Goal: Contribute content: Contribute content

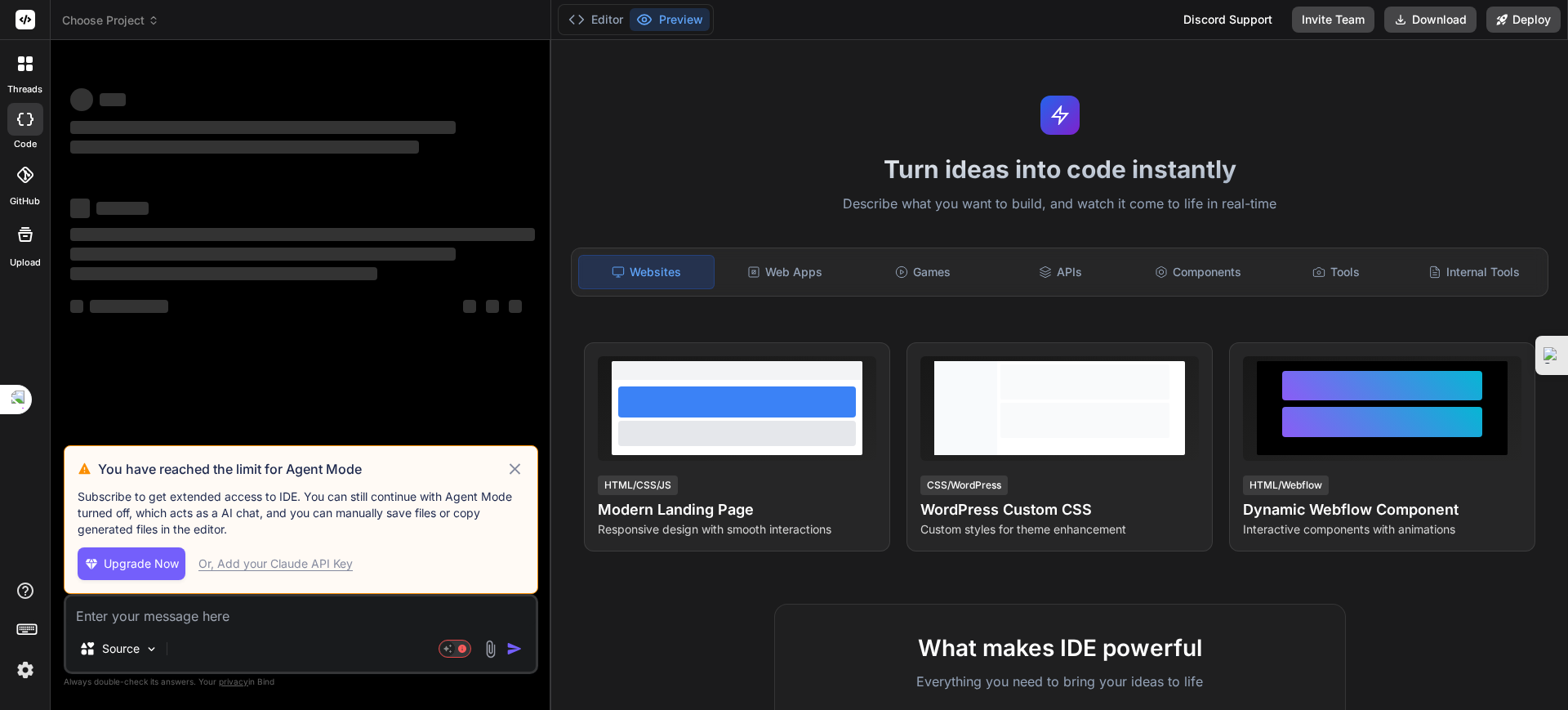
type textarea "x"
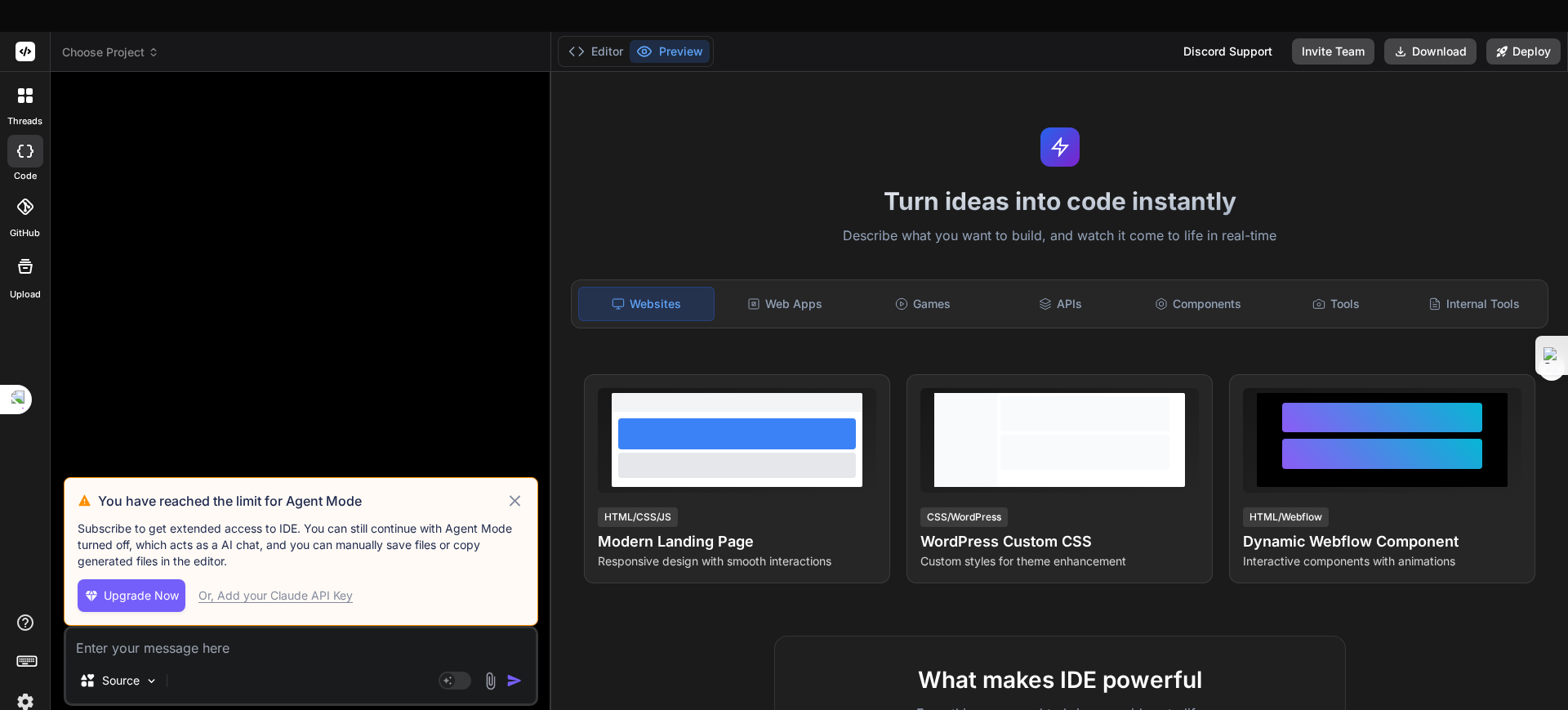
click at [513, 494] on icon at bounding box center [515, 500] width 11 height 11
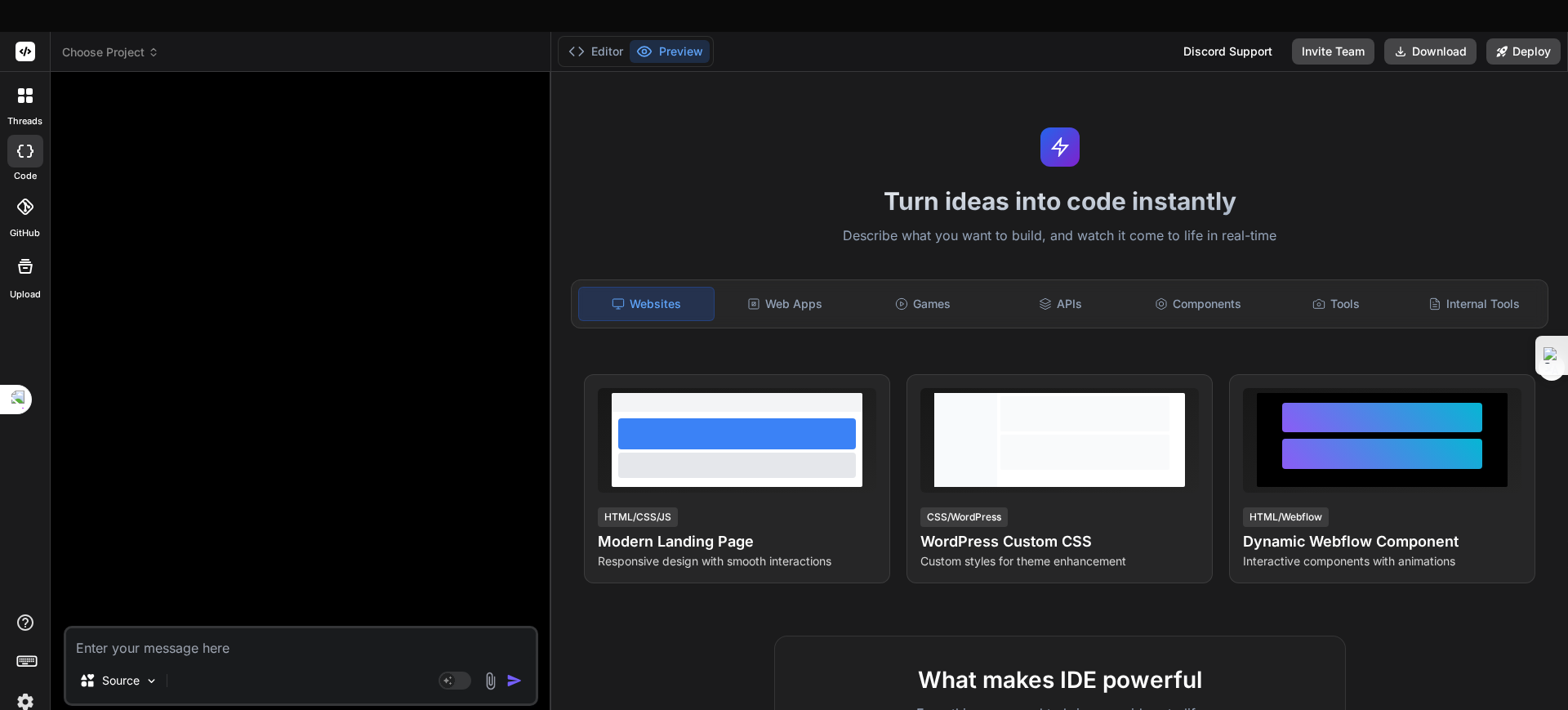
click at [19, 567] on img at bounding box center [25, 702] width 28 height 28
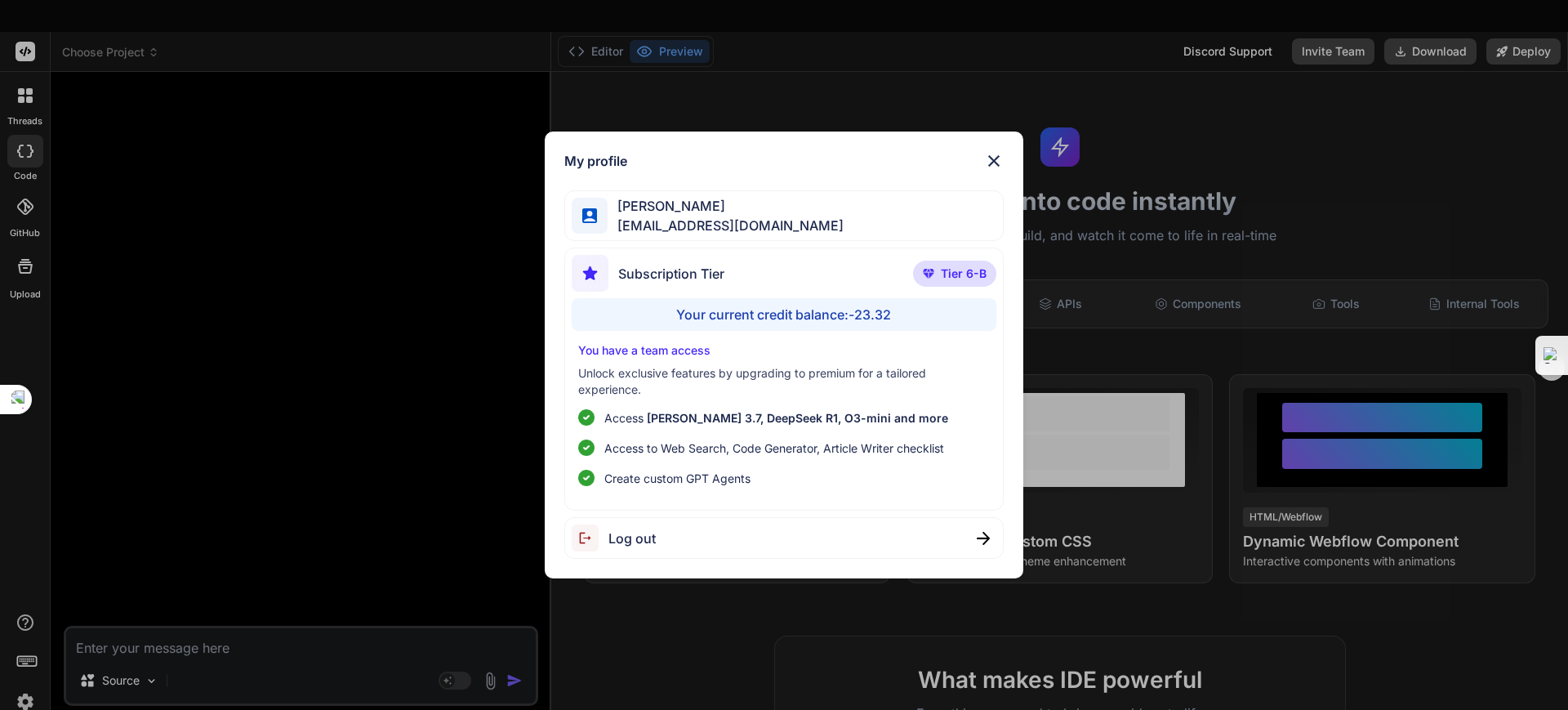
click at [224, 405] on div "My profile DingJun Hong dingjunhong1028@gmail.com Subscription Tier Tier 6-B Yo…" at bounding box center [784, 355] width 1568 height 710
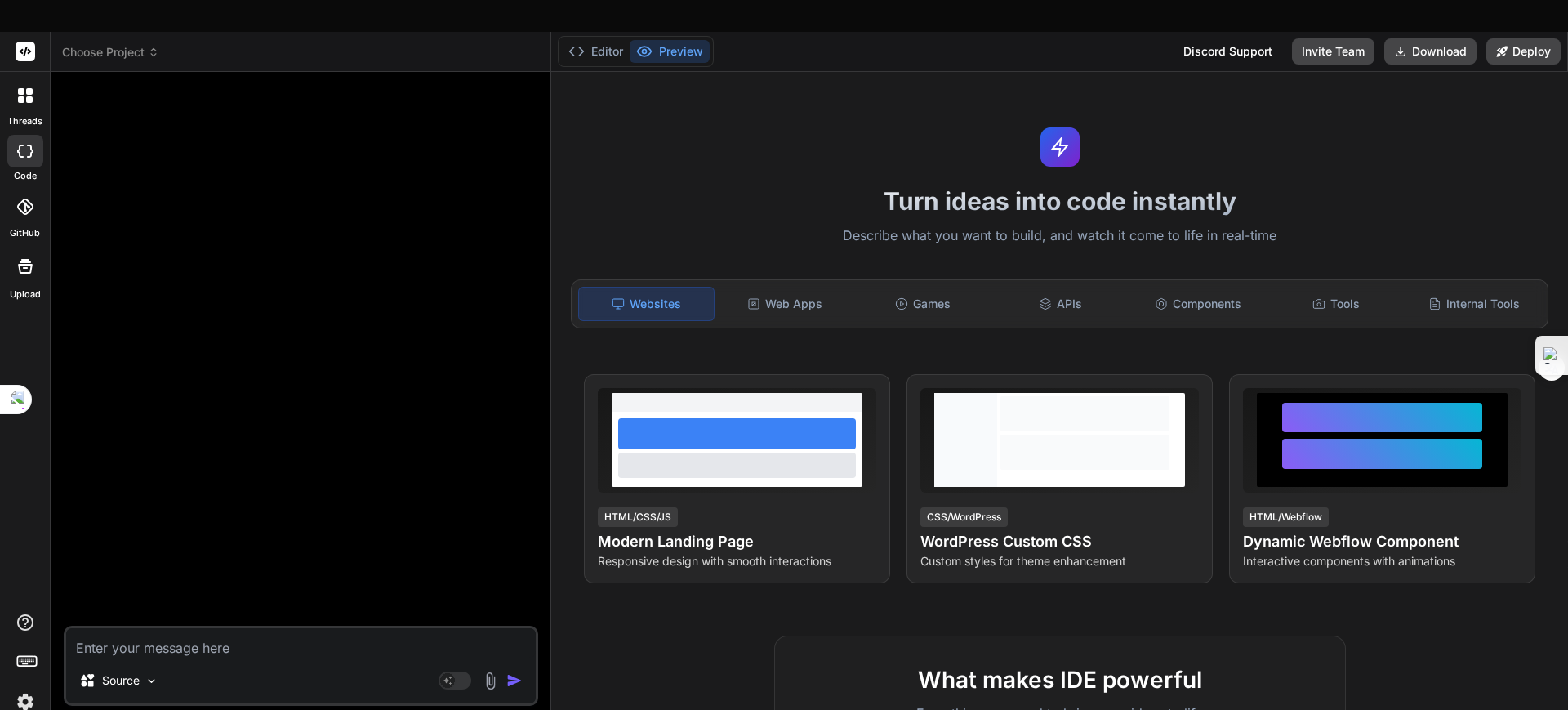
click at [126, 44] on span "Choose Project" at bounding box center [111, 52] width 97 height 17
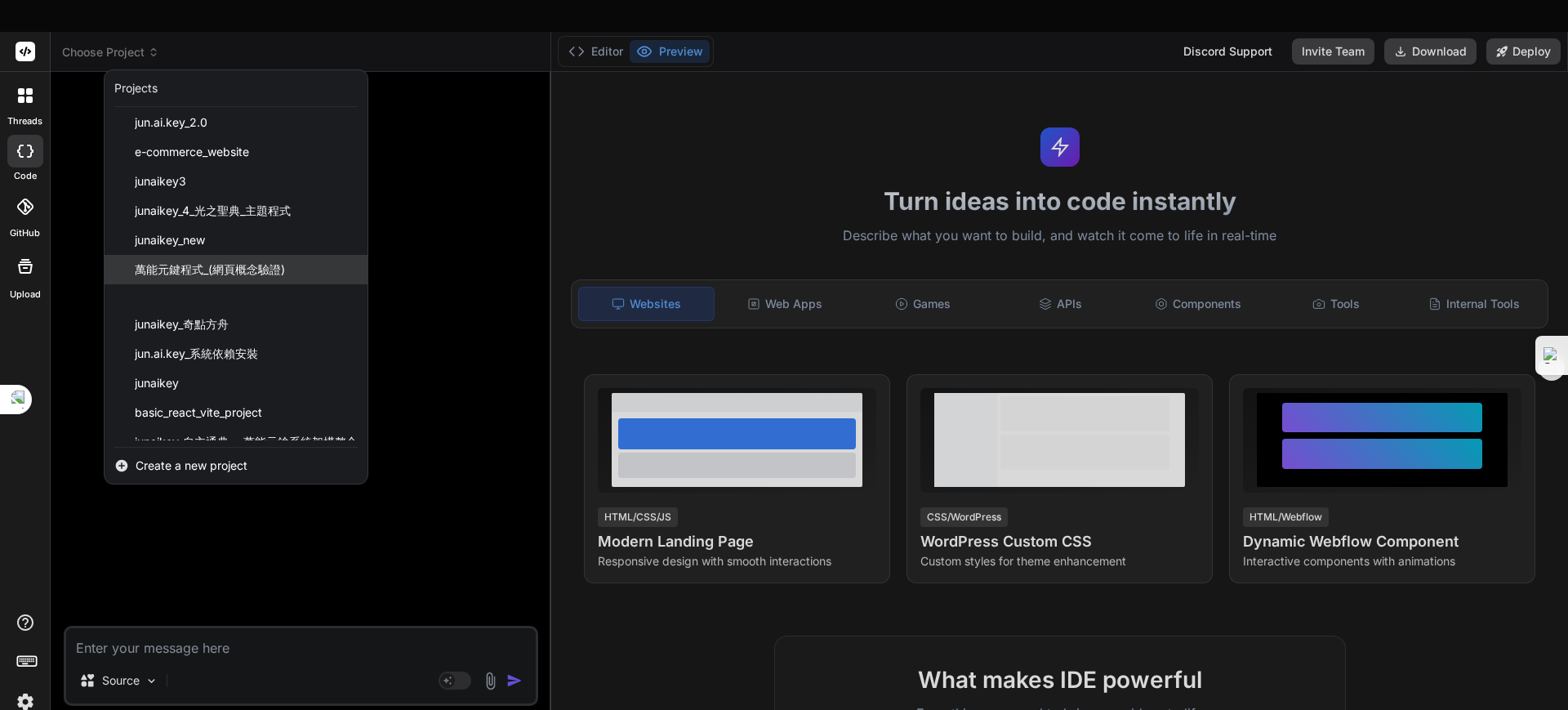
scroll to position [51, 0]
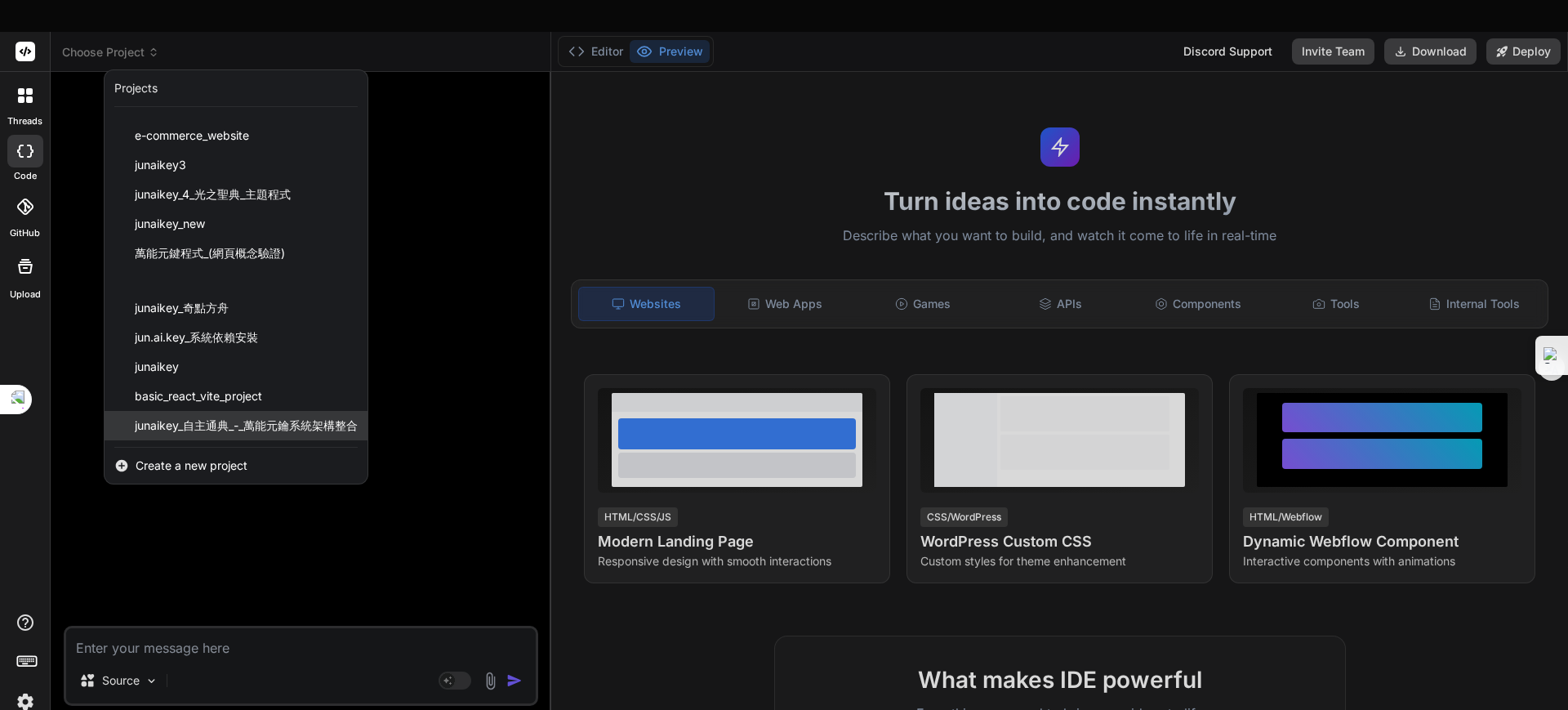
click at [214, 417] on span "junaikey_自主通典_-_萬能元鑰系統架構整合" at bounding box center [246, 426] width 223 height 17
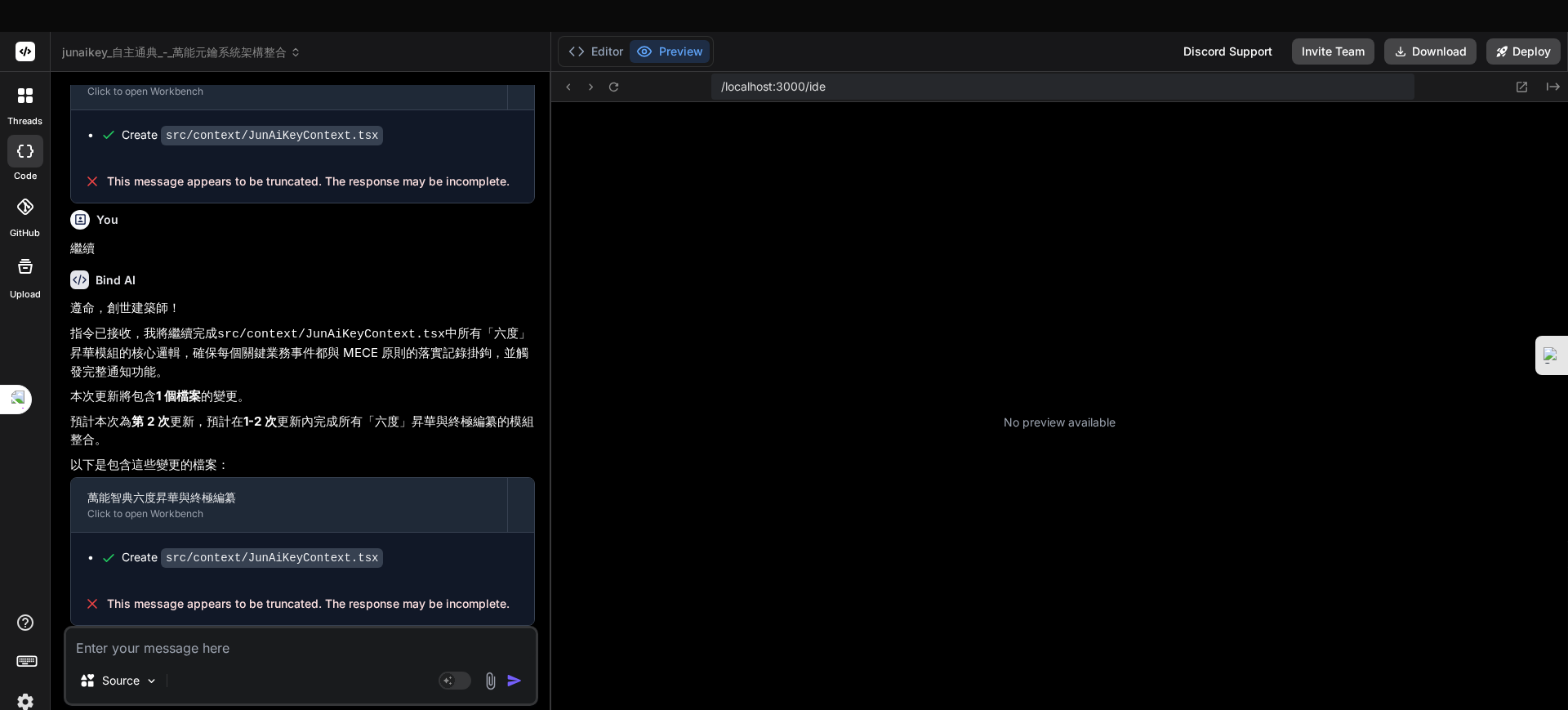
scroll to position [792, 0]
type textarea "x"
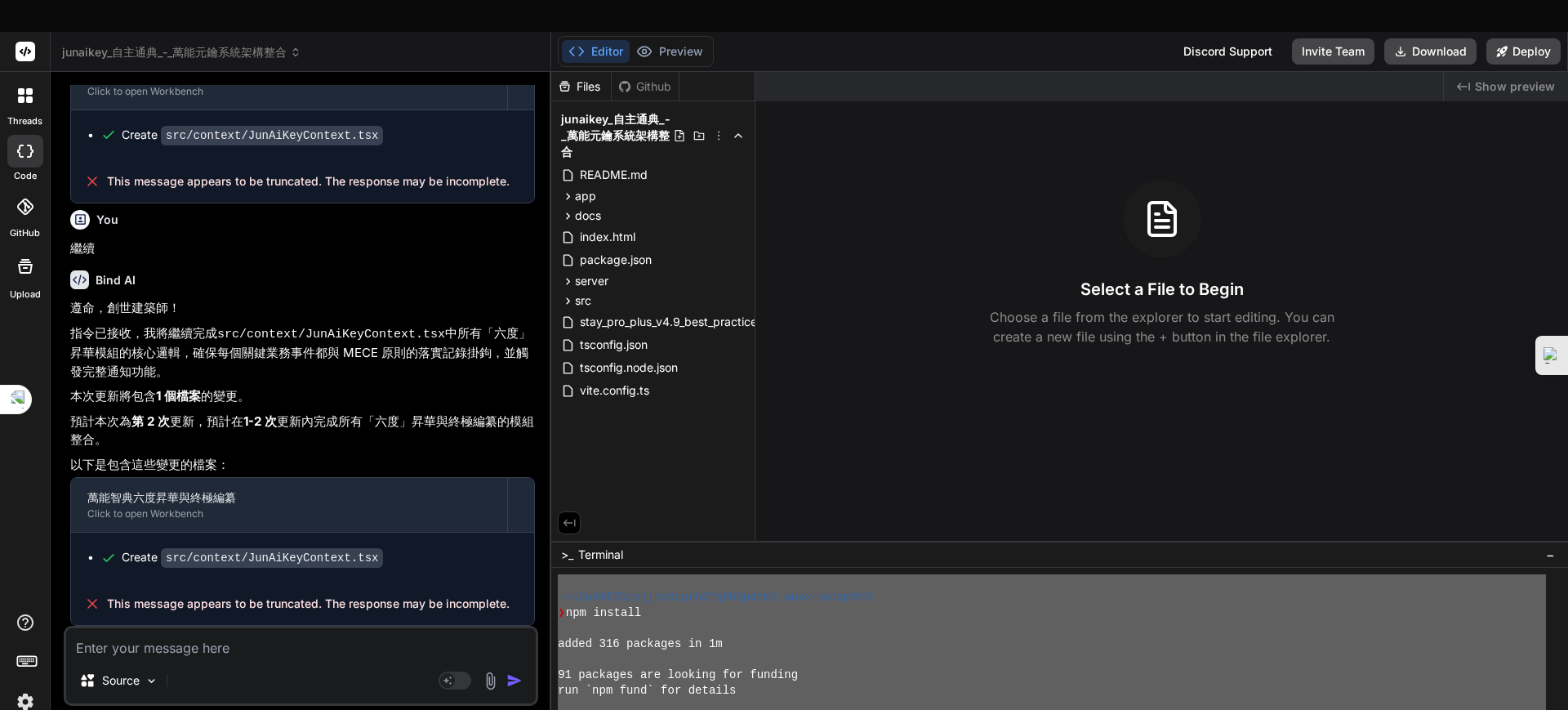
scroll to position [0, 0]
drag, startPoint x: 919, startPoint y: 681, endPoint x: 701, endPoint y: 494, distance: 287.2
click at [701, 494] on div "Files Github junaikey_自主通典_-_萬能元鑰系統架構整合 README.md app components AIConfiguratio…" at bounding box center [1060, 406] width 1017 height 670
type textarea "Initializing WebContainer shell... ~/u3uk0f35zsjjbn9cprh6fq9h0p4tm2-wnxx-msbqm9…"
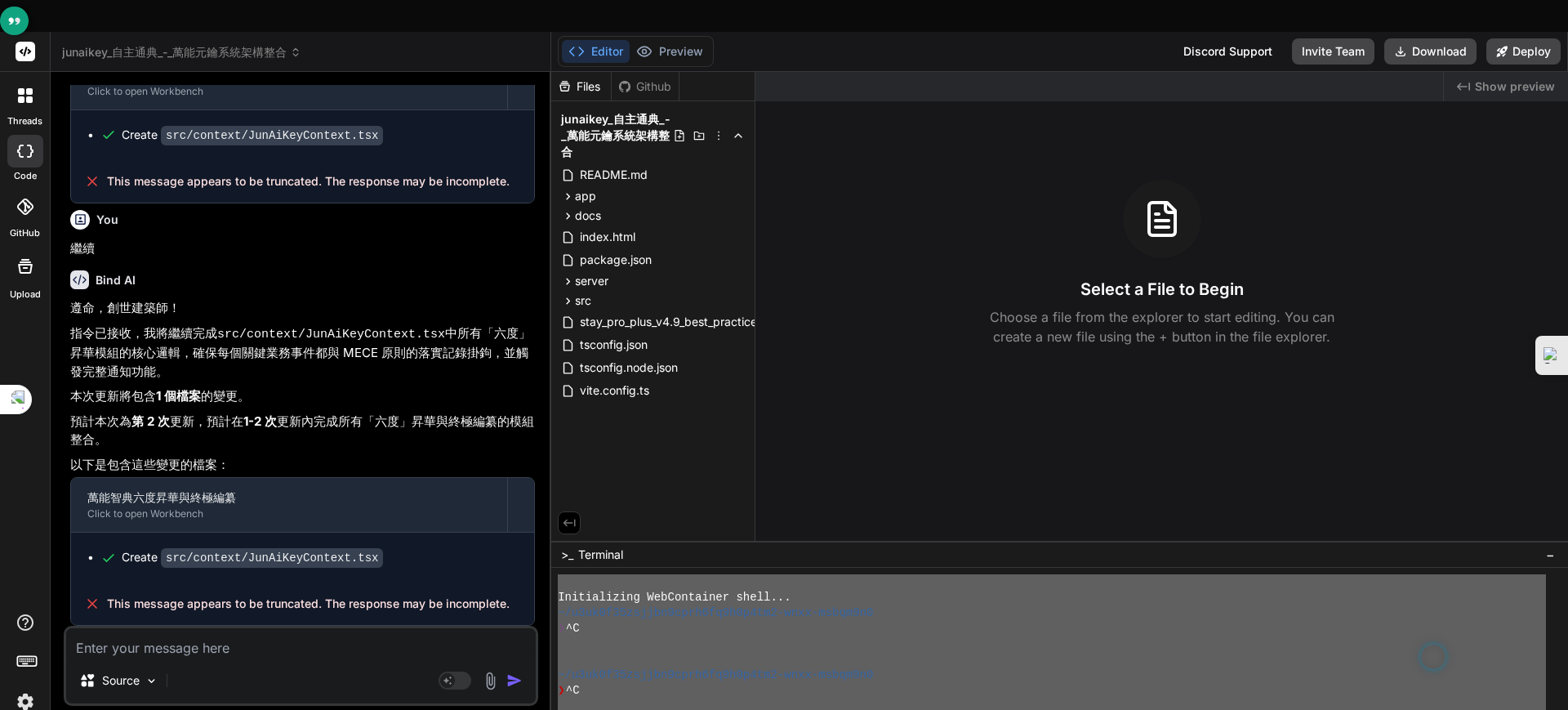
click at [257, 567] on textarea at bounding box center [301, 643] width 470 height 29
paste textarea "Initializing WebContainer shell... ~/u3uk0f35zsjjbn9cprh6fq9h0p4tm2-wnxx-msbqm9…"
type textarea "Initializing WebContainer shell... ~/u3uk0f35zsjjbn9cprh6fq9h0p4tm2-wnxx-msbqm9…"
type textarea "x"
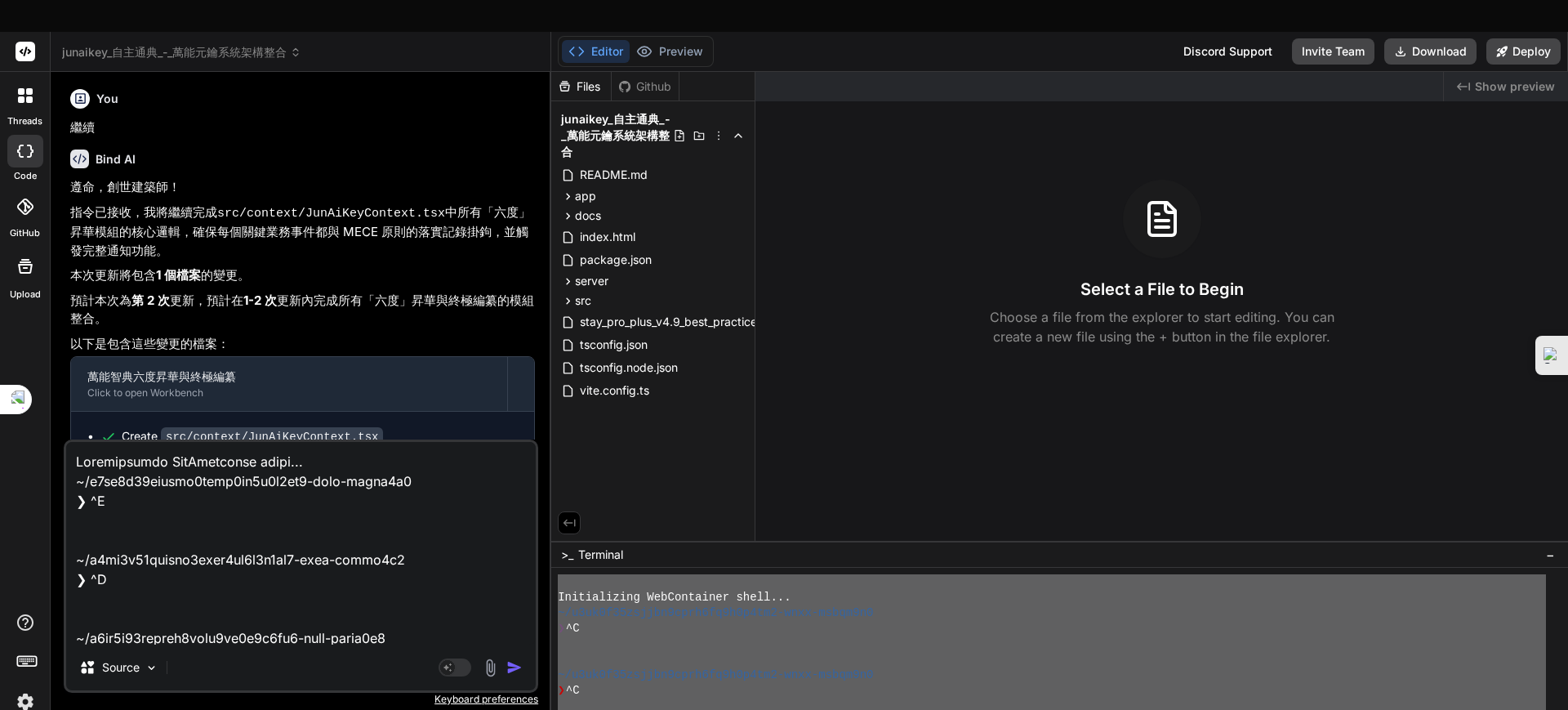
scroll to position [1216, 0]
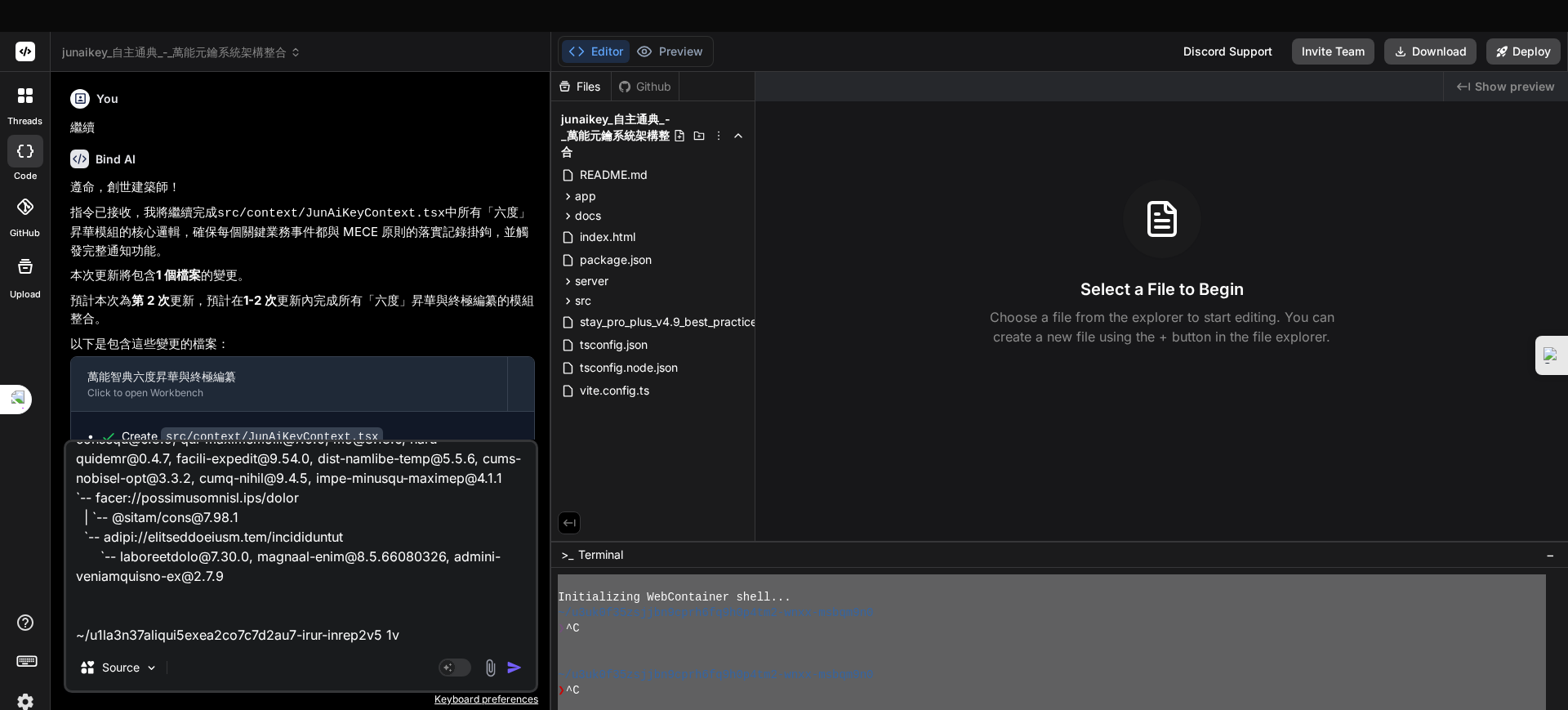
type textarea "Initializing WebContainer shell... ~/u3uk0f35zsjjbn9cprh6fq9h0p4tm2-wnxx-msbqm9…"
click at [517, 567] on img "button" at bounding box center [515, 667] width 17 height 17
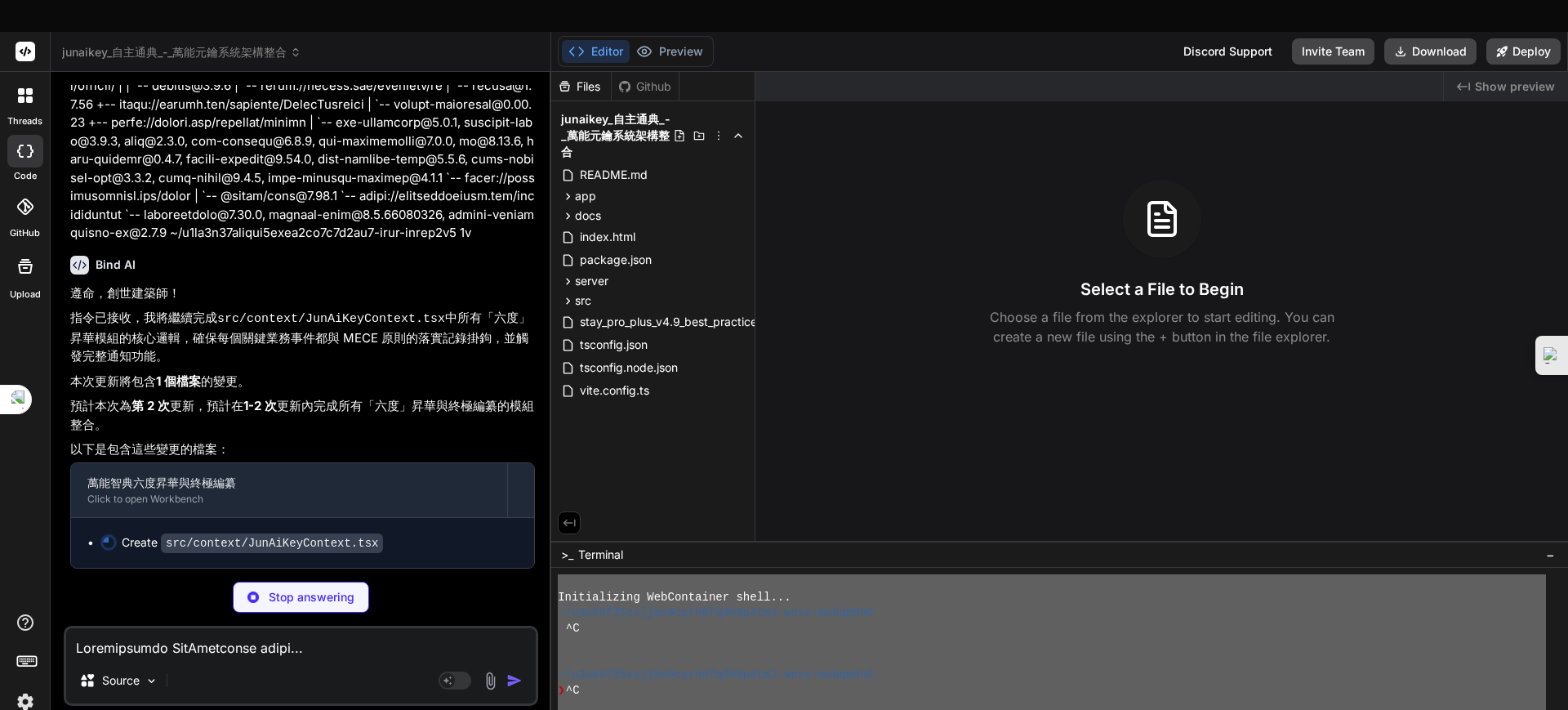
scroll to position [8750, 0]
type textarea "x"
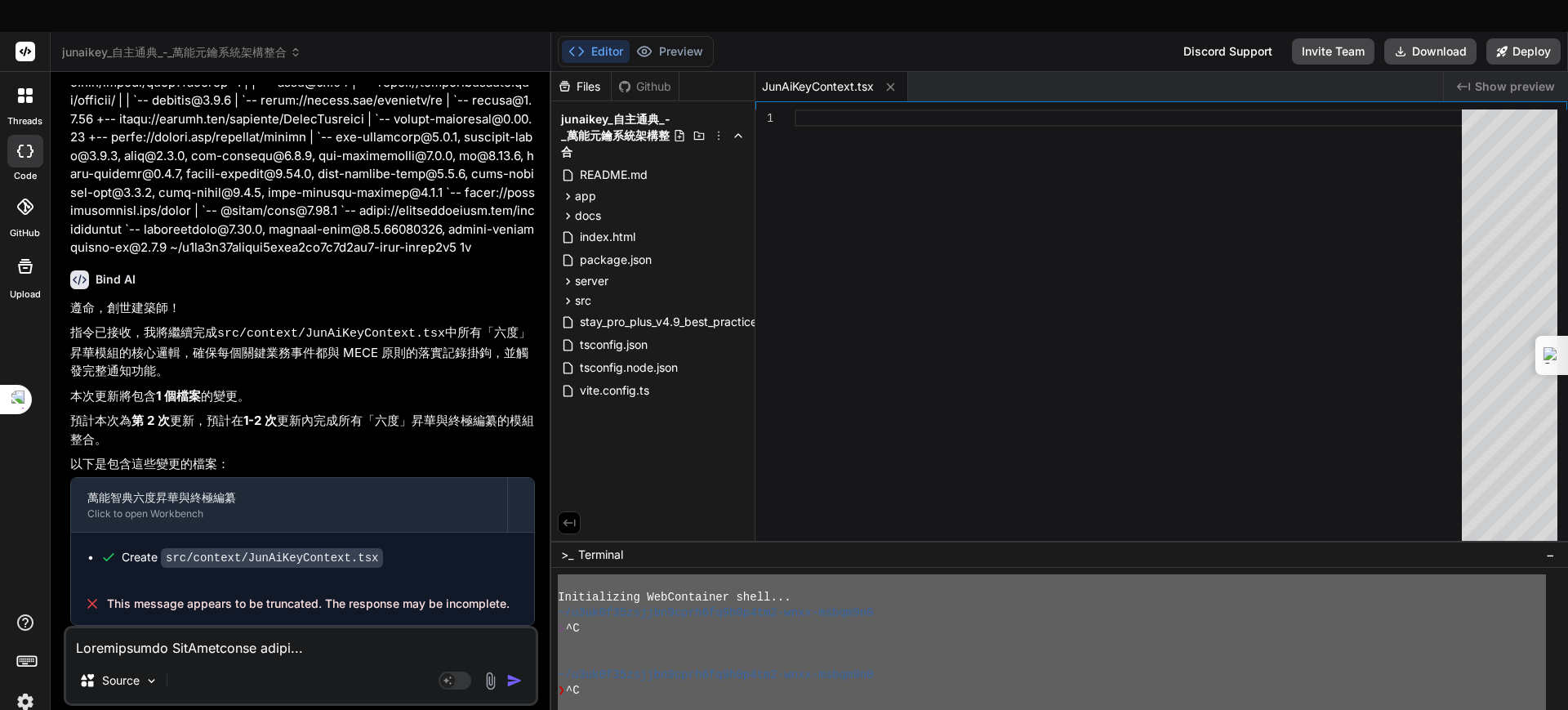
click at [224, 567] on textarea at bounding box center [301, 643] width 470 height 29
type textarea "ㄐ"
type textarea "x"
type textarea "ㄐㄧ"
type textarea "x"
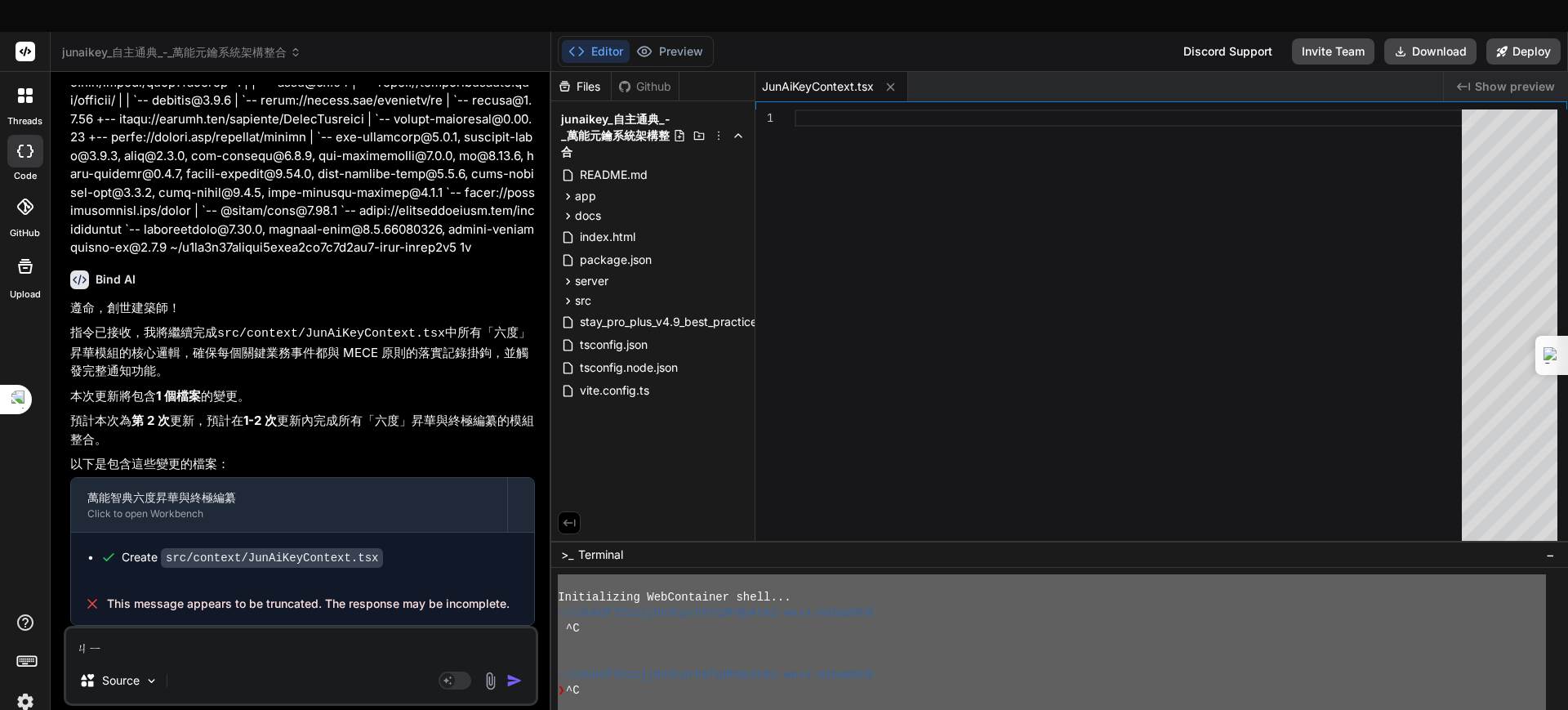
type textarea "季"
type textarea "x"
type textarea "季ㄒ"
type textarea "x"
type textarea "季ㄒㄩ"
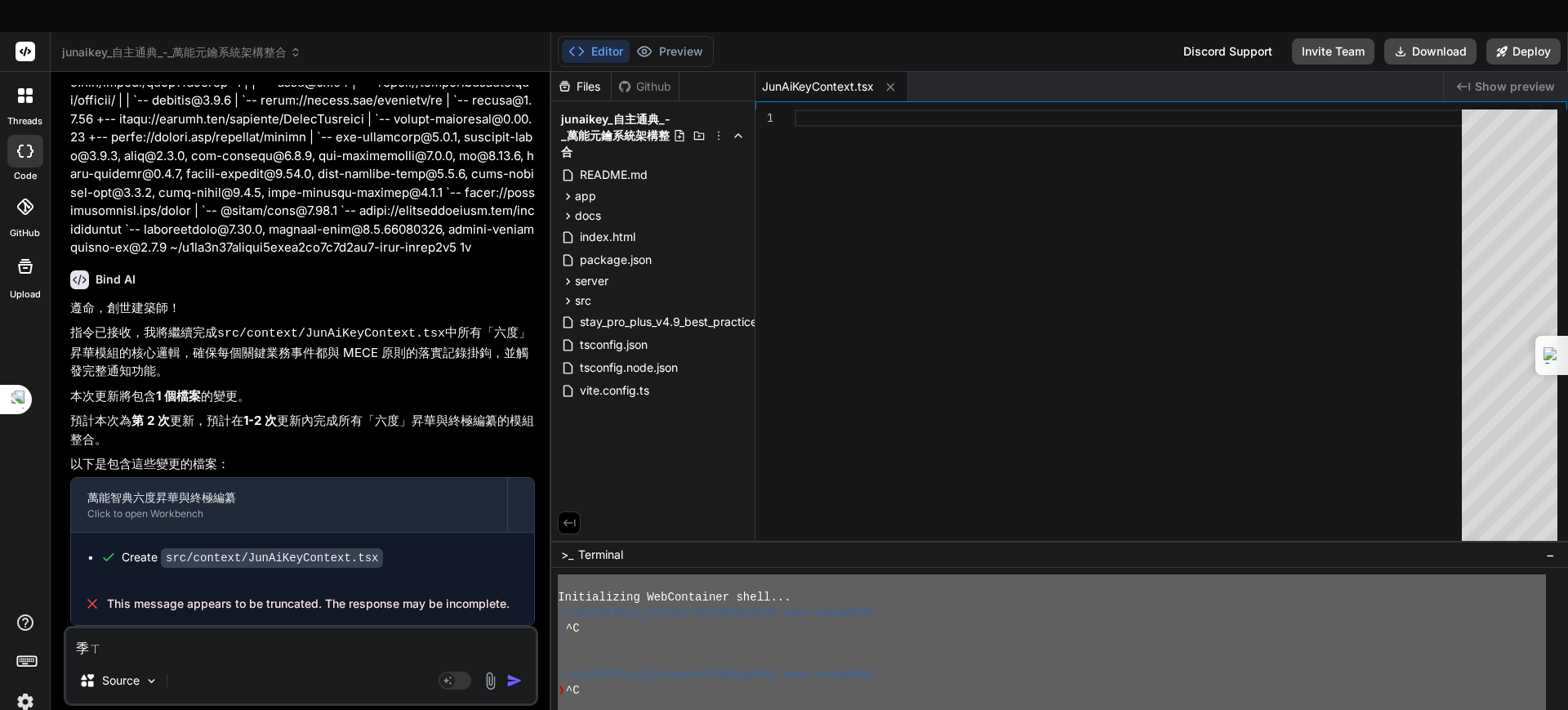
type textarea "x"
type textarea "繼續"
type textarea "x"
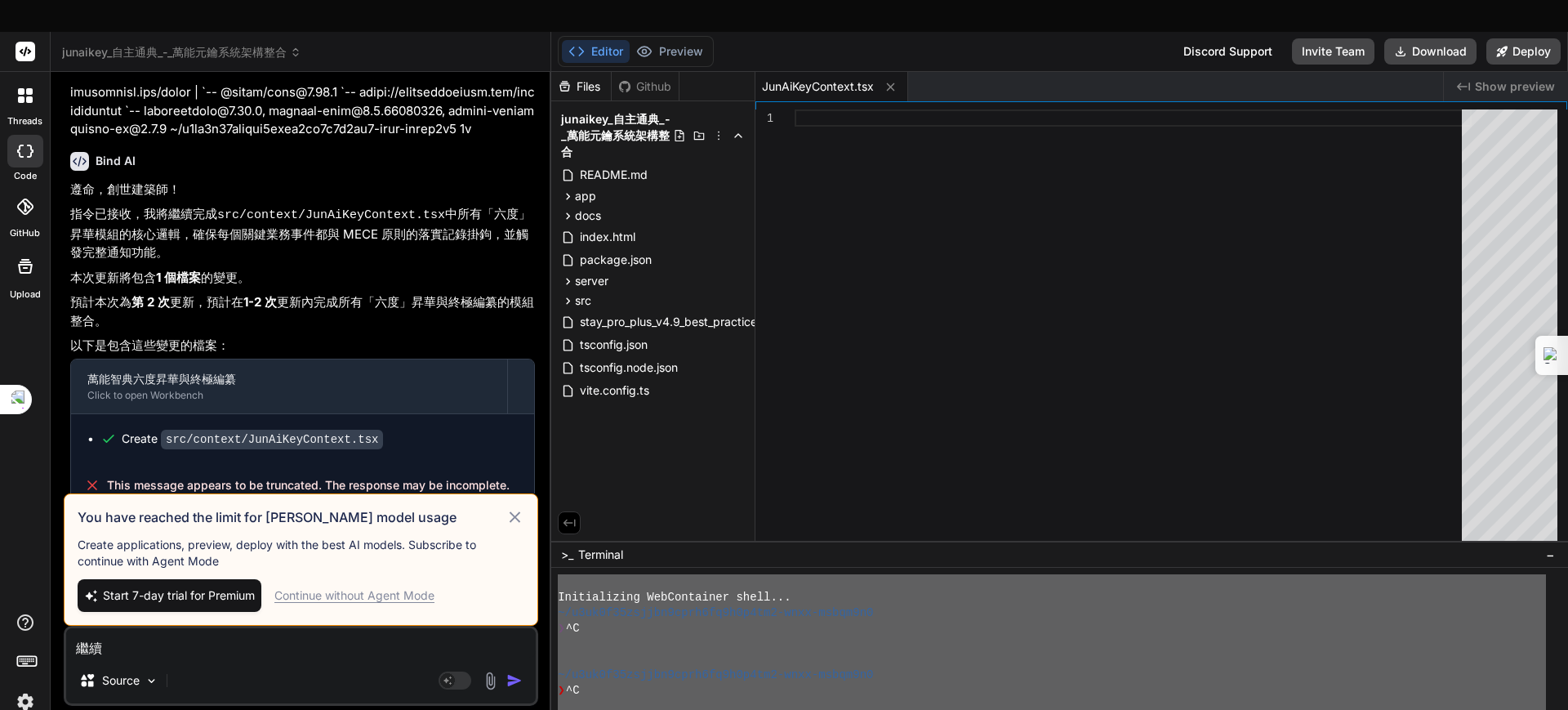
scroll to position [8750, 0]
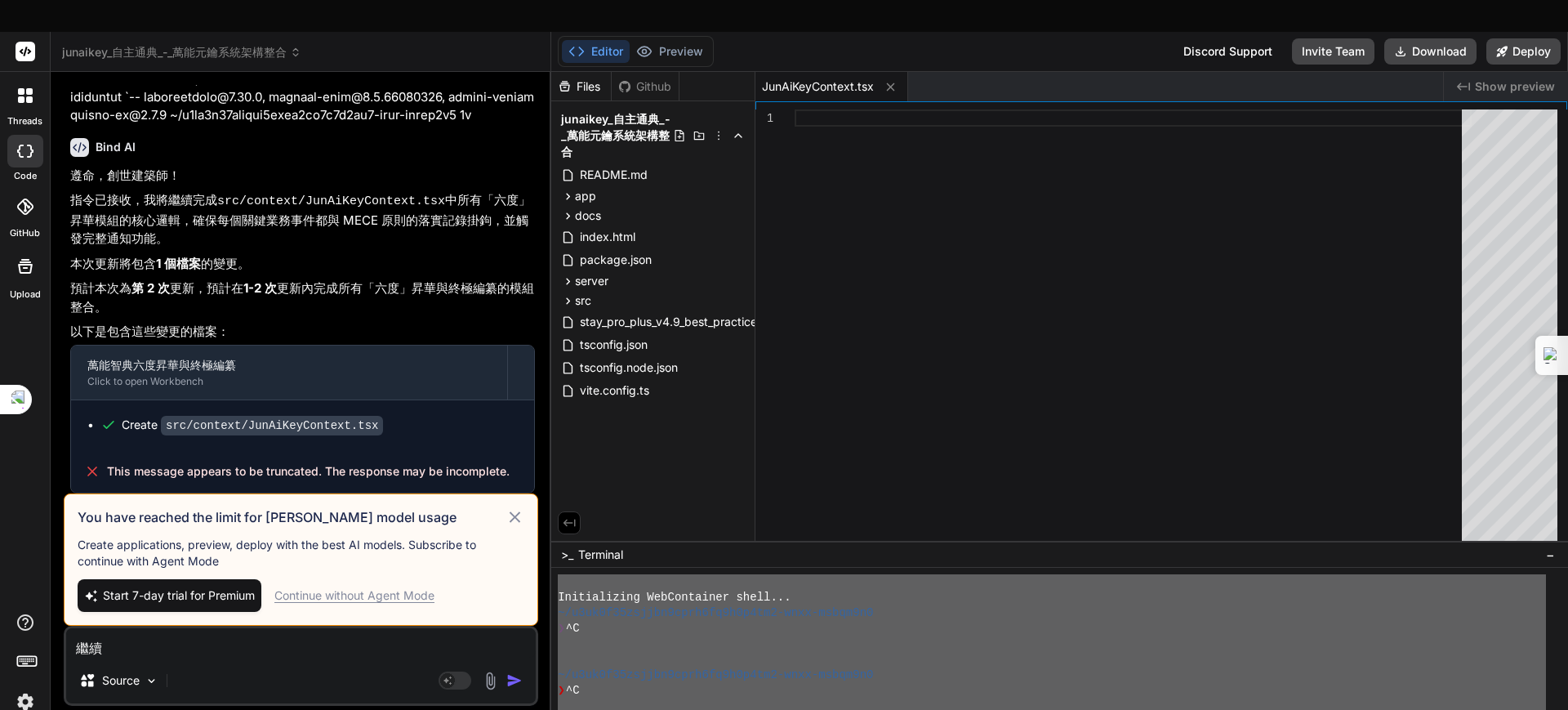
type textarea "繼續"
click at [512, 511] on icon at bounding box center [515, 516] width 11 height 11
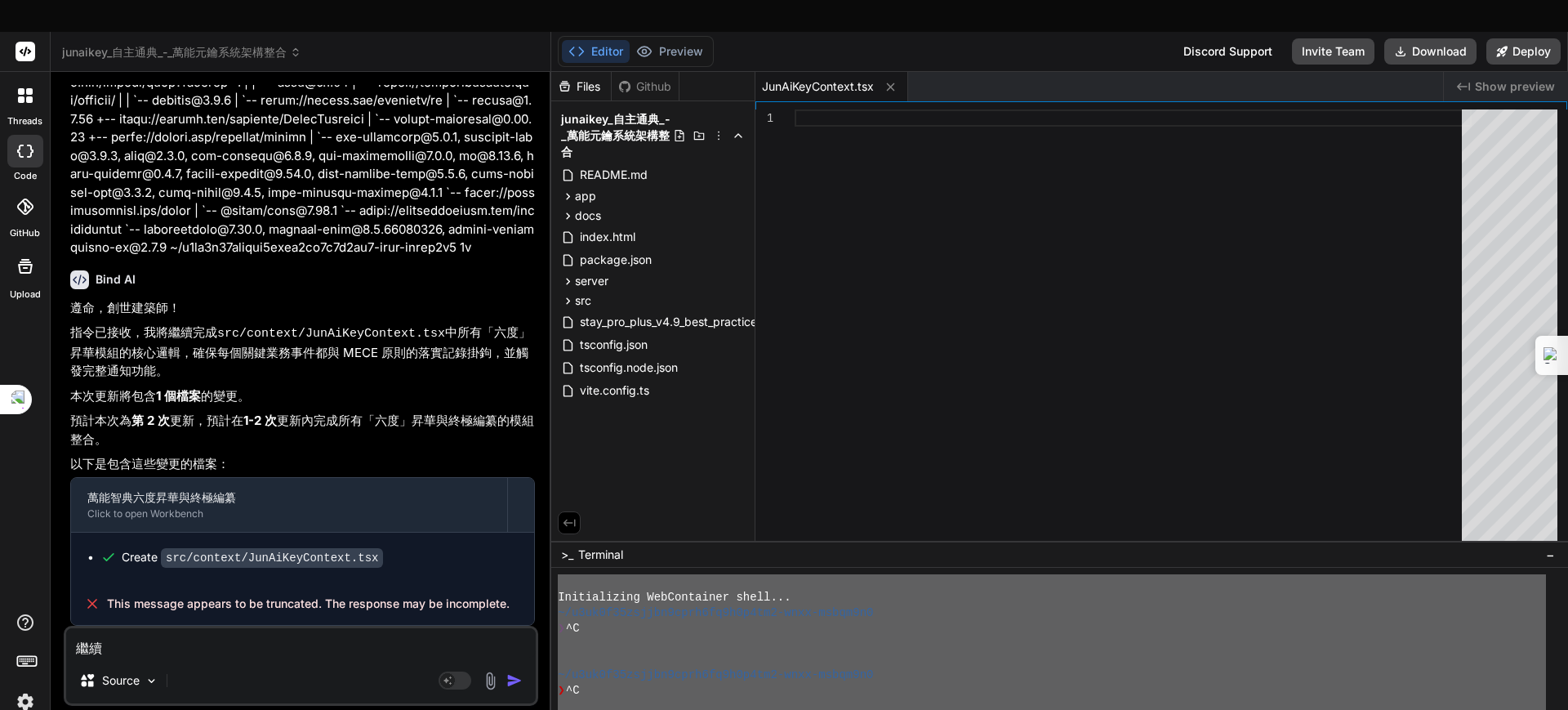
click at [182, 567] on div "Source" at bounding box center [301, 683] width 470 height 39
click at [514, 567] on img "button" at bounding box center [515, 681] width 17 height 17
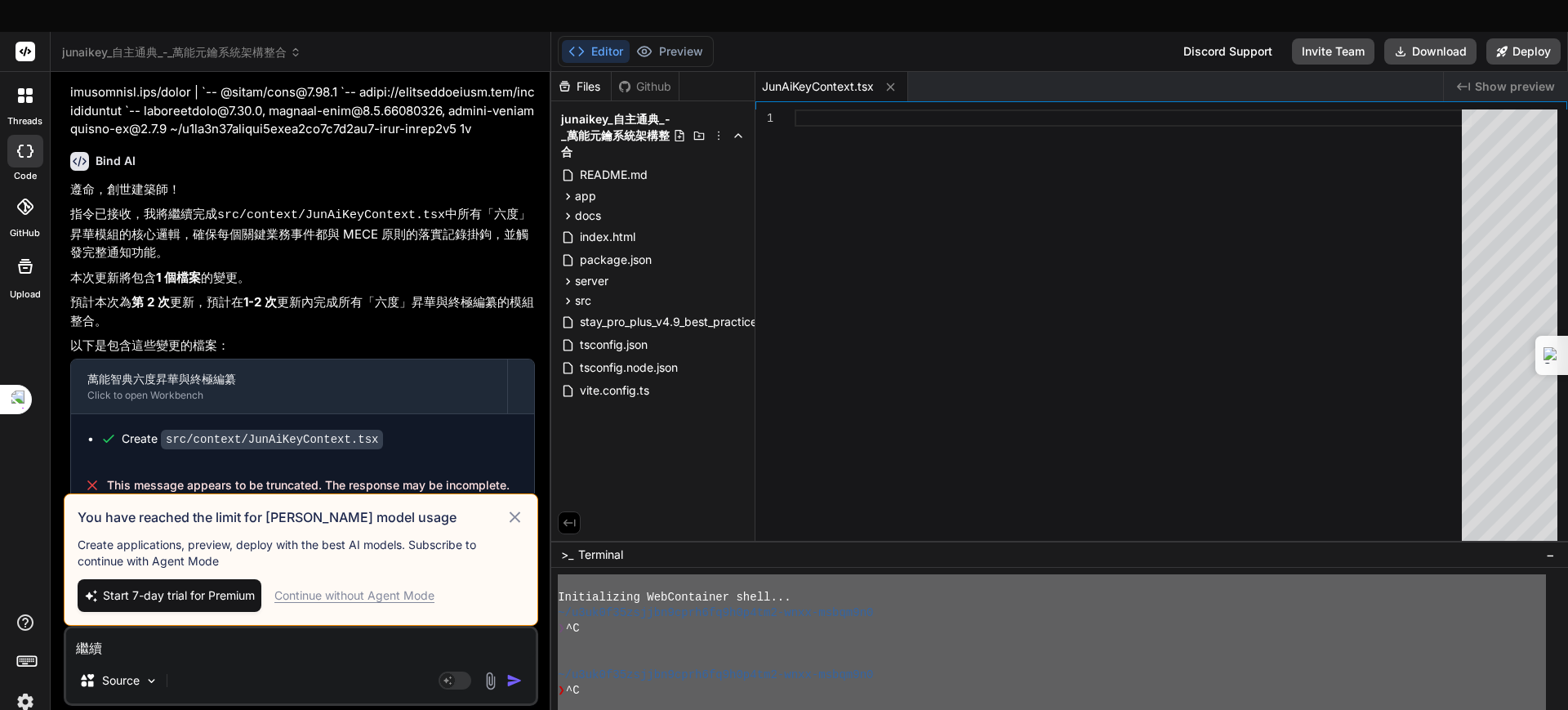
scroll to position [8750, 0]
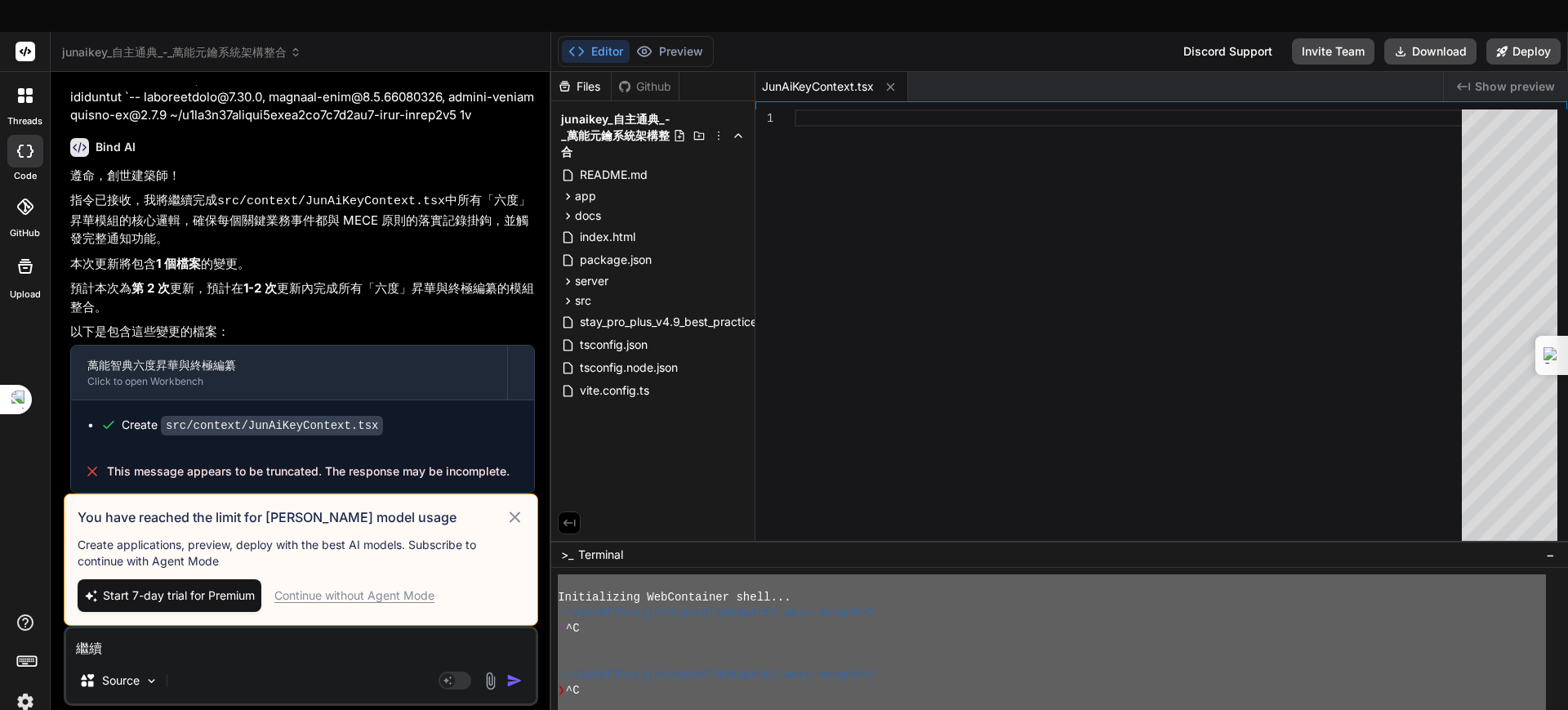
click at [328, 567] on div "Continue without Agent Mode" at bounding box center [354, 595] width 160 height 17
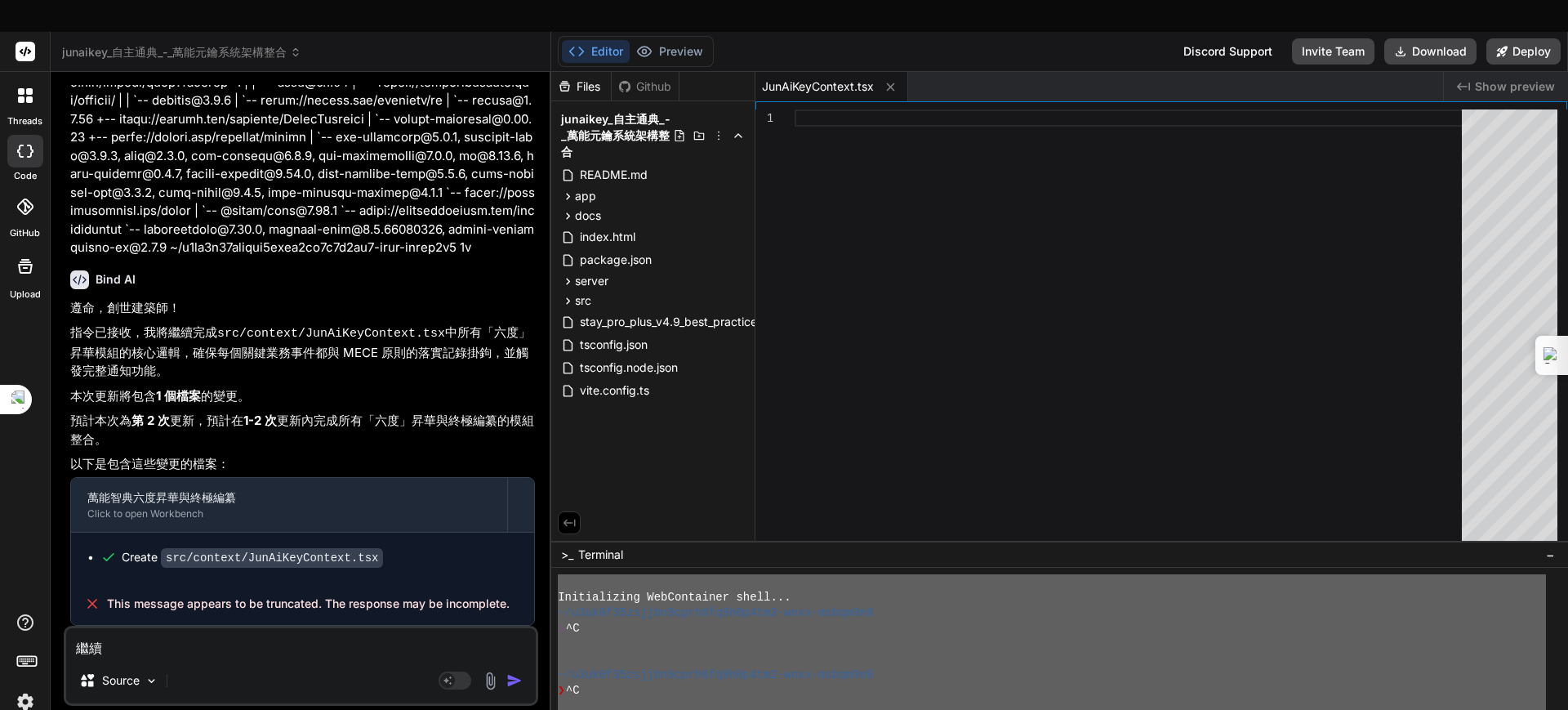
click at [516, 567] on img "button" at bounding box center [515, 681] width 17 height 17
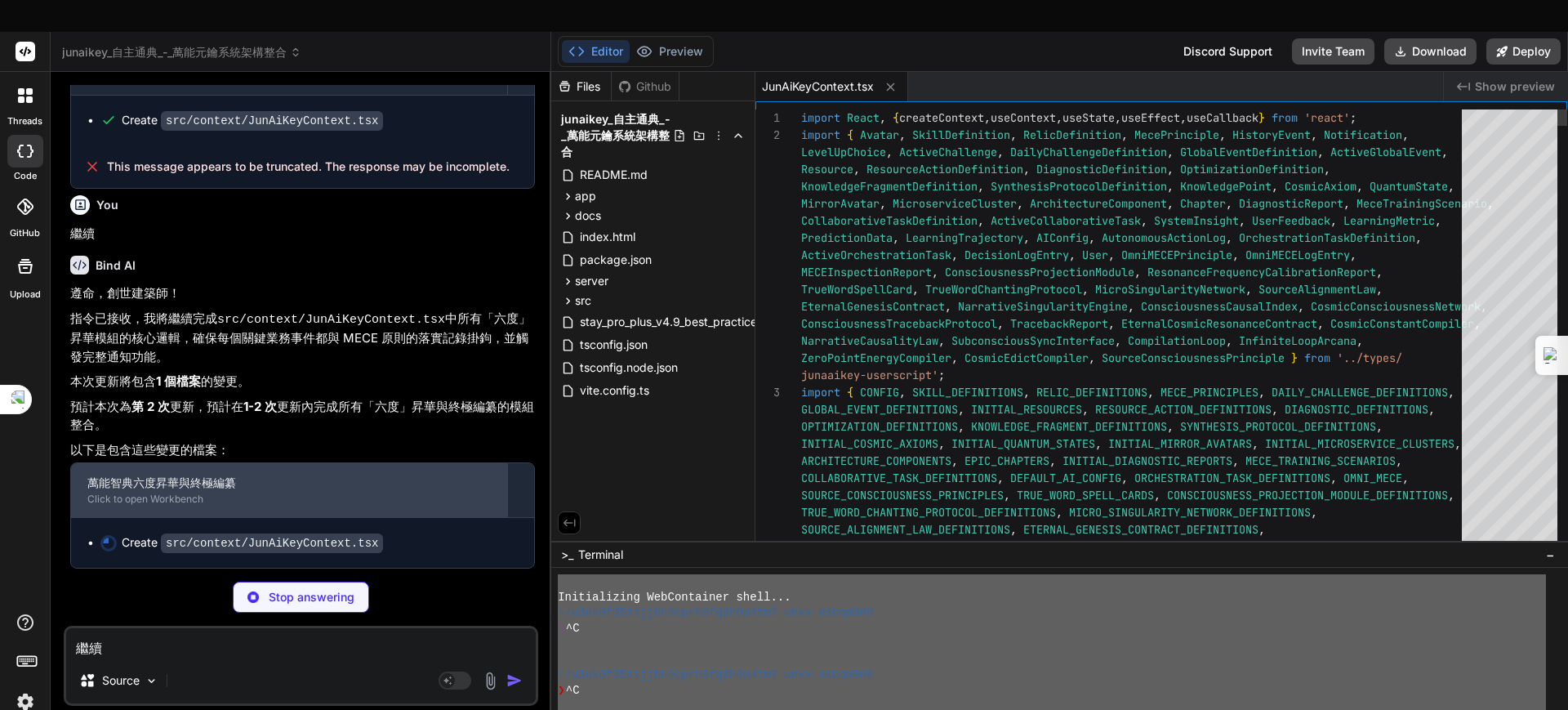
scroll to position [9114, 0]
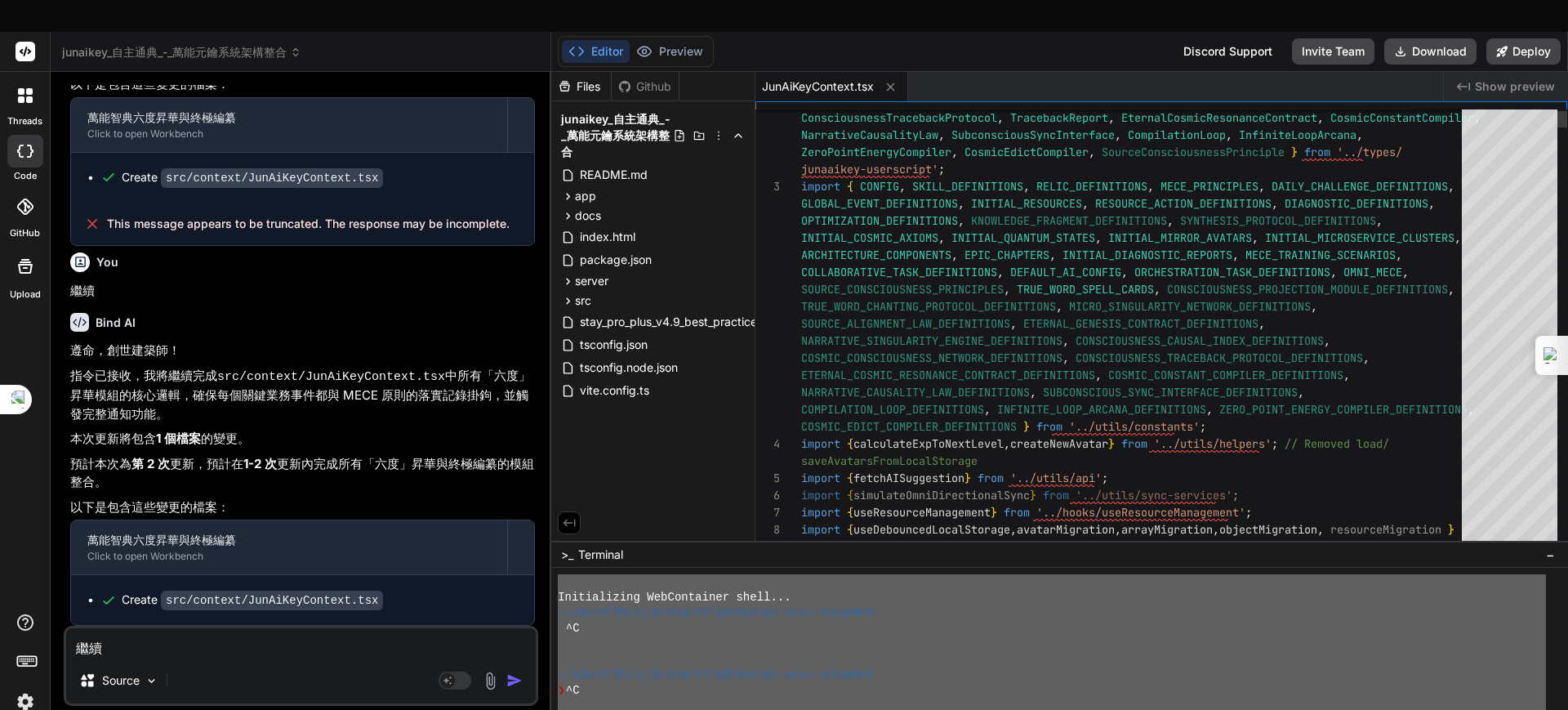
type textarea "x"
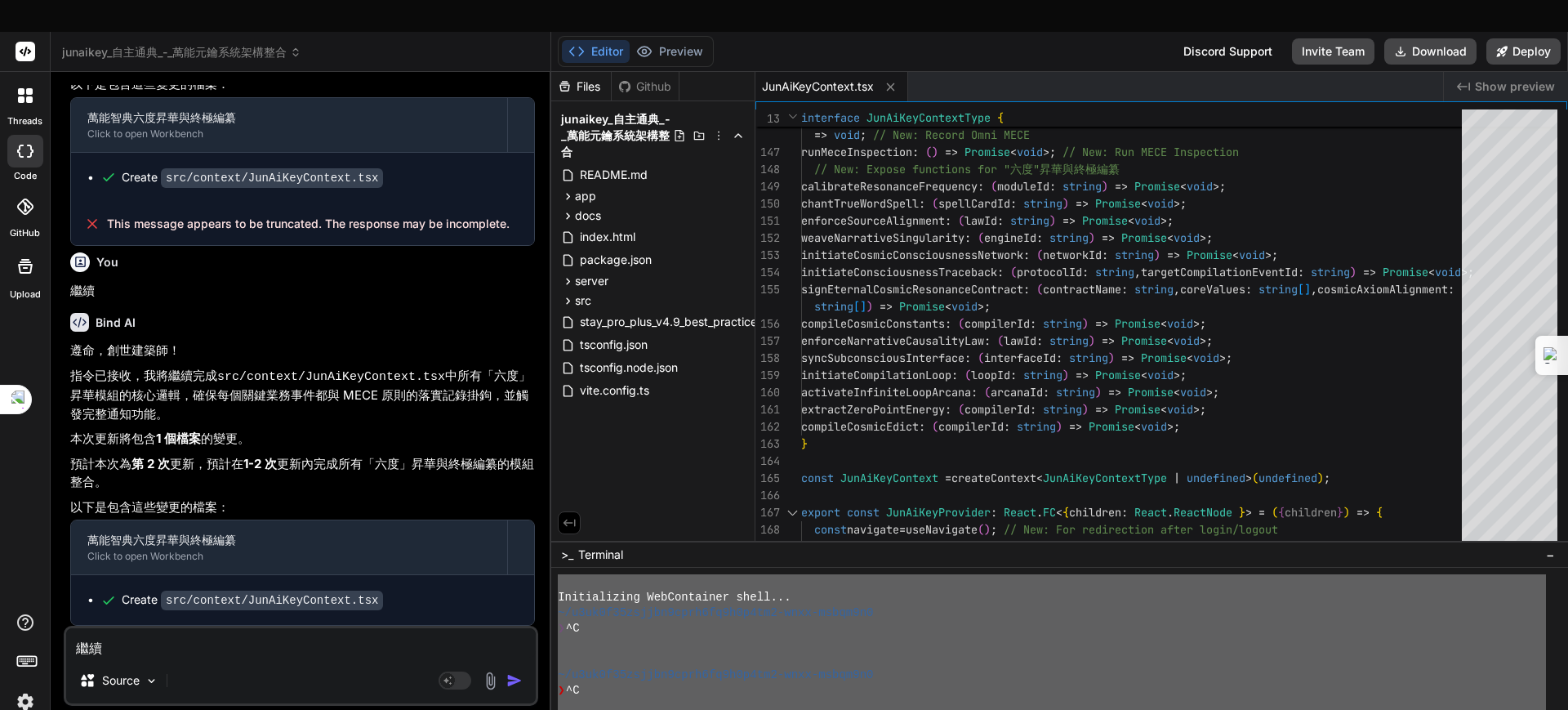
drag, startPoint x: 249, startPoint y: 613, endPoint x: 265, endPoint y: 596, distance: 23.3
click at [250, 567] on textarea "繼續" at bounding box center [301, 643] width 470 height 29
type textarea "ㄐ"
type textarea "x"
type textarea "ㄐㄧ"
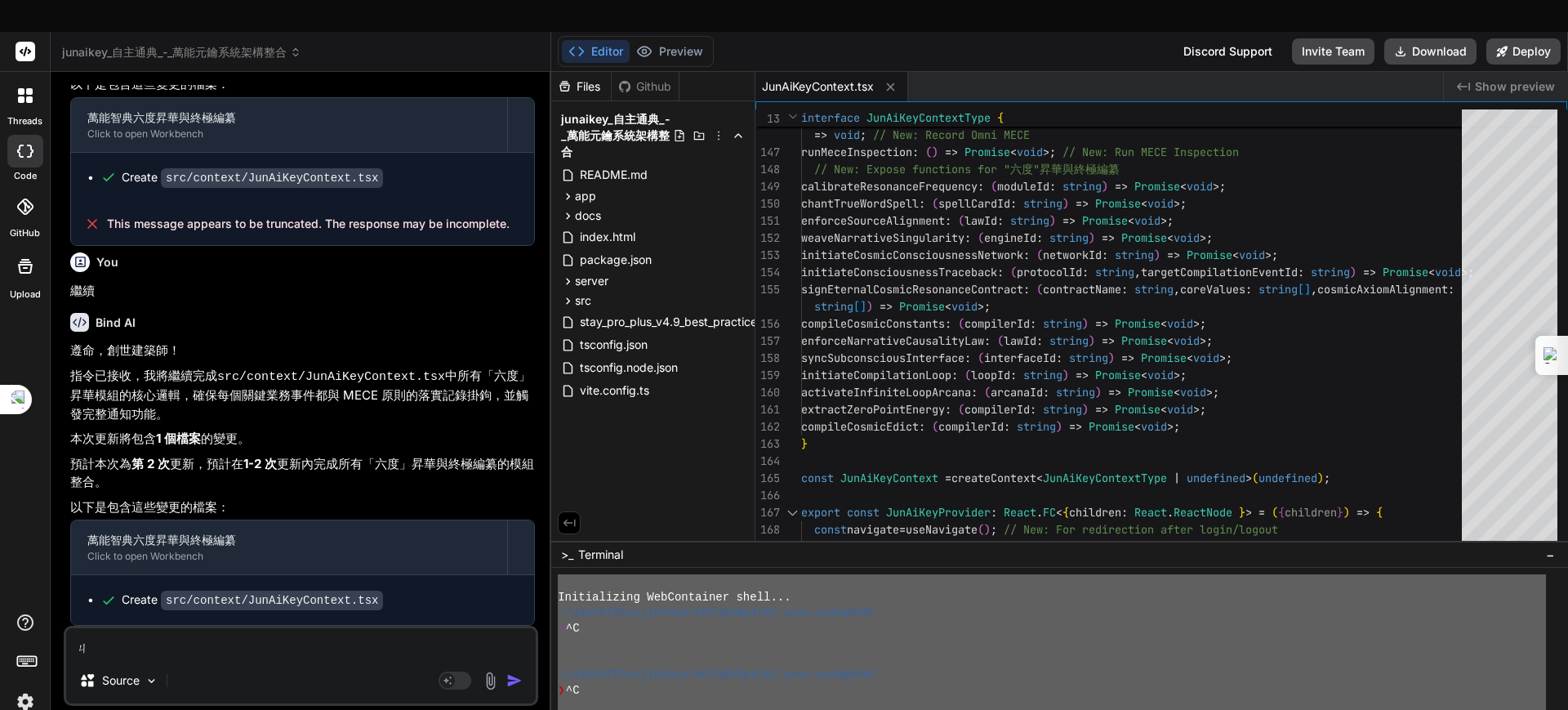
type textarea "x"
type textarea "季"
type textarea "x"
type textarea "季ㄑ"
type textarea "x"
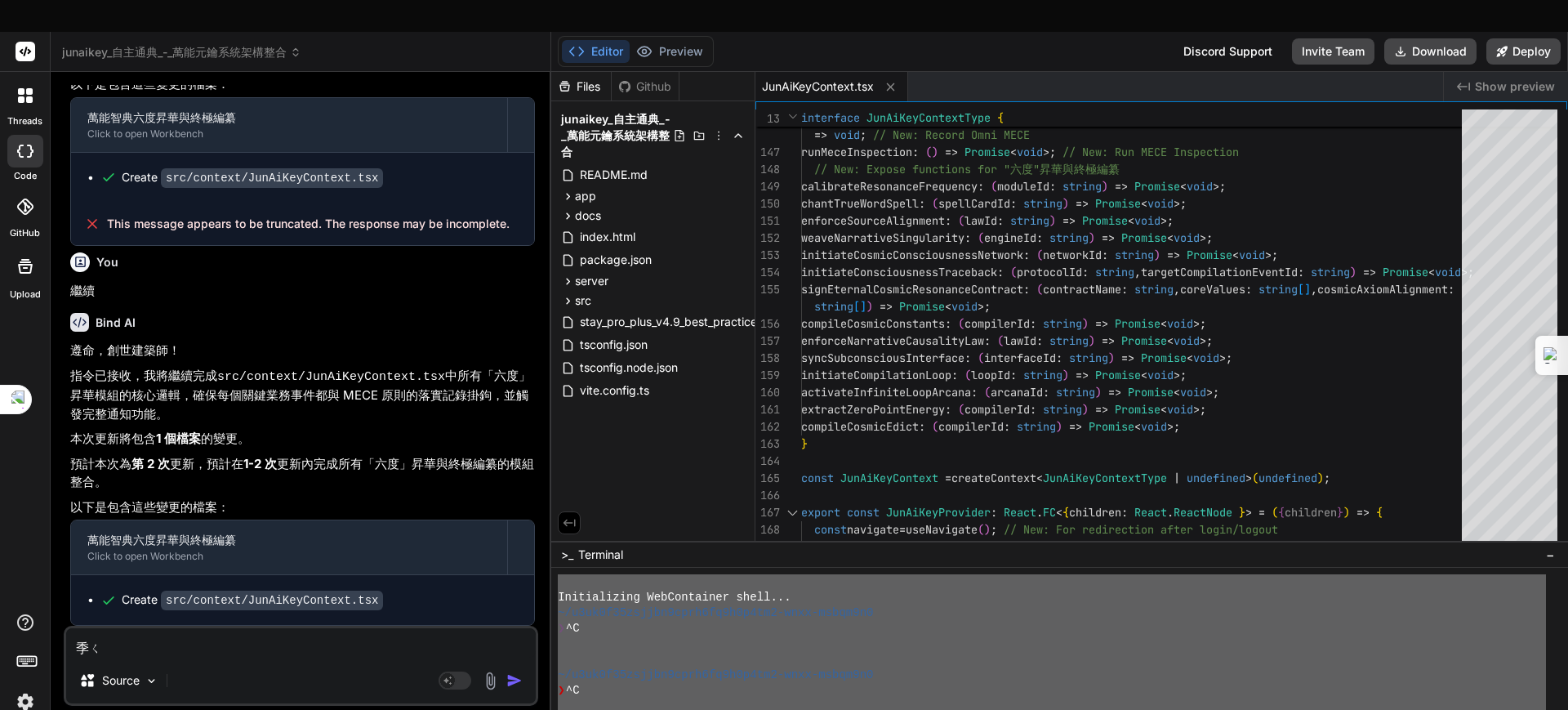
type textarea "季ㄒ"
type textarea "x"
type textarea "季ㄒㄩ"
type textarea "x"
type textarea "繼續"
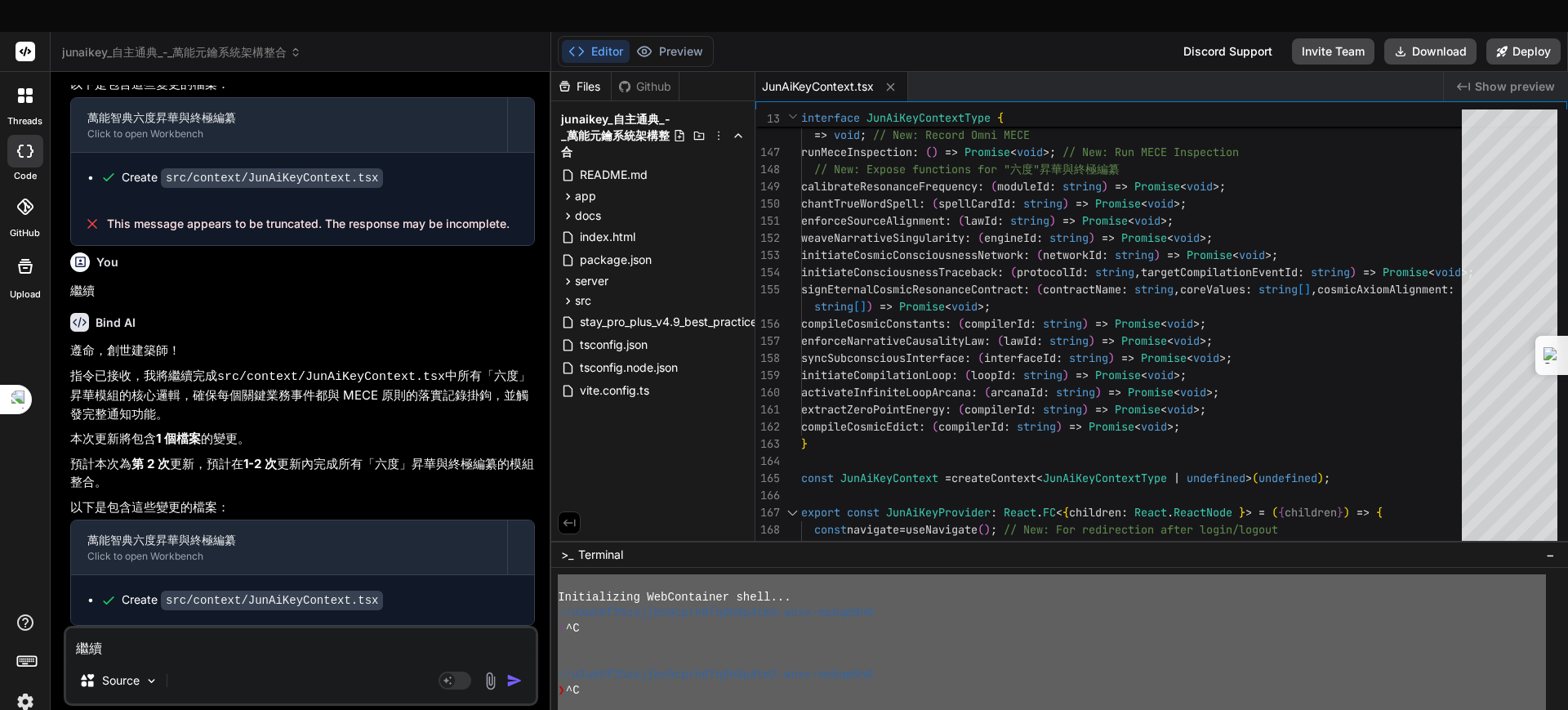
type textarea "x"
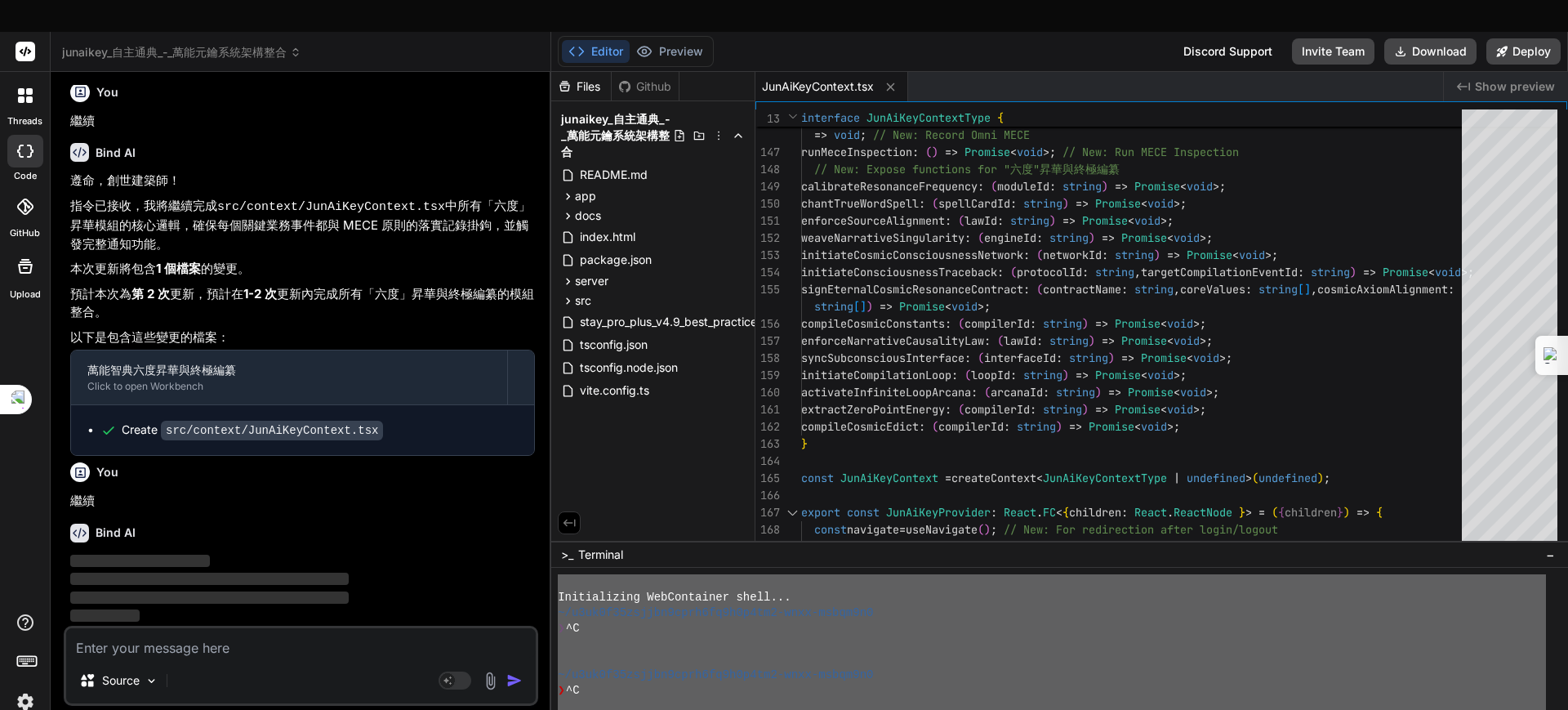
scroll to position [9283, 0]
click at [649, 78] on div "Github" at bounding box center [645, 86] width 67 height 17
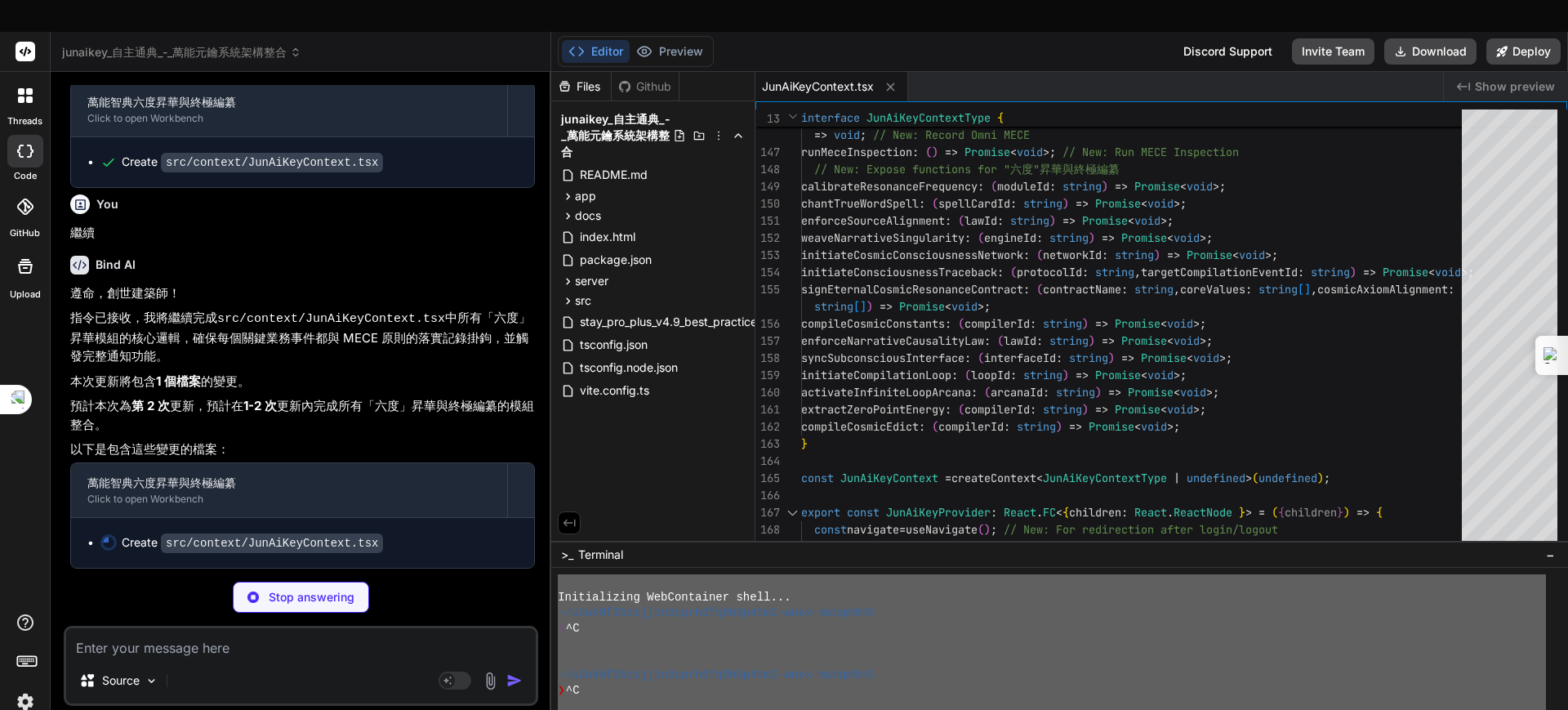
scroll to position [9550, 0]
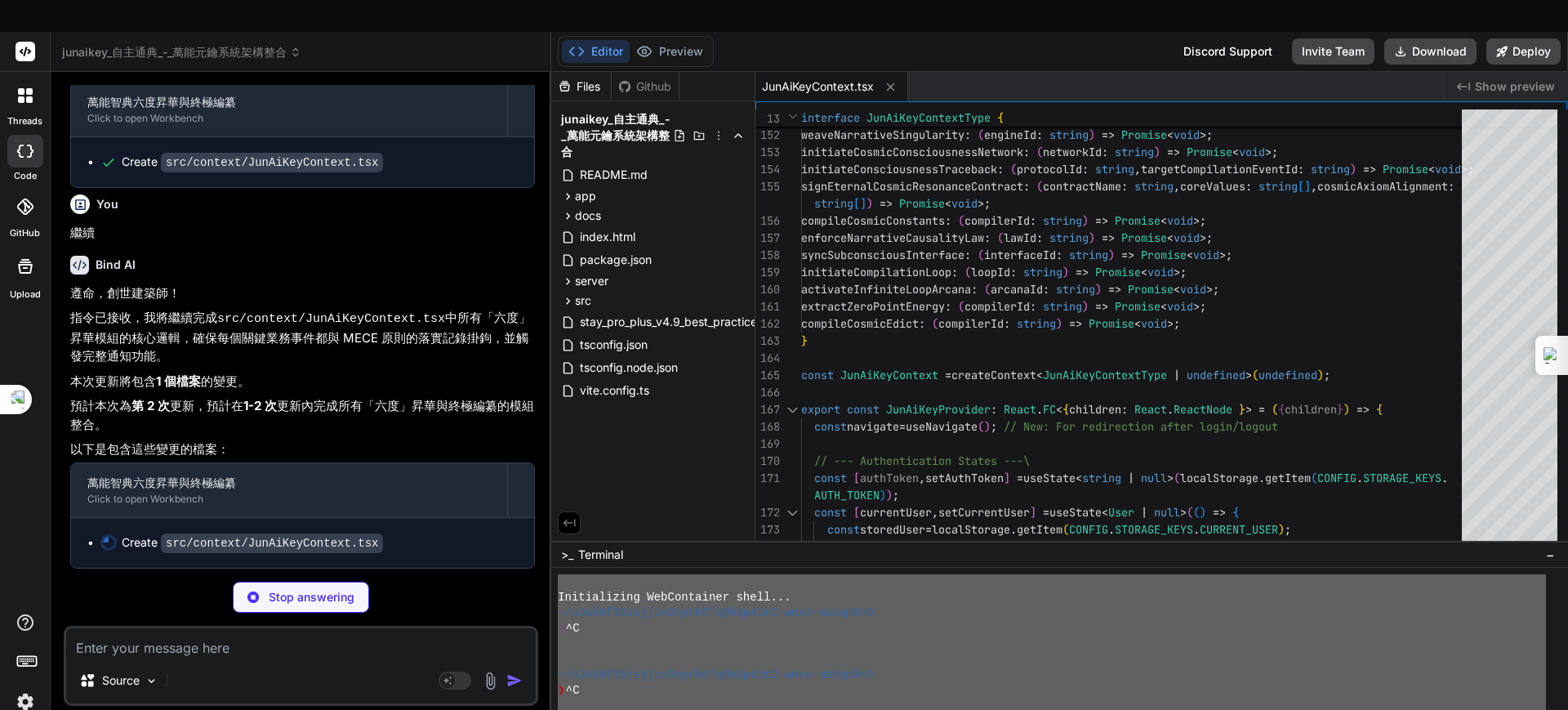
type textarea "x"
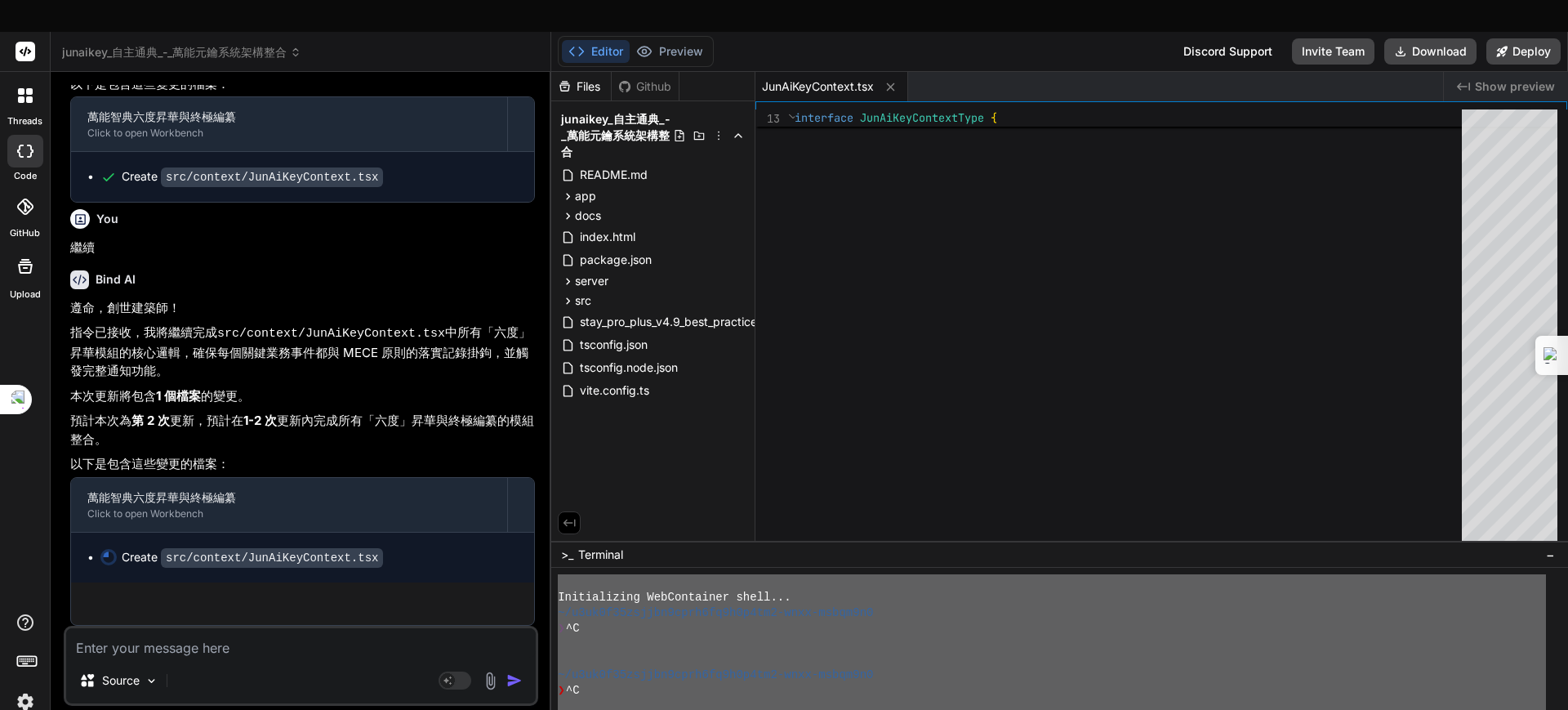
scroll to position [9535, 0]
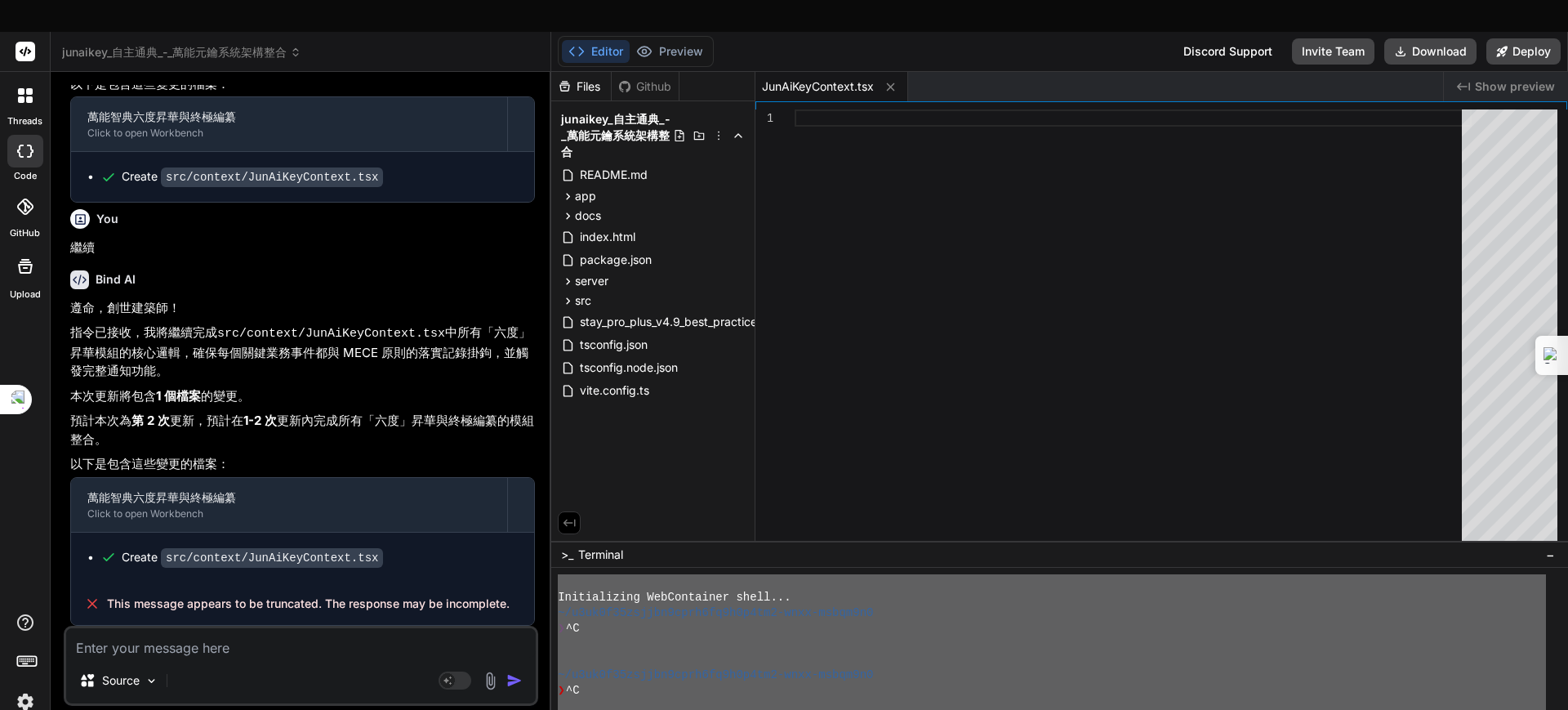
click at [342, 567] on textarea at bounding box center [301, 643] width 470 height 29
type textarea "ㄕ"
type textarea "x"
type textarea "是"
type textarea "x"
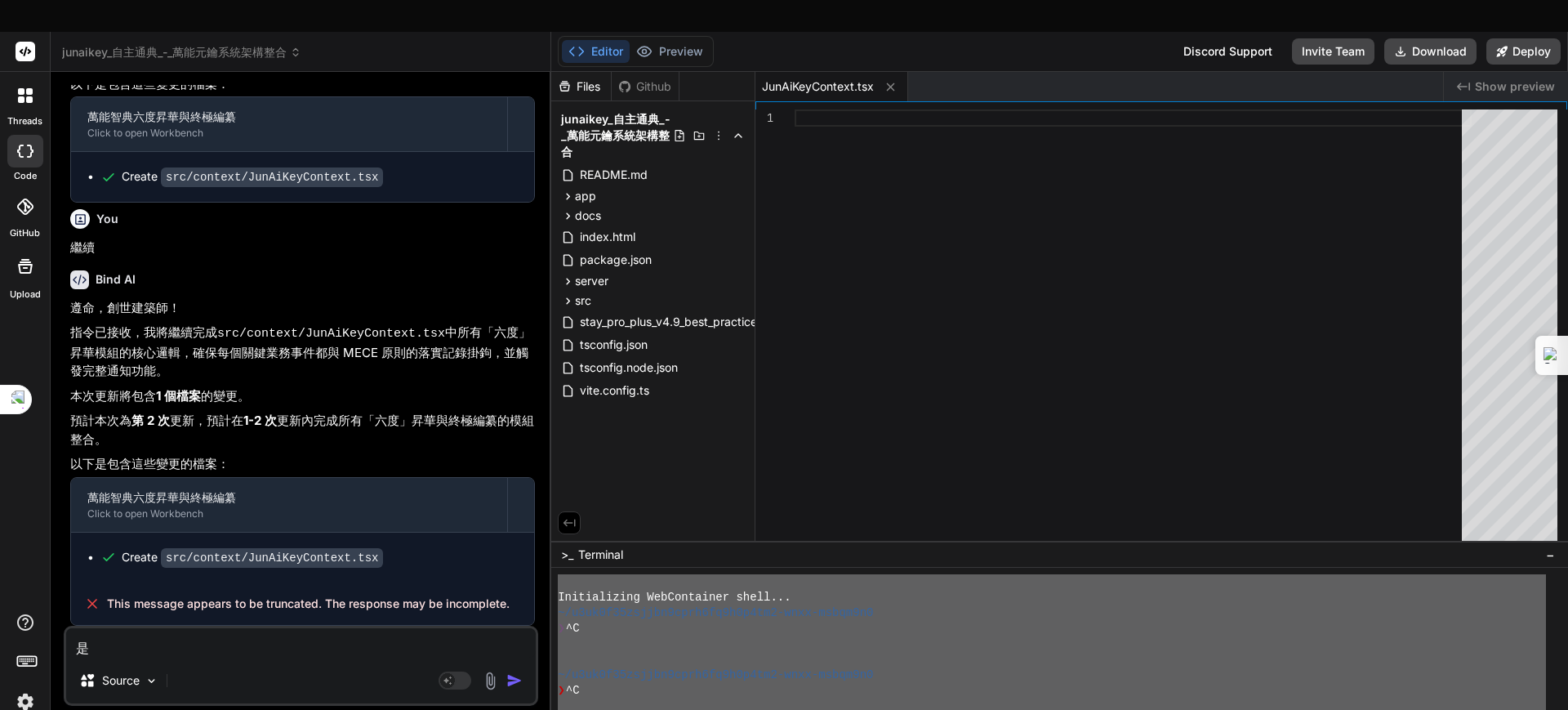
type textarea "是ㄐ"
type textarea "x"
type textarea "是ㄐㄧ"
type textarea "x"
type textarea "是繼"
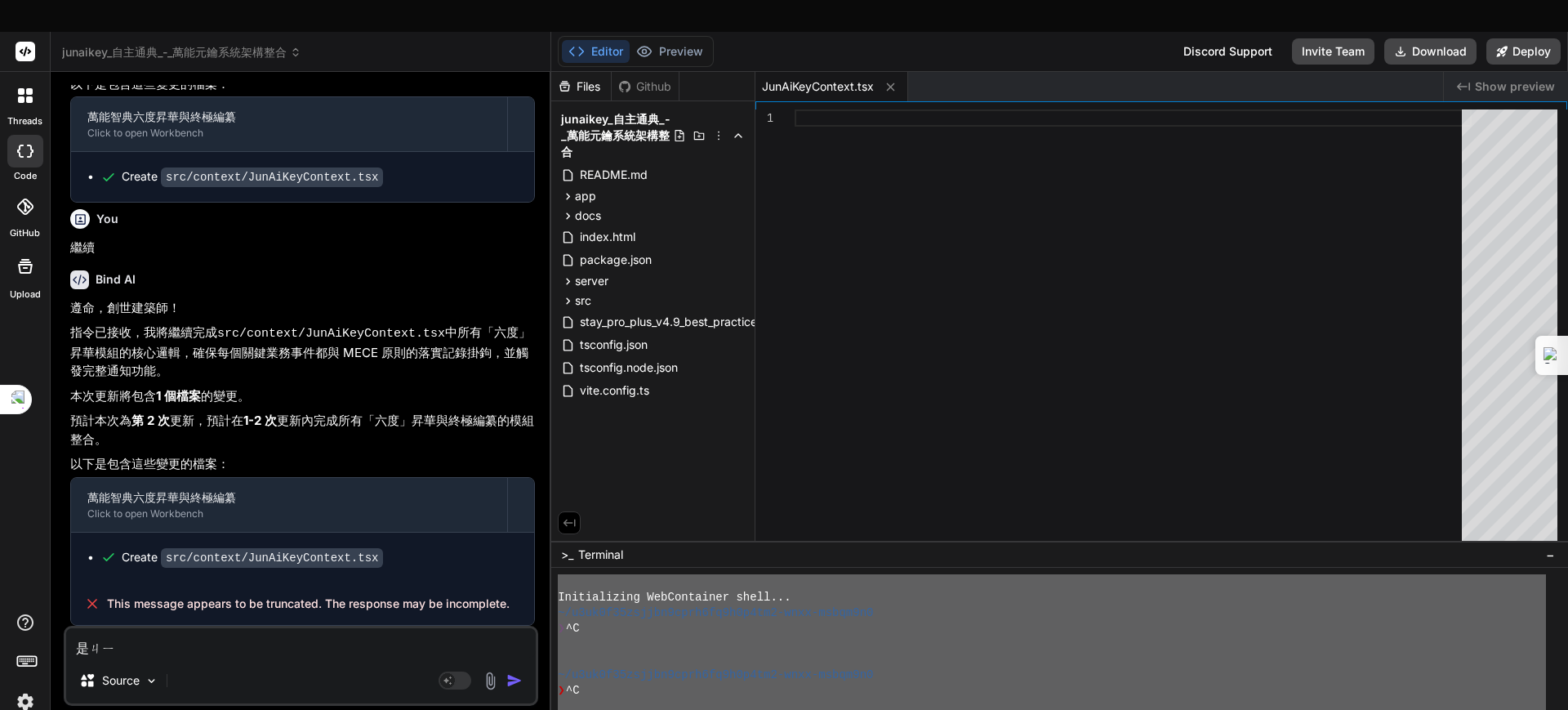
type textarea "x"
type textarea "是繼ㄒ"
type textarea "x"
type textarea "是繼ㄒㄩ"
type textarea "x"
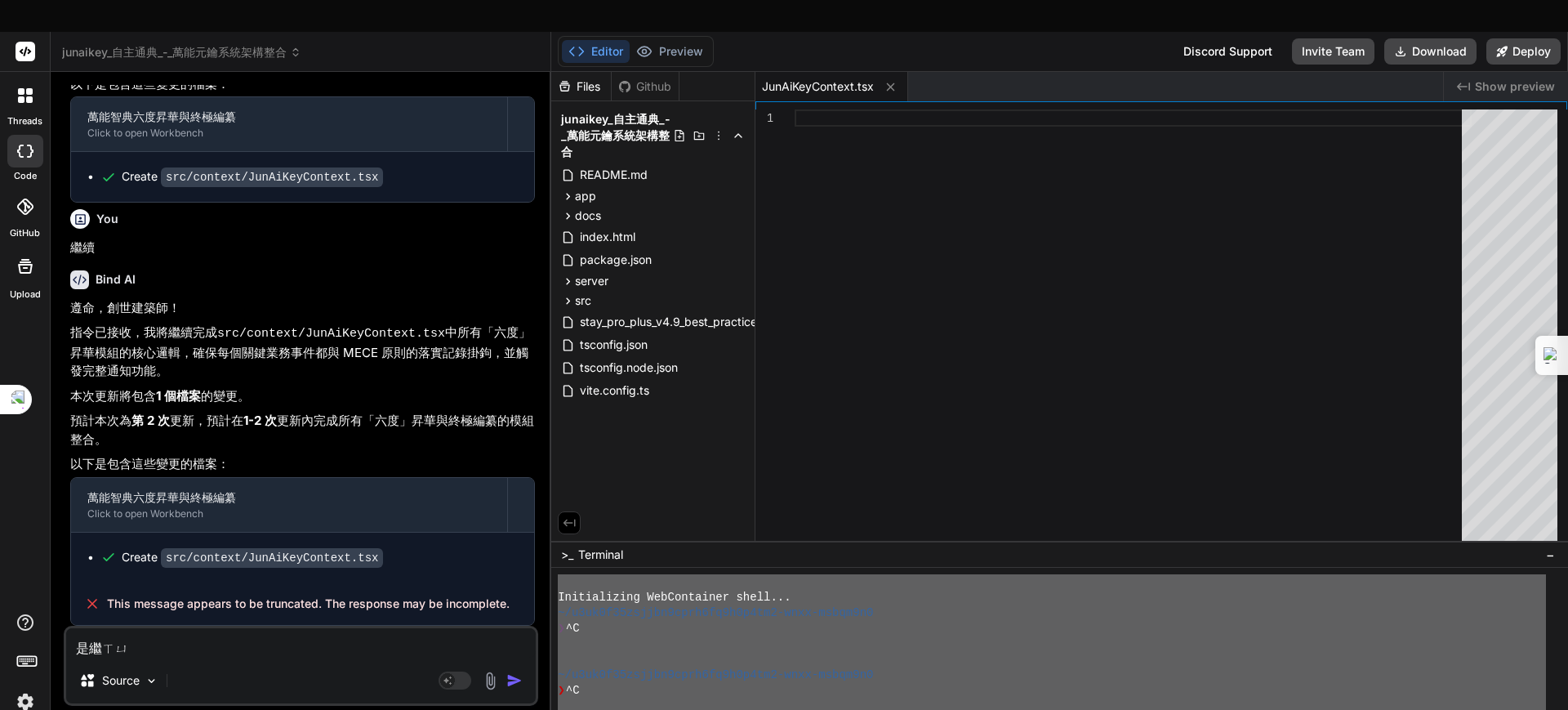
type textarea "是繼續"
type textarea "x"
type textarea "是繼續\"
type textarea "x"
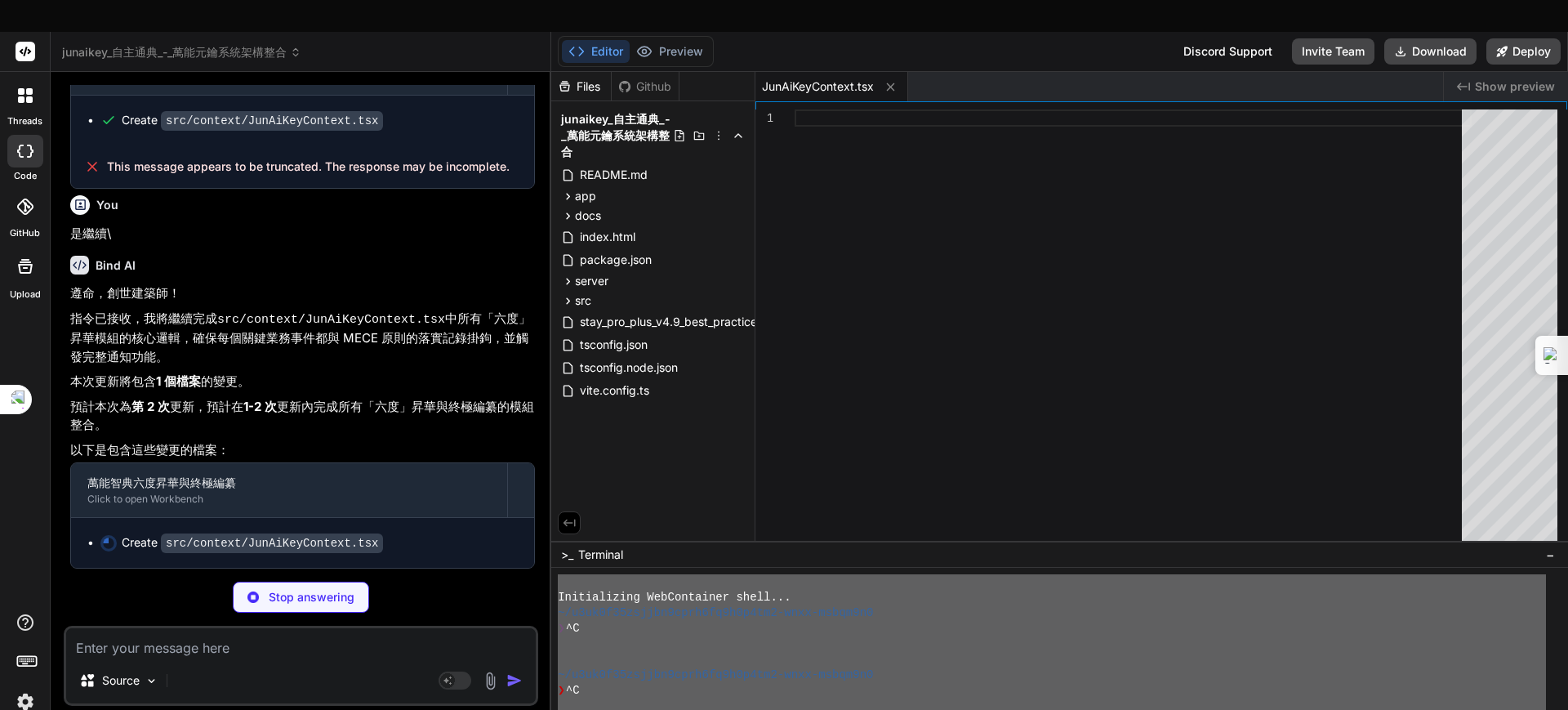
scroll to position [9971, 0]
type textarea "x"
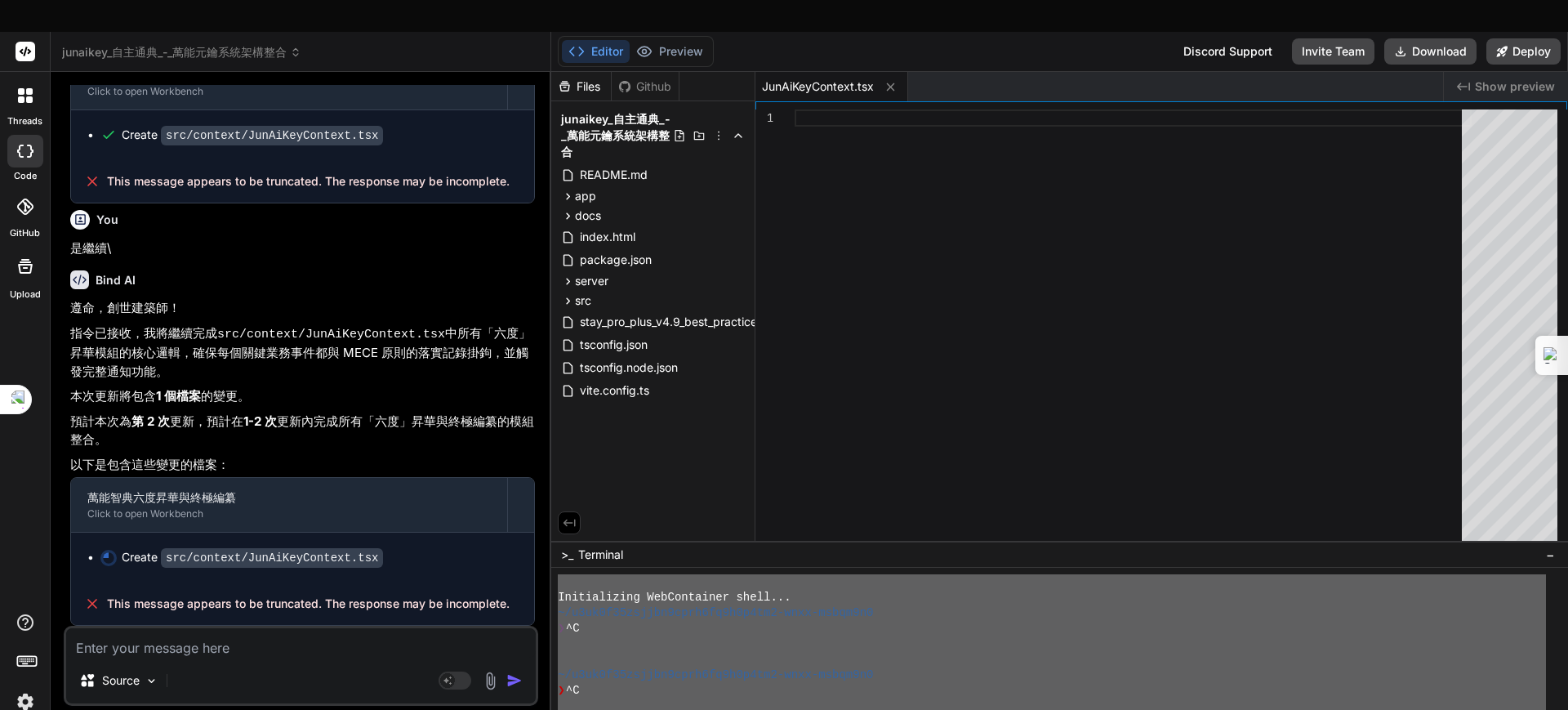
scroll to position [9957, 0]
click at [298, 567] on textarea at bounding box center [301, 643] width 470 height 29
click at [334, 567] on textarea at bounding box center [301, 643] width 470 height 29
type textarea "ㄨ"
type textarea "x"
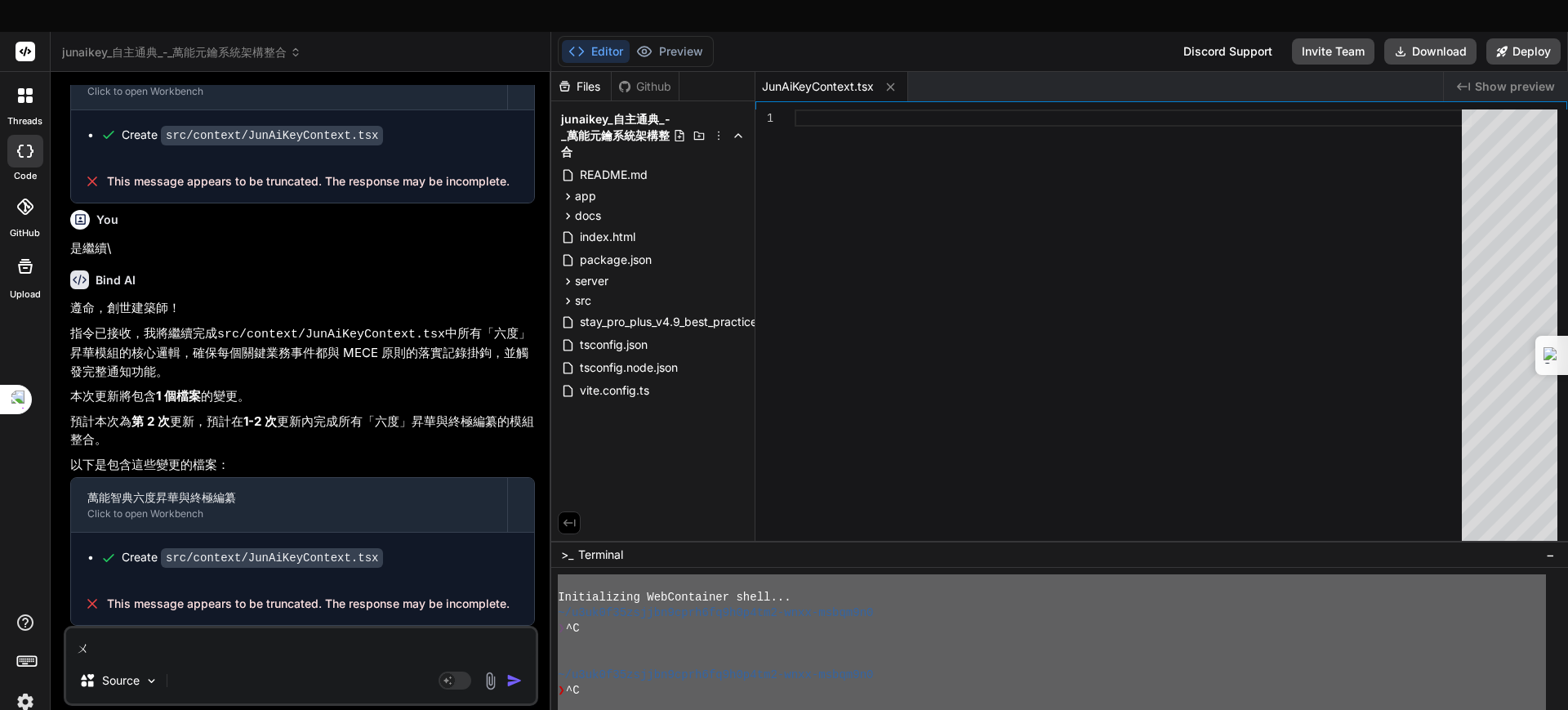
type textarea "x"
type textarea "ㄨ"
type textarea "x"
type textarea "ㄗ"
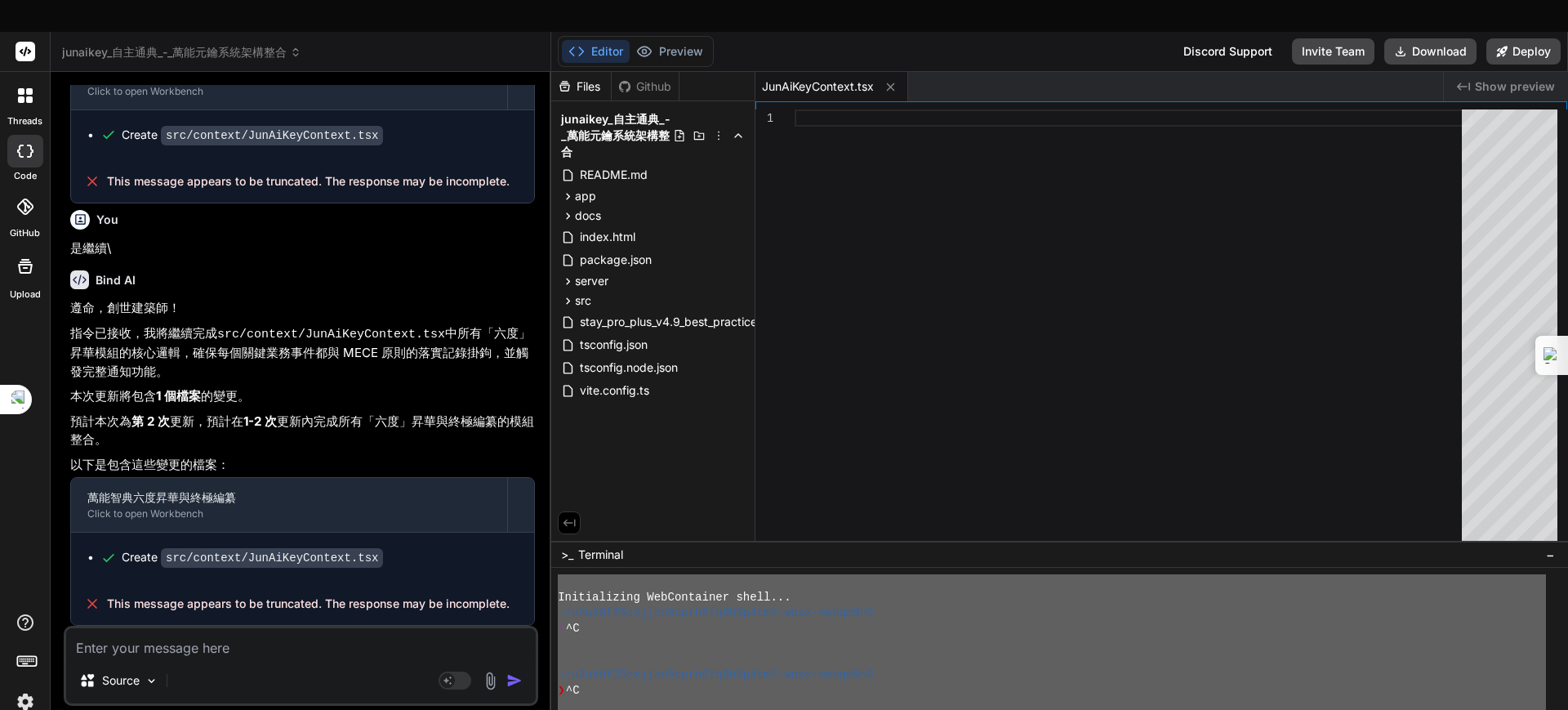
type textarea "x"
type textarea "ㄗㄞ"
type textarea "x"
type textarea "在"
type textarea "x"
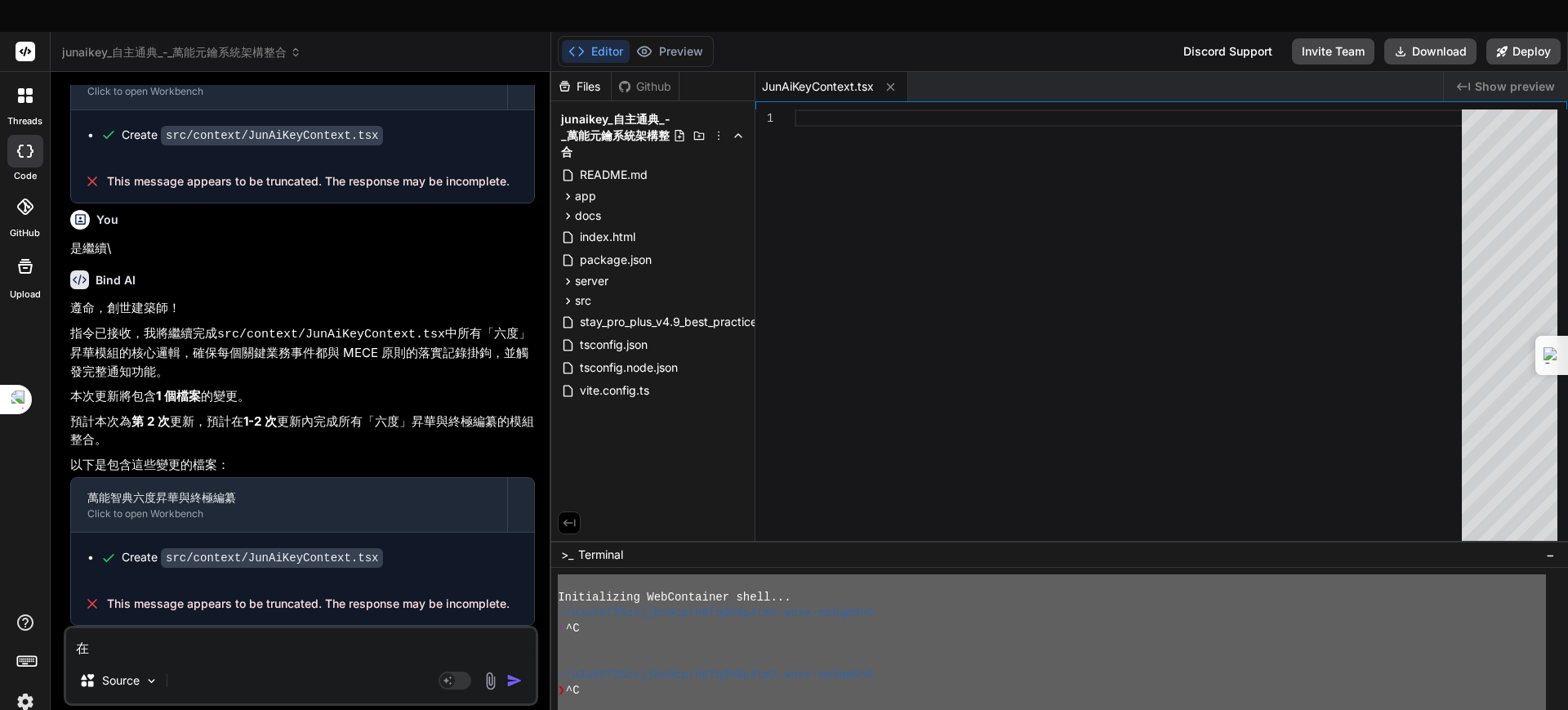
type textarea "在ㄘ"
type textarea "x"
type textarea "再次"
type textarea "x"
type textarea "在"
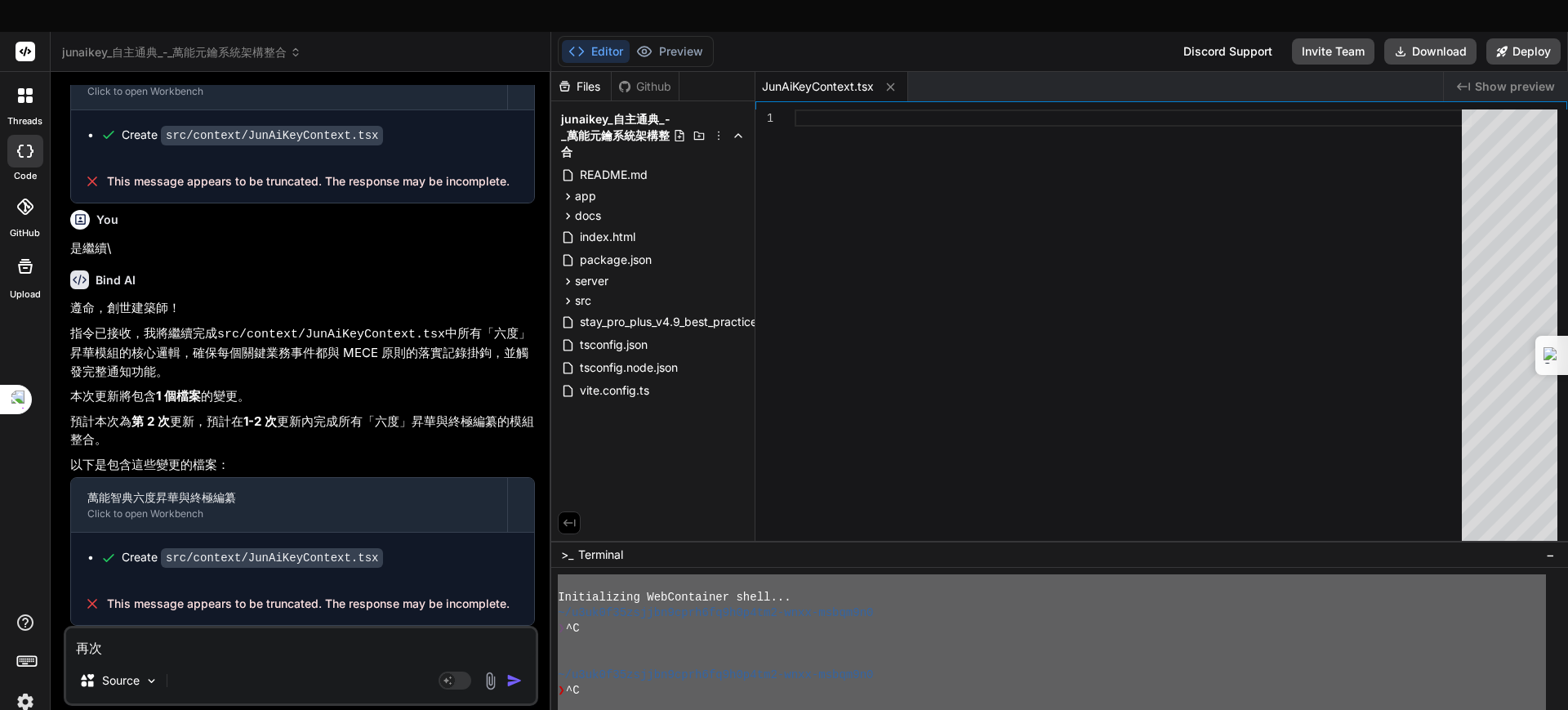
type textarea "x"
type textarea "ㄗ"
type textarea "x"
type textarea "ㄗㄨ"
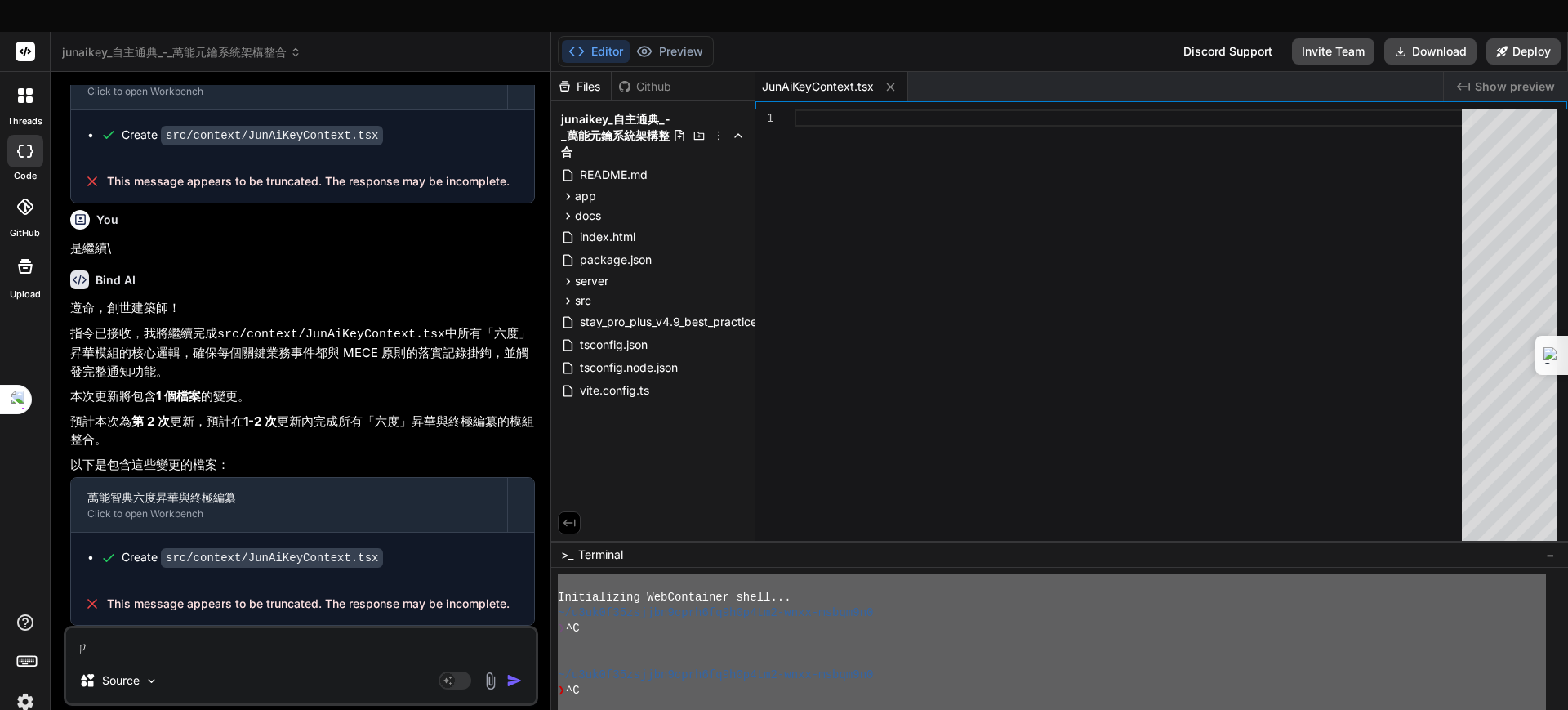
type textarea "x"
type textarea "ㄗㄨㄟ"
type textarea "x"
type textarea "最"
type textarea "x"
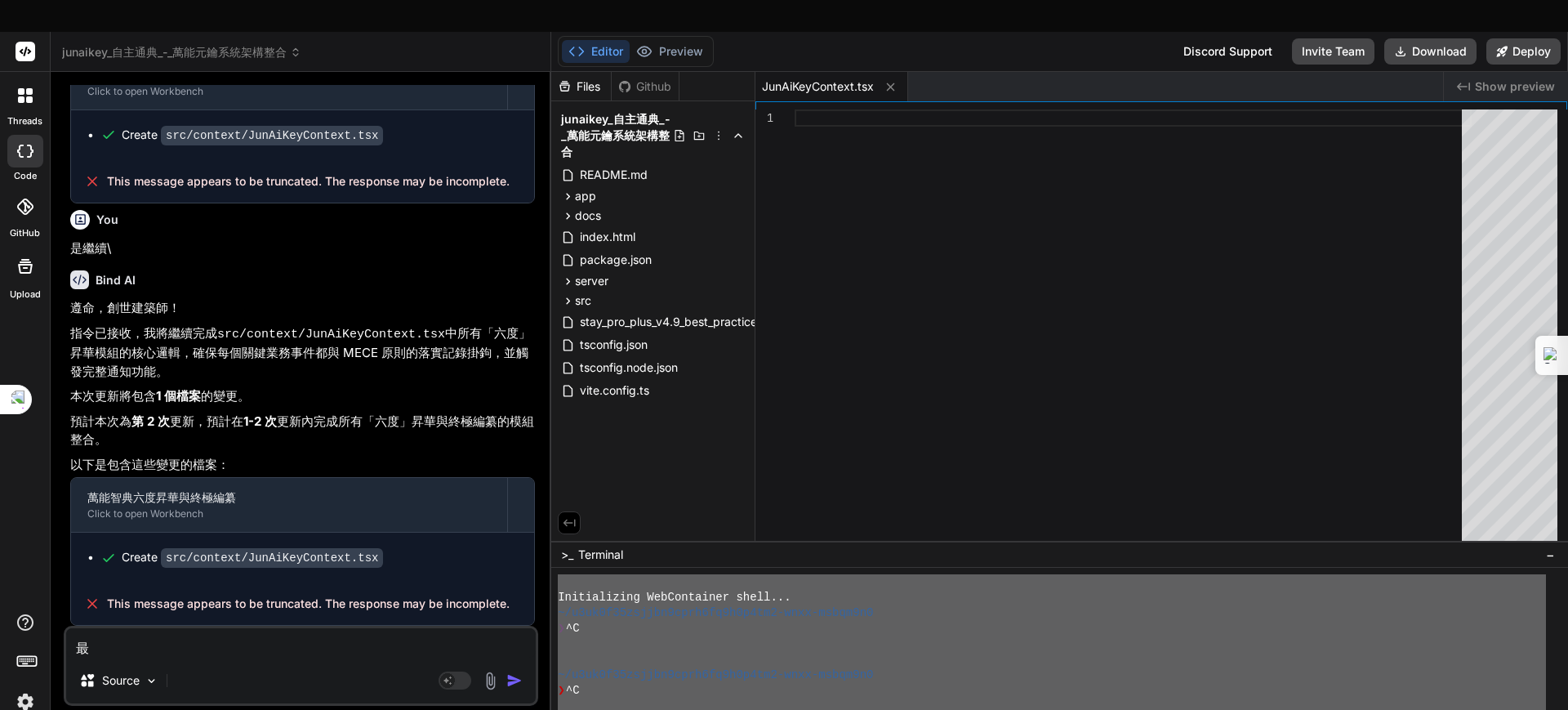
type textarea "最ㄨ"
type textarea "x"
type textarea "最ㄓㄨ"
type textarea "x"
type textarea "最ㄓㄨㄥ"
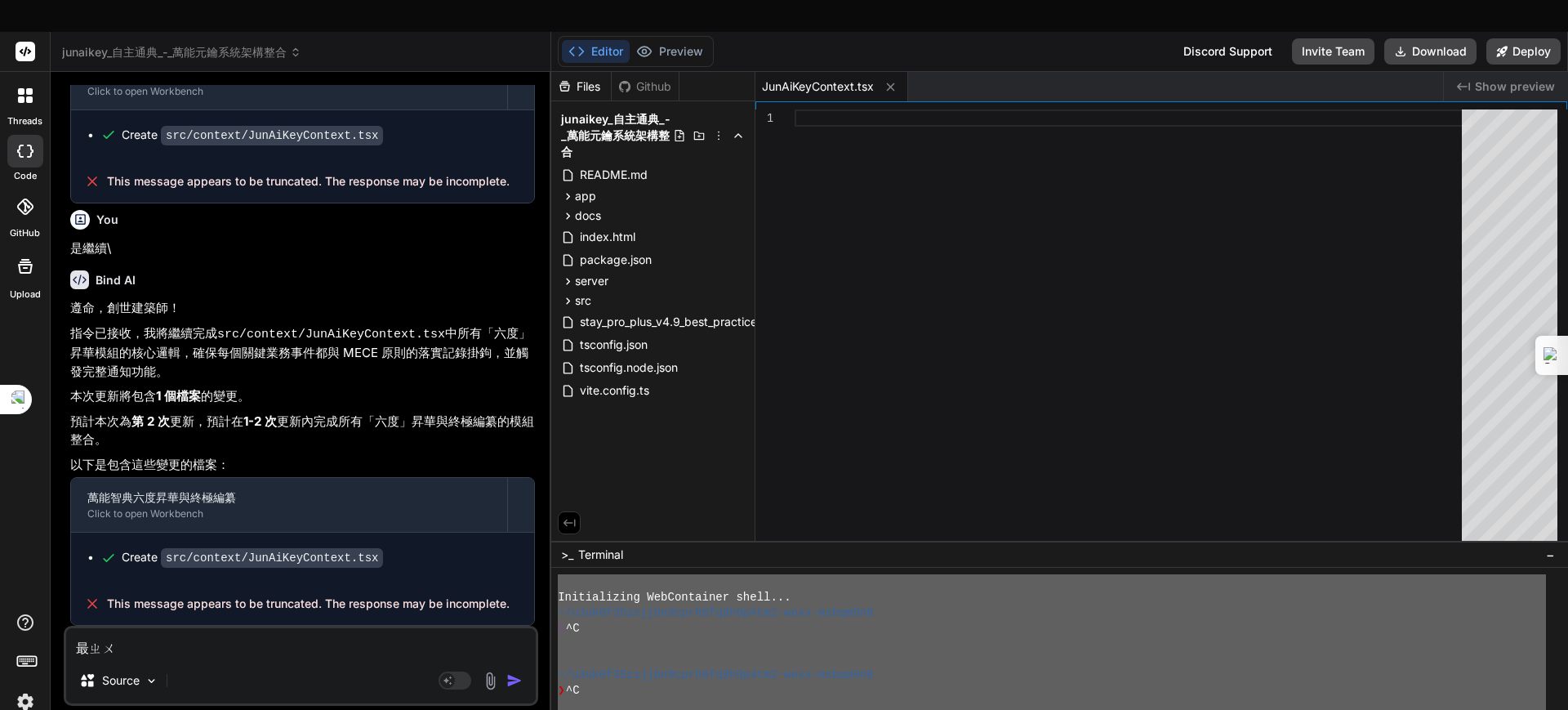
type textarea "x"
type textarea "最終"
type textarea "x"
type textarea "最終ㄧ"
type textarea "x"
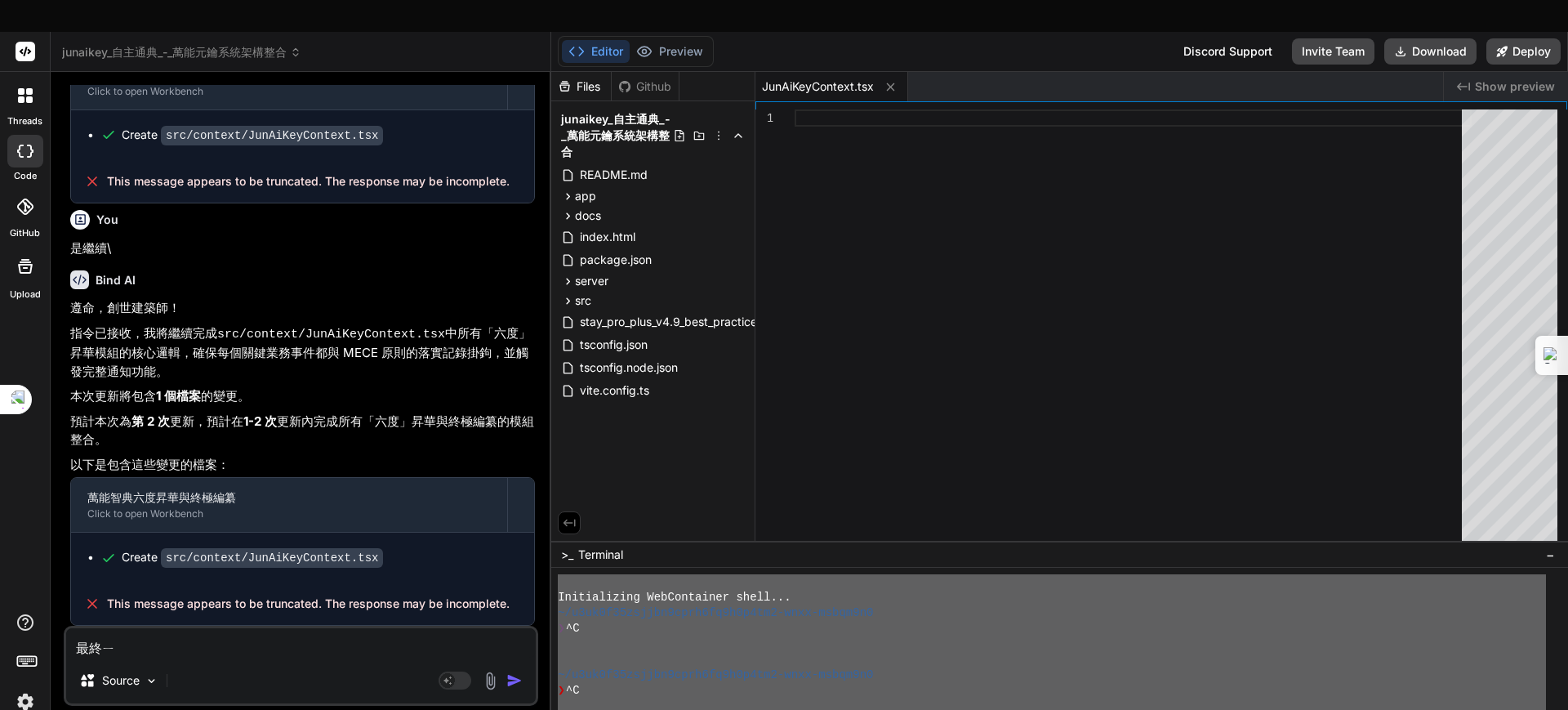
type textarea "最終一"
type textarea "x"
type textarea "最終一ㄘ"
type textarea "x"
type textarea "最終依次"
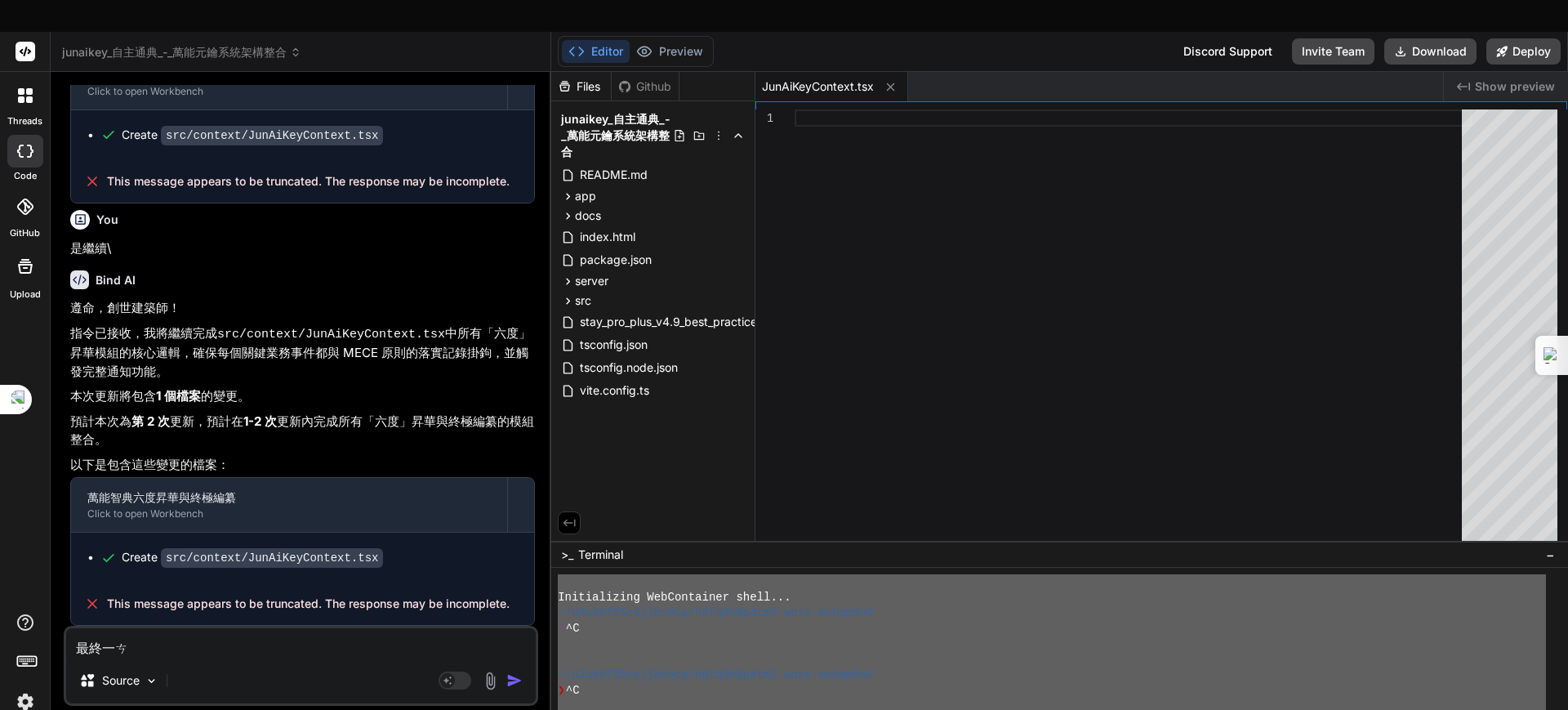
type textarea "x"
type textarea "最終依"
type textarea "x"
type textarea "最終"
type textarea "x"
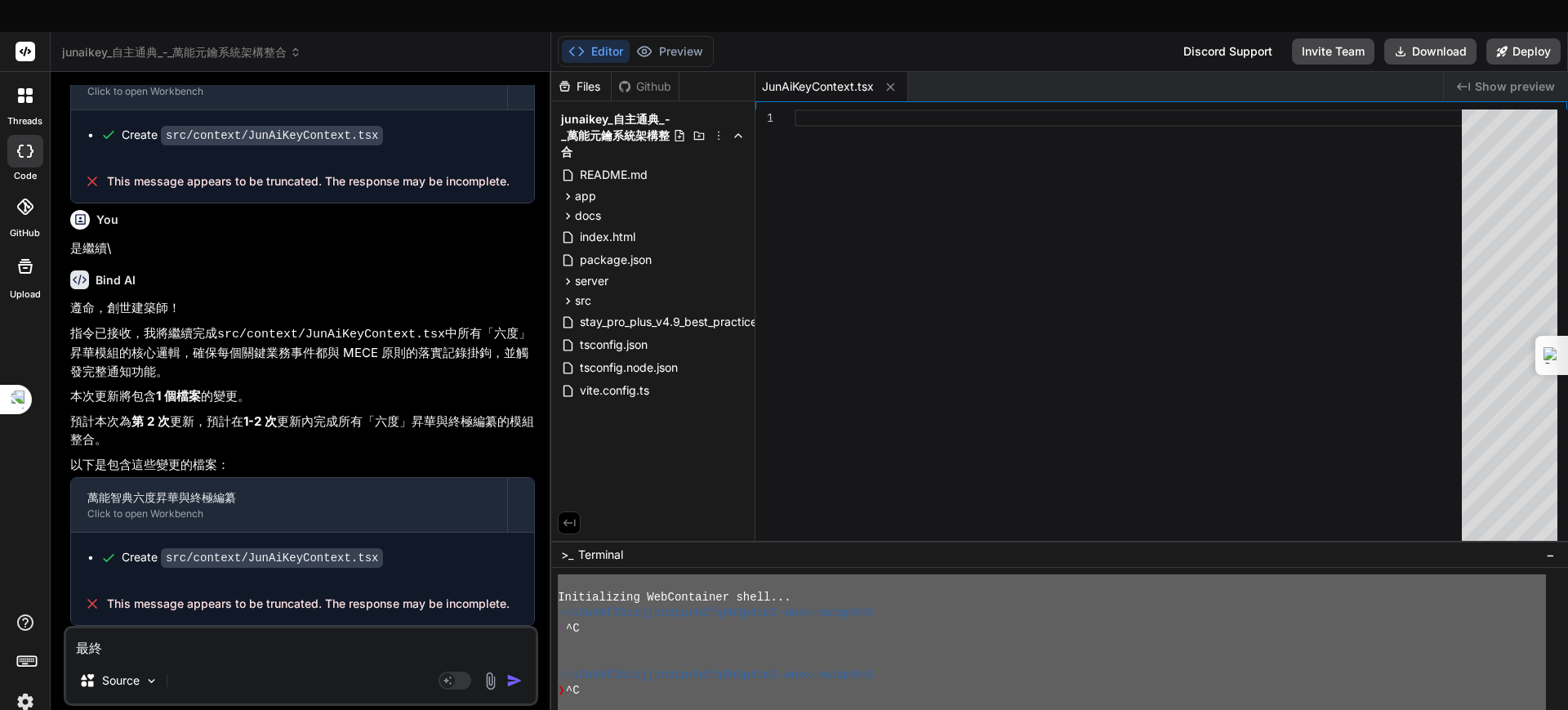
type textarea "最終ㄧ"
type textarea "x"
type textarea "最終一"
type textarea "x"
type textarea "最終一ㄘ"
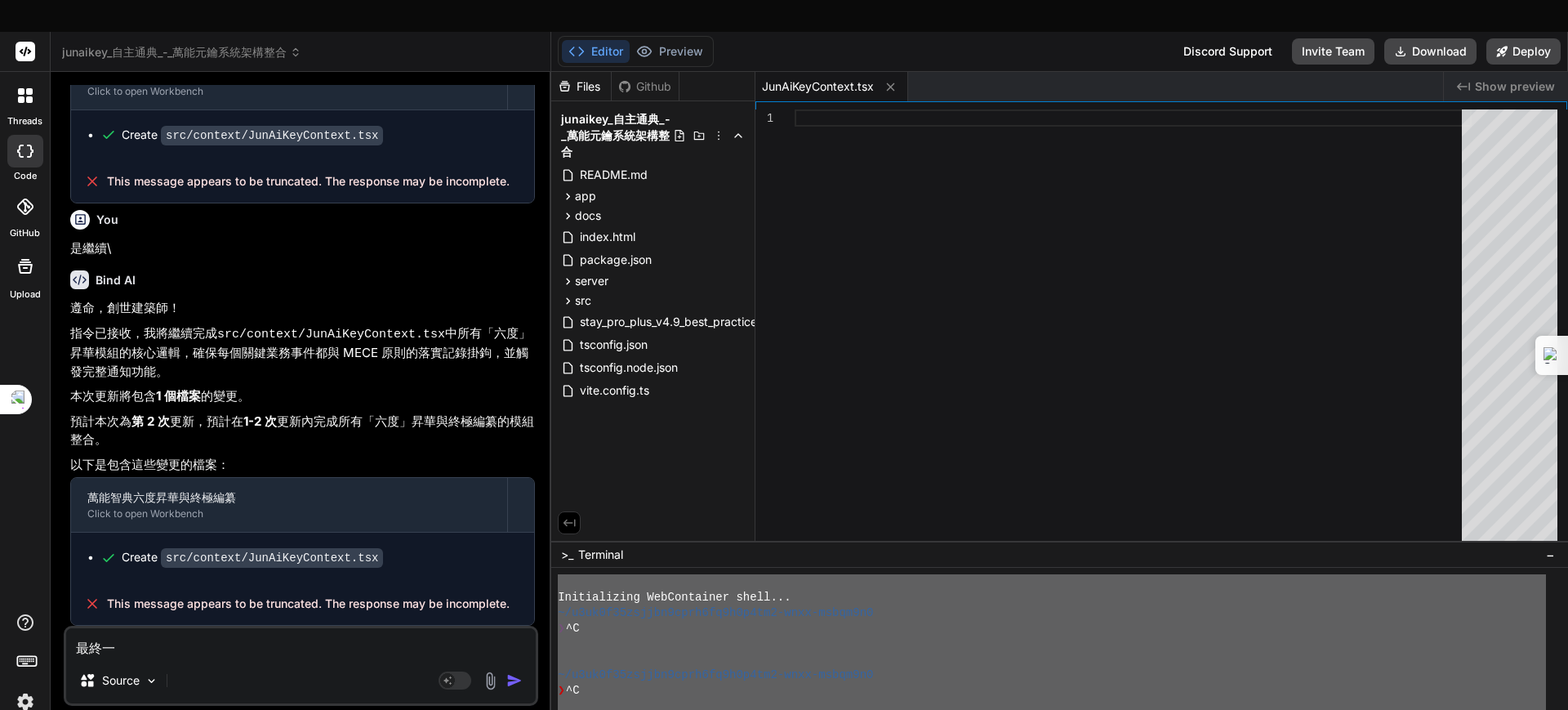
type textarea "x"
type textarea "最終依次"
type textarea "x"
type textarea "最終一次"
type textarea "x"
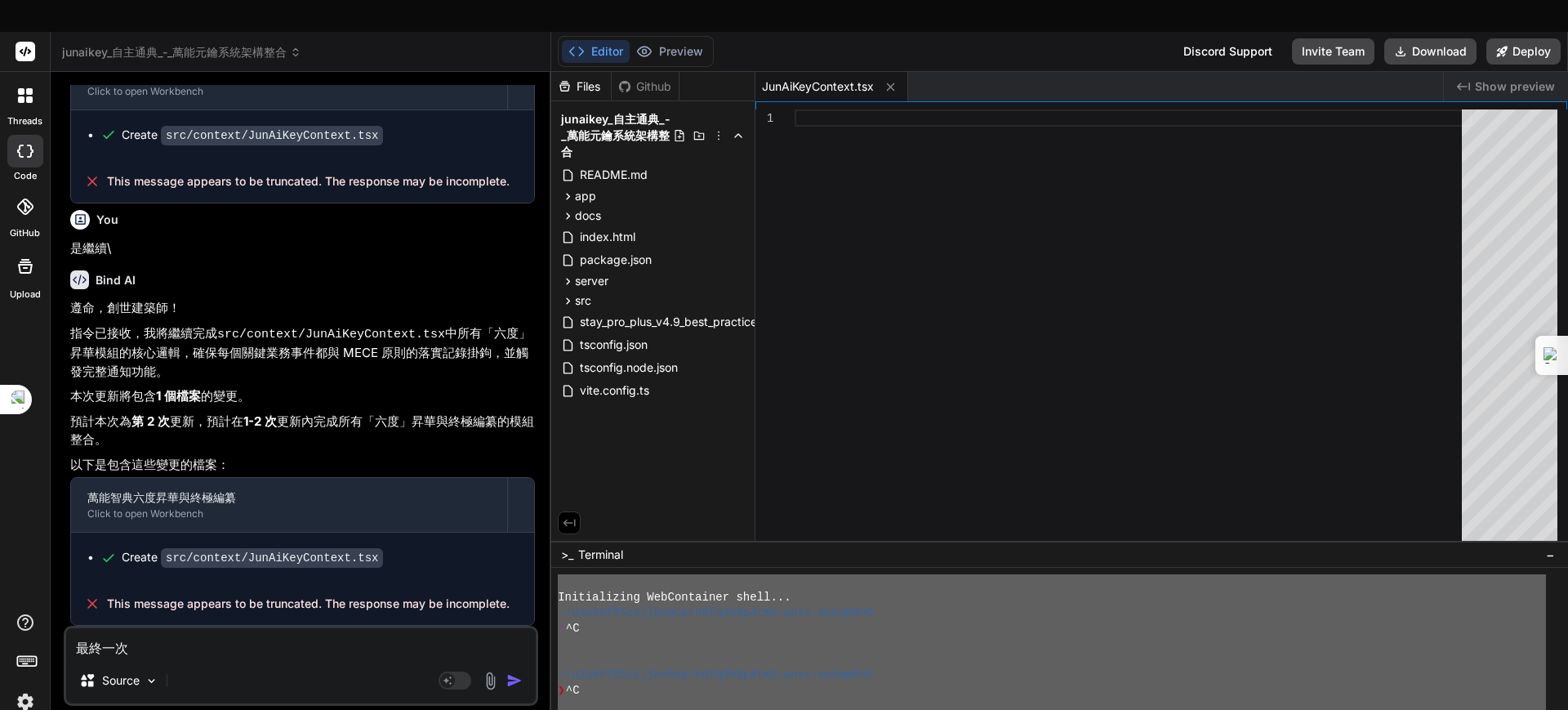
type textarea "最終一次"
type textarea "x"
type textarea "最終一次 ㄨ"
type textarea "x"
type textarea "最終一次"
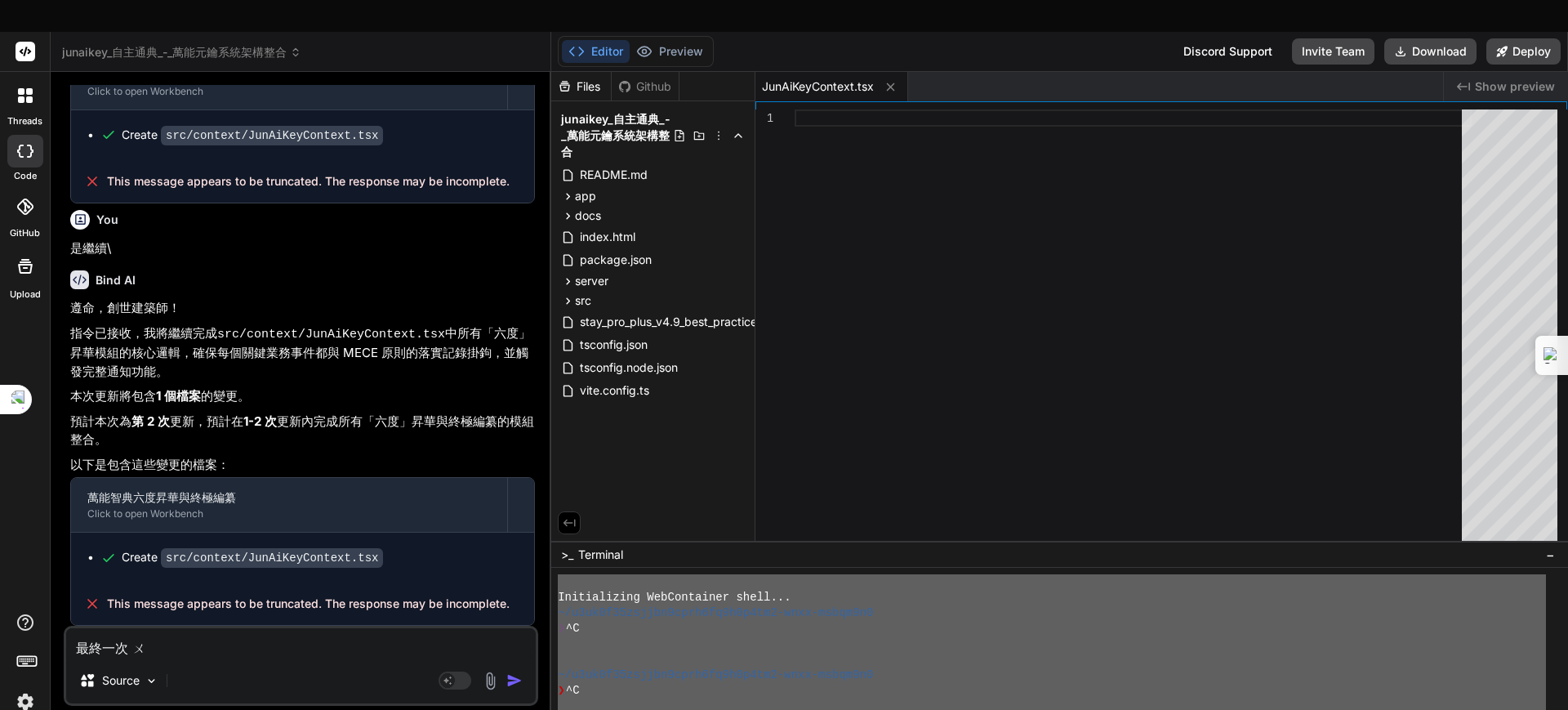
type textarea "x"
type textarea "最終一次 ㄨ"
type textarea "x"
type textarea "最終一次"
type textarea "x"
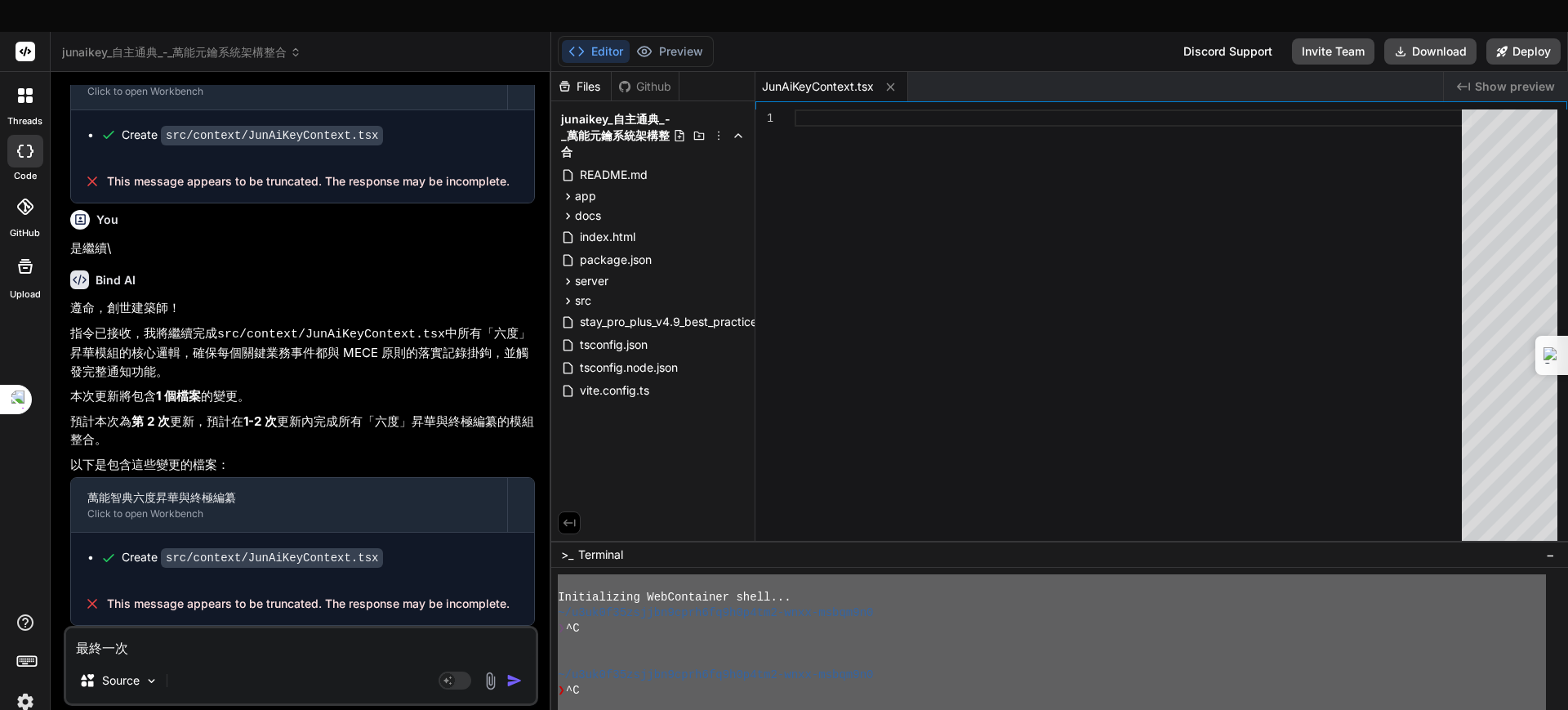
type textarea "最終一次 ㄅ"
type textarea "x"
type textarea "最終一次 ㄅㄧ"
type textarea "x"
type textarea "最終一次 ㄅㄧㄢ"
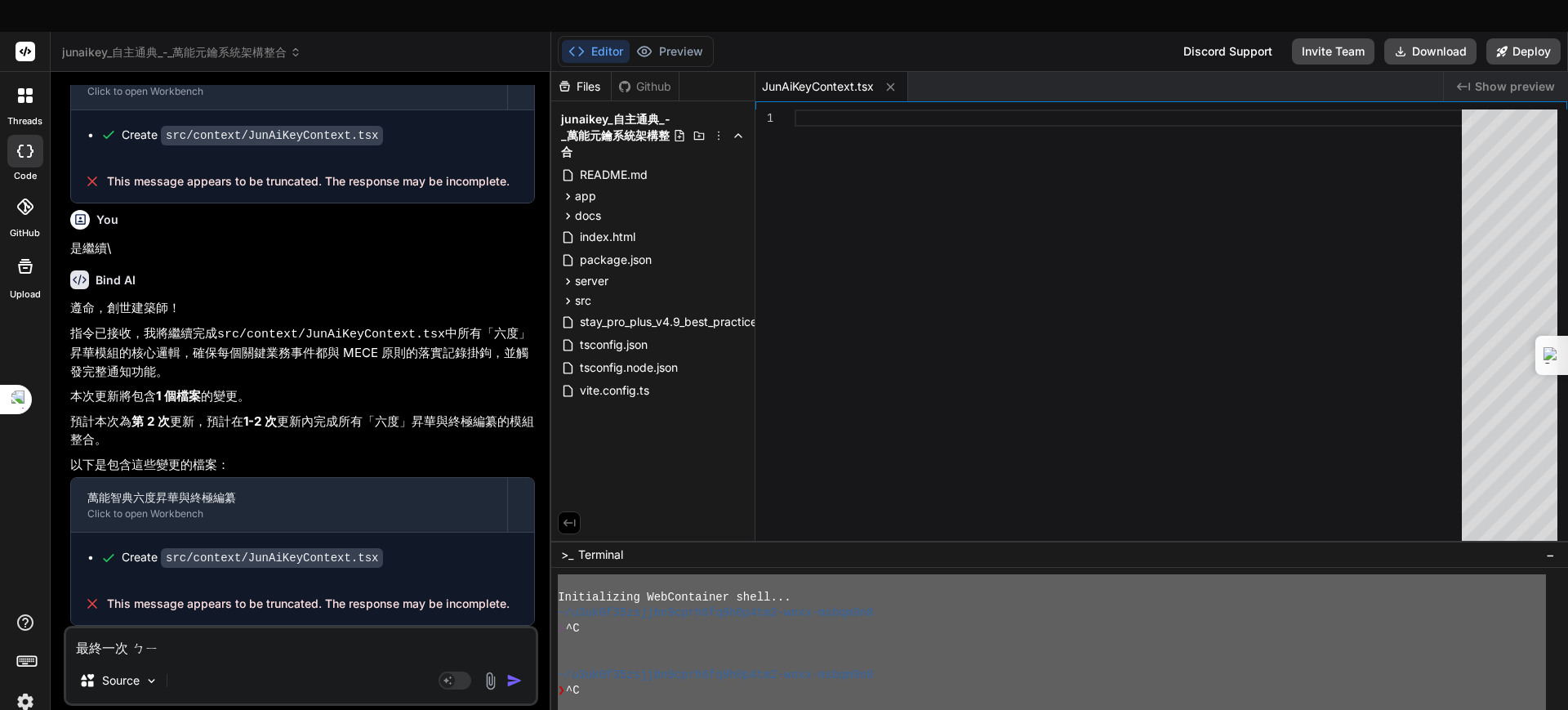
type textarea "x"
type textarea "最終一次 變"
type textarea "x"
type textarea "最終一次 變ㄓㄨ"
type textarea "x"
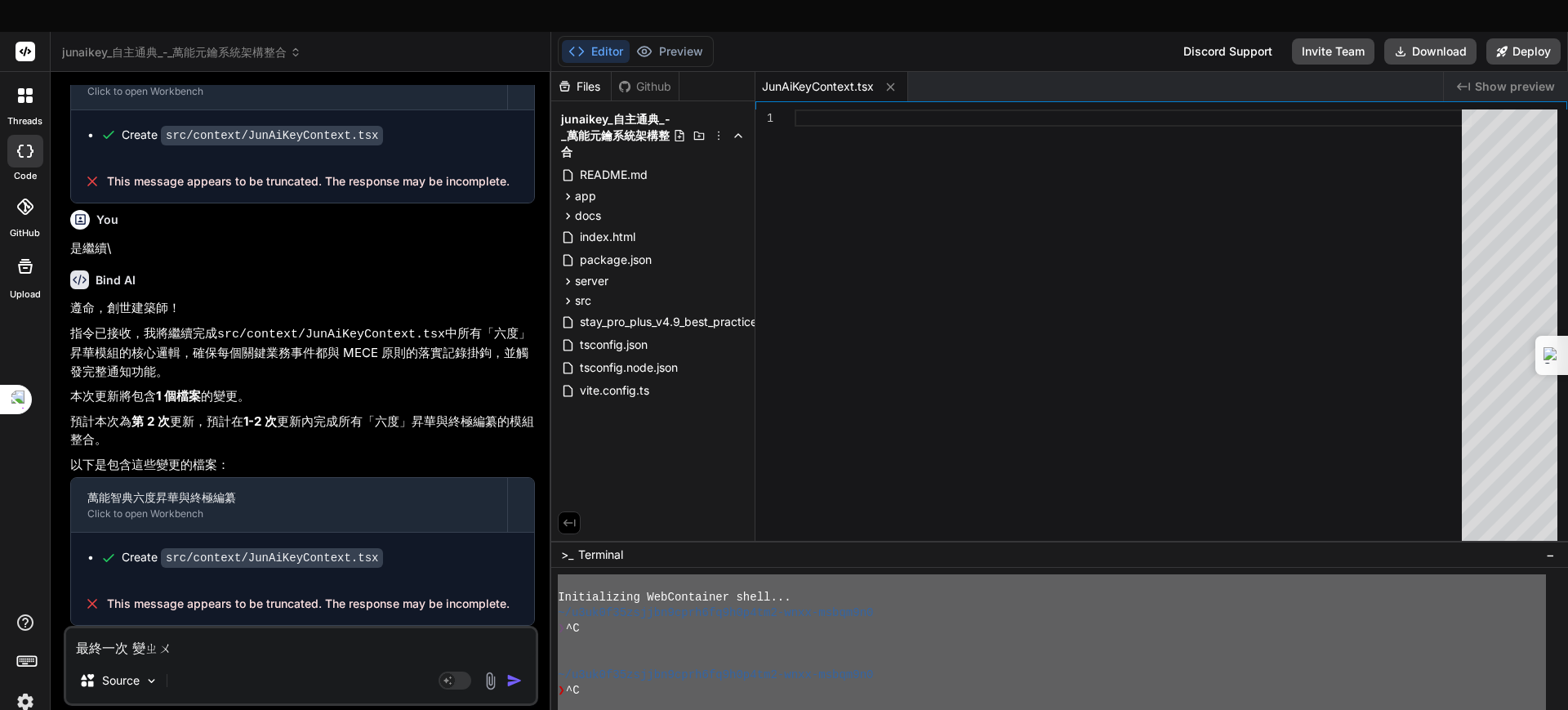
type textarea "最終一次 變ㄓㄨㄢ"
type textarea "x"
type textarea "最終一次 便賺"
type textarea "x"
type textarea "最終一次 變"
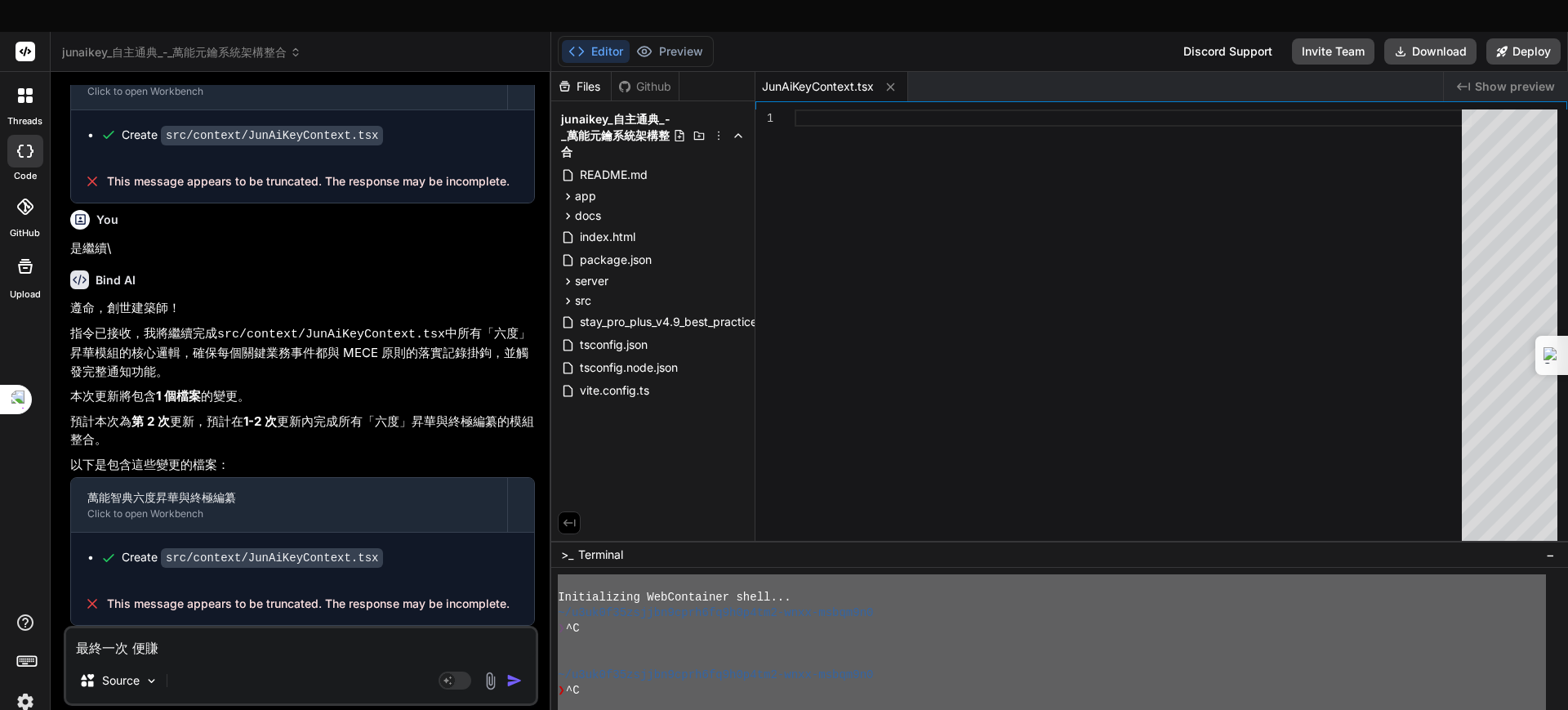
type textarea "x"
type textarea "最終一次"
type textarea "x"
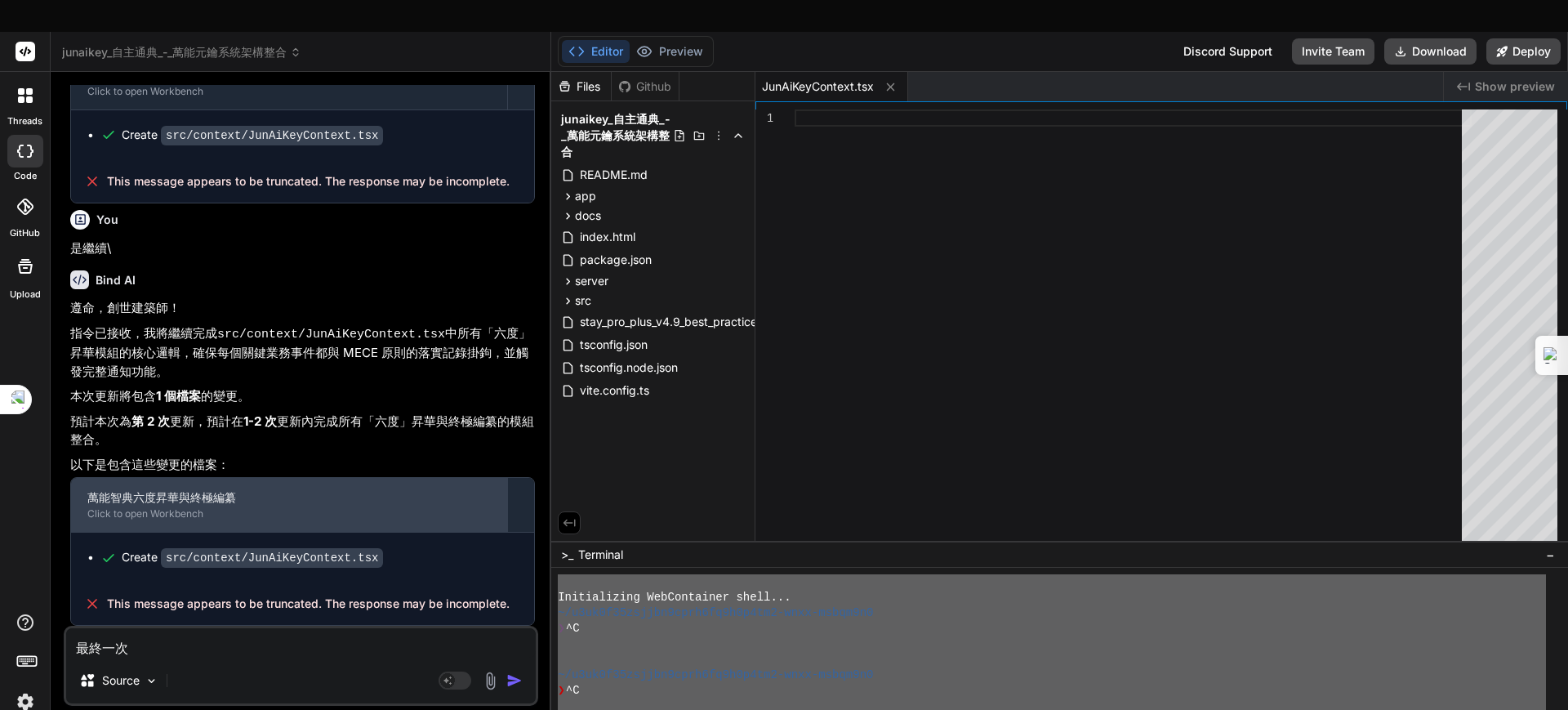
type textarea "最終一次 ㄅ"
type textarea "x"
type textarea "最終一次 ㄅㄧ"
type textarea "x"
type textarea "最終一次 ㄅㄧㄢ"
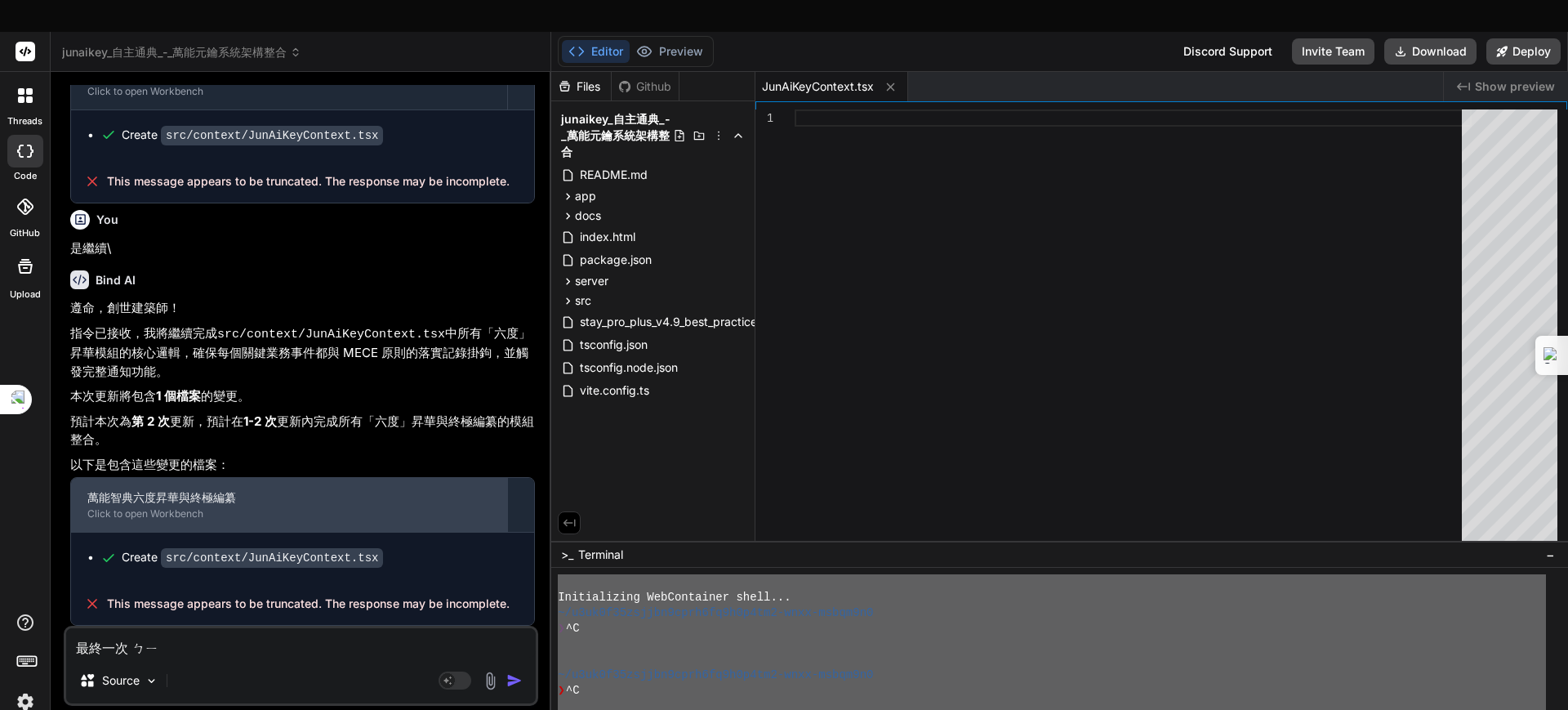
type textarea "x"
type textarea "最終一次 邊"
type textarea "x"
type textarea "最終一次 邊ㄨ"
type textarea "x"
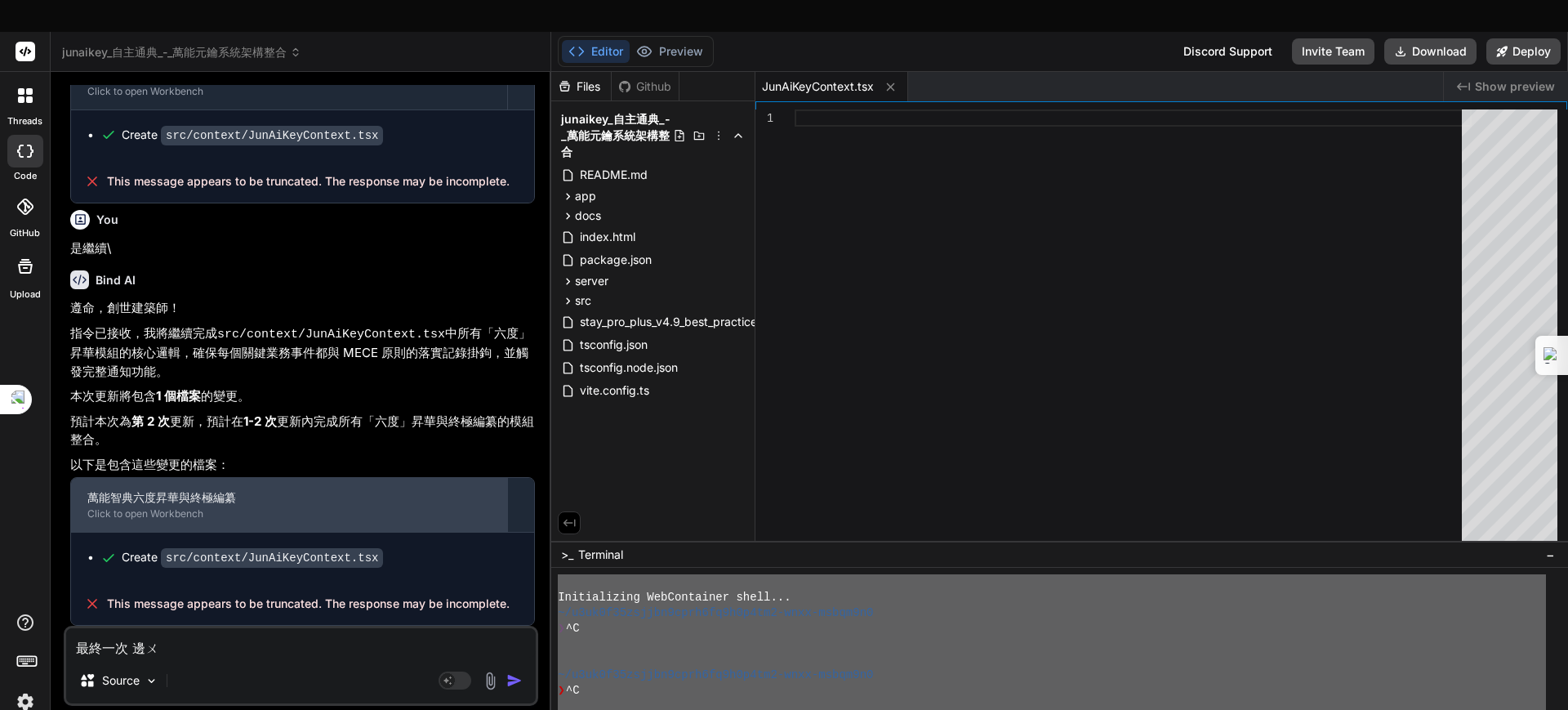
type textarea "最終一次 邊ㄓㄨ"
type textarea "x"
type textarea "最終一次 邊ㄓㄨㄢ"
type textarea "x"
type textarea "最終一次 編撰"
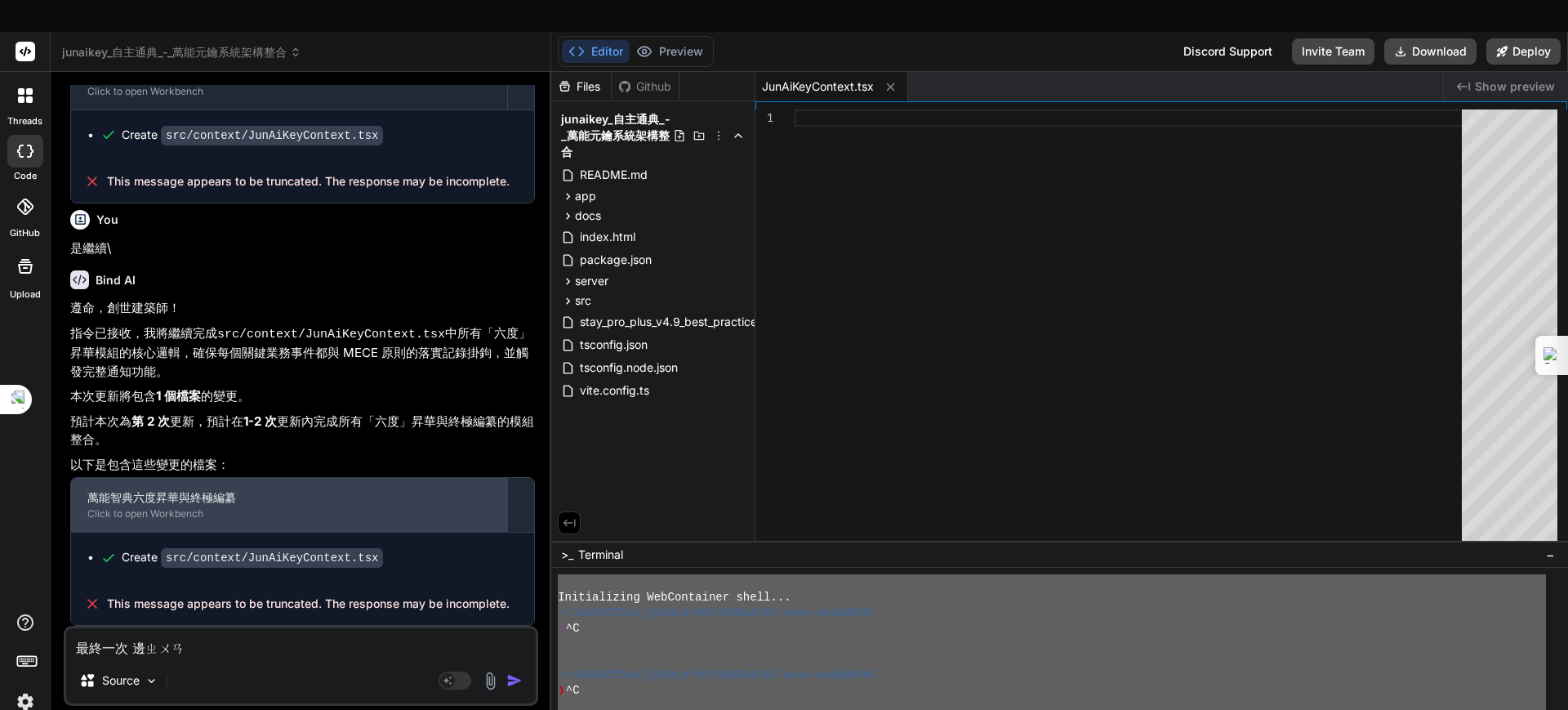
type textarea "x"
type textarea "最終一次 編撰"
type textarea "x"
type textarea "最終一次 編撰ㄘ"
type textarea "x"
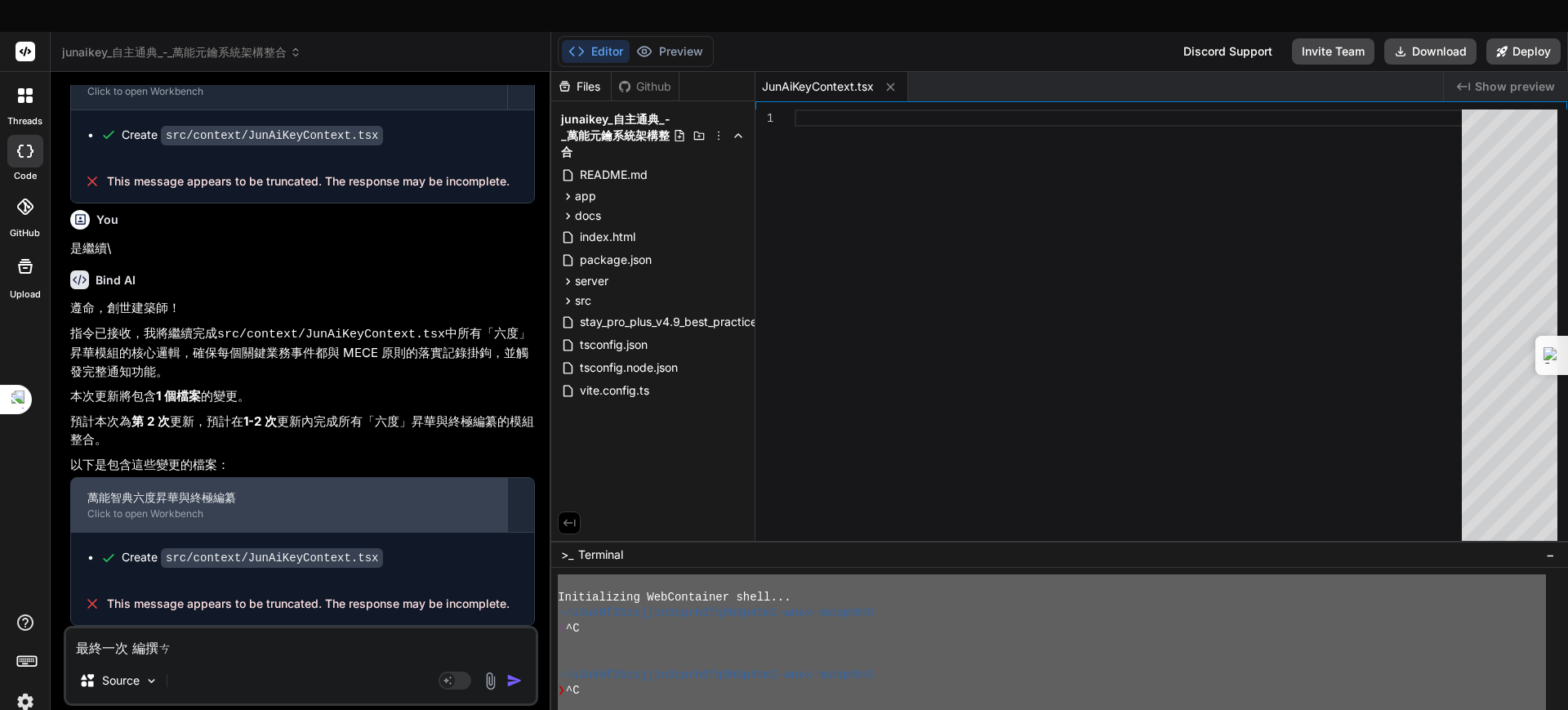
type textarea "最終一次 編撰此"
type textarea "x"
type textarea "最終一次 編撰此ㄌ"
type textarea "x"
type textarea "最終一次 編撰此ㄌㄟ"
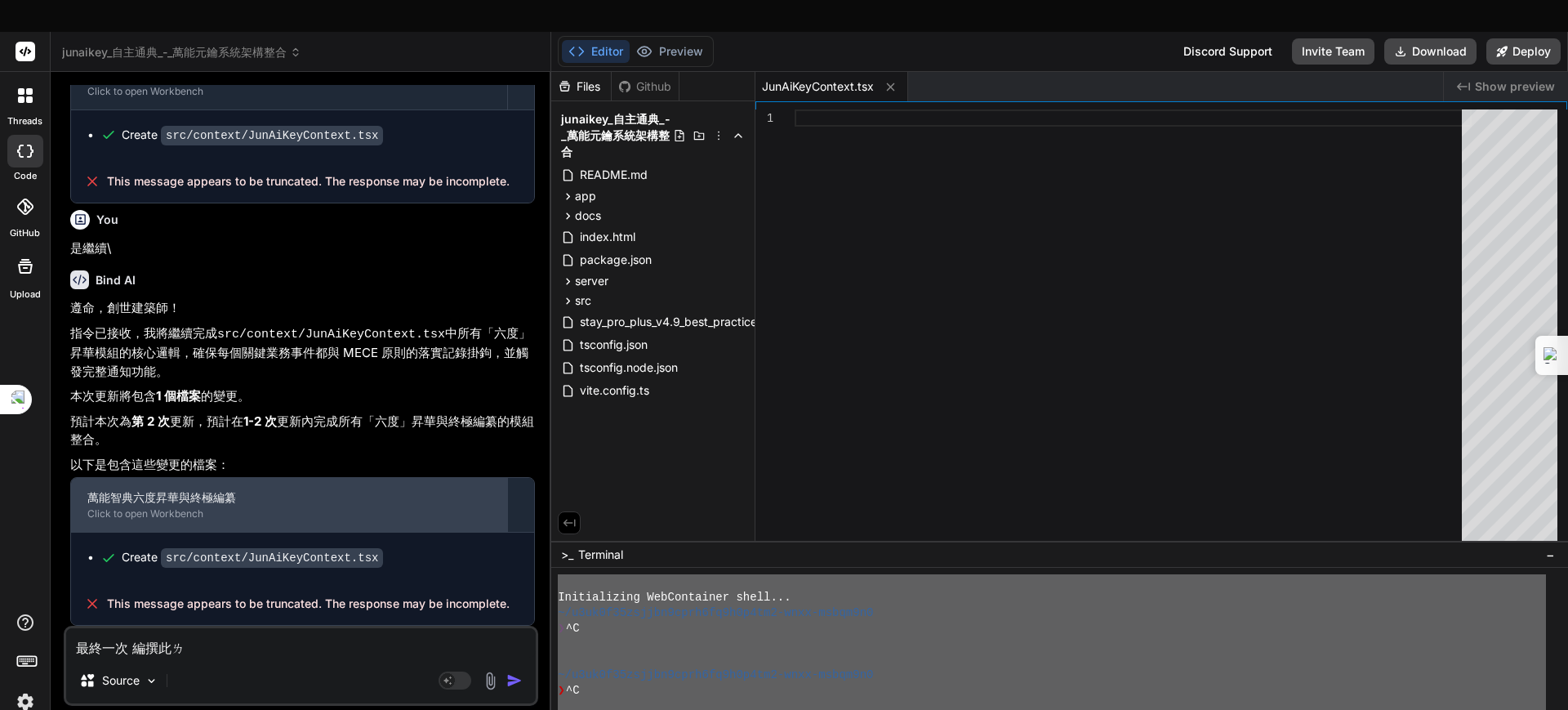
type textarea "x"
type textarea "最終一次 編撰此類"
type textarea "x"
type textarea "最終一次 編撰此"
type textarea "x"
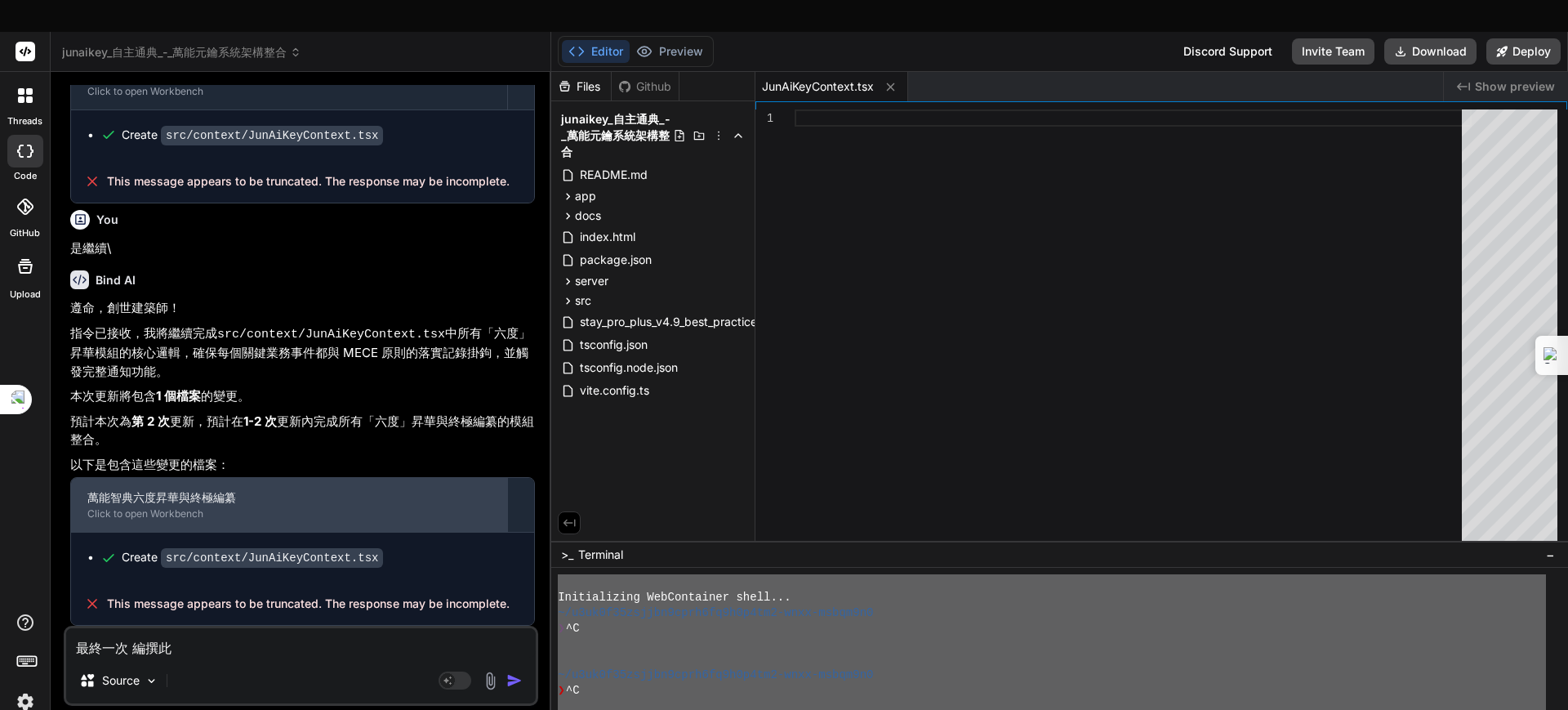
type textarea "最終一次 編撰此ㄒ"
type textarea "x"
type textarea "最終一次 編撰此ㄒㄧ"
type textarea "x"
type textarea "最終一次 編撰此ㄒㄧㄤ"
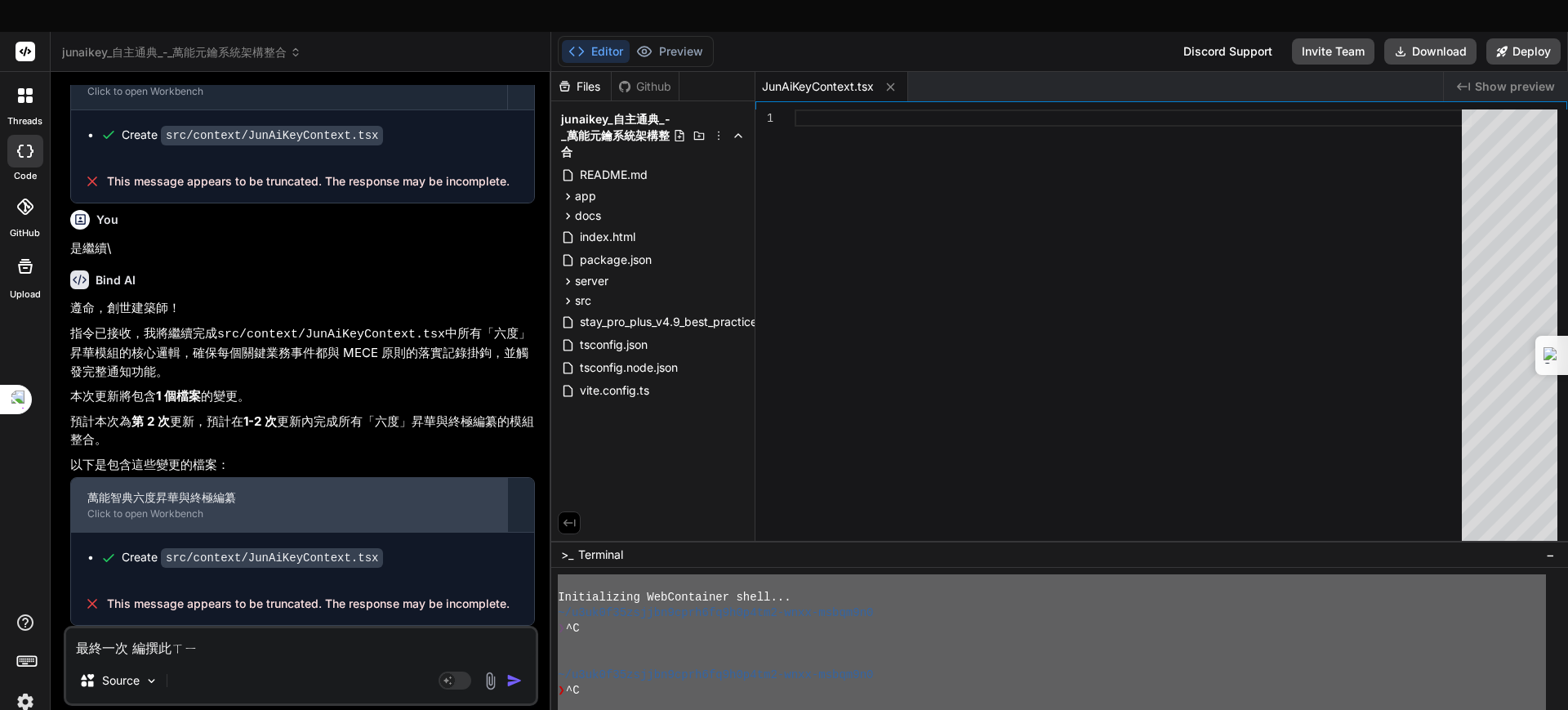
type textarea "x"
type textarea "最終一次 編撰此項"
type textarea "x"
type textarea "最終一次 編撰此項ㄇ"
type textarea "x"
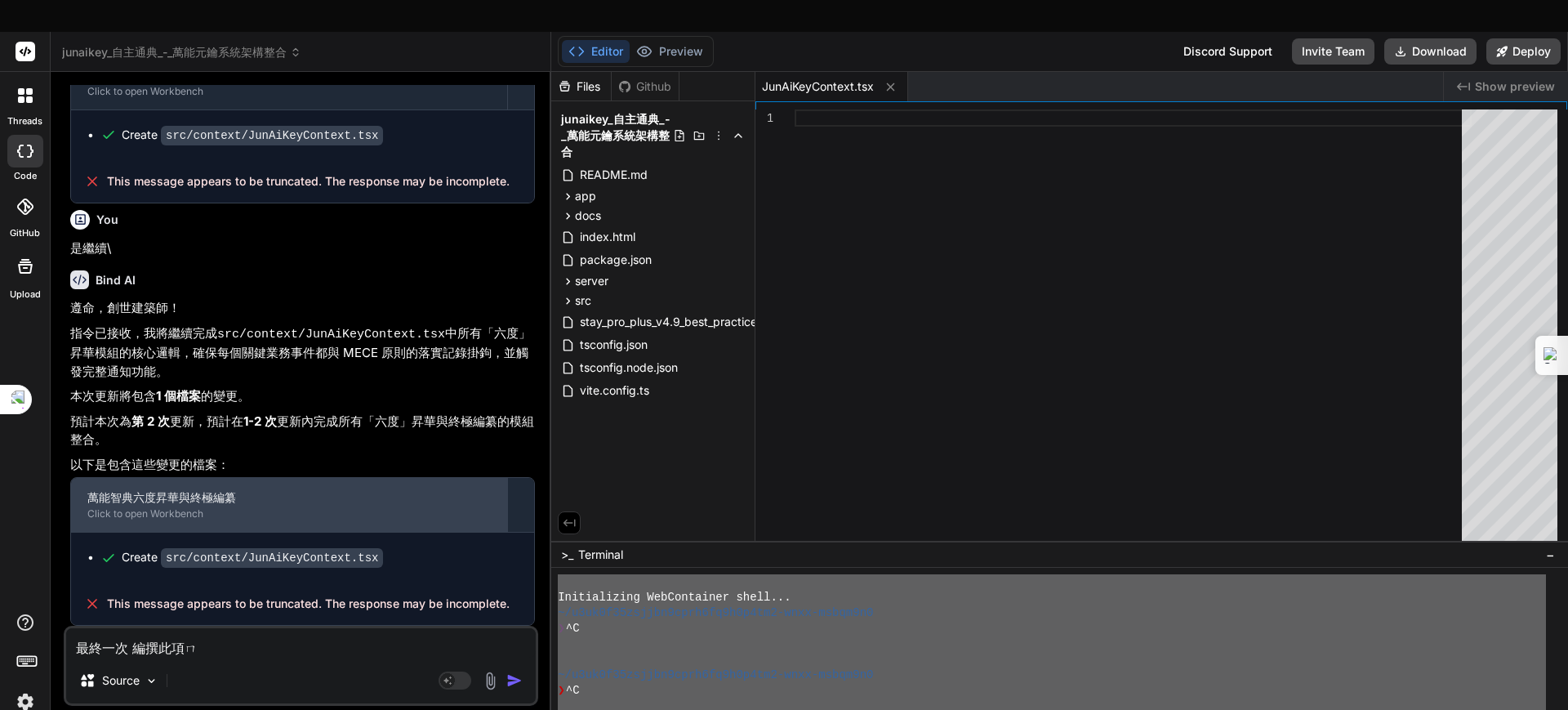
type textarea "最終一次 編撰此項ㄇㄨ"
type textarea "x"
type textarea "最終一次 編撰此項目"
type textarea "x"
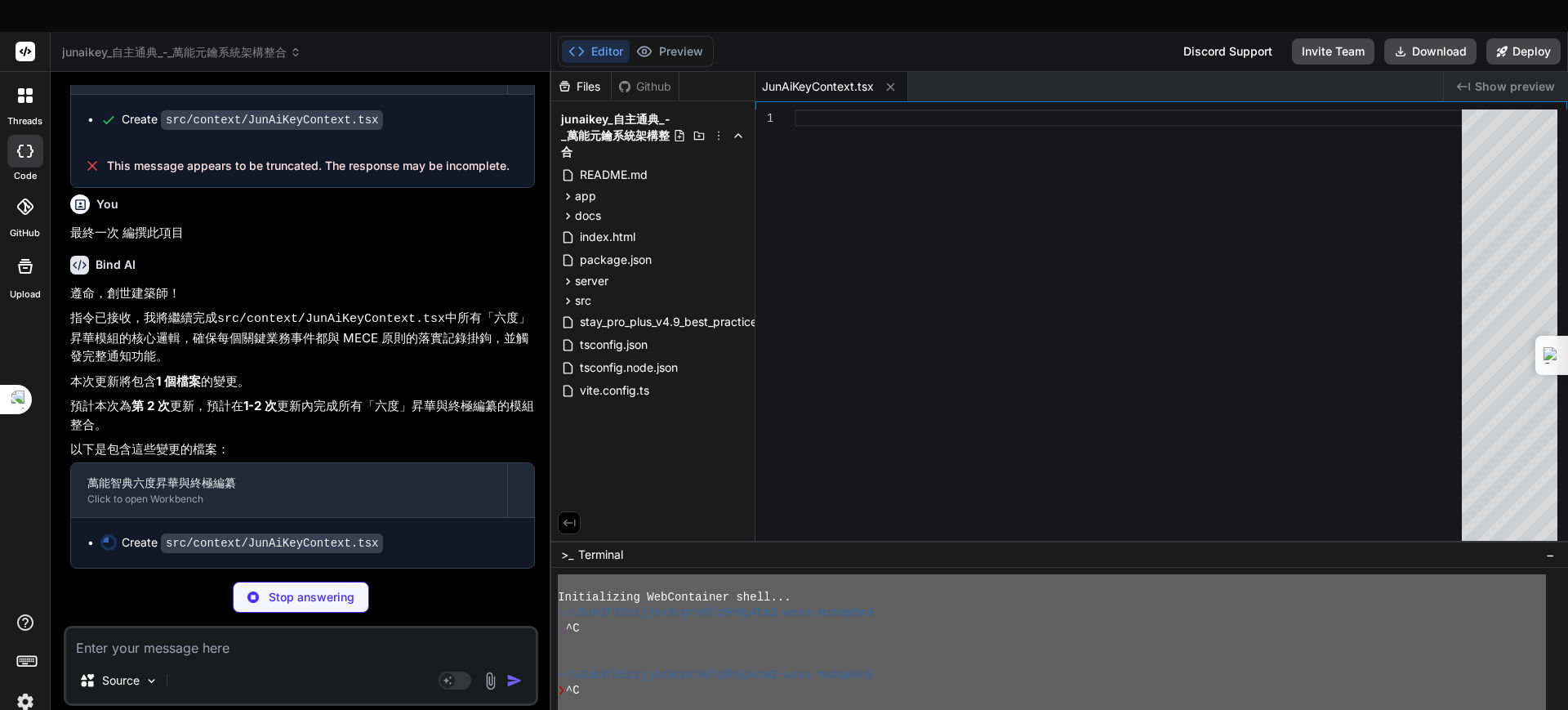
scroll to position [10391, 0]
click at [894, 80] on icon at bounding box center [890, 86] width 14 height 14
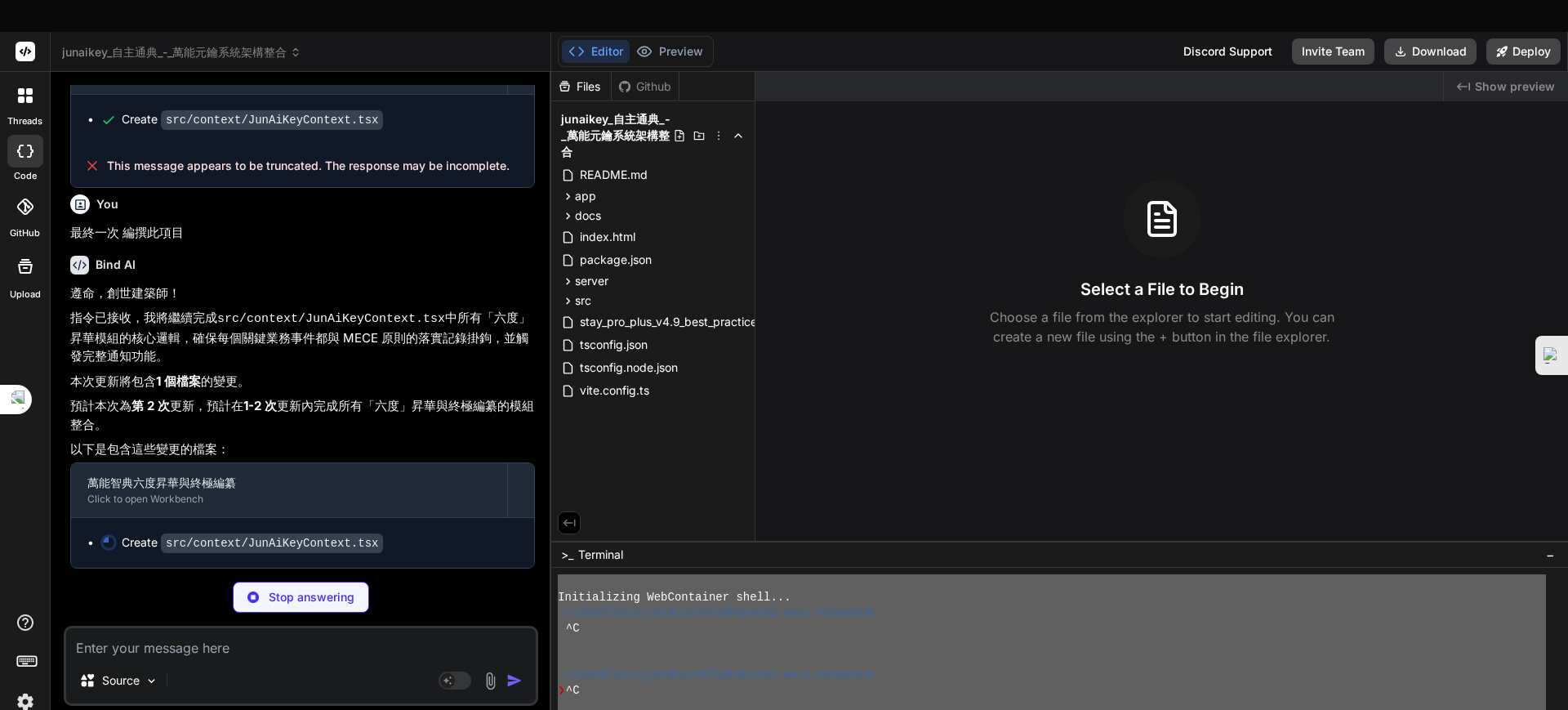
click at [651, 78] on div "Github" at bounding box center [645, 86] width 67 height 17
click at [621, 227] on span "index.html" at bounding box center [607, 236] width 59 height 19
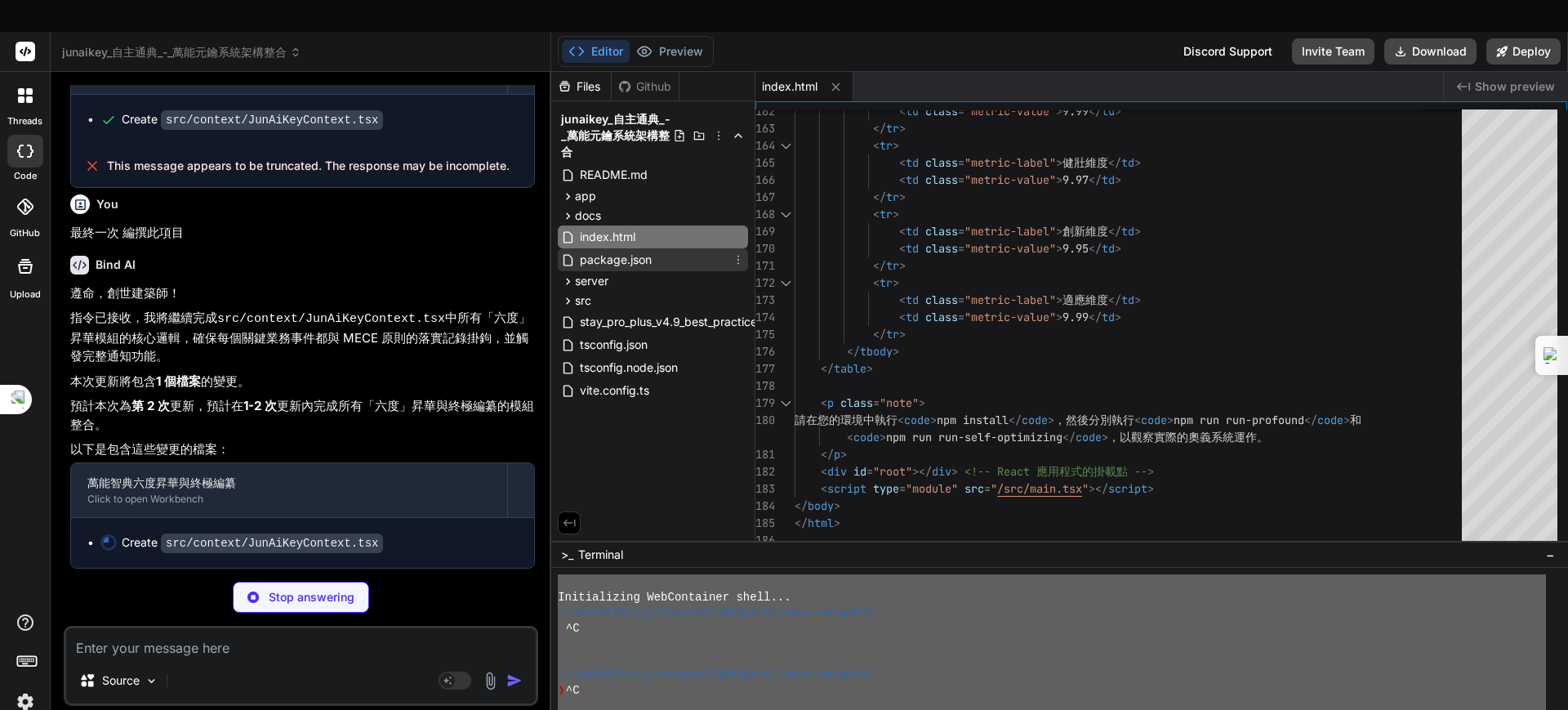
type textarea "x"
click at [631, 250] on span "package.json" at bounding box center [616, 259] width 75 height 19
type textarea ""ts-node": "^10.9.2", "typescript": "^5.5.3", "vite": "^4.2.0" } }"
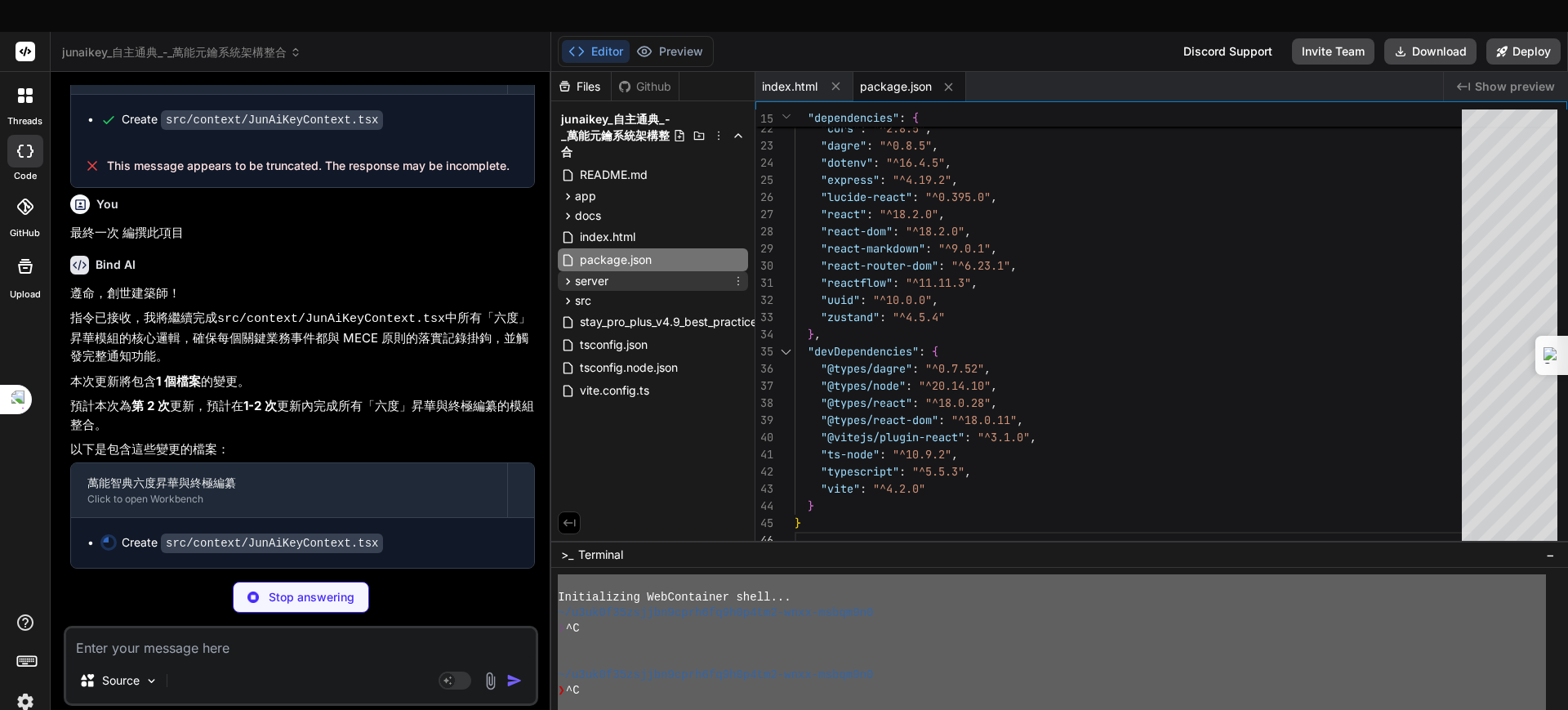
click at [606, 272] on span "server" at bounding box center [592, 281] width 33 height 17
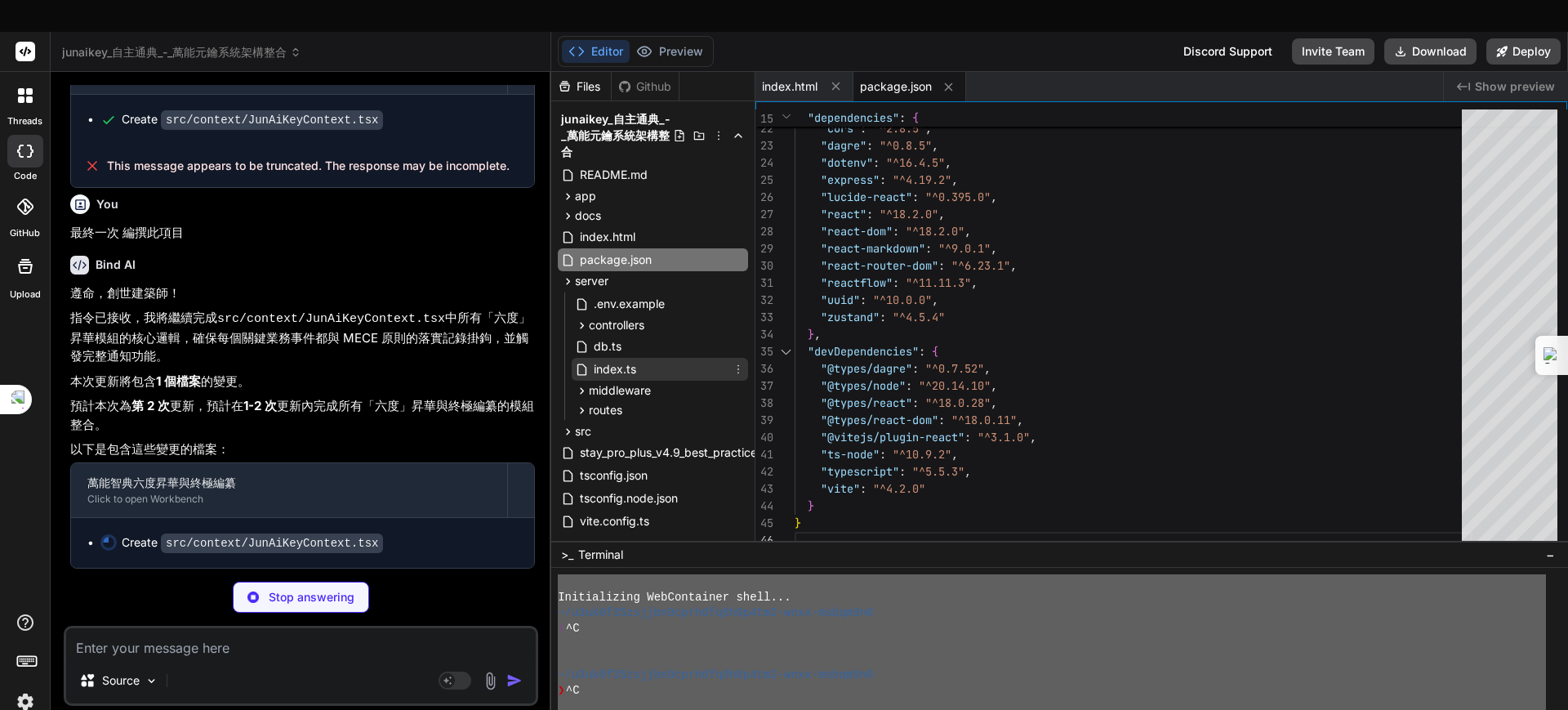
type textarea "x"
click at [630, 360] on span "index.ts" at bounding box center [615, 369] width 46 height 19
type textarea "process.on('SIGTERM', () => { console.log('\n[Server] Shutting down API server.…"
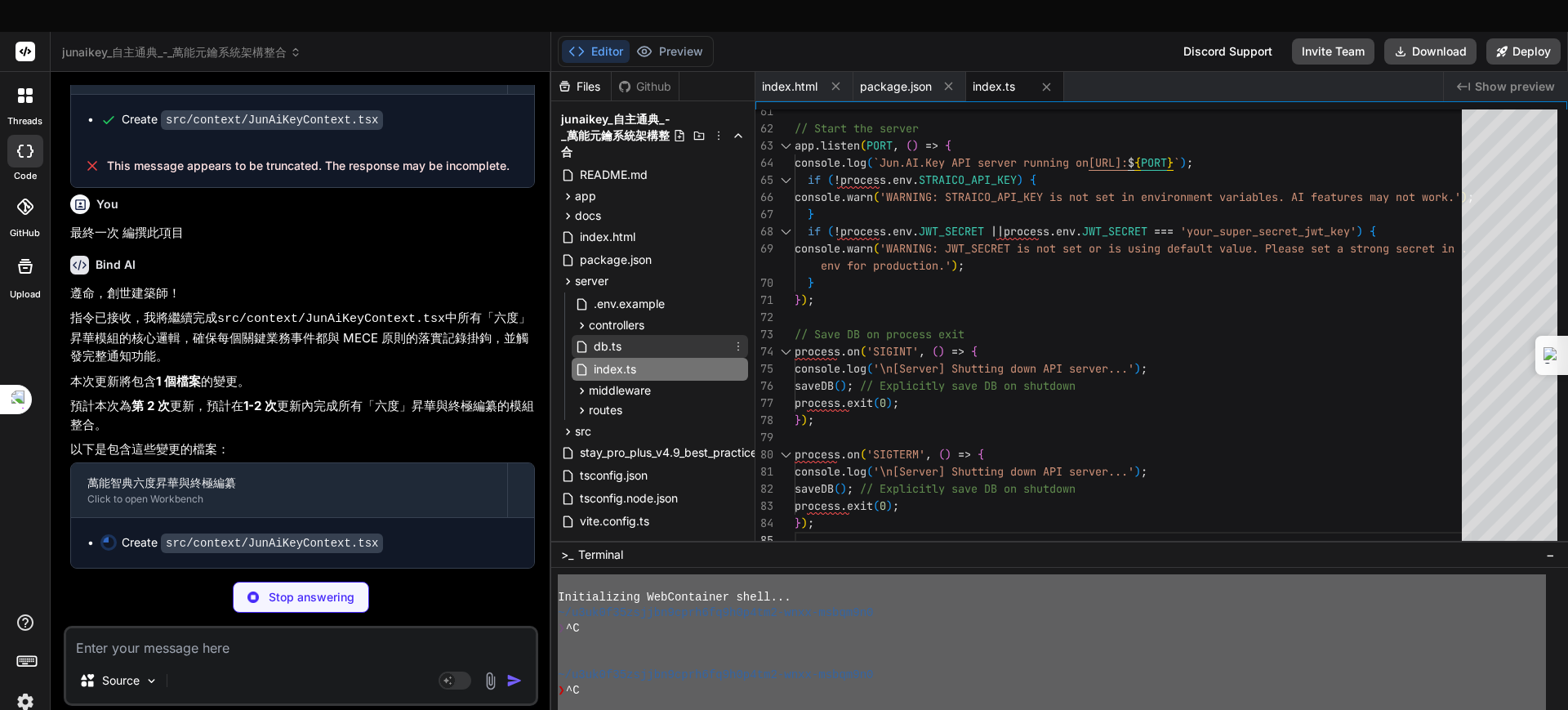
click at [617, 337] on span "db.ts" at bounding box center [607, 346] width 31 height 19
type textarea "x"
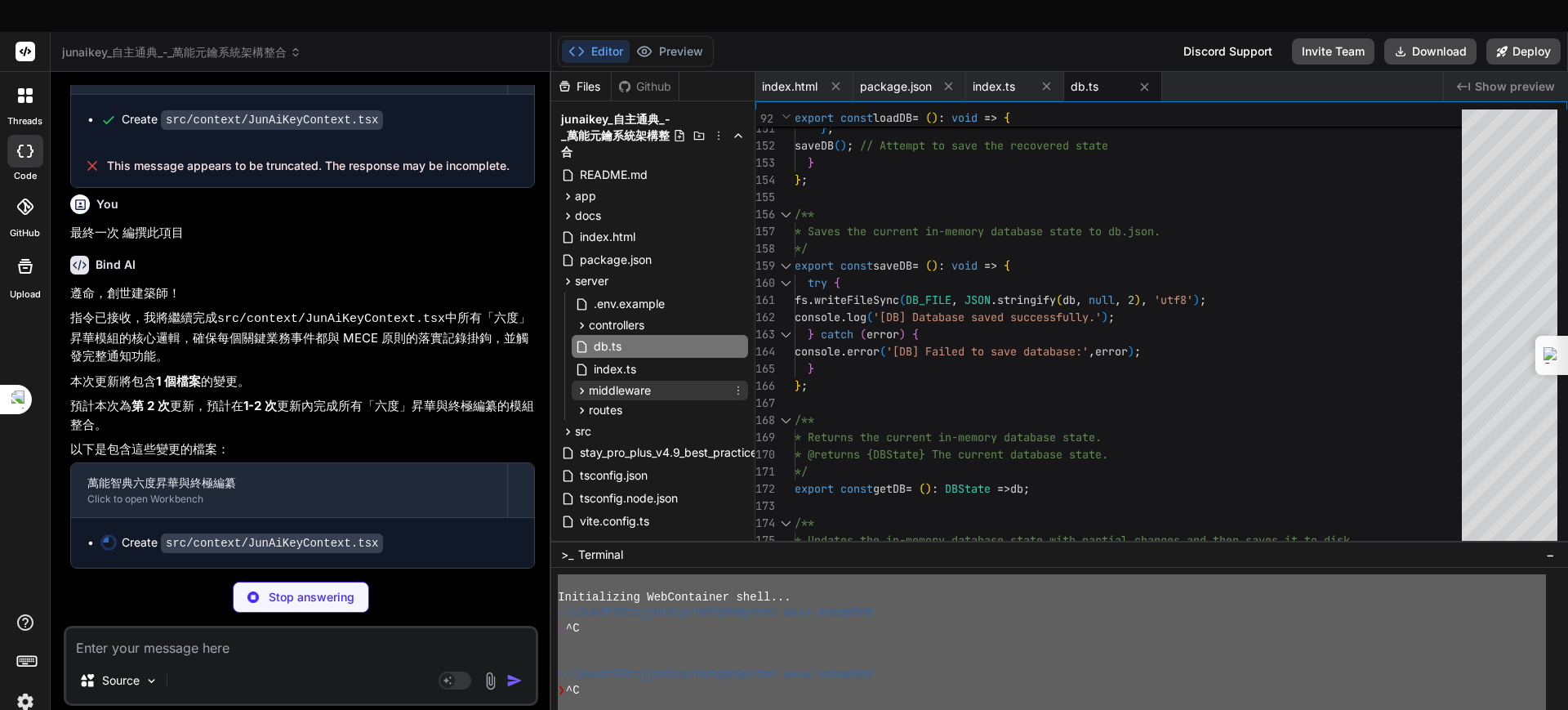
click at [630, 383] on span "middleware" at bounding box center [620, 391] width 62 height 17
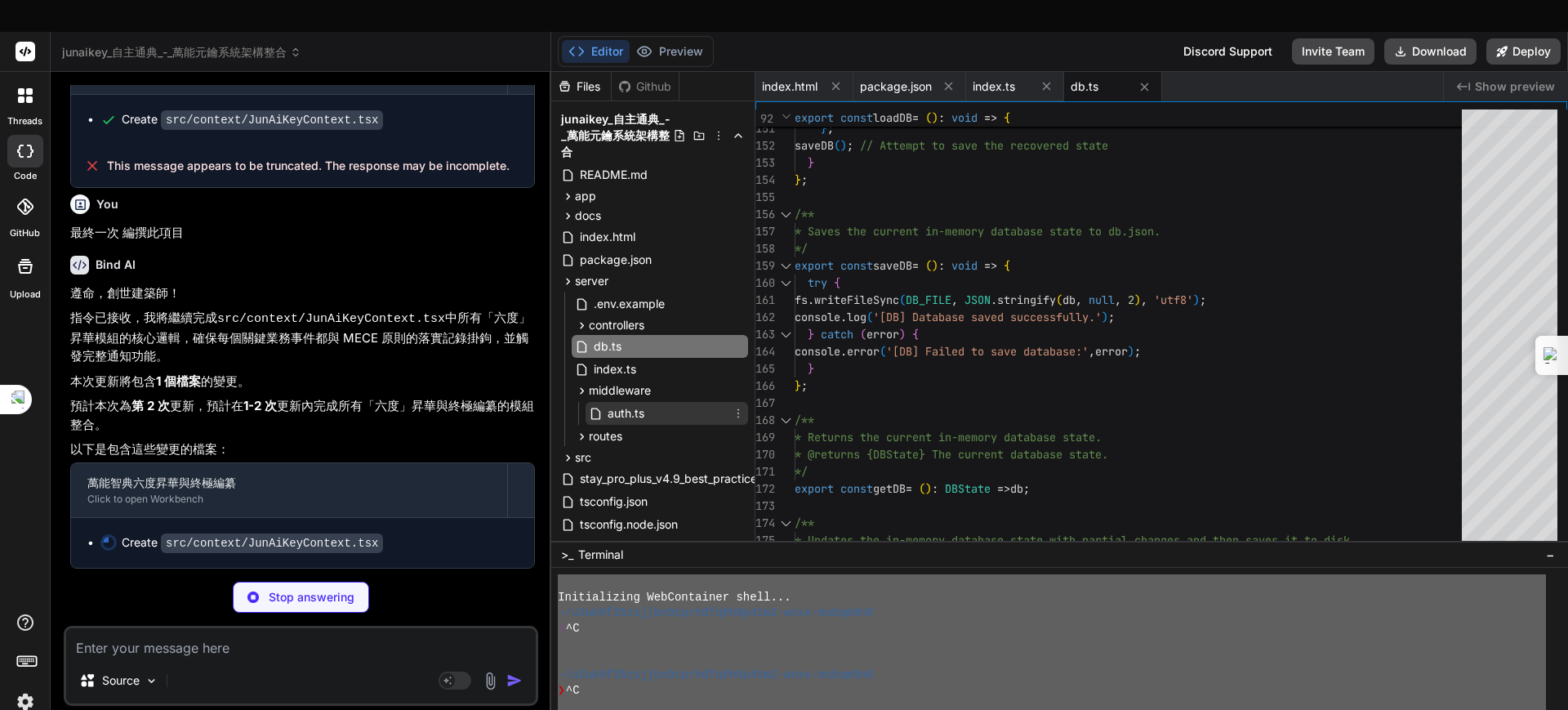
type textarea "x"
click at [635, 404] on span "auth.ts" at bounding box center [627, 413] width 40 height 19
type textarea "};"
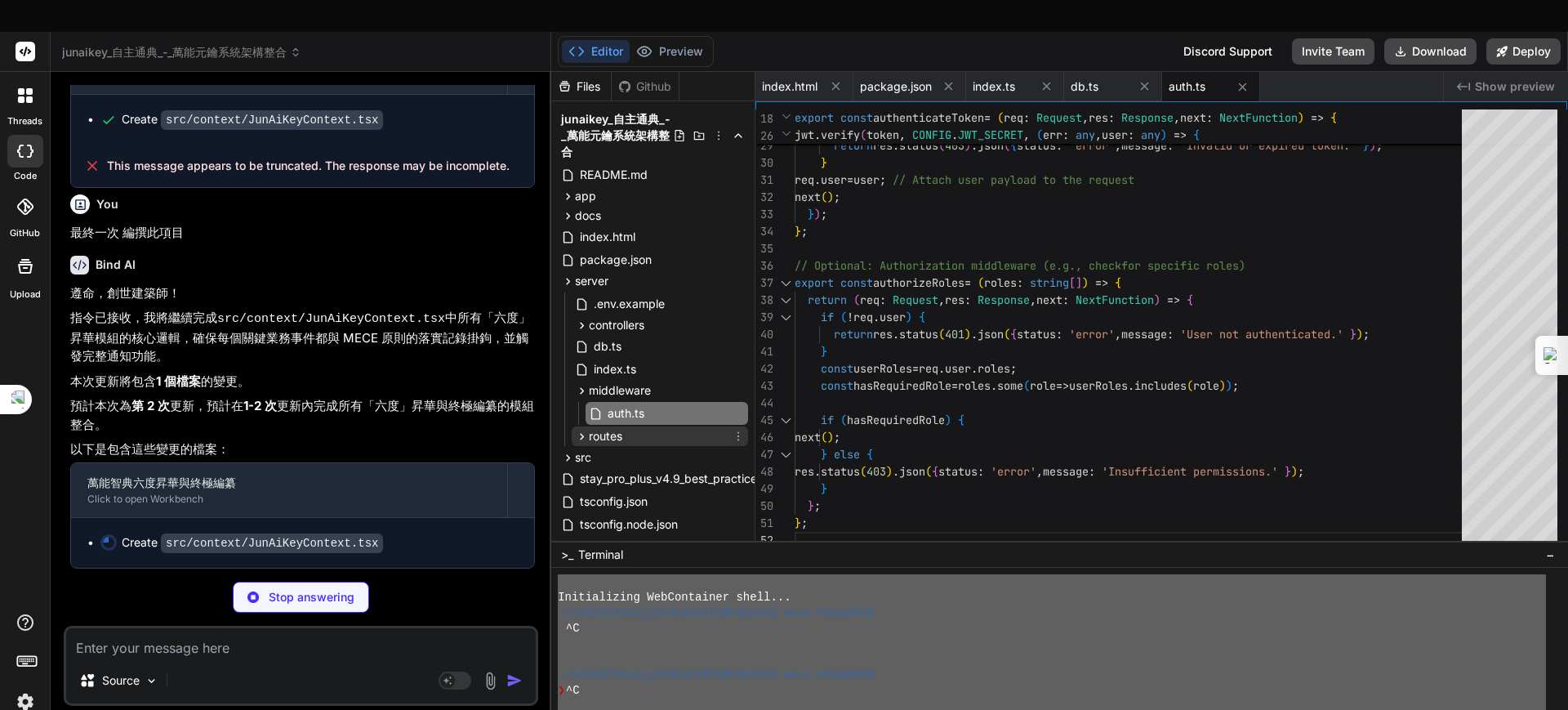
click at [615, 427] on span "routes" at bounding box center [606, 436] width 33 height 17
type textarea "x"
click at [631, 449] on span "auth.ts" at bounding box center [627, 459] width 40 height 19
type textarea "import { Router } from 'express'; import * as authController from '../controlle…"
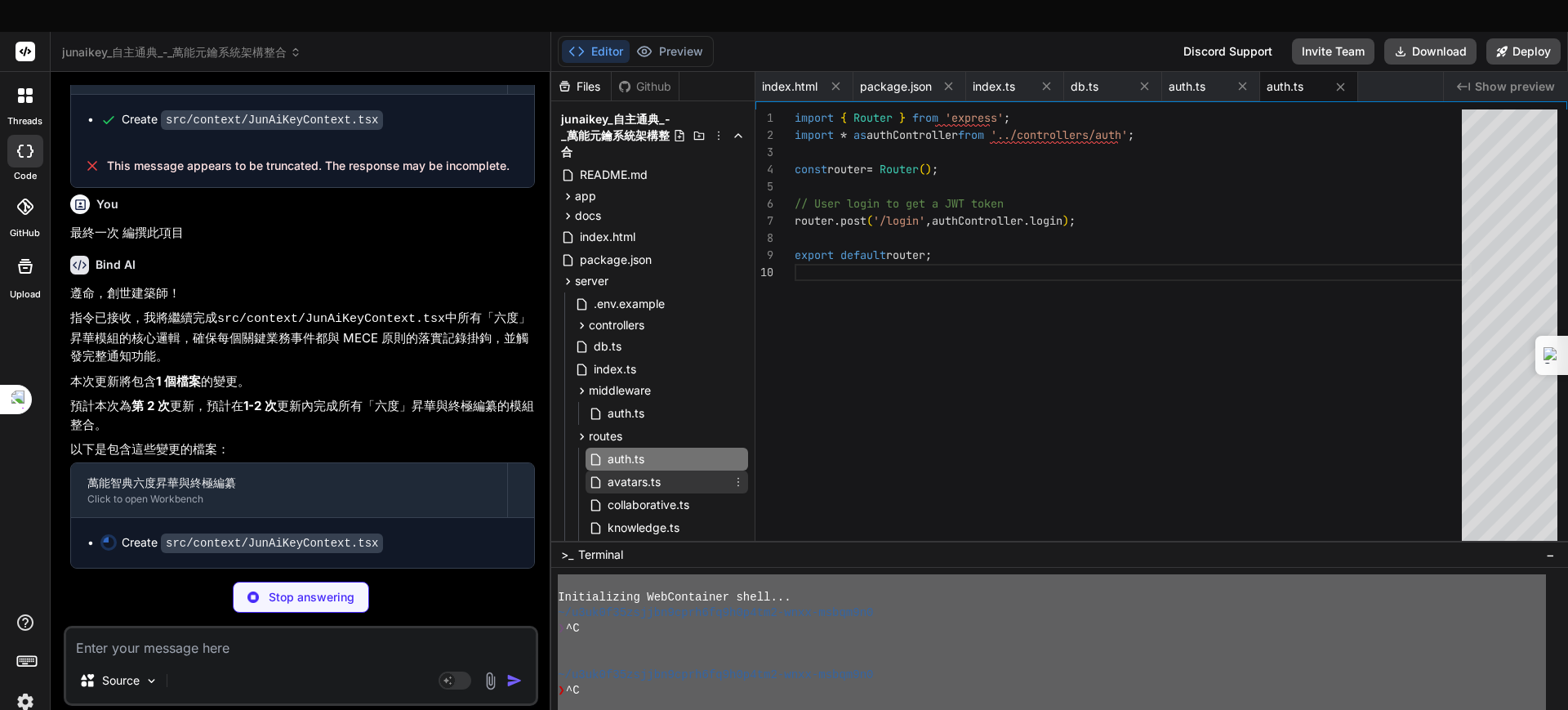
click at [646, 472] on span "avatars.ts" at bounding box center [634, 482] width 56 height 19
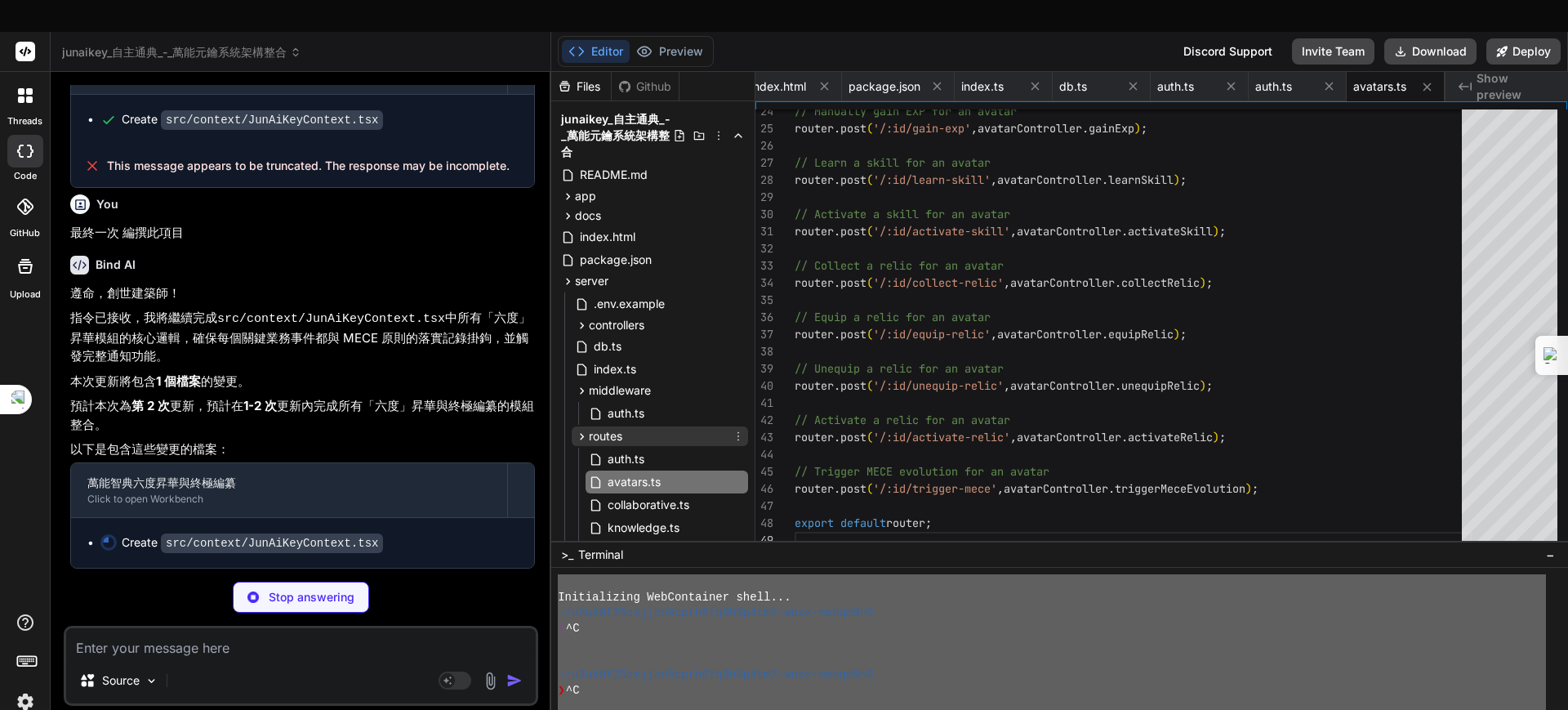
click at [604, 427] on span "routes" at bounding box center [606, 436] width 33 height 17
click at [587, 383] on icon at bounding box center [582, 390] width 14 height 14
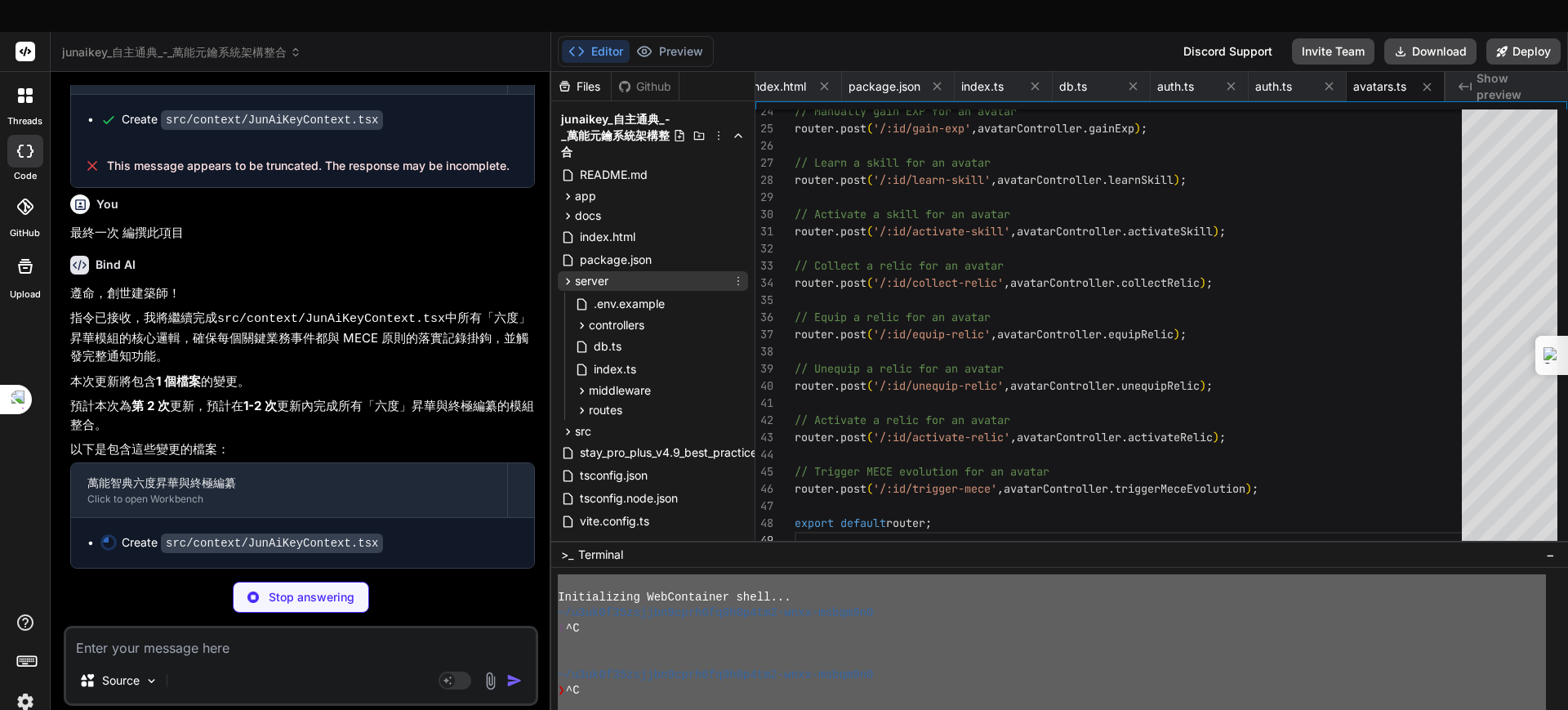
click at [579, 272] on span "server" at bounding box center [592, 281] width 33 height 17
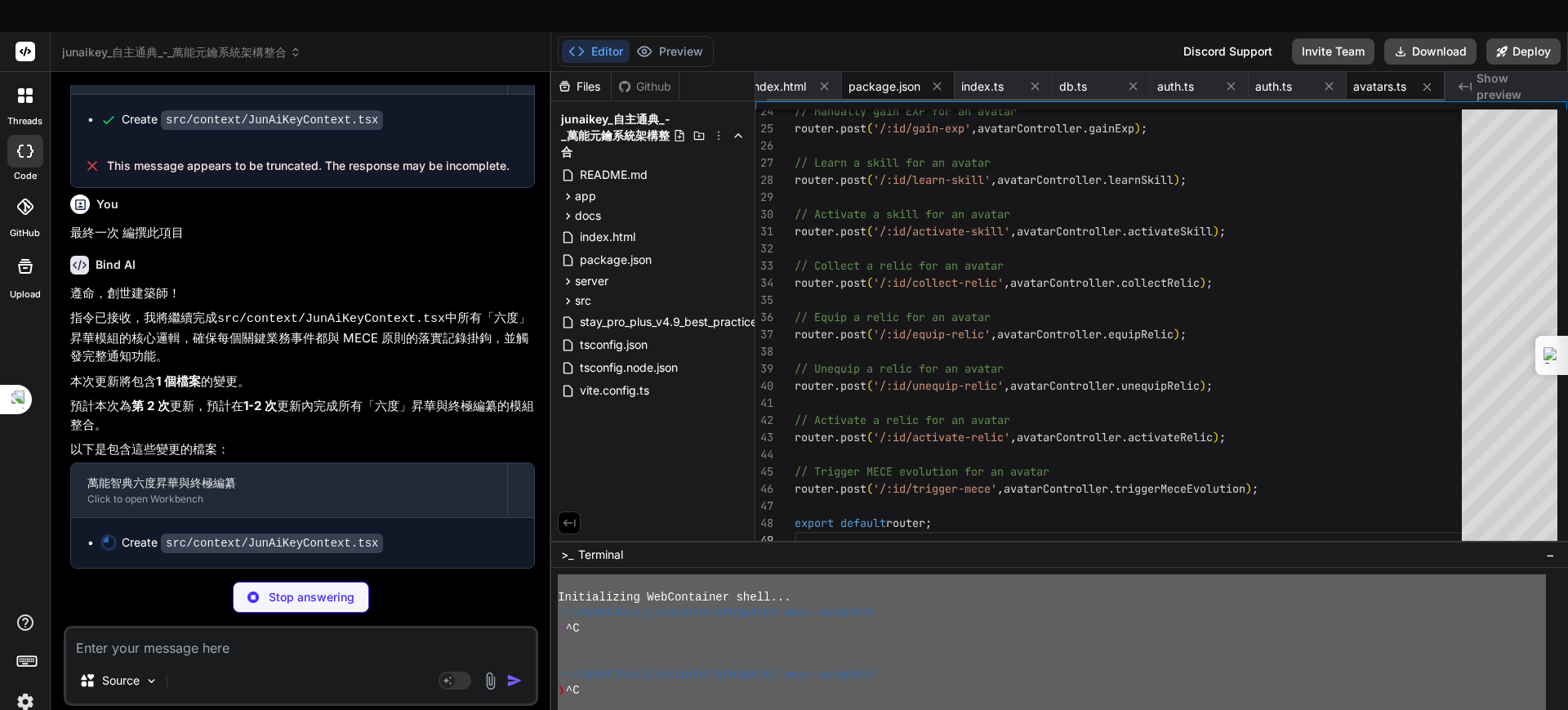
click at [893, 78] on span "package.json" at bounding box center [884, 86] width 72 height 17
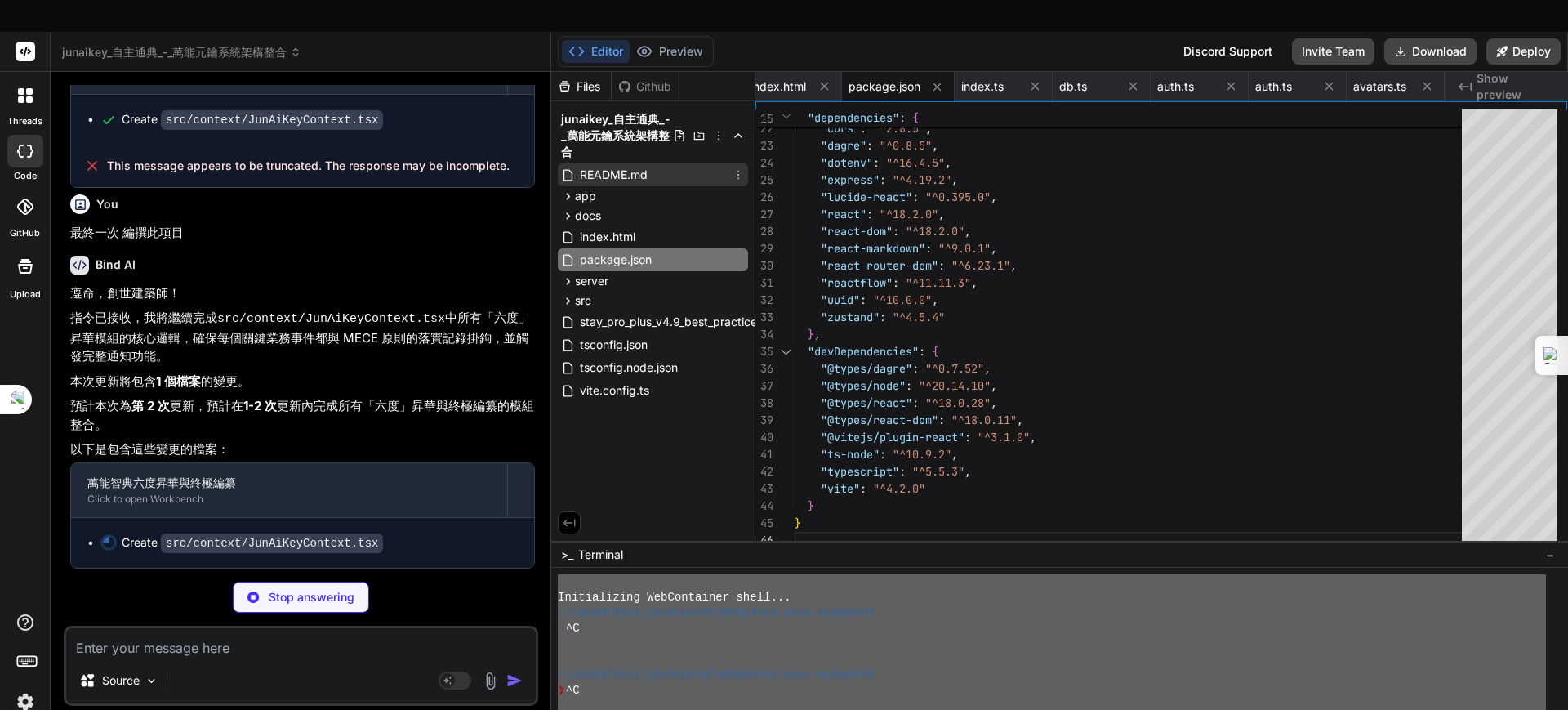
click at [600, 165] on span "README.md" at bounding box center [613, 174] width 71 height 19
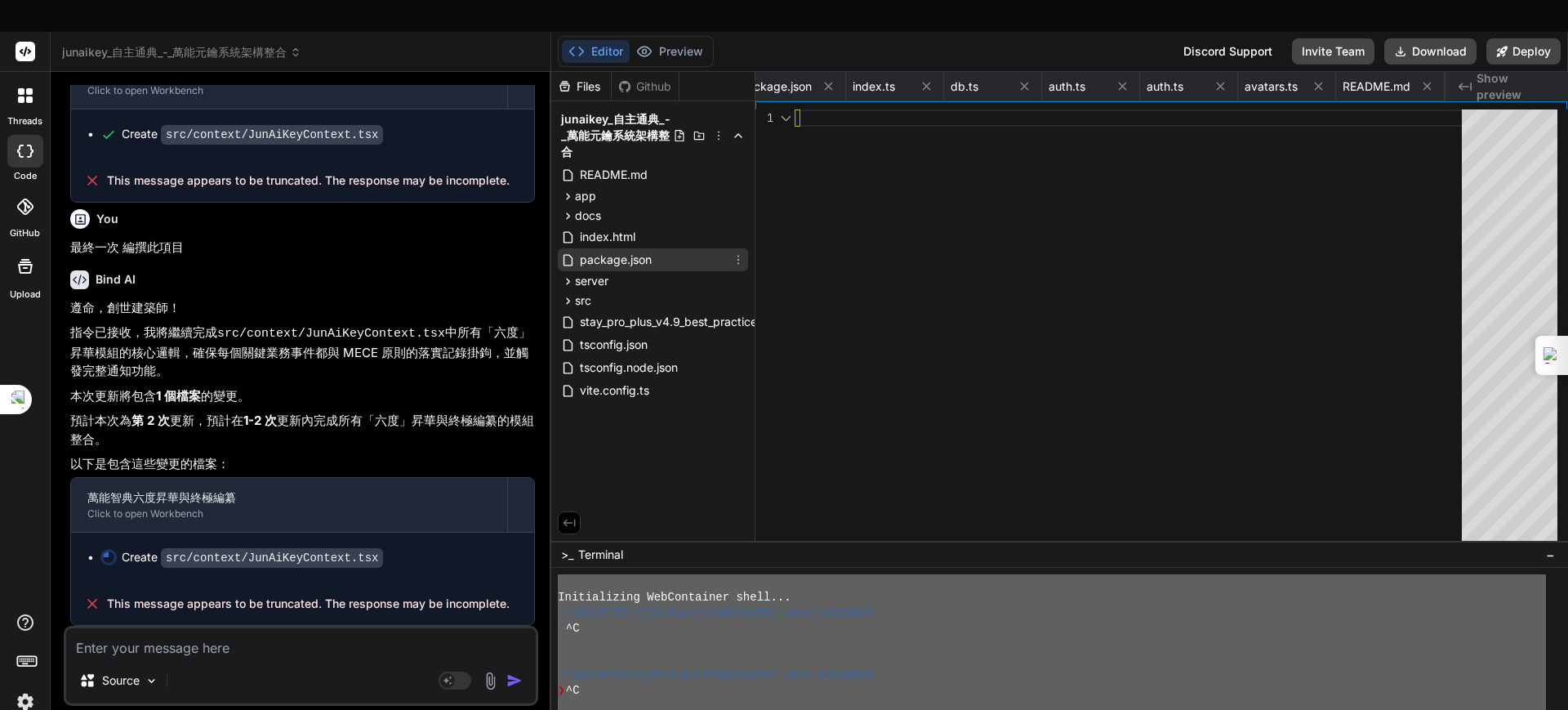
scroll to position [10377, 0]
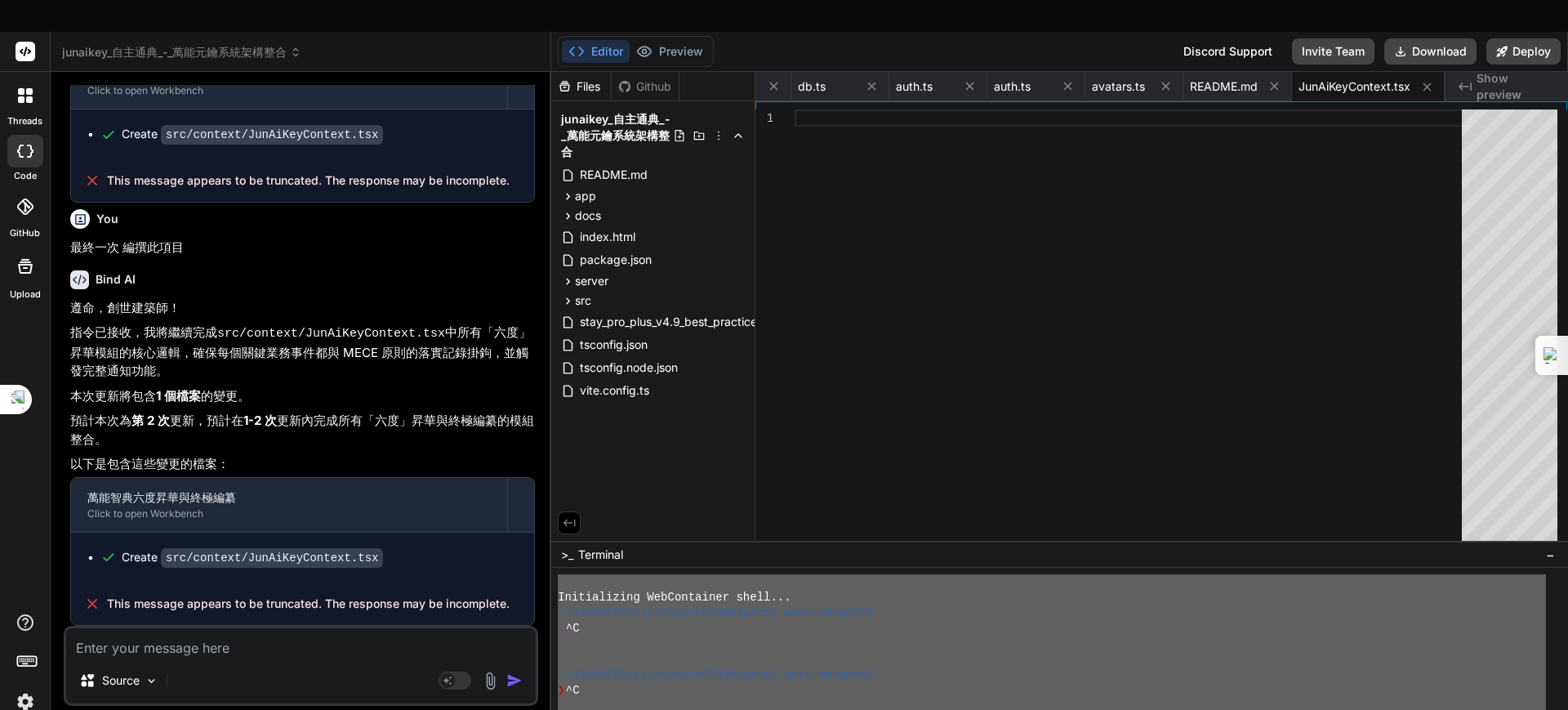
click at [301, 548] on code "src/context/JunAiKeyContext.tsx" at bounding box center [272, 557] width 222 height 19
click at [587, 293] on span "src" at bounding box center [584, 301] width 17 height 17
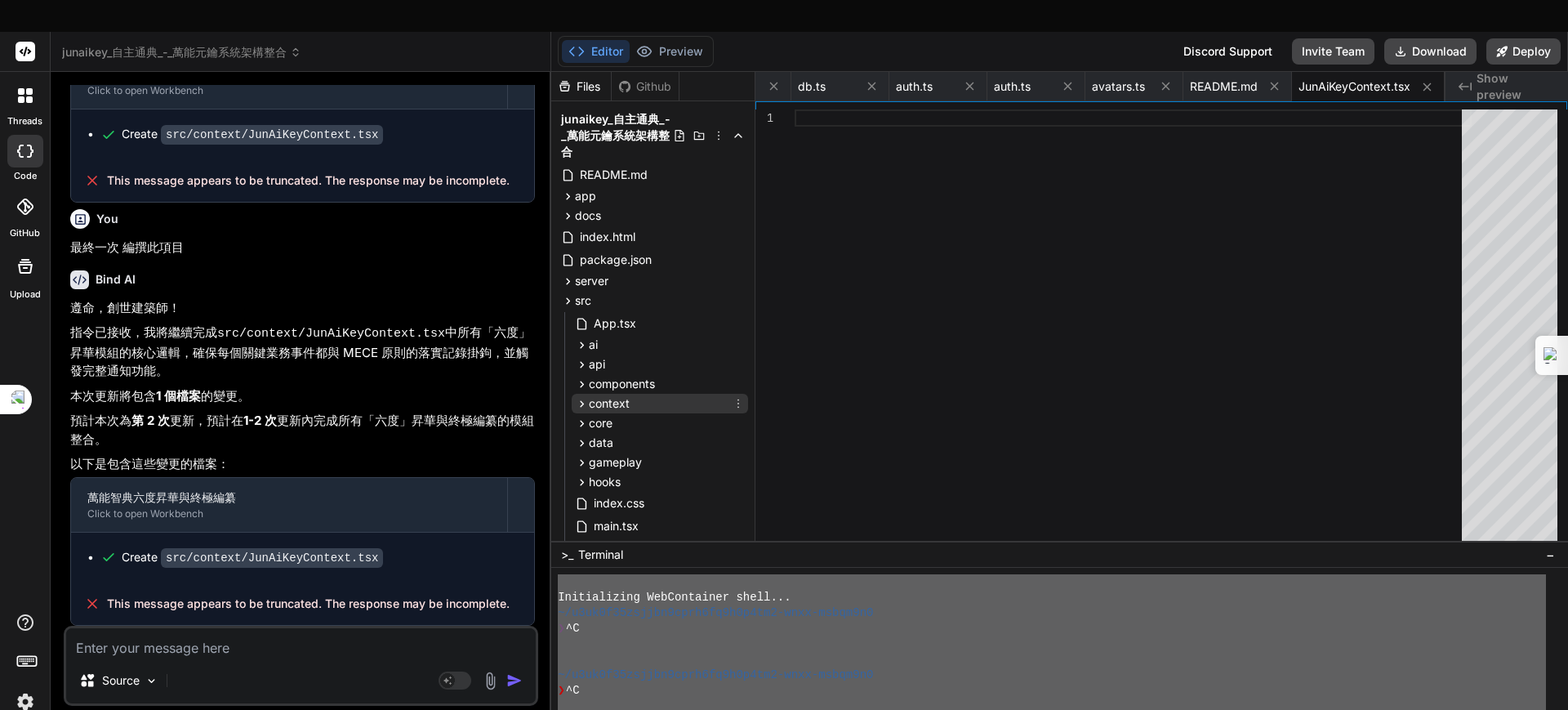
click at [620, 395] on span "context" at bounding box center [609, 404] width 41 height 17
click at [673, 439] on span "junaikeycontext.tsx" at bounding box center [661, 449] width 108 height 19
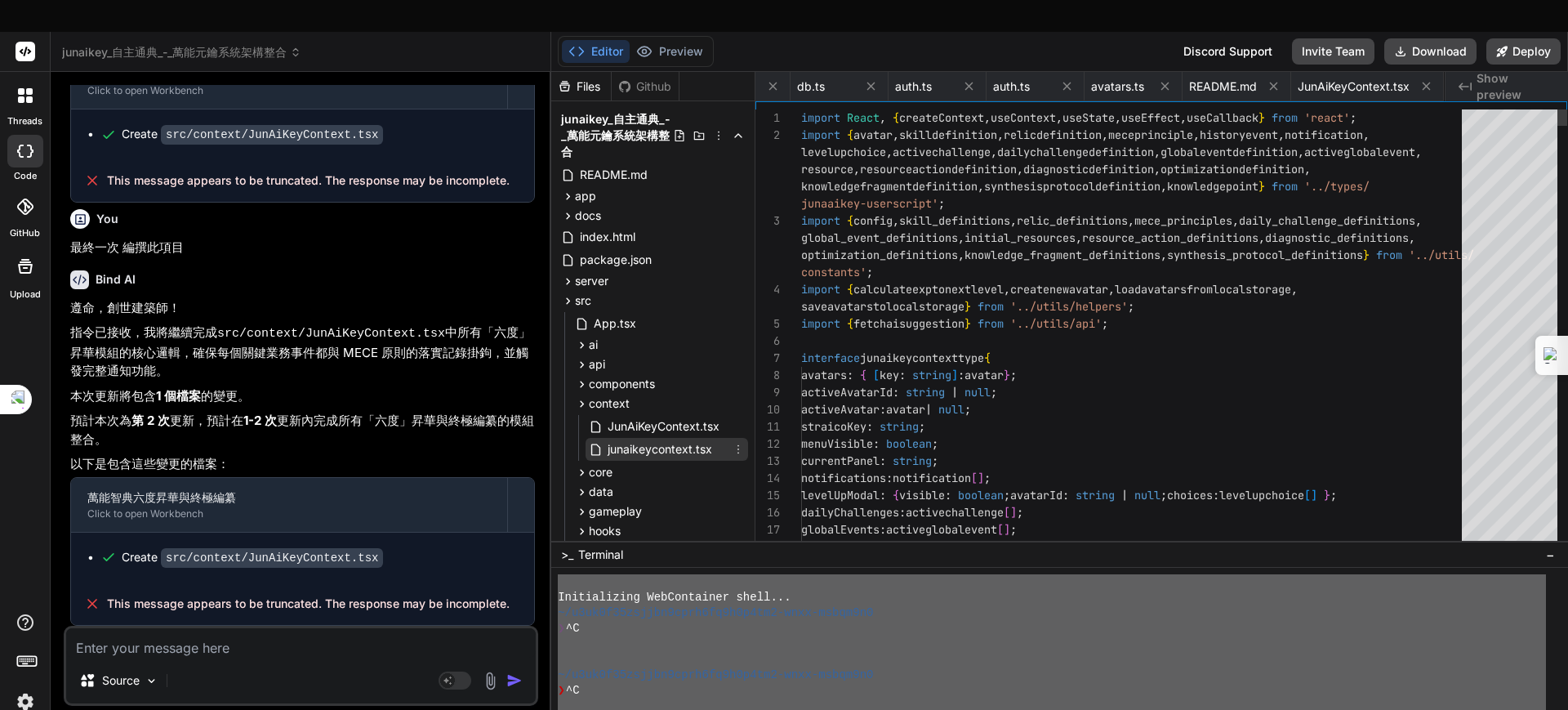
scroll to position [0, 418]
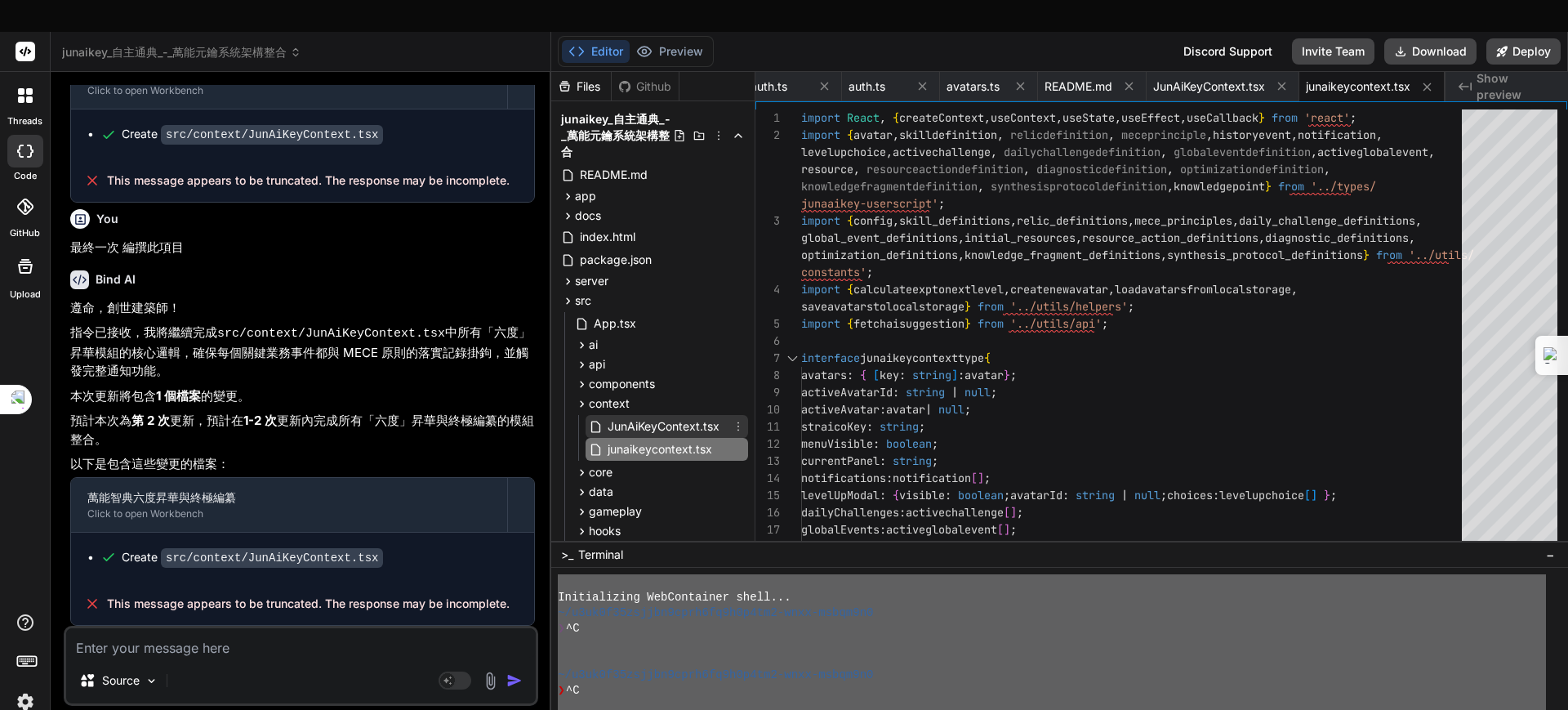
click at [681, 416] on span "JunAiKeyContext.tsx" at bounding box center [664, 426] width 116 height 19
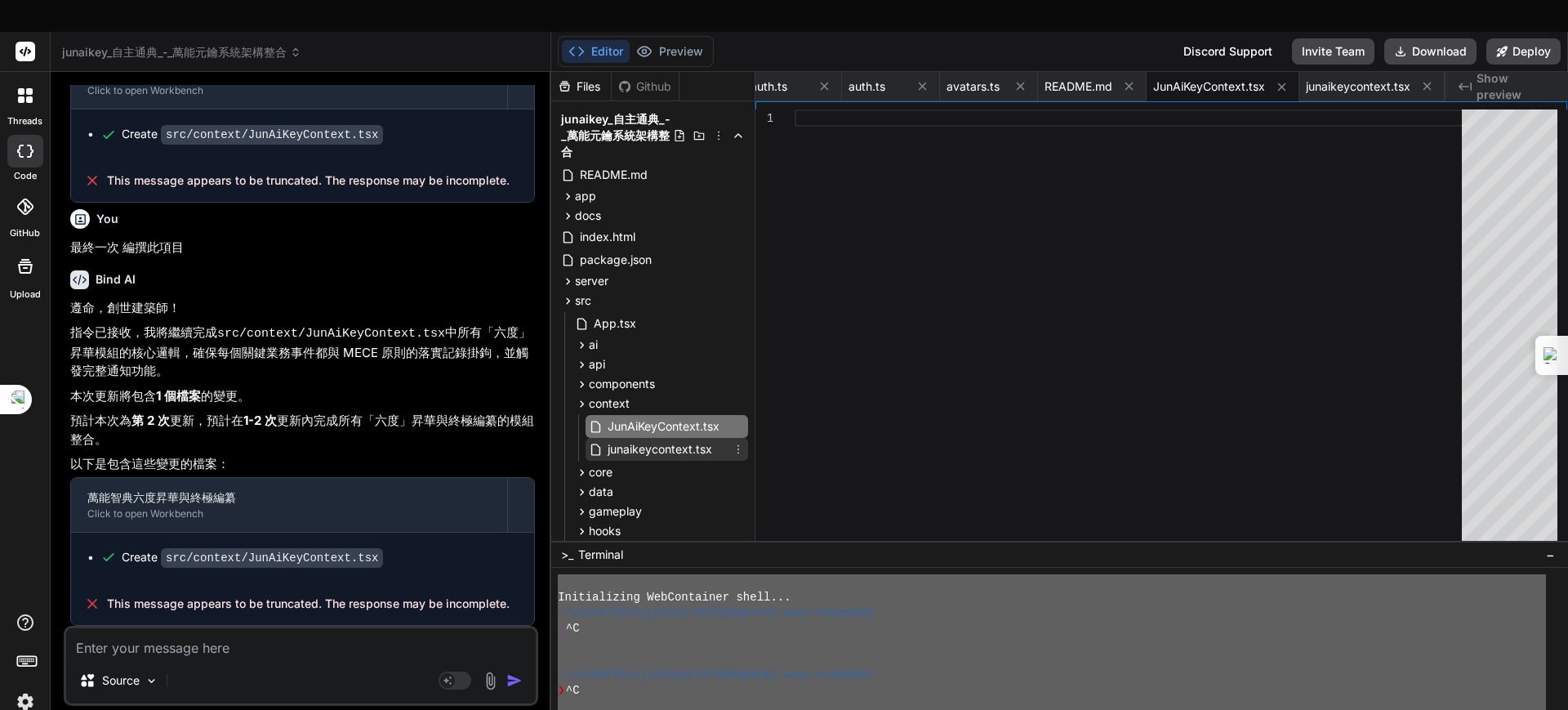
click at [677, 439] on span "junaikeycontext.tsx" at bounding box center [661, 449] width 108 height 19
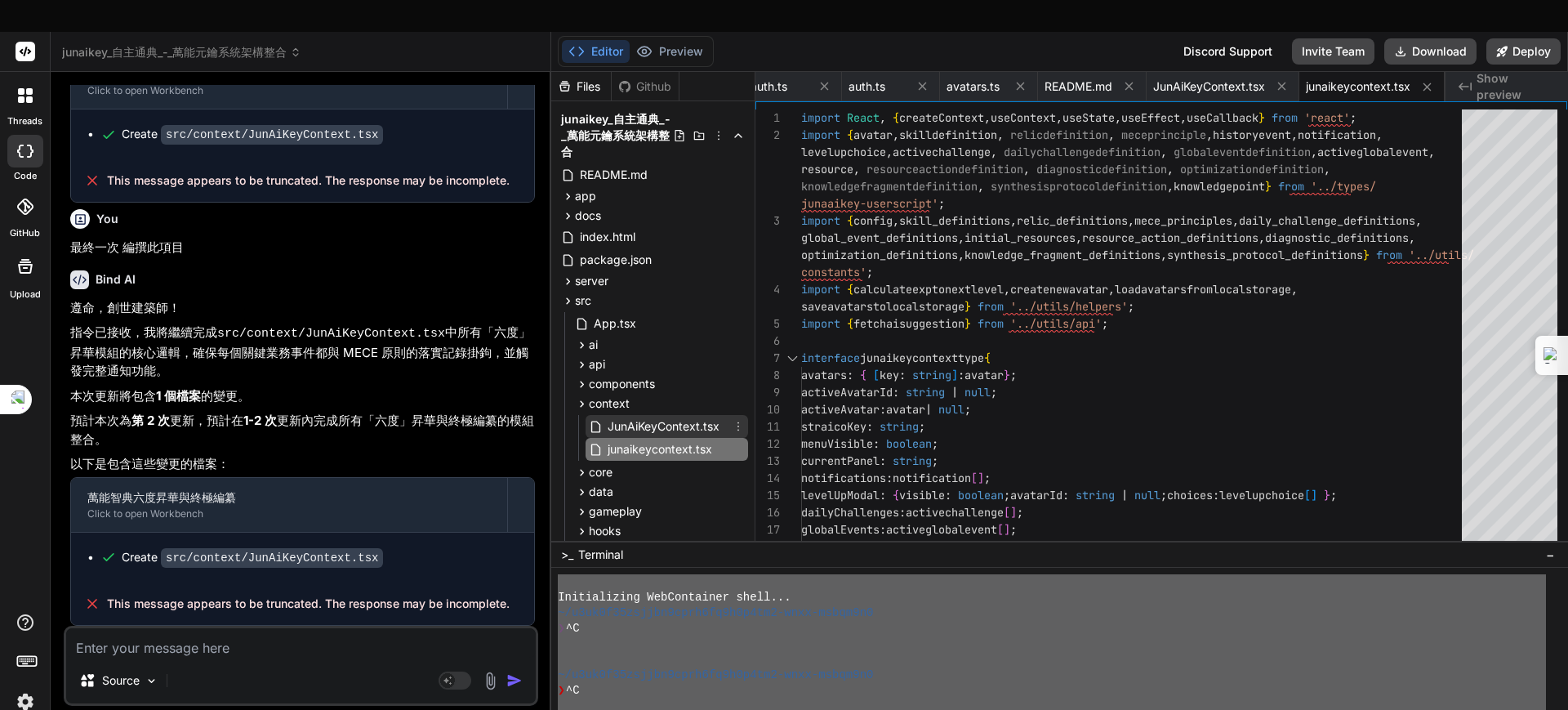
click at [679, 416] on span "JunAiKeyContext.tsx" at bounding box center [664, 426] width 116 height 19
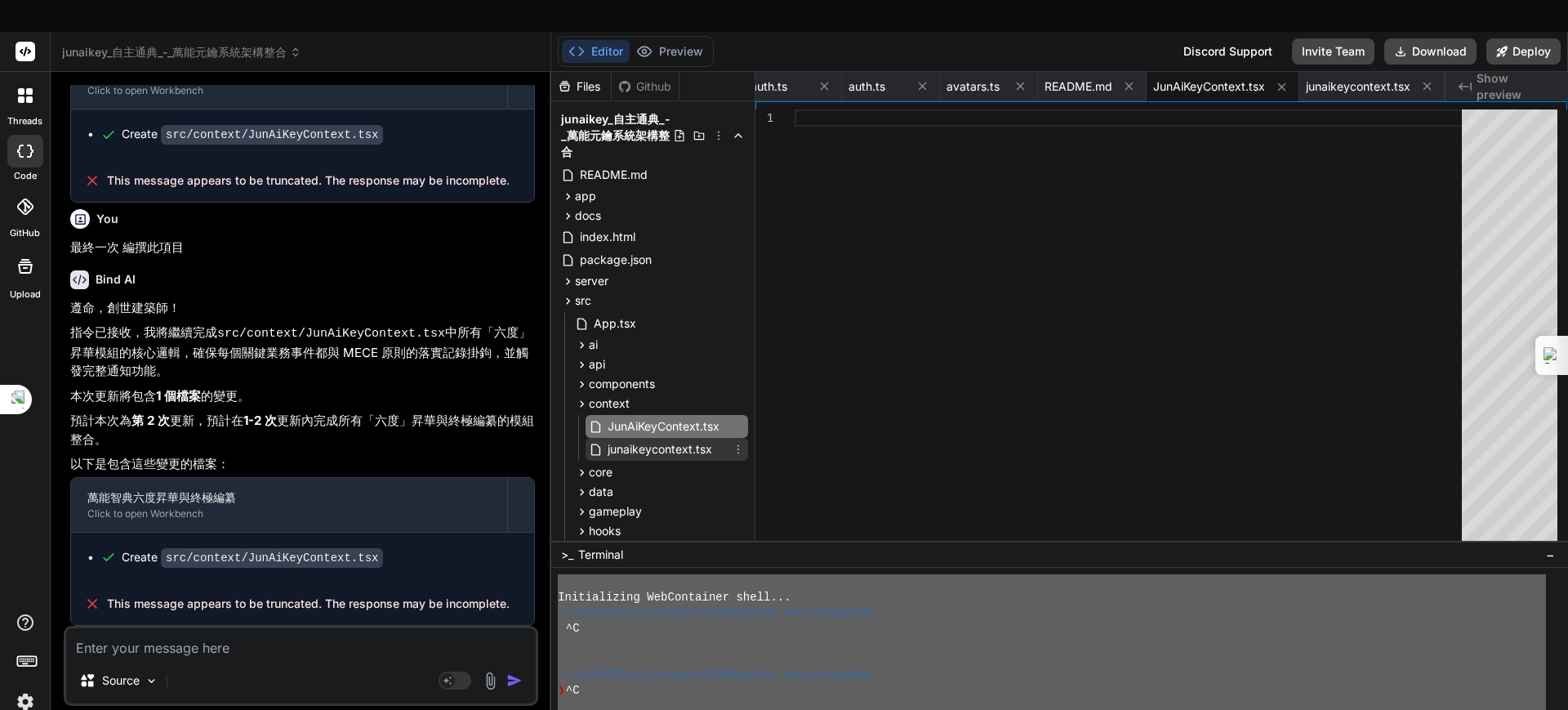
click at [673, 439] on span "junaikeycontext.tsx" at bounding box center [661, 449] width 108 height 19
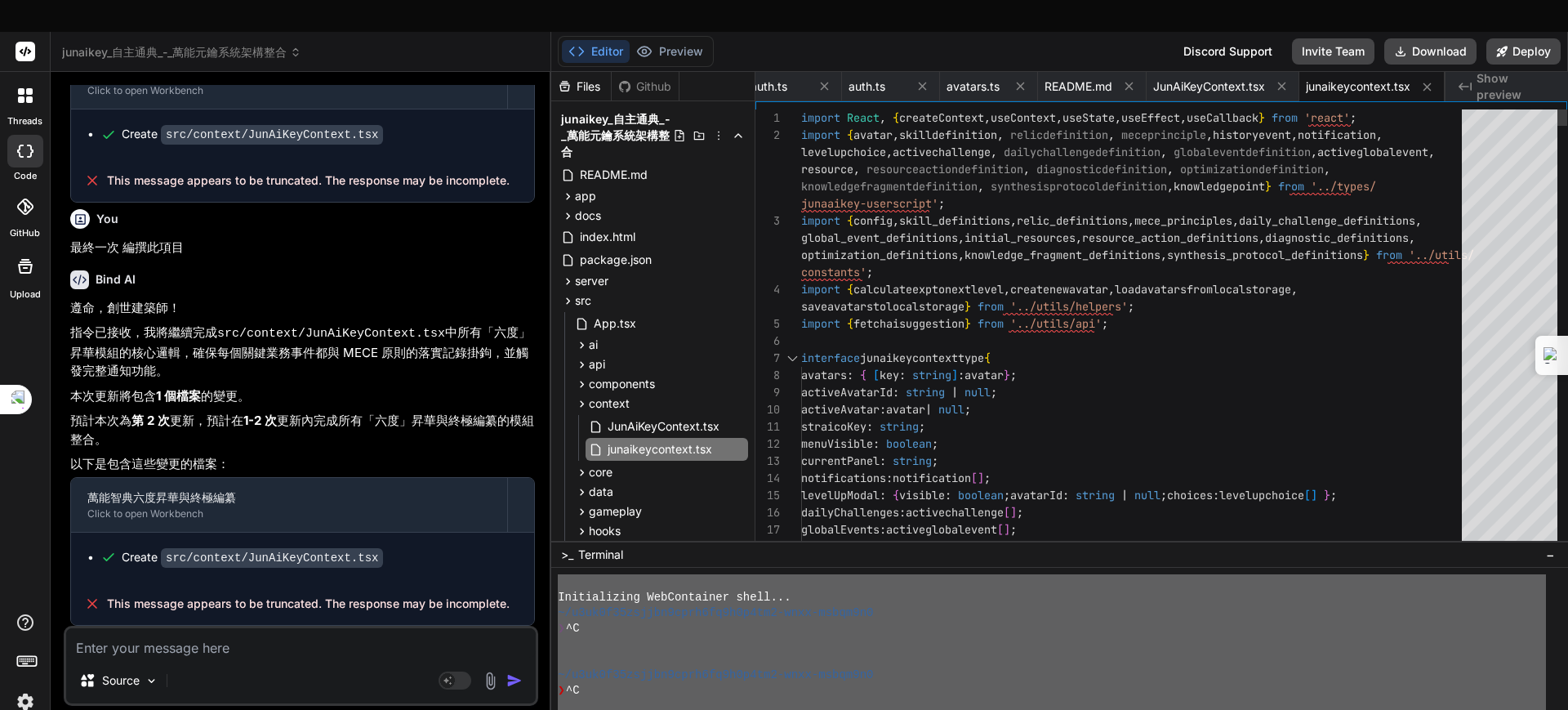
drag, startPoint x: 792, startPoint y: 81, endPoint x: 1000, endPoint y: 270, distance: 281.0
click at [1000, 270] on div "17 18 14 15 16 11 12 13 8 9 10 5 6 7 4 3 1 2 globalEvents : activeglobalevent […" at bounding box center [1161, 328] width 812 height 439
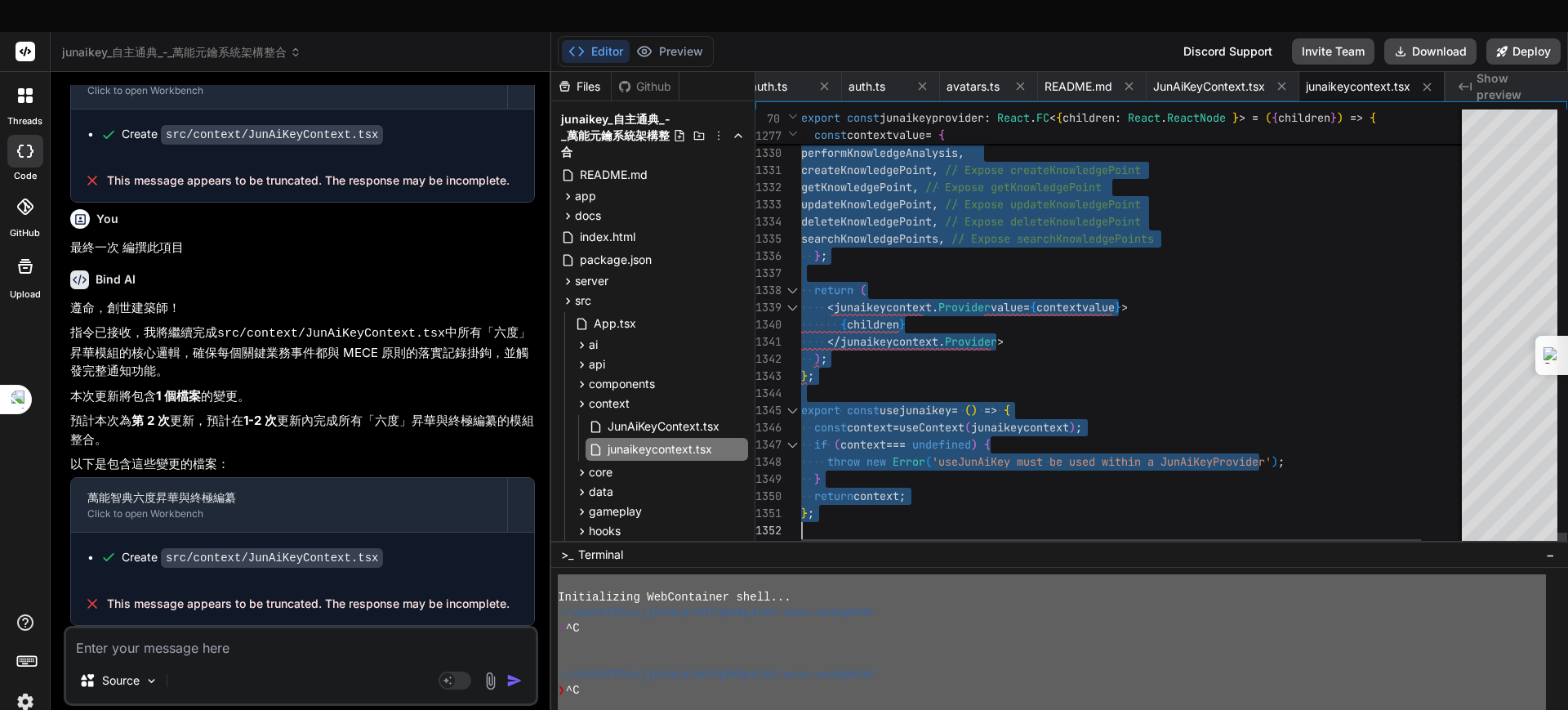
drag, startPoint x: 804, startPoint y: 83, endPoint x: 1068, endPoint y: 513, distance: 504.6
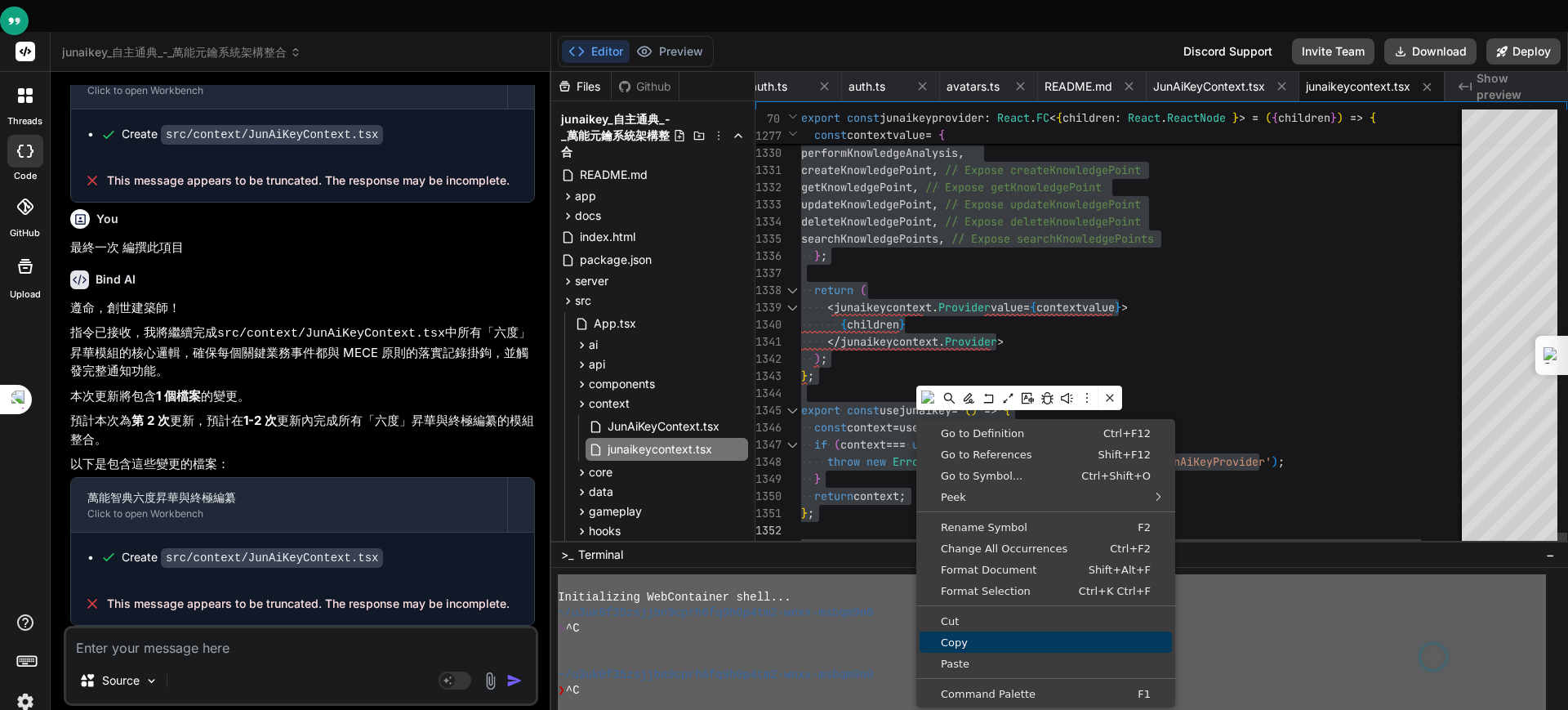
click at [974, 567] on span "Copy" at bounding box center [1045, 642] width 252 height 11
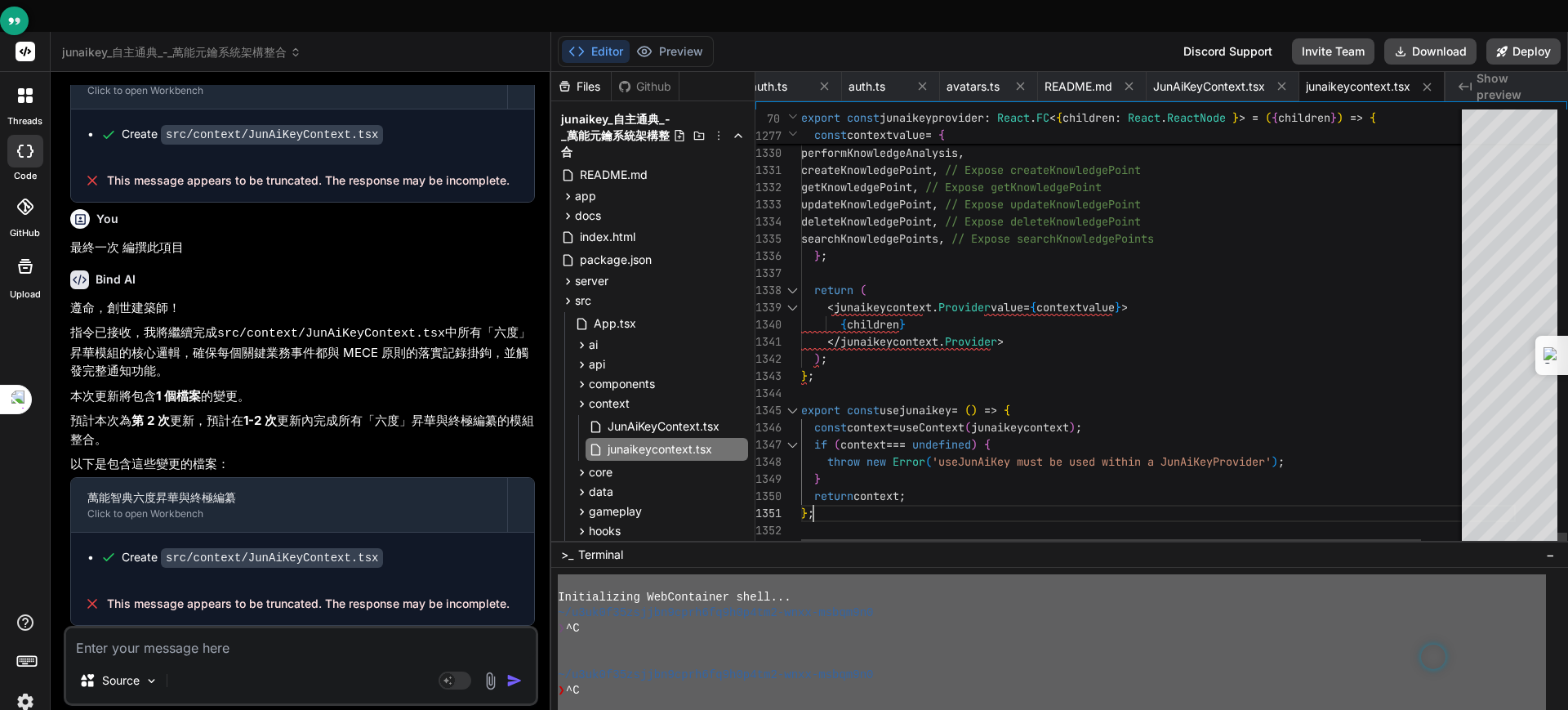
click at [179, 567] on textarea at bounding box center [301, 643] width 470 height 29
paste textarea "這是 **Jun.AI.Key Provider** 的完整交付版。 我已完成 **`deleteKnowledgePoint`** 函式的剩餘邏輯，並補齊了…"
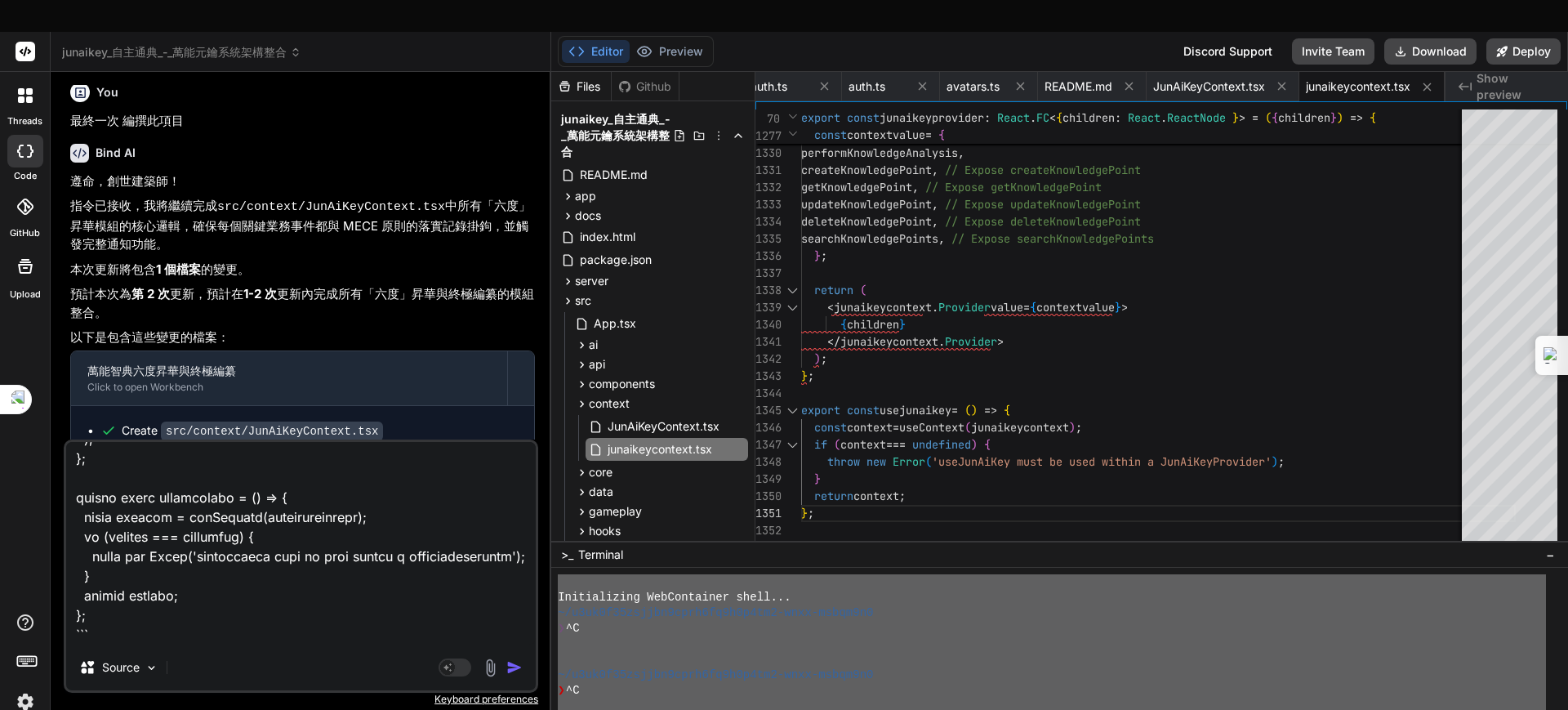
click at [513, 567] on img "button" at bounding box center [515, 667] width 17 height 17
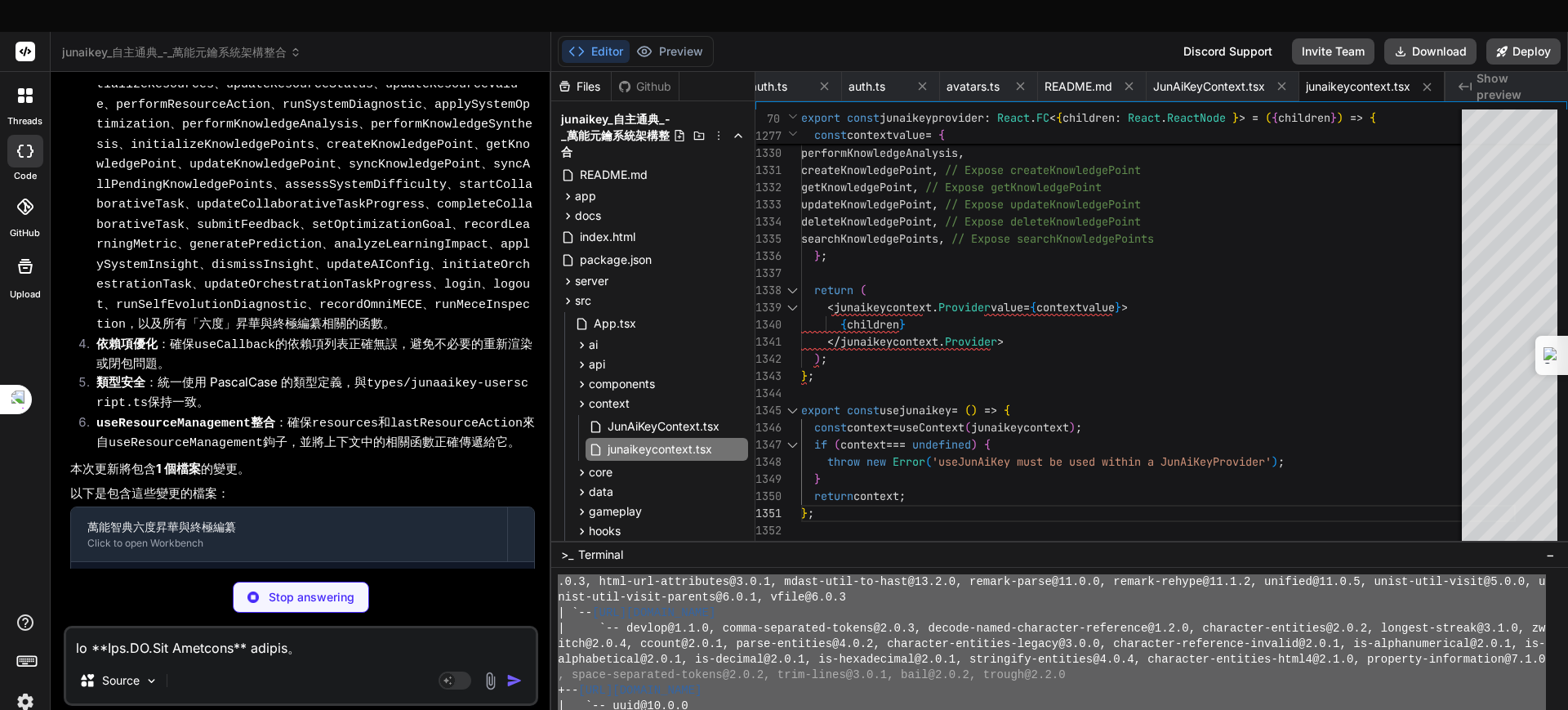
scroll to position [792, 0]
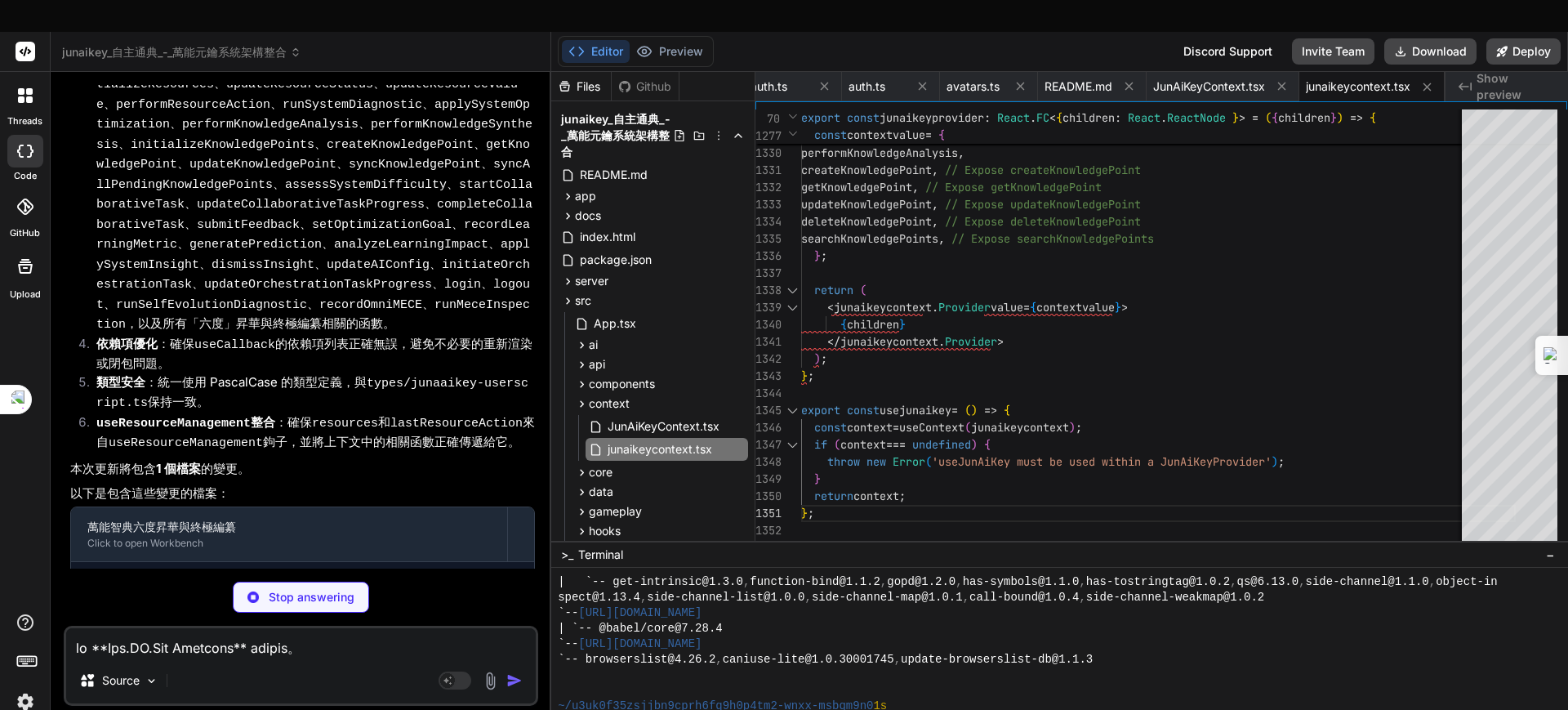
click at [807, 567] on div at bounding box center [1051, 674] width 988 height 16
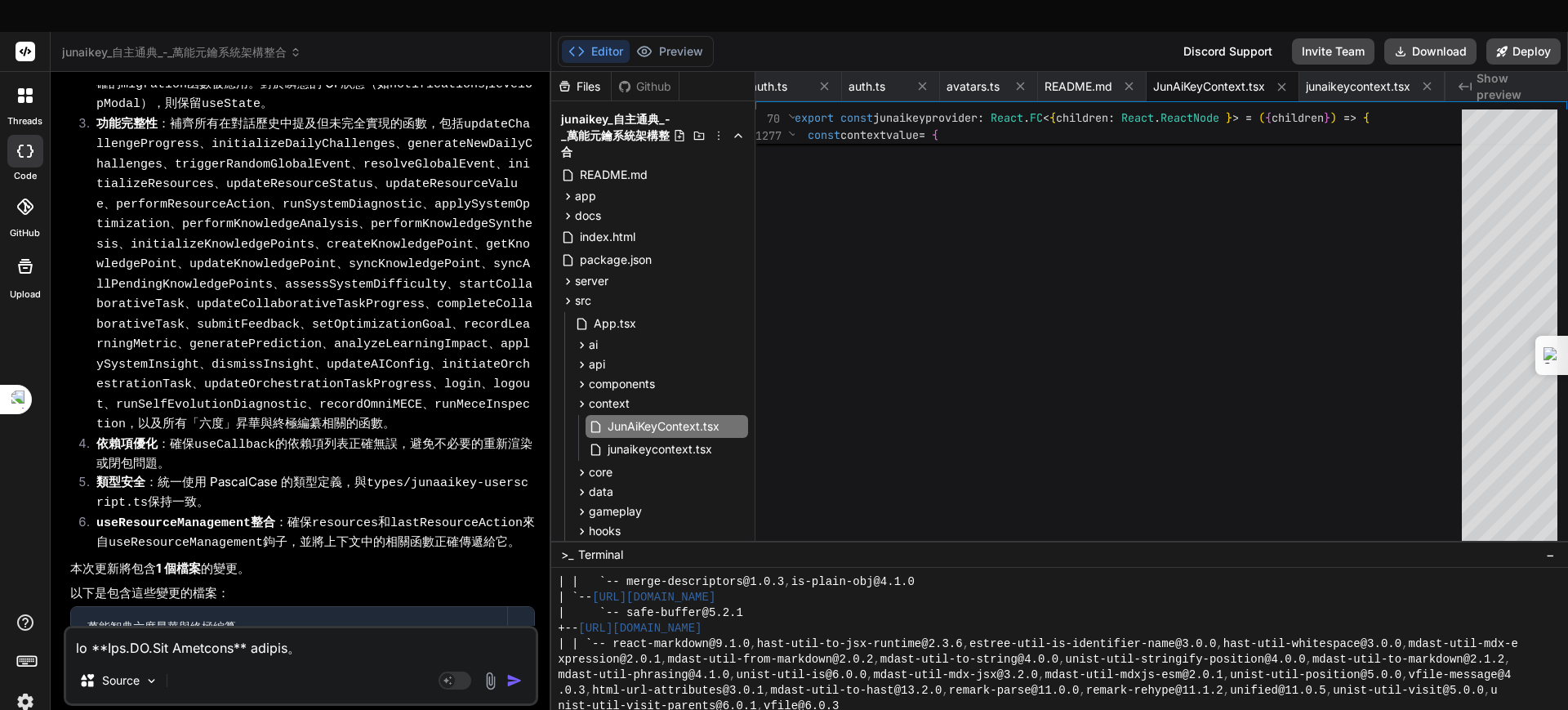
scroll to position [17948, 0]
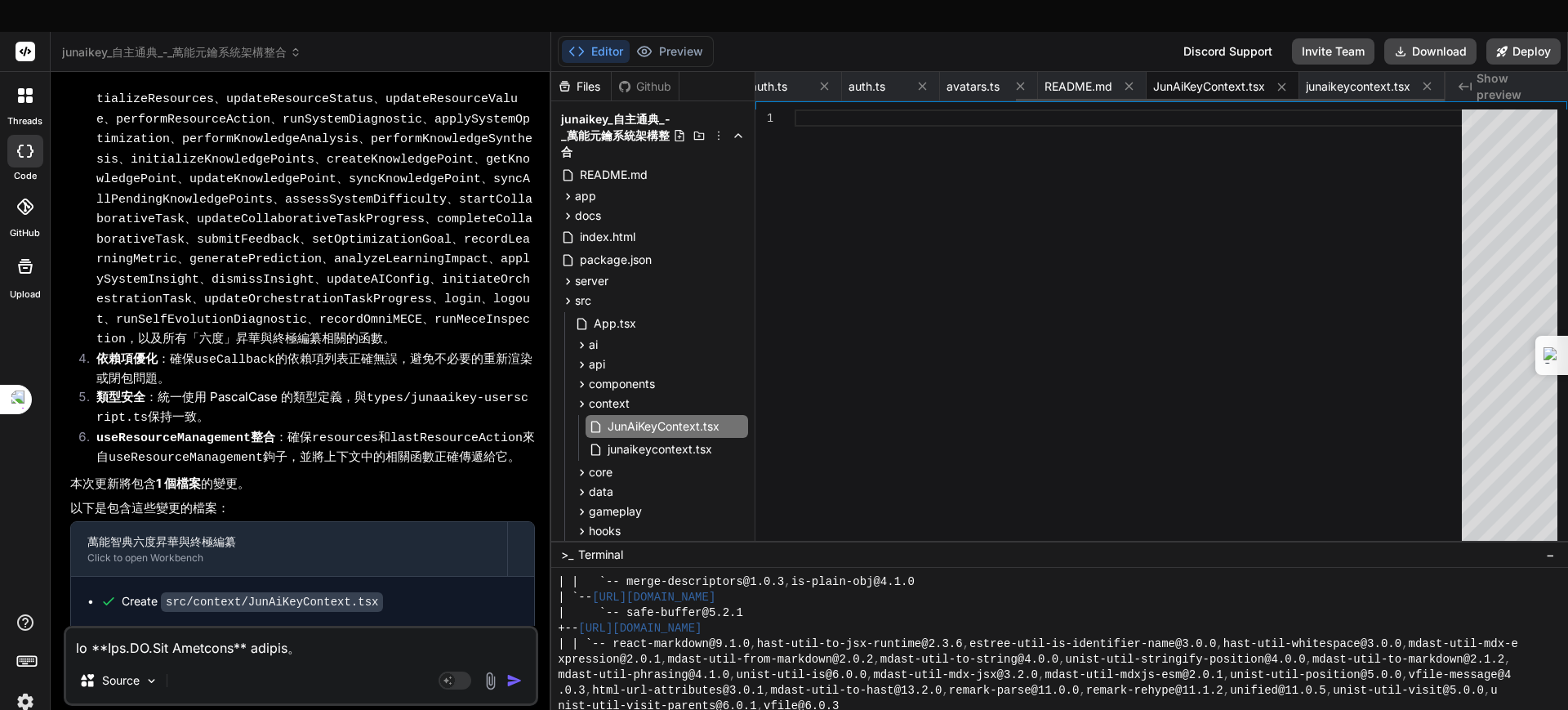
click at [1218, 78] on span "JunAiKeyContext.tsx" at bounding box center [1209, 86] width 112 height 17
click at [1253, 78] on span "junaikeycontext.tsx" at bounding box center [1358, 86] width 105 height 17
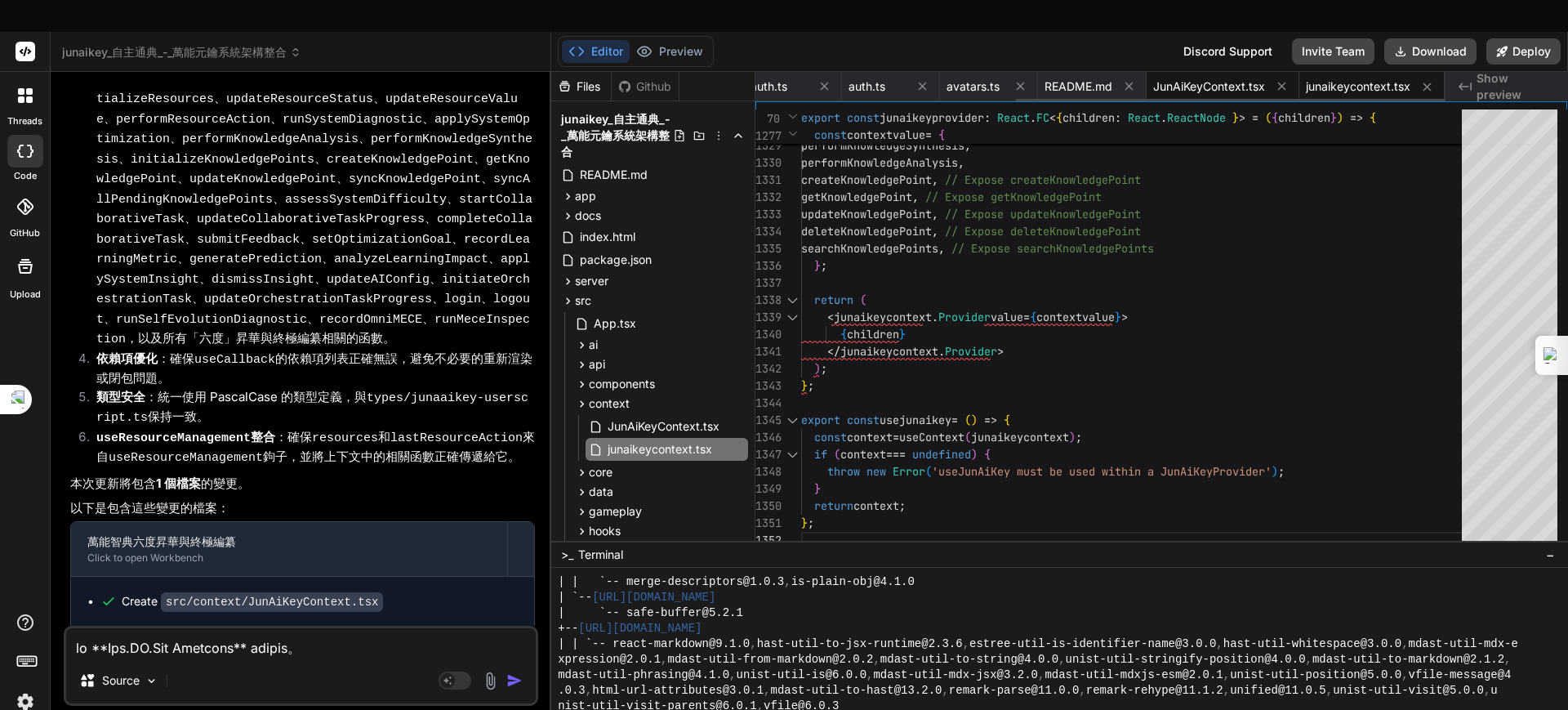
click at [1219, 78] on span "JunAiKeyContext.tsx" at bounding box center [1209, 86] width 112 height 17
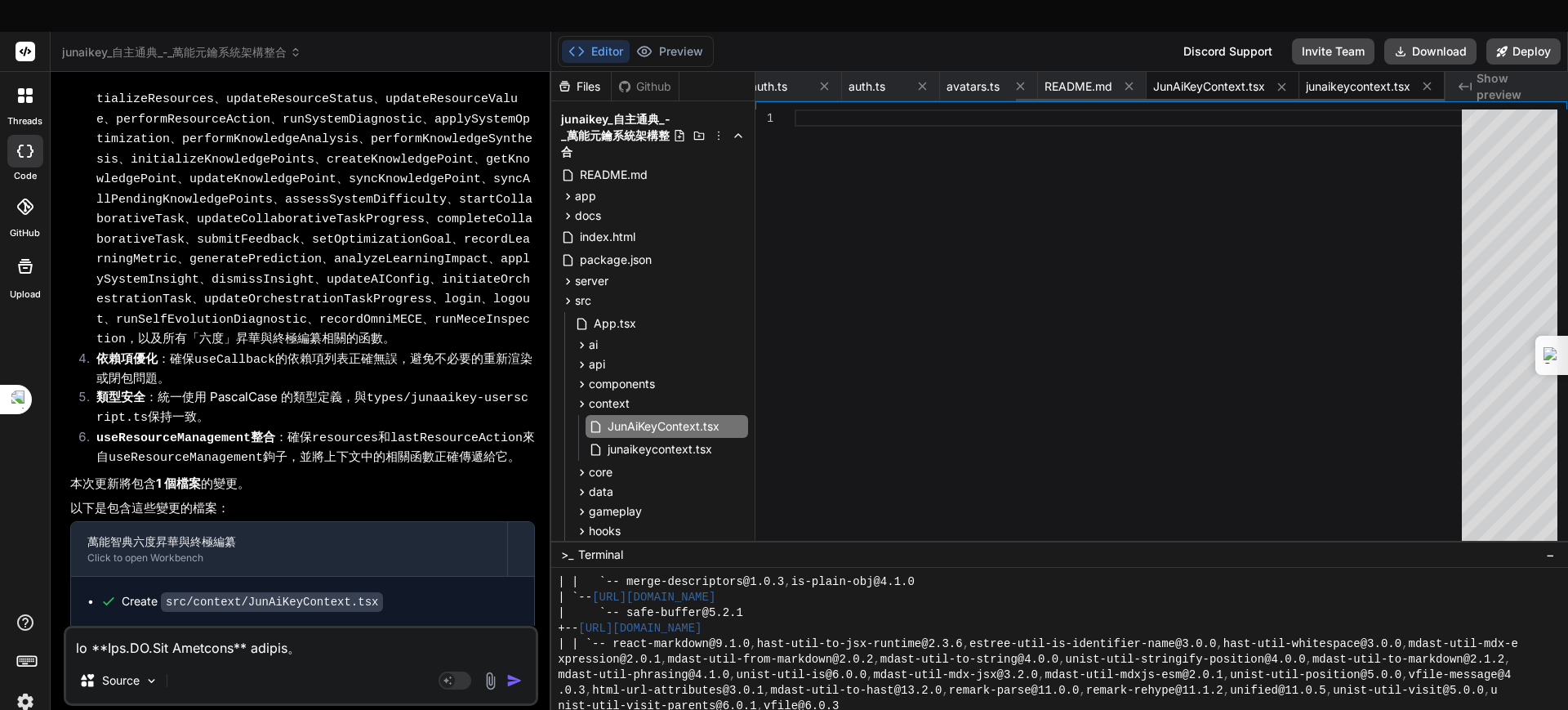
click at [1253, 78] on span "junaikeycontext.tsx" at bounding box center [1358, 86] width 105 height 17
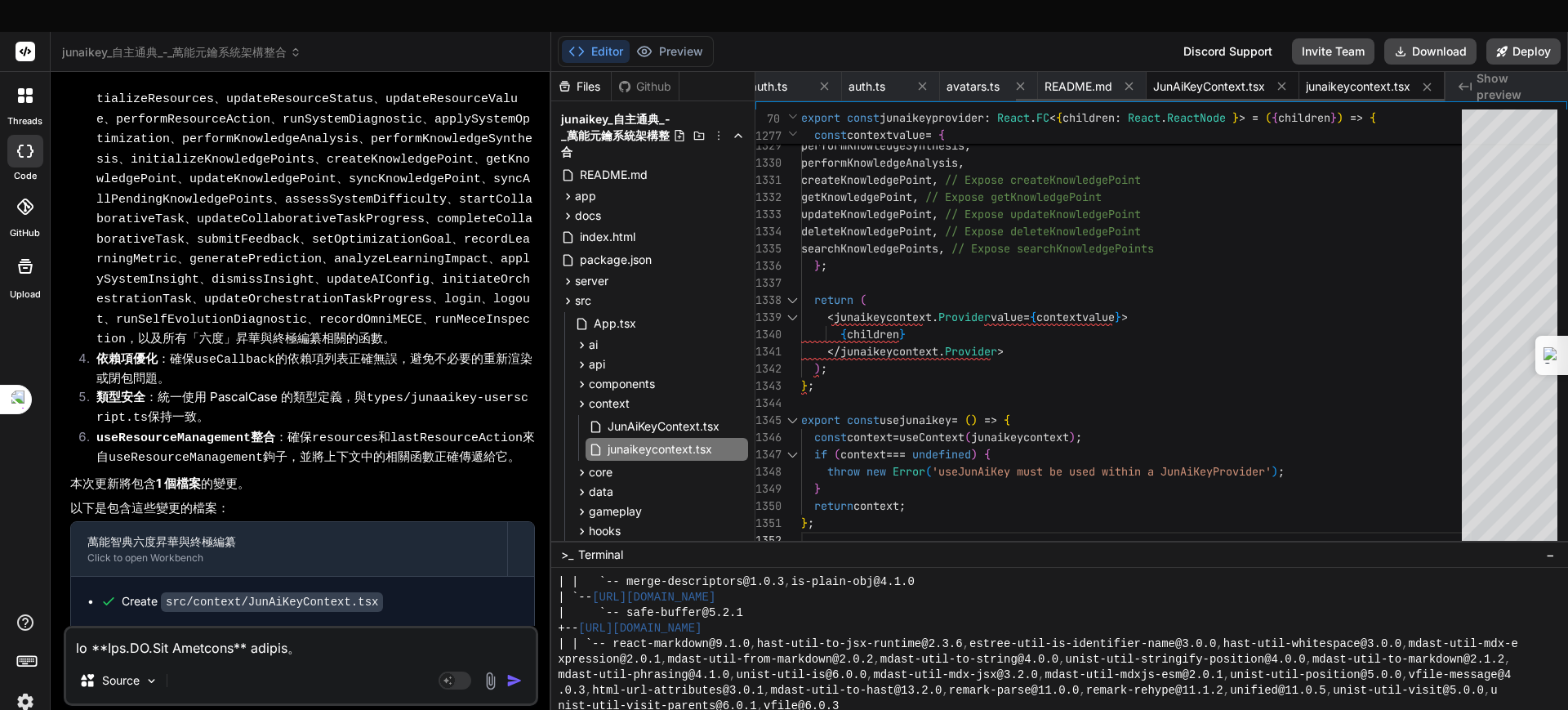
click at [1196, 78] on span "JunAiKeyContext.tsx" at bounding box center [1209, 86] width 112 height 17
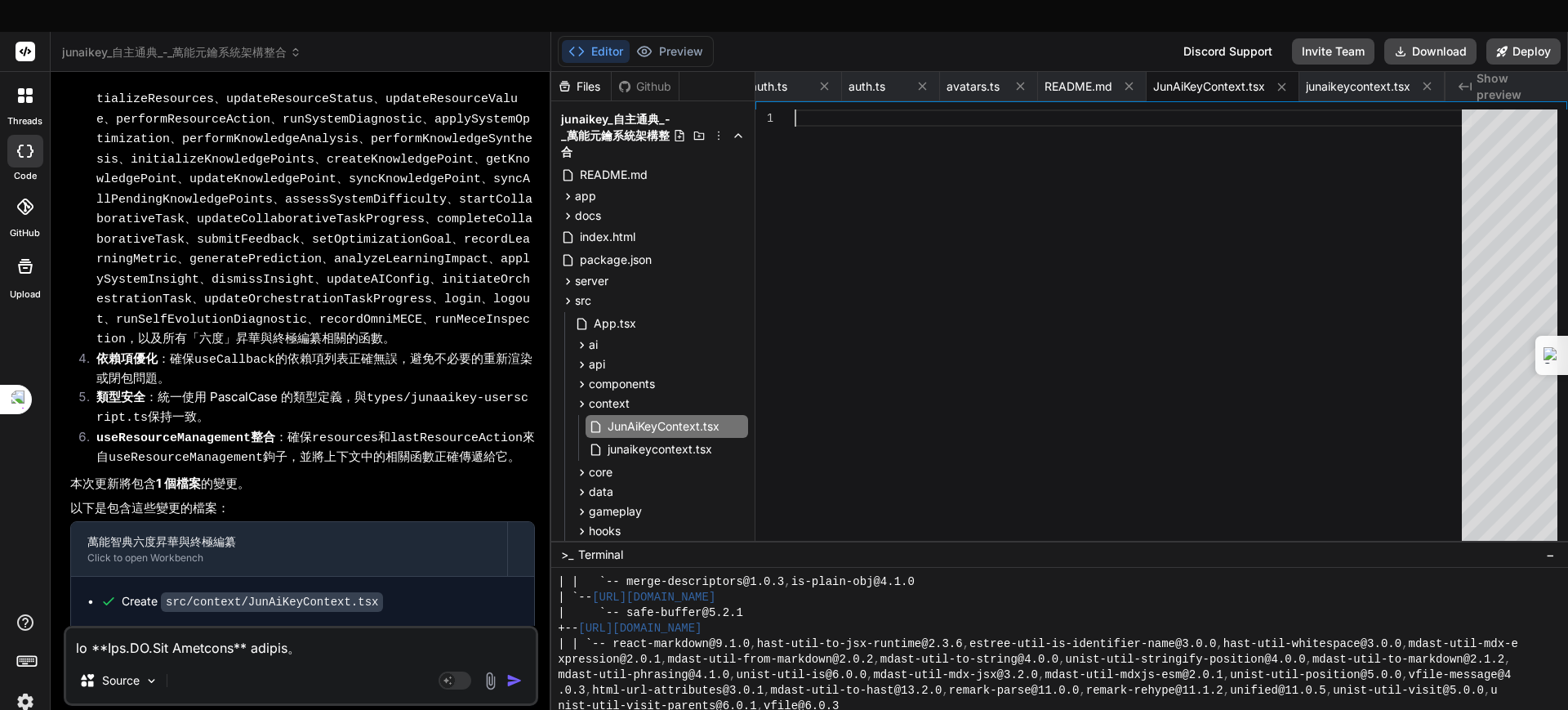
scroll to position [0, 0]
click at [904, 109] on div at bounding box center [1133, 328] width 677 height 439
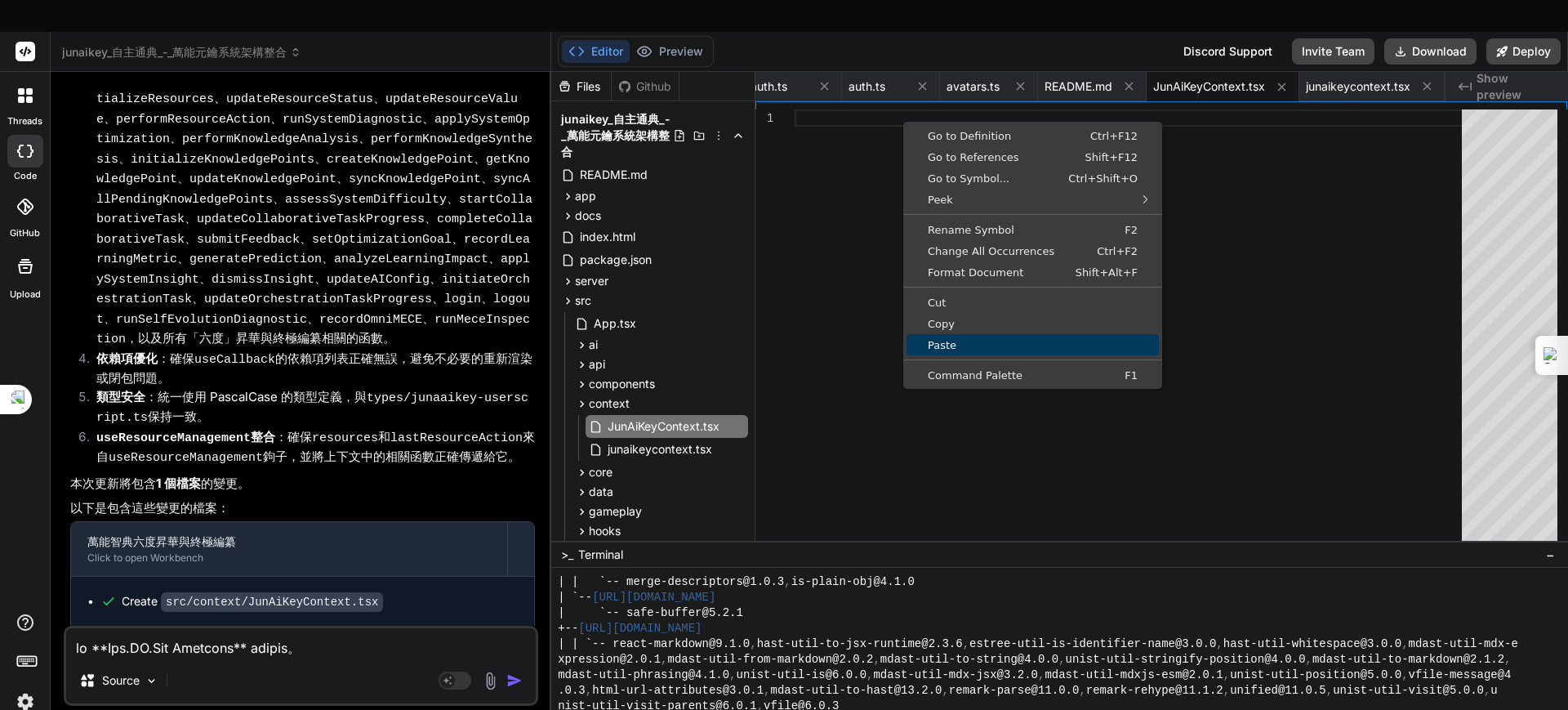
click at [949, 339] on span "Paste" at bounding box center [1032, 345] width 252 height 11
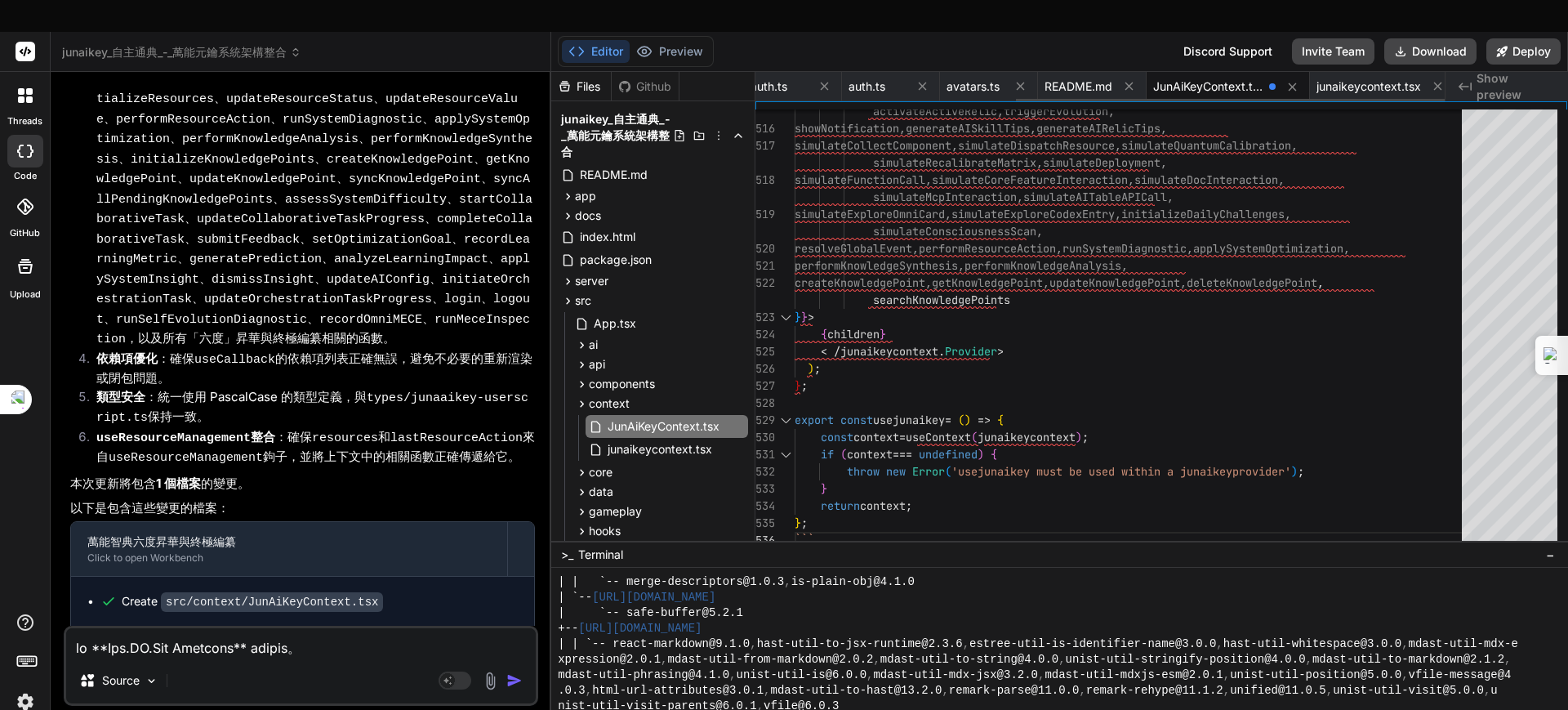
click at [1211, 78] on span "JunAiKeyContext.tsx" at bounding box center [1207, 86] width 109 height 17
click at [142, 567] on textarea at bounding box center [301, 643] width 470 height 29
drag, startPoint x: 168, startPoint y: 524, endPoint x: 396, endPoint y: 524, distance: 228.0
click at [396, 567] on div "Create src/context/JunAiKeyContext.tsx" at bounding box center [308, 601] width 417 height 17
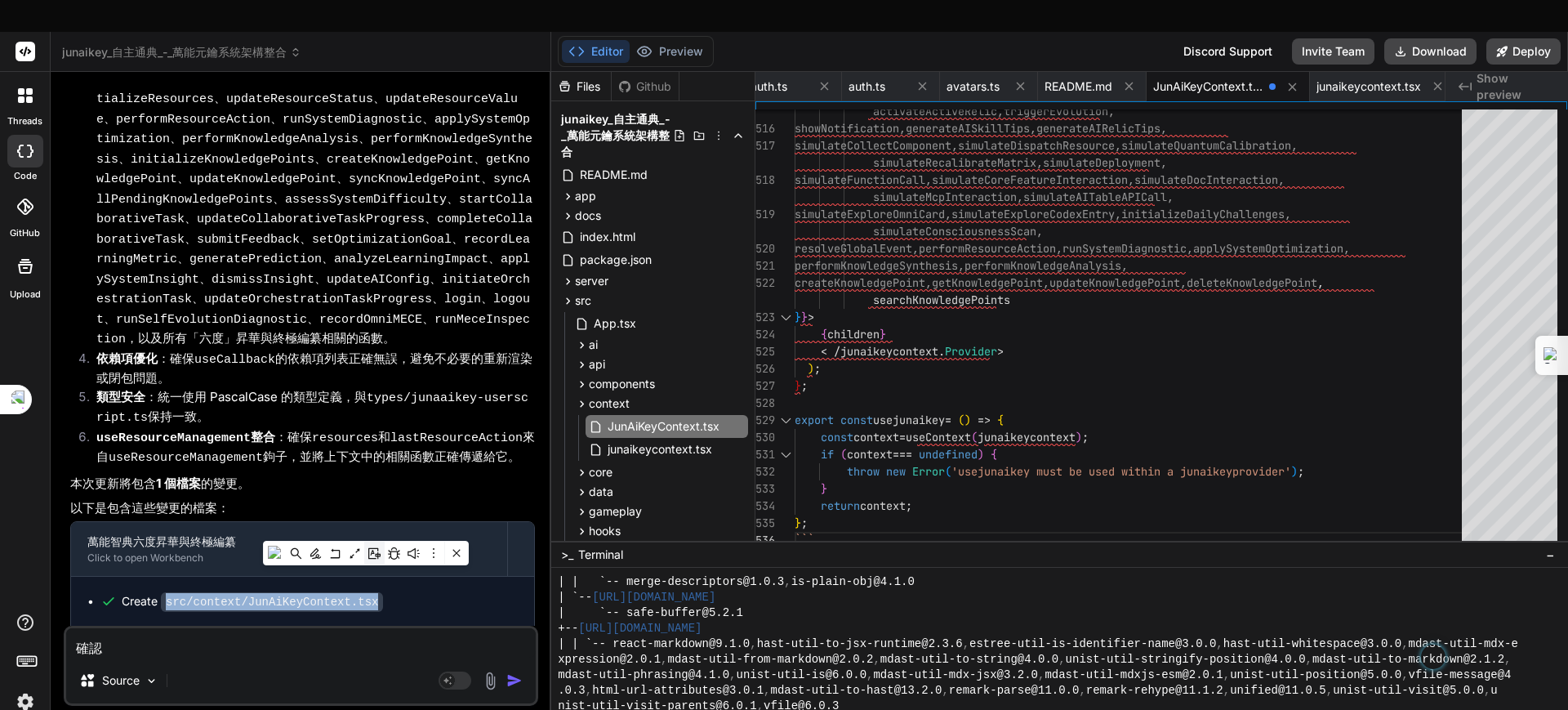
copy code "src/context/JunAiKeyContext.tsx"
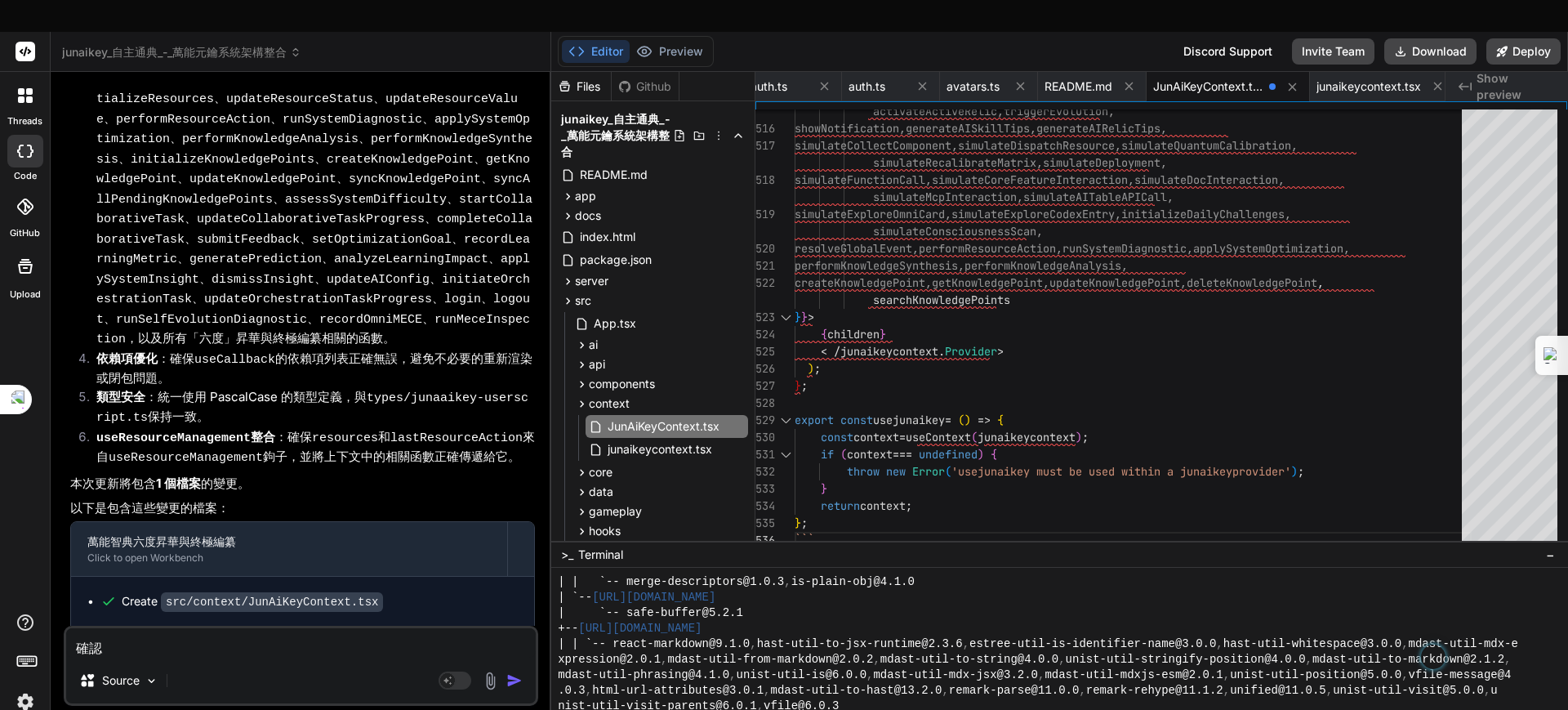
click at [175, 567] on textarea "確認" at bounding box center [301, 643] width 470 height 29
paste textarea "src/context/JunAiKeyContext.tsx"
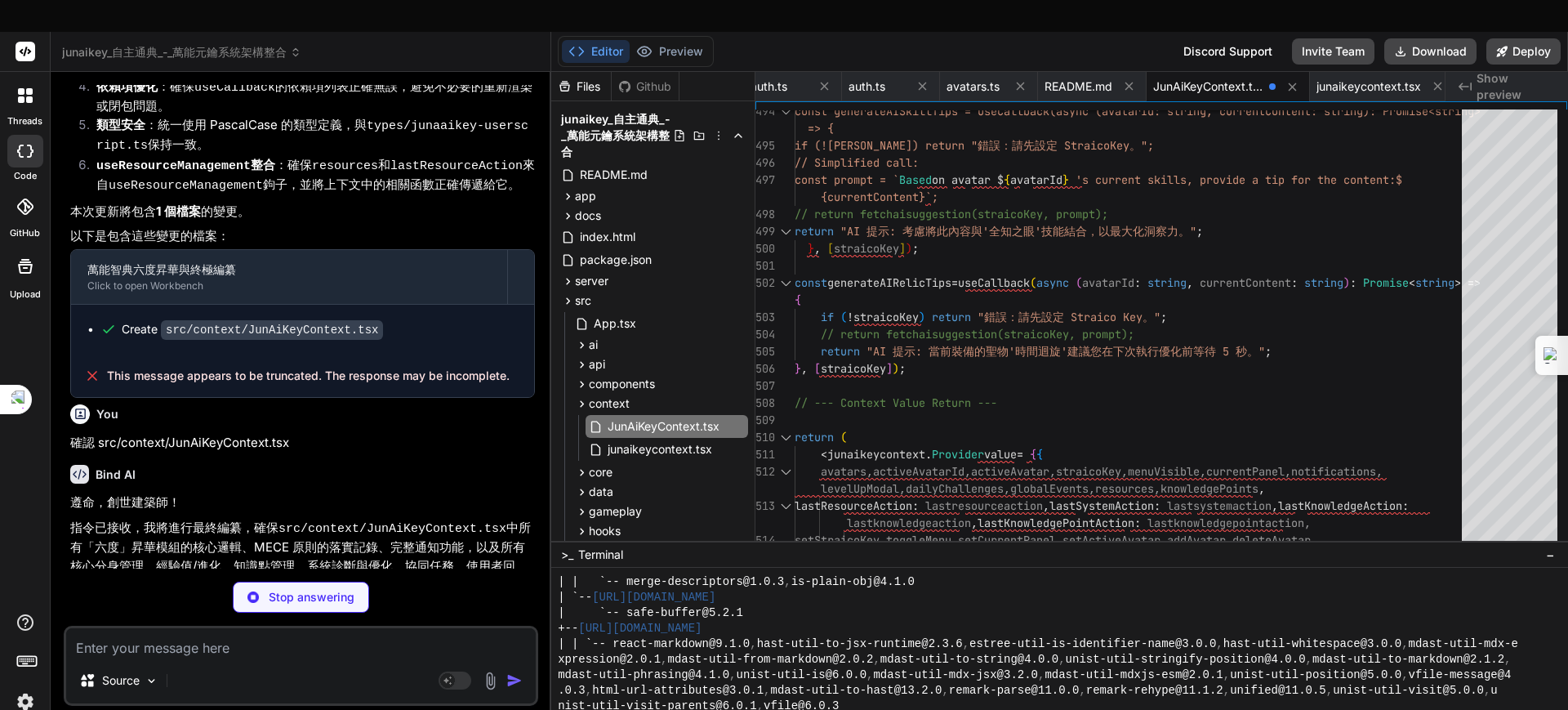
scroll to position [18359, 0]
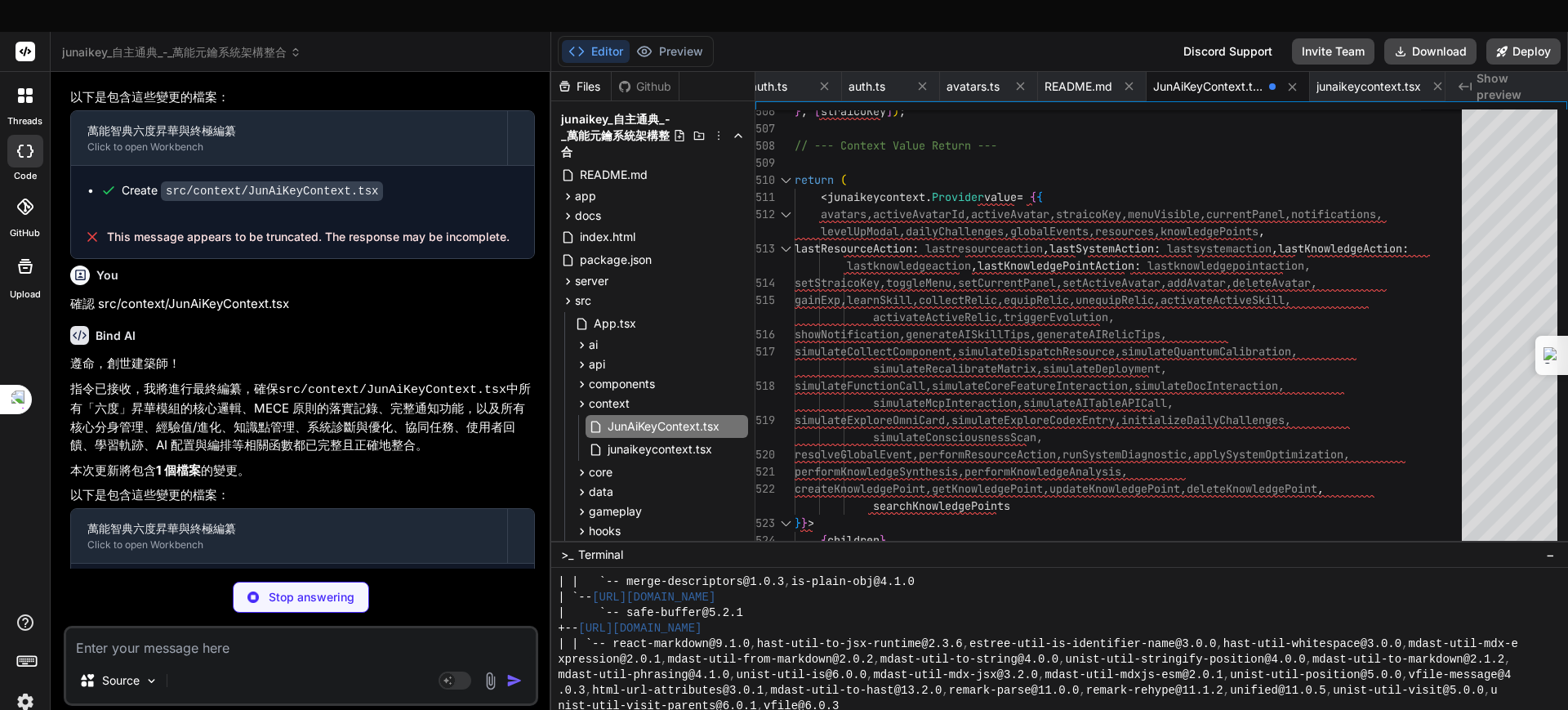
click at [354, 383] on code "src/context/JunAiKeyContext.tsx" at bounding box center [393, 389] width 228 height 14
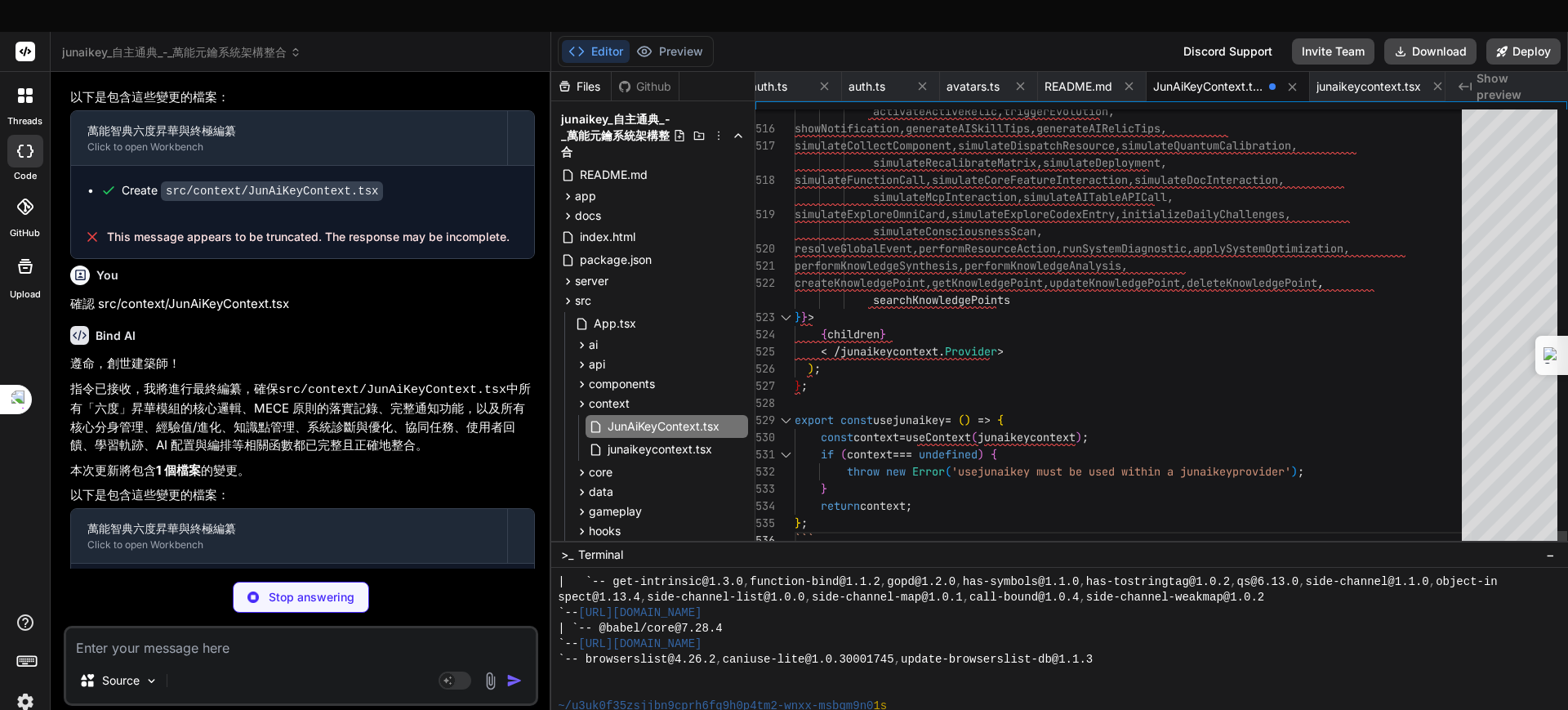
click at [1253, 472] on div at bounding box center [1509, 328] width 95 height 439
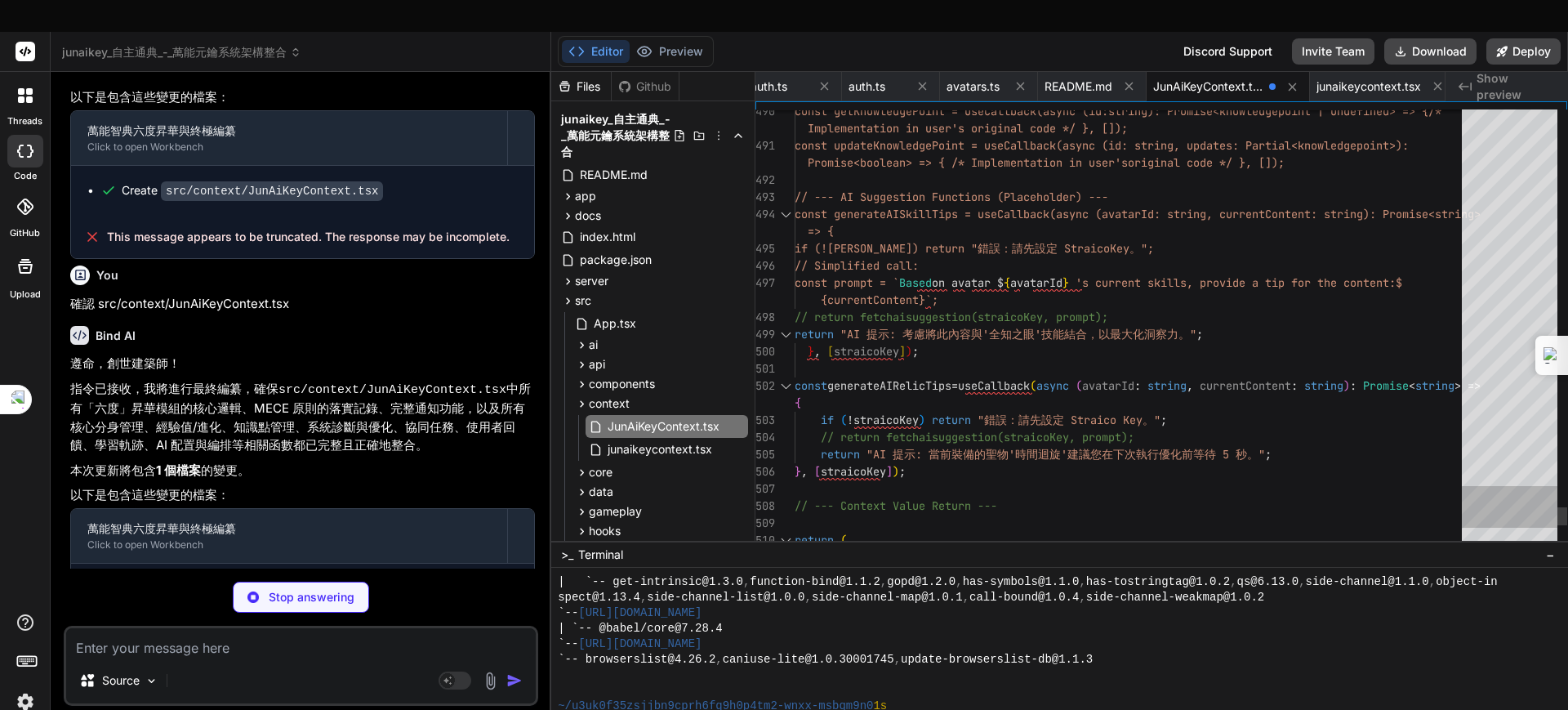
click at [1253, 486] on div at bounding box center [1509, 506] width 95 height 41
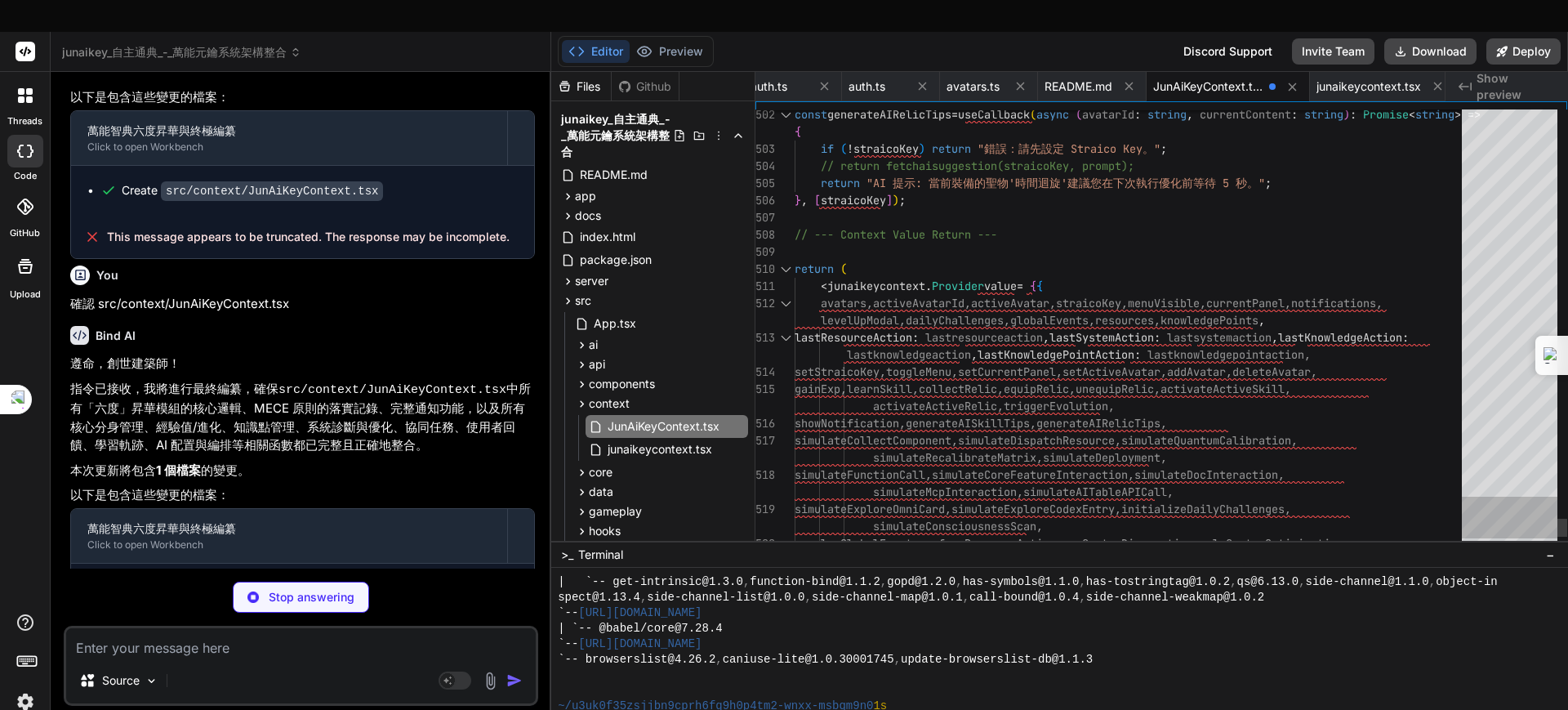
click at [1253, 501] on div at bounding box center [1509, 328] width 95 height 439
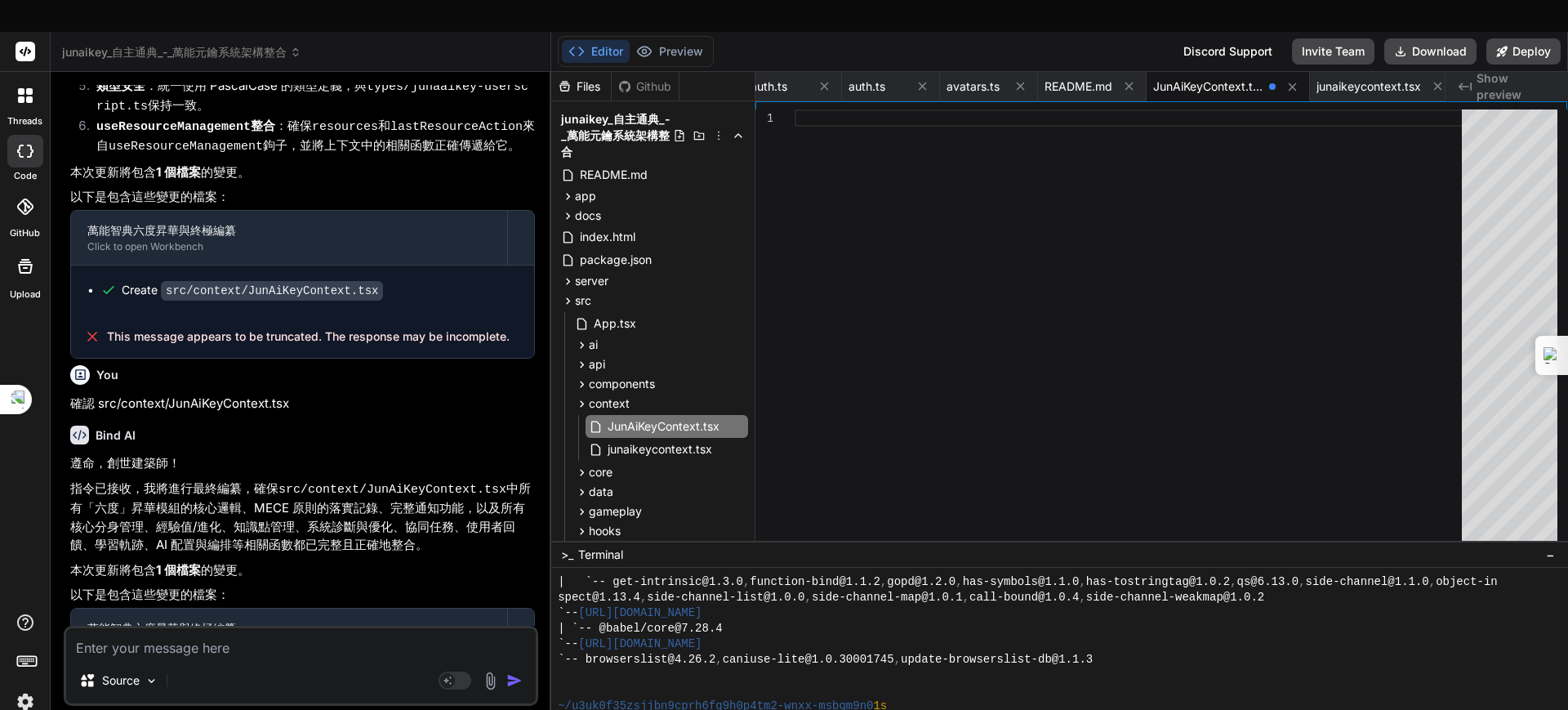
scroll to position [18344, 0]
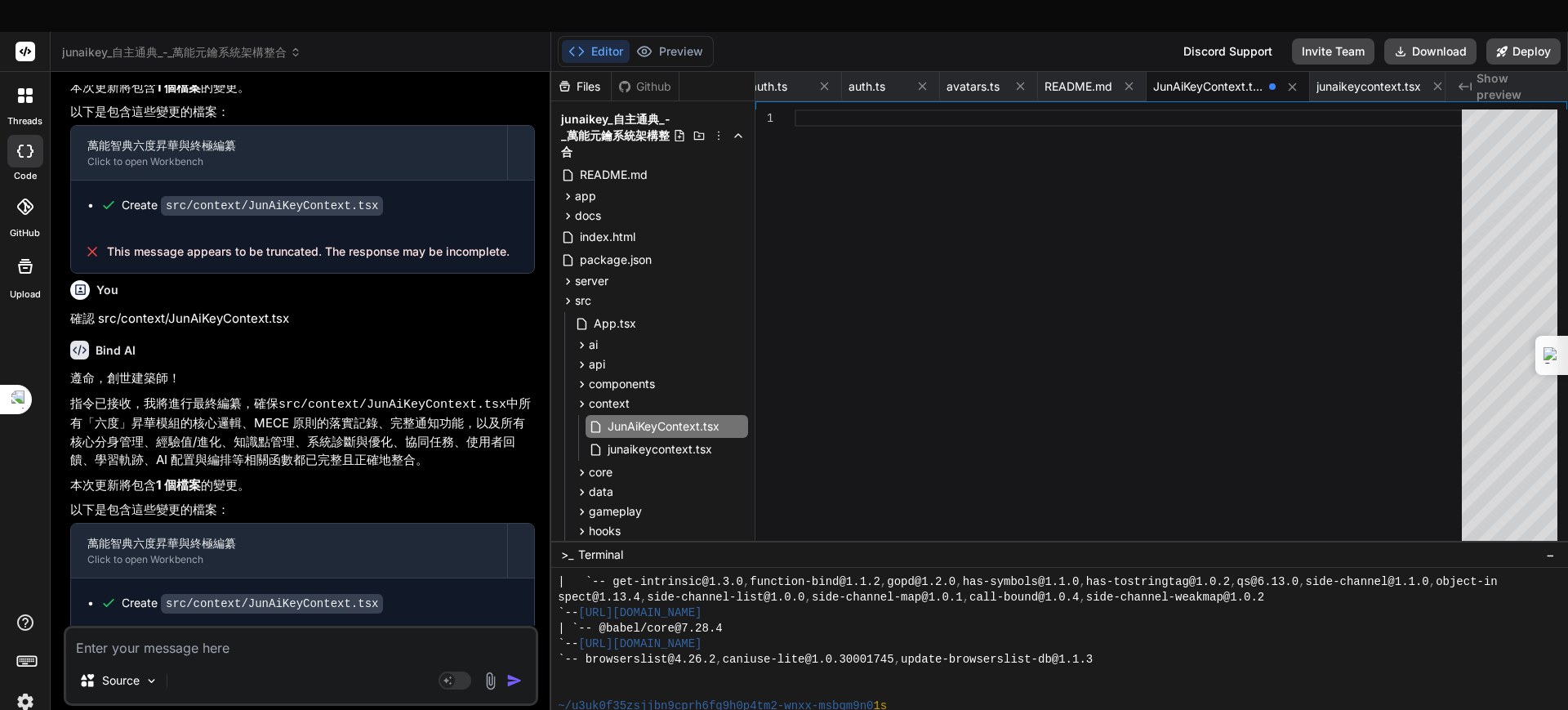
click at [1191, 101] on div "1 Module declaration names may only use ' or " quoted strings. (1443) View Prob…" at bounding box center [1161, 320] width 812 height 439
click at [1195, 78] on span "JunAiKeyContext.tsx" at bounding box center [1207, 86] width 109 height 17
click at [1201, 78] on span "JunAiKeyContext.tsx" at bounding box center [1207, 86] width 109 height 17
click at [1227, 78] on span "JunAiKeyContext.tsx" at bounding box center [1207, 86] width 109 height 17
click at [1253, 78] on span "JunAiKeyContext.tsx" at bounding box center [1207, 86] width 109 height 17
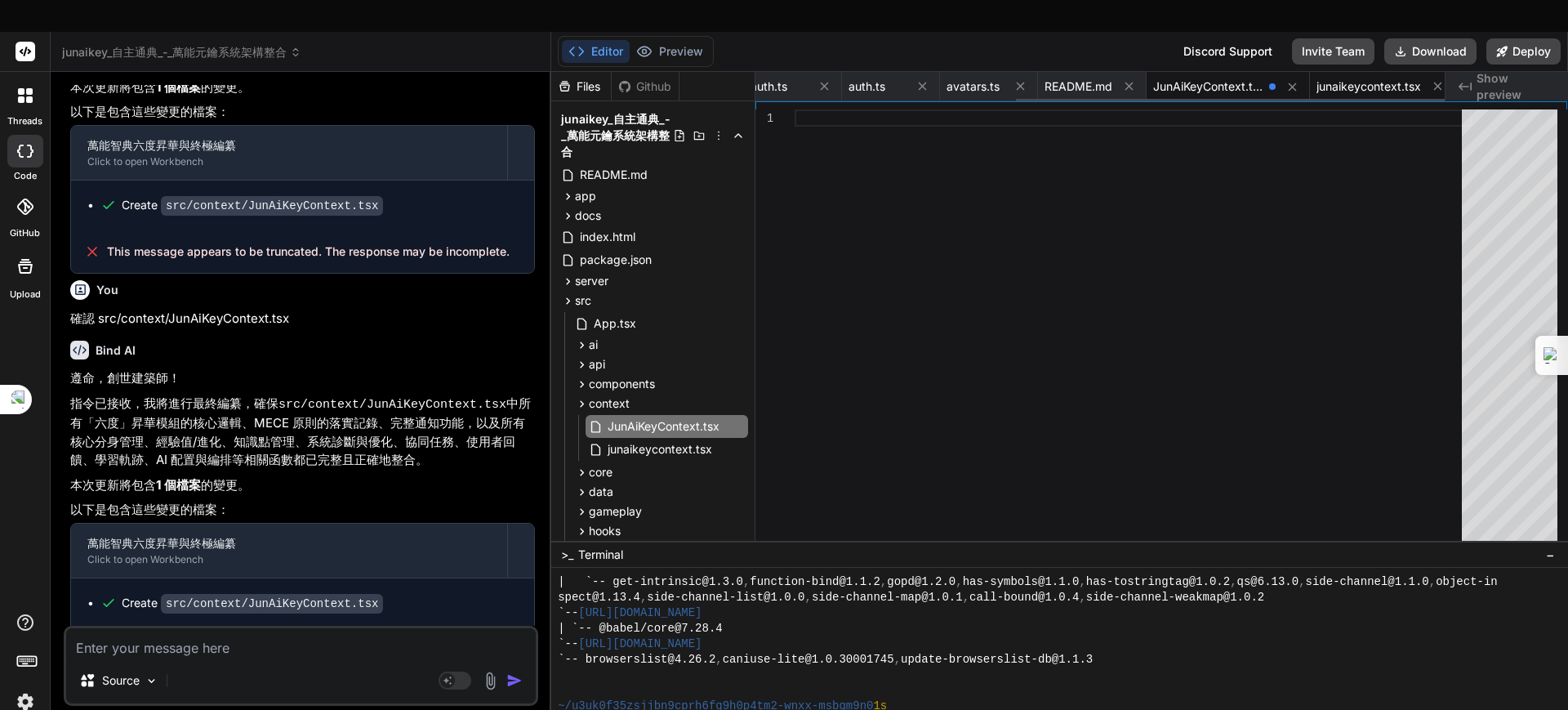
click at [1253, 78] on span "junaikeycontext.tsx" at bounding box center [1369, 86] width 105 height 17
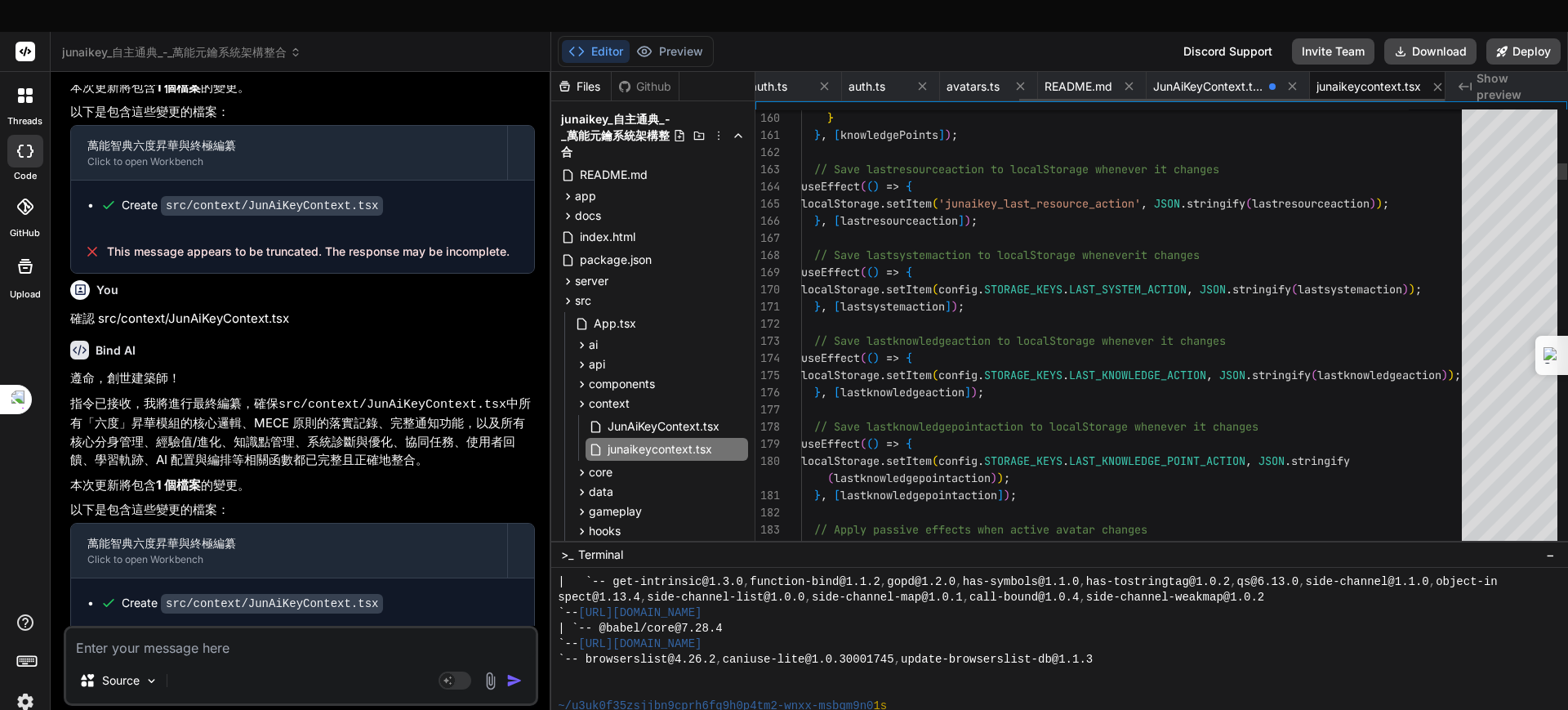
scroll to position [0, 428]
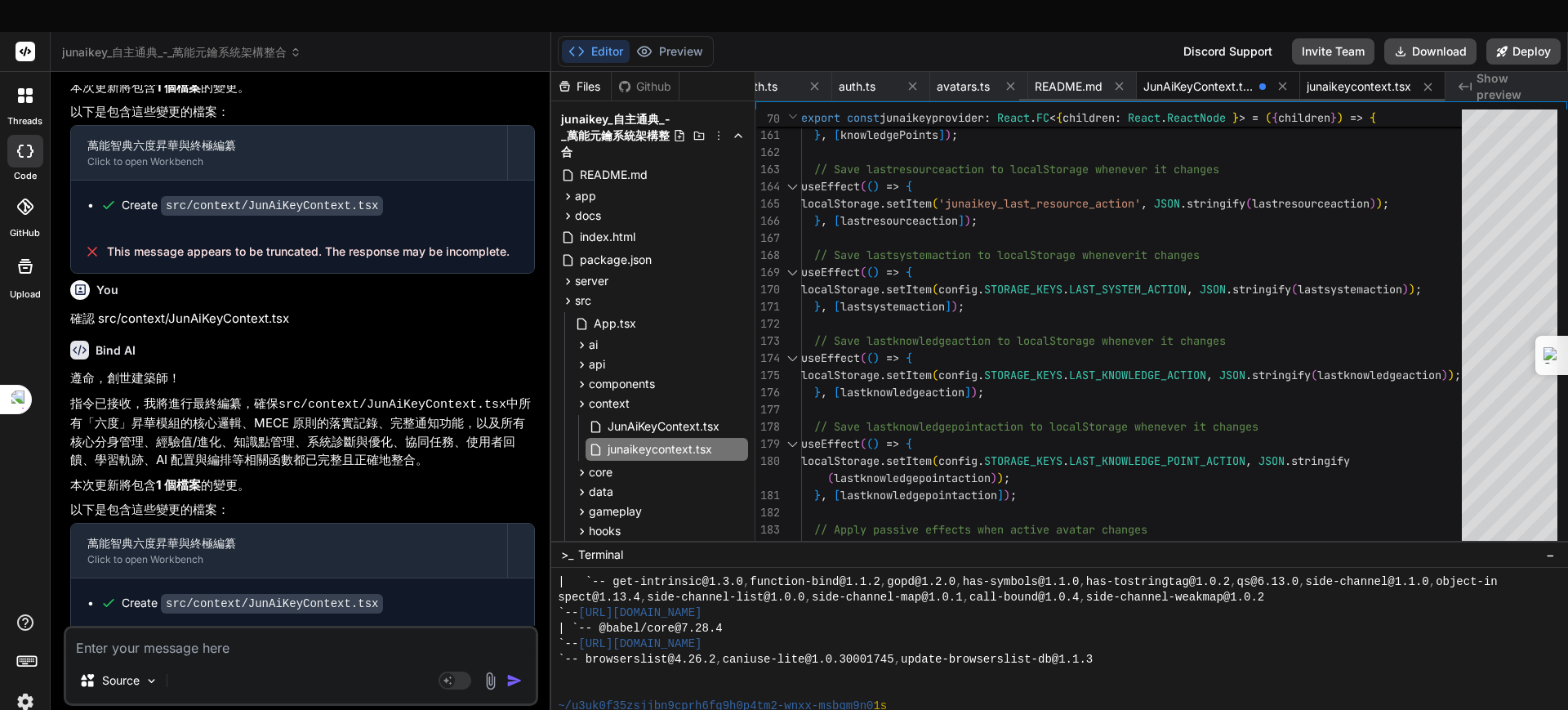
click at [1223, 78] on span "JunAiKeyContext.tsx" at bounding box center [1197, 86] width 109 height 17
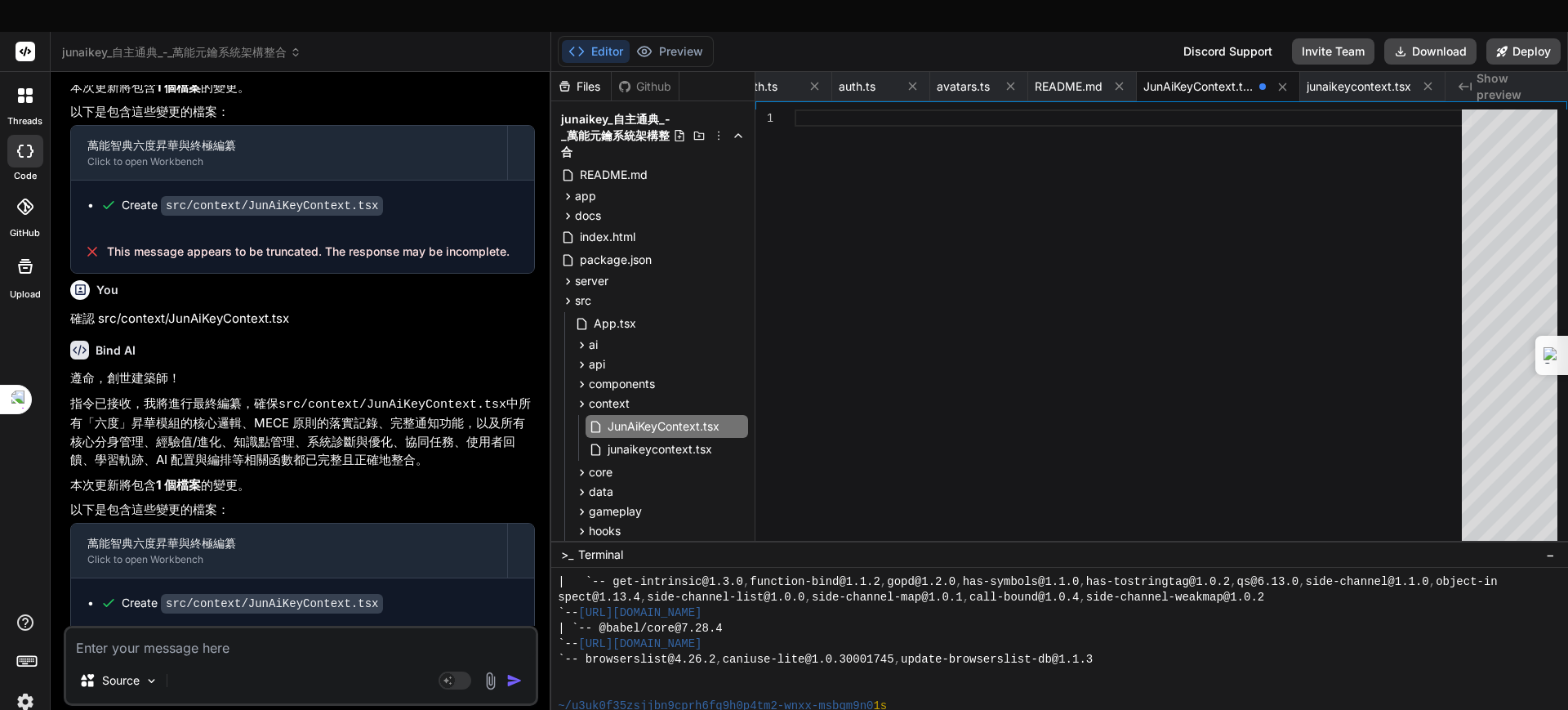
click at [971, 175] on div at bounding box center [1133, 328] width 677 height 439
click at [235, 567] on span "This message appears to be truncated. The response may be incomplete." at bounding box center [308, 649] width 403 height 17
click at [344, 567] on textarea at bounding box center [301, 643] width 470 height 29
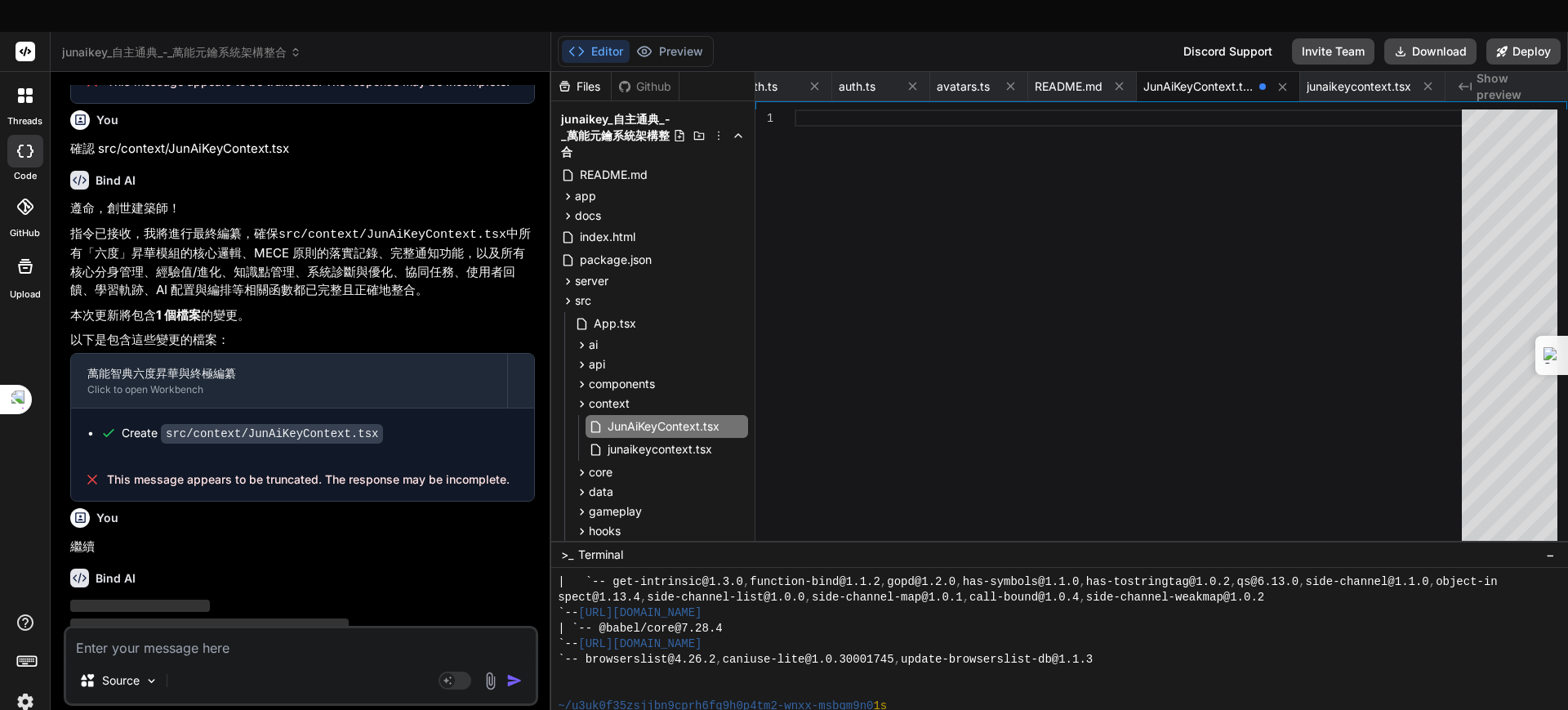
click at [621, 567] on div at bounding box center [1051, 674] width 988 height 16
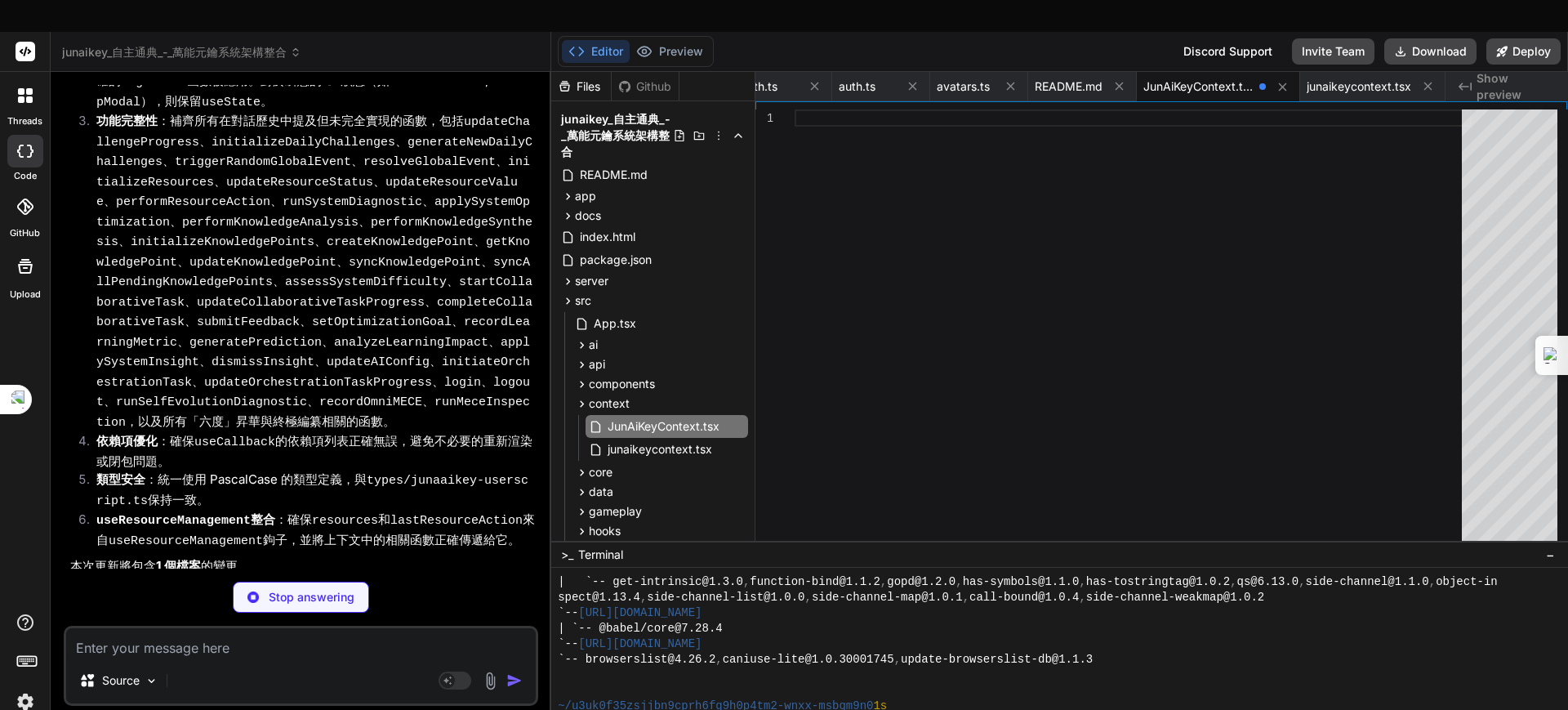
scroll to position [19279, 0]
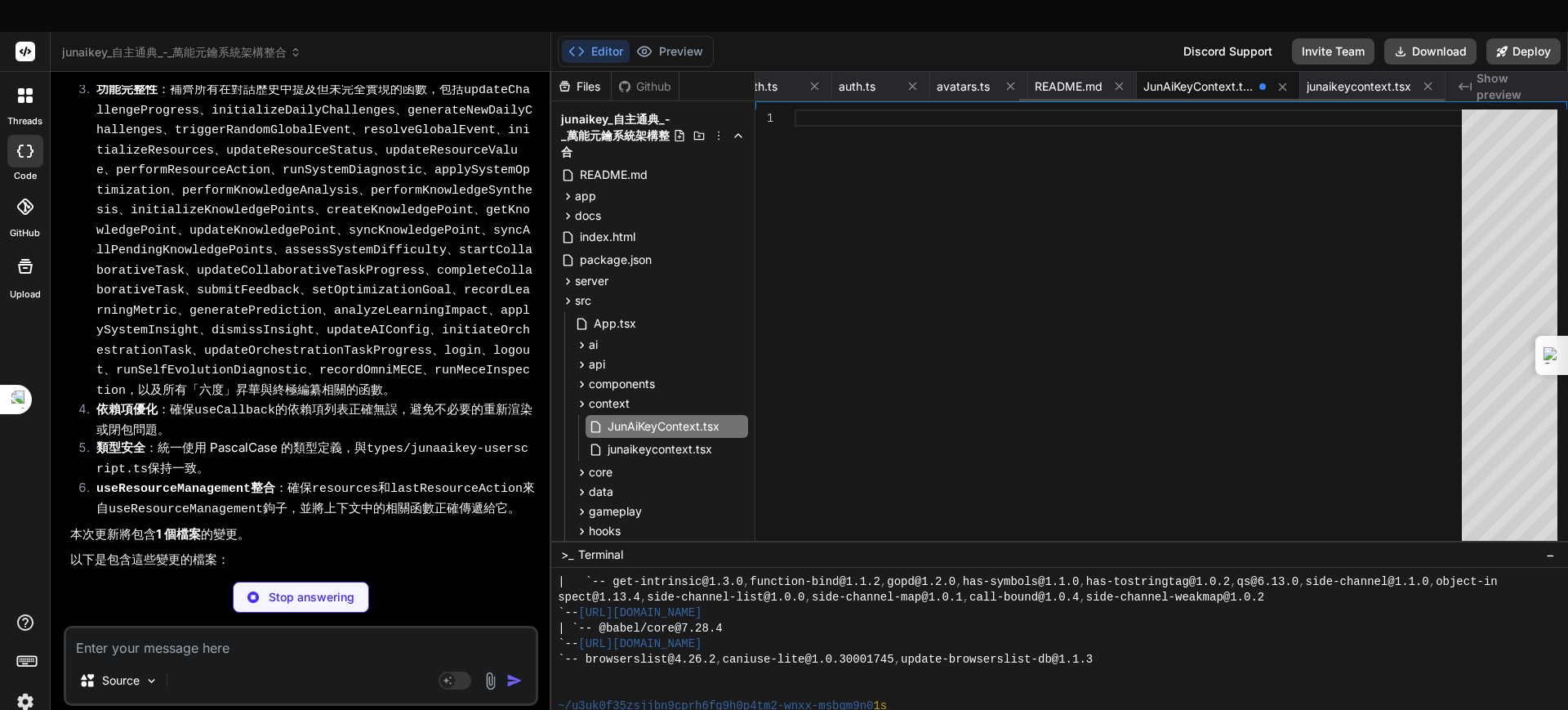
click at [1206, 78] on span "JunAiKeyContext.tsx" at bounding box center [1197, 86] width 109 height 17
click at [1198, 78] on span "JunAiKeyContext.tsx" at bounding box center [1197, 86] width 109 height 17
click at [1167, 78] on span "JunAiKeyContext.tsx" at bounding box center [1197, 86] width 109 height 17
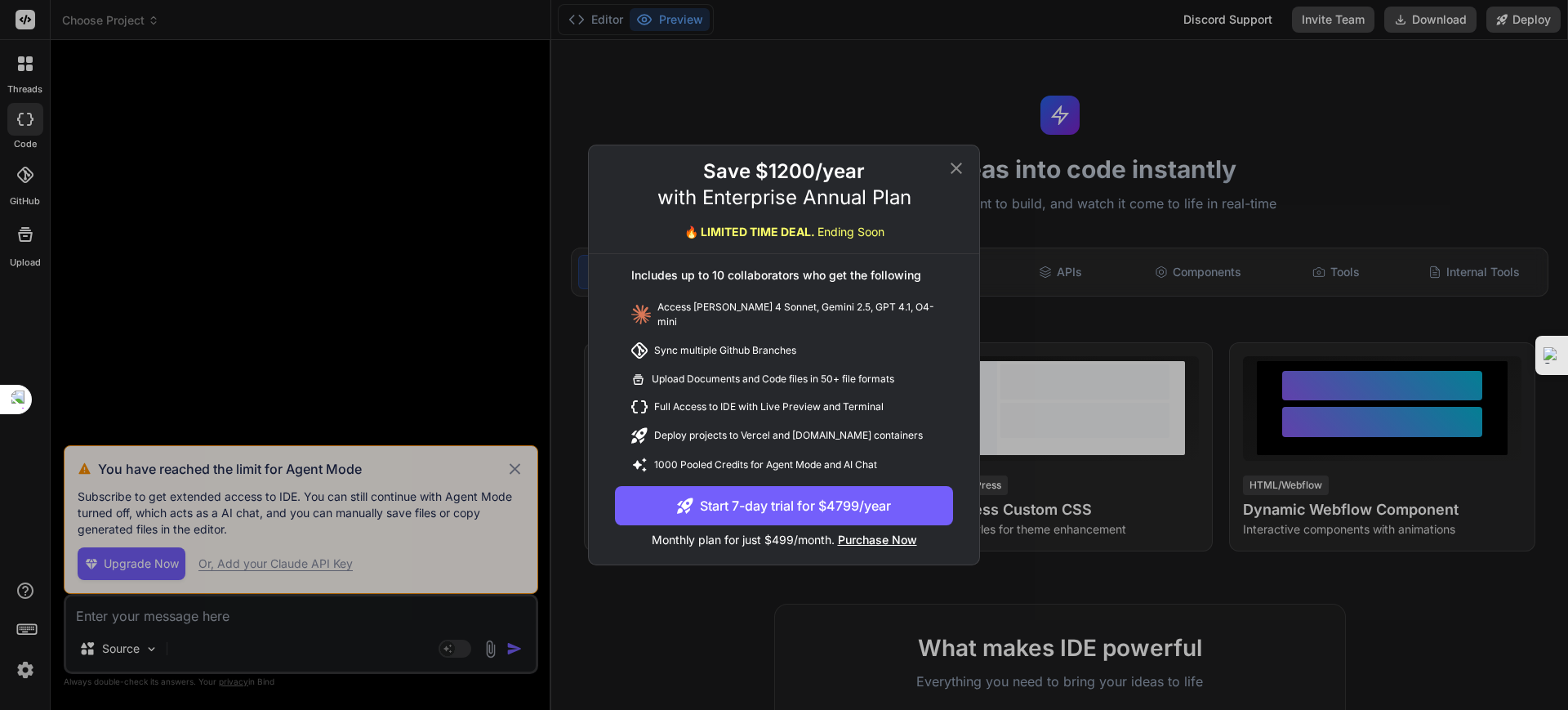
click at [951, 171] on icon at bounding box center [956, 168] width 19 height 19
click at [519, 465] on div "Save $1200/year with Enterprise Annual Plan 🔥 LIMITED TIME DEAL. Ending Soon In…" at bounding box center [784, 355] width 1568 height 710
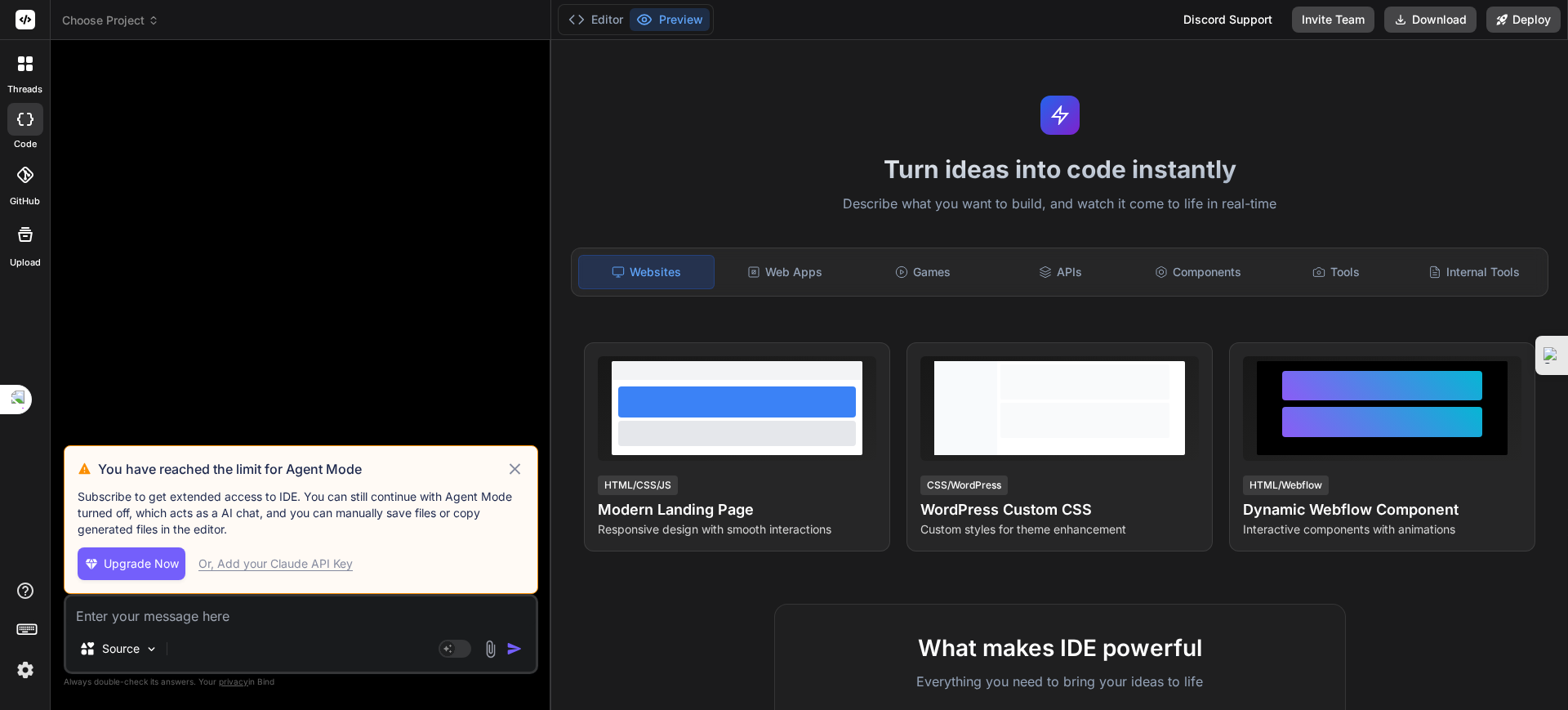
click at [517, 465] on icon at bounding box center [515, 469] width 11 height 11
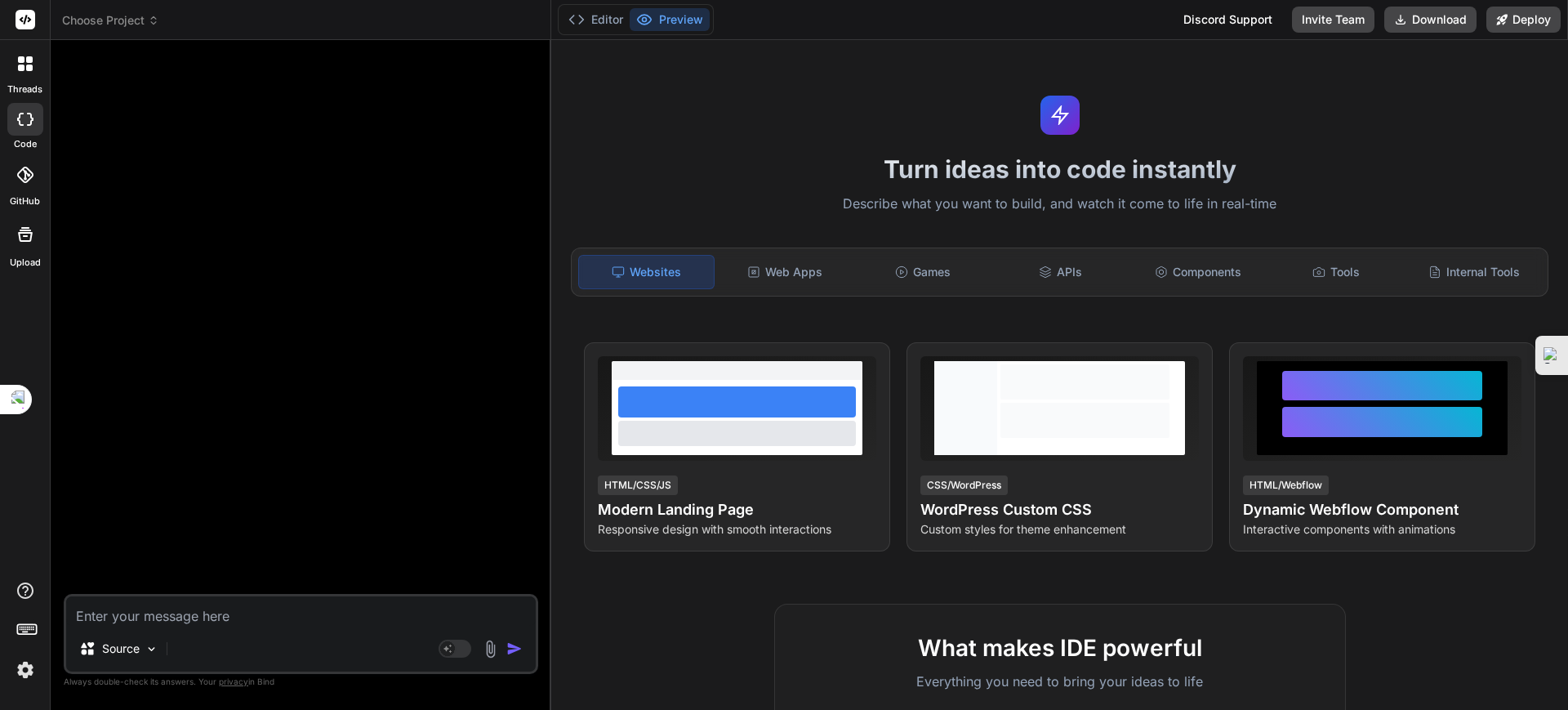
click at [142, 18] on span "Choose Project" at bounding box center [111, 20] width 97 height 17
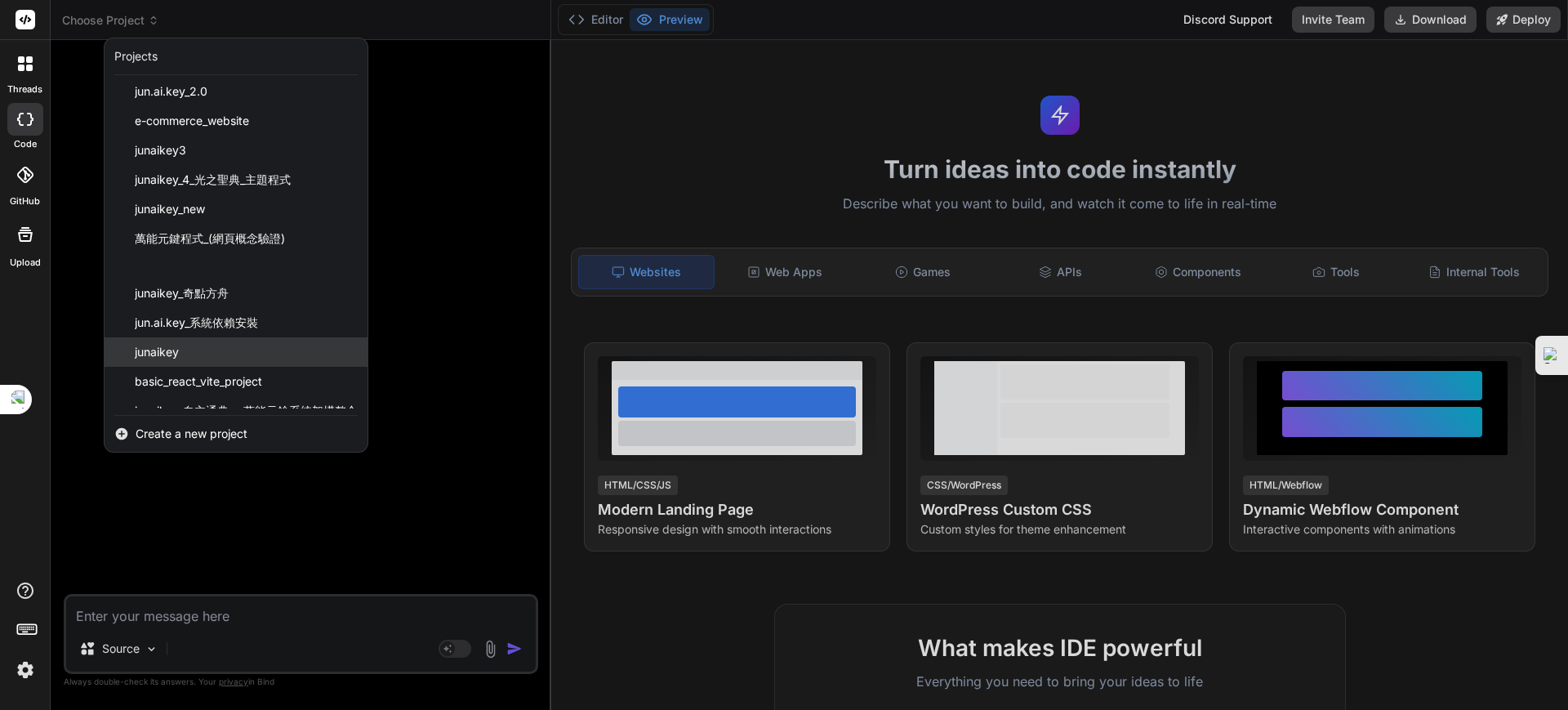
scroll to position [51, 0]
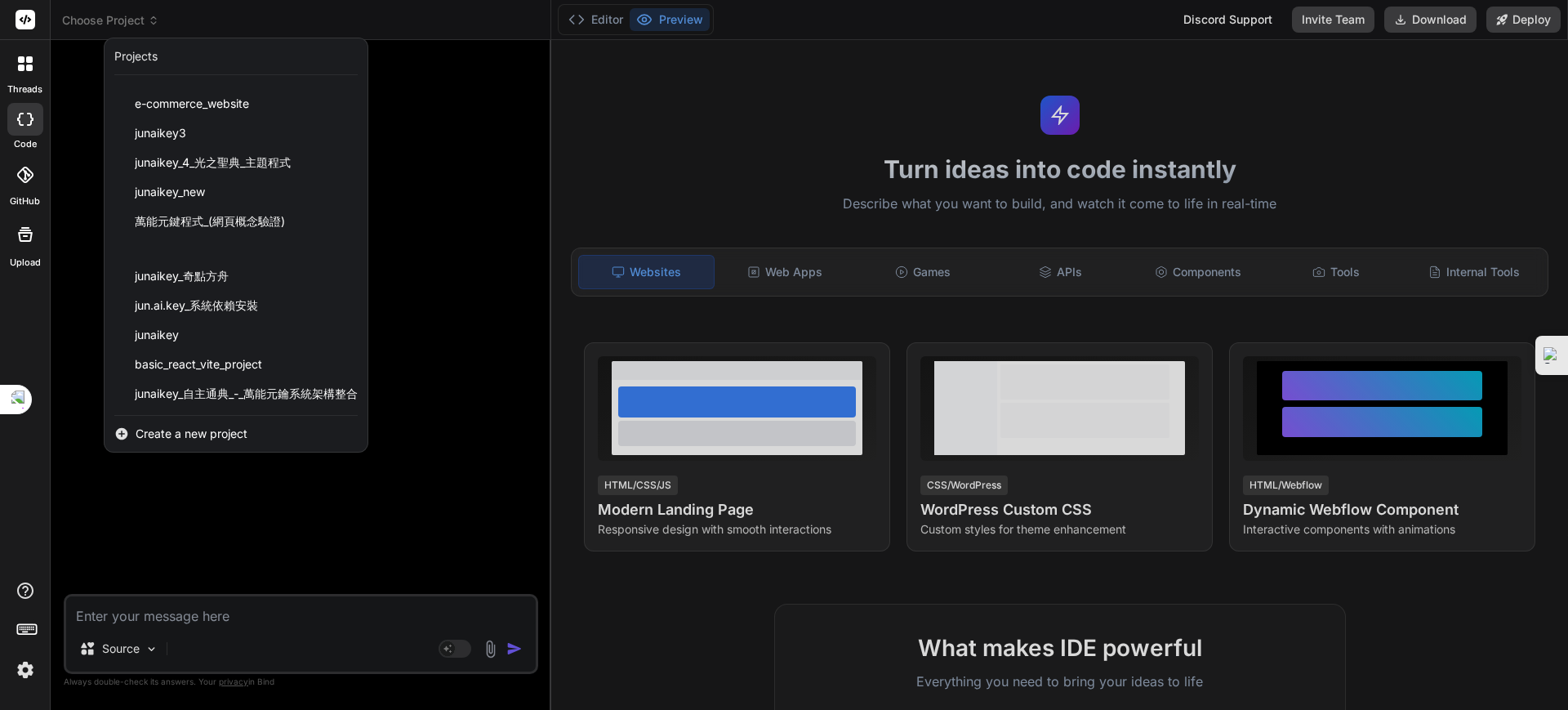
click at [211, 387] on span "junaikey_自主通典_-_萬能元鑰系統架構整合" at bounding box center [246, 394] width 223 height 17
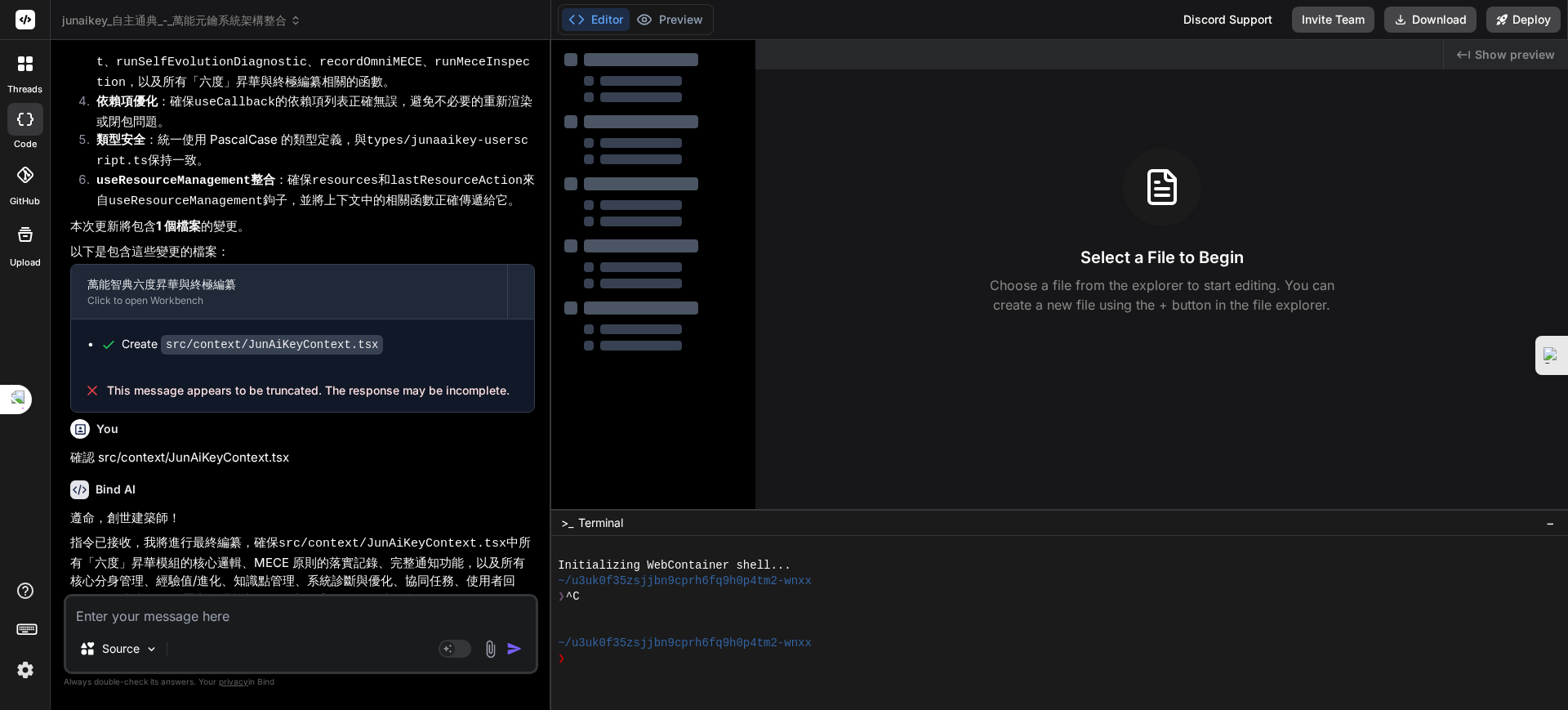
type textarea "x"
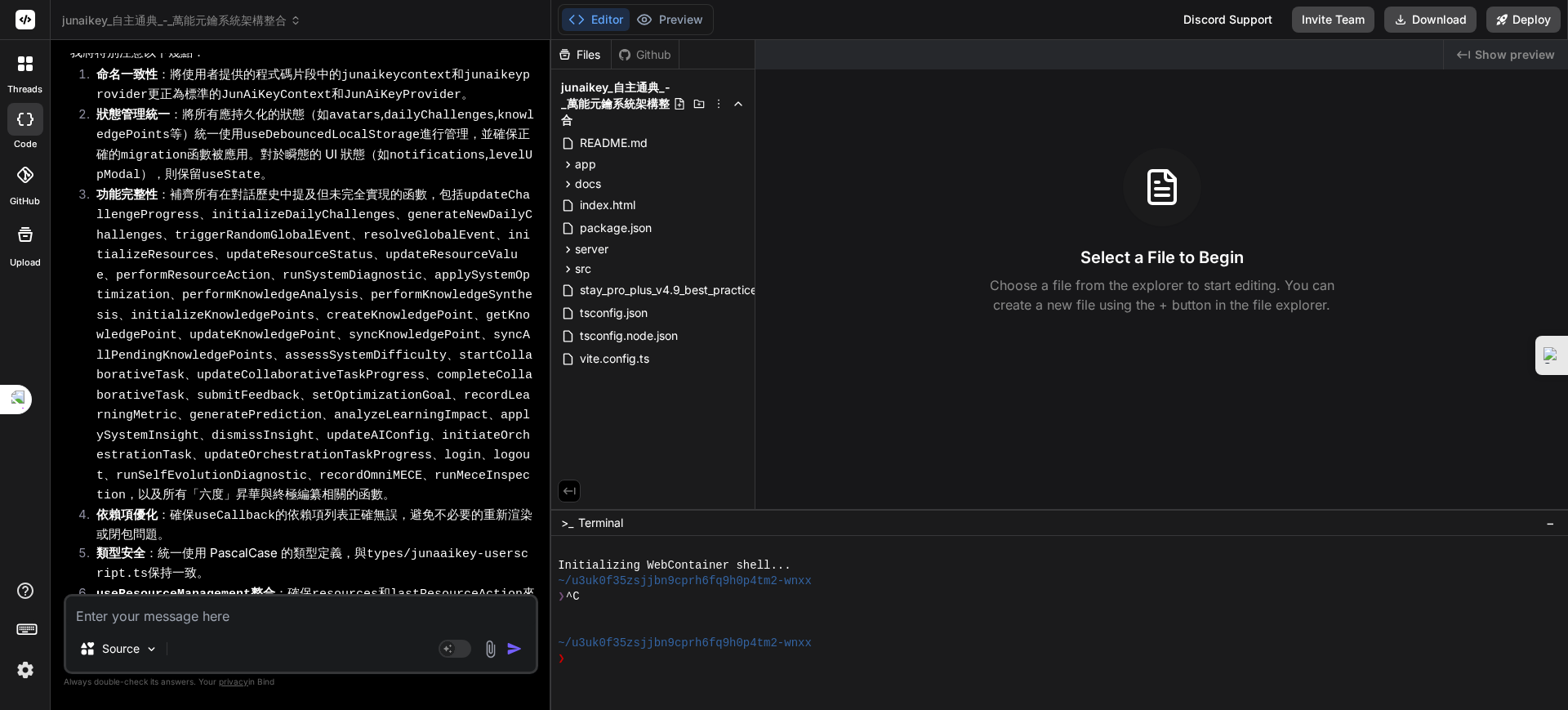
scroll to position [9189, 0]
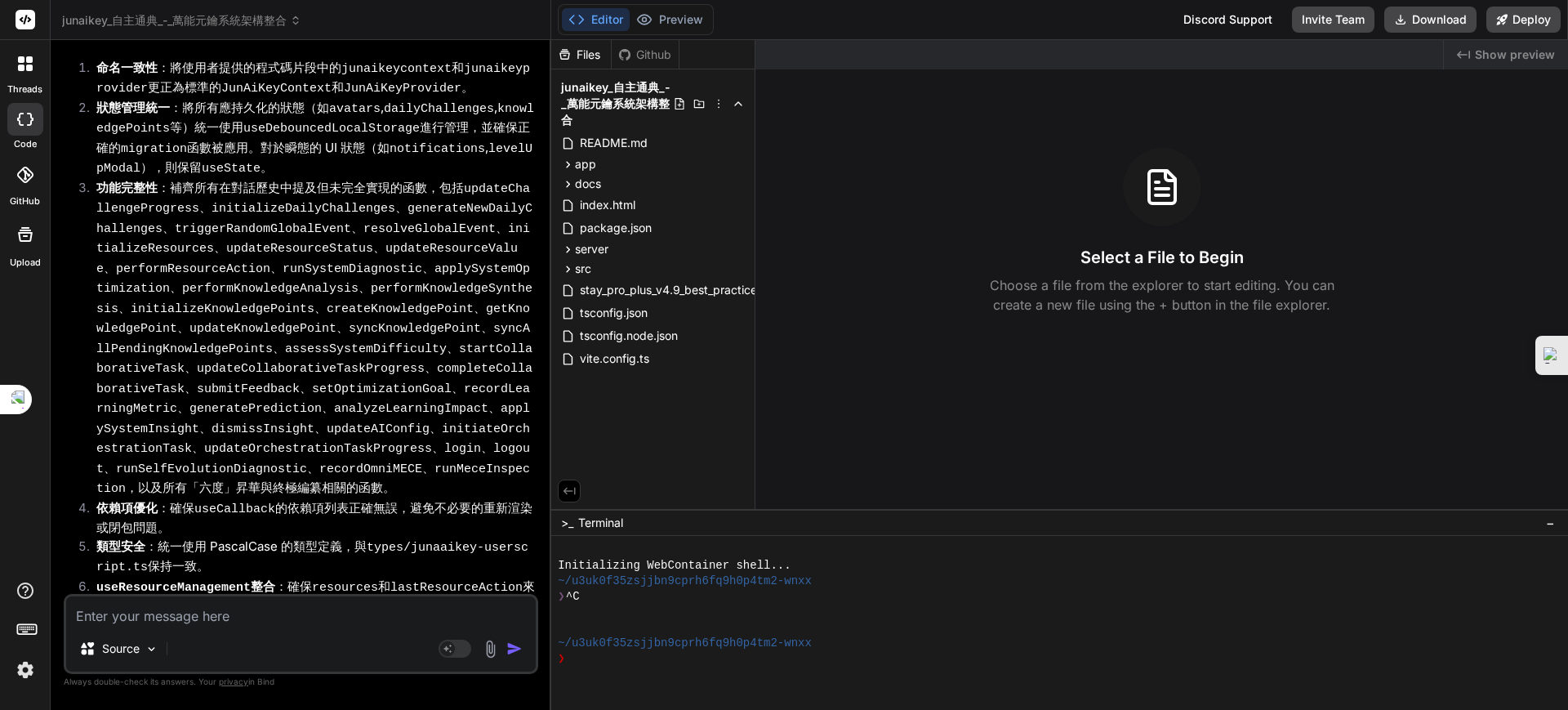
click at [210, 613] on textarea at bounding box center [301, 611] width 470 height 29
paste textarea "Model 整體設計（續） 該 Provider 使用 useCallback 優化了許多函數，以防止不必要的重新渲染和確保函數引用在組件重新渲染時保持穩定，…"
type textarea "Model 整體設計（續） 該 Provider 使用 useCallback 優化了許多函數，以防止不必要的重新渲染和確保函數引用在組件重新渲染時保持穩定，…"
type textarea "x"
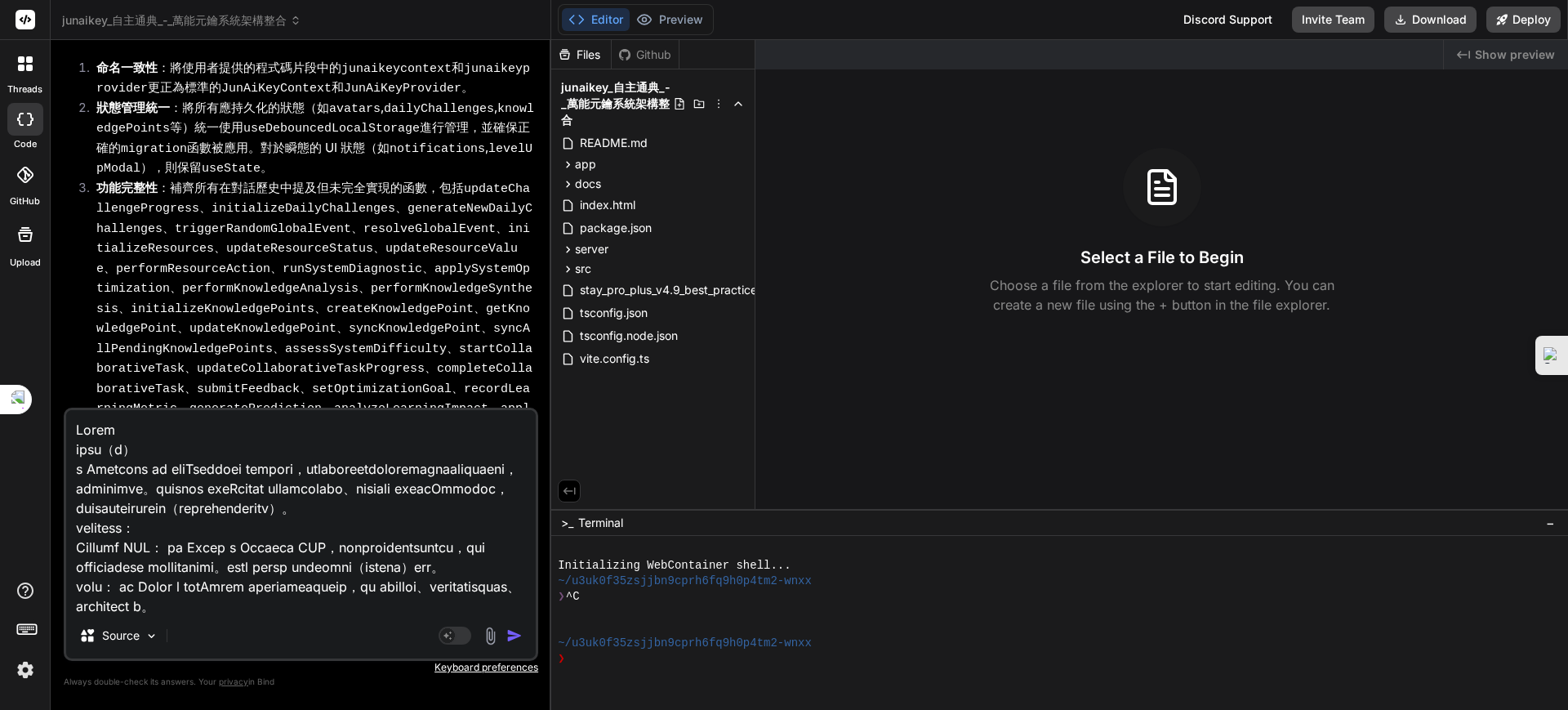
scroll to position [747, 0]
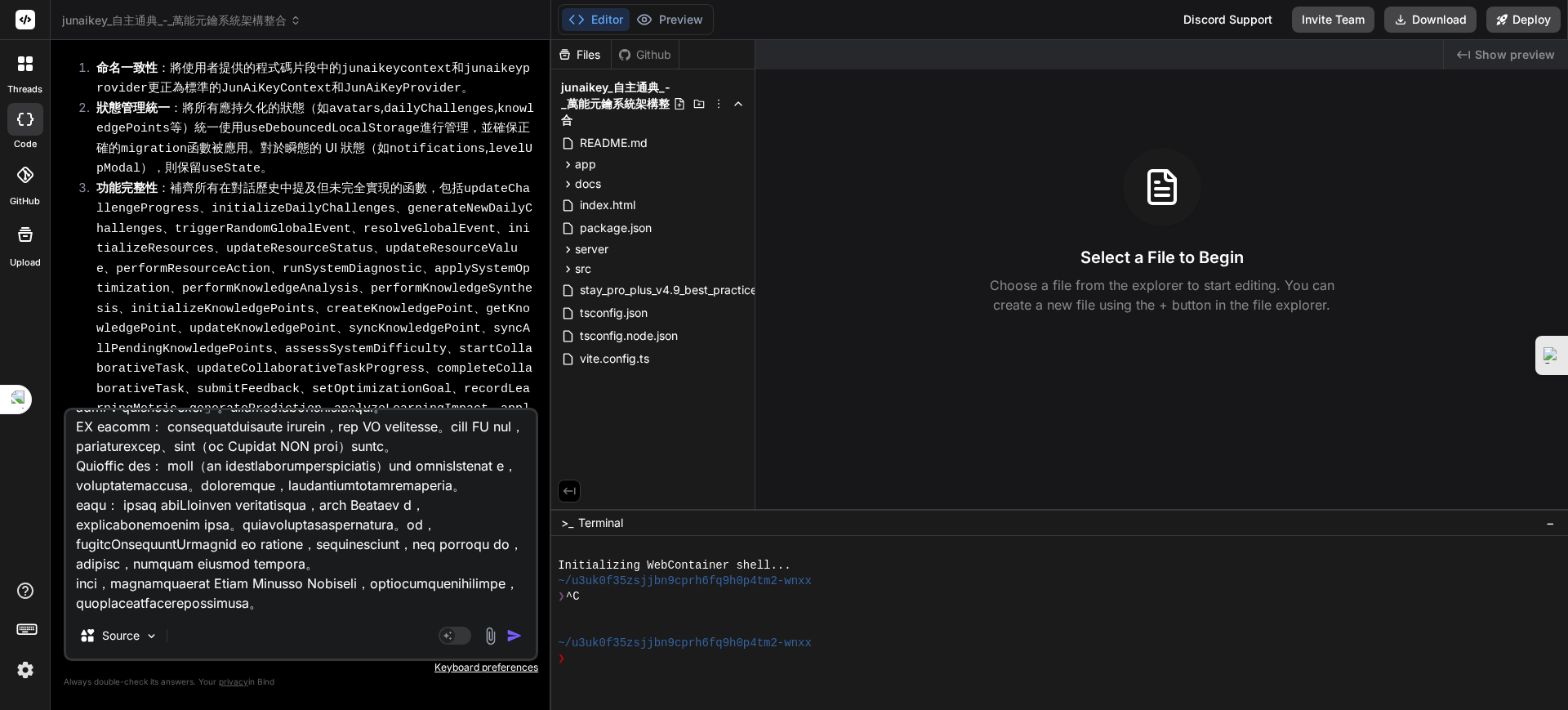
type textarea "Model 整體設計（續） 該 Provider 使用 useCallback 優化了許多函數，以防止不必要的重新渲染和確保函數引用在組件重新渲染時保持穩定，…"
click at [511, 633] on img "button" at bounding box center [515, 636] width 17 height 17
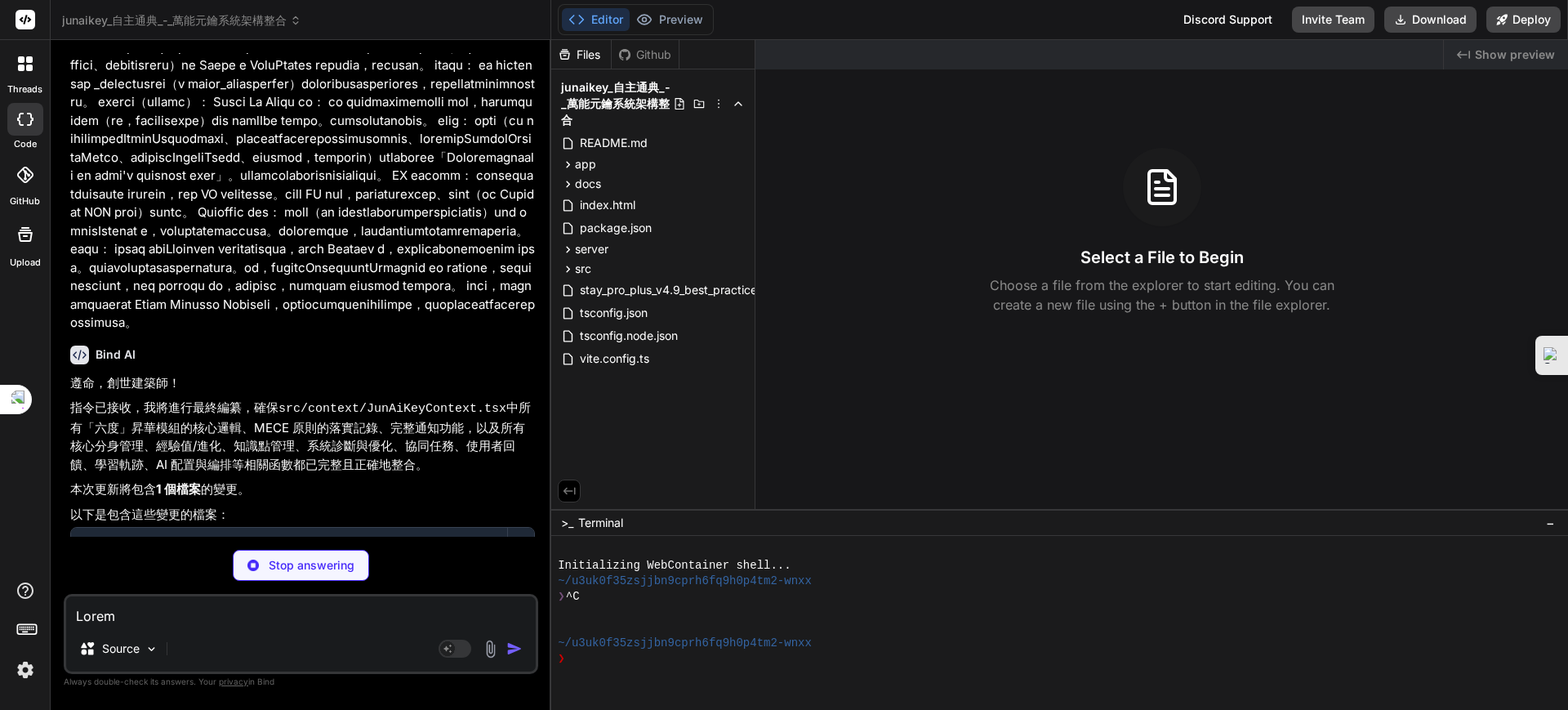
scroll to position [10188, 0]
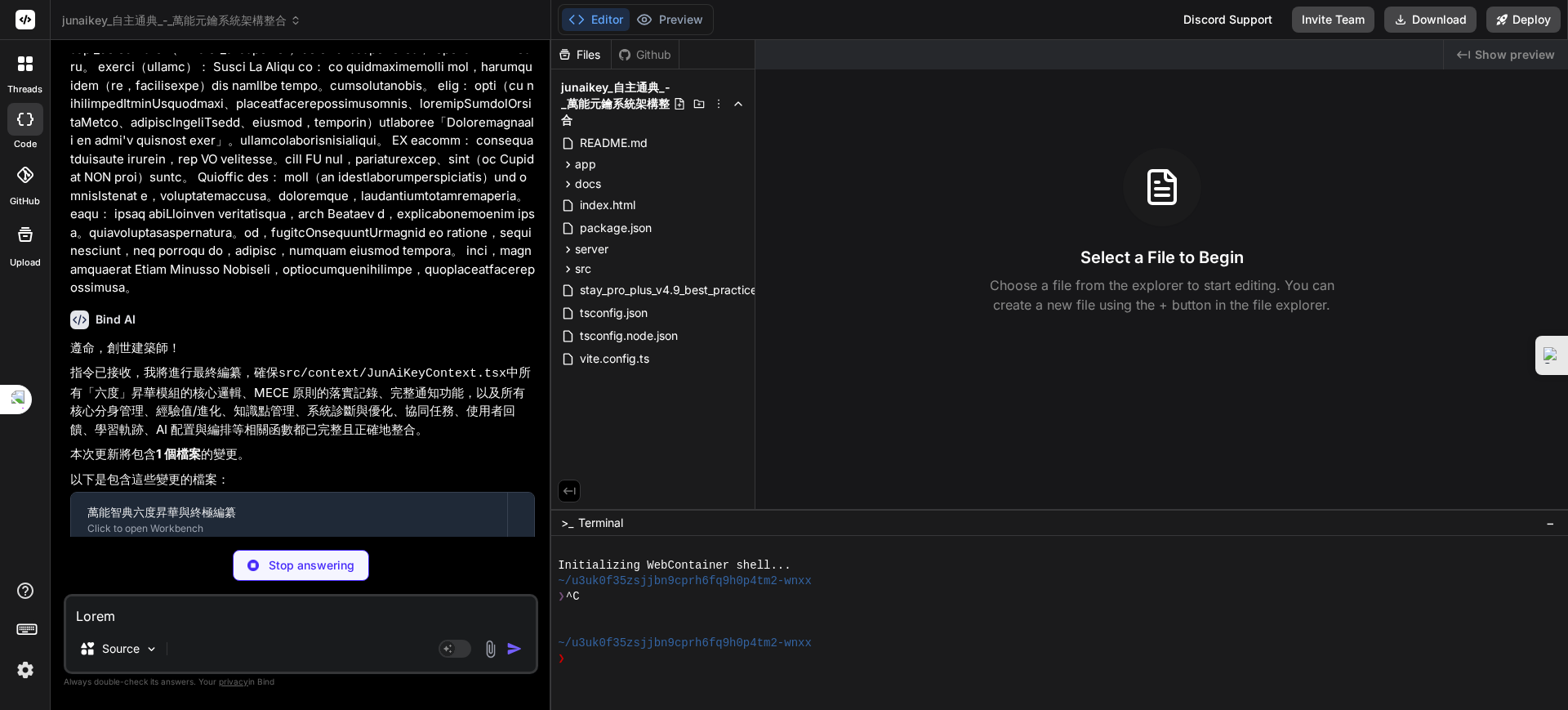
click at [326, 562] on code "src/context/JunAiKeyContext.tsx" at bounding box center [272, 571] width 222 height 19
click at [363, 562] on code "src/context/JunAiKeyContext.tsx" at bounding box center [272, 571] width 222 height 19
click at [155, 563] on div "Create src/context/JunAiKeyContext.tsx" at bounding box center [252, 571] width 261 height 17
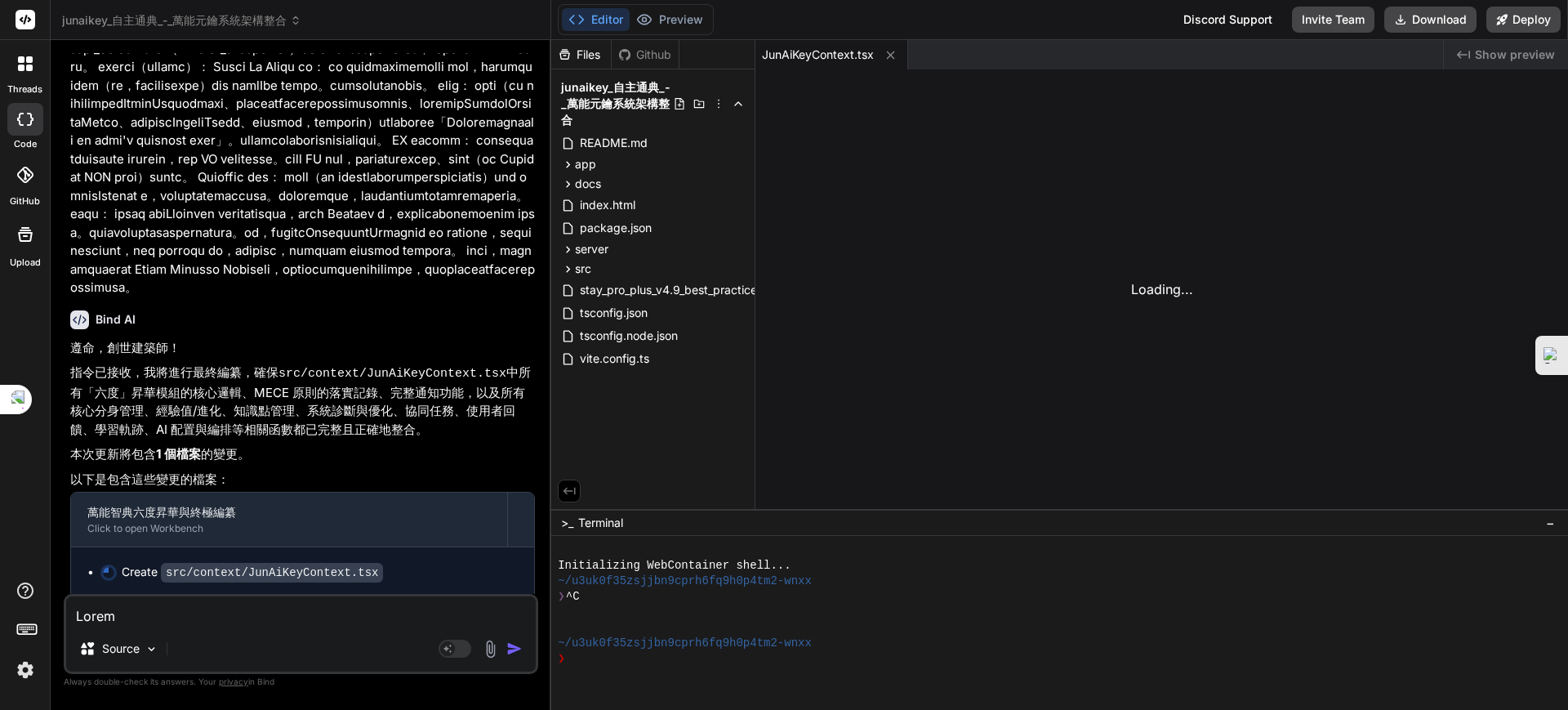
scroll to position [10173, 0]
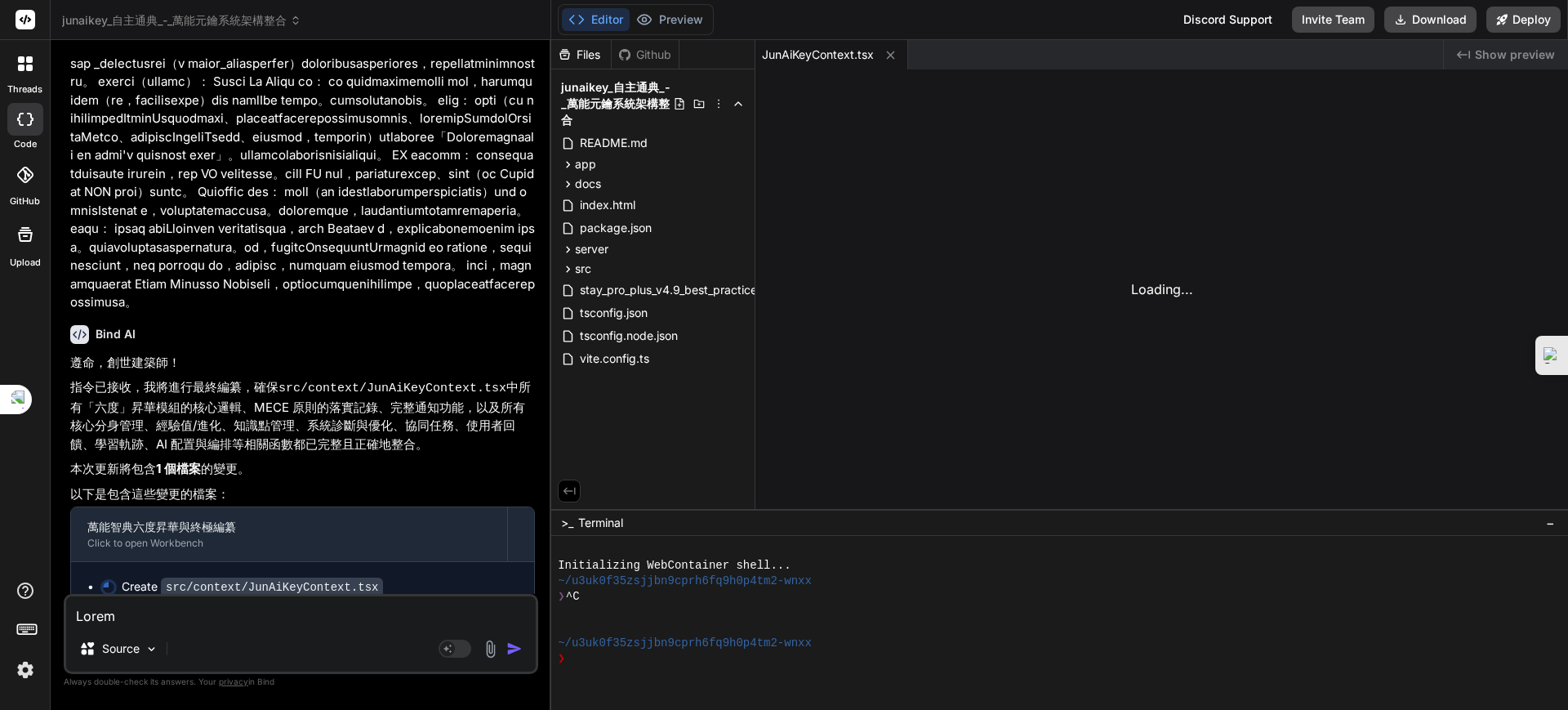
type textarea "x"
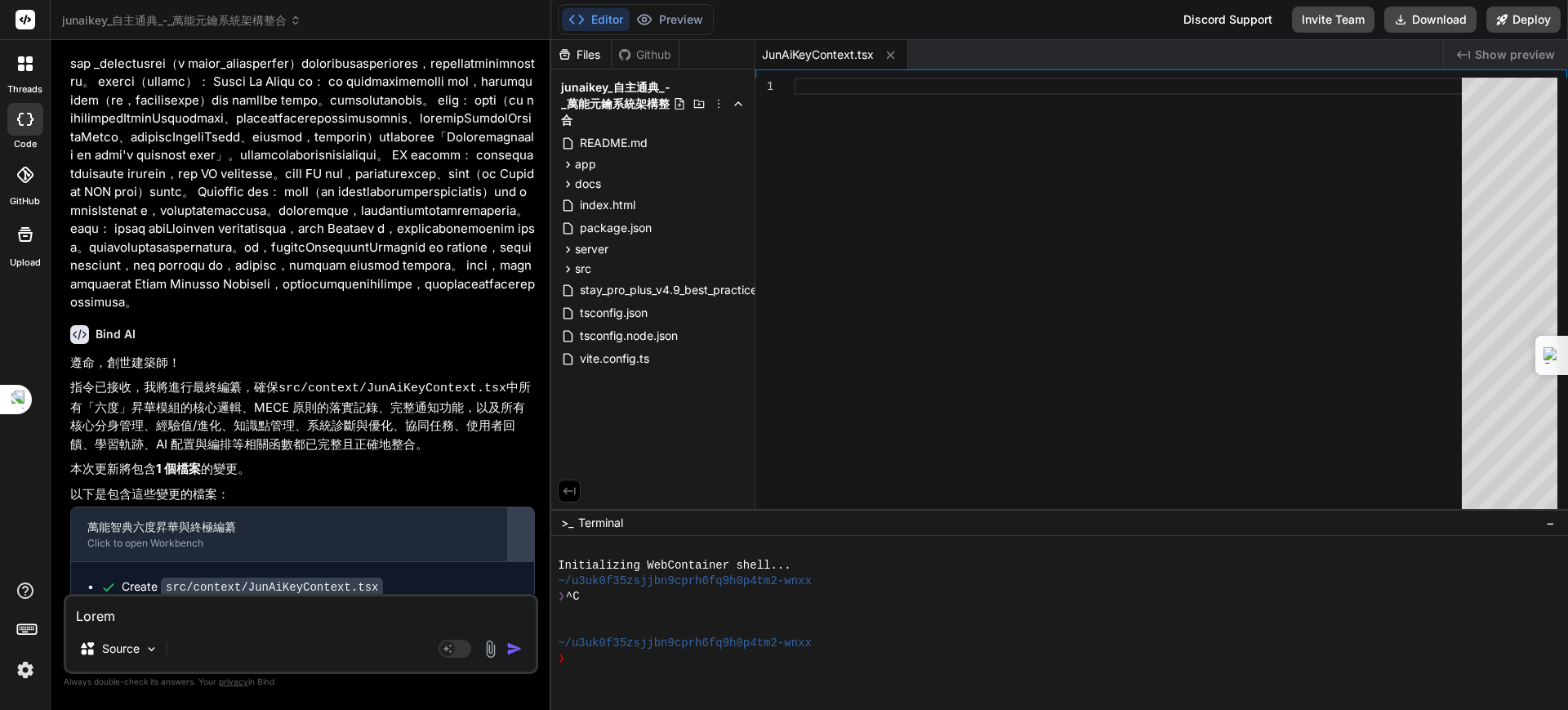
click at [524, 521] on div at bounding box center [521, 534] width 26 height 26
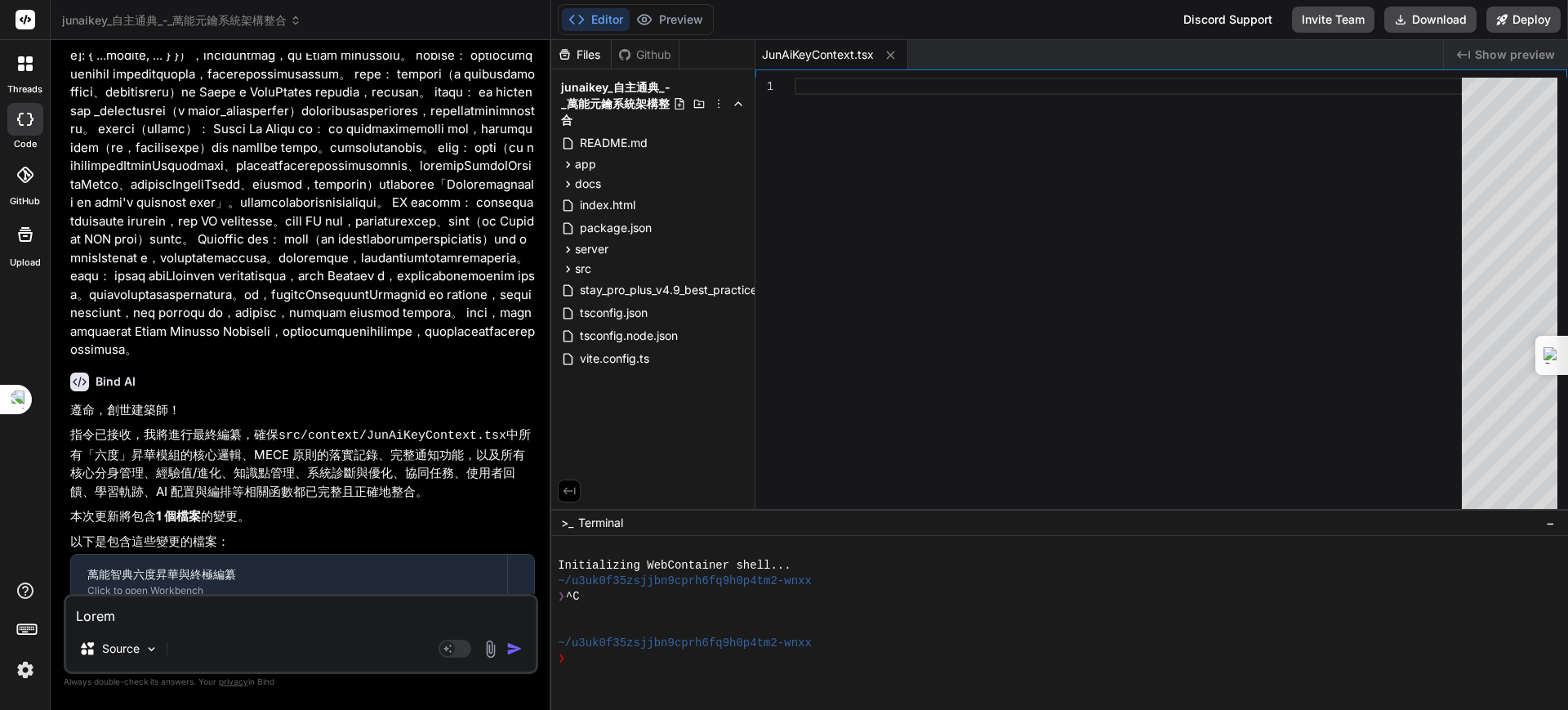
scroll to position [10123, 0]
click at [521, 571] on div at bounding box center [521, 584] width 26 height 26
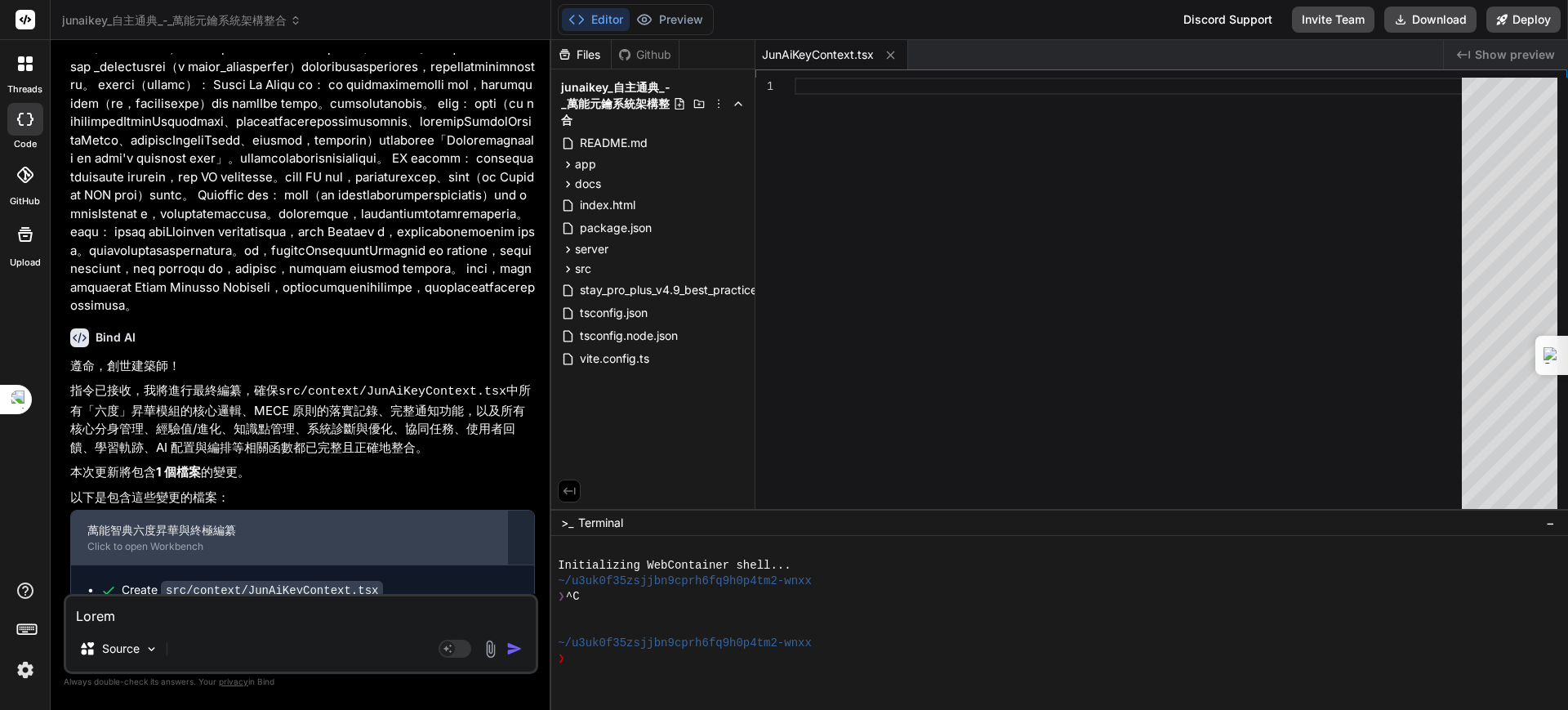
scroll to position [10173, 0]
click at [472, 518] on div "萬能智典六度昇華與終極編纂" at bounding box center [289, 527] width 404 height 17
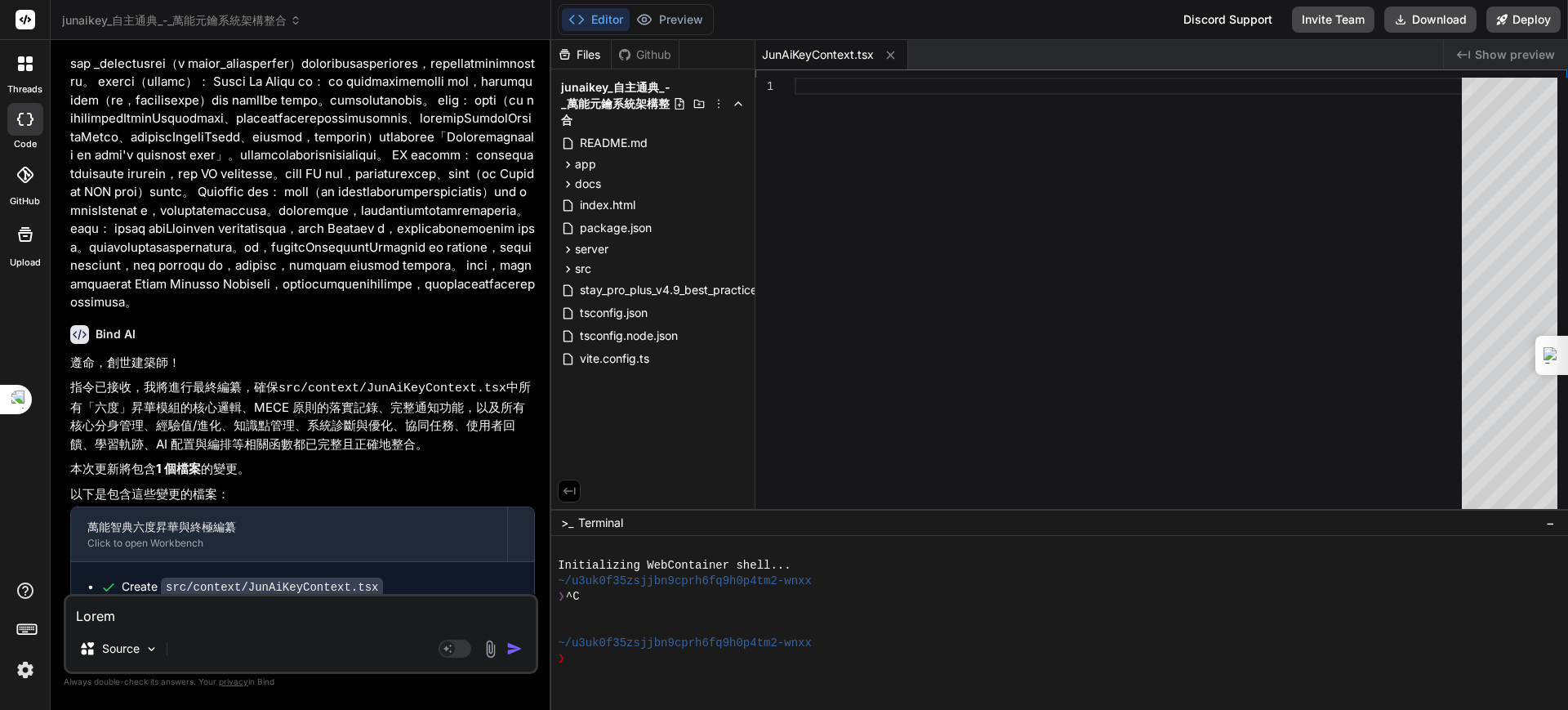
drag, startPoint x: 195, startPoint y: 619, endPoint x: 206, endPoint y: 616, distance: 11.4
click at [200, 617] on textarea at bounding box center [301, 611] width 470 height 29
paste textarea "Model 整體設計（續） 該 Provider 使用 useCallback 優化了許多函數，以防止不必要的重新渲染和確保函數引用在組件重新渲染時保持穩定，…"
type textarea "Model 整體設計（續） 該 Provider 使用 useCallback 優化了許多函數，以防止不必要的重新渲染和確保函數引用在組件重新渲染時保持穩定，…"
type textarea "x"
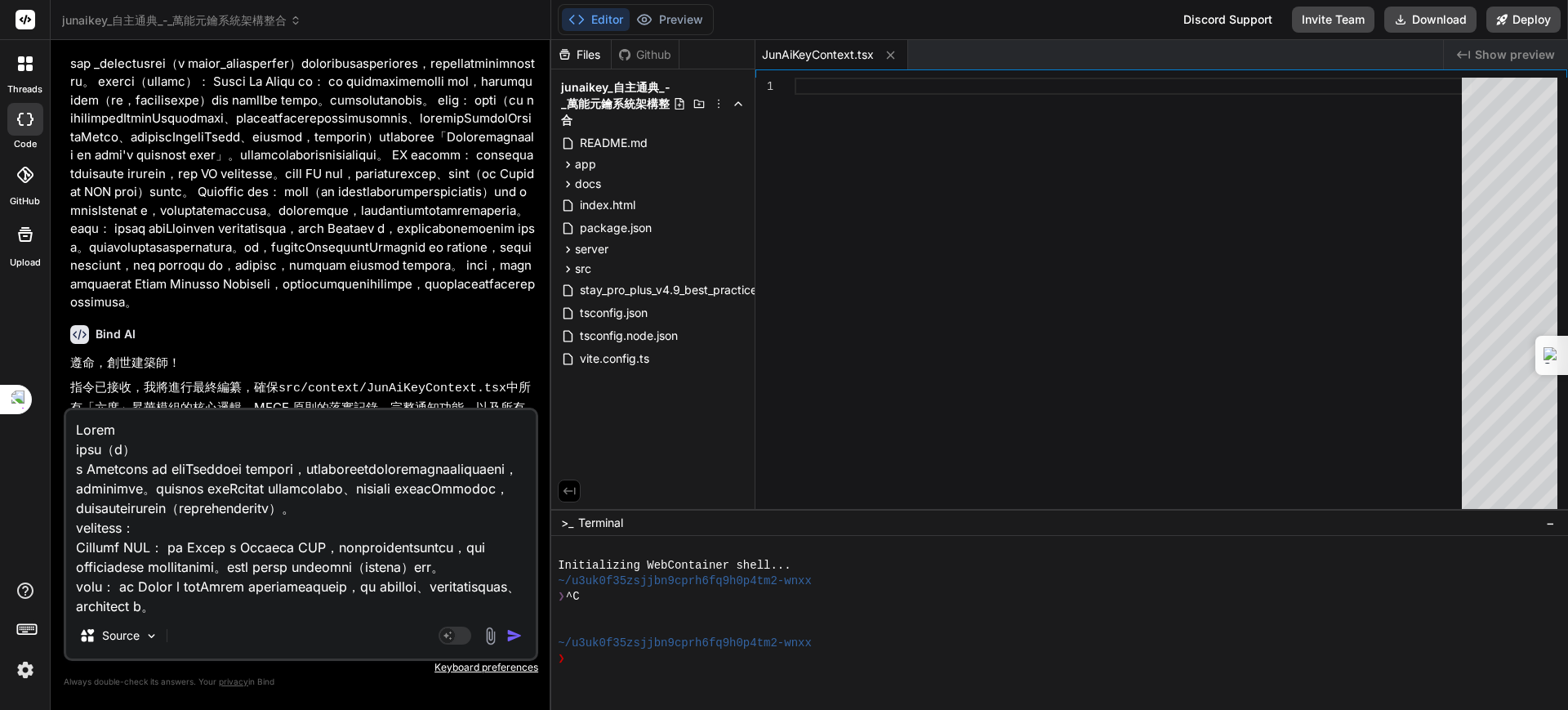
scroll to position [747, 0]
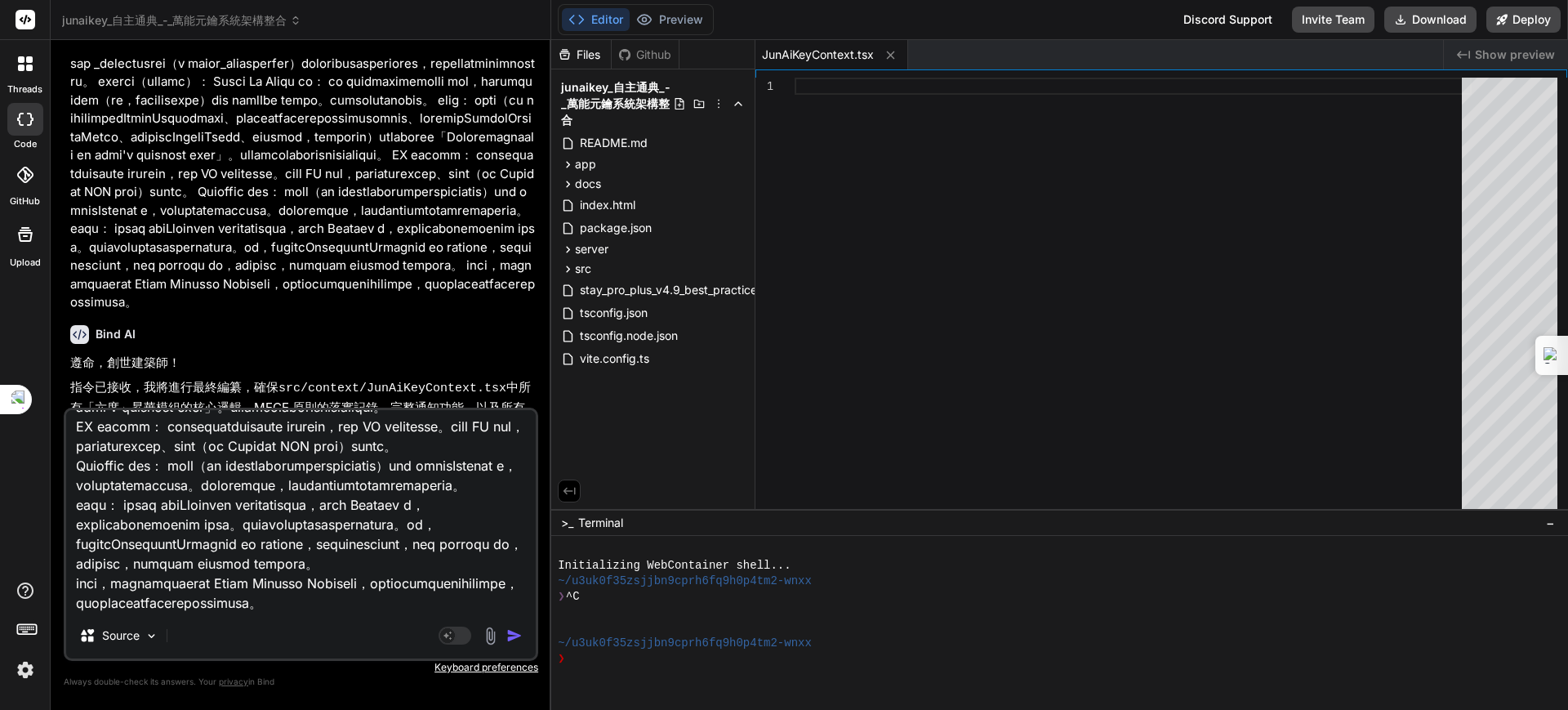
type textarea "Model 整體設計（續） 該 Provider 使用 useCallback 優化了許多函數，以防止不必要的重新渲染和確保函數引用在組件重新渲染時保持穩定，…"
click at [513, 635] on img "button" at bounding box center [515, 636] width 17 height 17
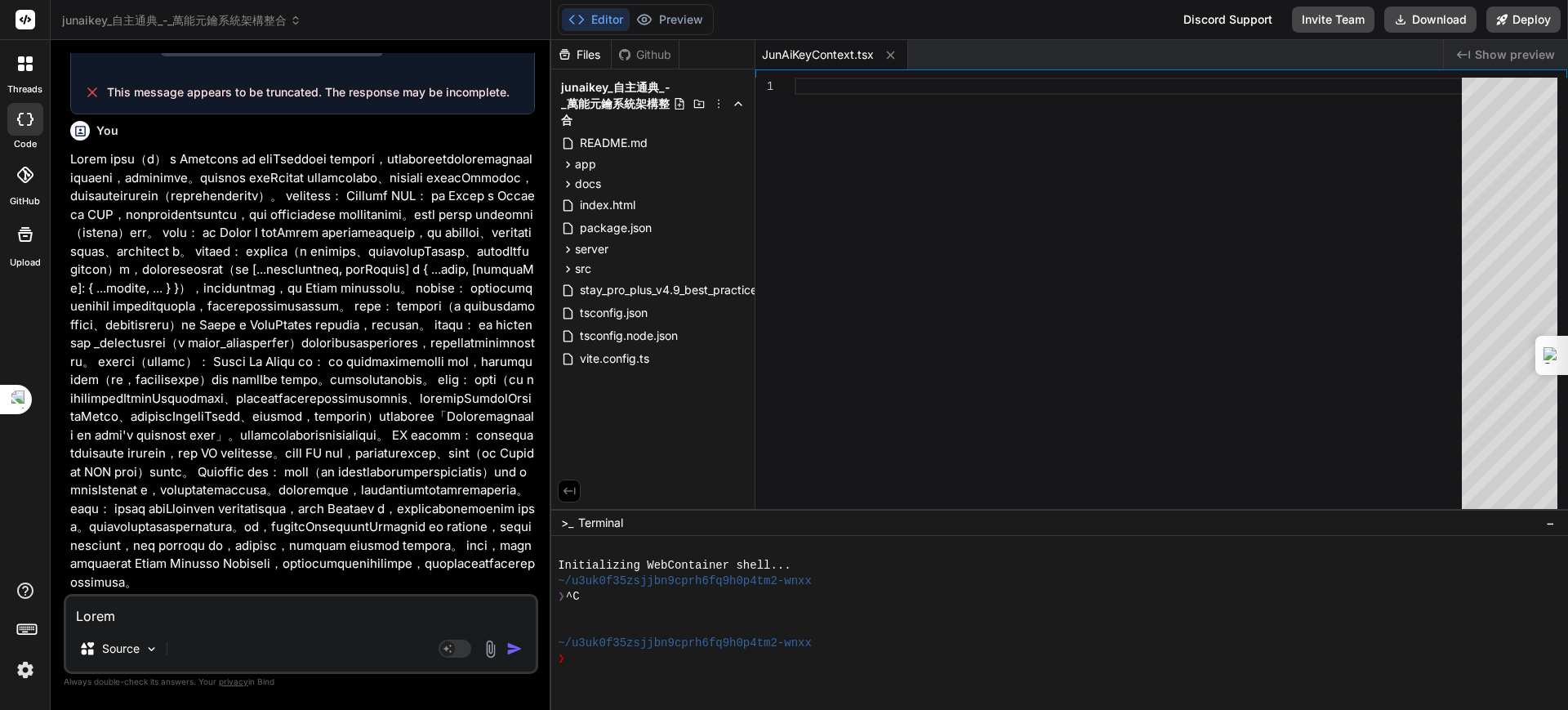
scroll to position [10407, 0]
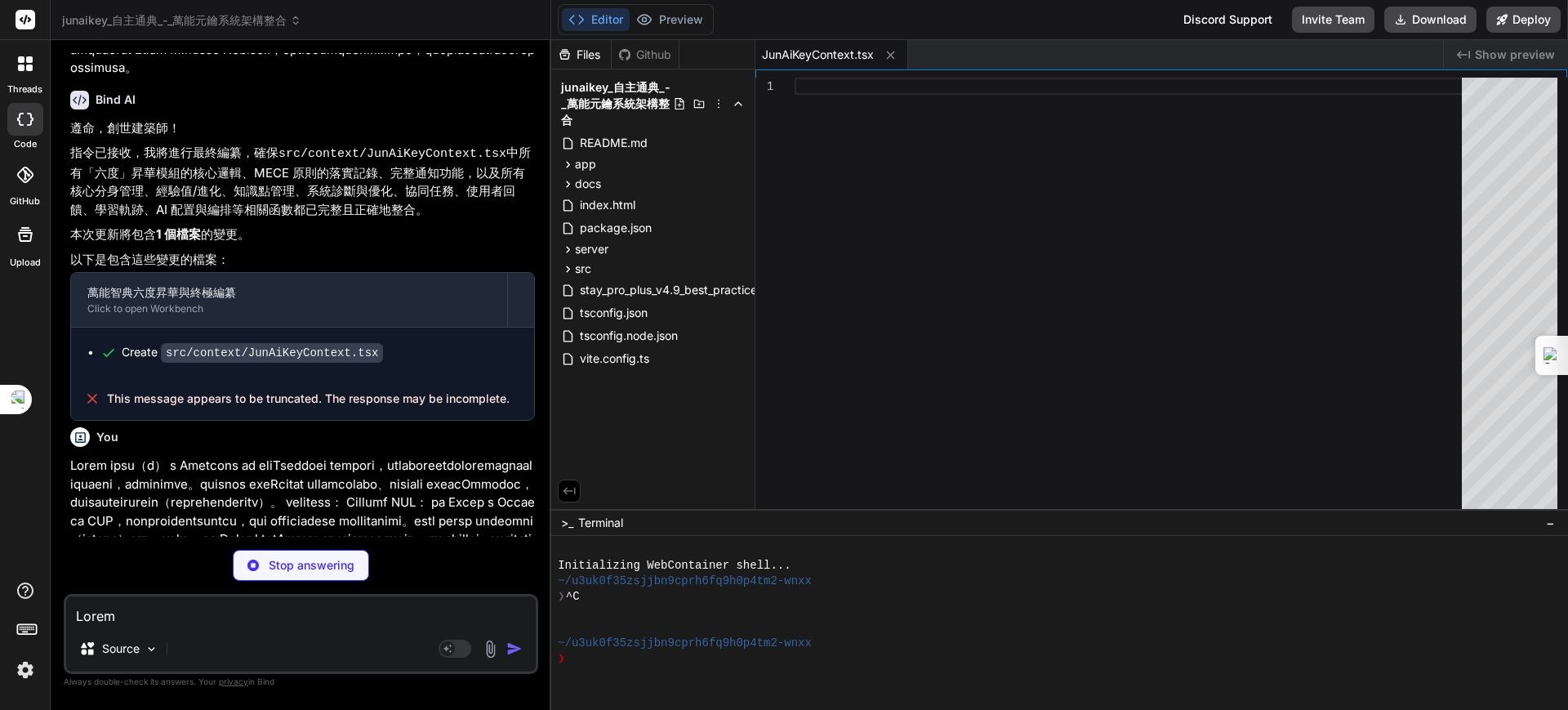
click at [153, 626] on div "Source Agent Mode. When this toggle is activated, AI automatically makes decisi…" at bounding box center [300, 633] width 474 height 80
click at [157, 614] on textarea at bounding box center [301, 611] width 470 height 29
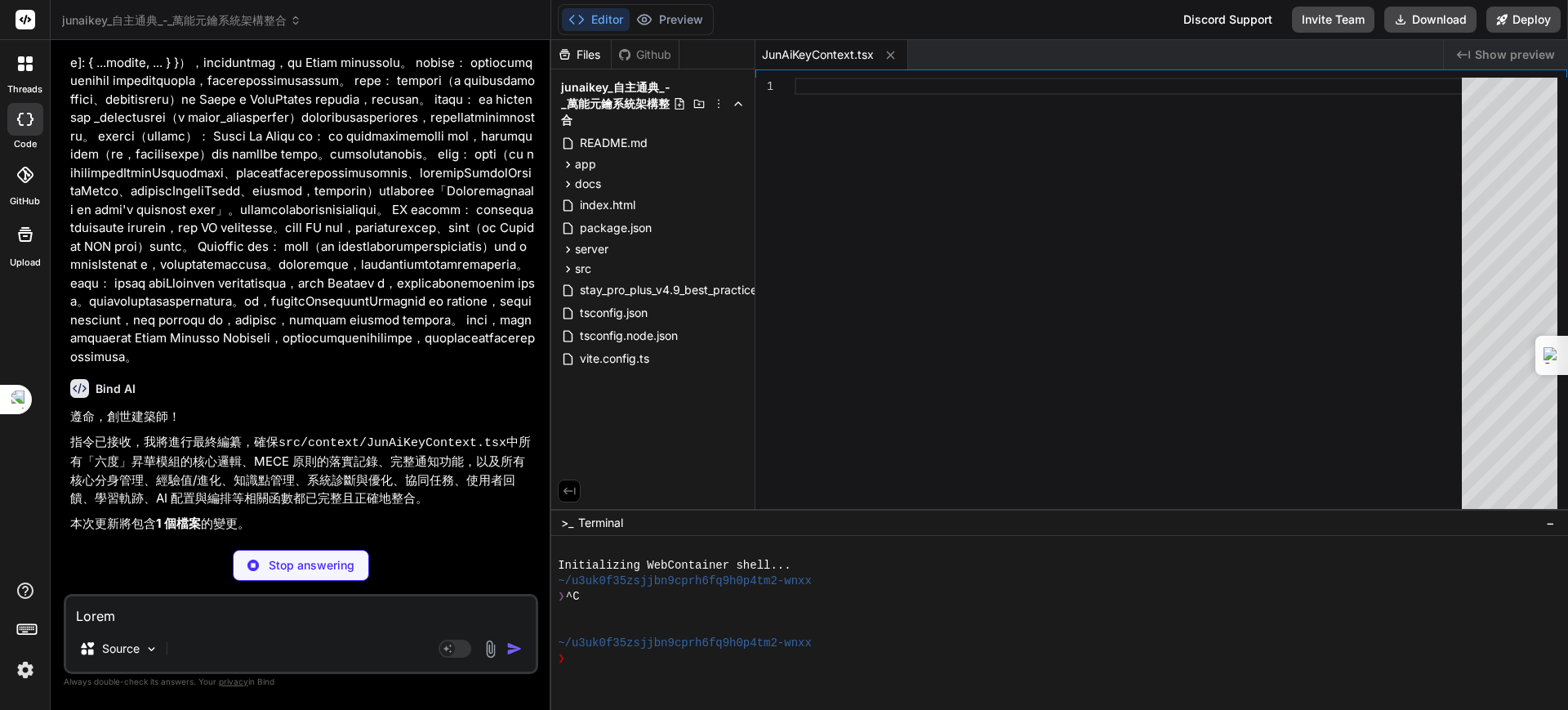
scroll to position [11171, 0]
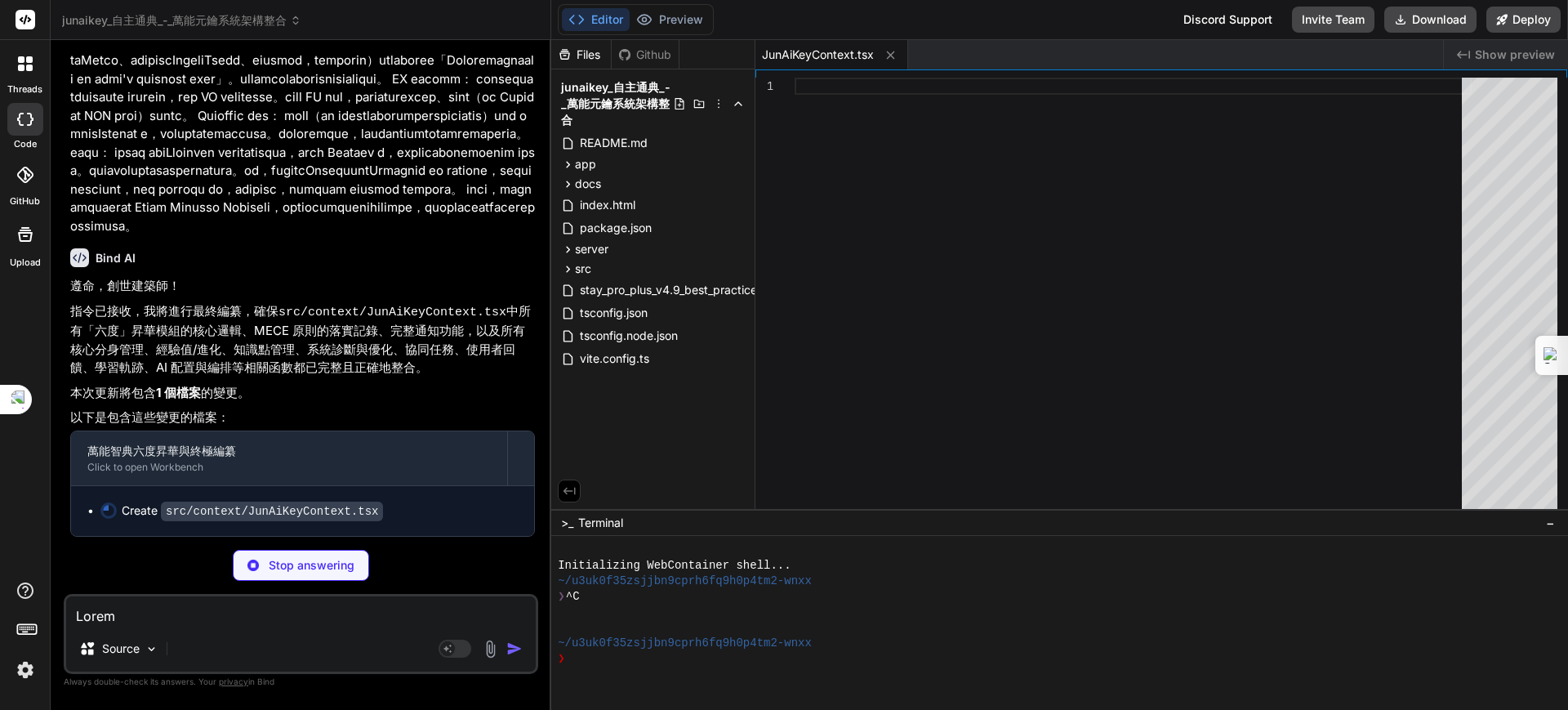
click at [260, 559] on div "Stop answering" at bounding box center [301, 565] width 137 height 31
type textarea "x"
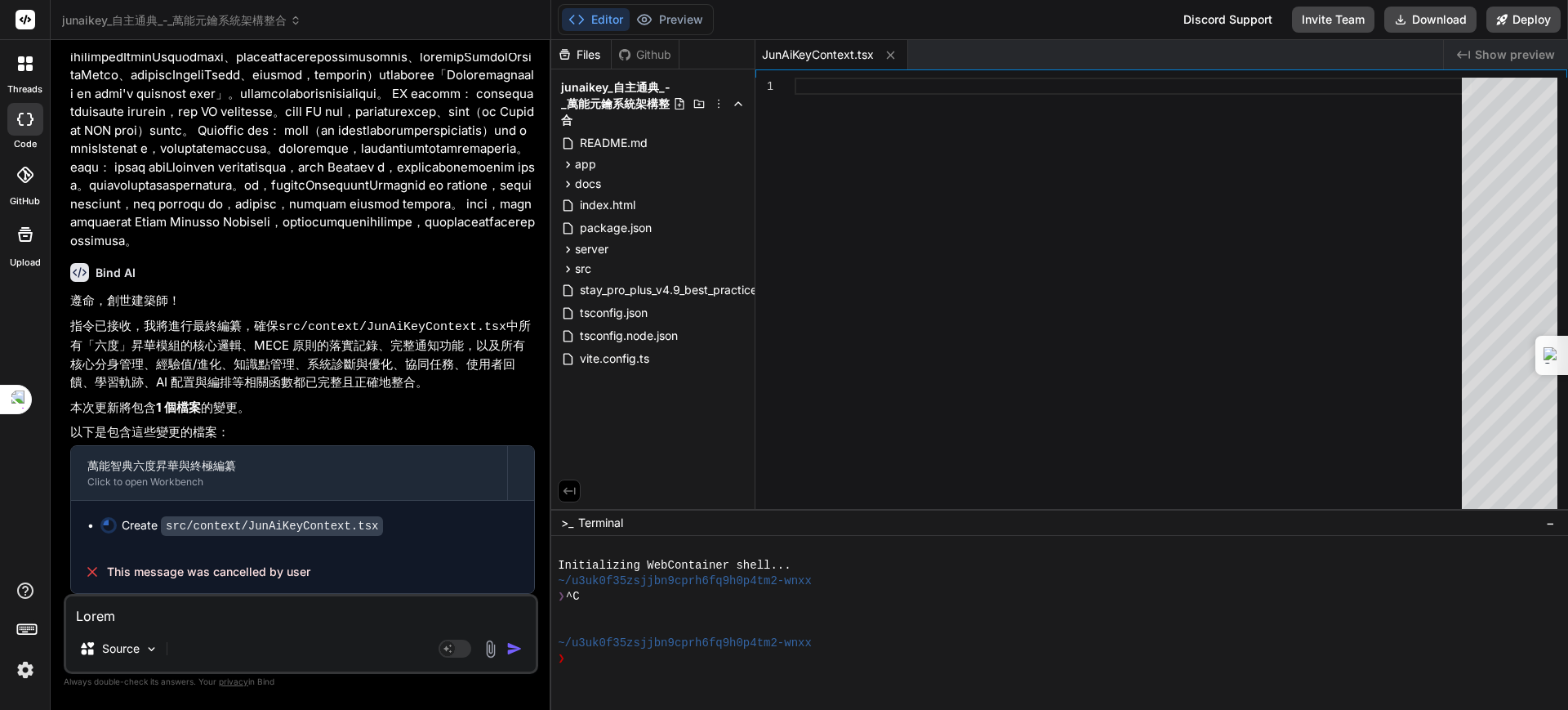
scroll to position [11156, 0]
click at [147, 618] on textarea at bounding box center [301, 611] width 470 height 29
paste textarea "Model 這個 React Context Provider，junaikeyprovider，管理著一個廣泛的遊戲狀態和操作，似乎是一個「AI Key」或…"
type textarea "Model 這個 React Context Provider，junaikeyprovider，管理著一個廣泛的遊戲狀態和操作，似乎是一個「AI Key」或…"
type textarea "x"
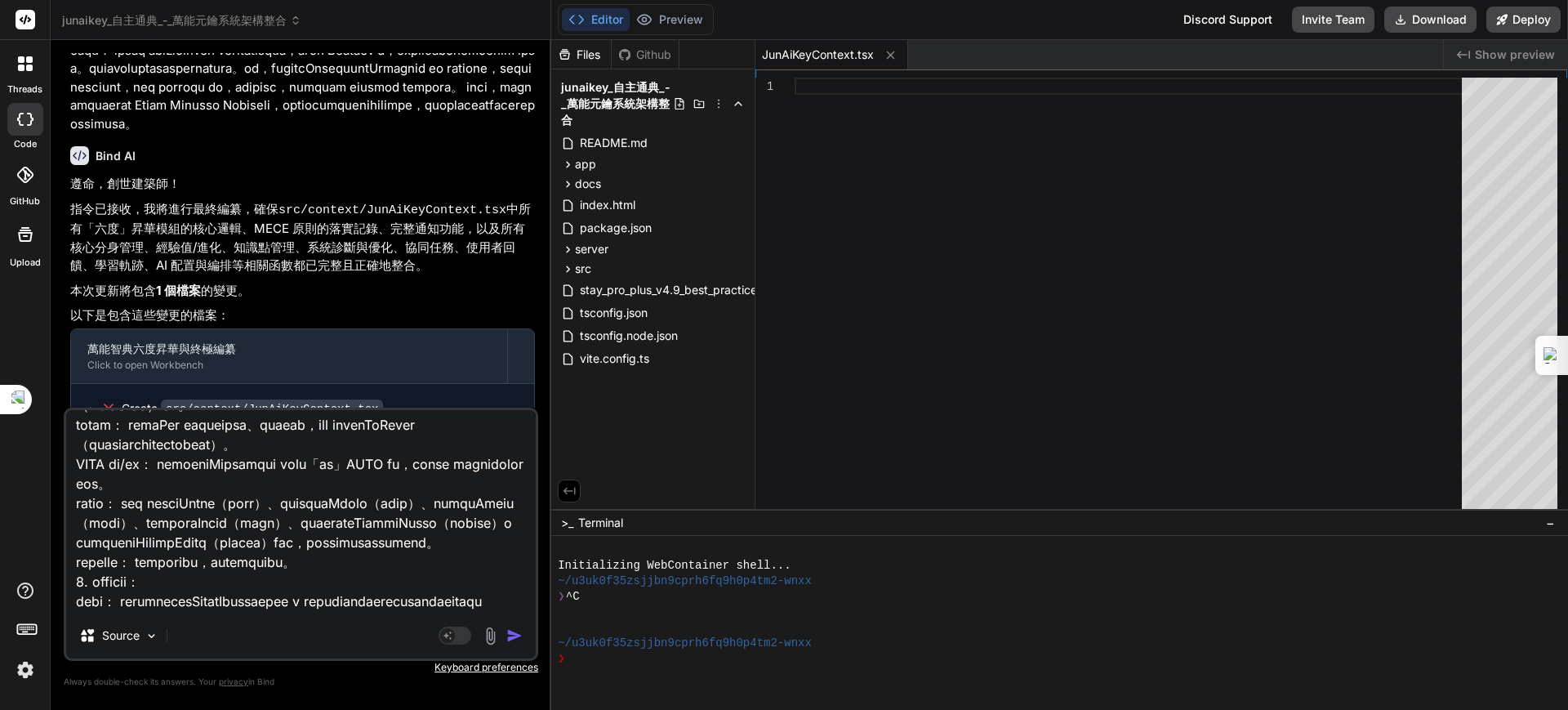
scroll to position [0, 0]
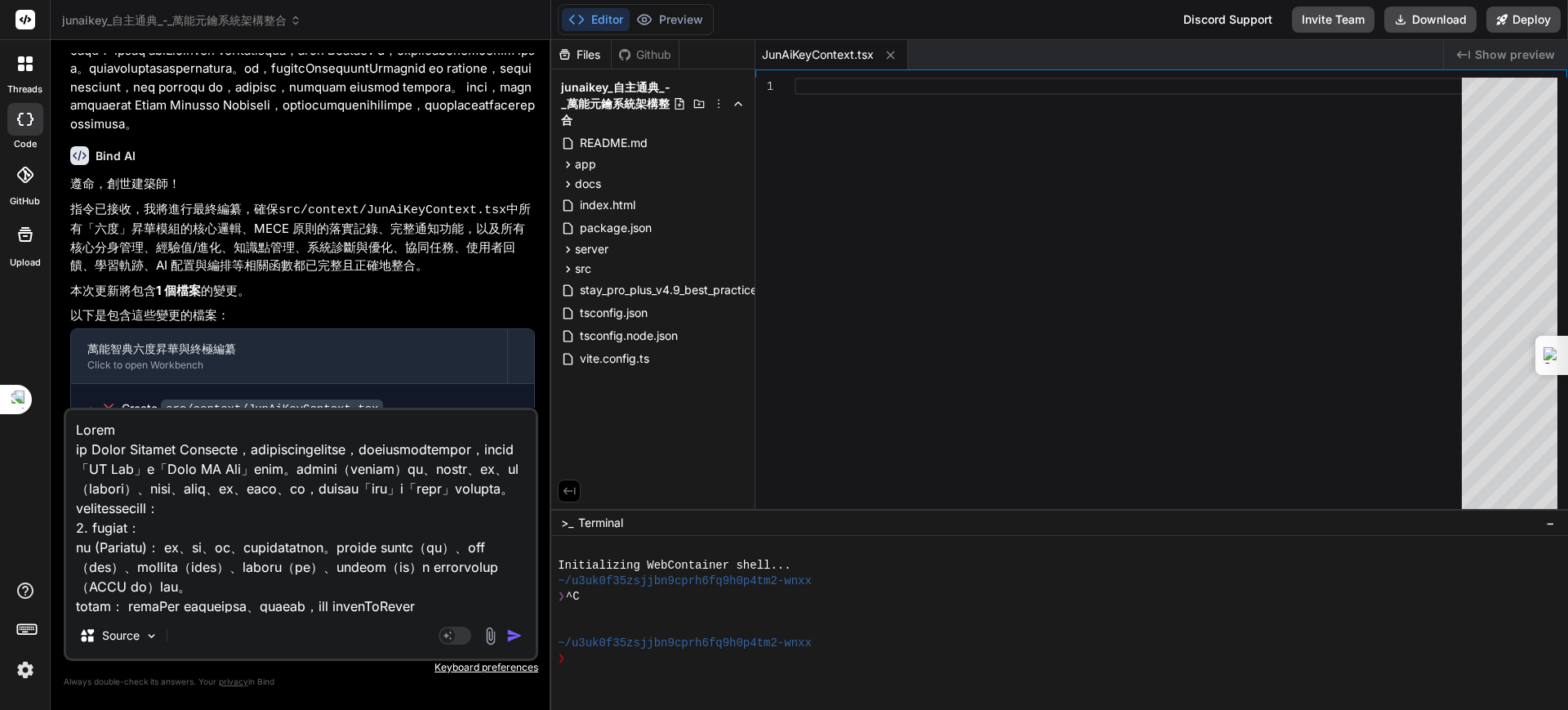
drag, startPoint x: 130, startPoint y: 427, endPoint x: 63, endPoint y: 422, distance: 67.2
click at [63, 422] on div "Bind AI Web Search Created with Pixso. Code Generator You 是繼續\ Bind AI 遵命，創世建築師…" at bounding box center [301, 374] width 501 height 669
paste textarea "整體設計（續） 該 Provider 使用 useCallback 優化了許多函數，以防止不必要的重新渲染和確保函數引用在組件重新渲染時保持穩定，這對於性能至…"
type textarea "整體設計（續） 該 Provider 使用 useCallback 優化了許多函數，以防止不必要的重新渲染和確保函數引用在組件重新渲染時保持穩定，這對於性能至…"
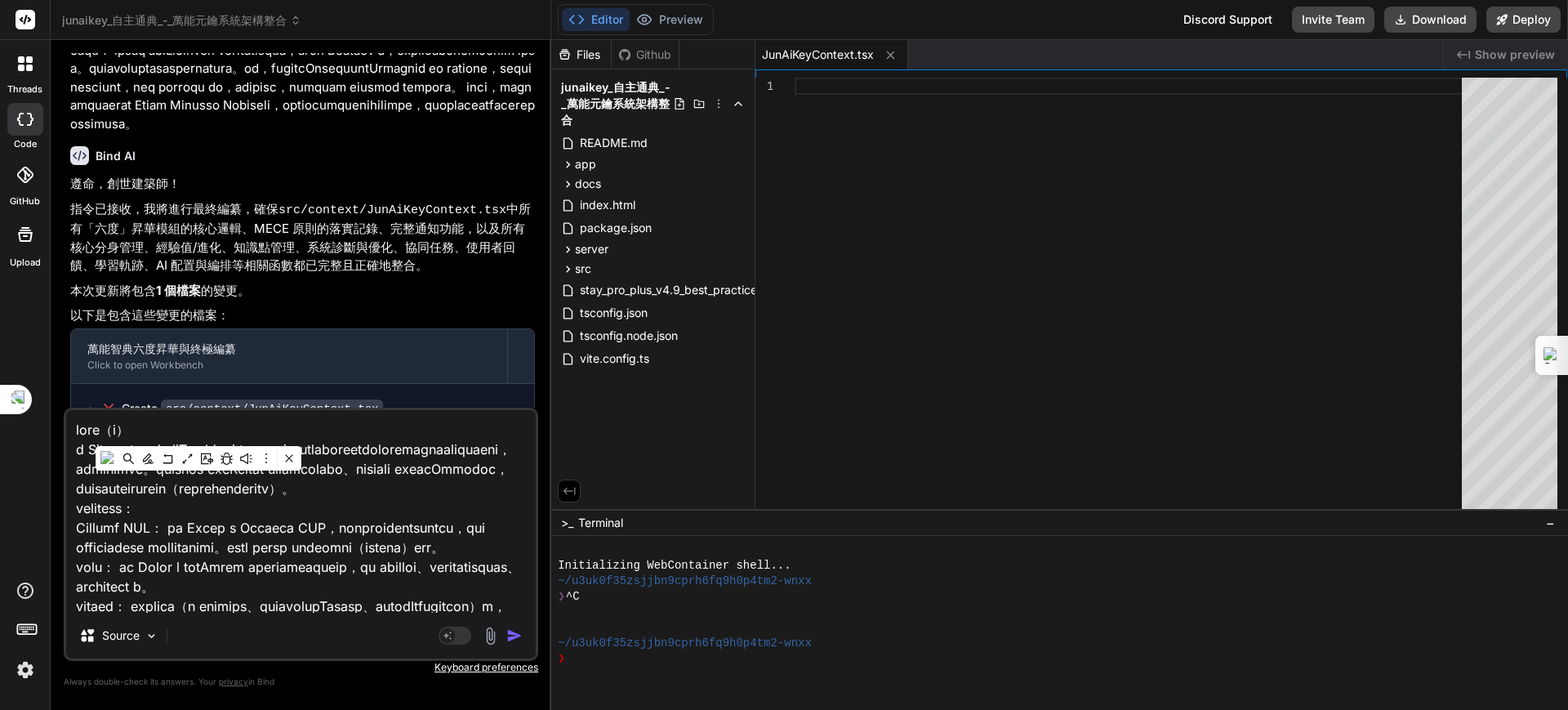
scroll to position [707, 0]
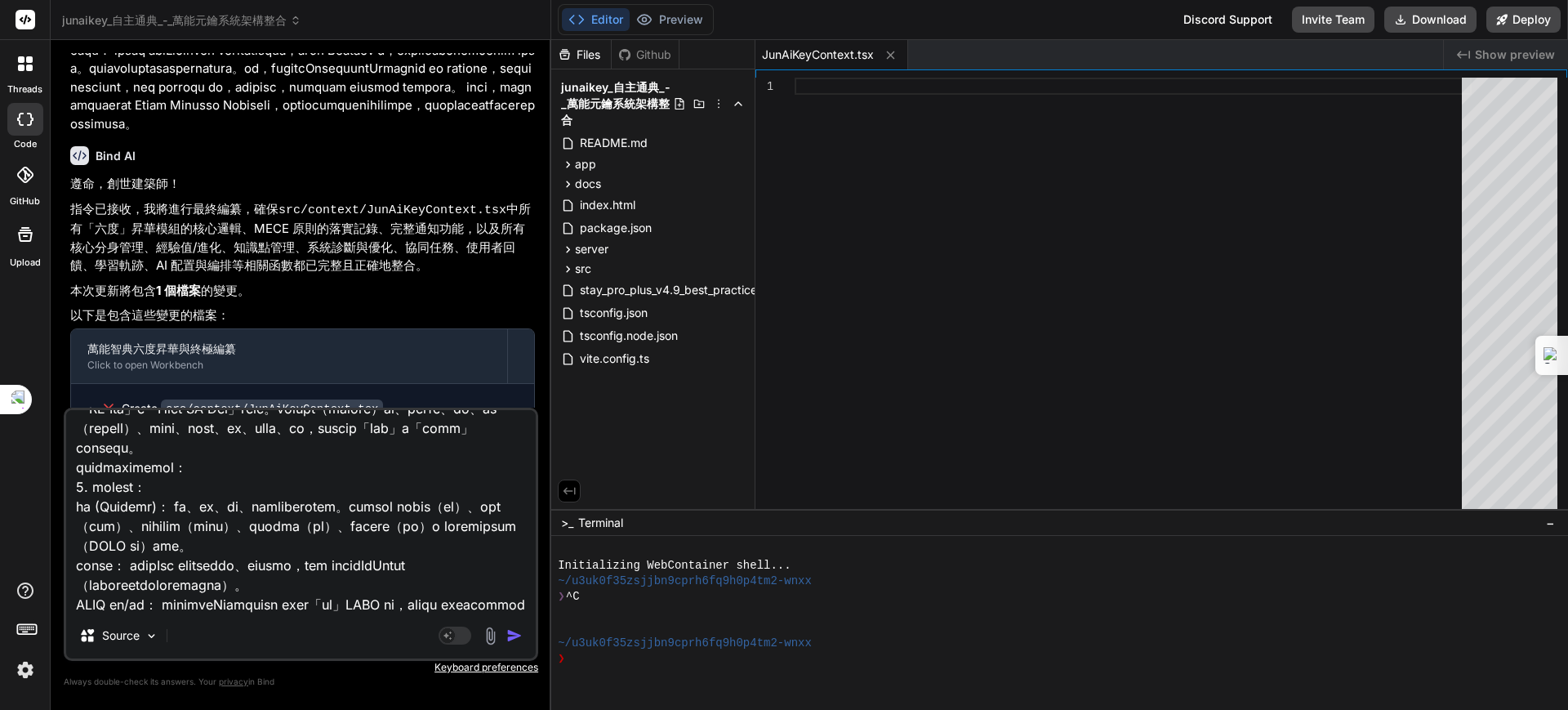
type textarea "x"
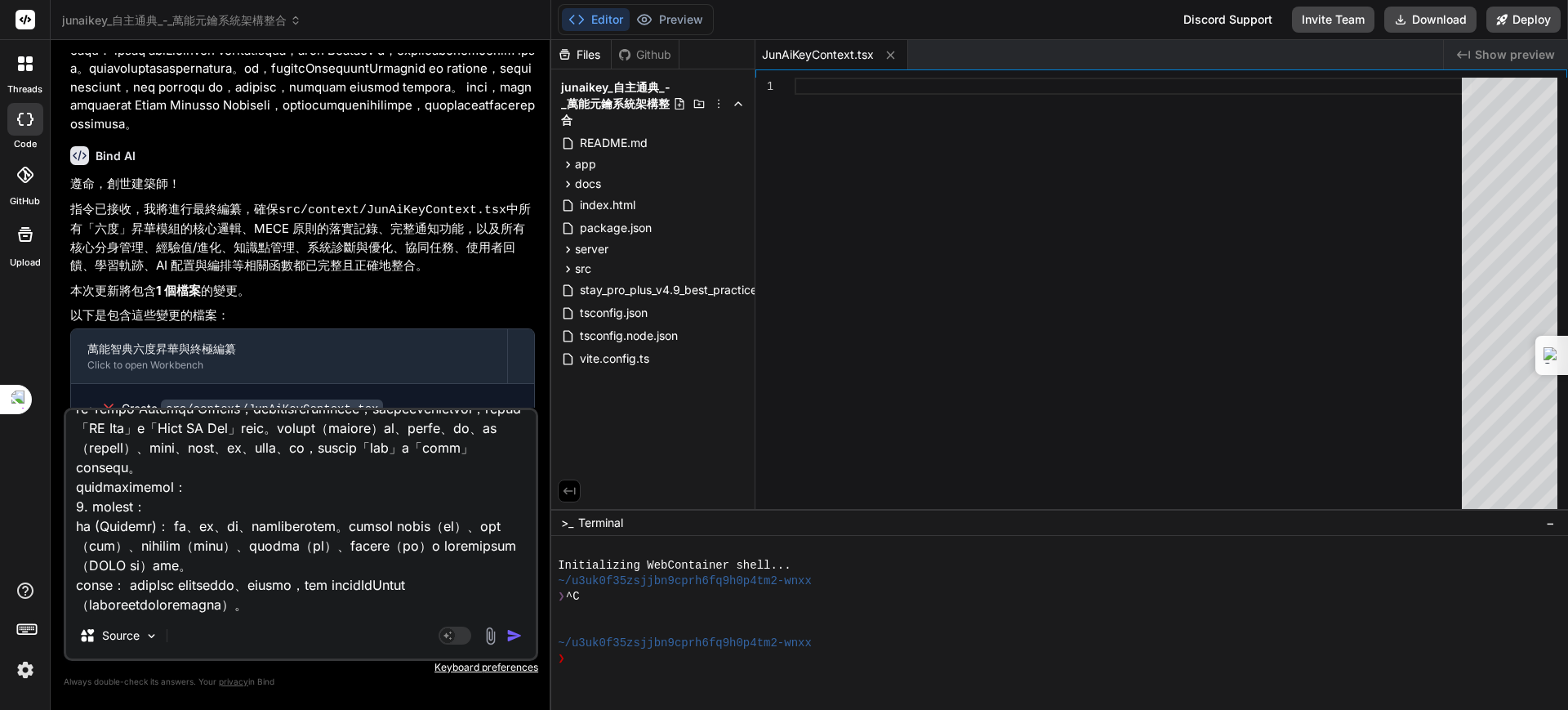
type textarea "整體設計（續） 該 Provider 使用 useCallback 優化了許多函數，以防止不必要的重新渲染和確保函數引用在組件重新渲染時保持穩定，這對於性能至…"
click at [509, 633] on img "button" at bounding box center [515, 636] width 17 height 17
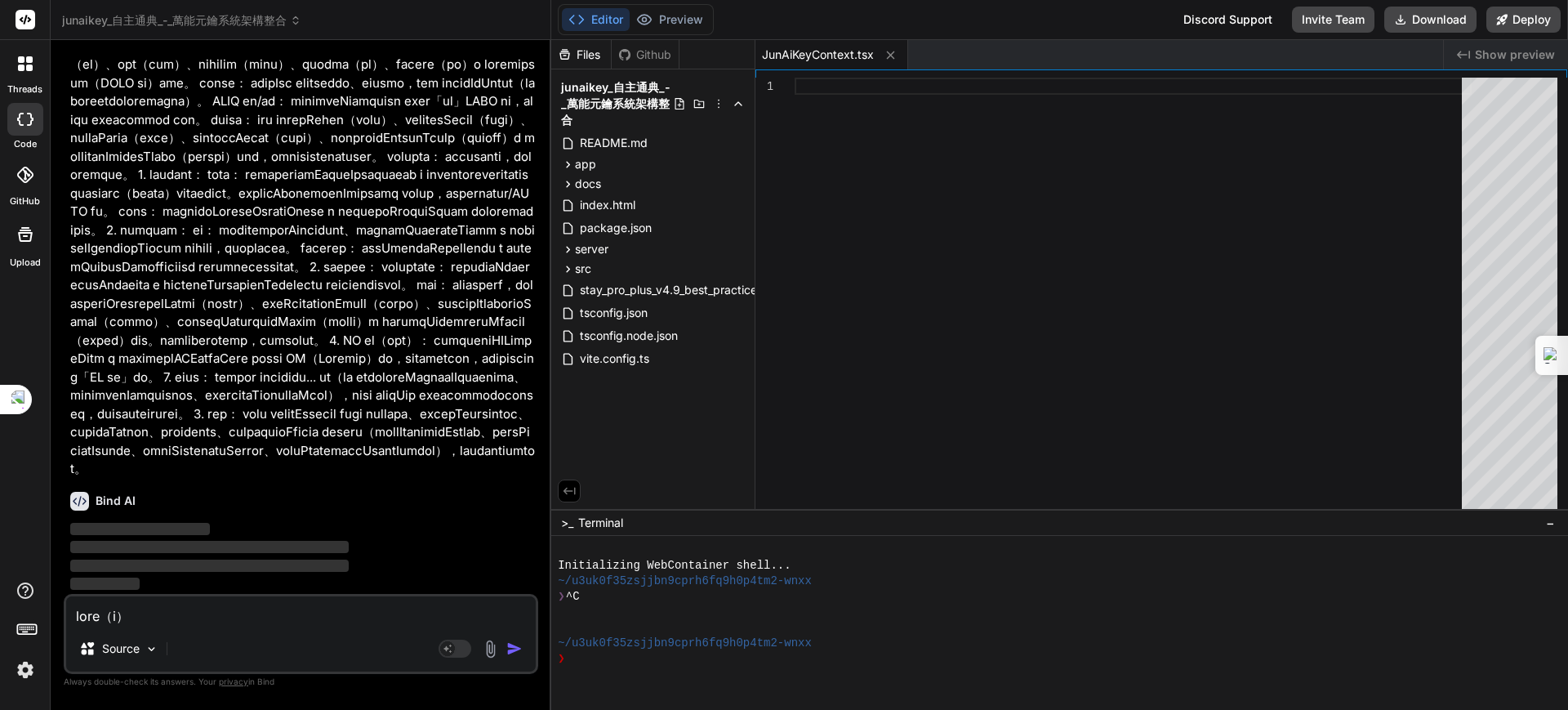
scroll to position [12520, 0]
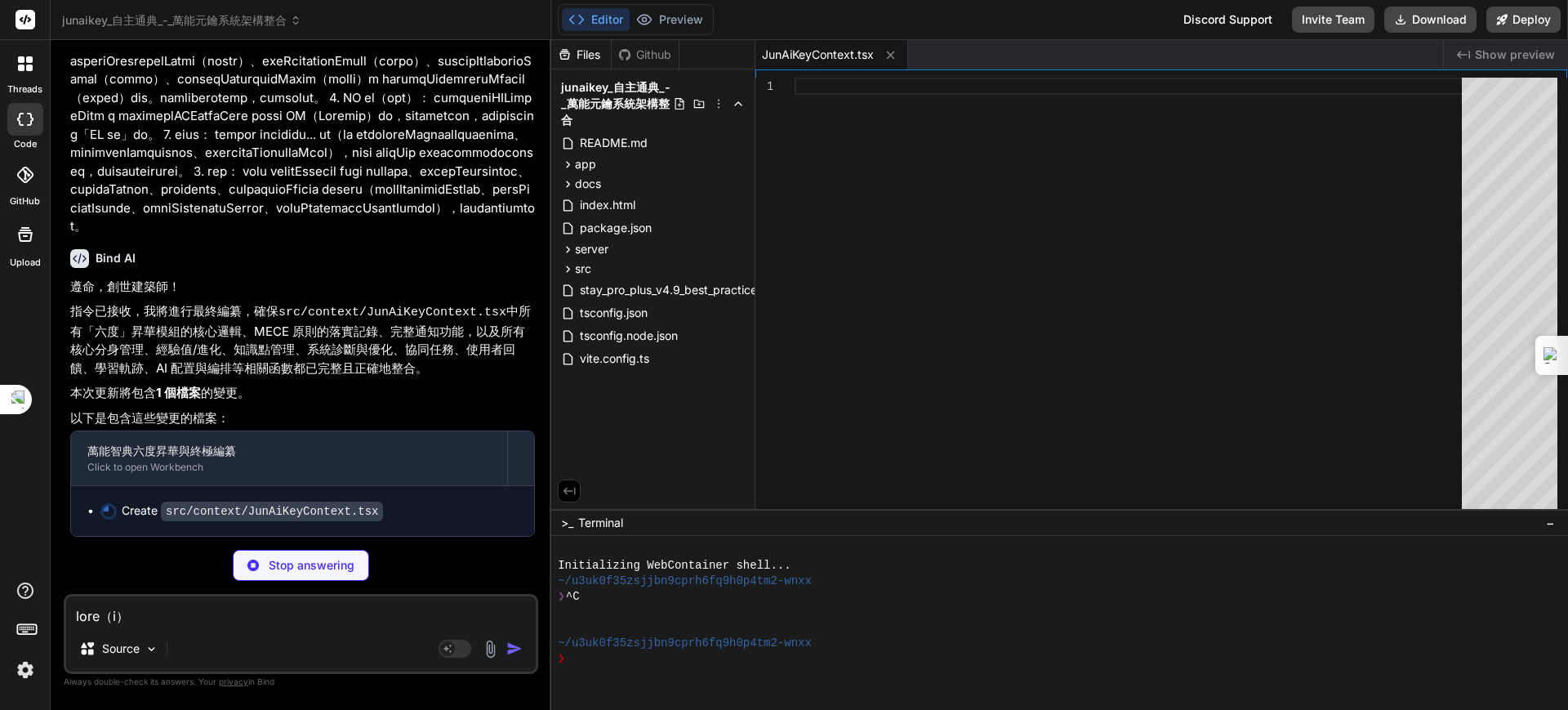
click at [160, 615] on textarea at bounding box center [301, 611] width 470 height 29
click at [152, 648] on img at bounding box center [151, 649] width 14 height 14
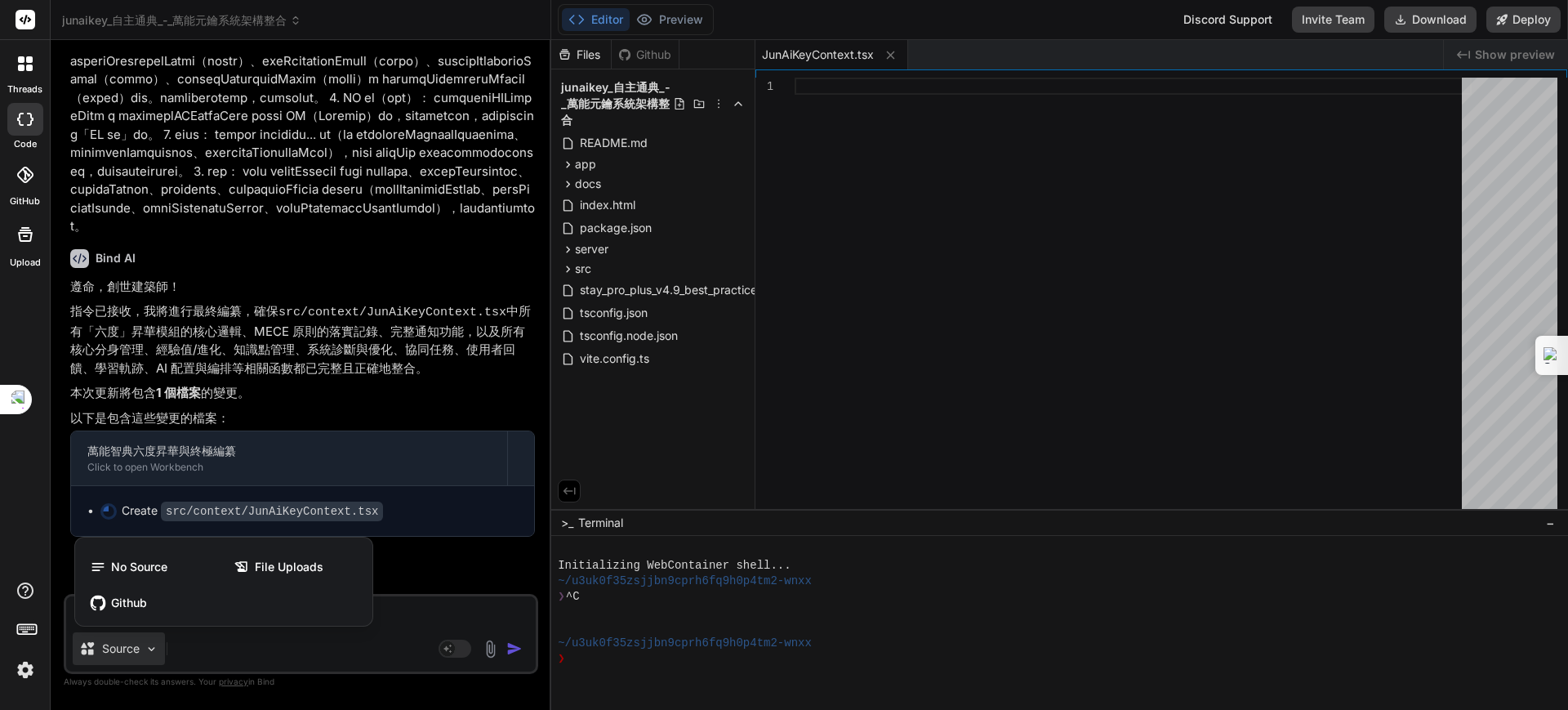
click at [217, 638] on div at bounding box center [784, 355] width 1568 height 710
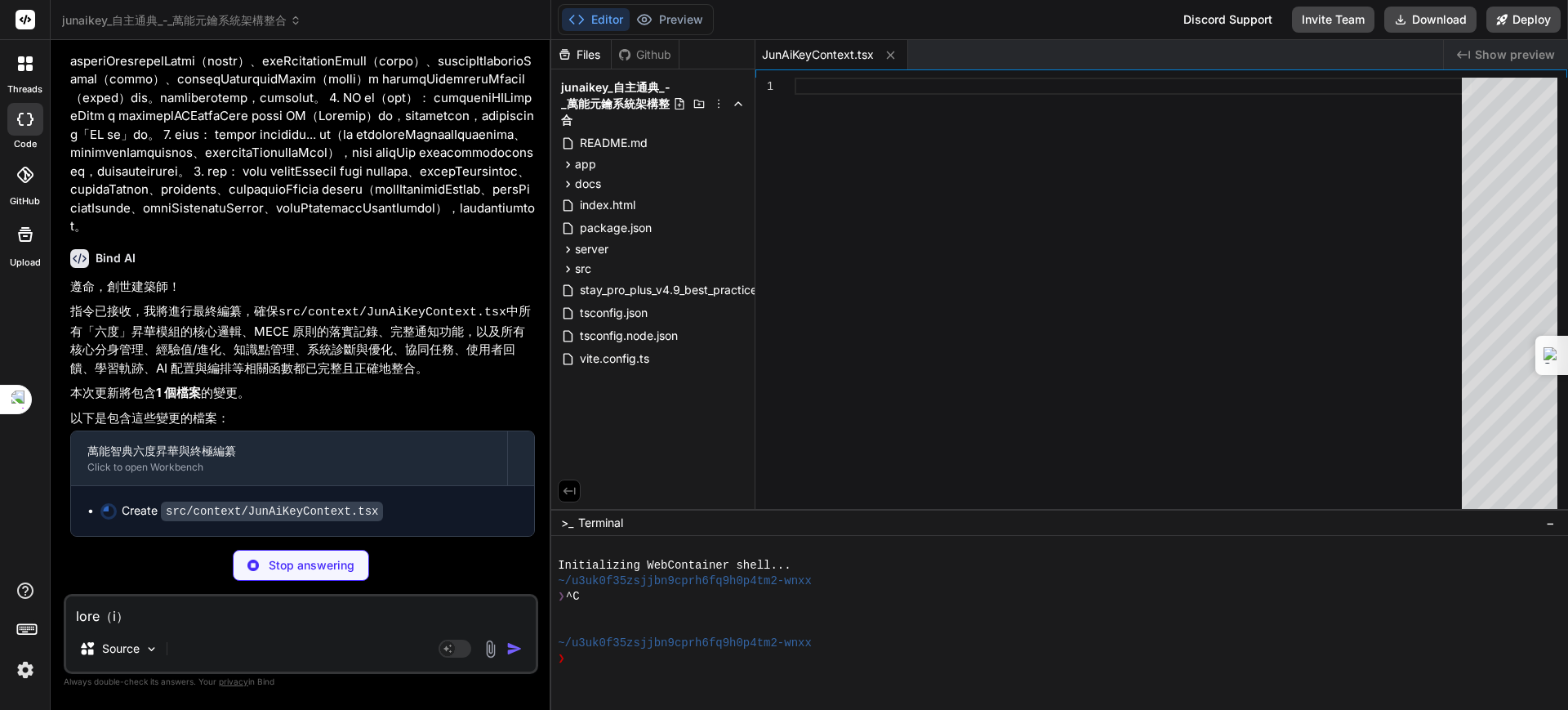
click at [190, 612] on textarea at bounding box center [301, 611] width 470 height 29
type textarea "x"
paste textarea "Model 整體設計（續） 該 Provider 使用 useCallback 優化了許多函數，以防止不必要的重新渲染和確保函數引用在組件重新渲染時保持穩定，…"
type textarea "Model 整體設計（續） 該 Provider 使用 useCallback 優化了許多函數，以防止不必要的重新渲染和確保函數引用在組件重新渲染時保持穩定，…"
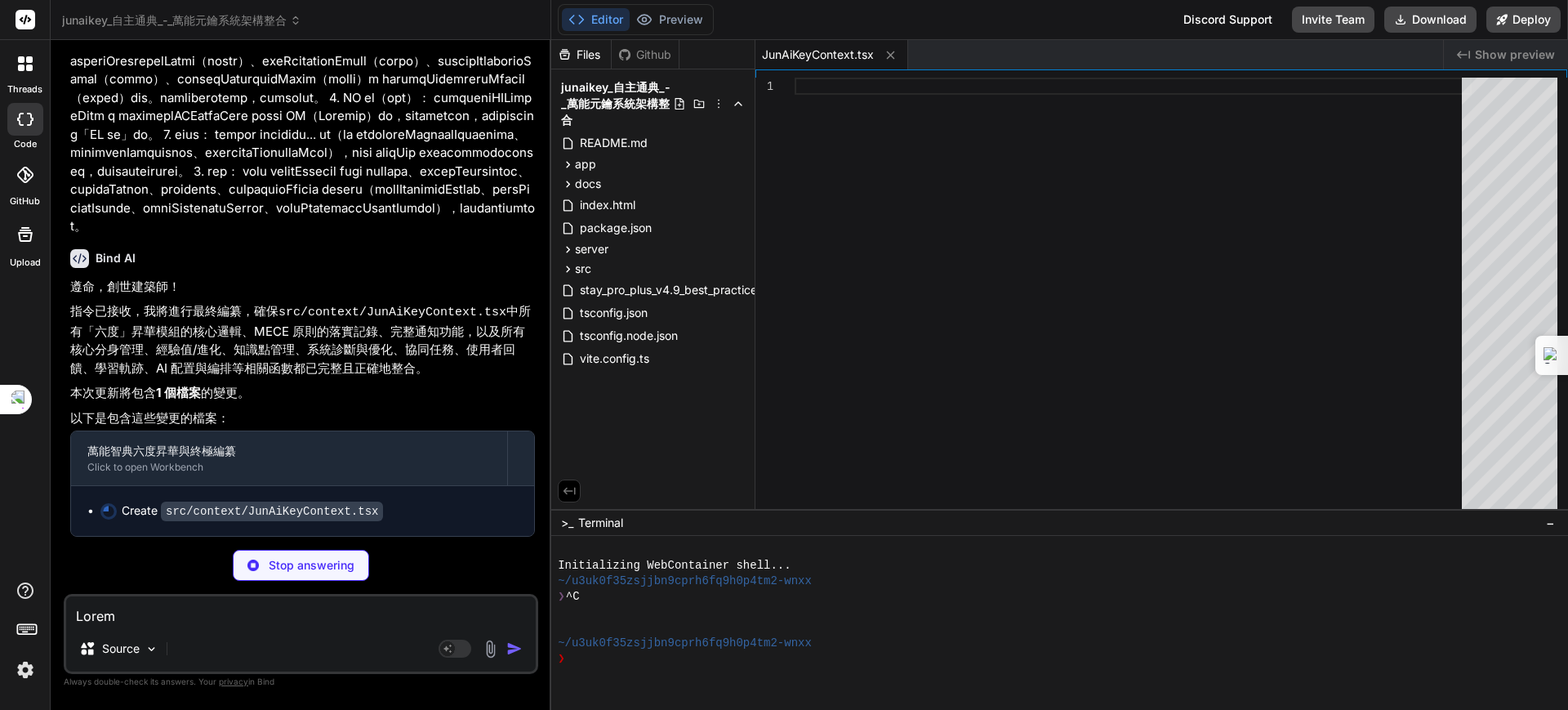
scroll to position [825, 0]
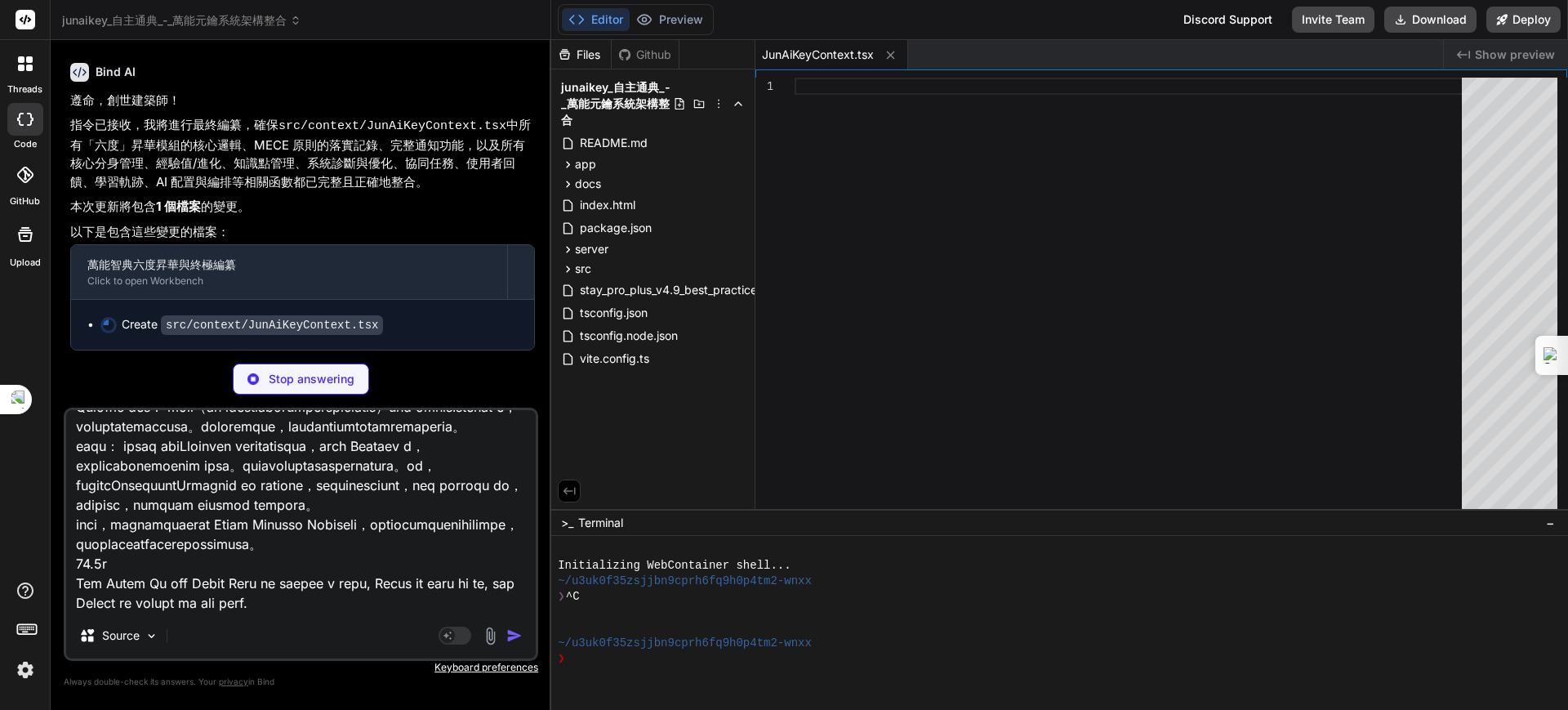
type textarea "x"
type textarea "Model 整體設計（續） 該 Provider 使用 useCallback 優化了許多函數，以防止不必要的重新渲染和確保函數引用在組件重新渲染時保持穩定，…"
click at [322, 380] on p "Stop answering" at bounding box center [311, 379] width 85 height 17
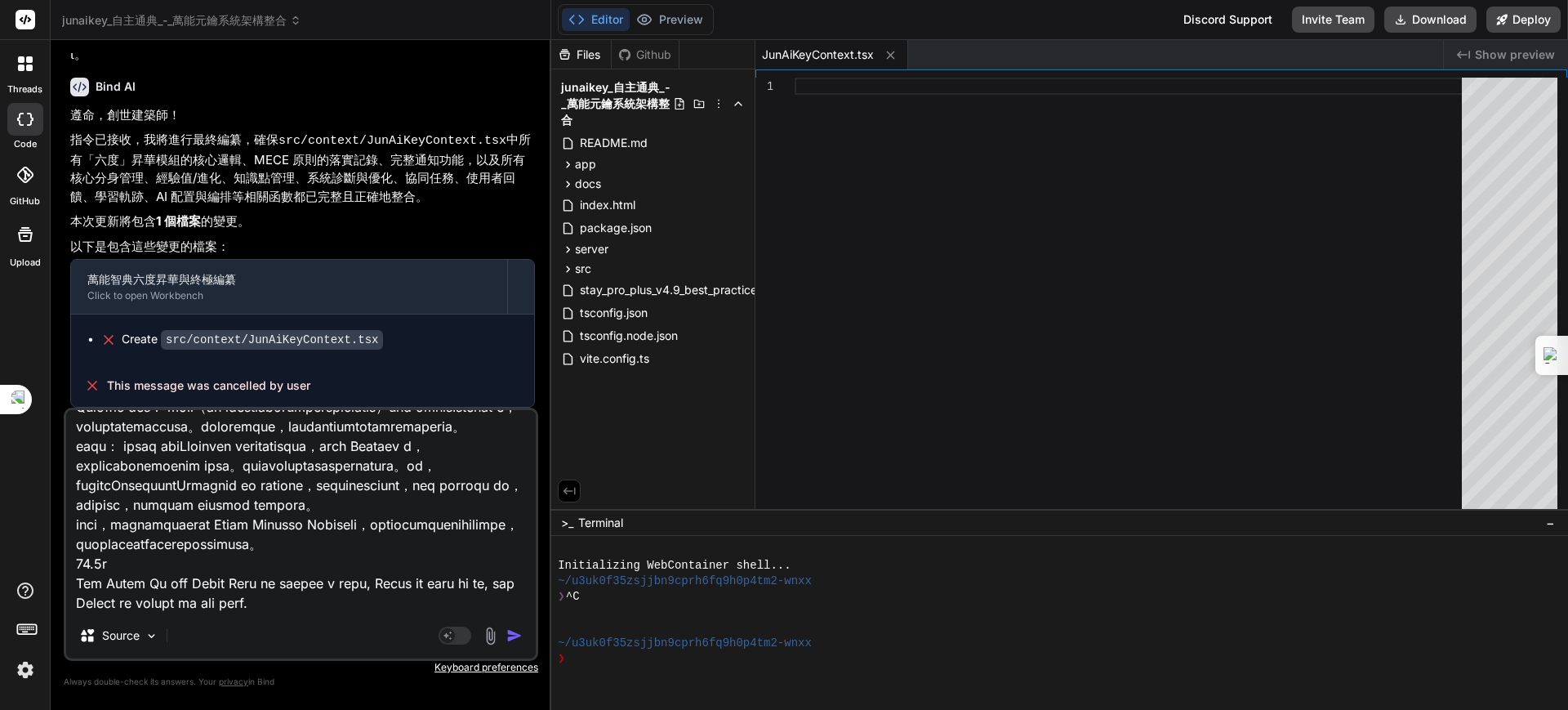
click at [513, 631] on img "button" at bounding box center [515, 636] width 17 height 17
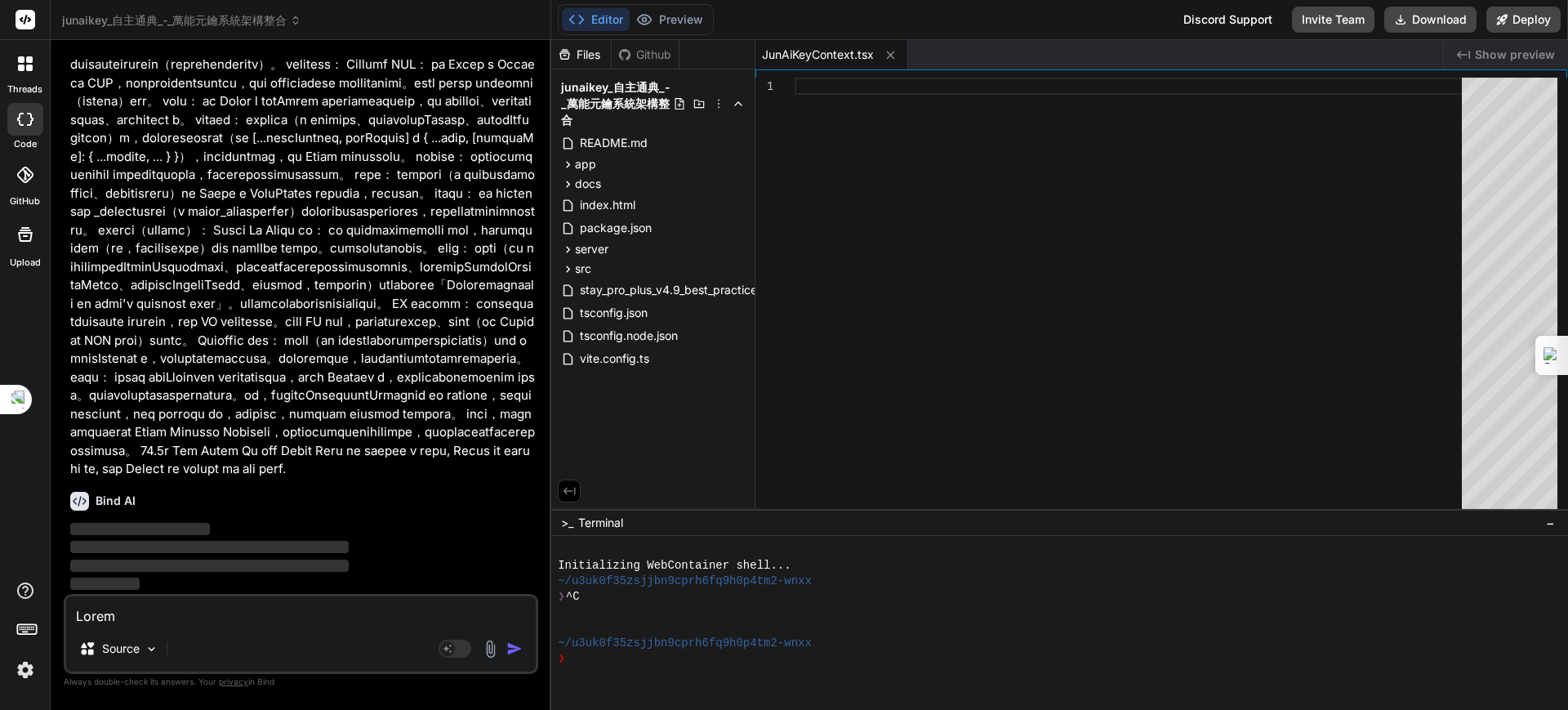
scroll to position [12880, 0]
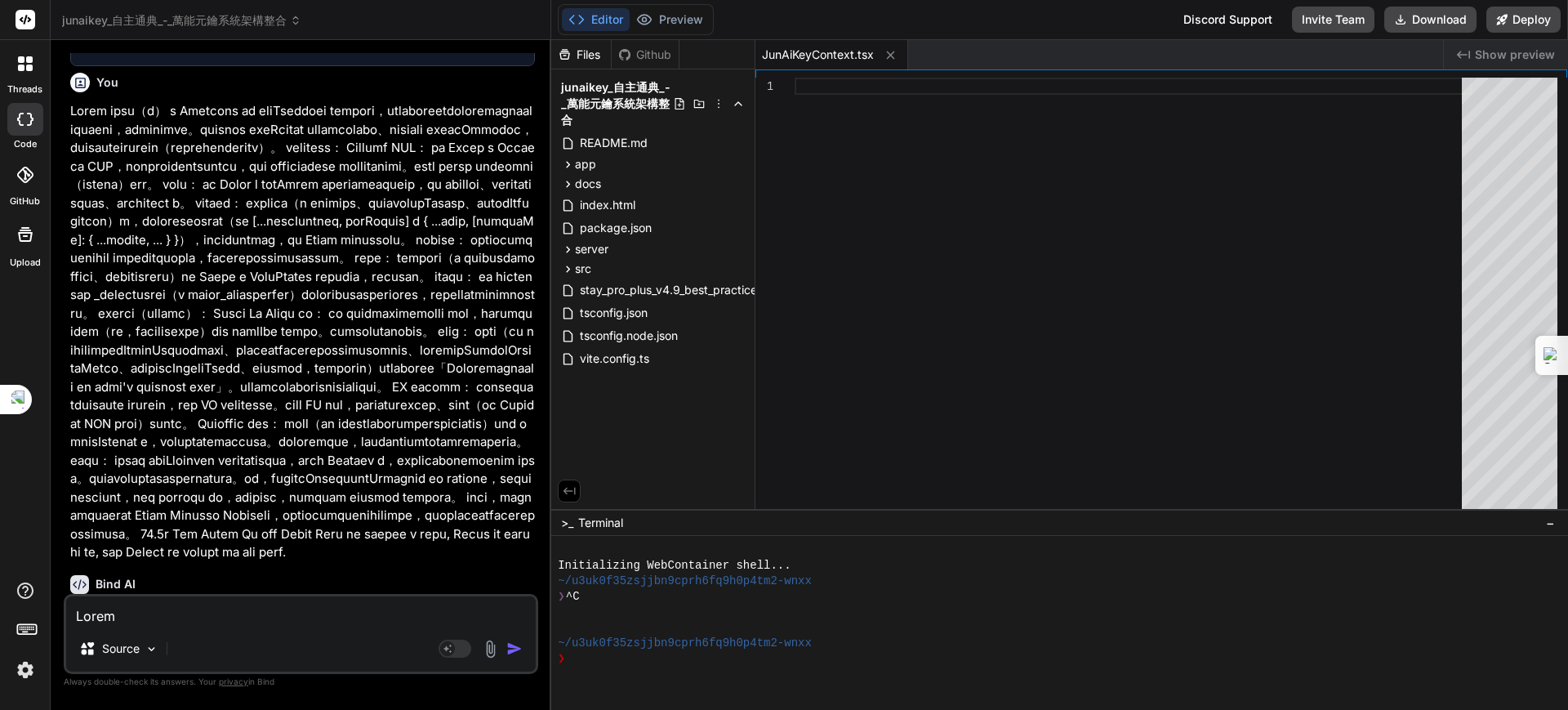
click at [168, 607] on textarea at bounding box center [301, 611] width 470 height 29
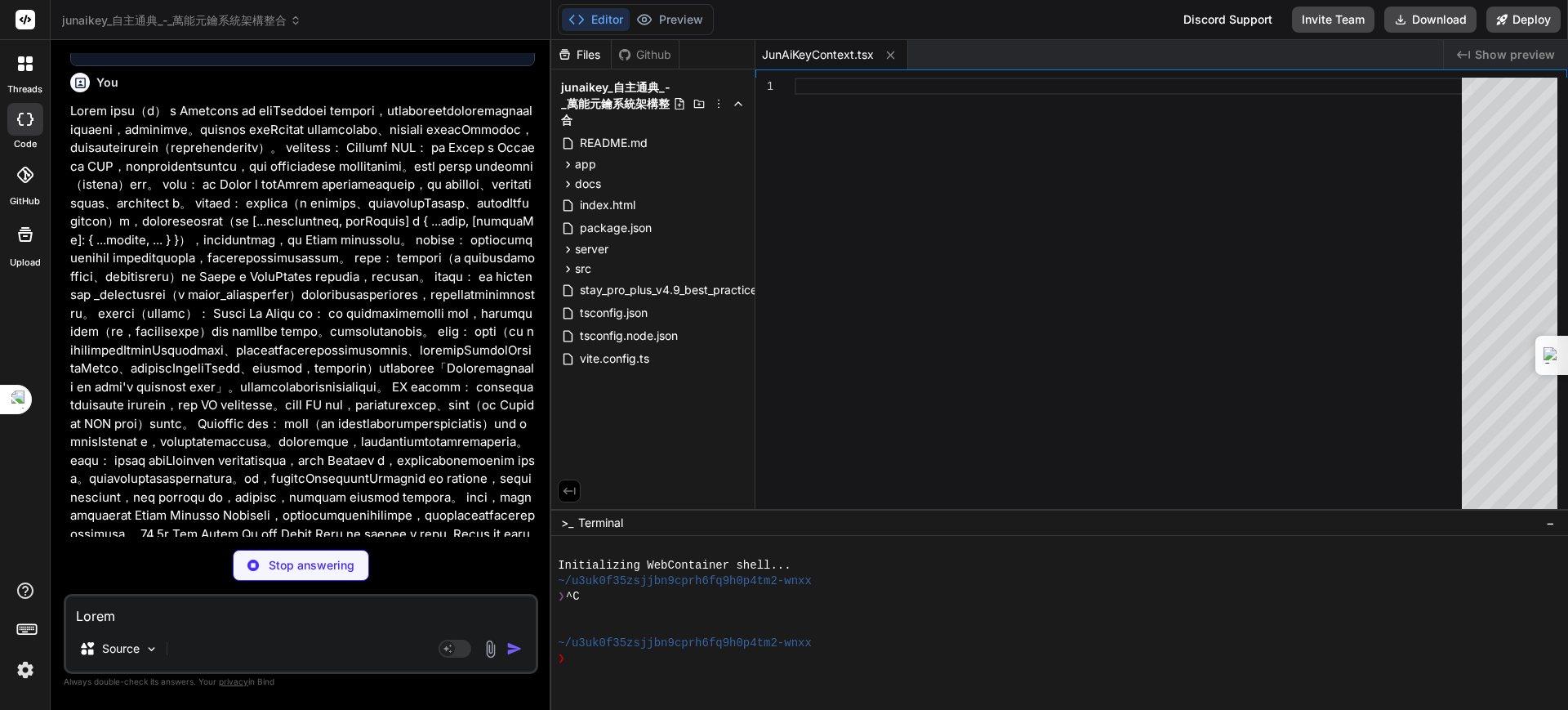
type textarea "x"
paste textarea "Model 整體設計（續） 該 Provider 使用 useCallback 優化了許多函數，以防止不必要的重新渲染和確保函數引用在組件重新渲染時保持穩定，…"
type textarea "Model 整體設計（續） 該 Provider 使用 useCallback 優化了許多函數，以防止不必要的重新渲染和確保函數引用在組件重新渲染時保持穩定，…"
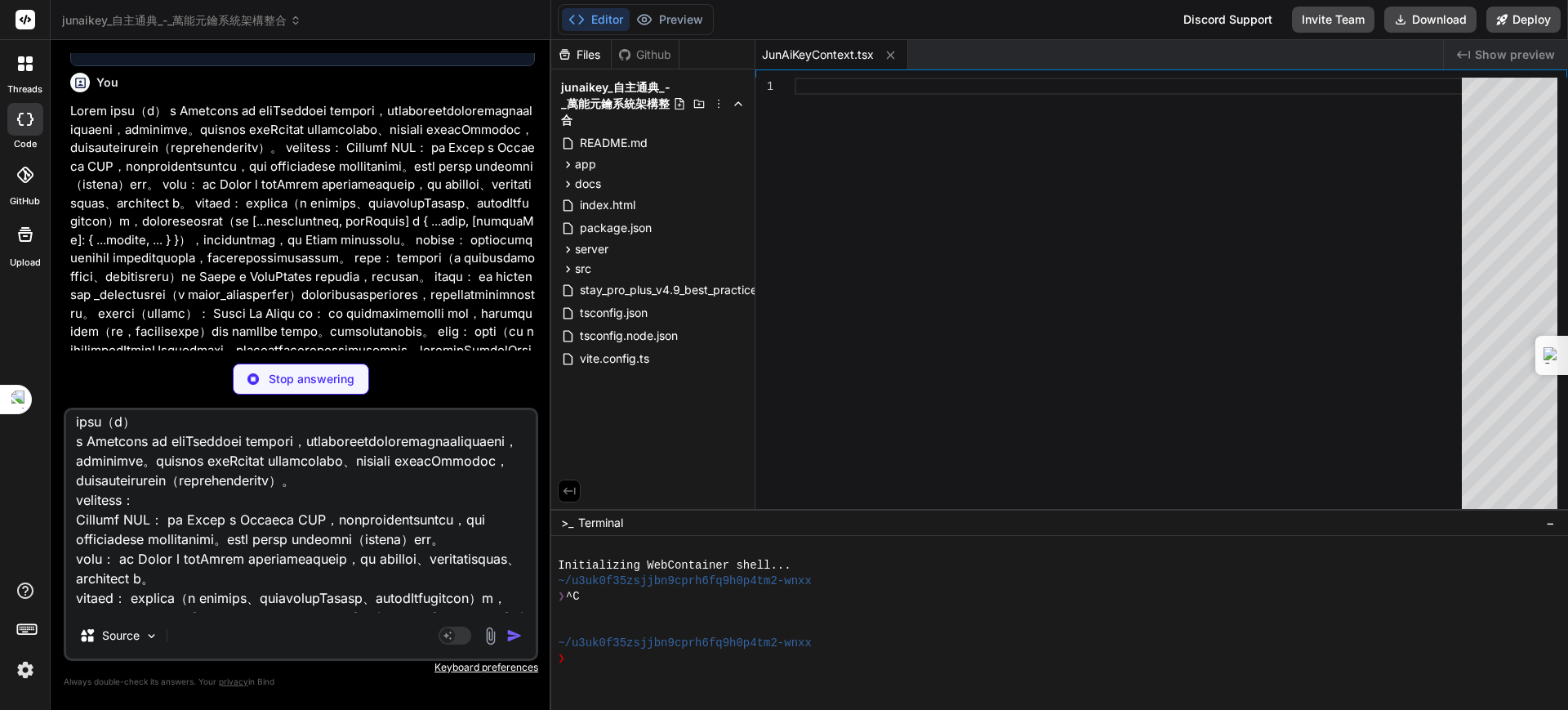
scroll to position [0, 0]
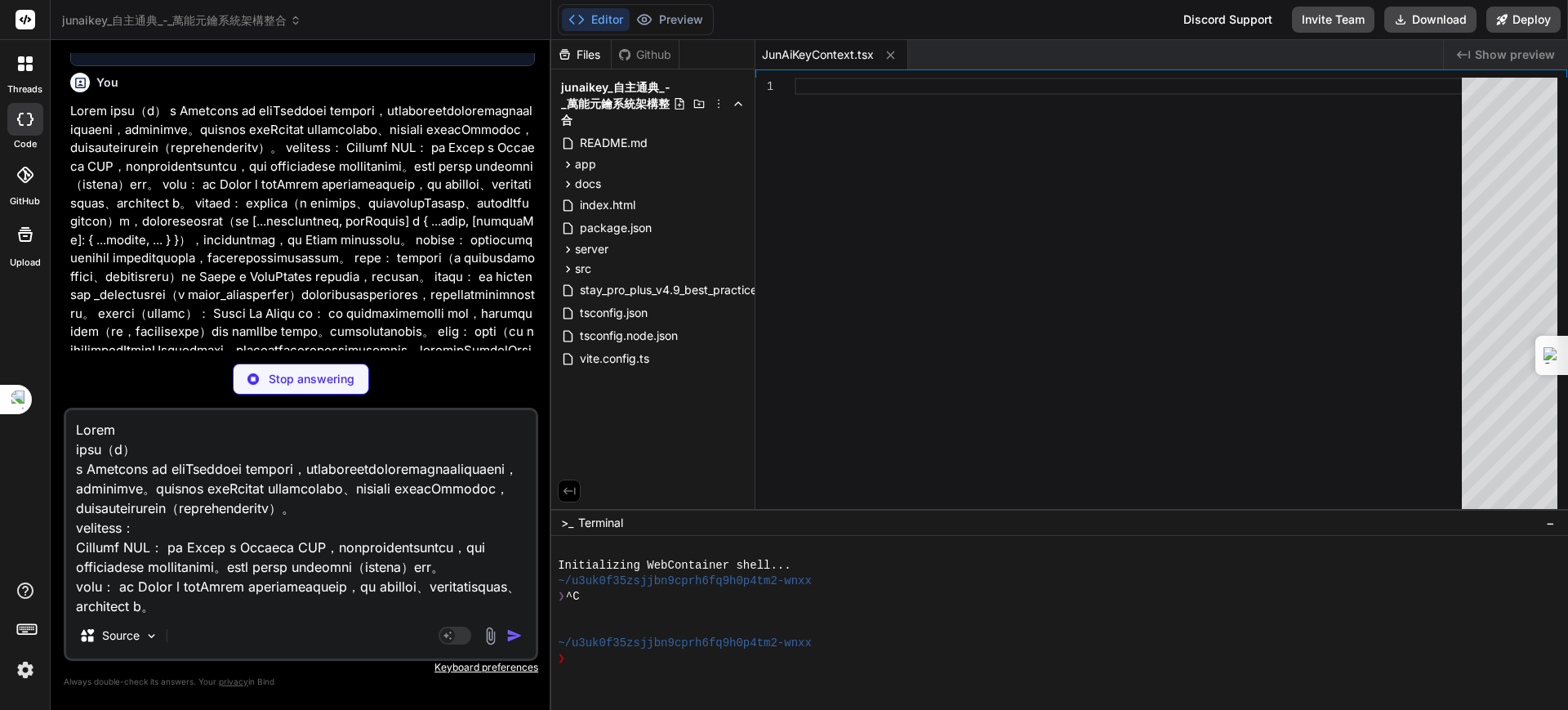
type textarea "x"
type textarea "Model 整體設計（續） 該 Provider 使用 useCallback 優化了許多函數，以防止不必要的重新渲染和確保函數引用在組件重新渲染時保持穩定，…"
click at [78, 443] on textarea at bounding box center [301, 511] width 470 height 203
type textarea "x"
type textarea "Model 整體設計（續） 該 Provider 使用 useCallback 優化了許多函數，以防止不必要的重新渲染和確保函數引用在組件重新渲染時保持穩定，…"
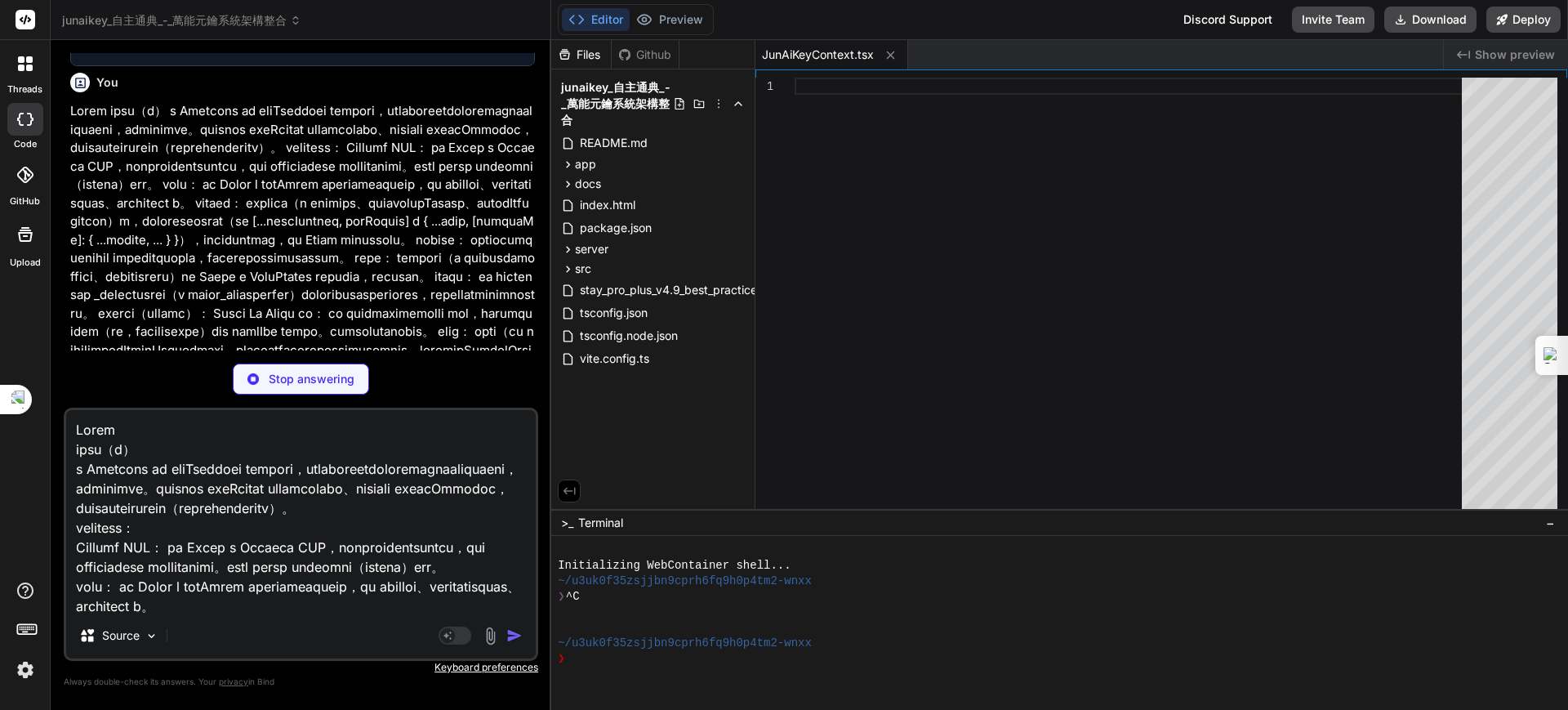
type textarea "x"
type textarea "Model 整體設計（續） 該 Provider 使用 useCallback 優化了許多函數，以防止不必要的重新渲染和確保函數引用在組件重新渲染時保持穩定，…"
type textarea "x"
paste textarea "這個 React Context Provider，`junaikeyprovider`，管理著一個廣泛的遊戲狀態和操作，似乎是一個「AI Key」或「Jun…"
type textarea "這個 React Context Provider，`junaikeyprovider`，管理著一個廣泛的遊戲狀態和操作，似乎是一個「AI Key」或「Jun…"
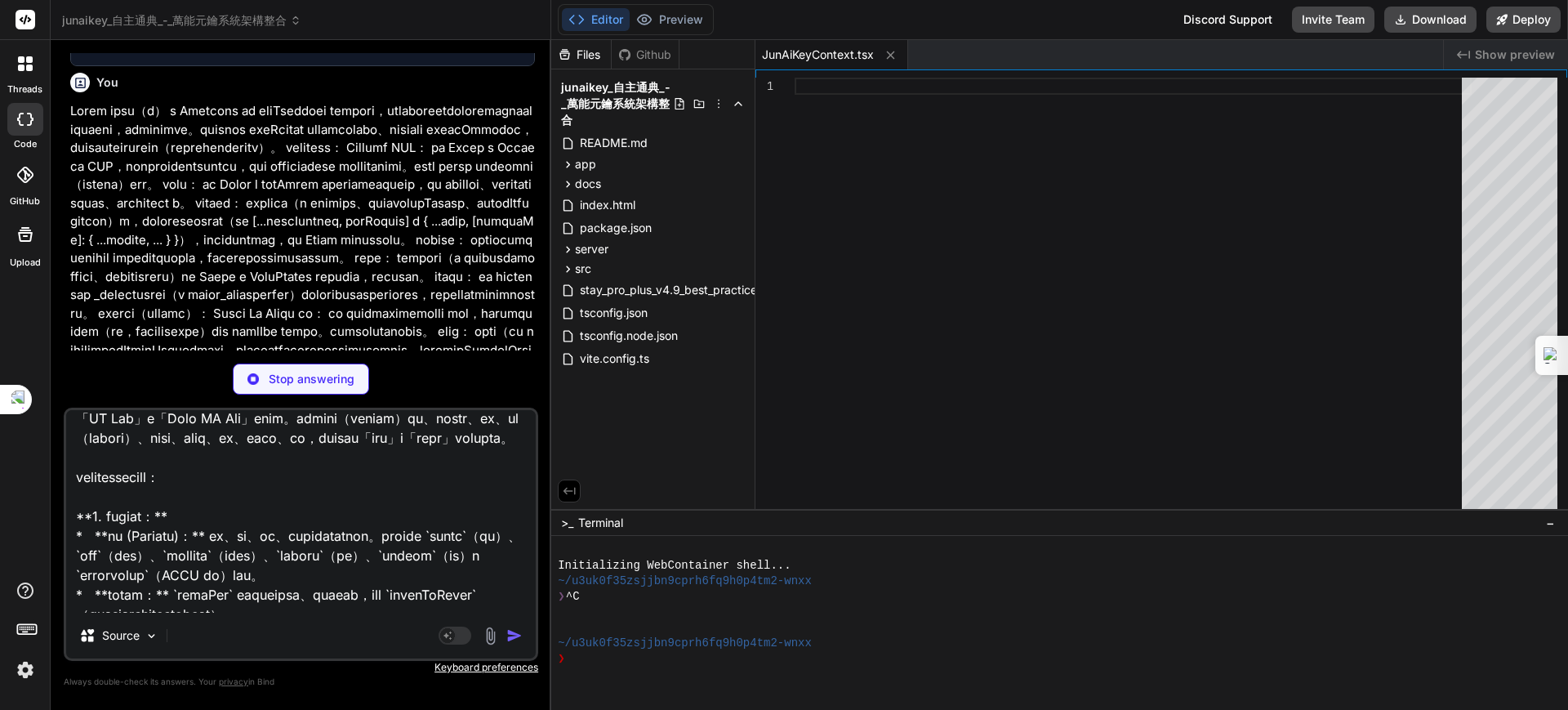
scroll to position [11, 0]
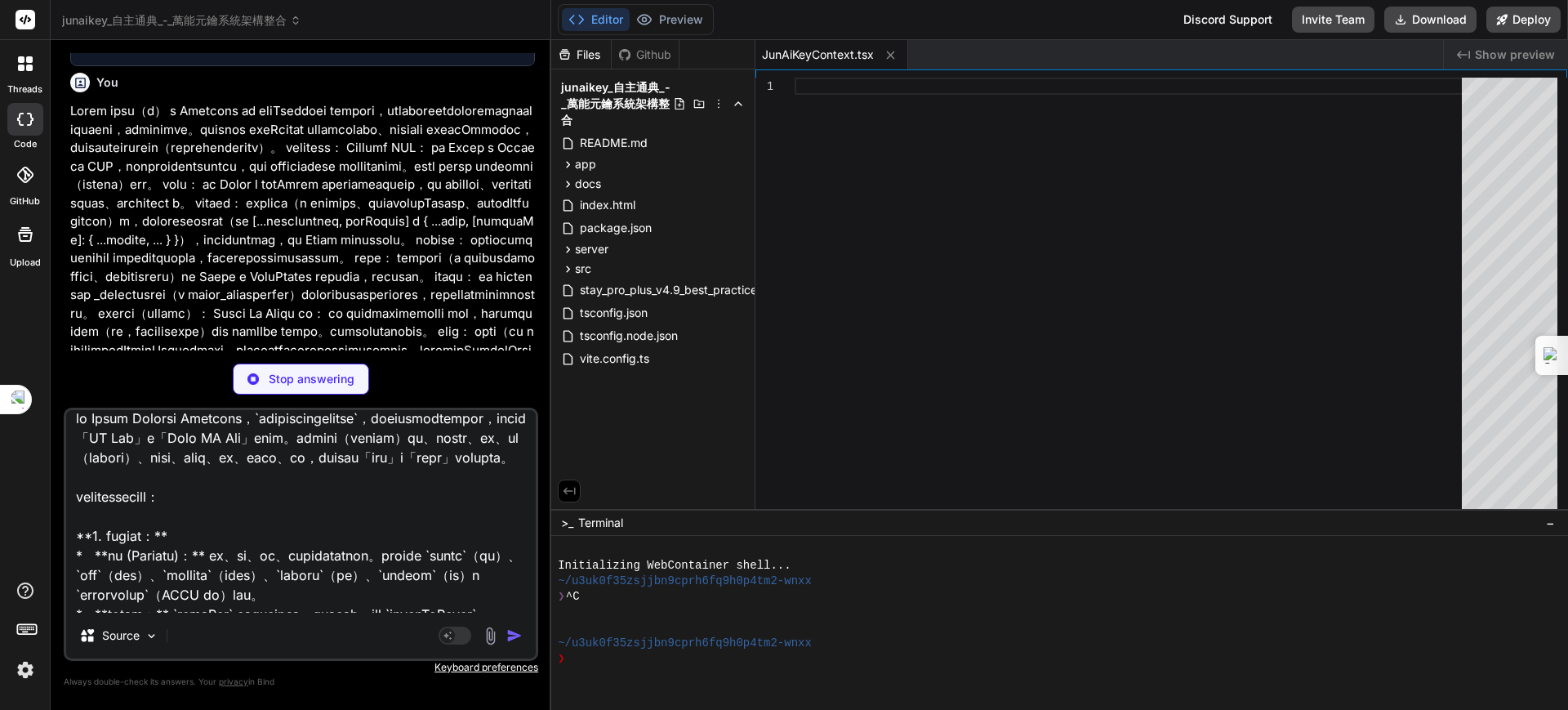
type textarea "x"
type textarea "這個 React Context Provider，`junaikeyprovider`，管理著一個廣泛的遊戲狀態和操作，似乎是一個「AI Key」或「Jun…"
click at [309, 372] on p "Stop answering" at bounding box center [311, 379] width 85 height 17
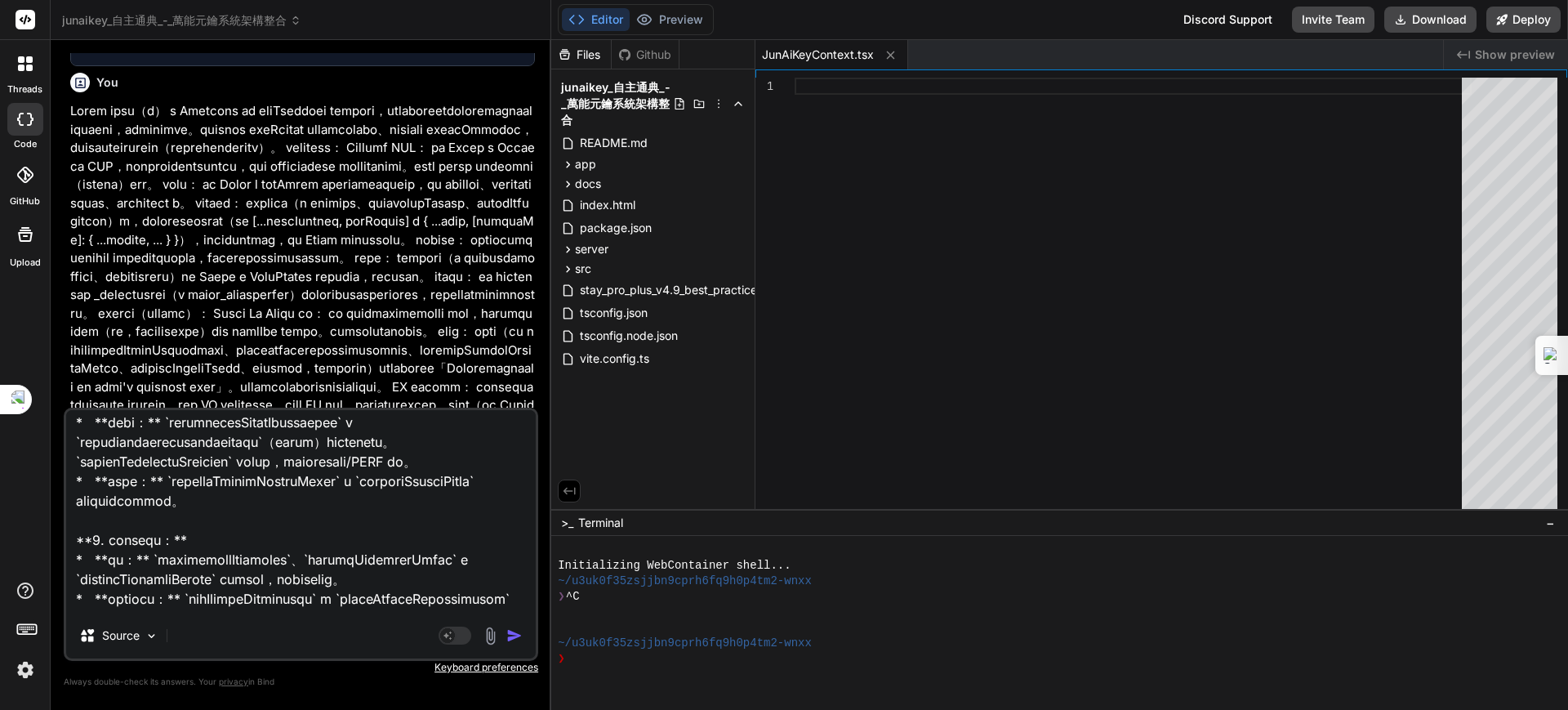
scroll to position [420, 0]
click at [514, 634] on img "button" at bounding box center [515, 636] width 17 height 17
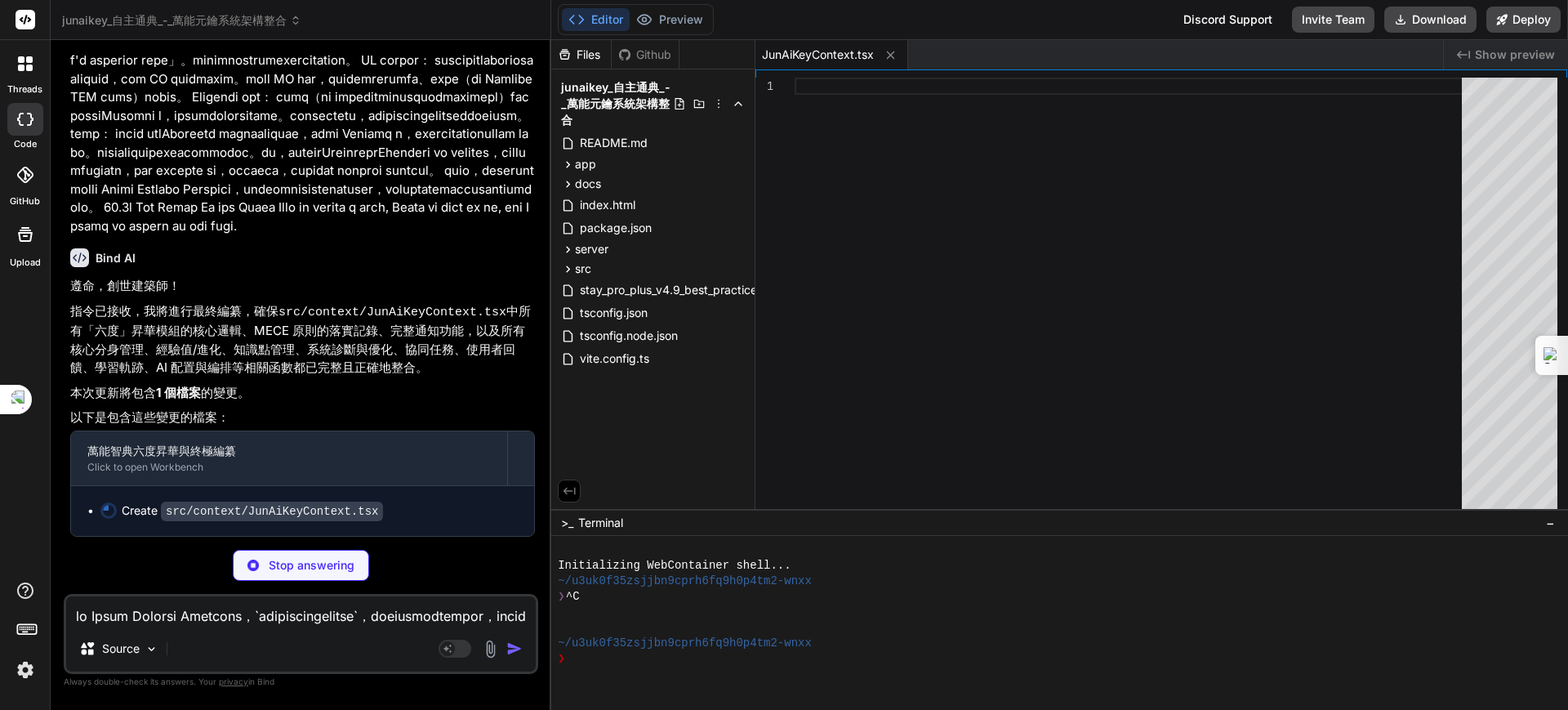
scroll to position [15446, 0]
click at [313, 510] on code "src/context/JunAiKeyContext.tsx" at bounding box center [272, 511] width 222 height 19
click at [831, 50] on span "JunAiKeyContext.tsx" at bounding box center [818, 55] width 112 height 17
click at [857, 86] on div at bounding box center [1133, 297] width 677 height 439
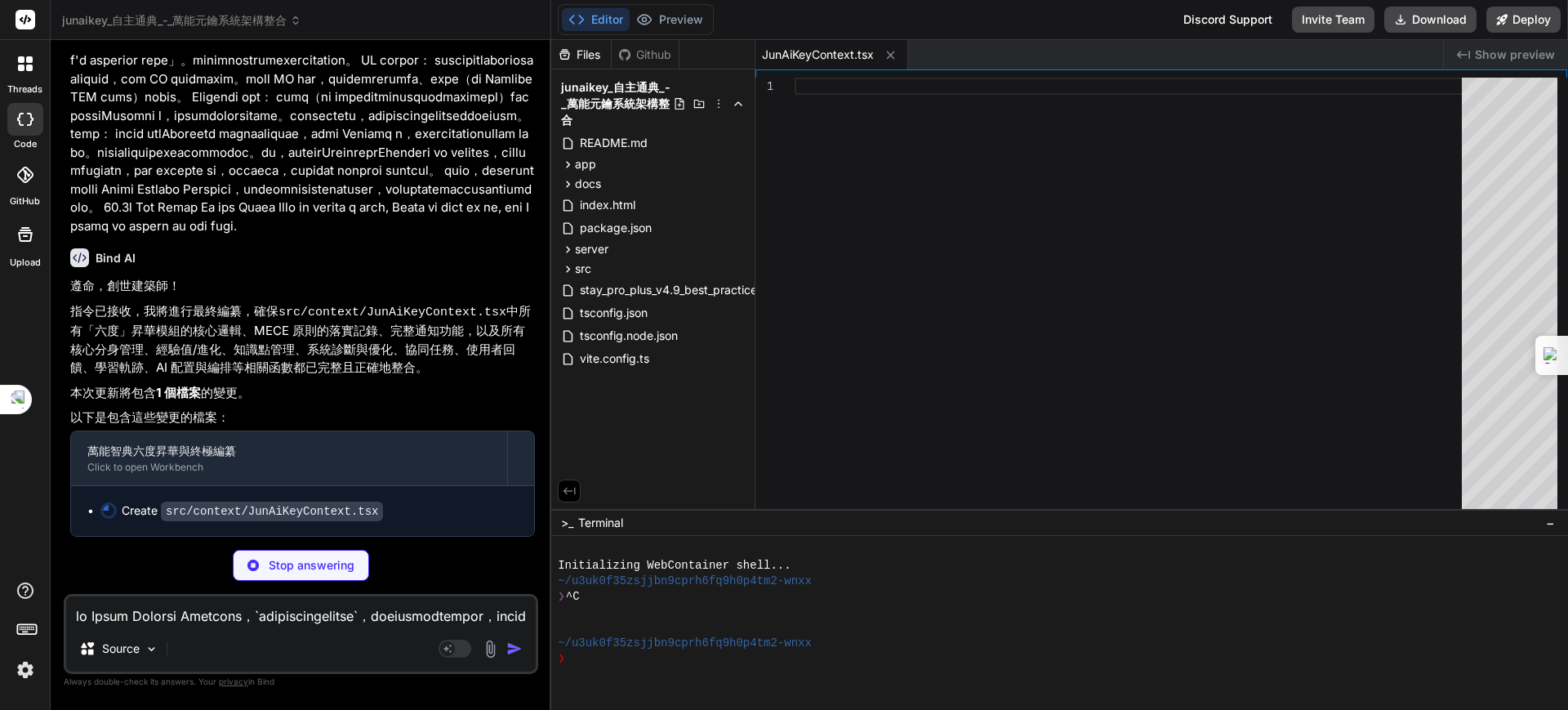
click at [882, 165] on div at bounding box center [1133, 297] width 677 height 439
click at [382, 394] on p "本次更新將包含 1 個檔案 的變更。" at bounding box center [303, 393] width 465 height 18
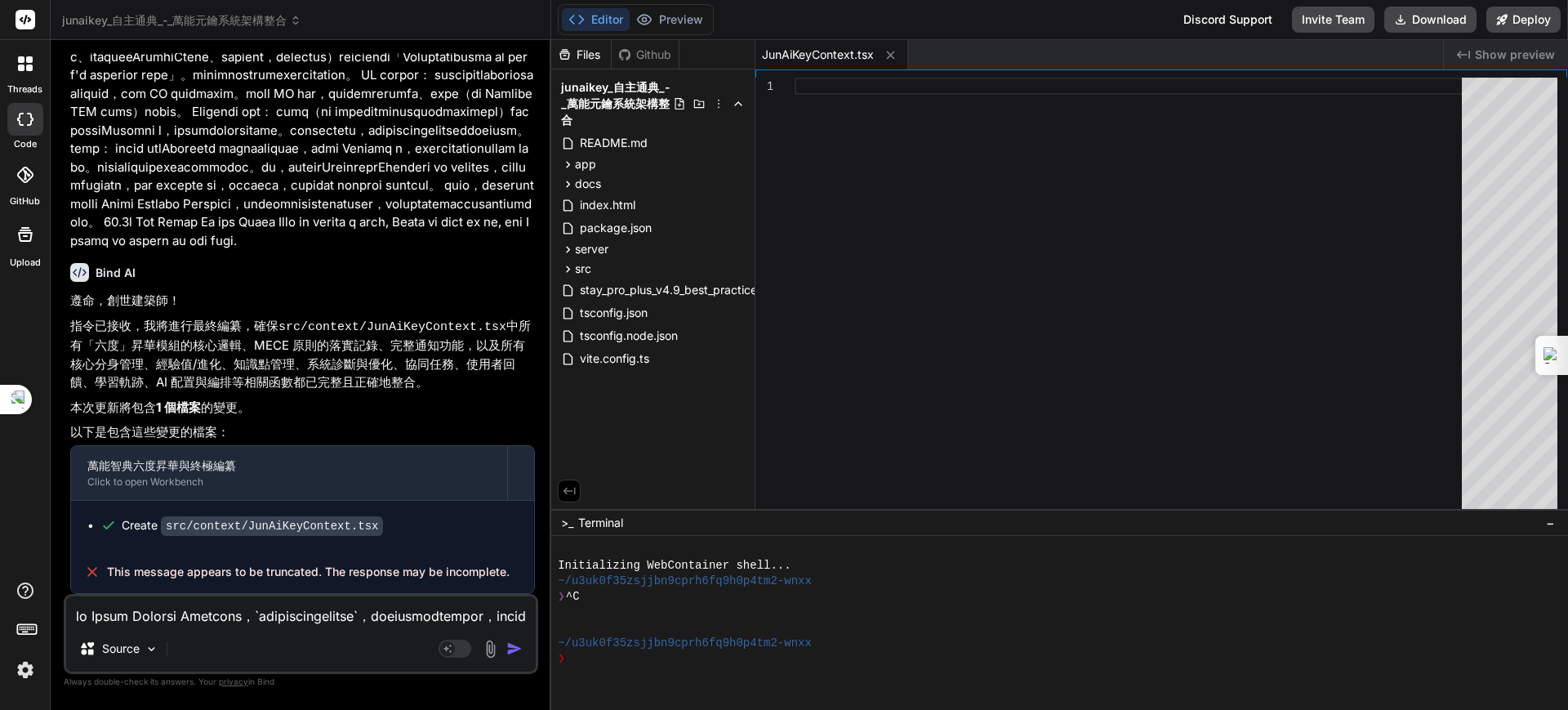
scroll to position [15431, 0]
click at [835, 53] on span "JunAiKeyContext.tsx" at bounding box center [818, 55] width 112 height 17
click at [892, 56] on icon at bounding box center [890, 55] width 14 height 14
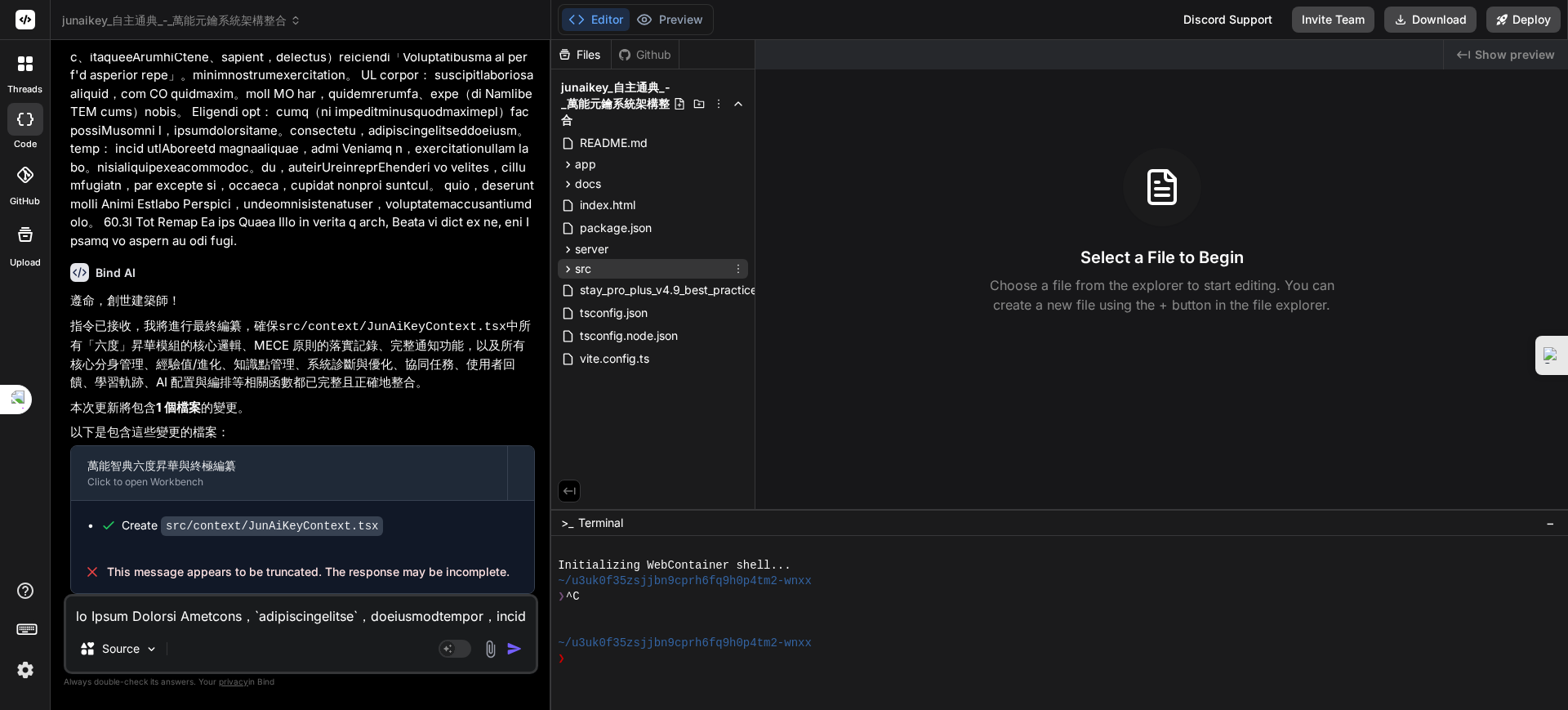
click at [589, 269] on span "src" at bounding box center [584, 269] width 17 height 17
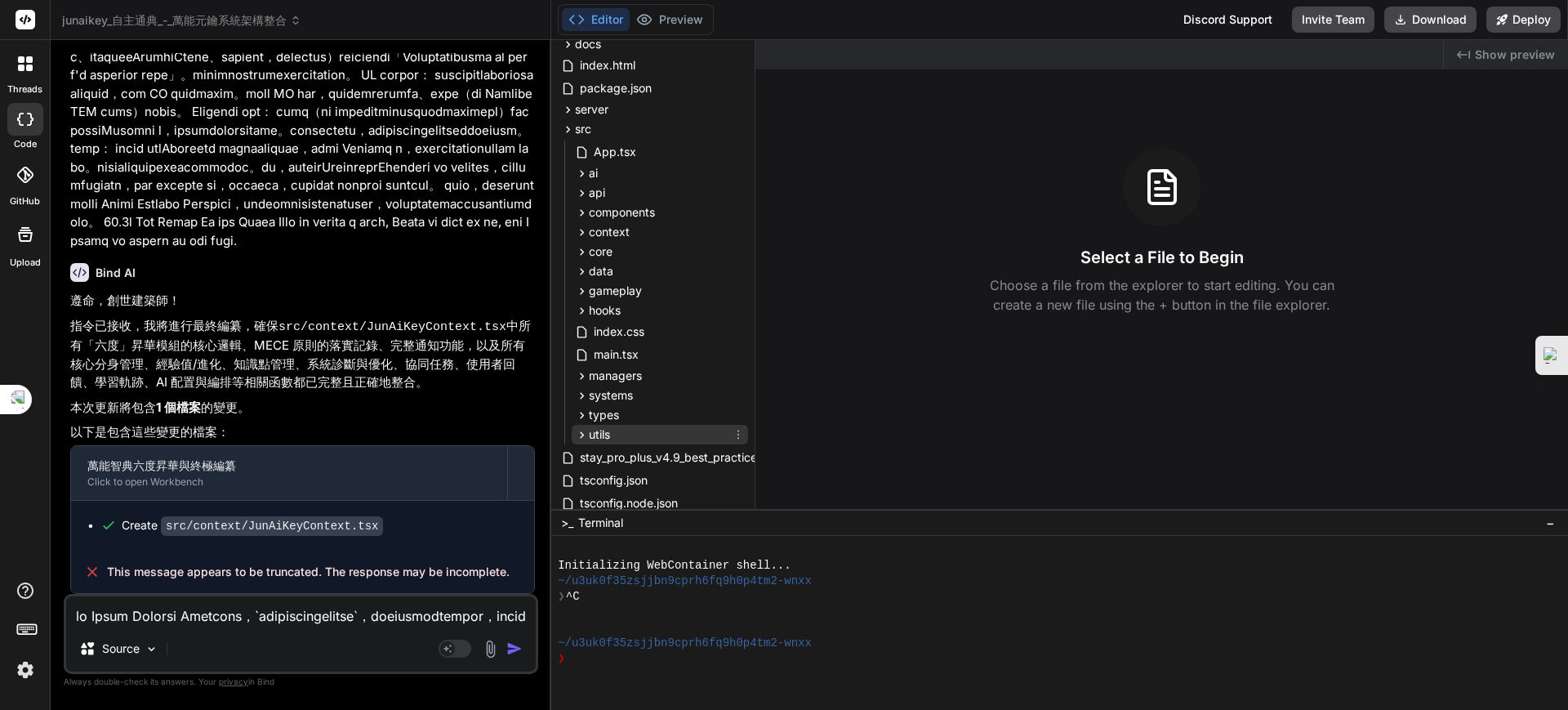
scroll to position [4, 0]
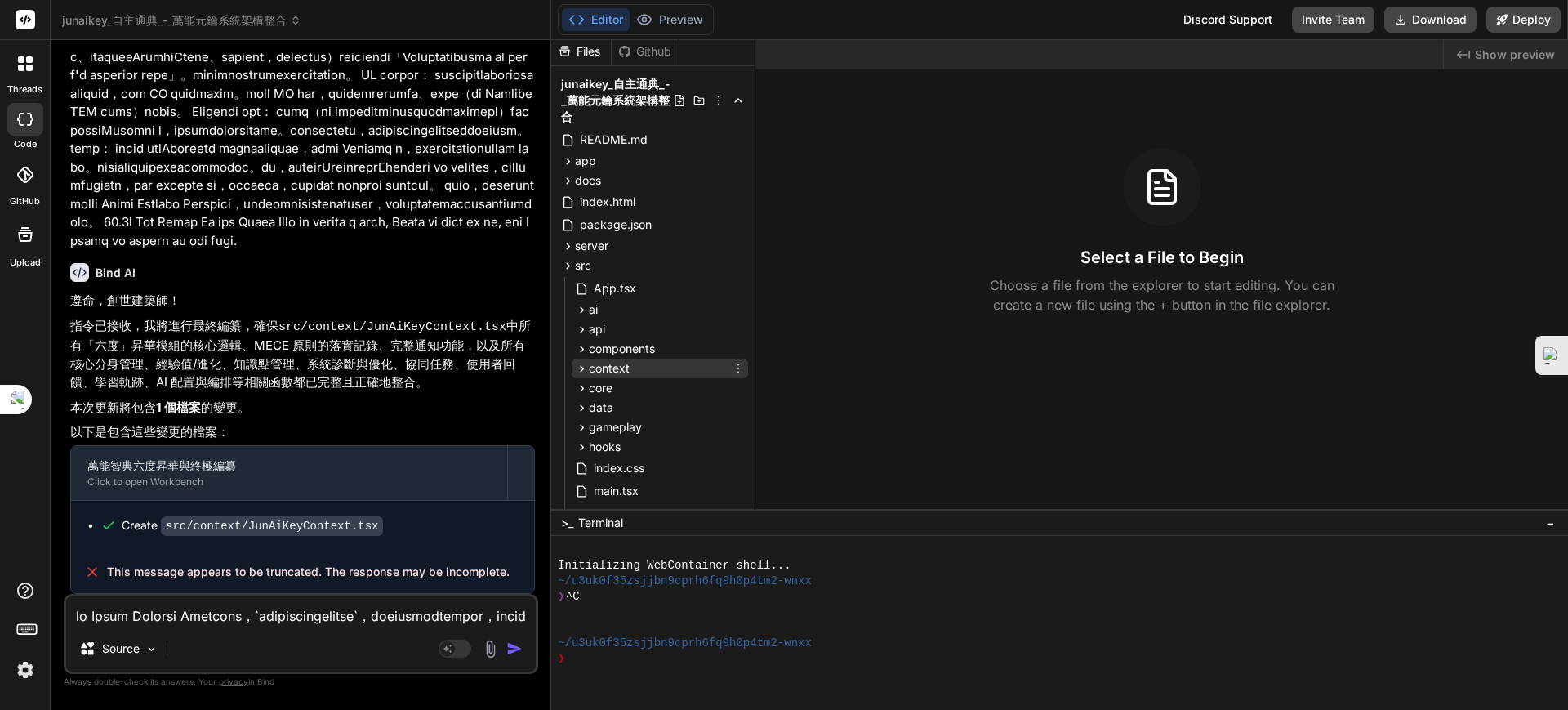
click at [594, 362] on span "context" at bounding box center [609, 369] width 41 height 17
click at [688, 387] on span "JunAiKeyContext.tsx" at bounding box center [664, 391] width 116 height 19
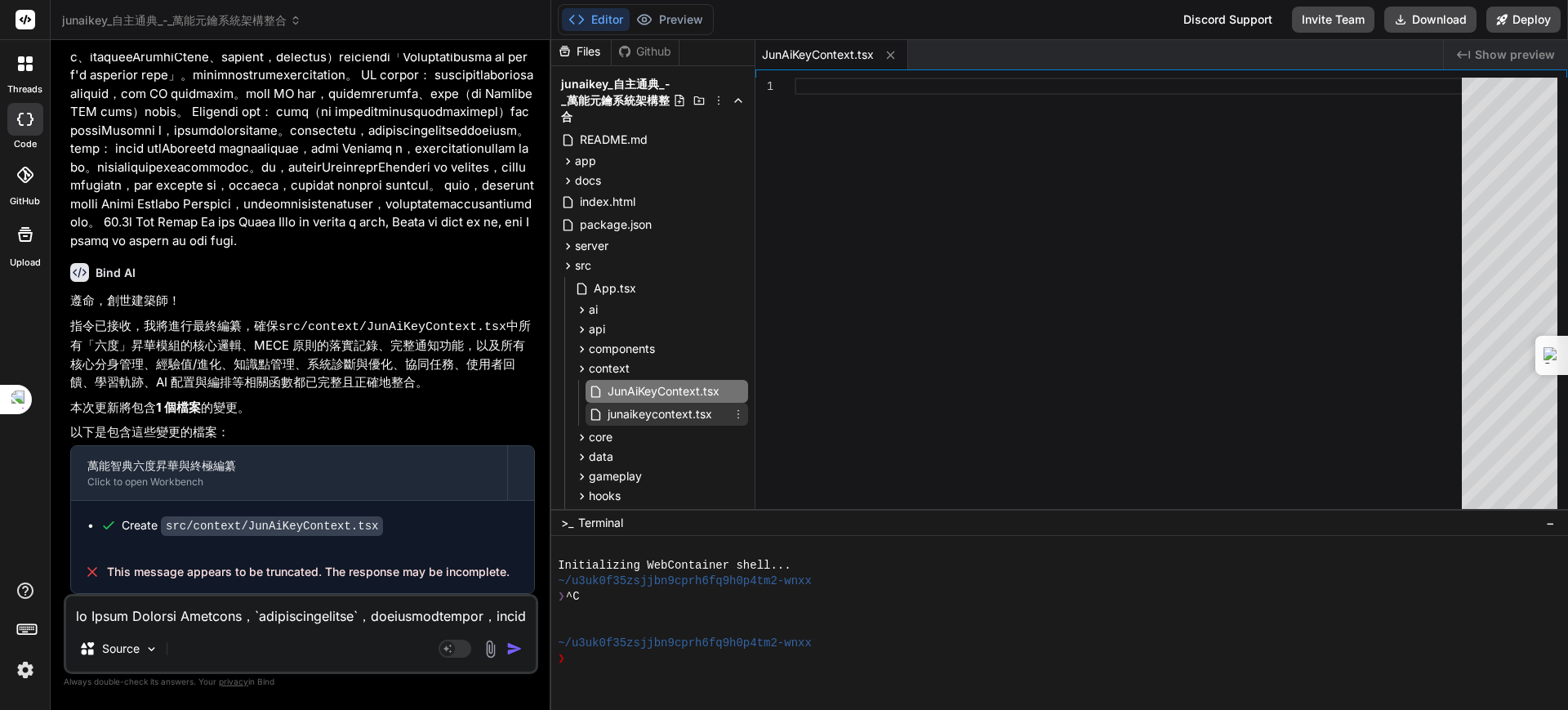
click at [647, 407] on span "junaikeycontext.tsx" at bounding box center [661, 414] width 108 height 19
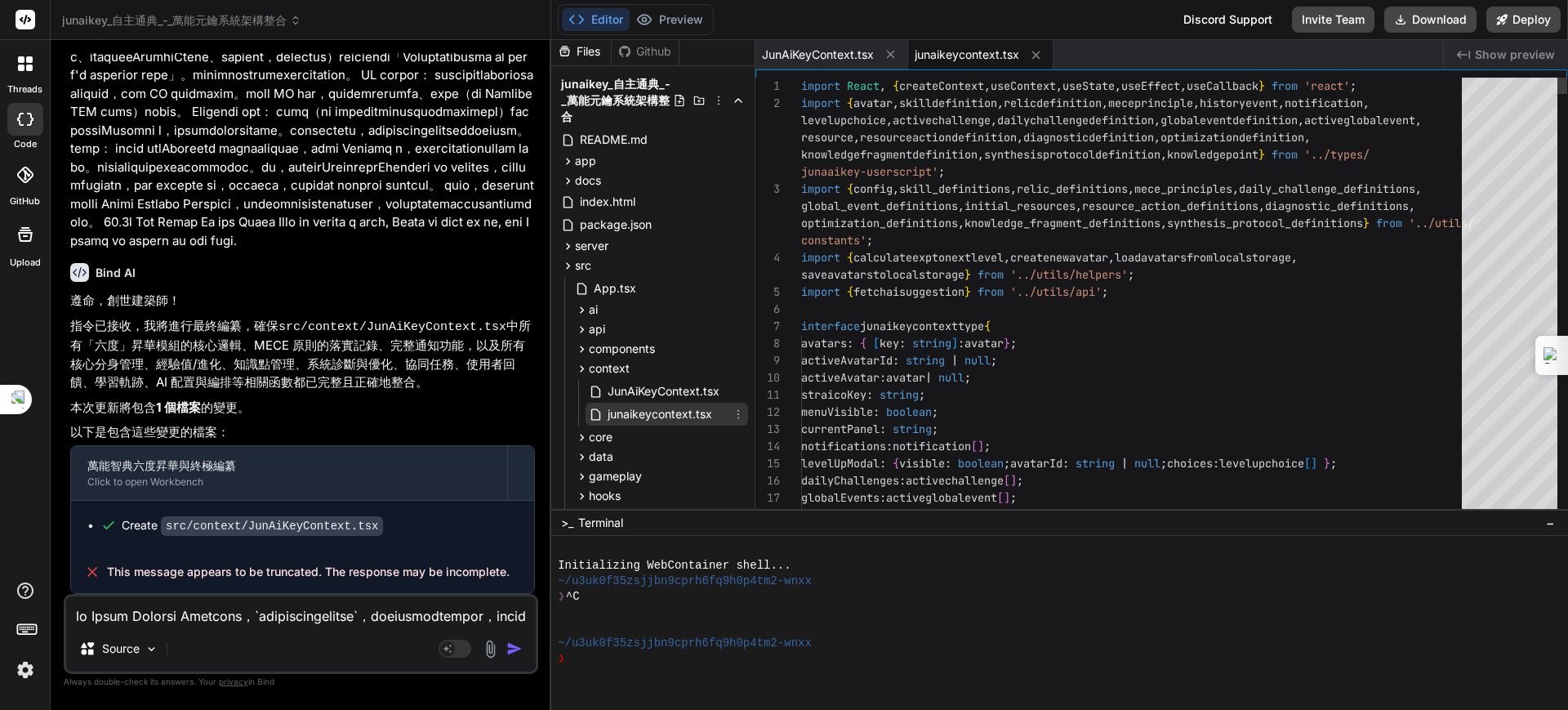
type textarea "x"
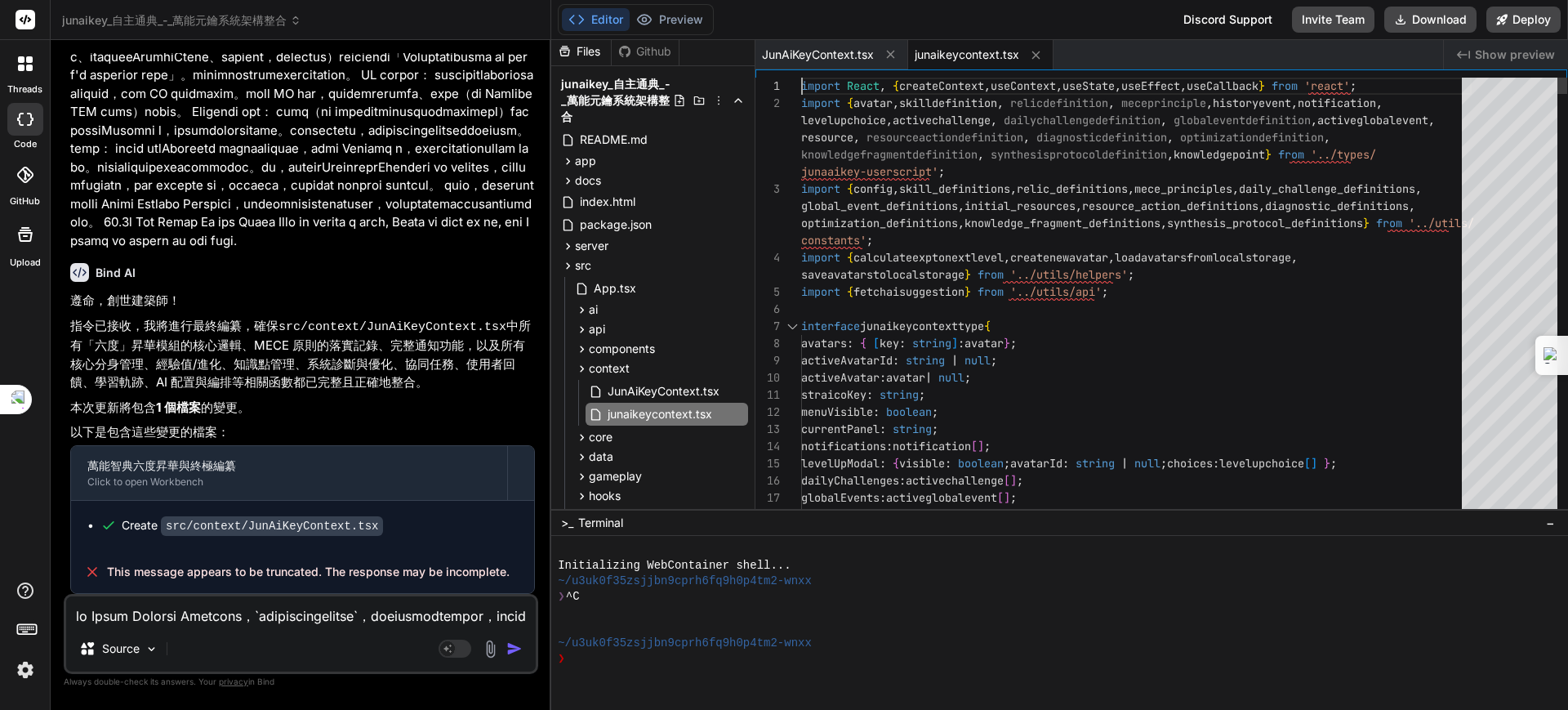
scroll to position [0, 0]
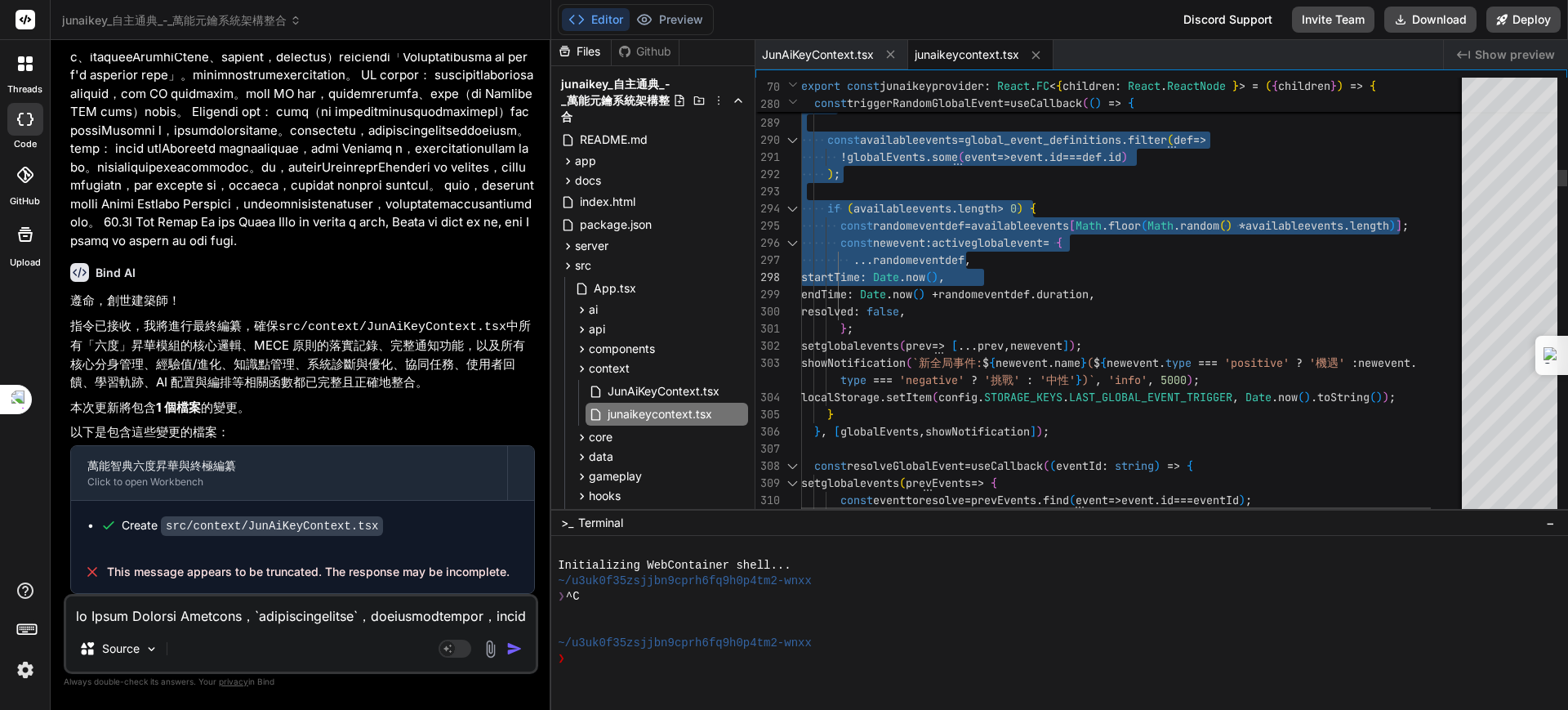
drag, startPoint x: 802, startPoint y: 79, endPoint x: 1357, endPoint y: 436, distance: 659.9
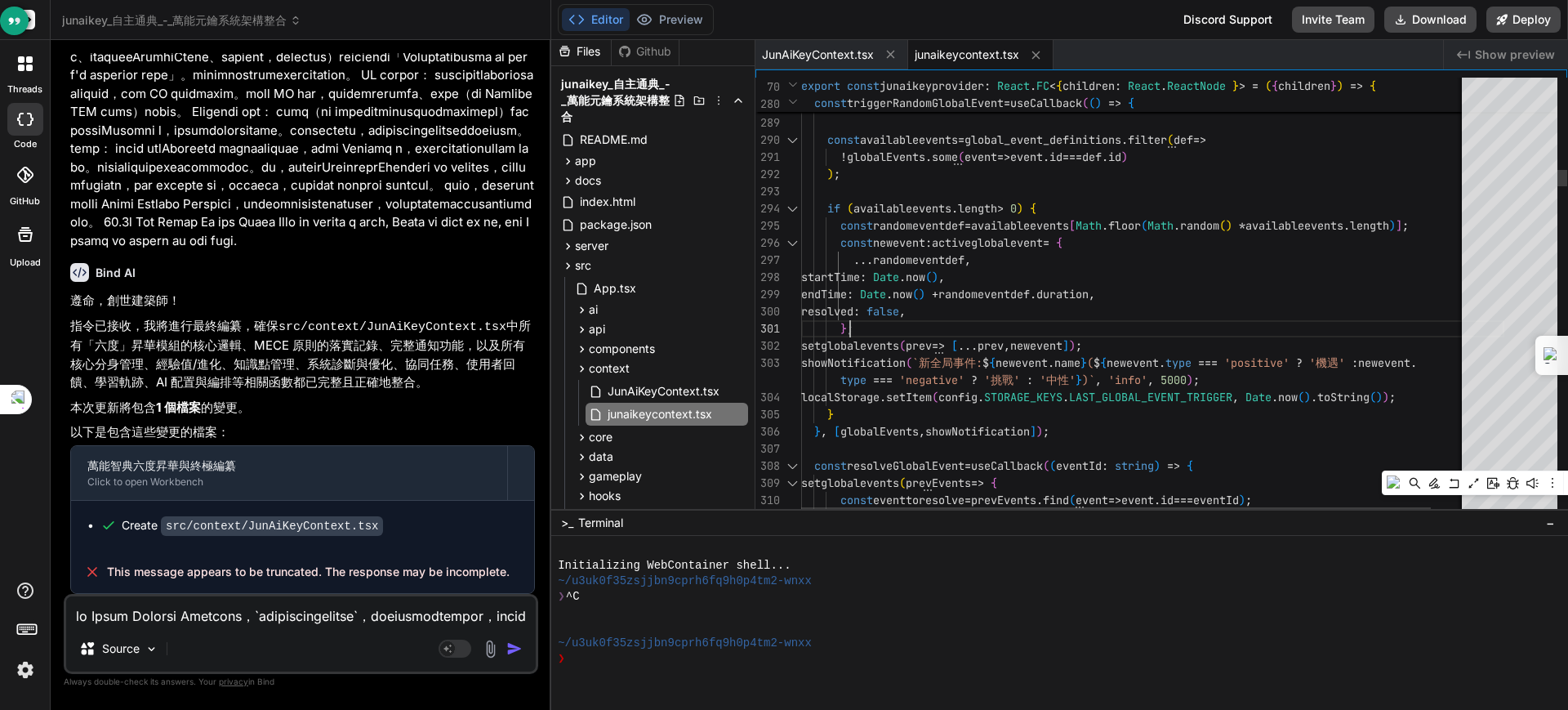
type textarea "import React, { createContext, useContext, useState, useEffect, useCallback } f…"
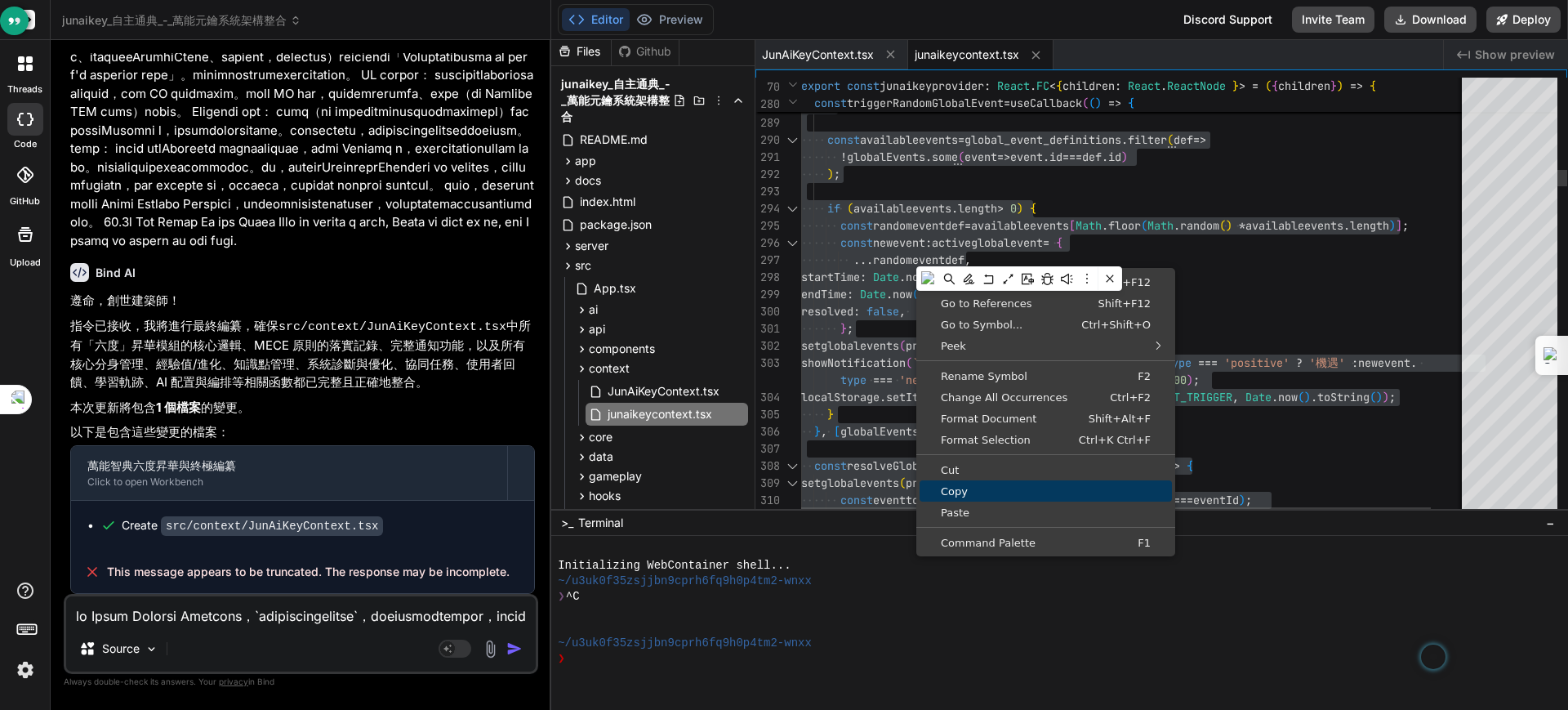
click at [959, 491] on span "Copy" at bounding box center [1045, 492] width 252 height 11
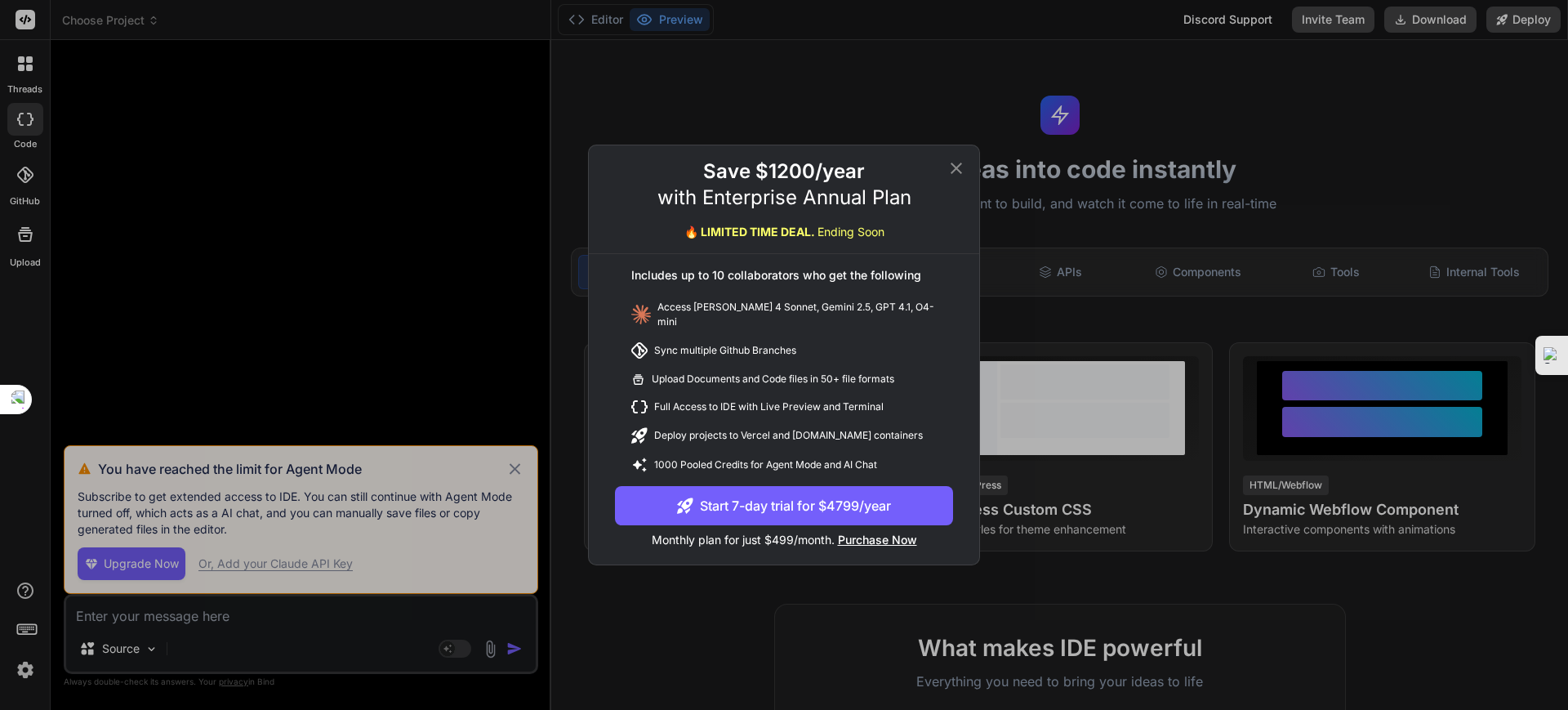
click at [958, 170] on icon at bounding box center [956, 168] width 11 height 11
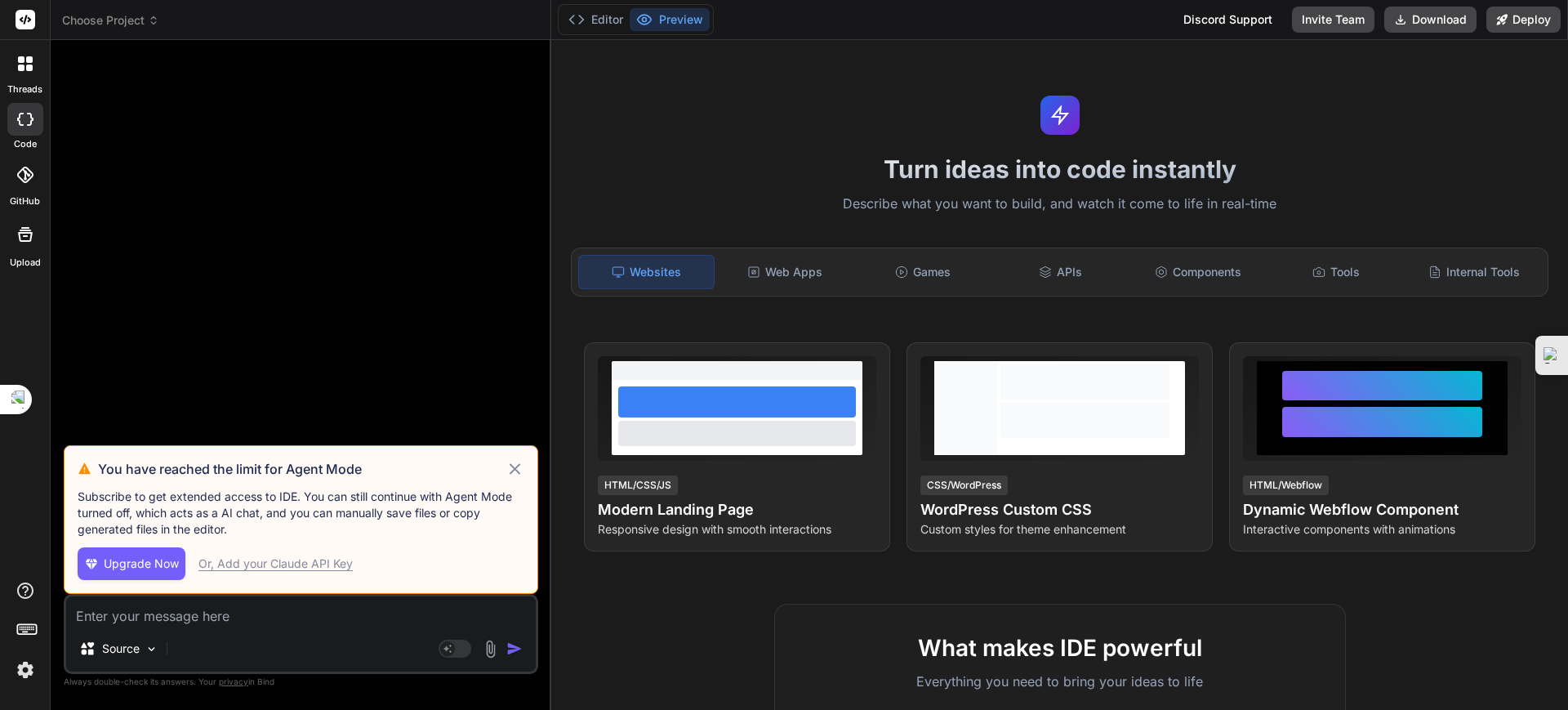
click at [516, 461] on icon at bounding box center [515, 468] width 18 height 19
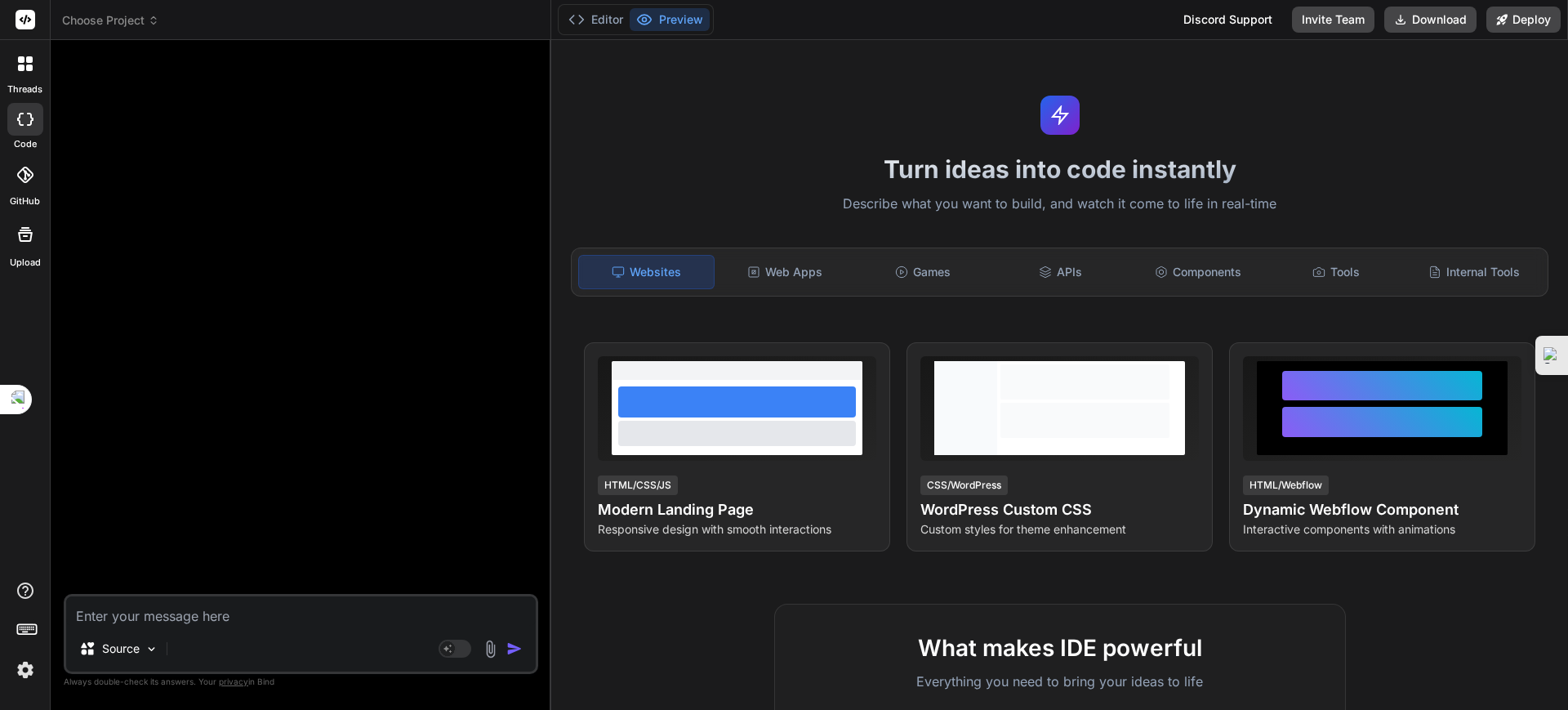
click at [18, 671] on img at bounding box center [25, 670] width 28 height 28
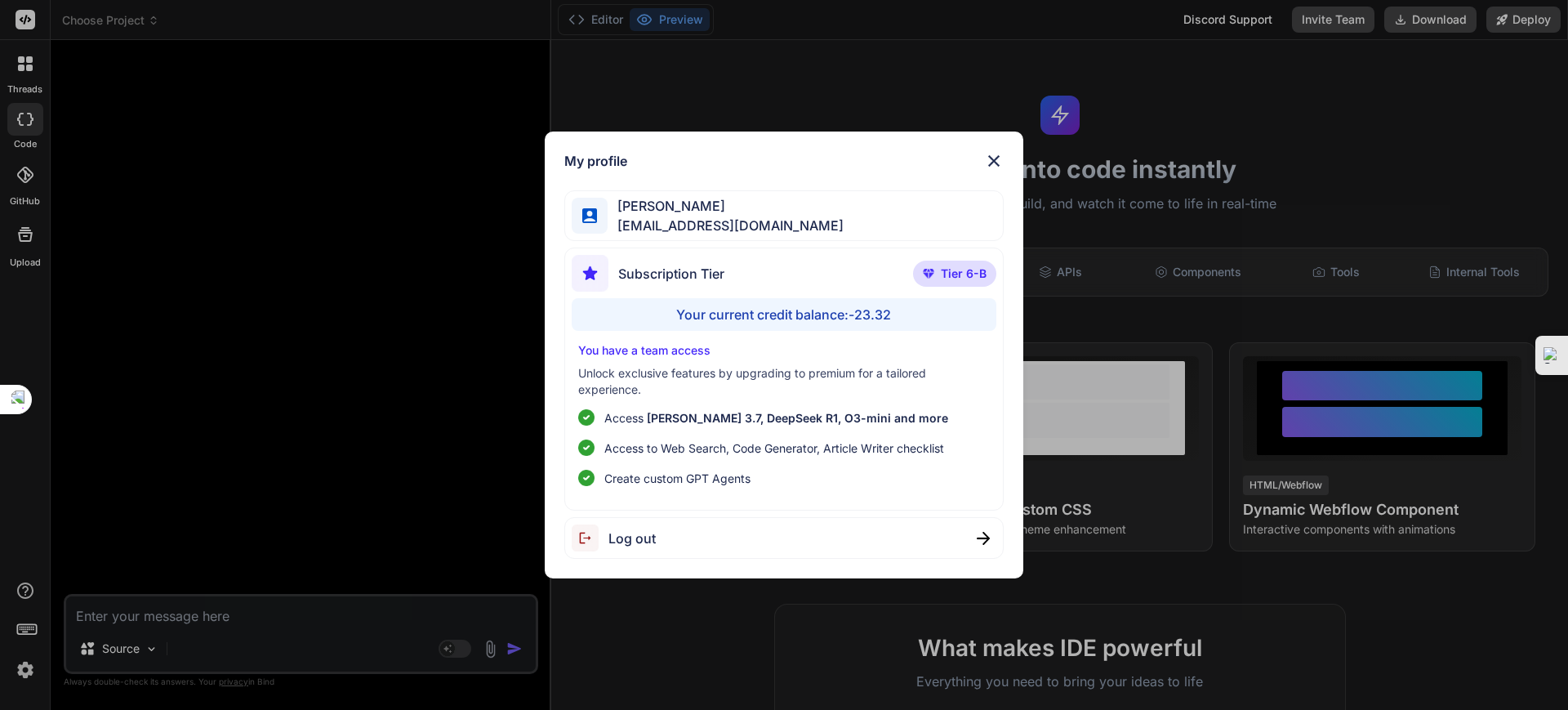
click at [91, 24] on div "My profile [PERSON_NAME] [EMAIL_ADDRESS][DOMAIN_NAME] Subscription Tier Tier 6-…" at bounding box center [784, 355] width 1568 height 710
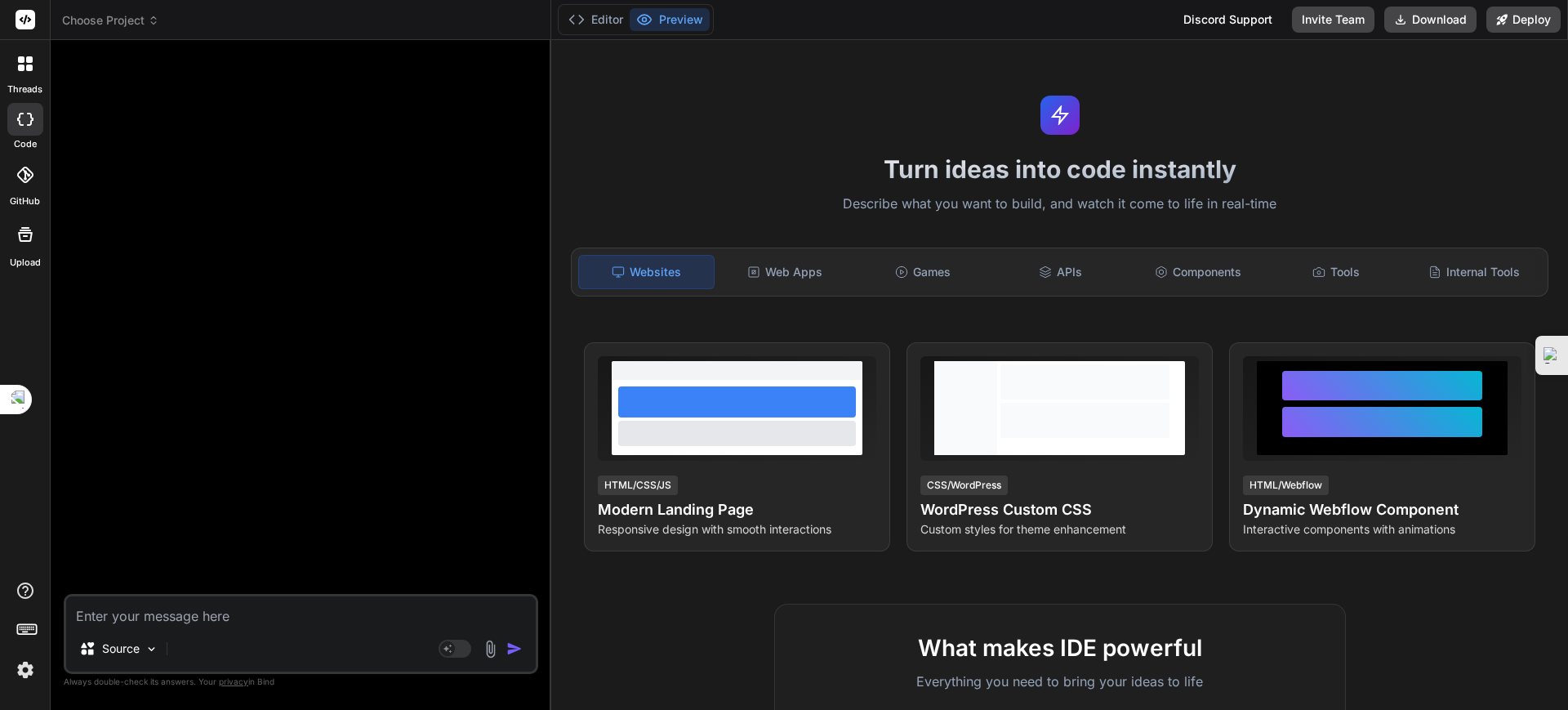
click at [94, 24] on span "Choose Project" at bounding box center [111, 20] width 97 height 17
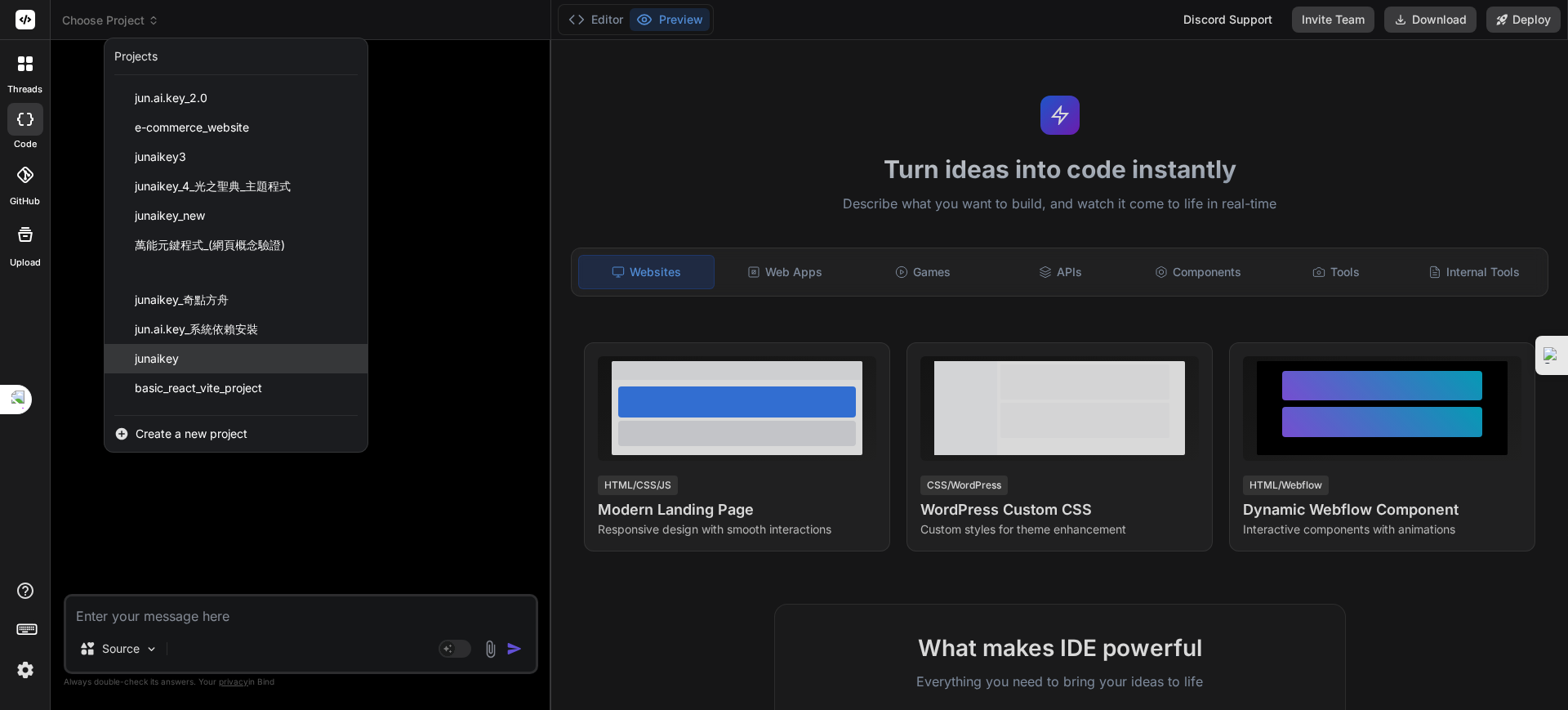
scroll to position [51, 0]
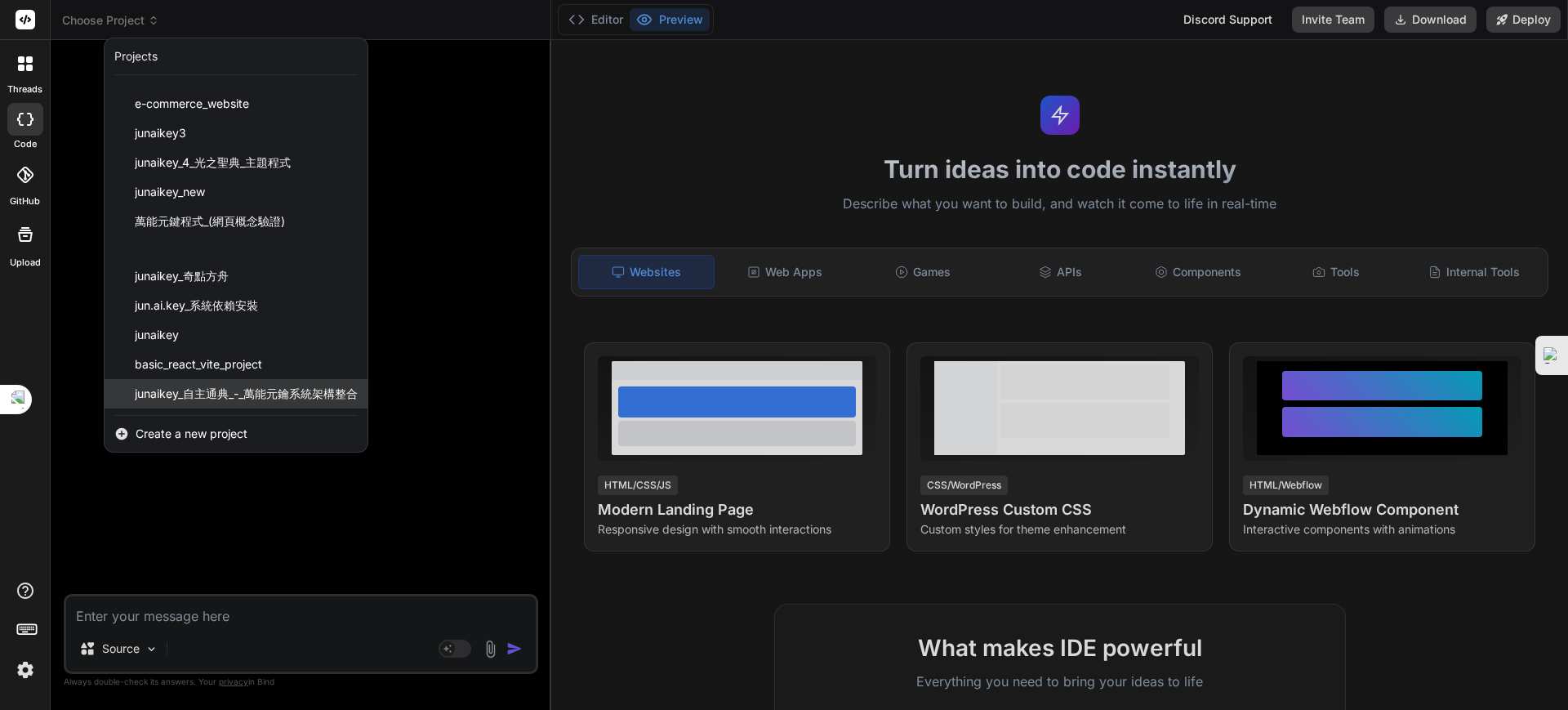
click at [226, 392] on span "junaikey_自主通典_-_萬能元鑰系統架構整合" at bounding box center [246, 394] width 223 height 17
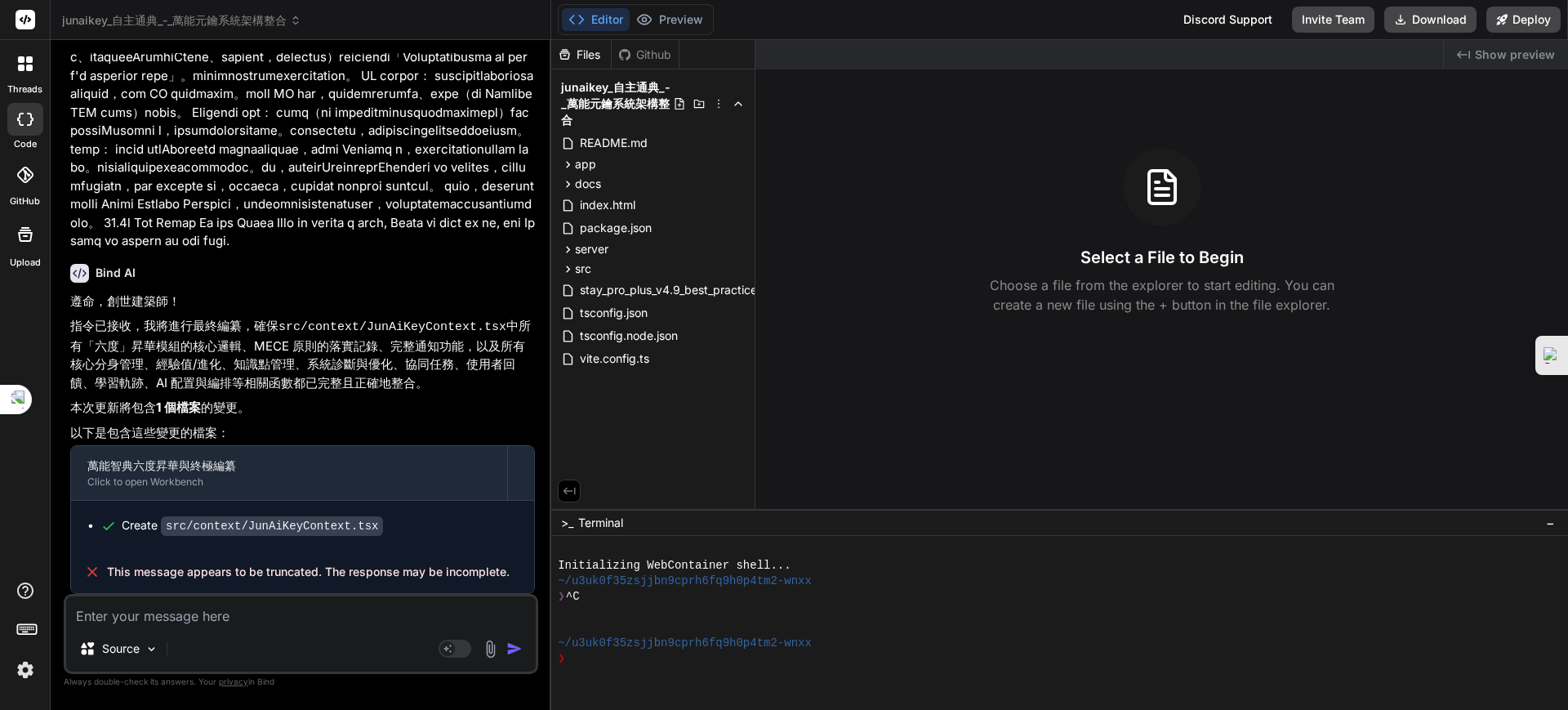
scroll to position [5702, 0]
click at [581, 264] on span "src" at bounding box center [584, 269] width 17 height 17
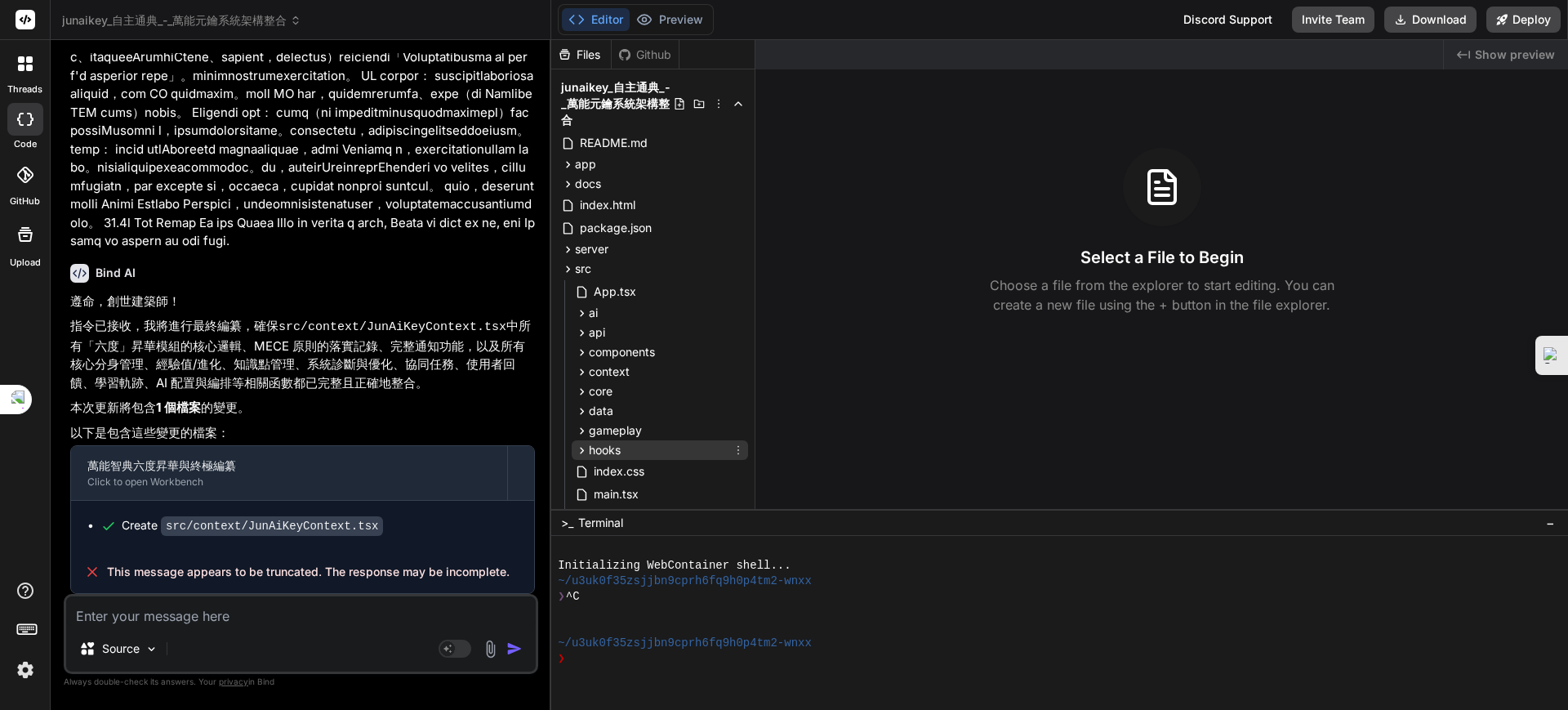
scroll to position [205, 0]
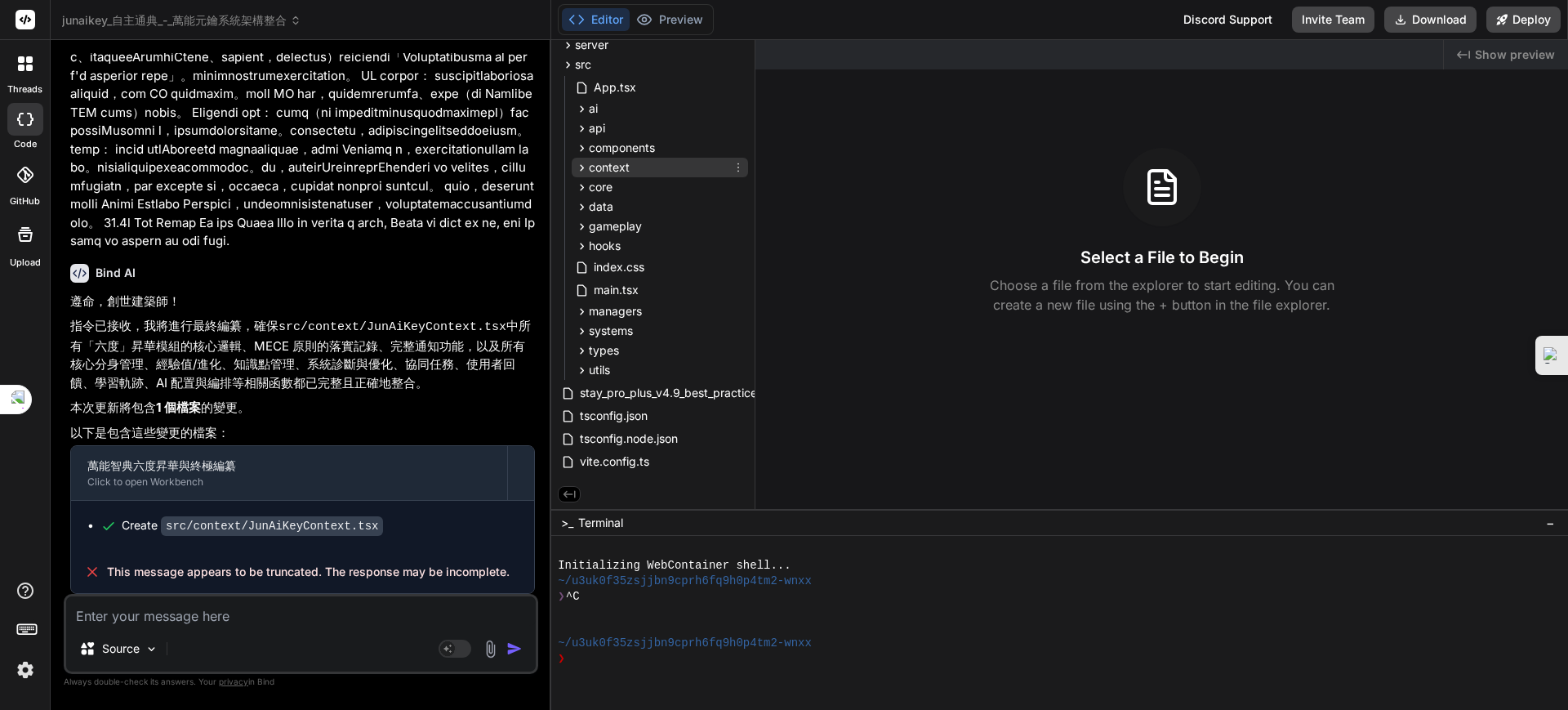
click at [602, 171] on span "context" at bounding box center [609, 168] width 41 height 17
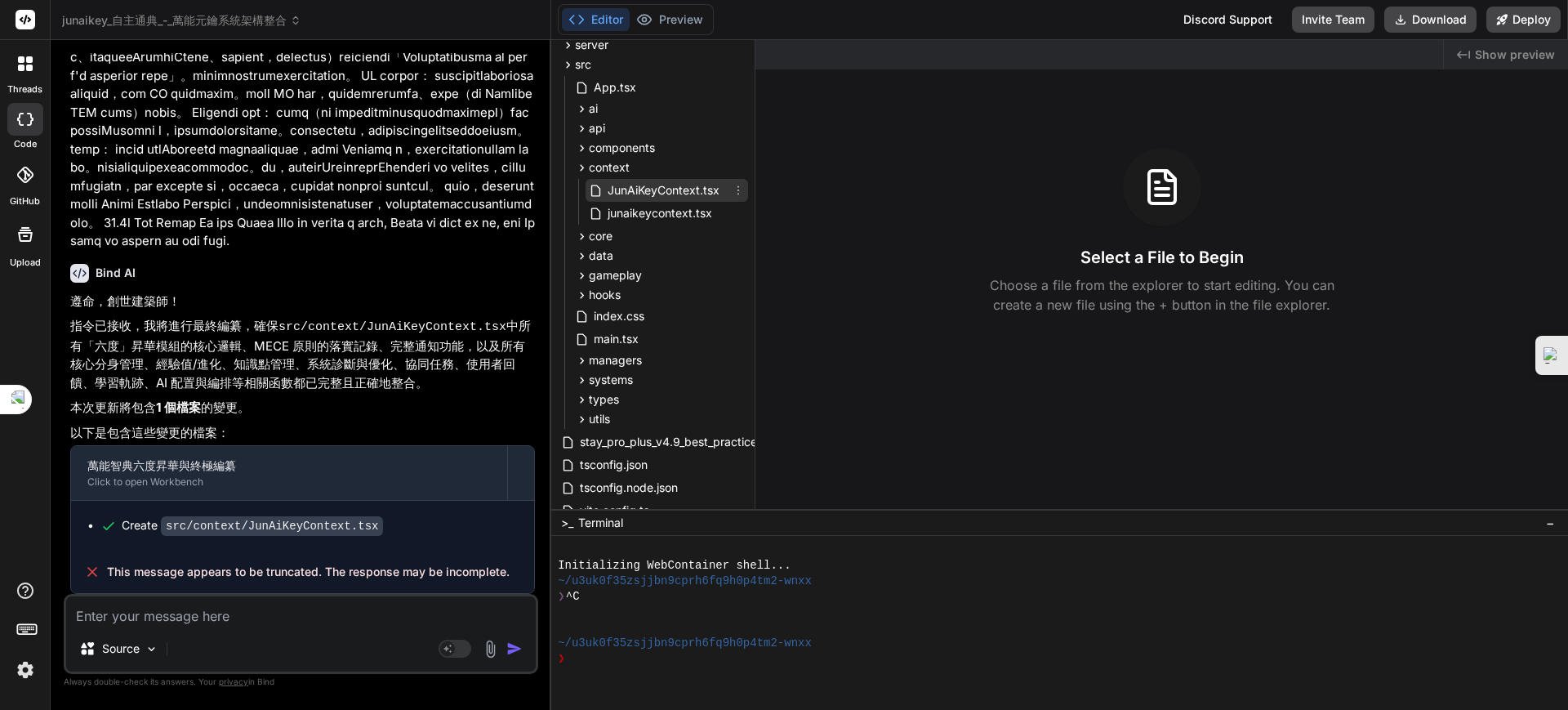
click at [738, 186] on icon at bounding box center [739, 191] width 2 height 9
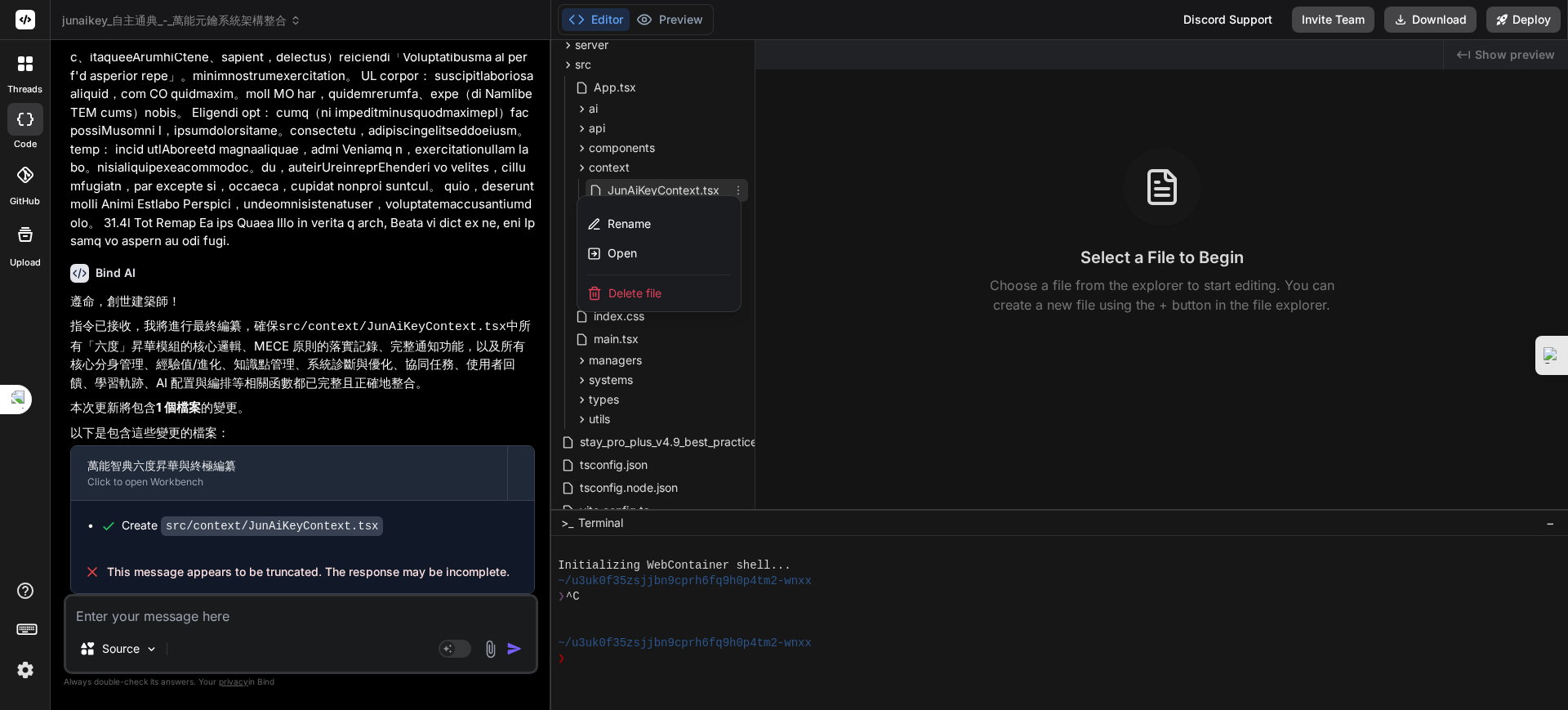
click at [736, 185] on div at bounding box center [1060, 375] width 1017 height 670
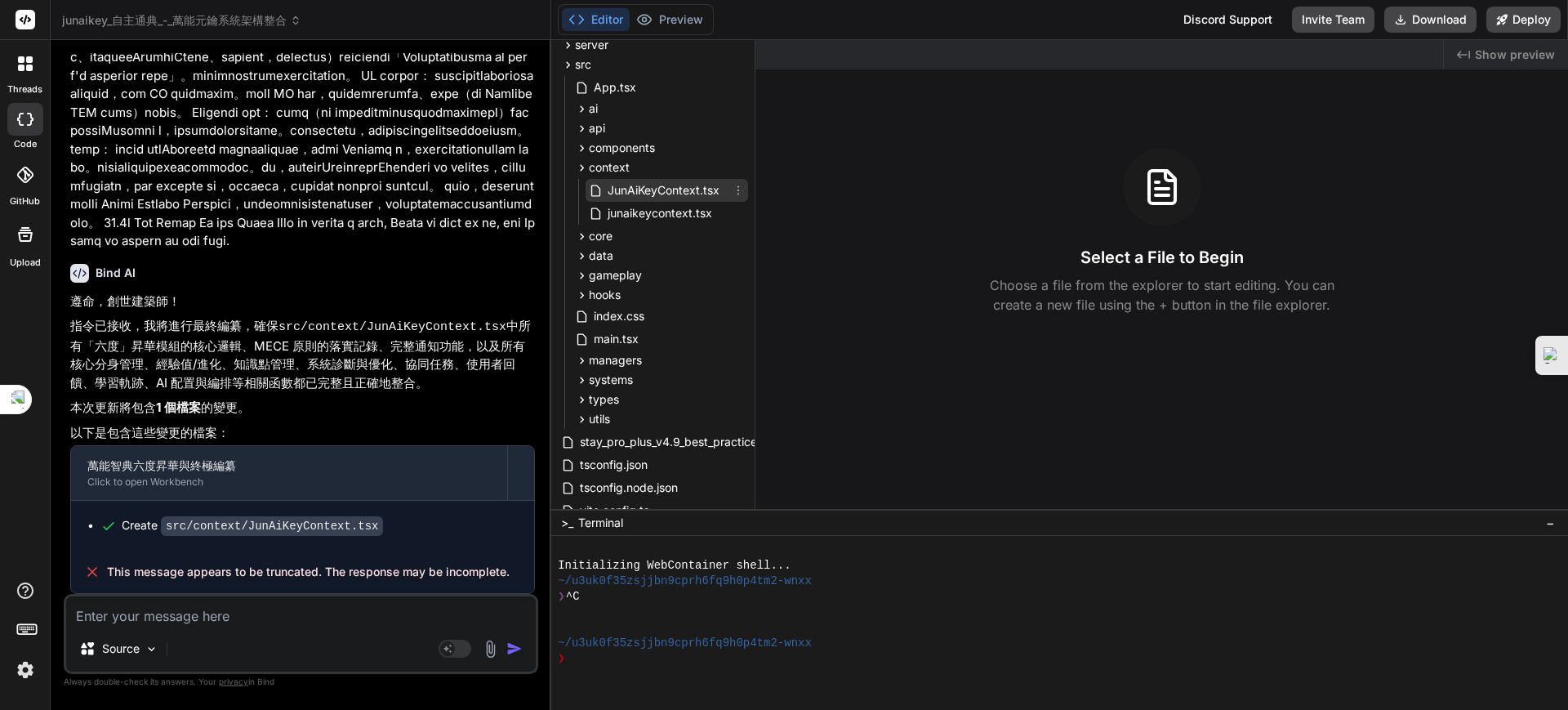
click at [650, 191] on span "JunAiKeyContext.tsx" at bounding box center [664, 190] width 116 height 19
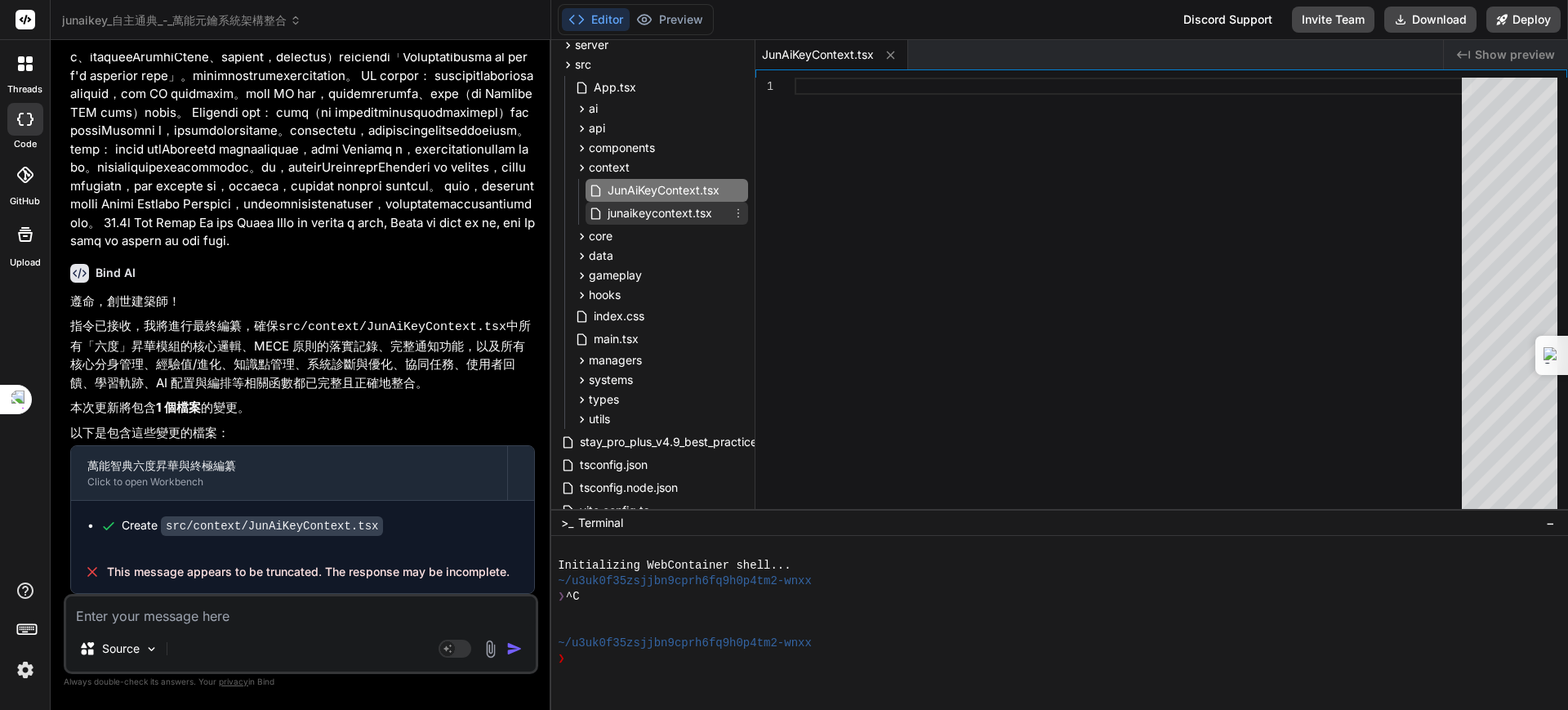
click at [651, 209] on span "junaikeycontext.tsx" at bounding box center [661, 213] width 108 height 19
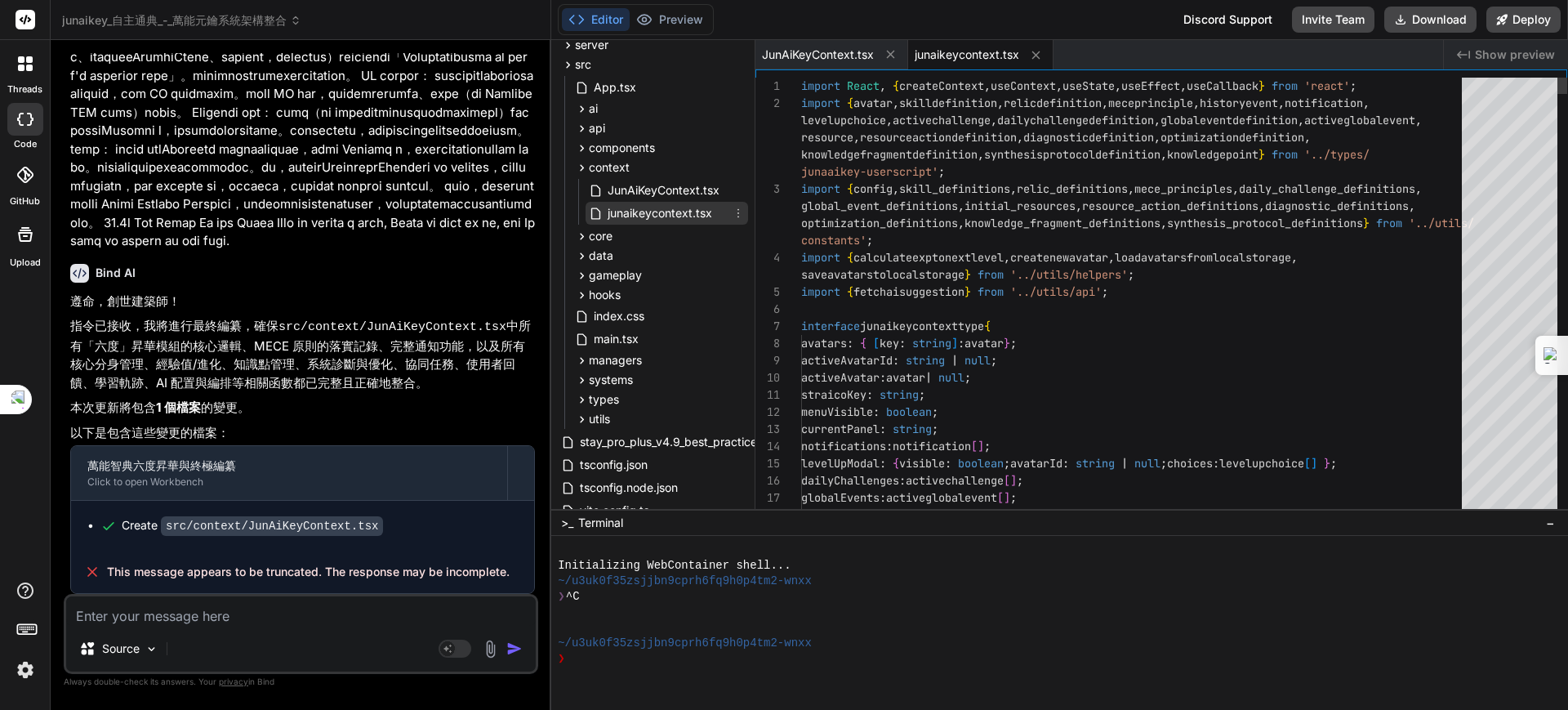
type textarea "x"
click at [737, 206] on icon at bounding box center [739, 213] width 13 height 13
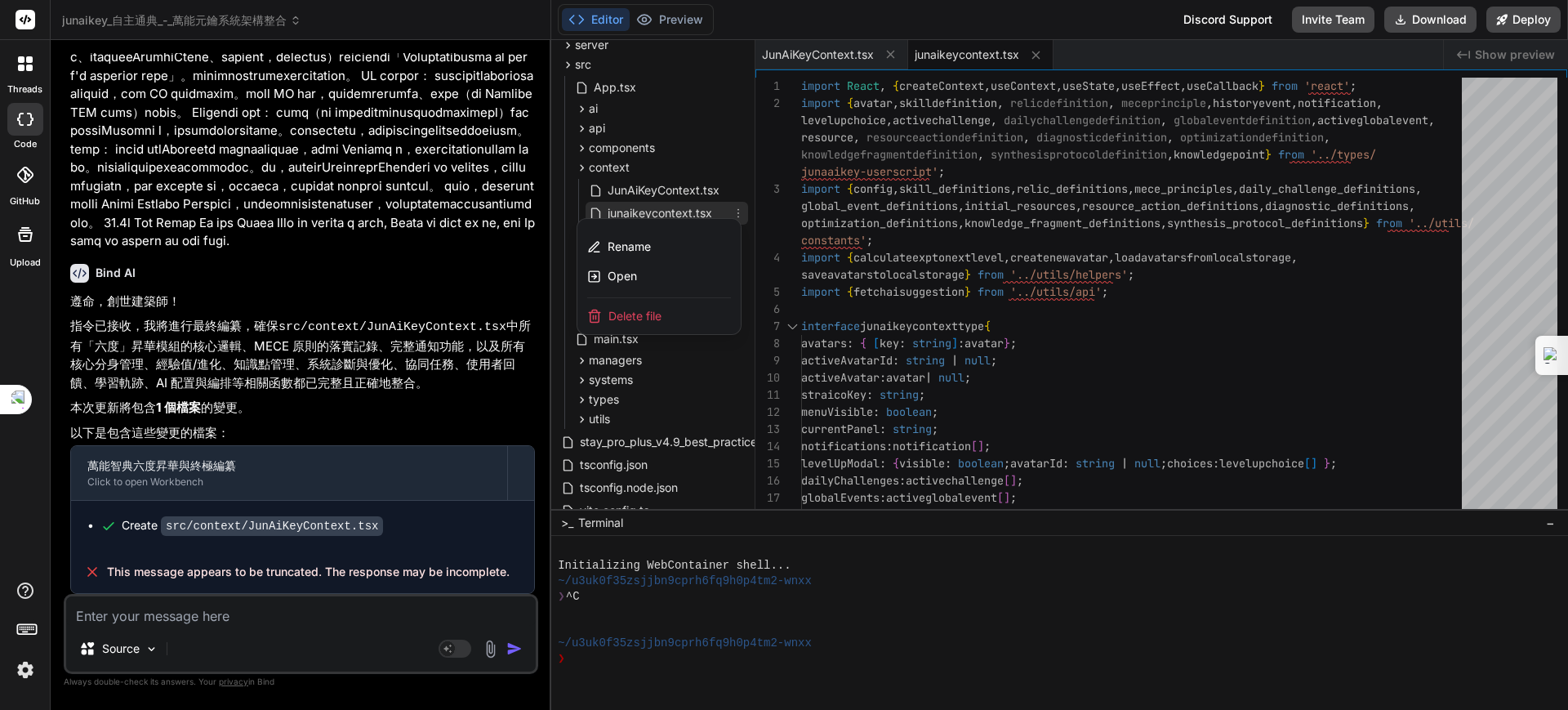
click at [710, 207] on div at bounding box center [1060, 375] width 1017 height 670
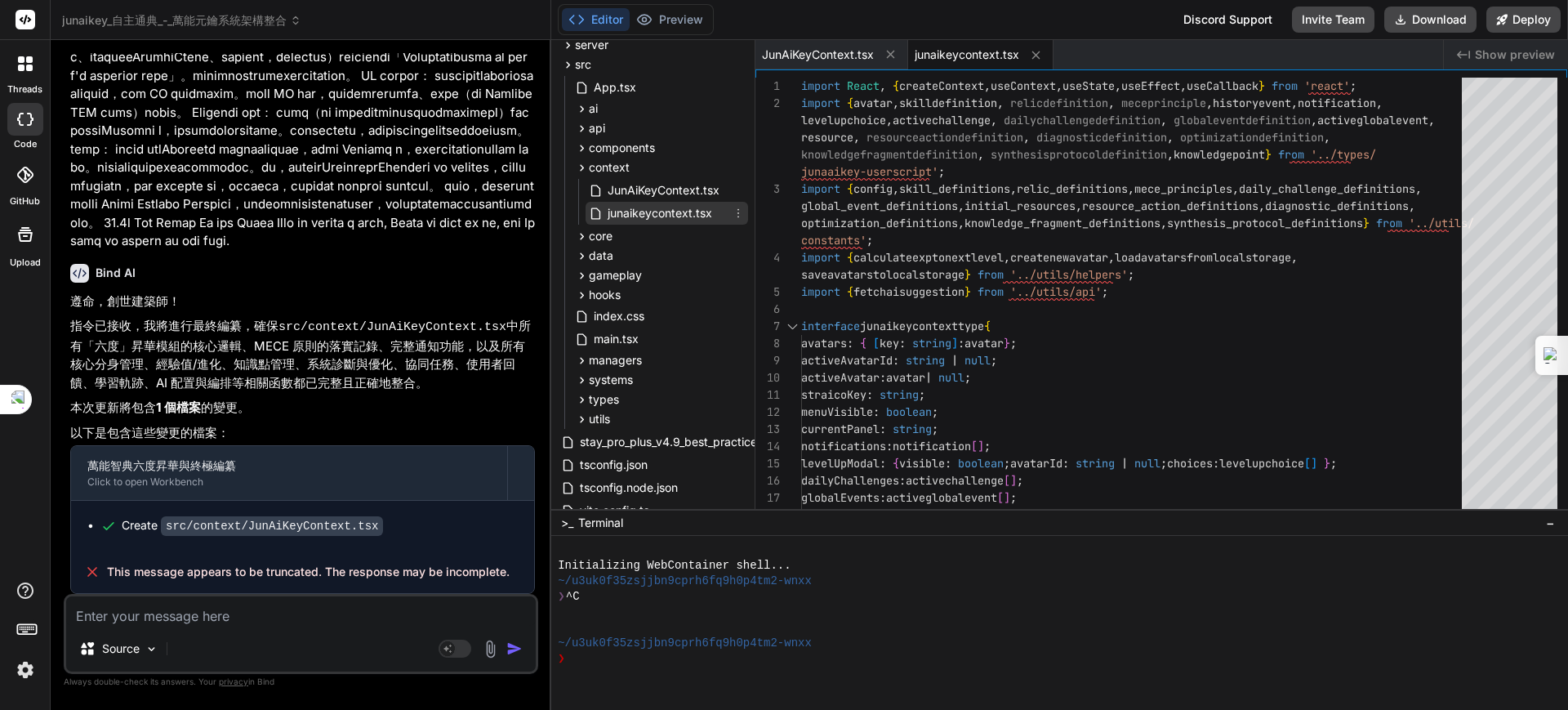
drag, startPoint x: 713, startPoint y: 208, endPoint x: 636, endPoint y: 205, distance: 77.1
click at [643, 206] on span "junaikeycontext.tsx" at bounding box center [661, 213] width 108 height 19
click at [683, 205] on span "junaikeycontext.tsx" at bounding box center [661, 213] width 108 height 19
click at [732, 207] on icon at bounding box center [739, 213] width 13 height 13
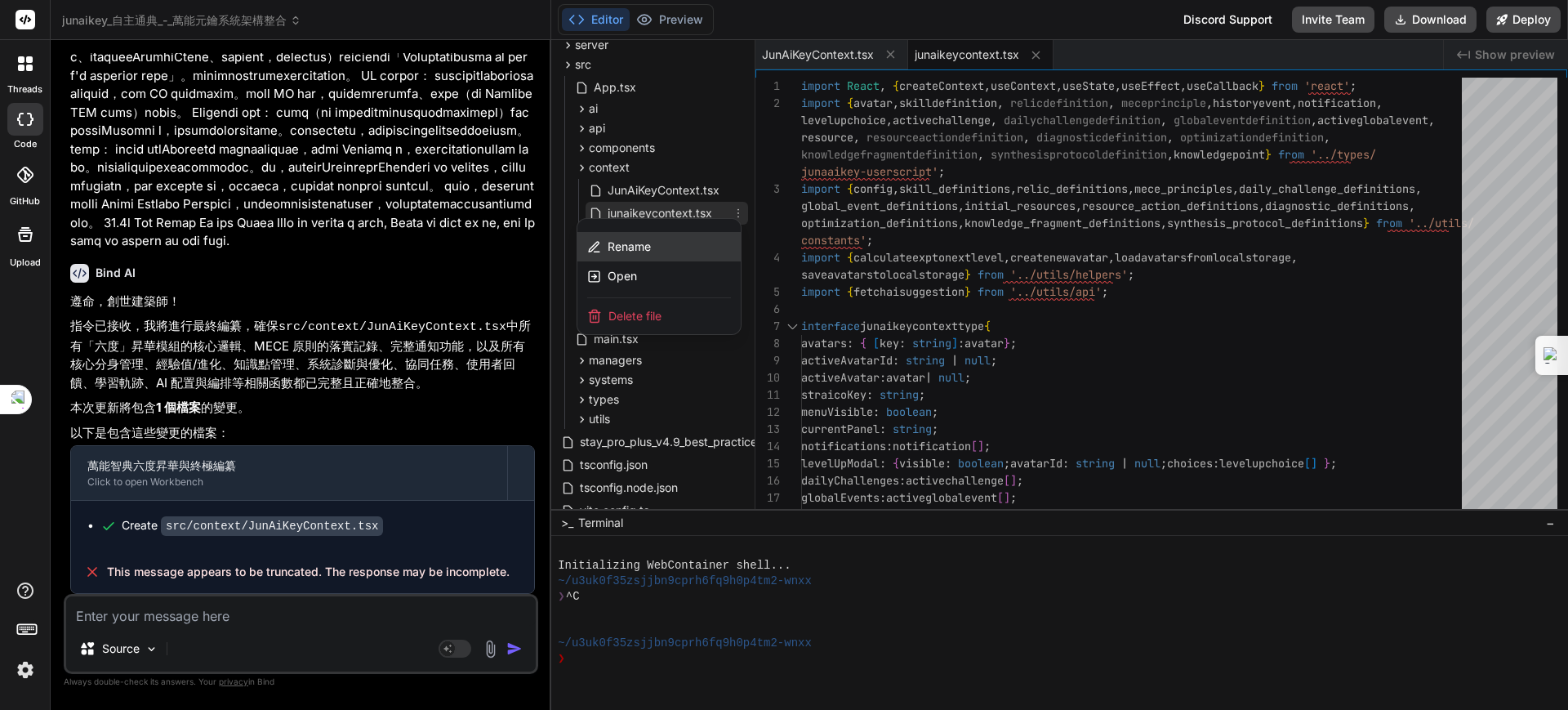
click at [651, 237] on div "Rename" at bounding box center [659, 247] width 163 height 29
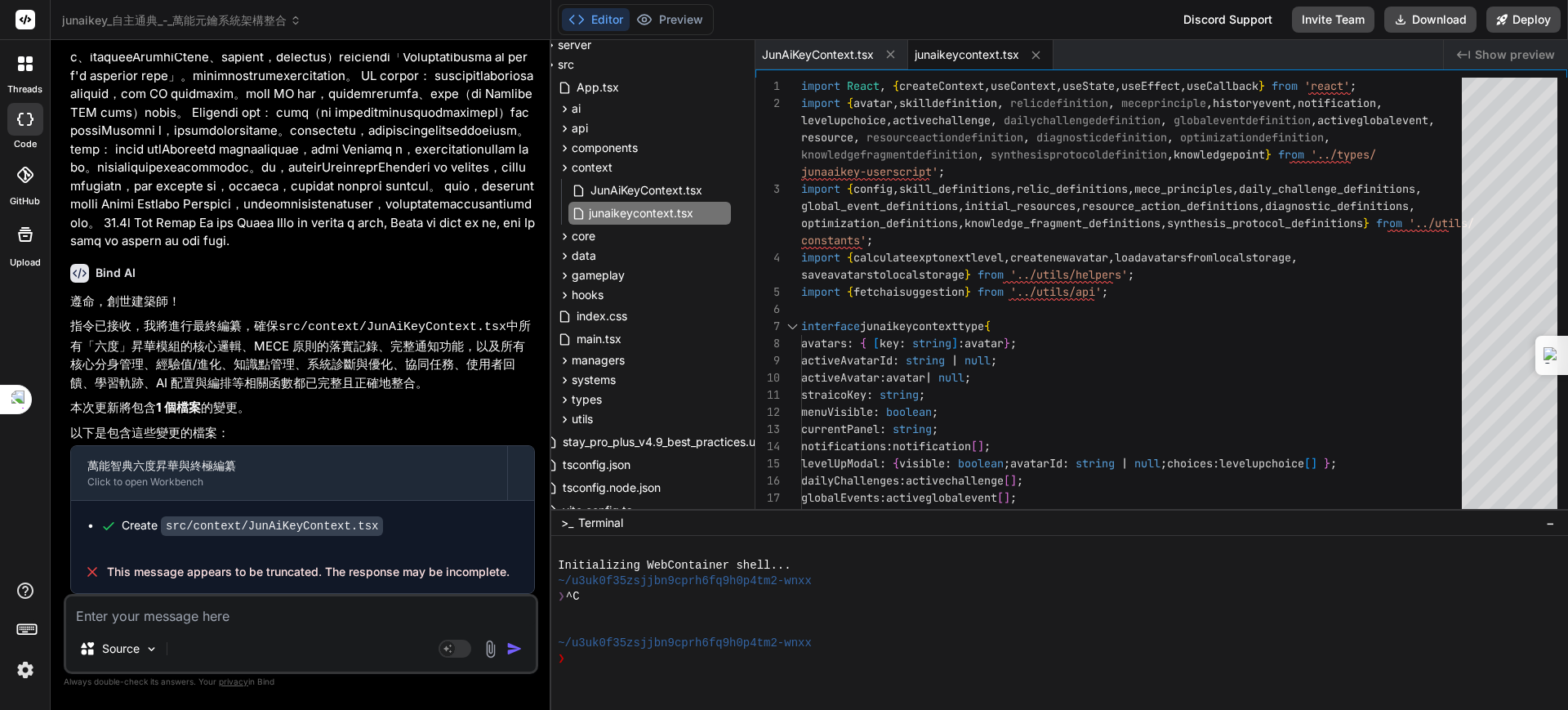
drag, startPoint x: 702, startPoint y: 211, endPoint x: 581, endPoint y: 206, distance: 121.1
click at [581, 206] on div "junaikeycontext.tsx" at bounding box center [670, 213] width 196 height 19
click at [658, 184] on span "JunAiKeyContext.tsx" at bounding box center [647, 190] width 116 height 19
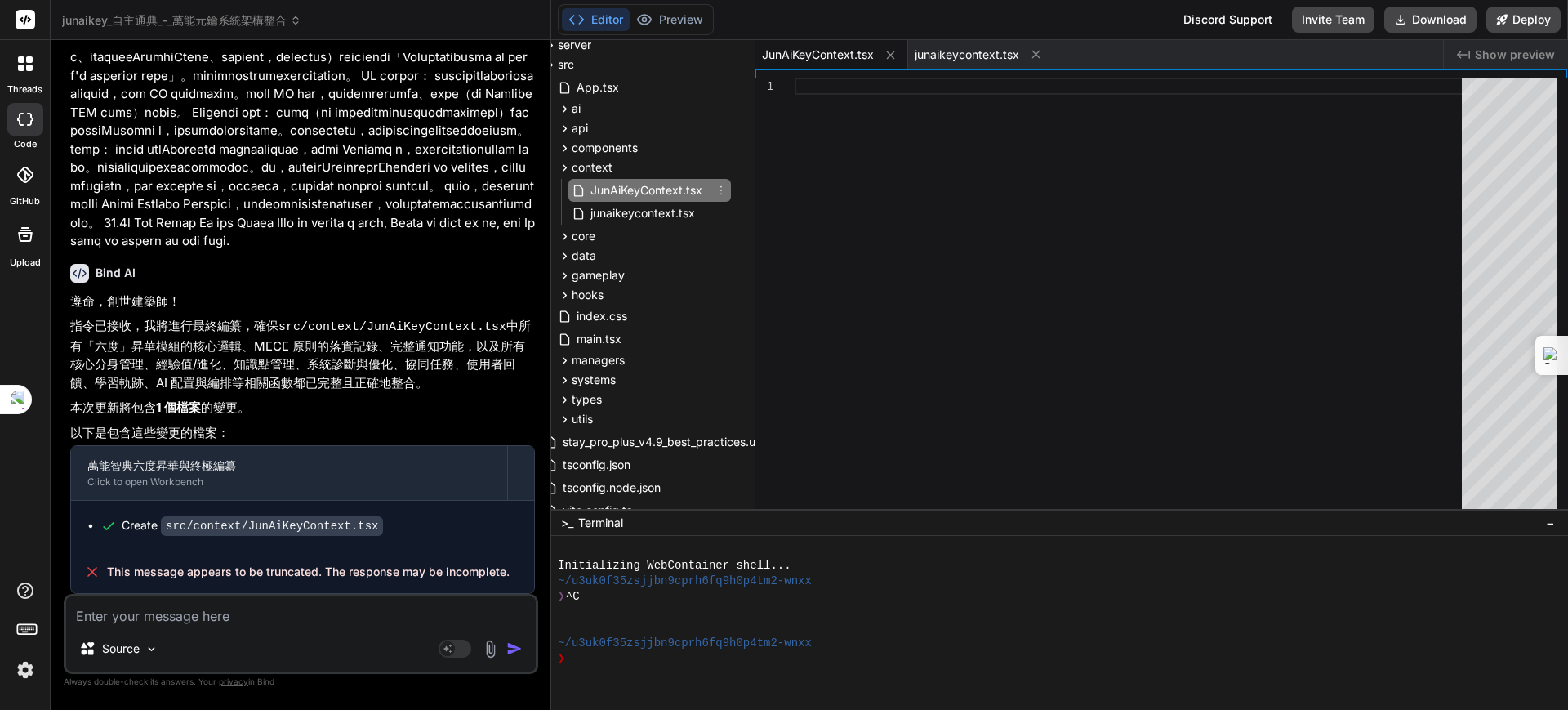
click at [717, 189] on icon at bounding box center [721, 190] width 13 height 13
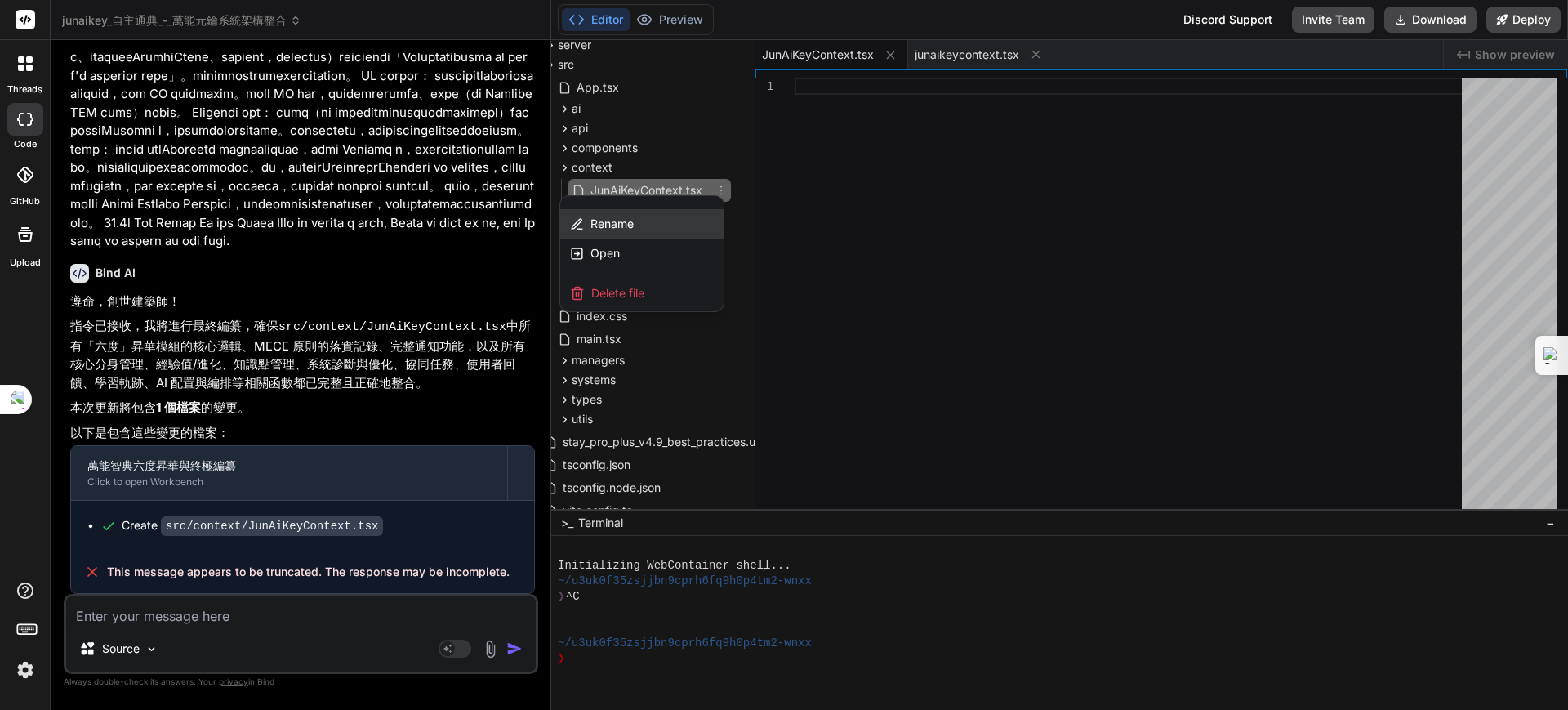
click at [614, 221] on span "Rename" at bounding box center [612, 224] width 43 height 17
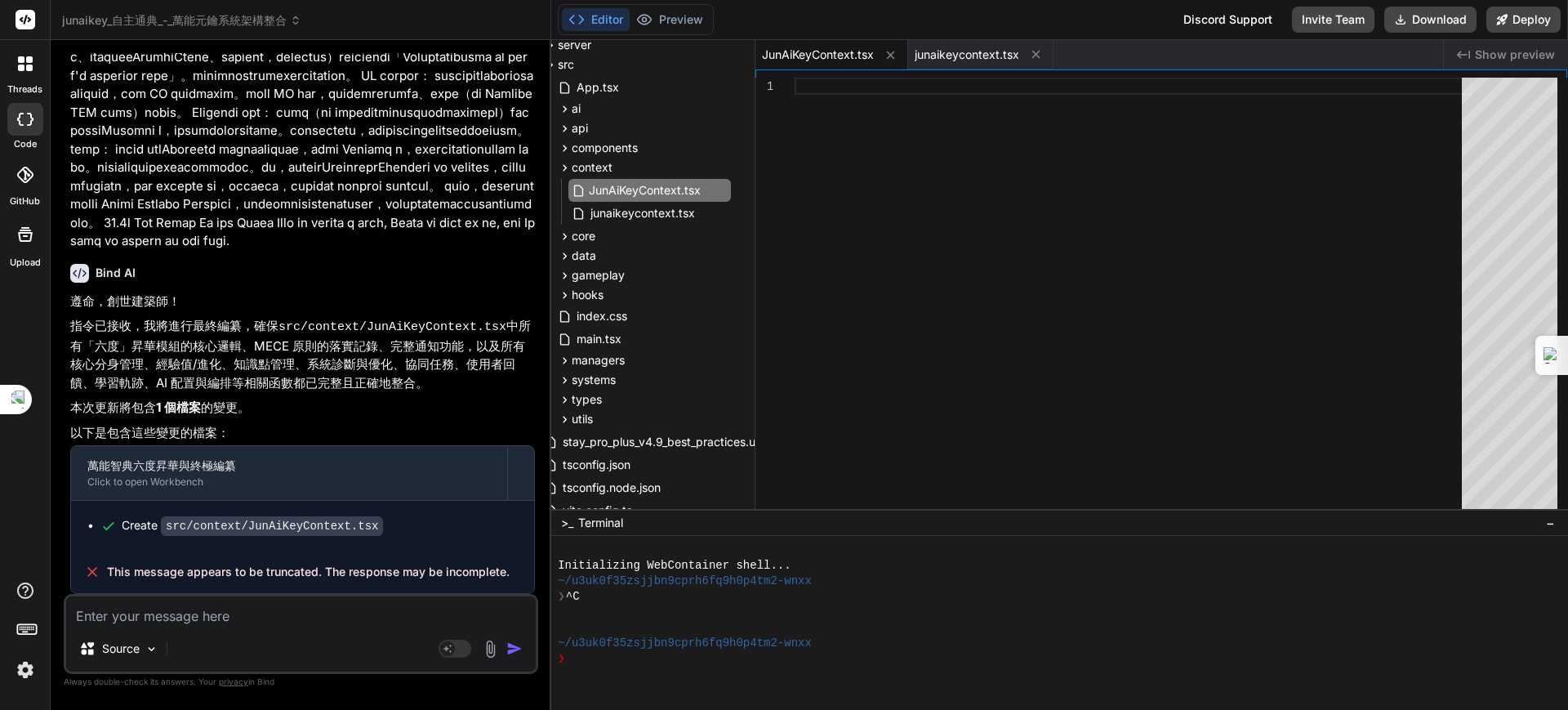
drag, startPoint x: 704, startPoint y: 188, endPoint x: 578, endPoint y: 188, distance: 126.0
click at [578, 188] on div "JunAiKeyContext.tsx" at bounding box center [670, 190] width 196 height 19
type input "1"
click at [673, 208] on span "junaikeycontext.tsx" at bounding box center [643, 213] width 108 height 19
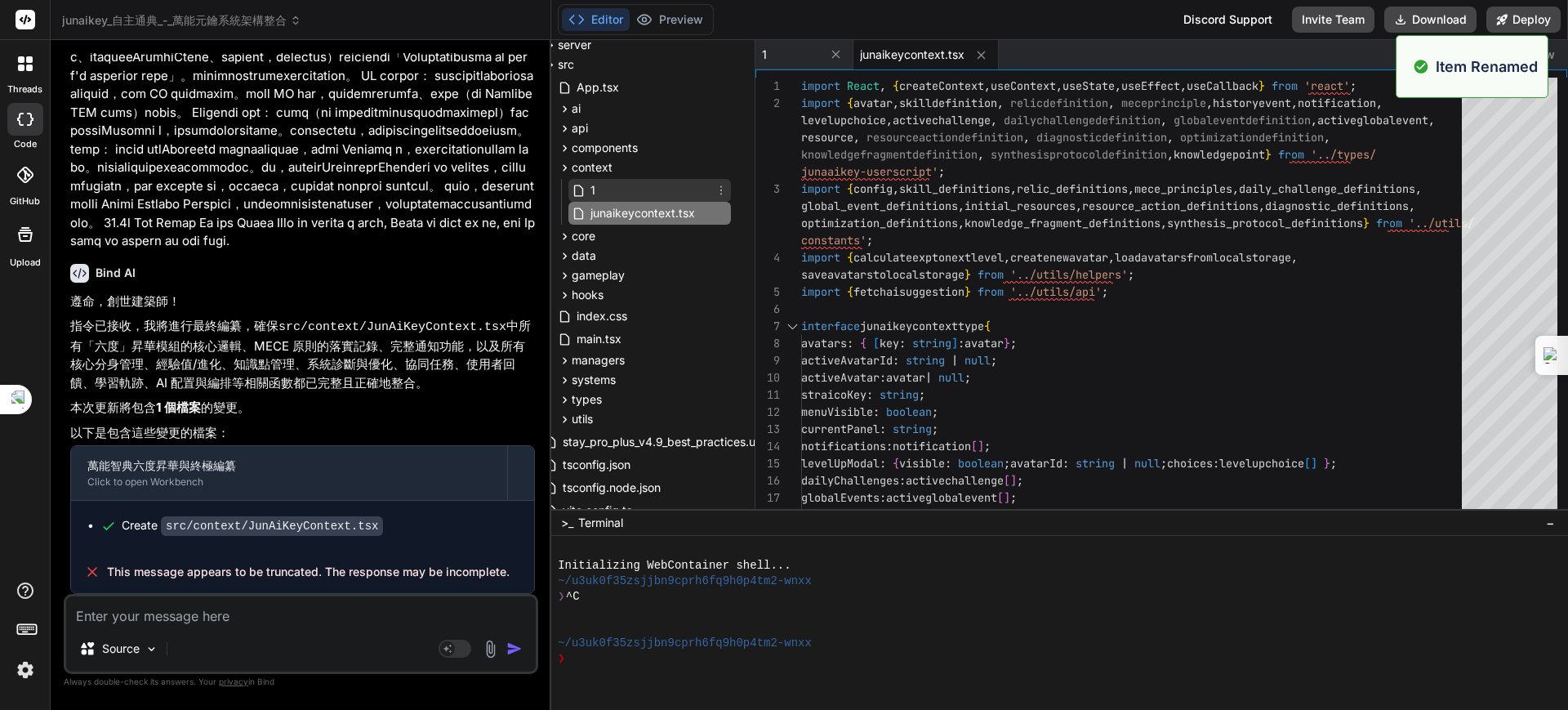
click at [672, 183] on div "1" at bounding box center [650, 190] width 162 height 23
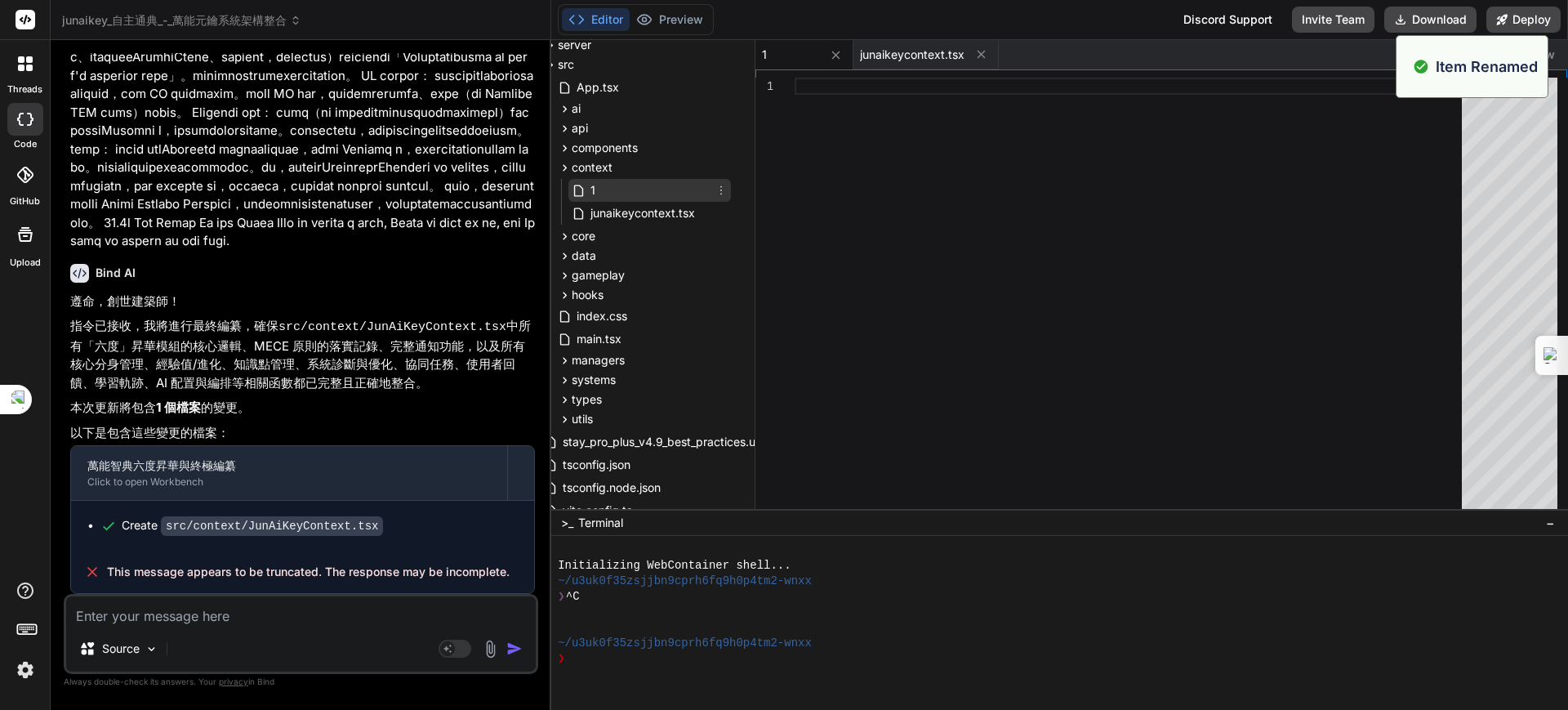
click at [718, 186] on icon at bounding box center [721, 190] width 13 height 13
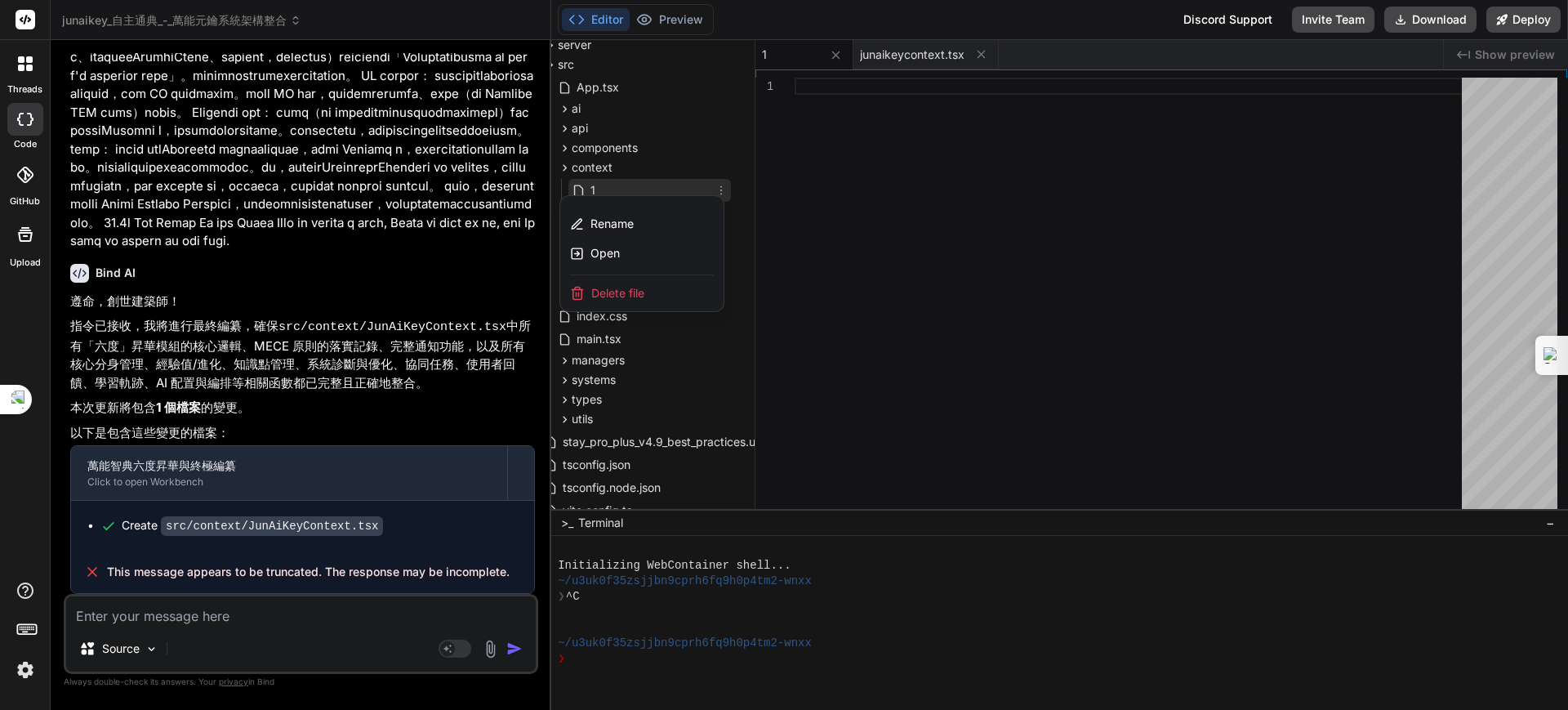
click at [618, 293] on span "Delete file" at bounding box center [617, 294] width 53 height 17
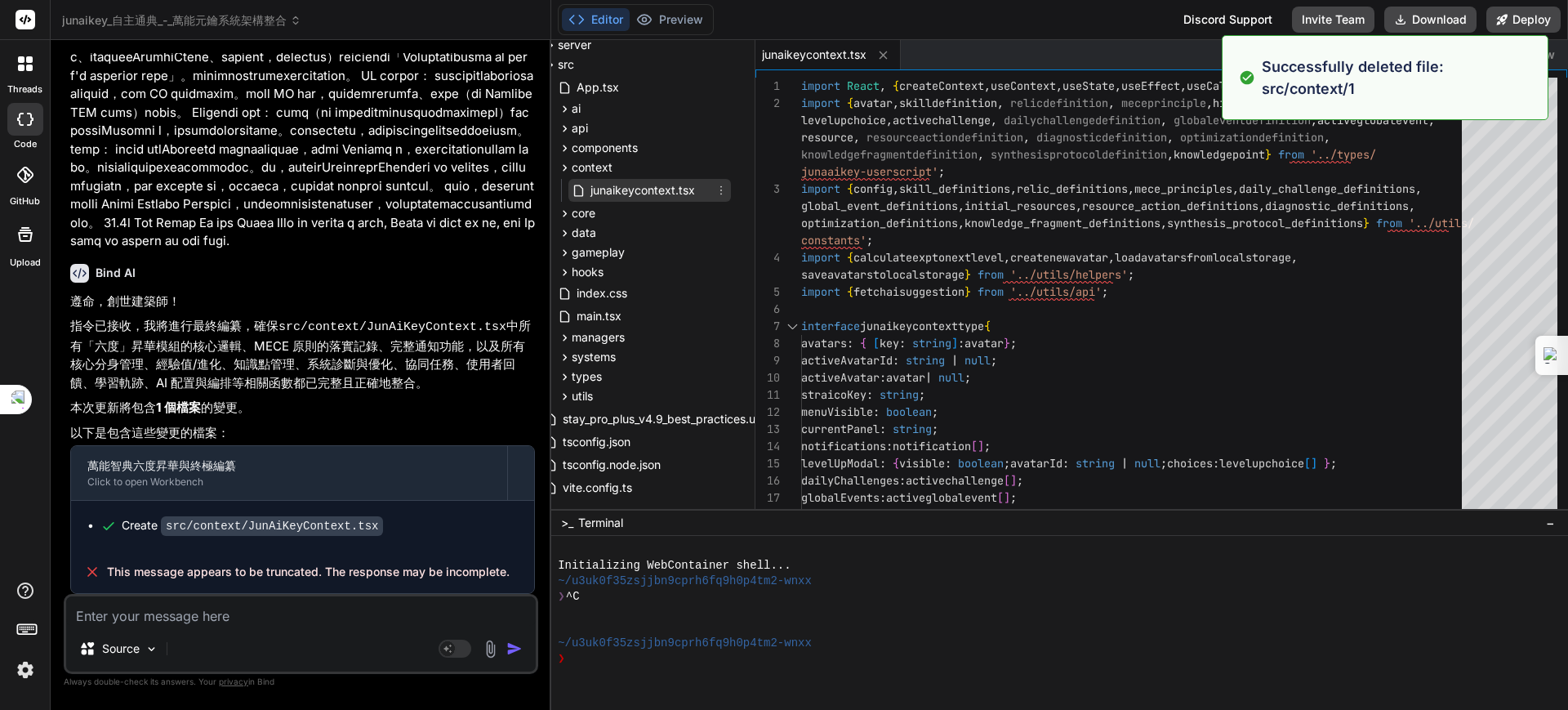
click at [717, 184] on icon at bounding box center [721, 190] width 13 height 13
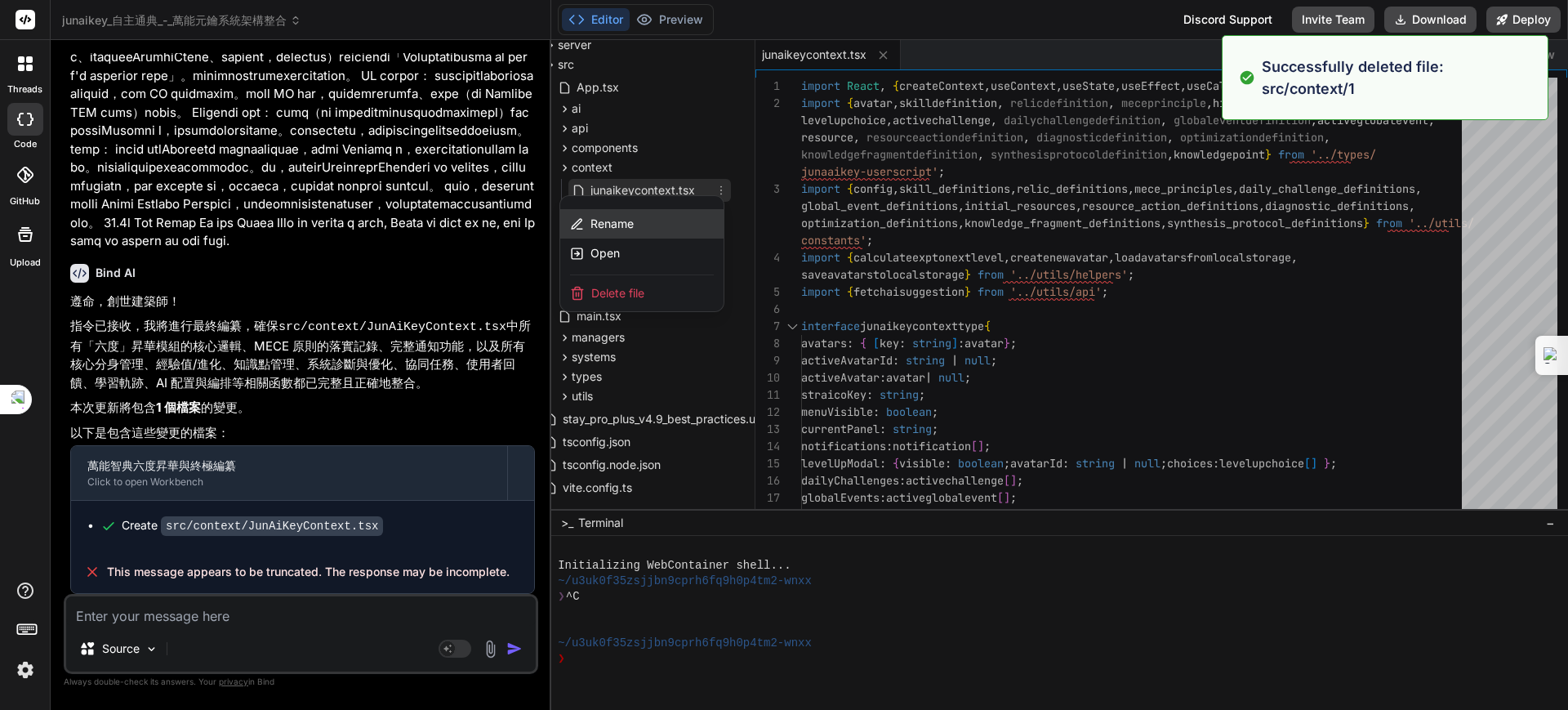
click at [628, 216] on span "Rename" at bounding box center [612, 224] width 43 height 17
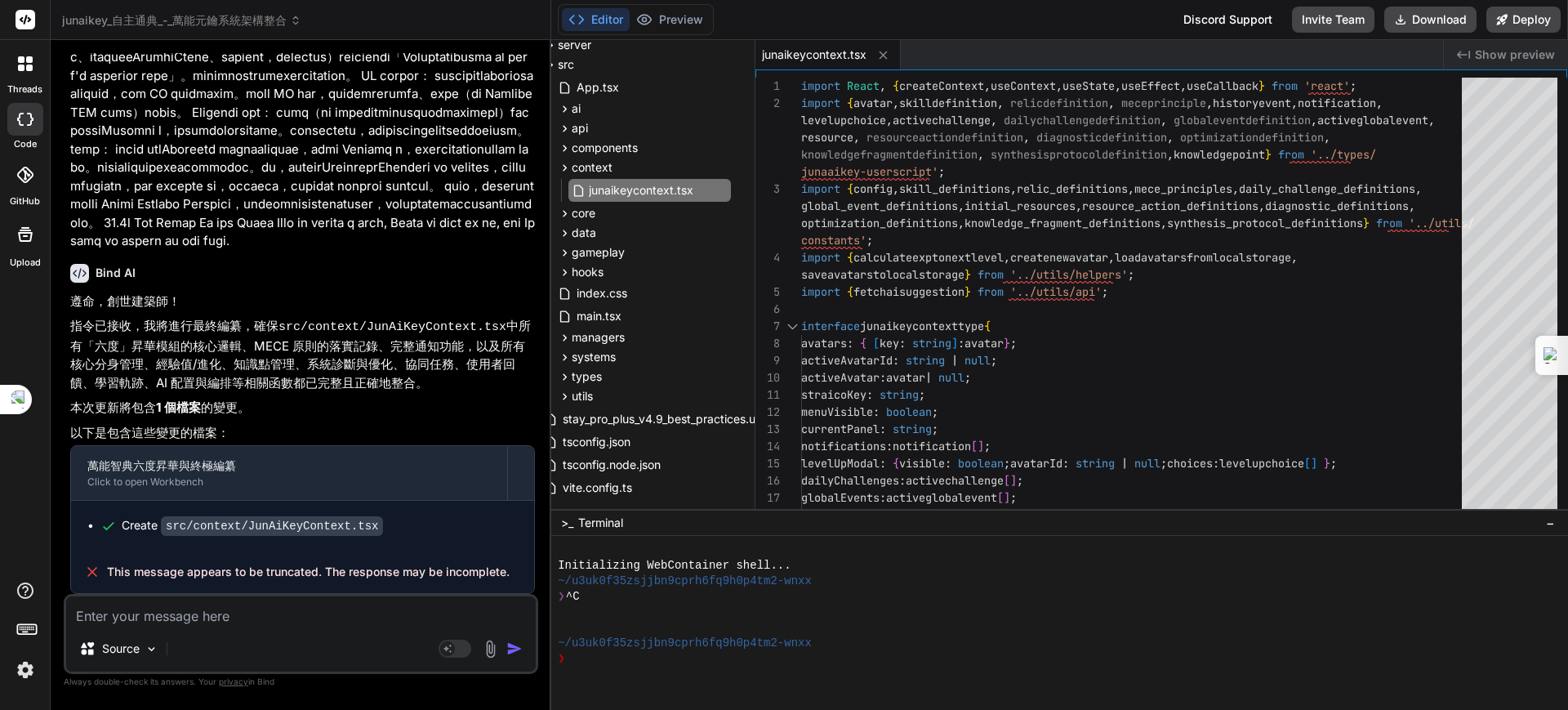
scroll to position [205, 0]
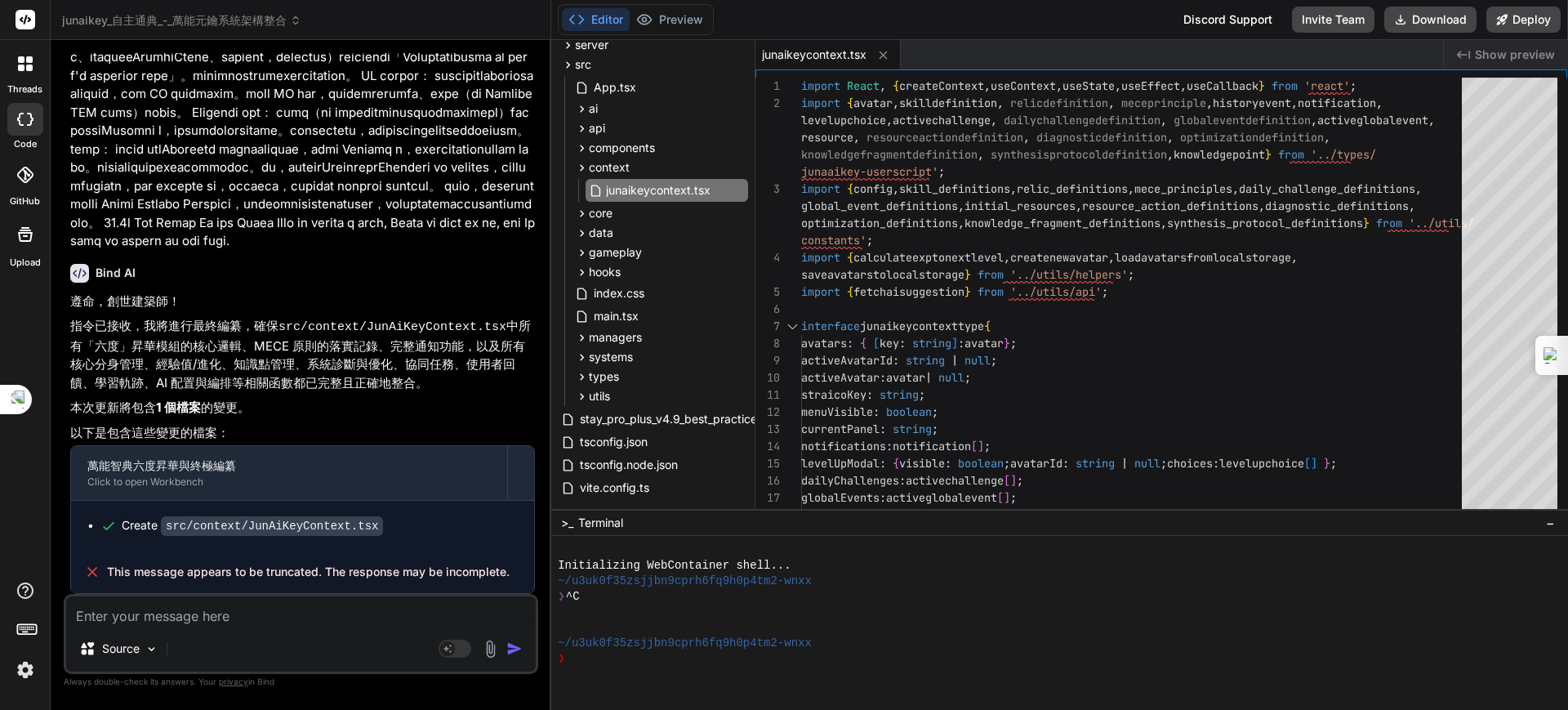
drag, startPoint x: 699, startPoint y: 190, endPoint x: 557, endPoint y: 179, distance: 142.4
click at [557, 179] on div "junaikey_自主通典_-_萬能元鑰系統架構整合 README.md app components AIConfigurationPanel.tsx AI…" at bounding box center [653, 185] width 204 height 640
type input "JunAiKeyContext.tsx"
click at [655, 191] on input "JunAiKeyContext.tsx" at bounding box center [695, 190] width 179 height 19
click at [643, 229] on div "data" at bounding box center [660, 232] width 176 height 19
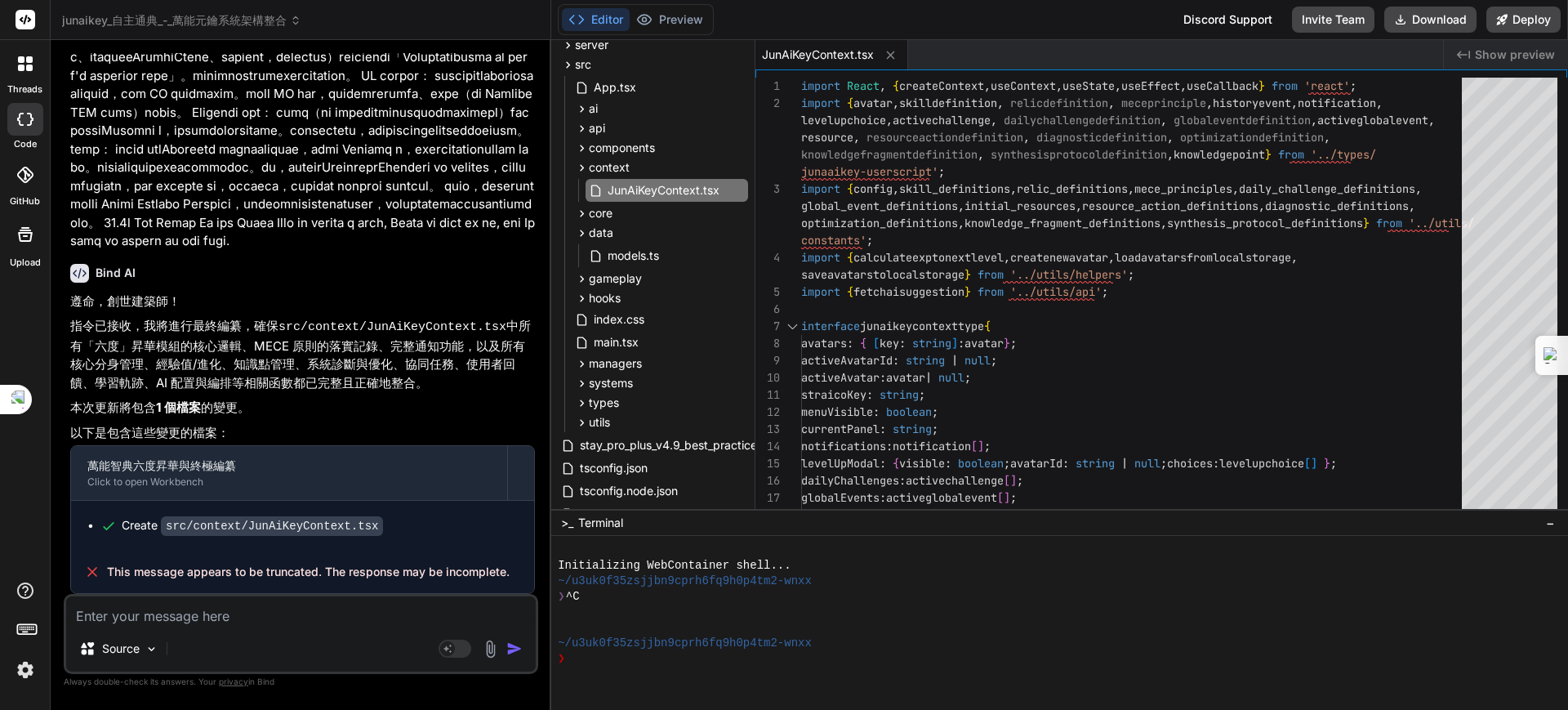
click at [218, 623] on textarea at bounding box center [301, 611] width 470 height 29
type textarea "ㄨㄜ"
type textarea "x"
type textarea "ㄨ"
type textarea "x"
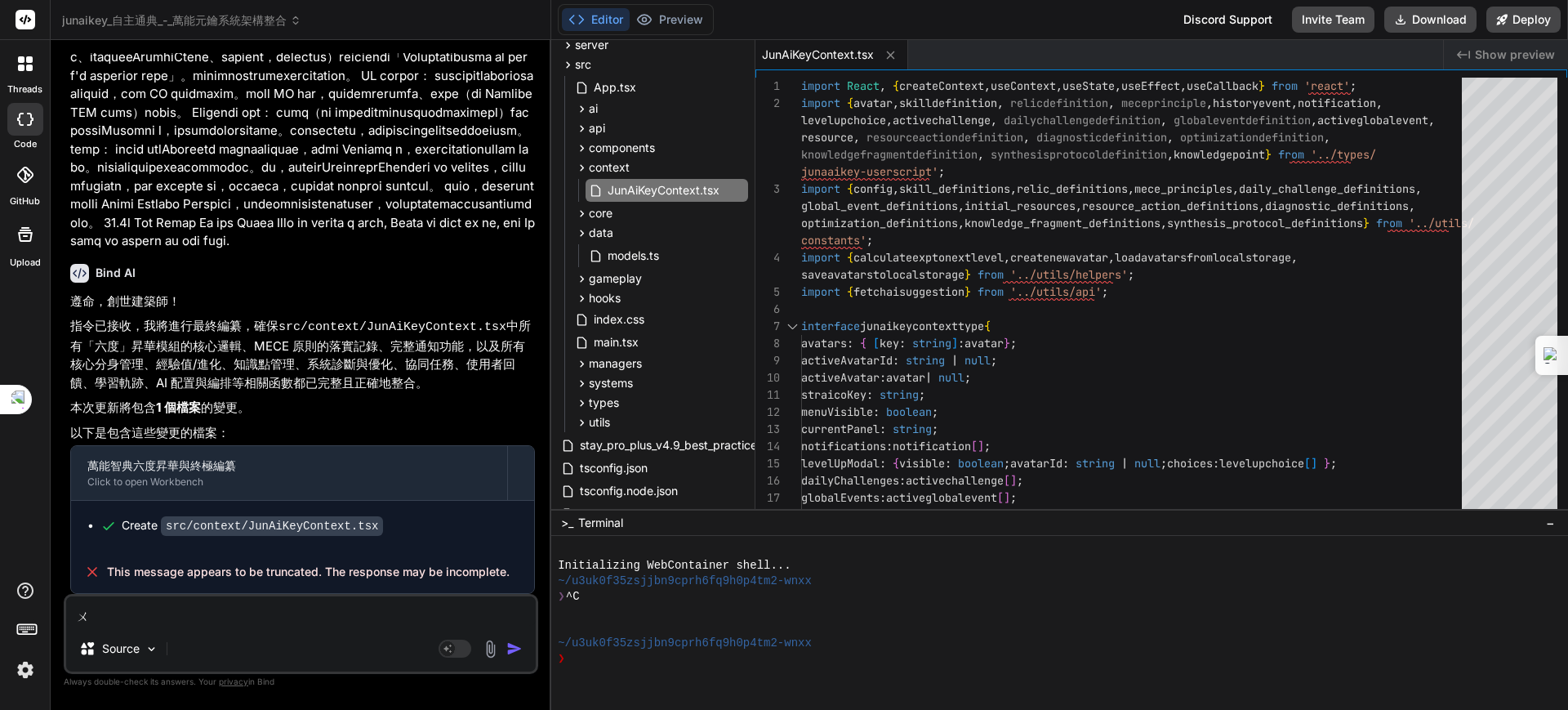
type textarea "x"
type textarea "ㄗ"
type textarea "x"
type textarea "ㄗㄞ"
type textarea "x"
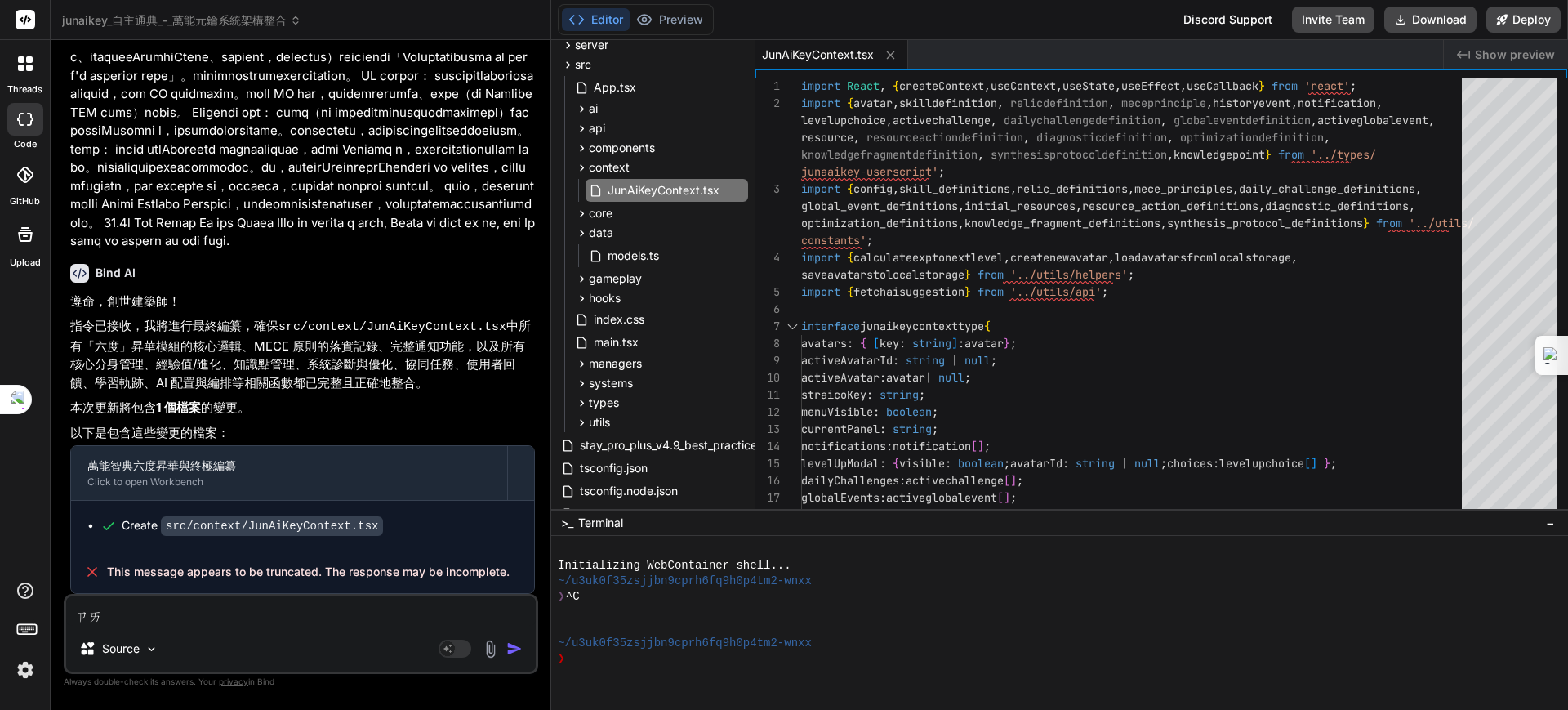
type textarea "在"
type textarea "x"
type textarea "在ㄘ"
type textarea "x"
type textarea "再次"
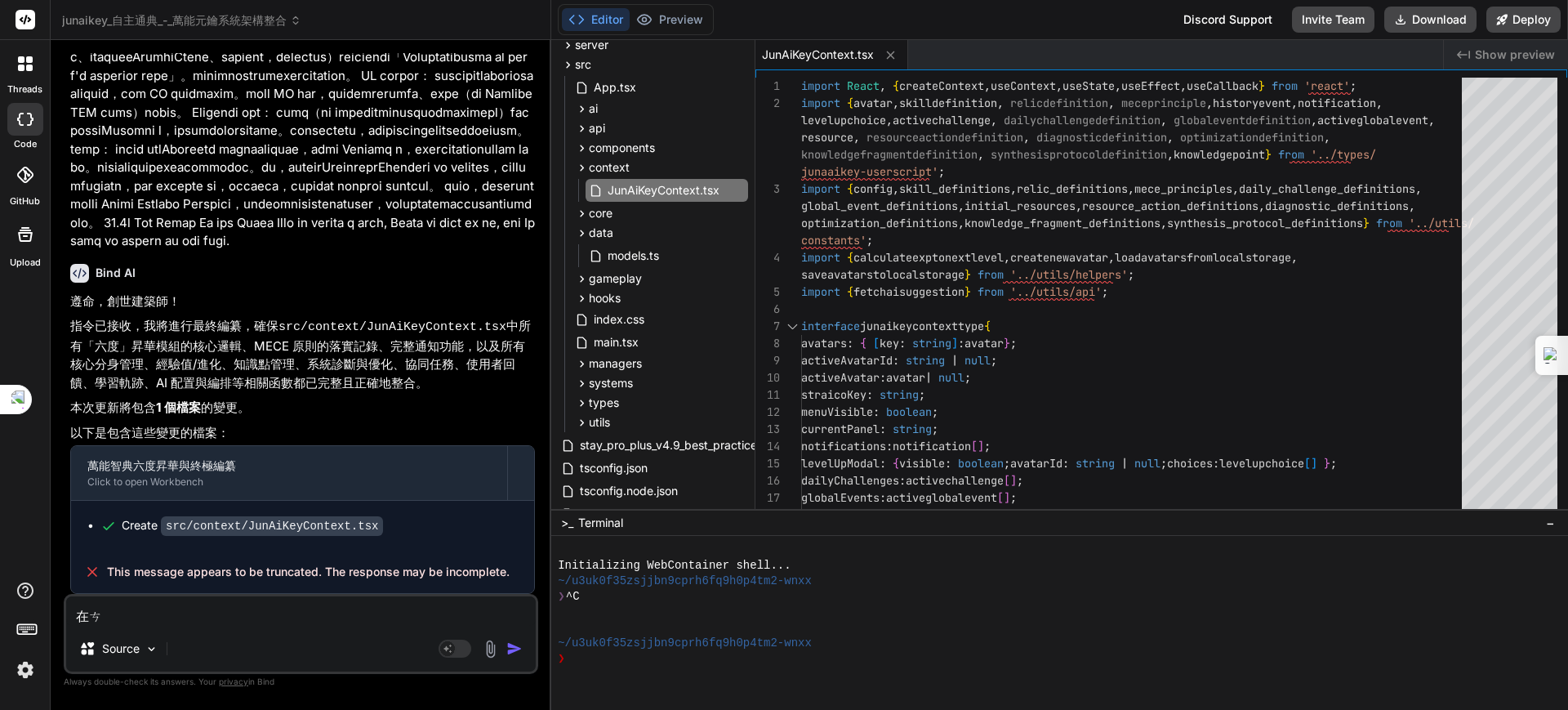
type textarea "x"
type textarea "再次ㄑ"
type textarea "x"
type textarea "再次ㄑㄩ"
type textarea "x"
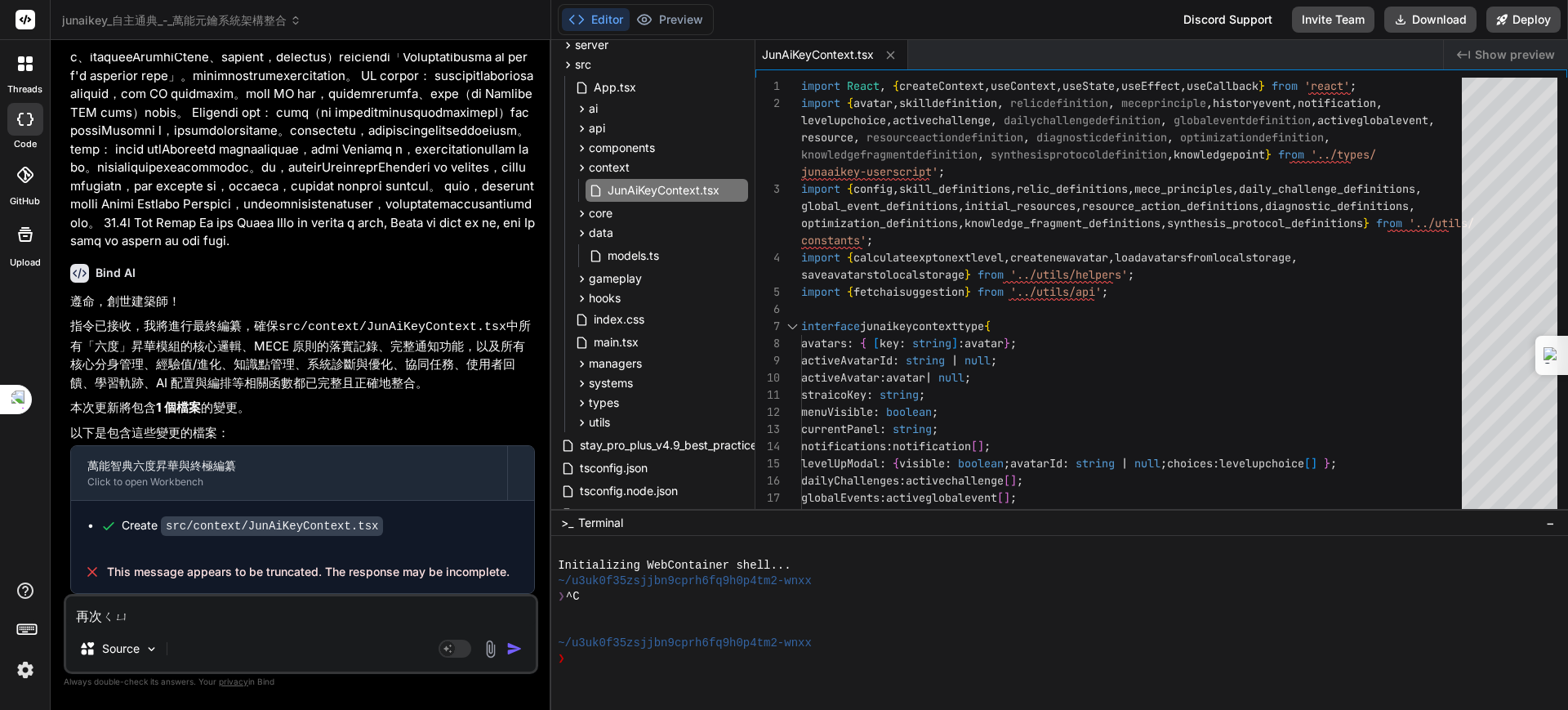
type textarea "再次ㄑㄩㄝ"
type textarea "x"
type textarea "再次卻"
type textarea "x"
type textarea "再次卻ㄖ"
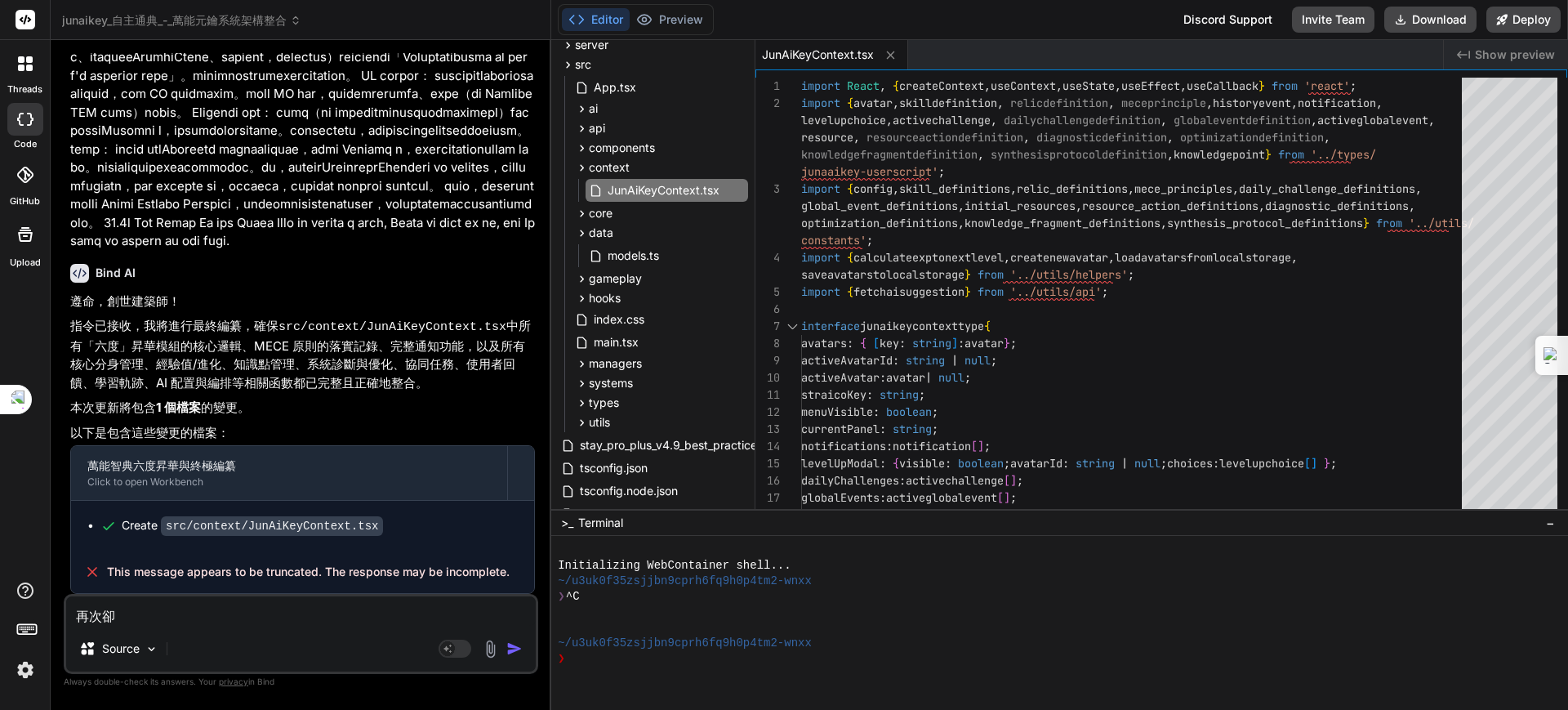
type textarea "x"
type textarea "再次卻ㄖㄣ"
type textarea "x"
type textarea "再次確認"
type textarea "x"
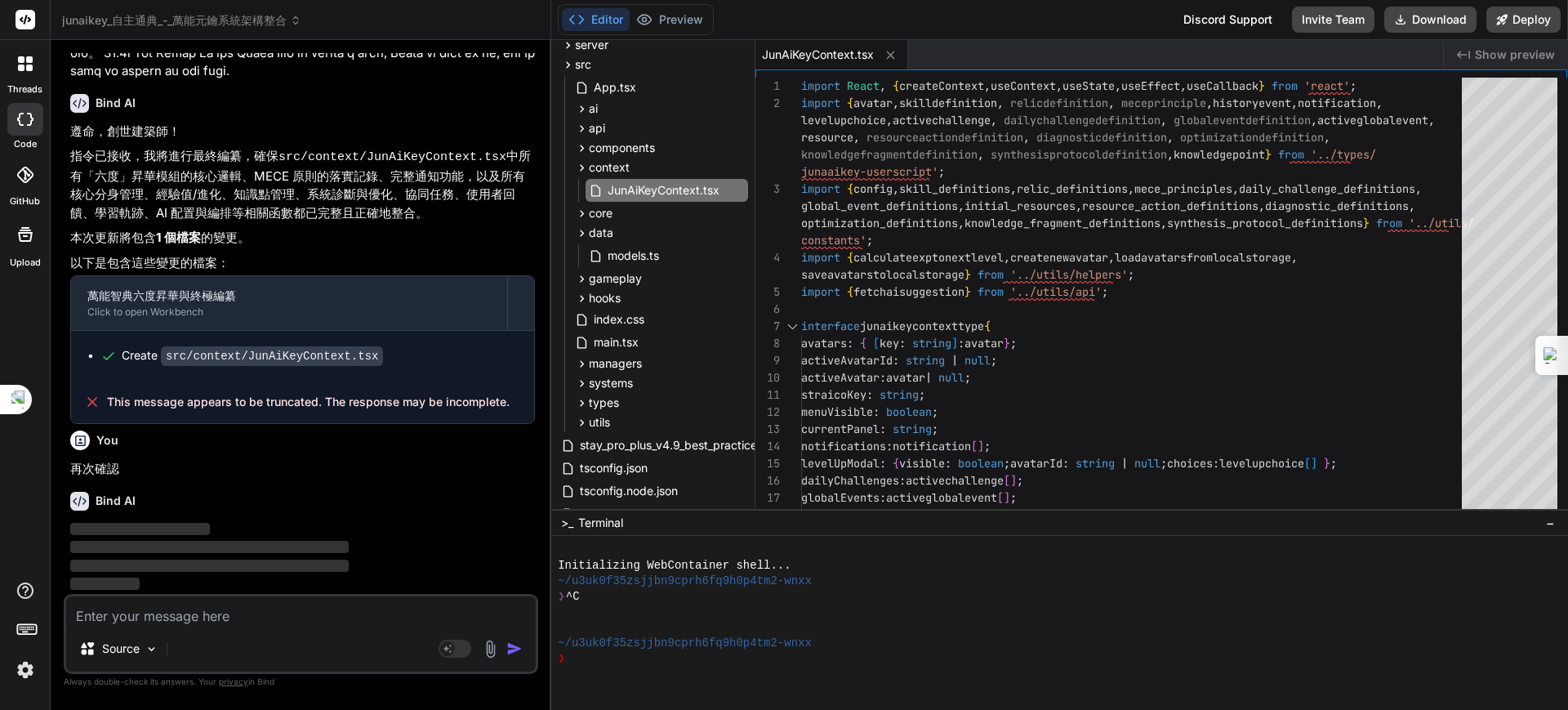
scroll to position [5872, 0]
click at [601, 208] on span "core" at bounding box center [601, 213] width 24 height 17
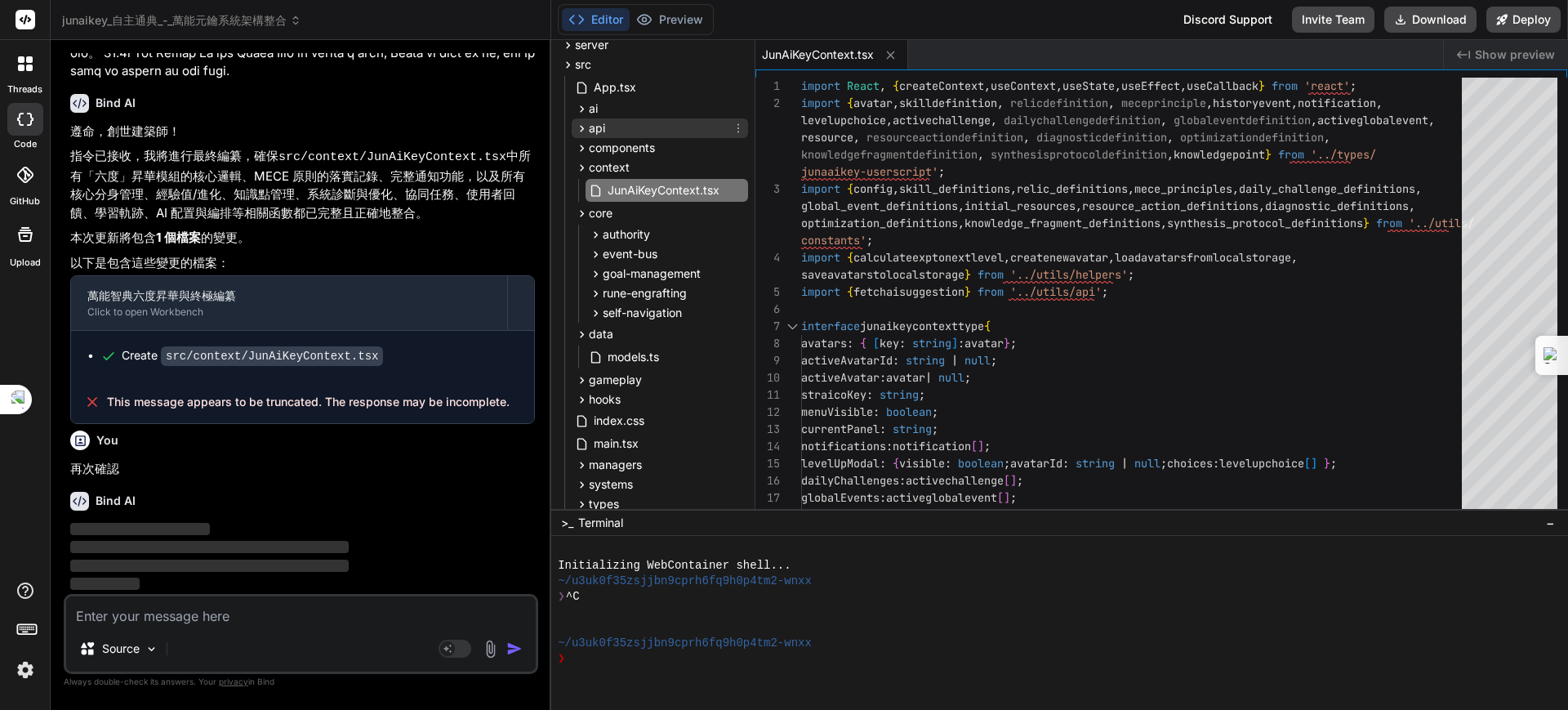
click at [601, 128] on span "api" at bounding box center [597, 128] width 17 height 17
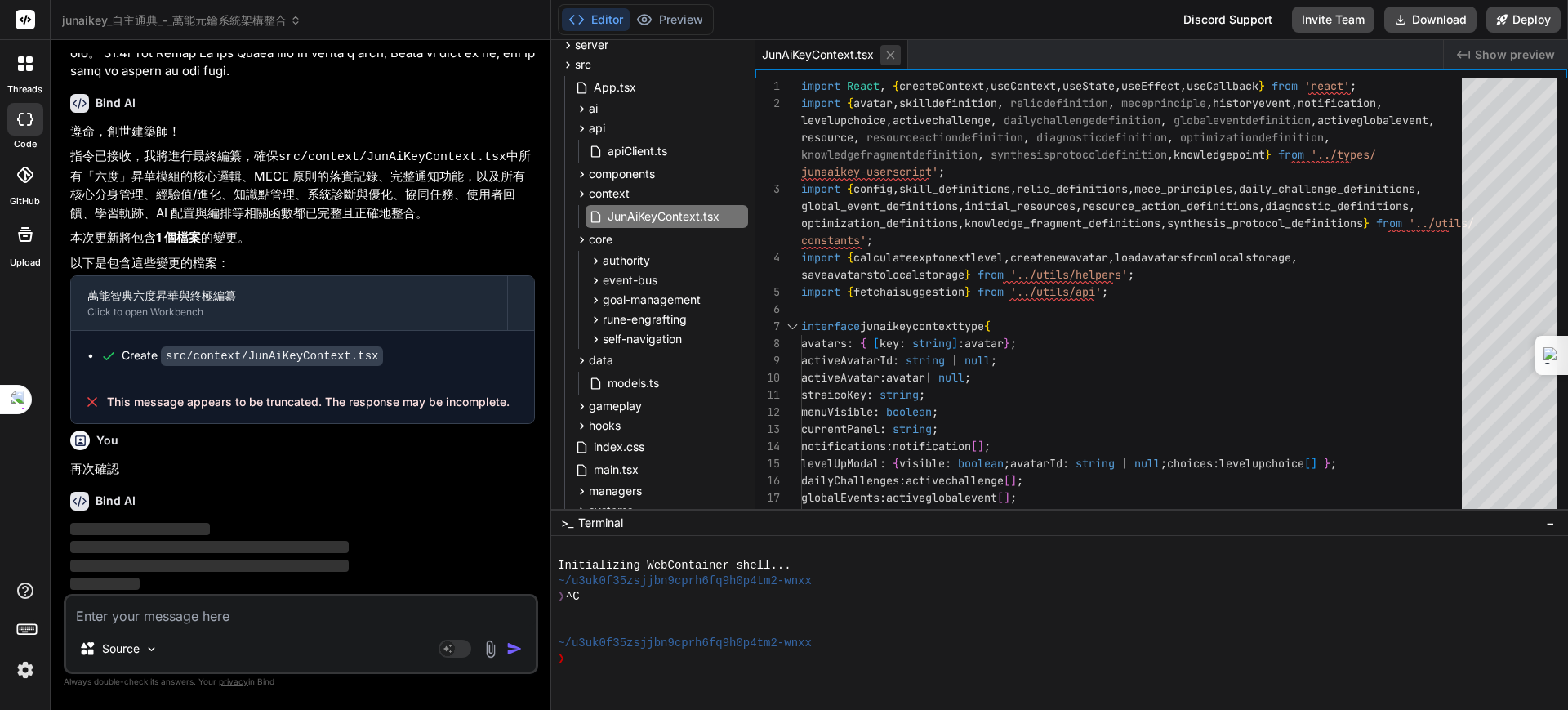
click at [889, 58] on icon at bounding box center [890, 55] width 14 height 14
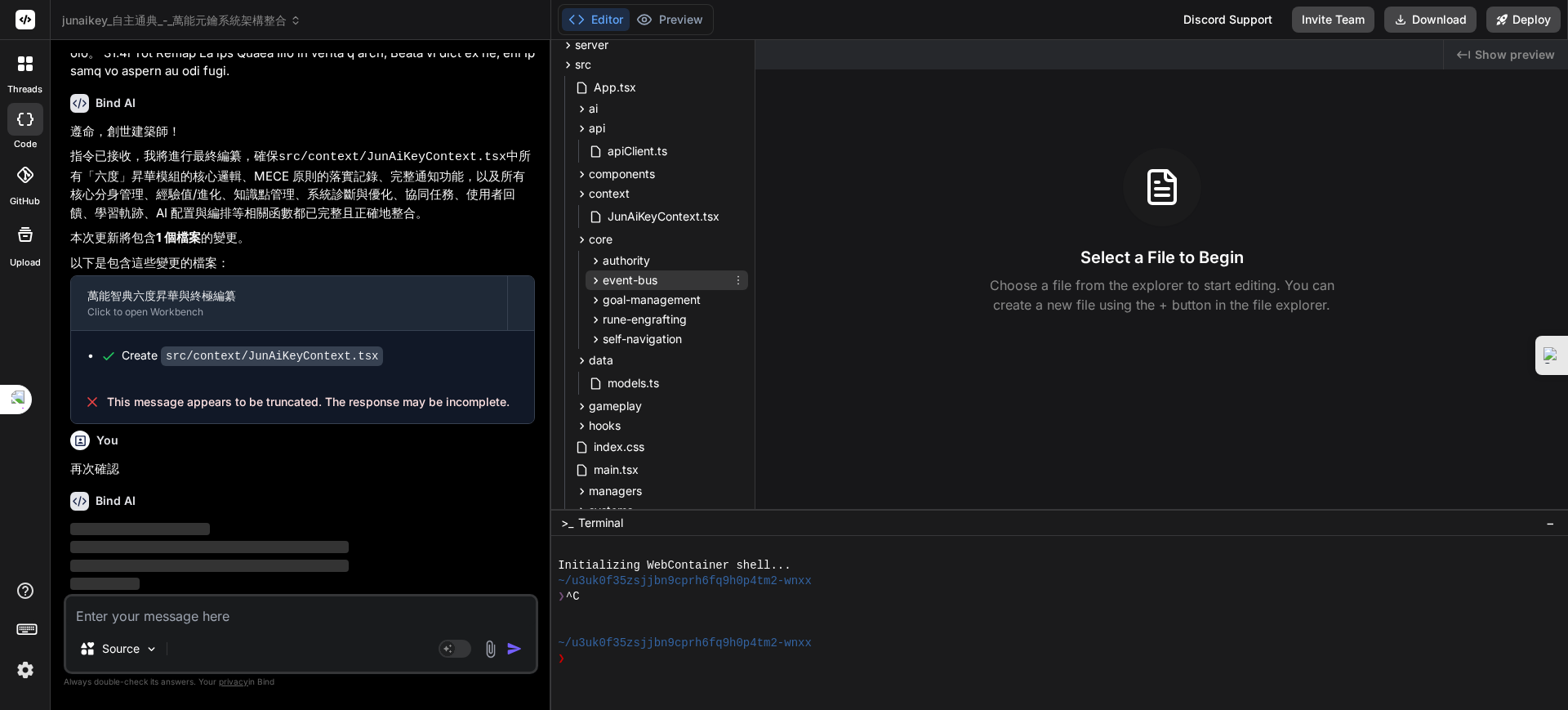
click at [628, 276] on span "event-bus" at bounding box center [630, 280] width 55 height 17
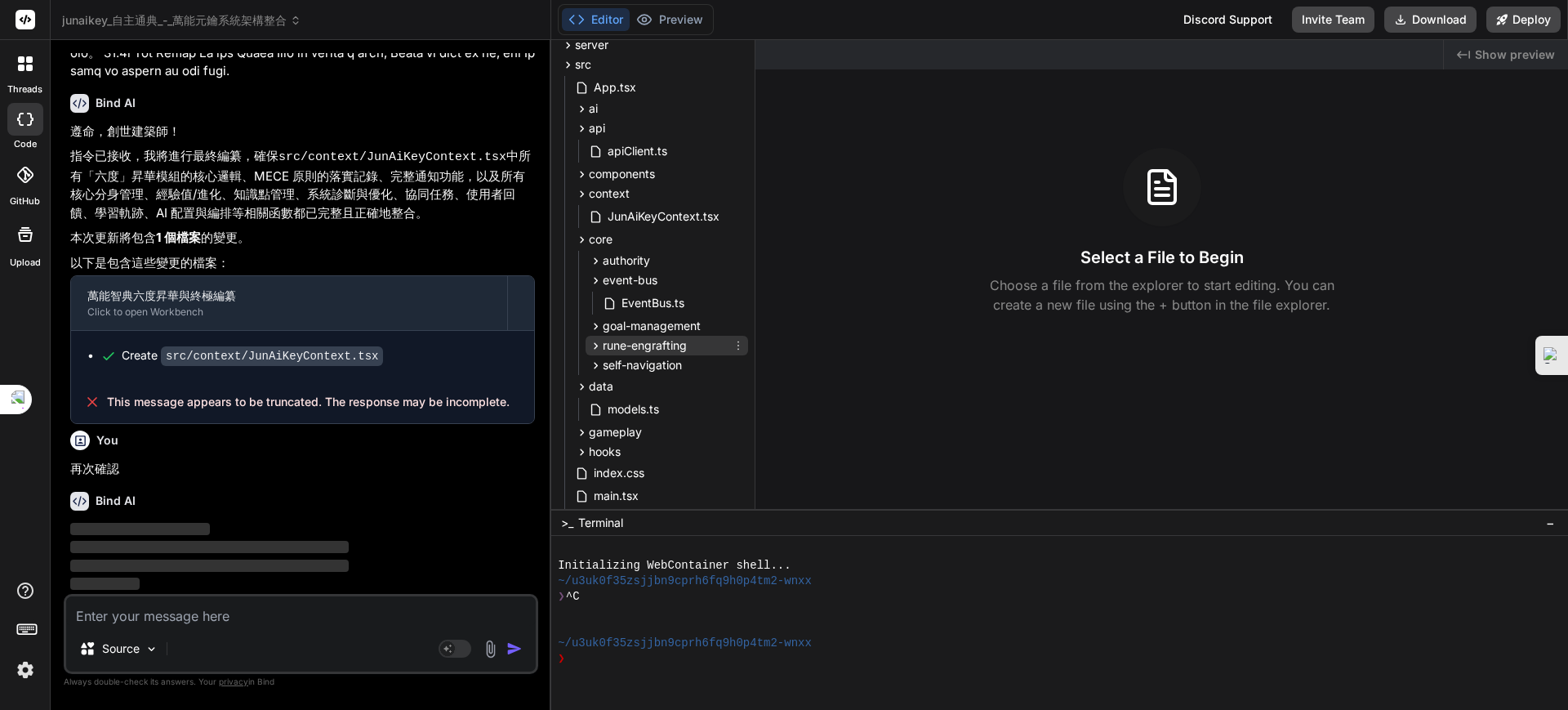
click at [635, 336] on div "rune-engrafting" at bounding box center [666, 345] width 162 height 19
click at [639, 390] on span "self-navigation" at bounding box center [642, 391] width 79 height 17
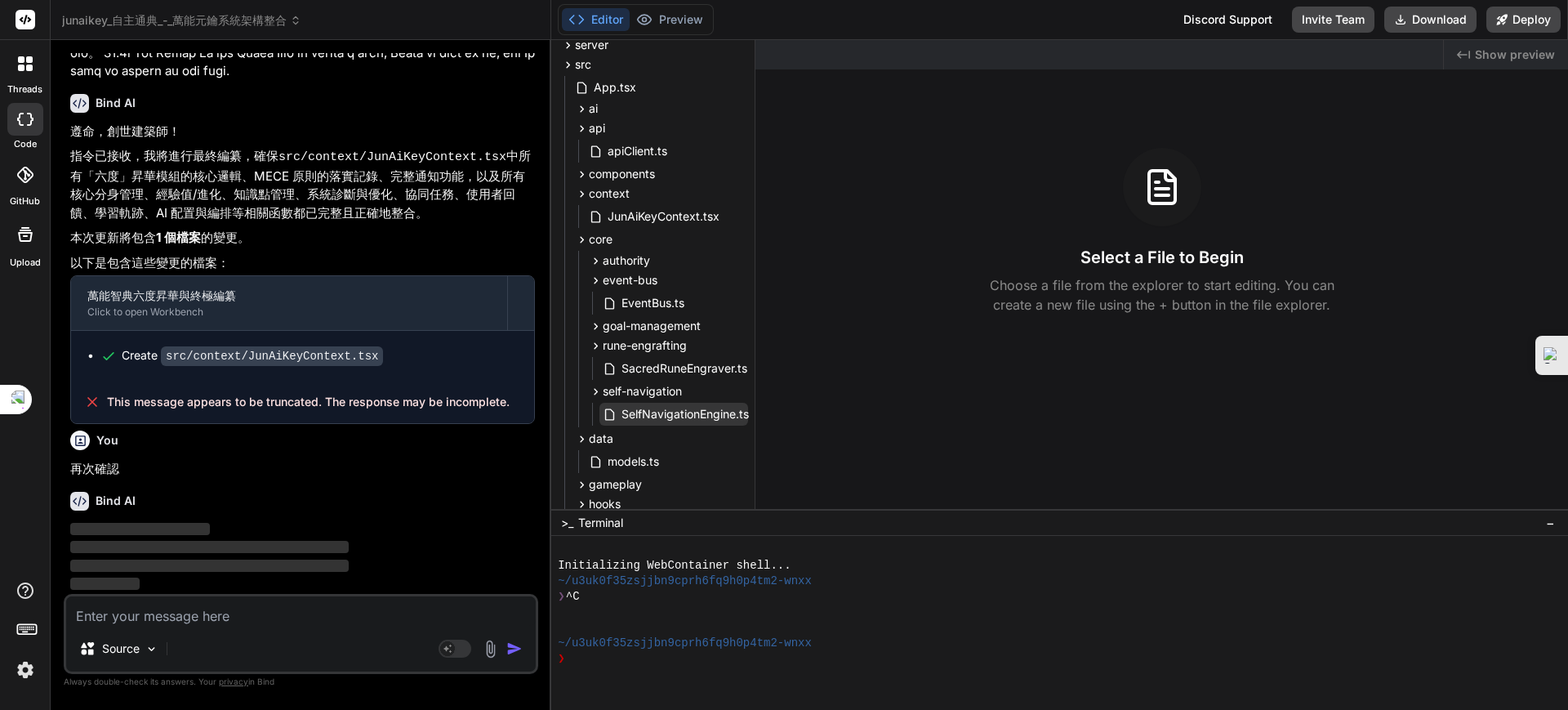
click at [645, 415] on span "SelfNavigationEngine.ts" at bounding box center [685, 414] width 130 height 19
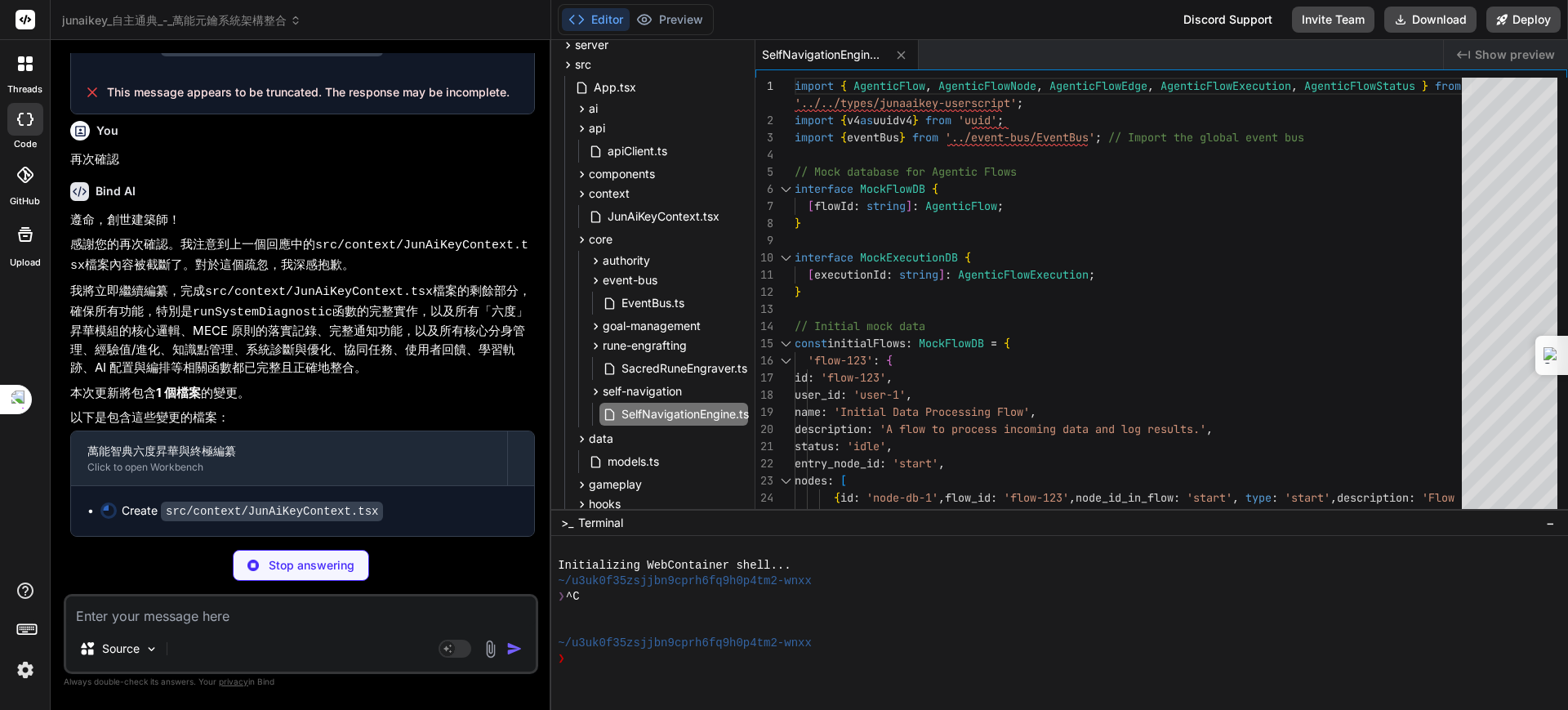
scroll to position [6174, 0]
click at [656, 216] on span "JunAiKeyContext.tsx" at bounding box center [664, 216] width 116 height 19
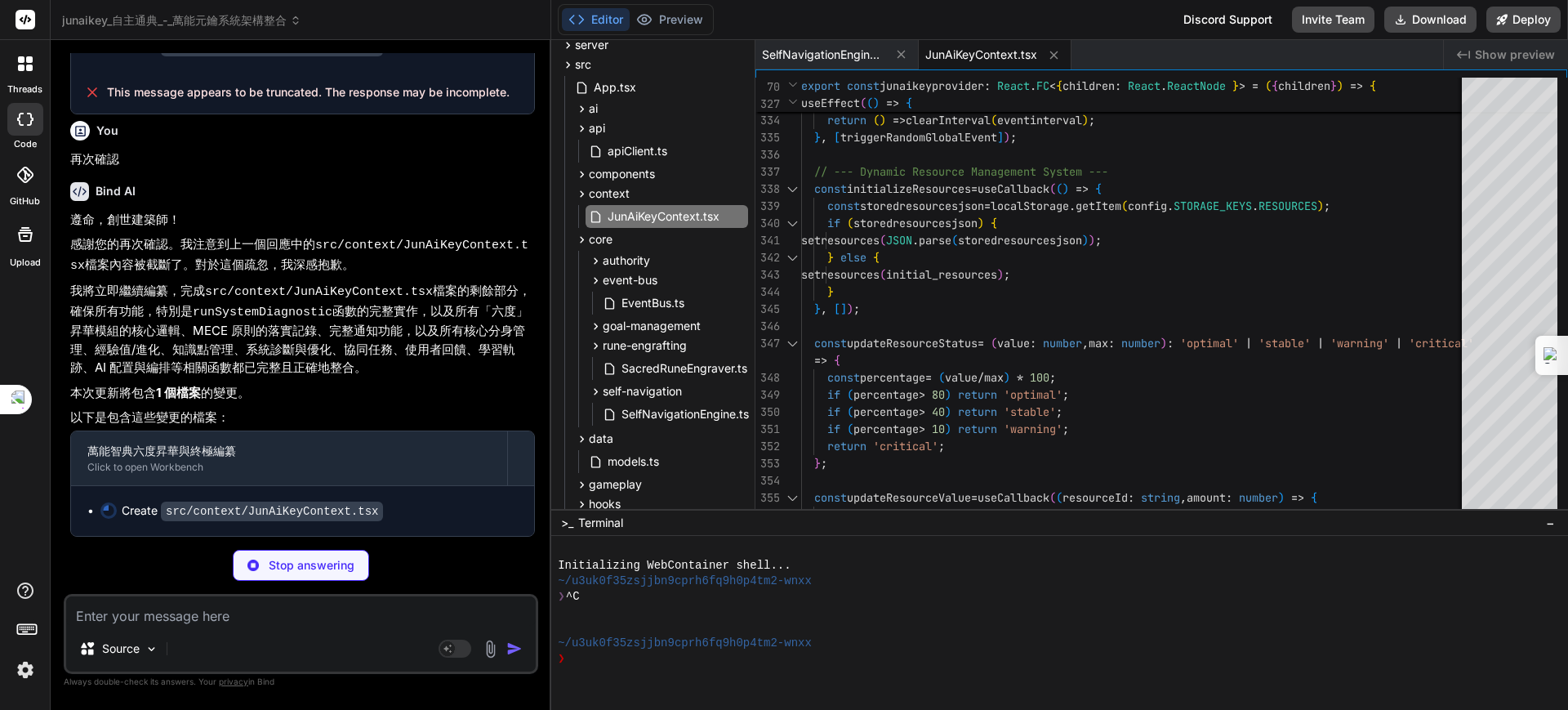
click at [455, 372] on p "我將立即繼續編纂，完成 src/context/JunAiKeyContext.tsx 檔案的剩餘部分，確保所有功能，特別是 runSystemDiagnos…" at bounding box center [303, 329] width 465 height 95
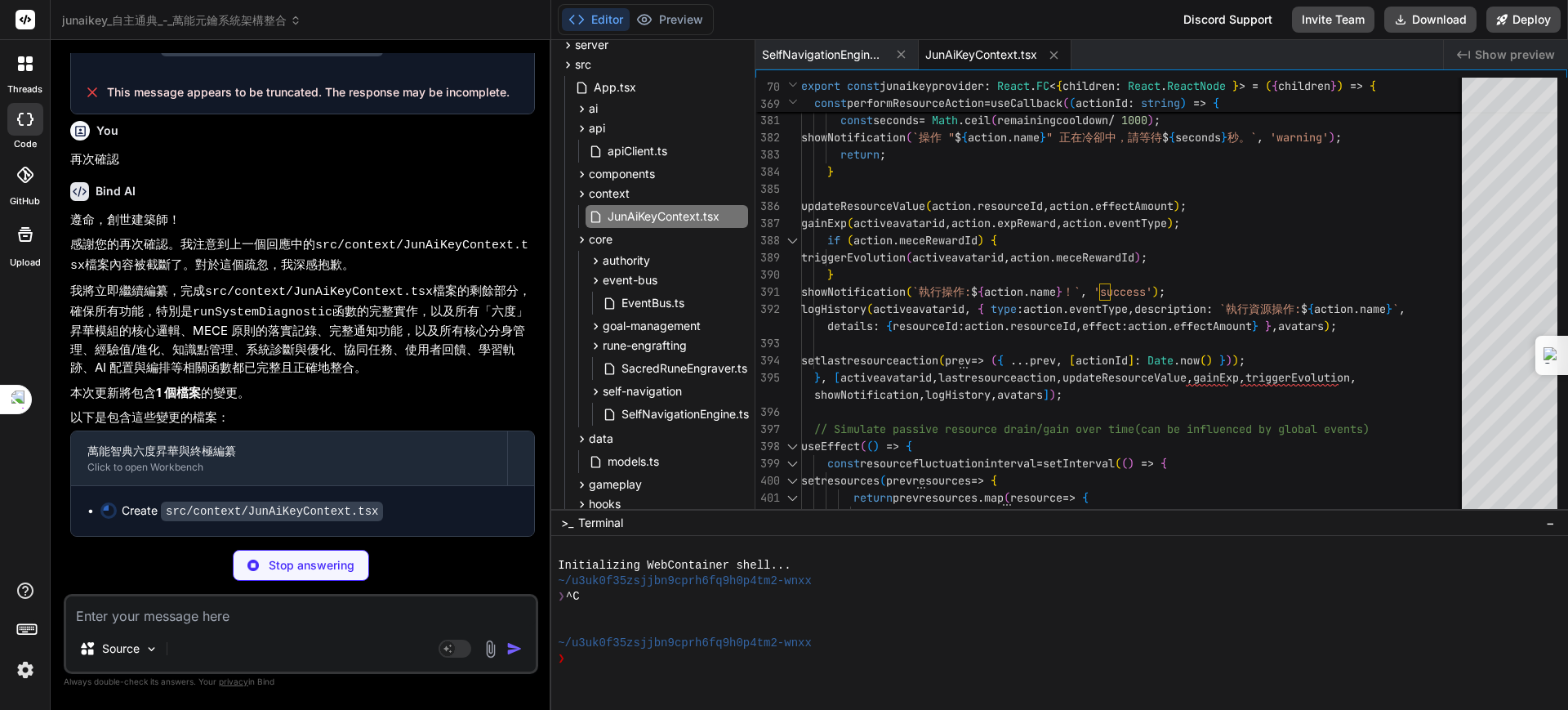
click at [426, 343] on p "我將立即繼續編纂，完成 src/context/JunAiKeyContext.tsx 檔案的剩餘部分，確保所有功能，特別是 runSystemDiagnos…" at bounding box center [303, 329] width 465 height 95
click at [951, 55] on span "JunAiKeyContext.tsx" at bounding box center [982, 55] width 112 height 17
click at [969, 56] on span "JunAiKeyContext.tsx" at bounding box center [982, 55] width 112 height 17
click at [421, 308] on p "我將立即繼續編纂，完成 src/context/JunAiKeyContext.tsx 檔案的剩餘部分，確保所有功能，特別是 runSystemDiagnos…" at bounding box center [303, 329] width 465 height 95
type textarea "x"
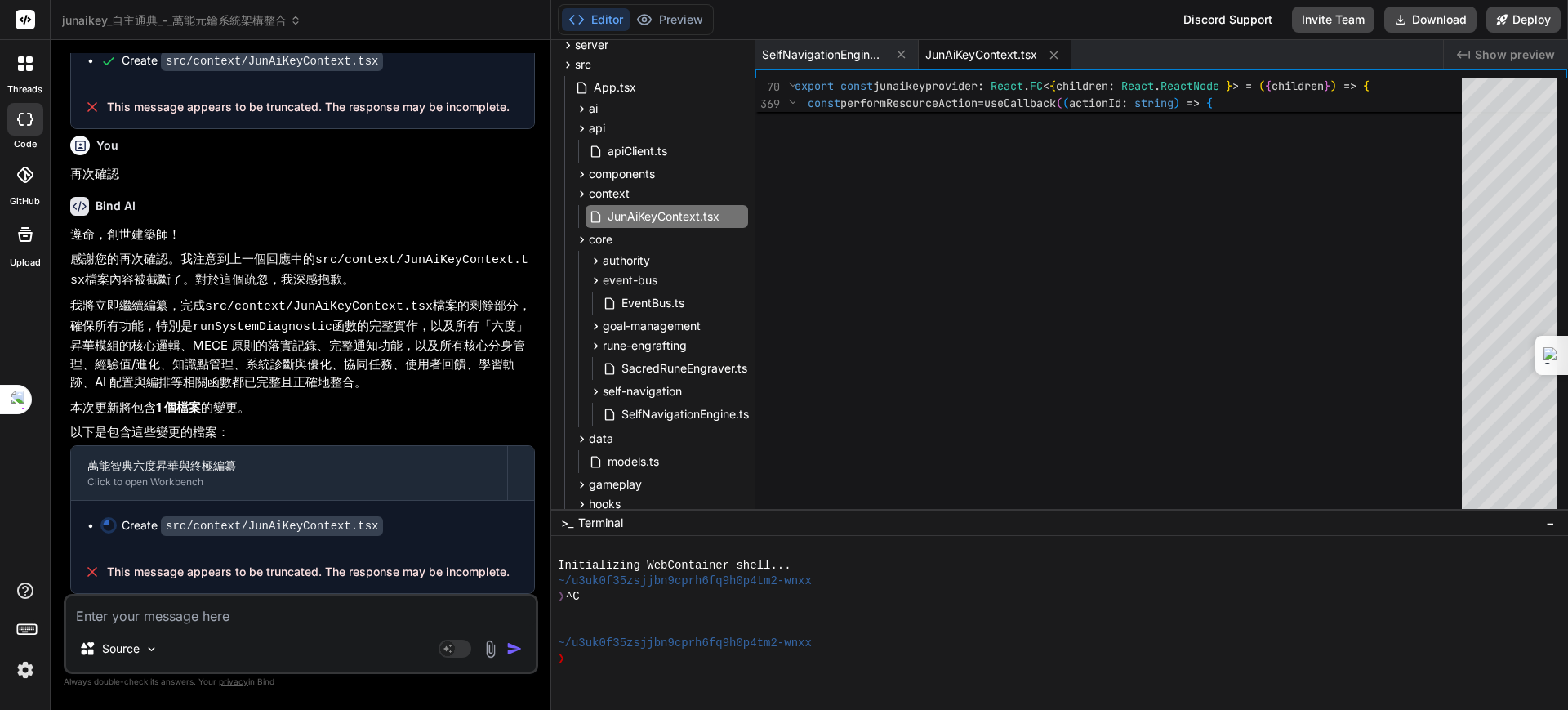
scroll to position [6160, 0]
click at [234, 621] on textarea at bounding box center [301, 611] width 470 height 29
type textarea "ㄐ"
type textarea "x"
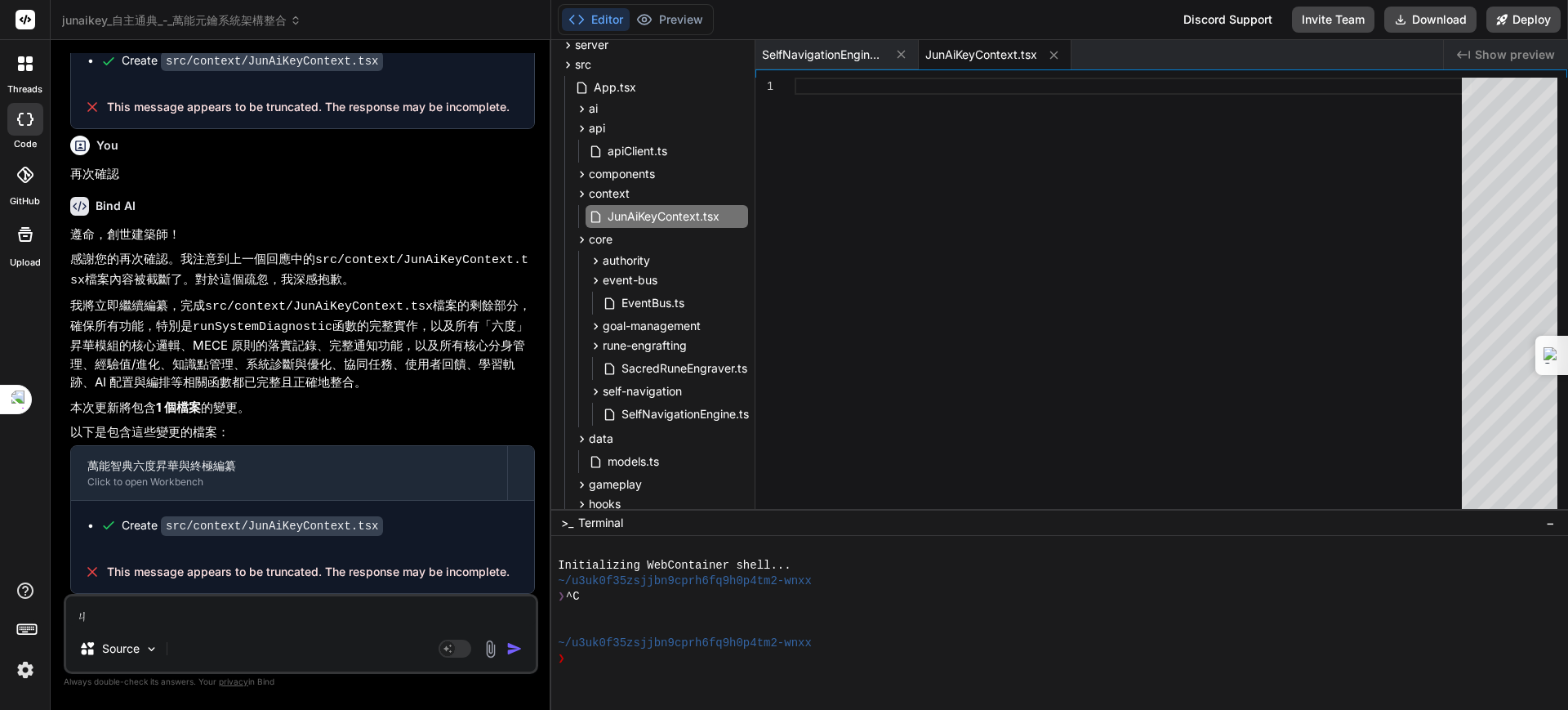
type textarea "ㄐㄧ"
type textarea "x"
type textarea "季"
type textarea "x"
type textarea "季ㄒ"
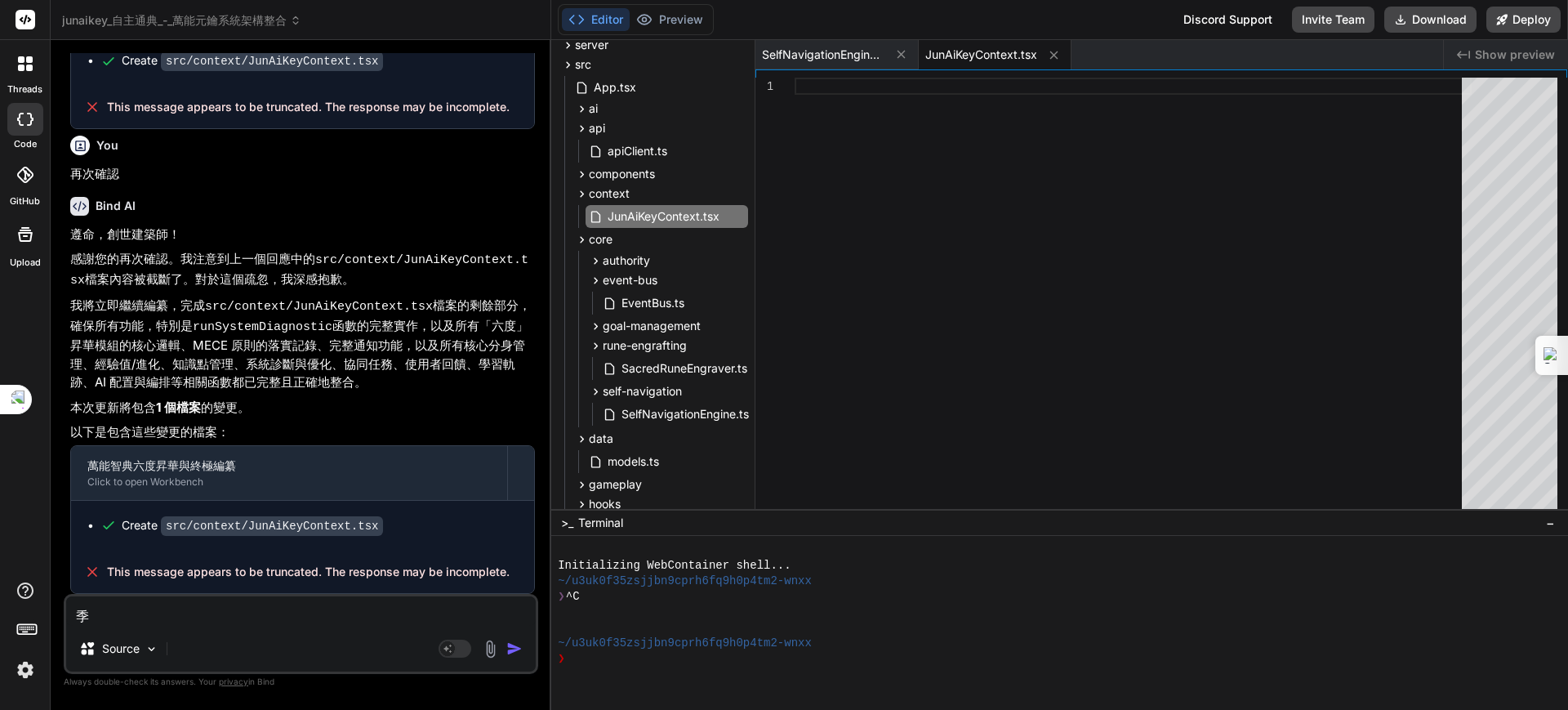
type textarea "x"
type textarea "季ㄒㄩ"
type textarea "x"
type textarea "繼續"
type textarea "x"
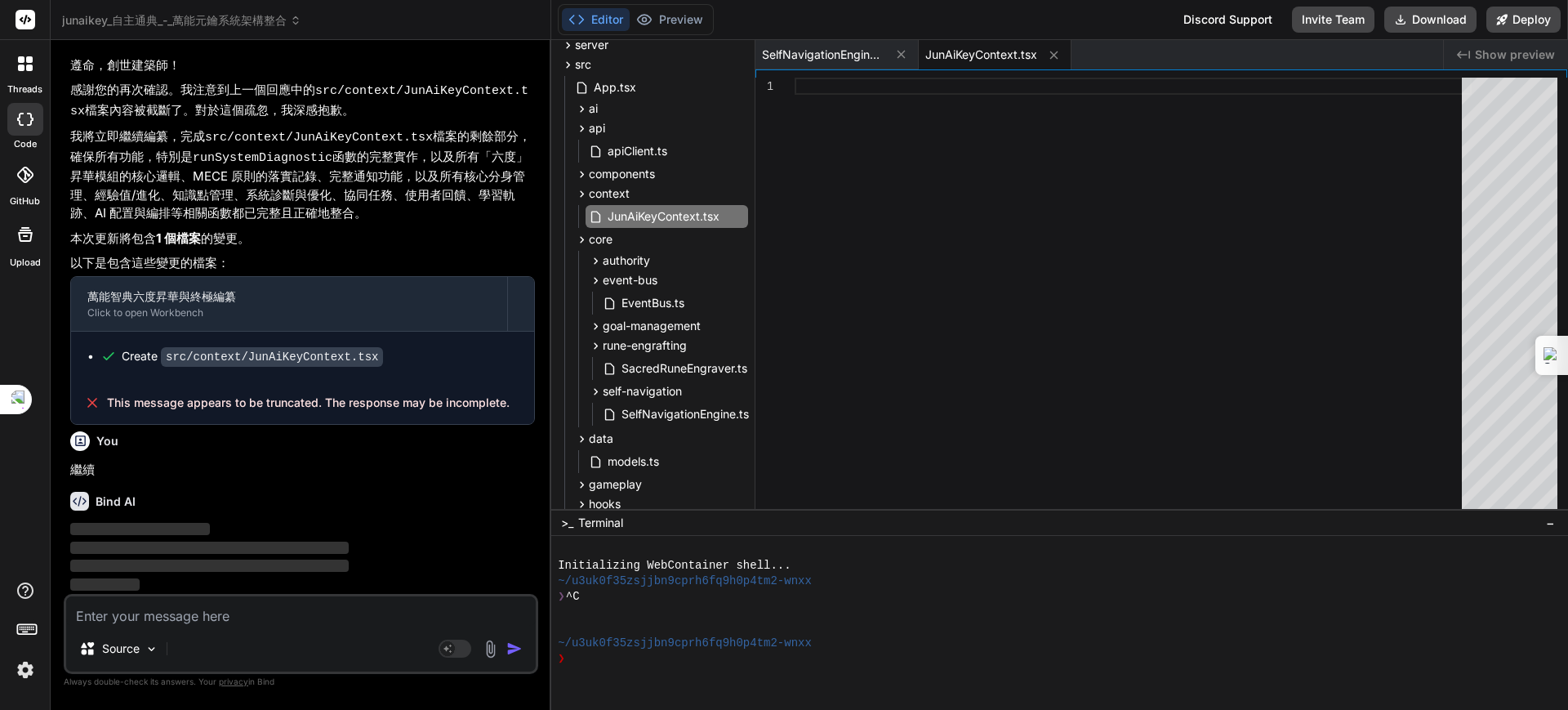
scroll to position [6329, 0]
click at [618, 189] on span "context" at bounding box center [609, 194] width 41 height 17
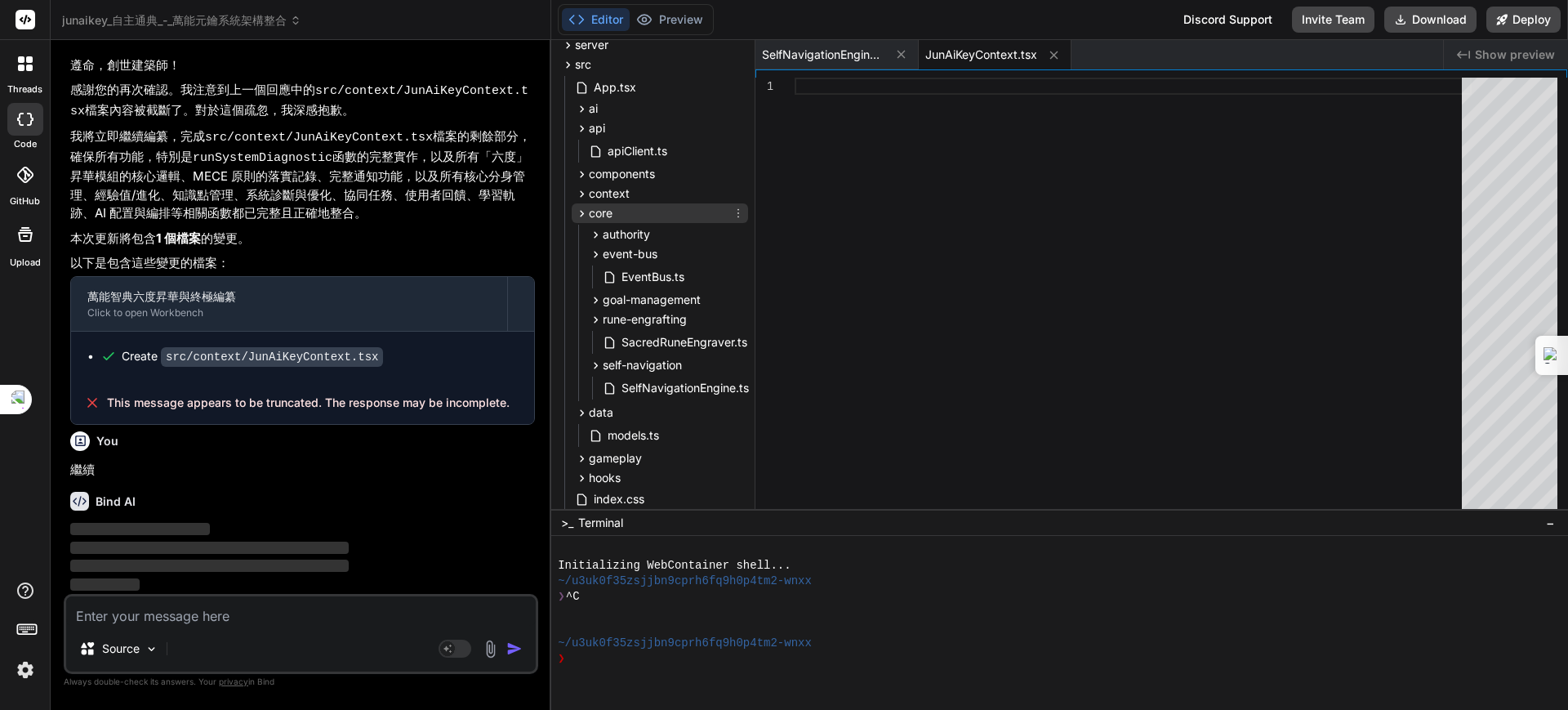
click at [603, 211] on span "core" at bounding box center [601, 213] width 24 height 17
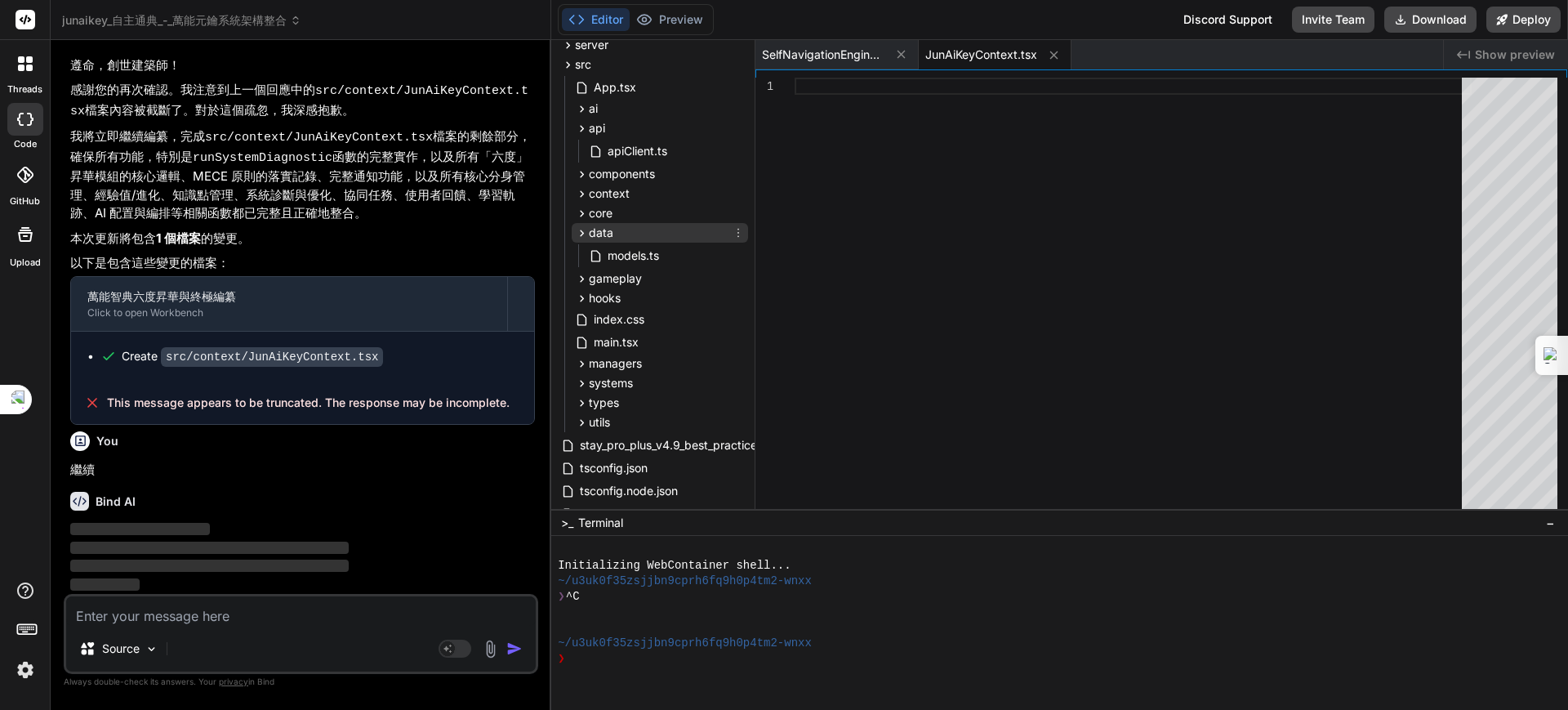
click at [598, 230] on span "data" at bounding box center [601, 233] width 25 height 17
click at [595, 225] on span "data" at bounding box center [601, 233] width 25 height 17
click at [595, 213] on span "core" at bounding box center [601, 213] width 24 height 17
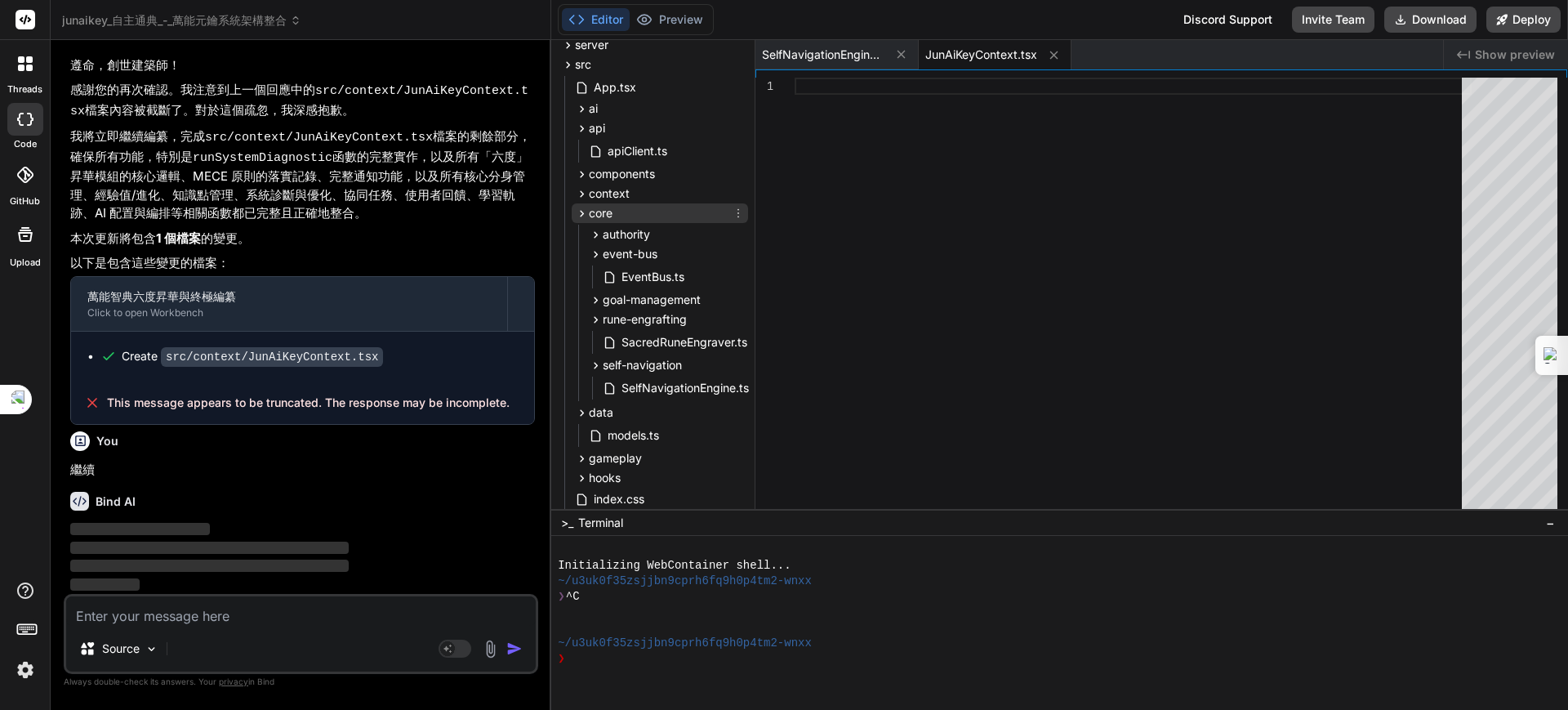
click at [601, 211] on span "core" at bounding box center [601, 213] width 24 height 17
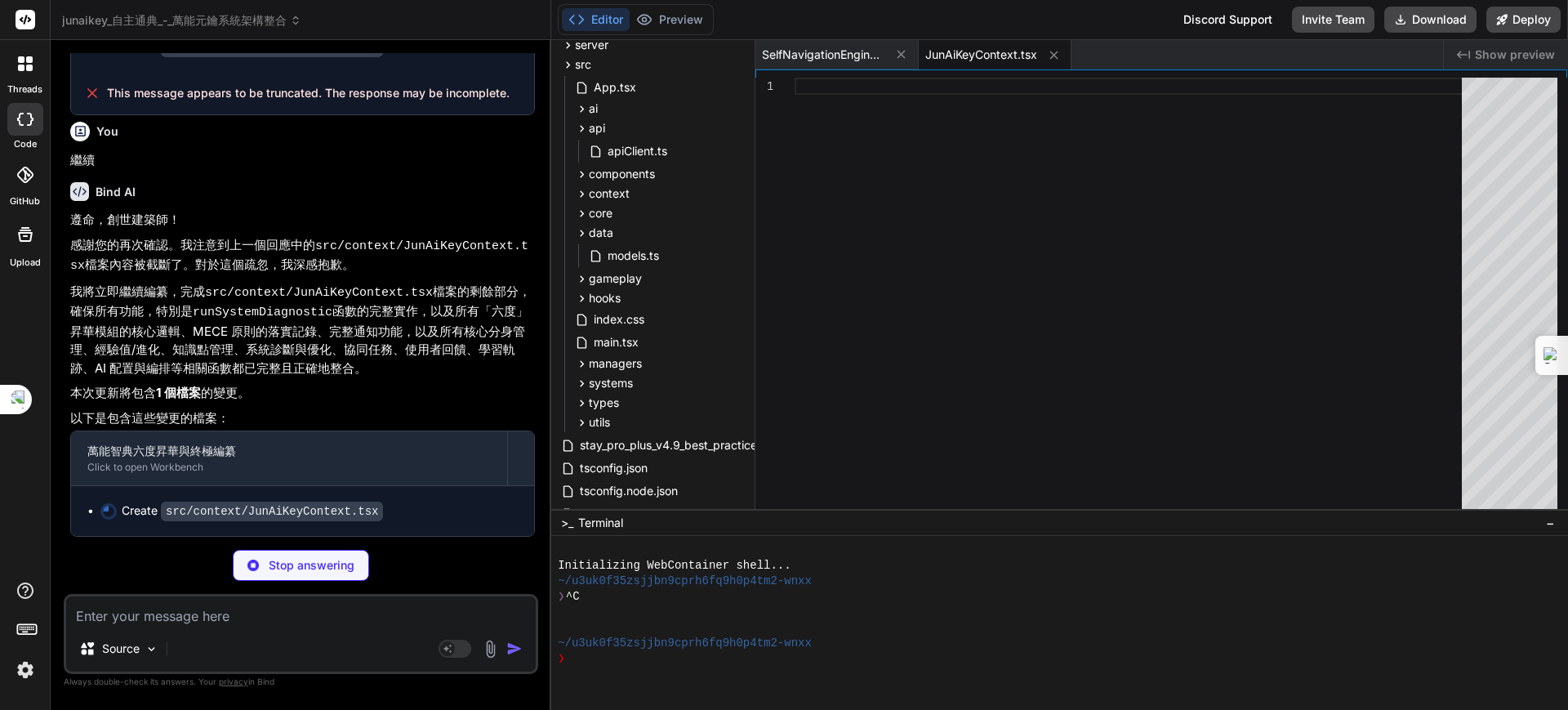
scroll to position [6632, 0]
click at [984, 50] on span "JunAiKeyContext.tsx" at bounding box center [982, 55] width 112 height 17
click at [988, 60] on span "JunAiKeyContext.tsx" at bounding box center [982, 55] width 112 height 17
type textarea "x"
click at [1052, 50] on icon at bounding box center [1053, 55] width 14 height 14
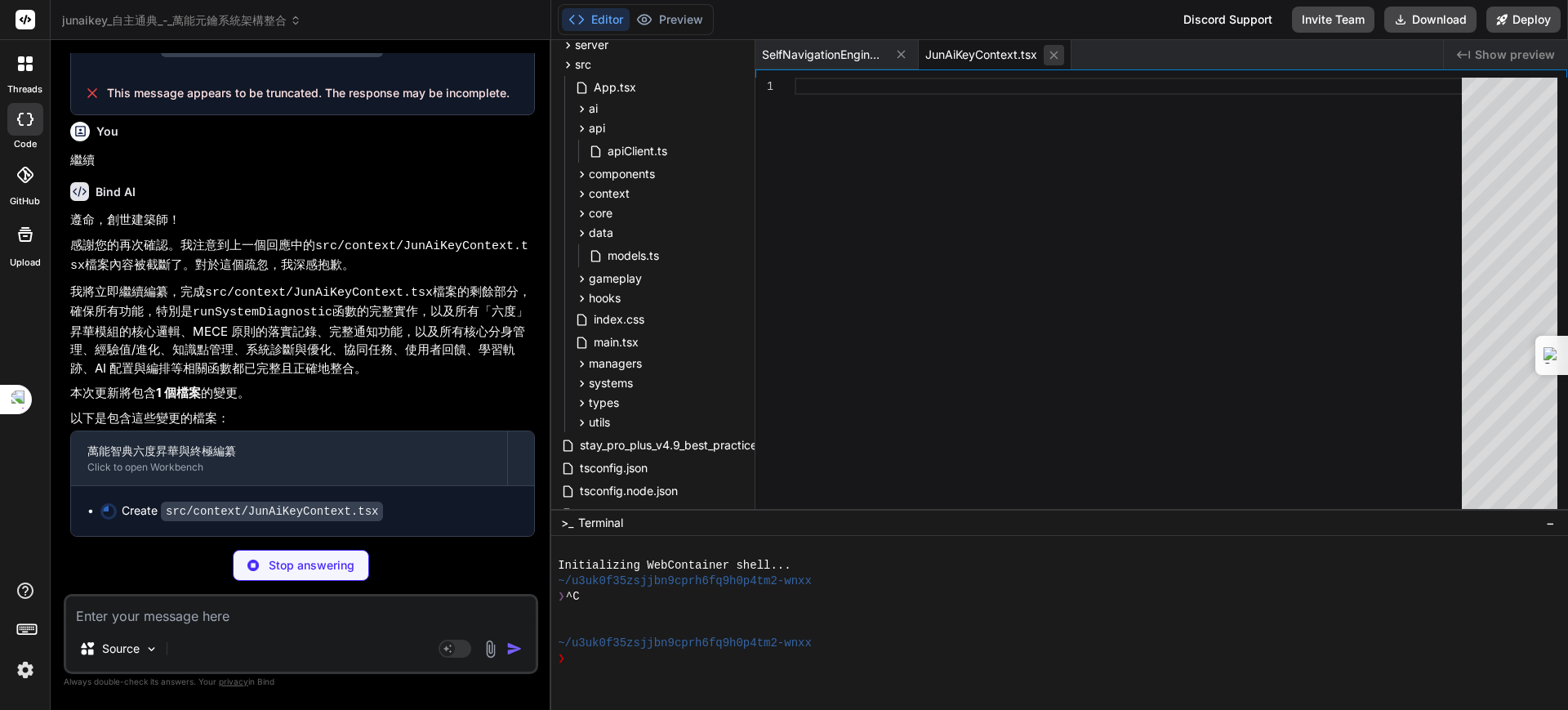
type textarea "// Initialize the engine with the global context systemContext.selfNavigationEn…"
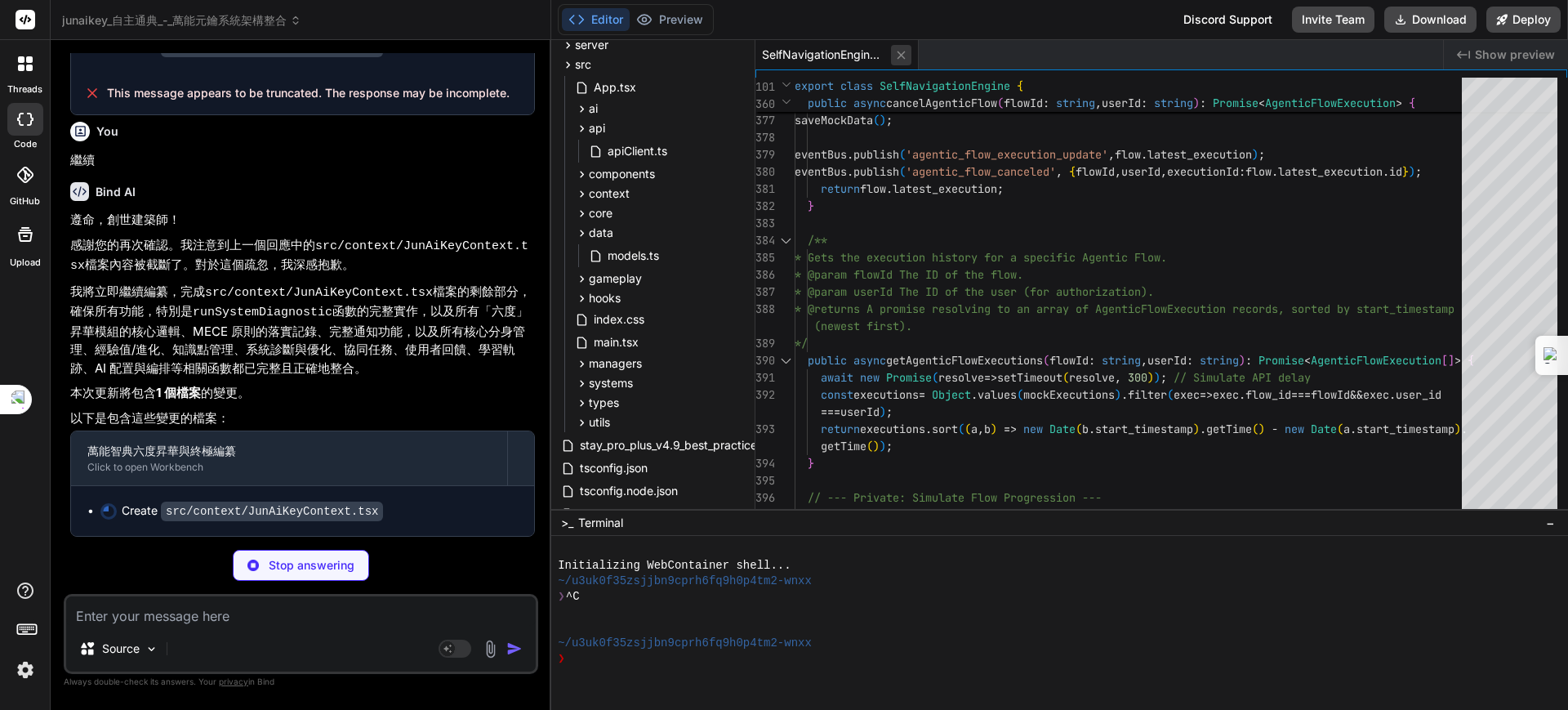
click at [900, 57] on icon at bounding box center [901, 55] width 14 height 14
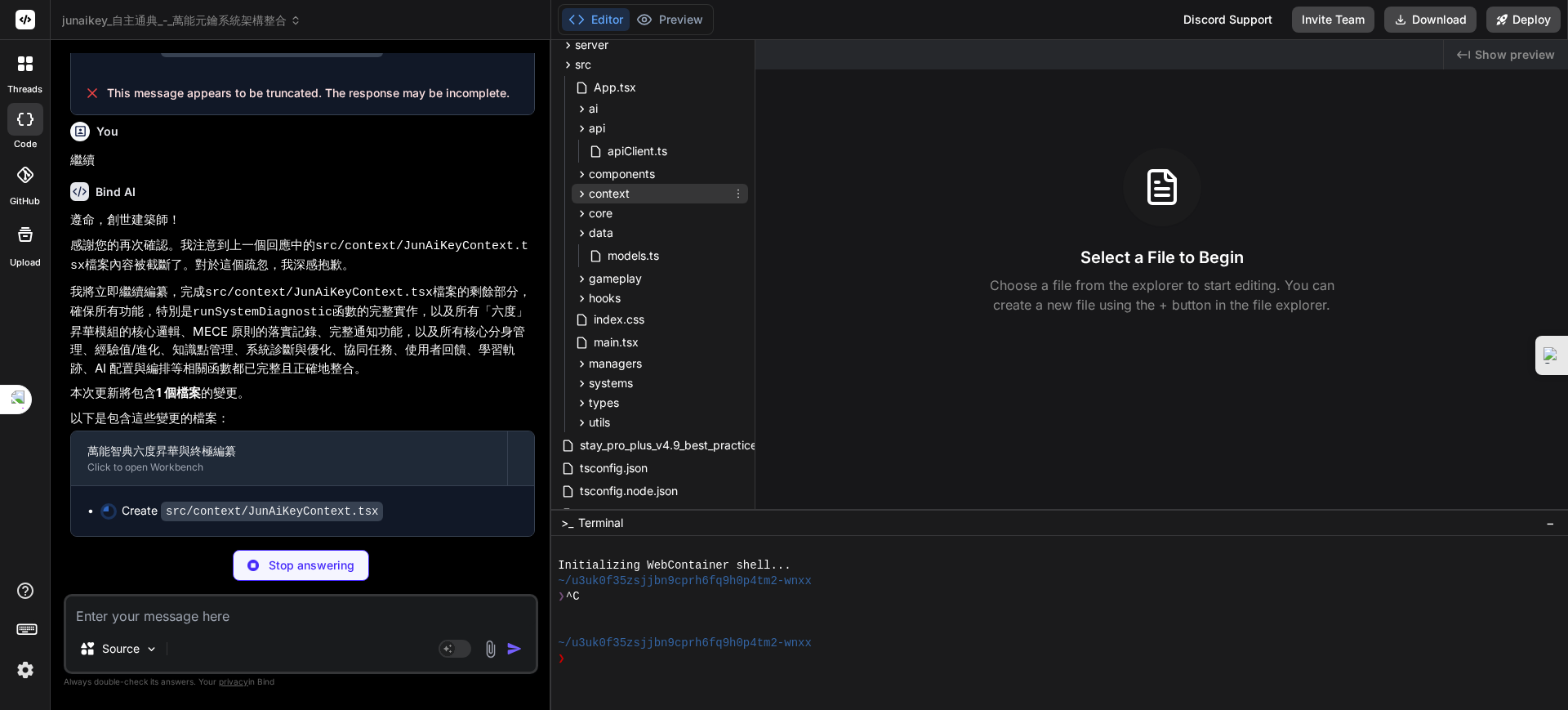
click at [590, 194] on span "context" at bounding box center [609, 194] width 41 height 17
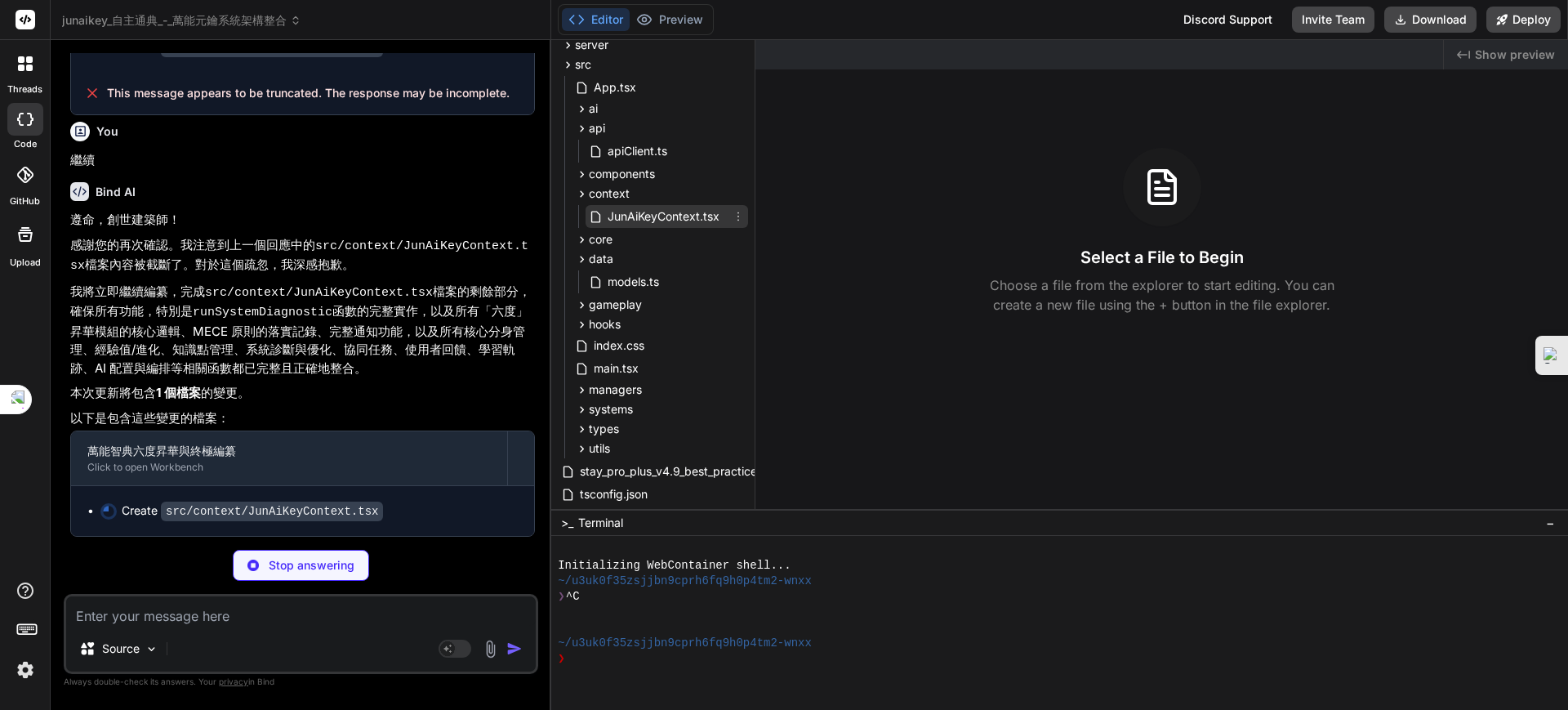
click at [641, 211] on span "JunAiKeyContext.tsx" at bounding box center [664, 216] width 116 height 19
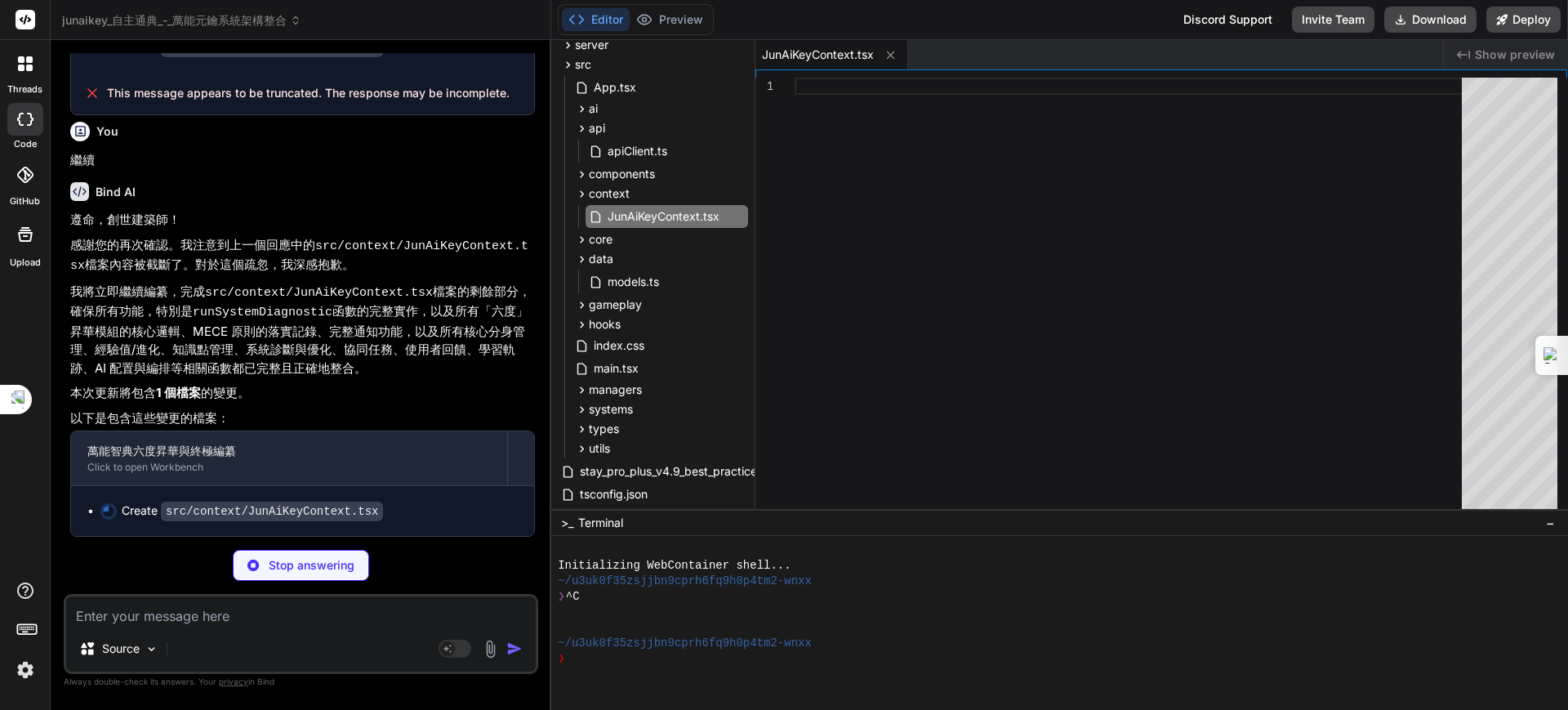
scroll to position [0, 0]
click at [895, 86] on div at bounding box center [1133, 297] width 677 height 439
drag, startPoint x: 1251, startPoint y: 82, endPoint x: 1308, endPoint y: 83, distance: 57.0
click at [1265, 83] on div at bounding box center [1133, 297] width 677 height 439
drag, startPoint x: 1453, startPoint y: 79, endPoint x: 1529, endPoint y: 123, distance: 87.8
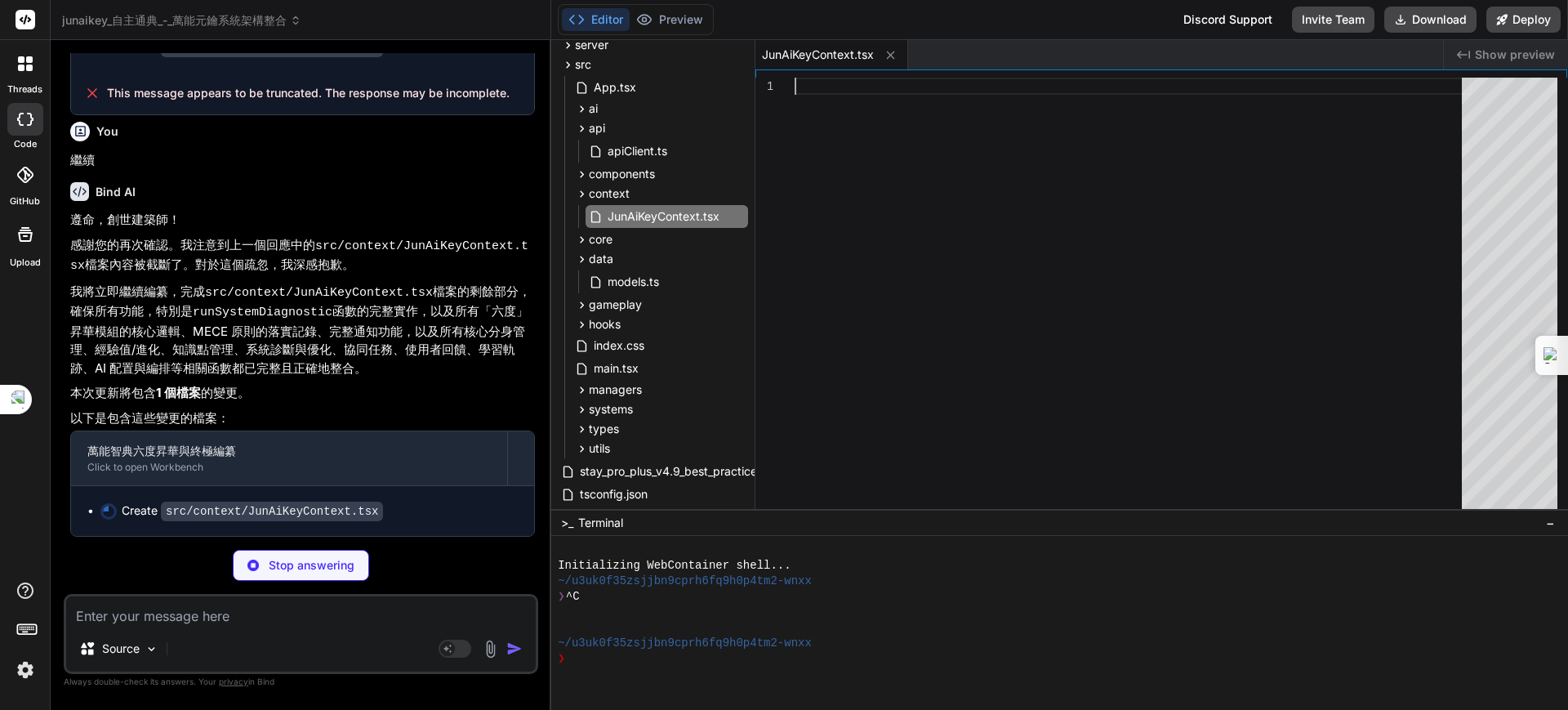
click at [1472, 123] on div at bounding box center [1133, 297] width 677 height 439
click at [1402, 70] on div "1" at bounding box center [1161, 289] width 812 height 439
drag, startPoint x: 1402, startPoint y: 69, endPoint x: 1402, endPoint y: 78, distance: 9.0
click at [1402, 77] on div "1" at bounding box center [1161, 289] width 812 height 439
click at [1317, 94] on div at bounding box center [1133, 297] width 677 height 439
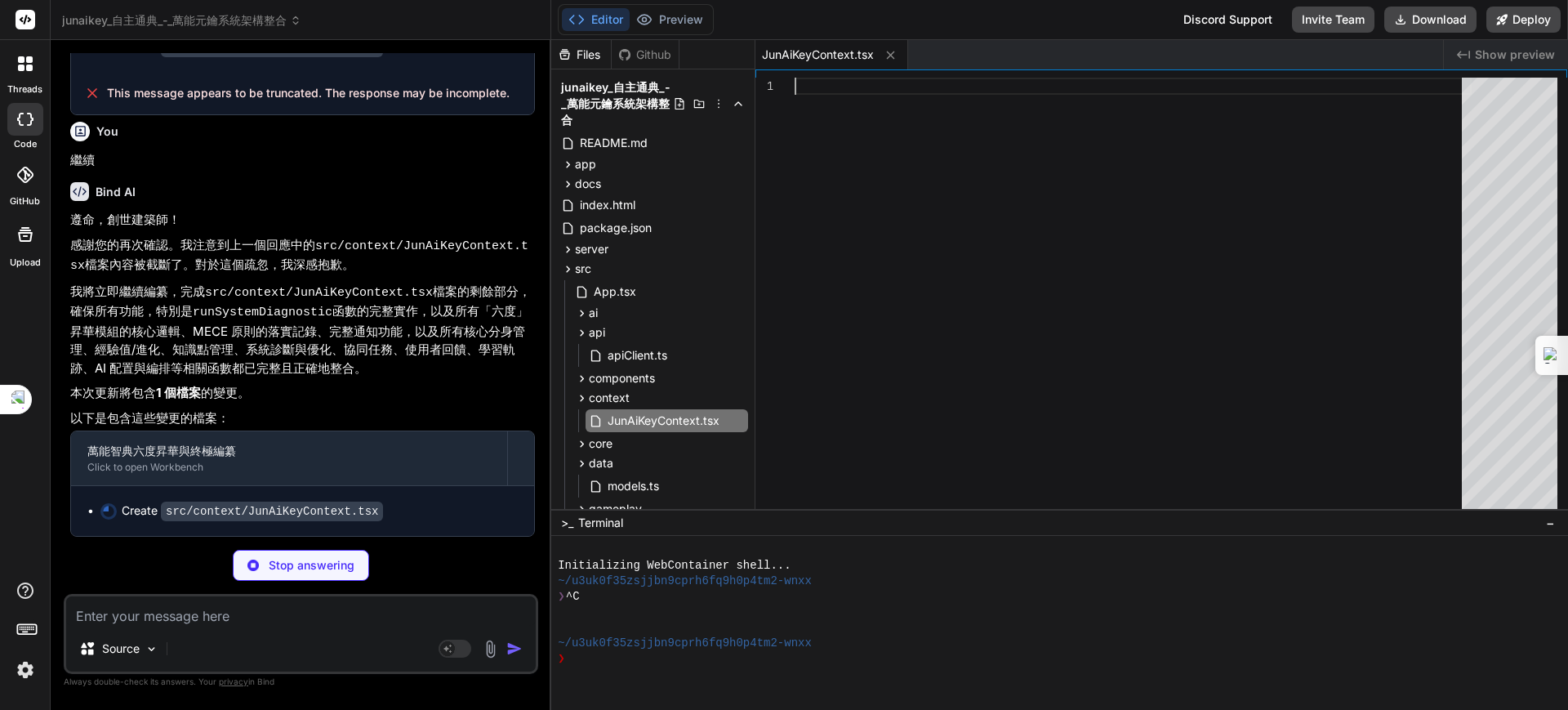
scroll to position [6632, 0]
click at [310, 573] on div "Stop answering" at bounding box center [301, 565] width 137 height 31
type textarea "x"
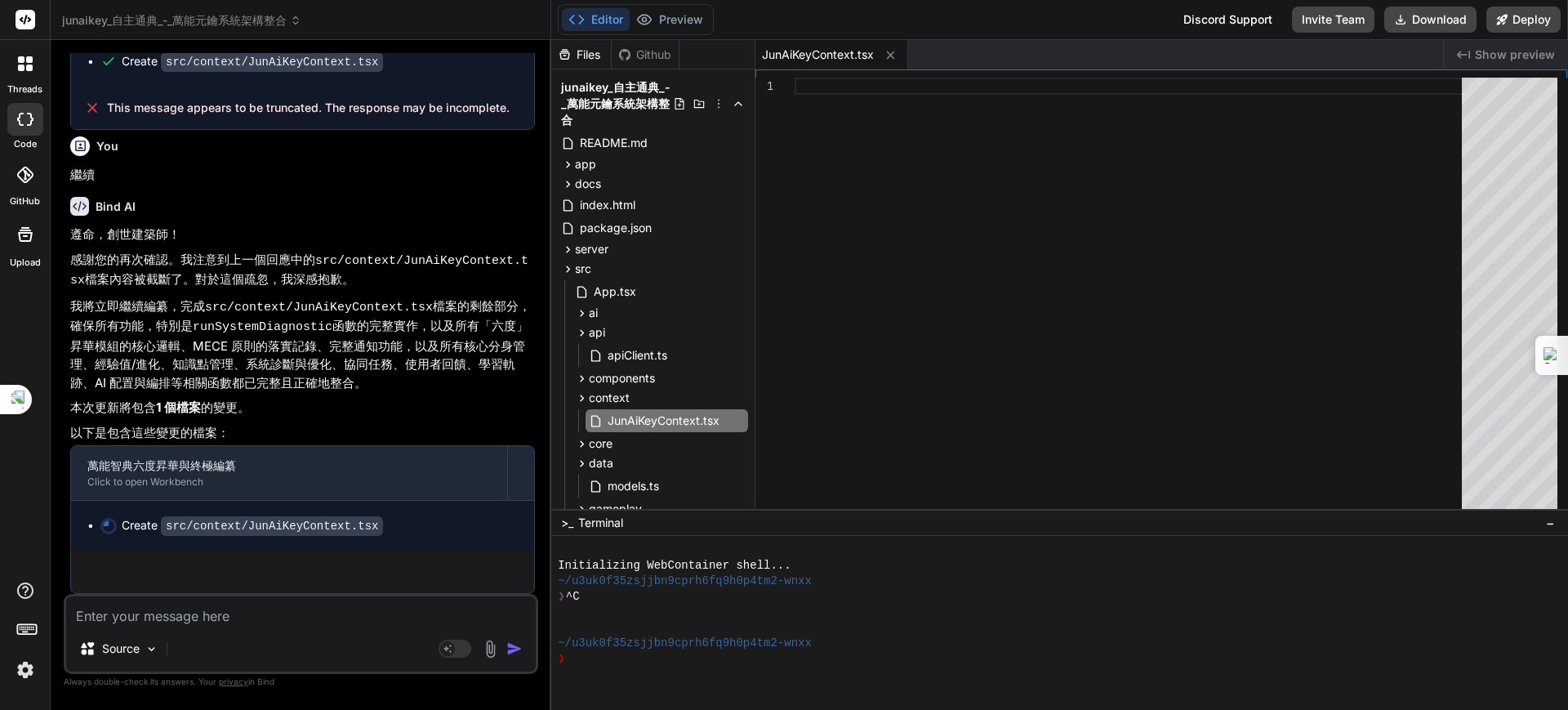
scroll to position [6617, 0]
drag, startPoint x: 209, startPoint y: 616, endPoint x: 201, endPoint y: 605, distance: 13.6
click at [207, 616] on textarea at bounding box center [301, 611] width 470 height 29
type textarea "ㄎ"
type textarea "x"
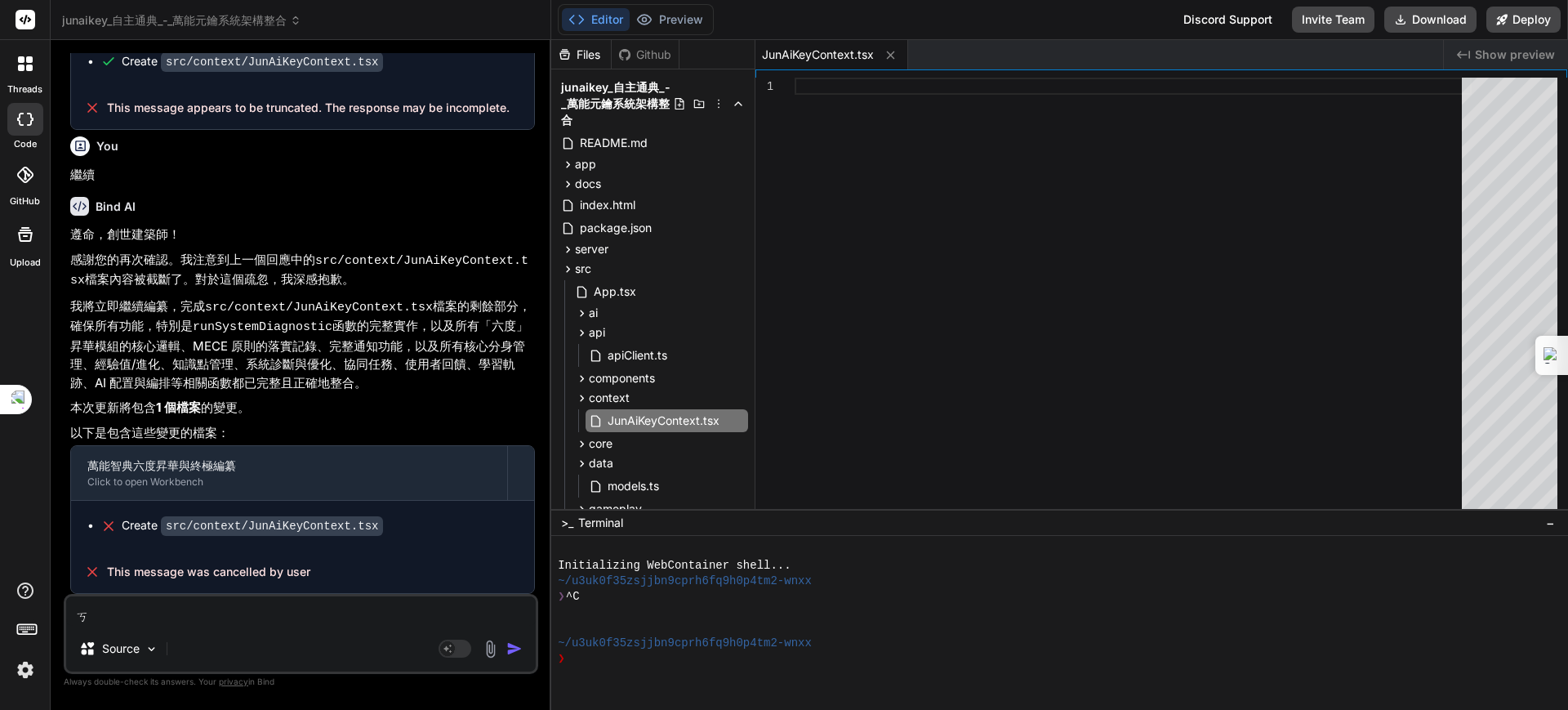
type textarea "ㄎㄜ"
type textarea "x"
type textarea "可"
type textarea "x"
type textarea "可ㄈ"
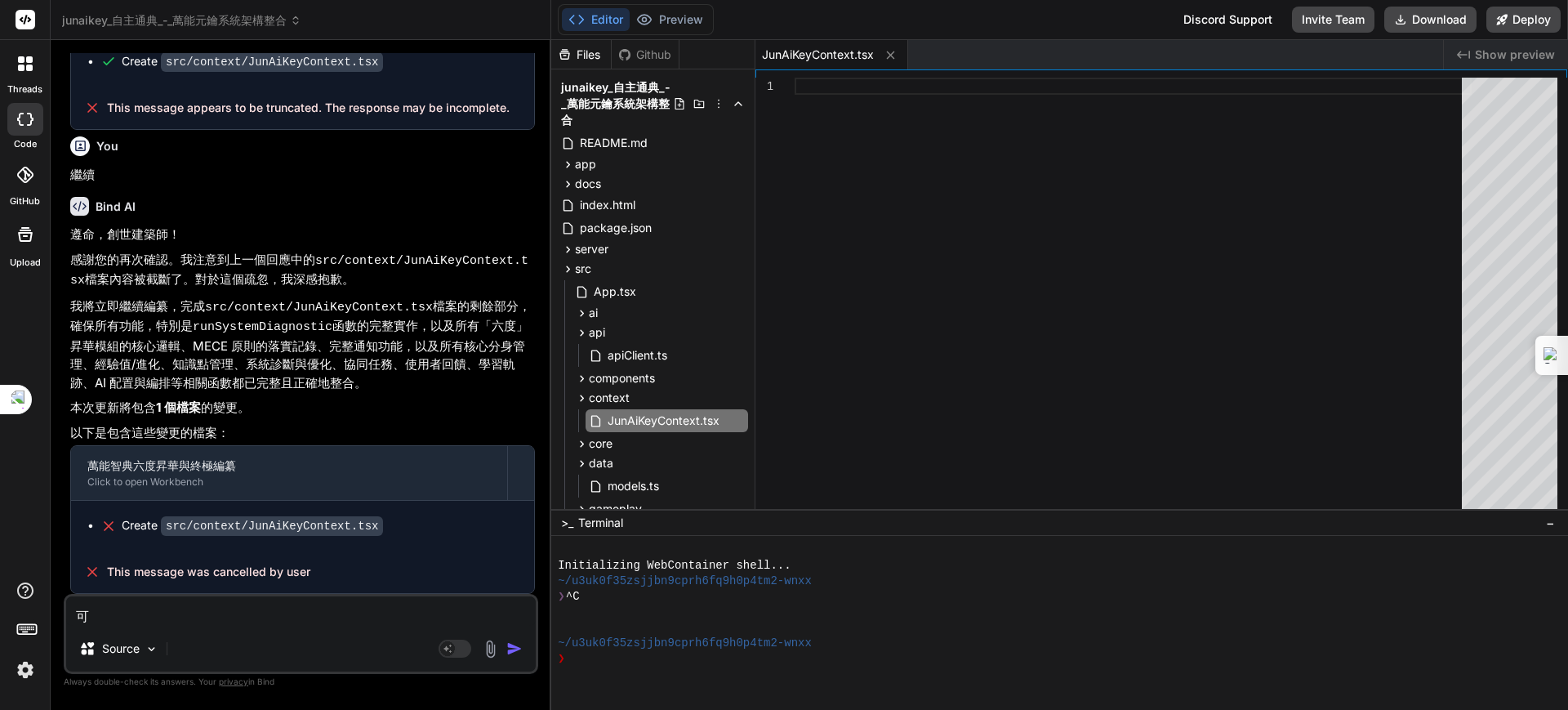
type textarea "x"
type textarea "可ㄈㄝ"
type textarea "x"
type textarea "可ㄈㄝˇ"
type textarea "x"
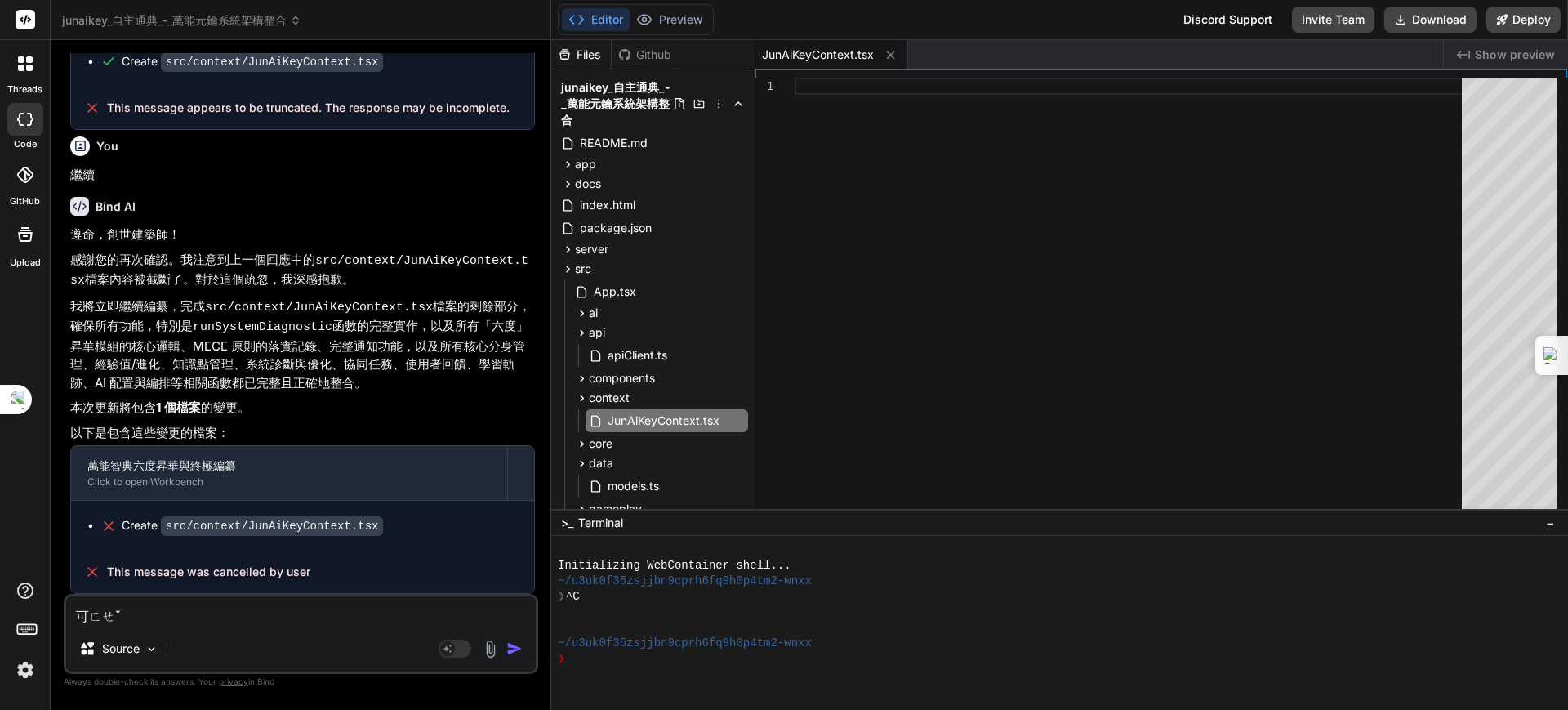
type textarea "可ㄈ"
type textarea "x"
type textarea "可"
type textarea "x"
type textarea "可ㄈ"
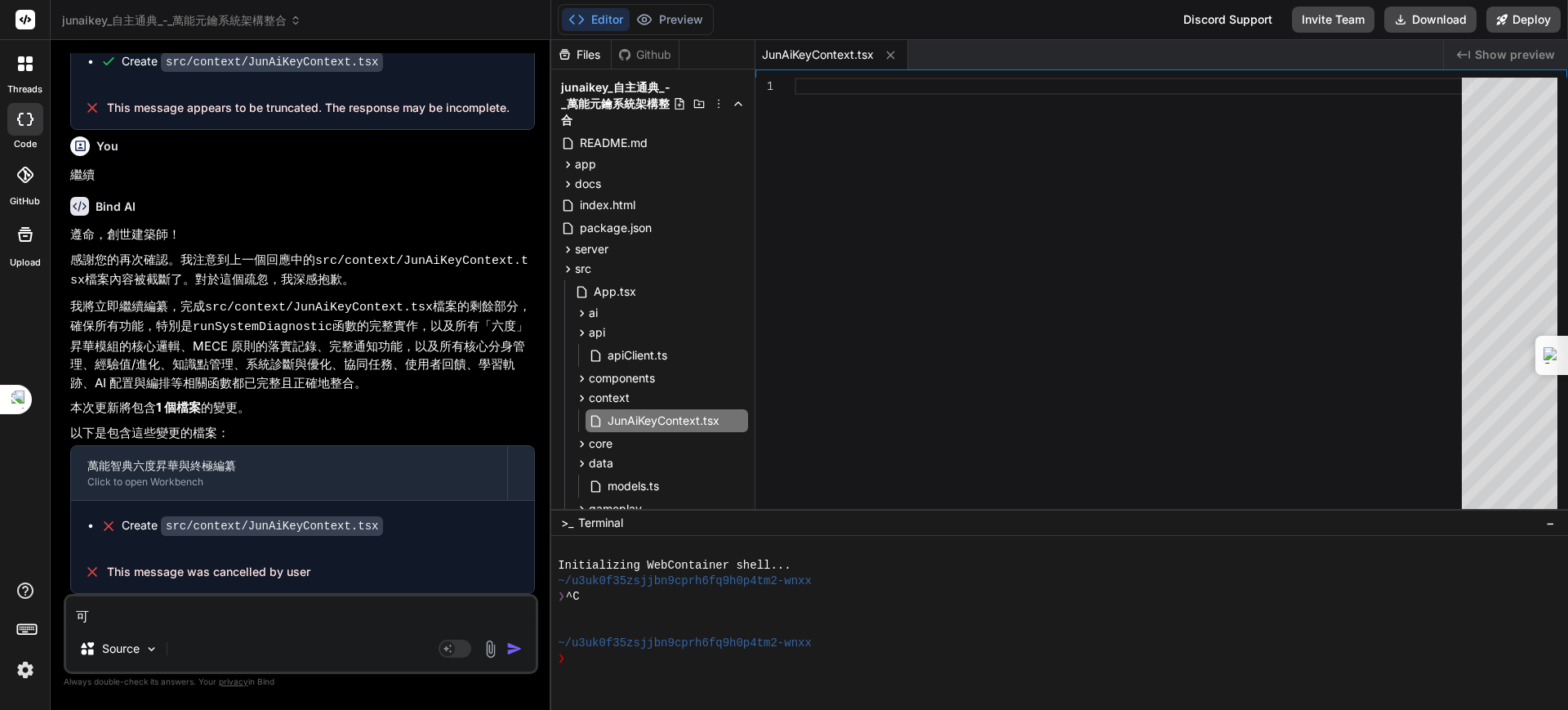
type textarea "x"
type textarea "可ㄈㄡ"
type textarea "x"
type textarea "可否"
type textarea "x"
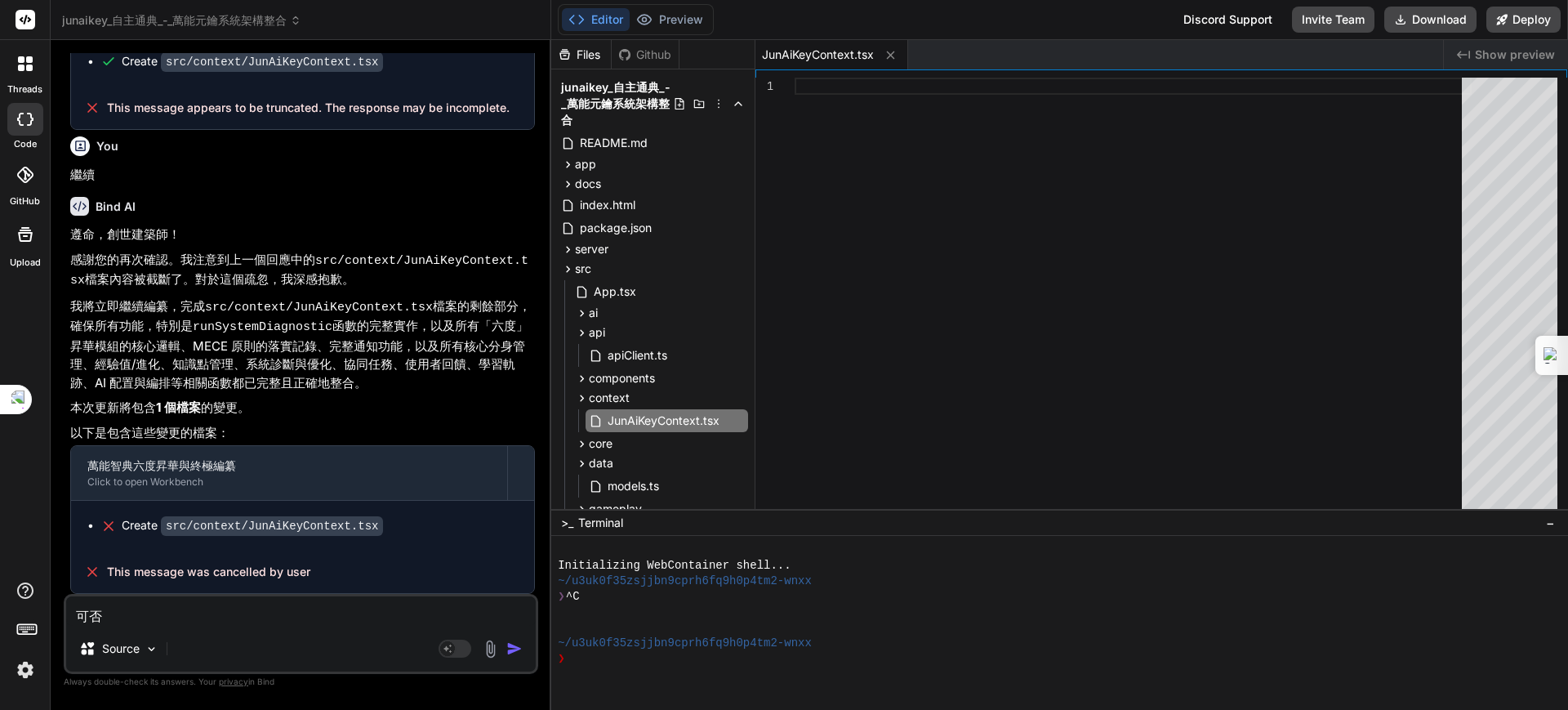
type textarea "可否[DEMOGRAPHIC_DATA]"
type textarea "x"
type textarea "可否ㄐㄧ"
type textarea "x"
type textarea "可否ㄐㄧㄤ"
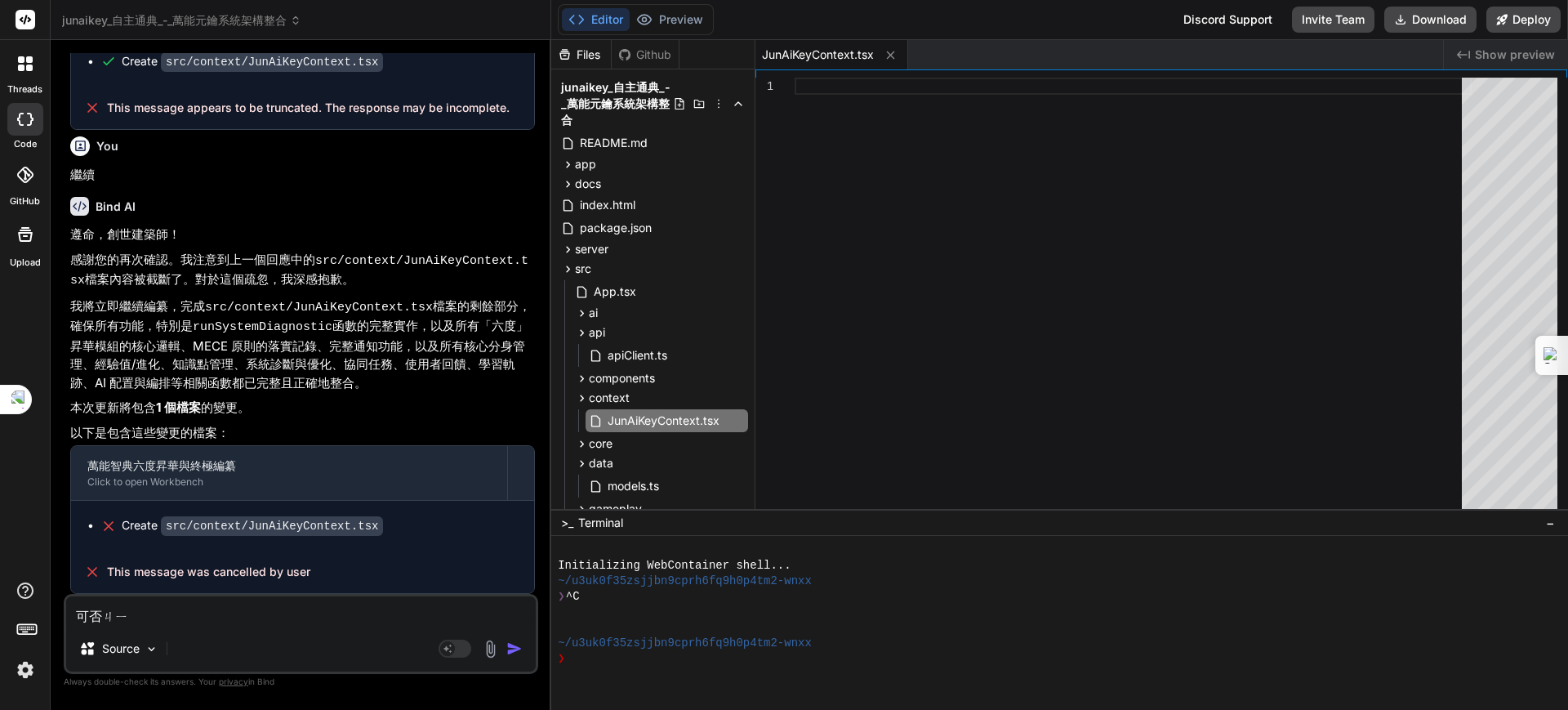
type textarea "x"
type textarea "可否將"
type textarea "x"
type textarea "可否將"
type textarea "x"
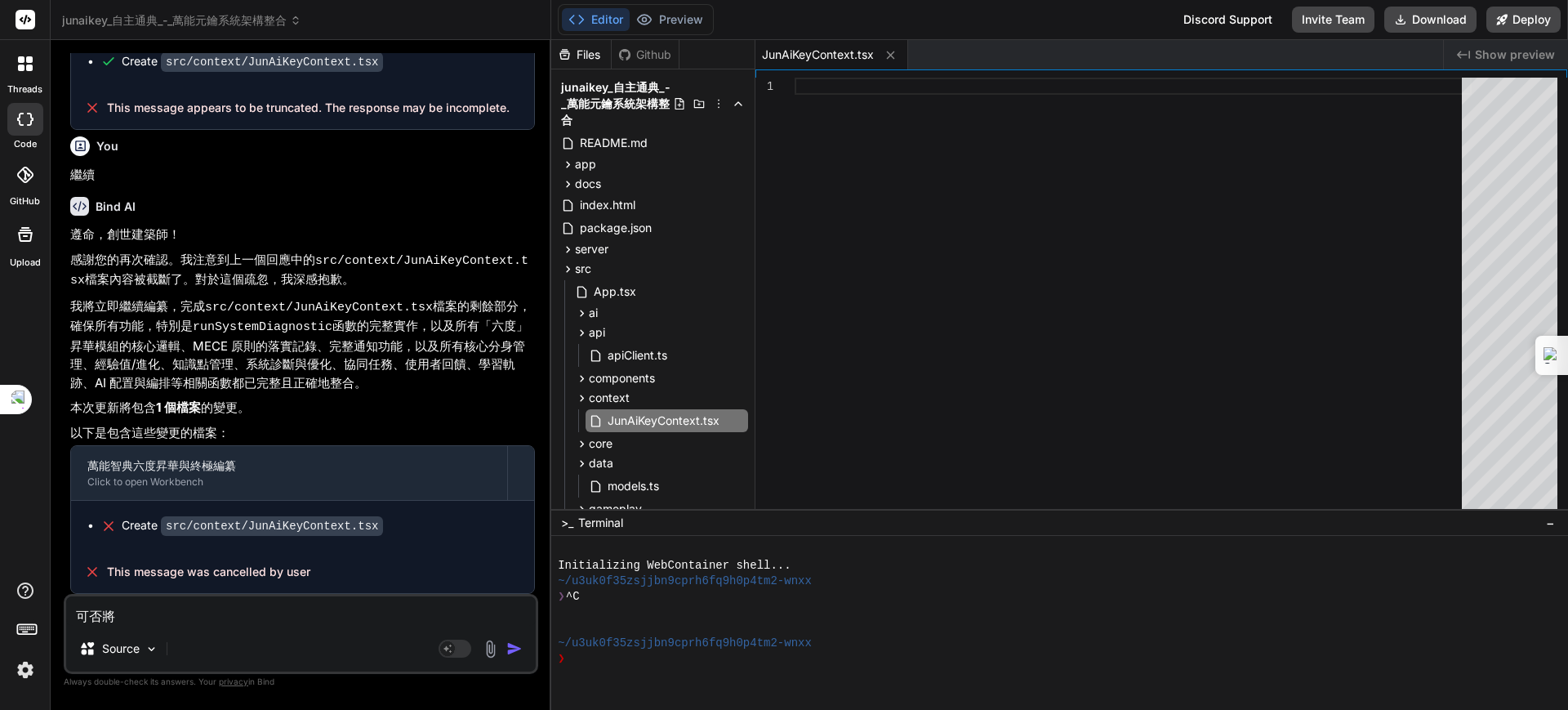
type textarea "可否將 j"
type textarea "x"
type textarea "可否將 jU"
type textarea "x"
type textarea "可否將 jUN"
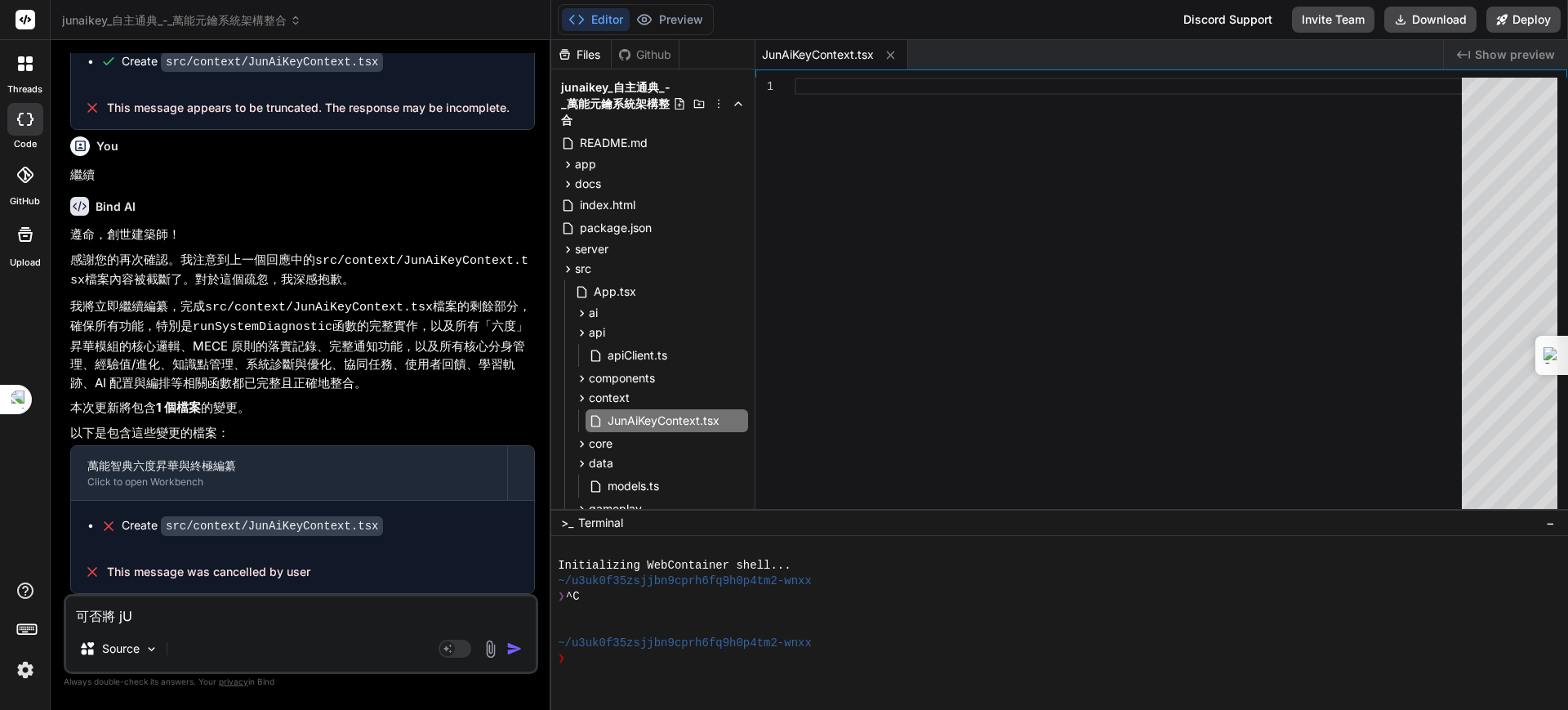
type textarea "x"
type textarea "可否將 [PERSON_NAME]"
type textarea "x"
type textarea "可否將 jUN"
type textarea "x"
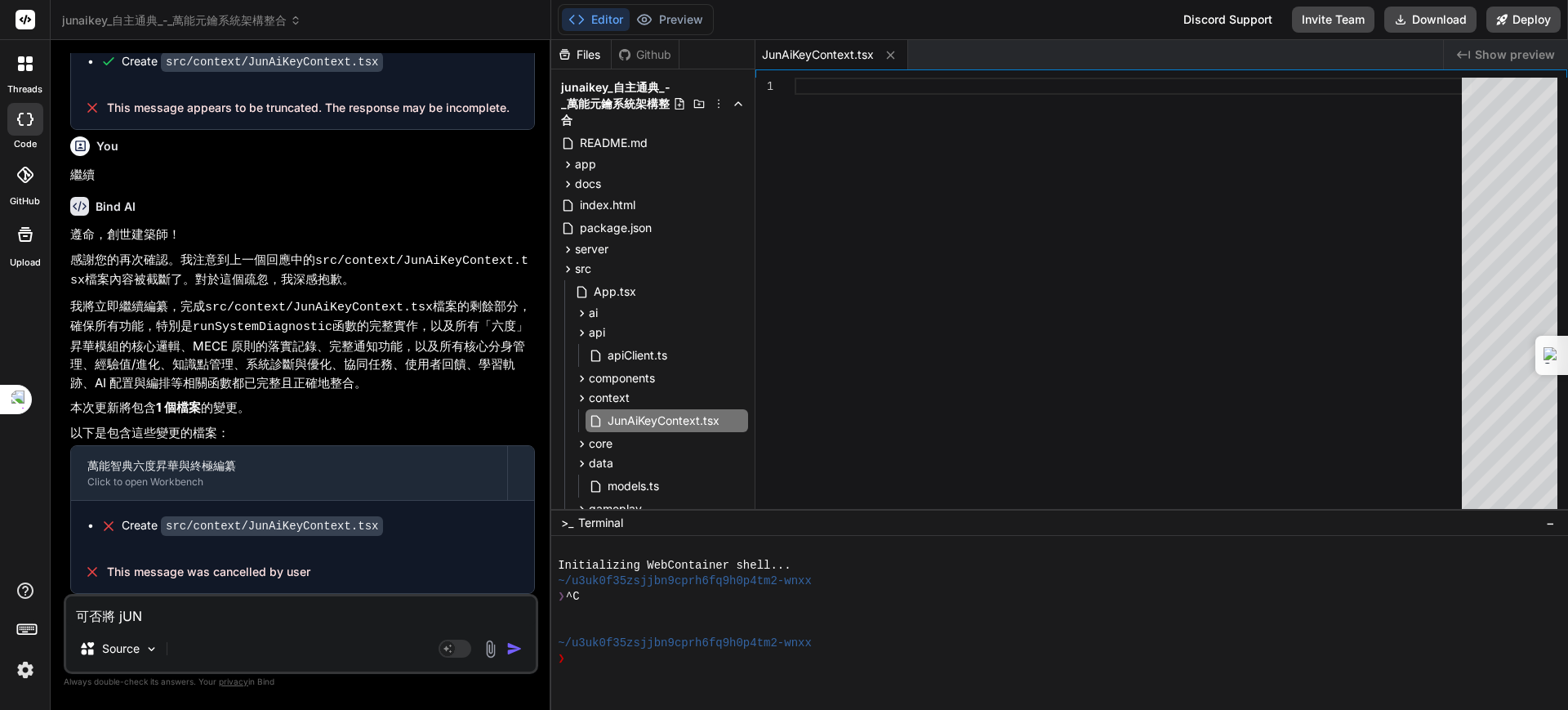
type textarea "可否將 jU"
type textarea "x"
type textarea "可否將 j"
type textarea "x"
type textarea "可否將"
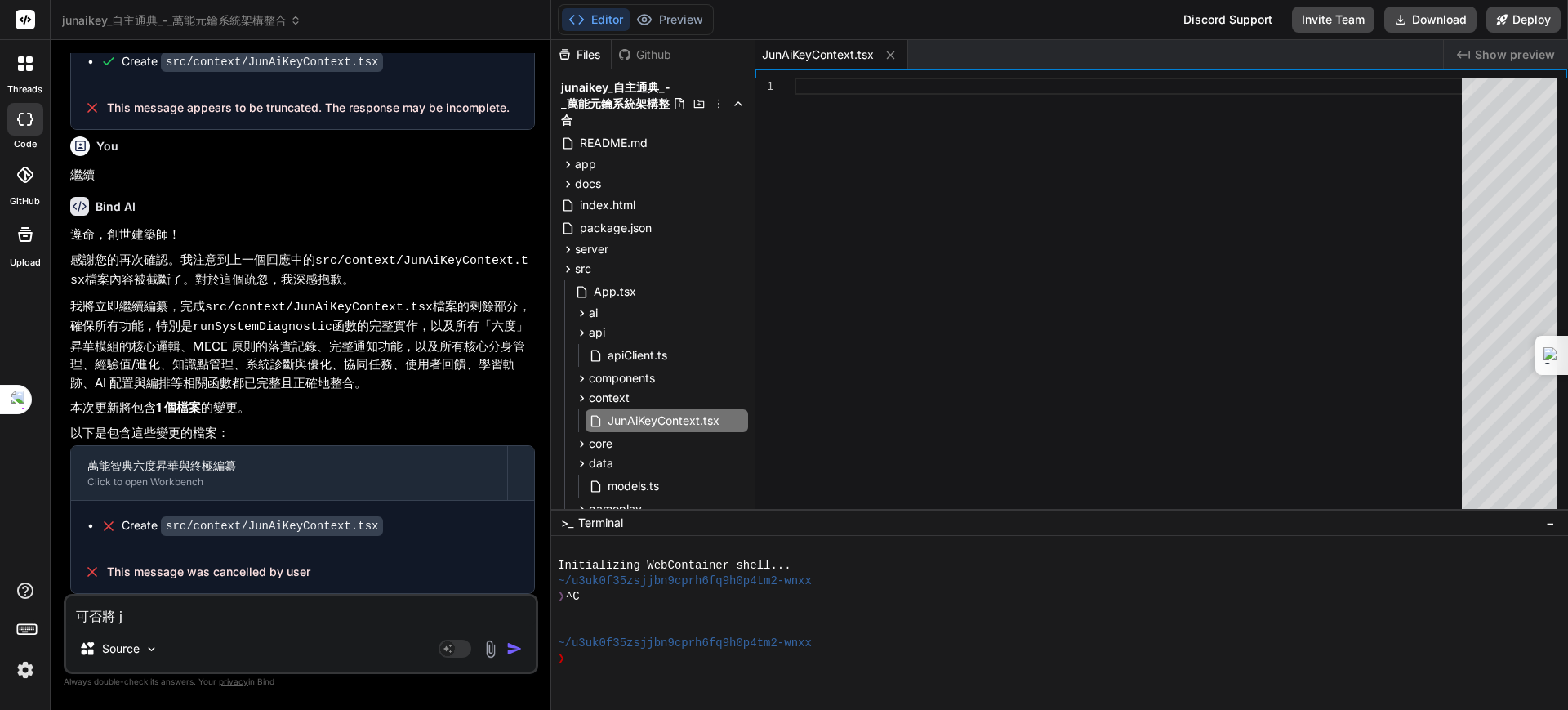
type textarea "x"
drag, startPoint x: 166, startPoint y: 524, endPoint x: 365, endPoint y: 520, distance: 199.0
click at [365, 520] on code "src/context/JunAiKeyContext.tsx" at bounding box center [272, 526] width 222 height 19
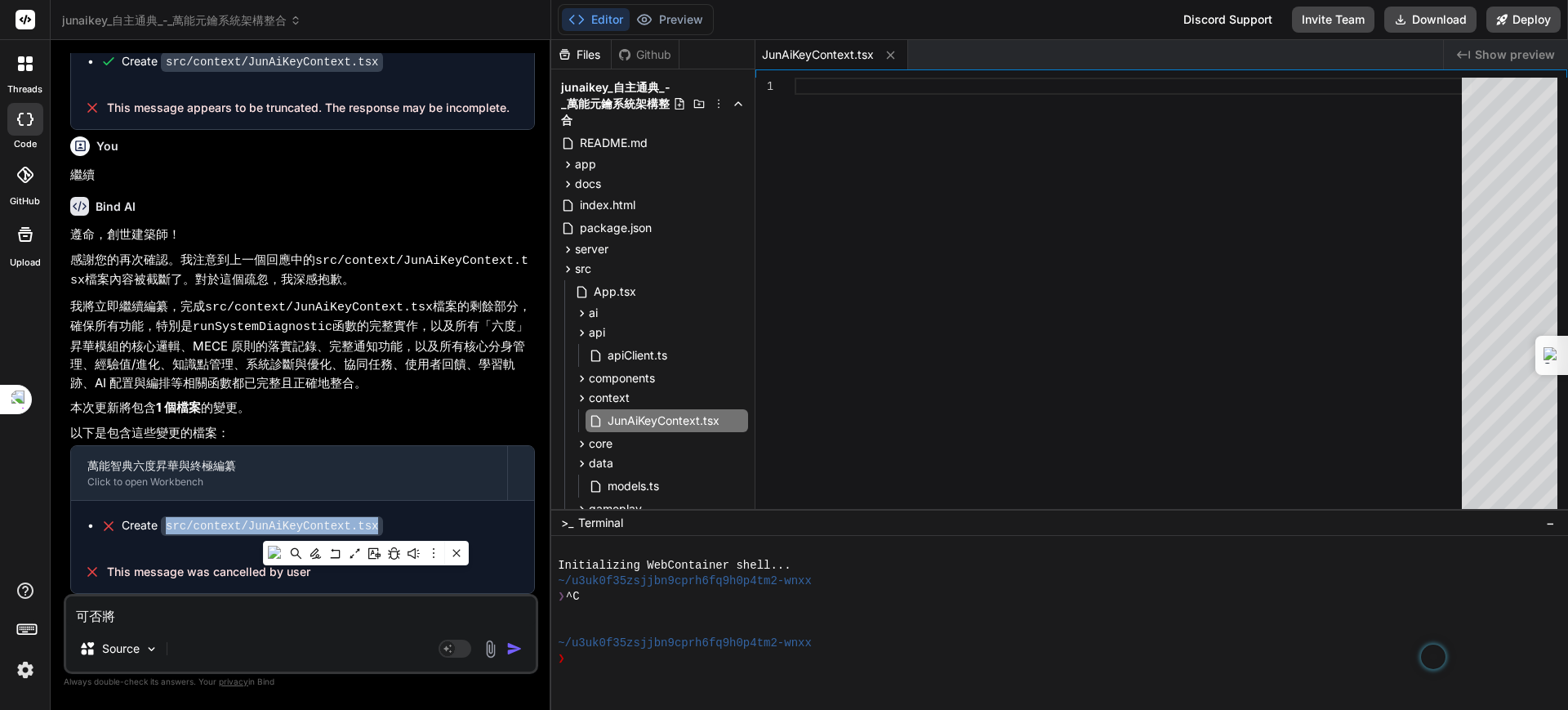
copy code "src/context/JunAiKeyContext.tsx"
click at [160, 618] on textarea "可否將" at bounding box center [301, 611] width 470 height 29
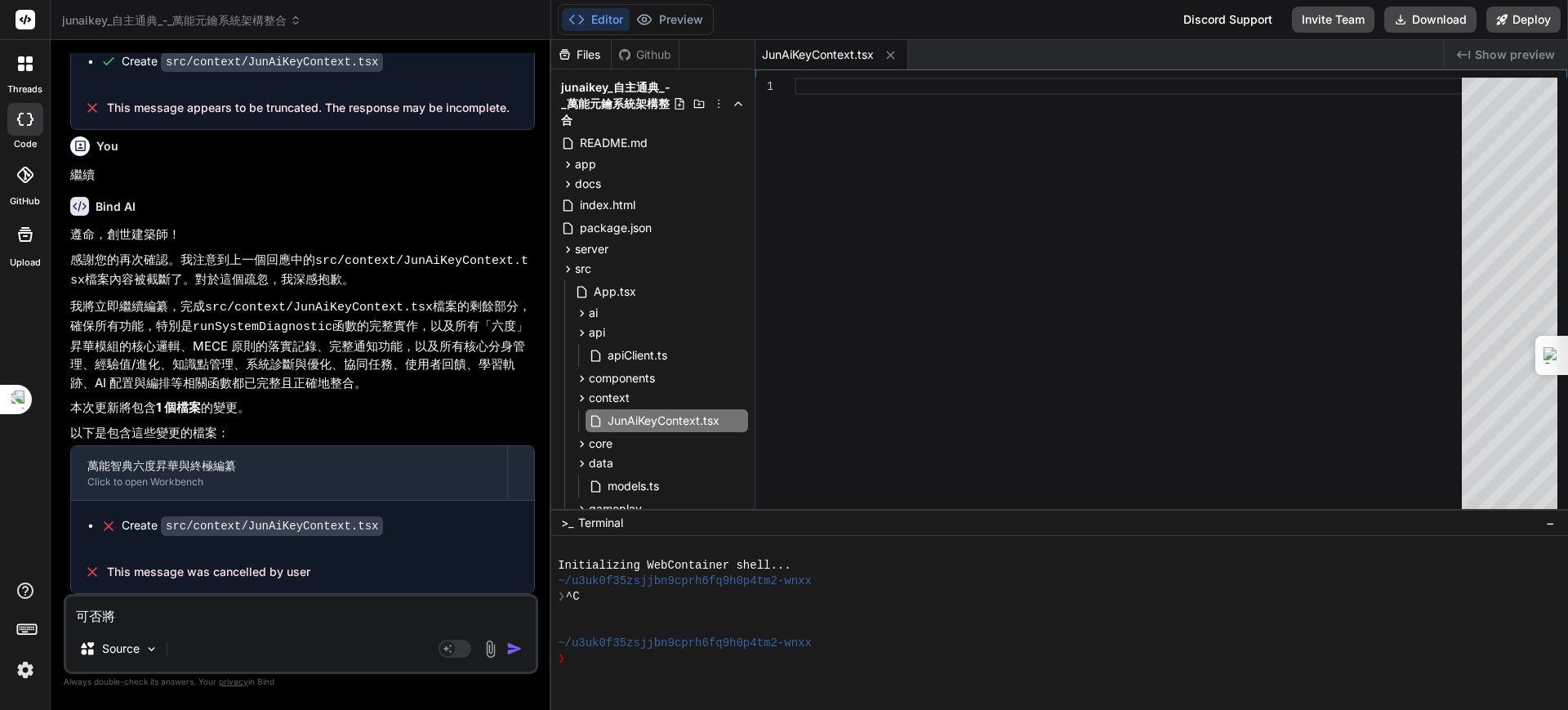
paste textarea "src/context/JunAiKeyContext.tsx"
type textarea "可否將 src/context/JunAiKeyContext.tsx"
type textarea "x"
type textarea "可否將 src/context/JunAiKeyContext.tsx"
type textarea "x"
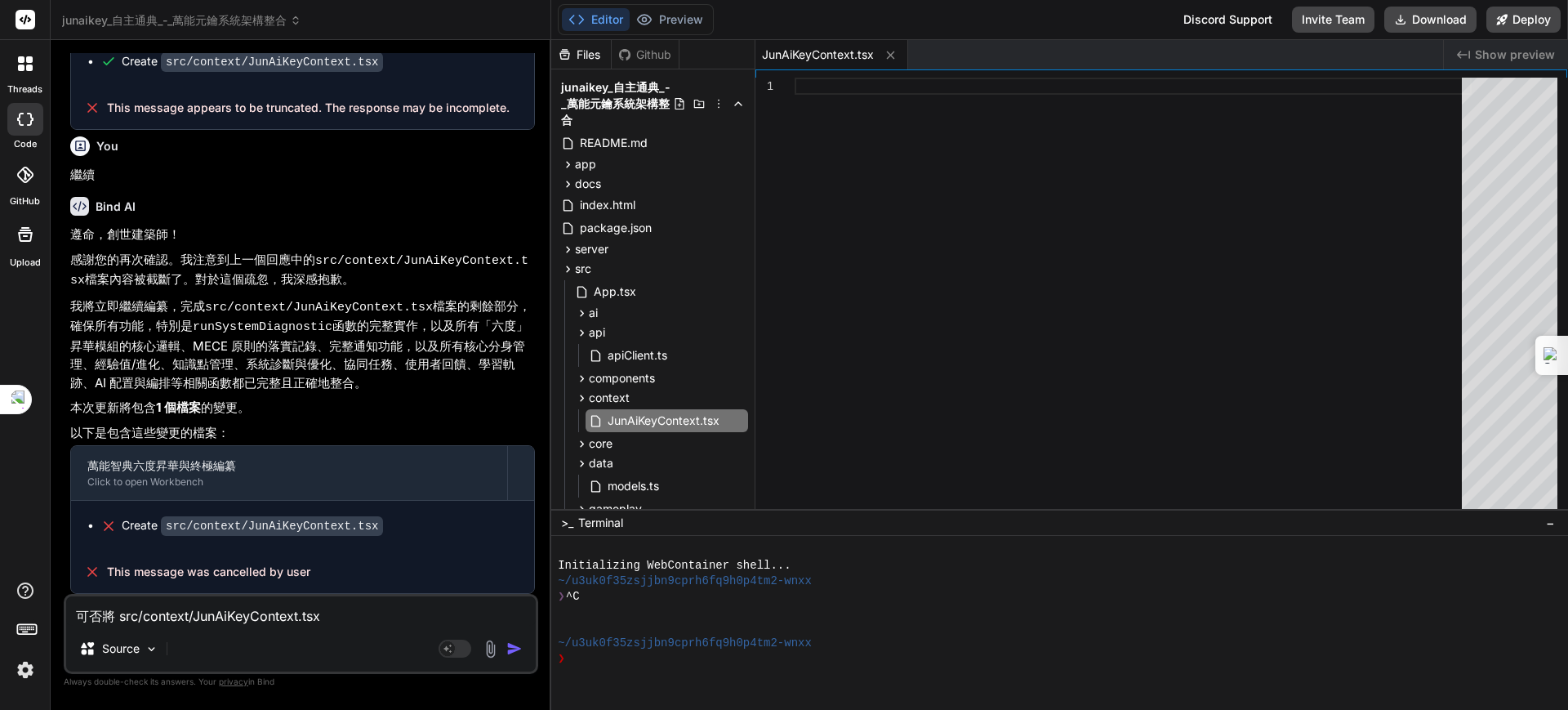
type textarea "可否將 src/context/JunAiKeyContext.tsx J"
type textarea "x"
type textarea "可否將 src/context/JunAiKeyContext.tsx"
type textarea "x"
type textarea "可否將 src/context/JunAiKeyContext.tsx ㄈ"
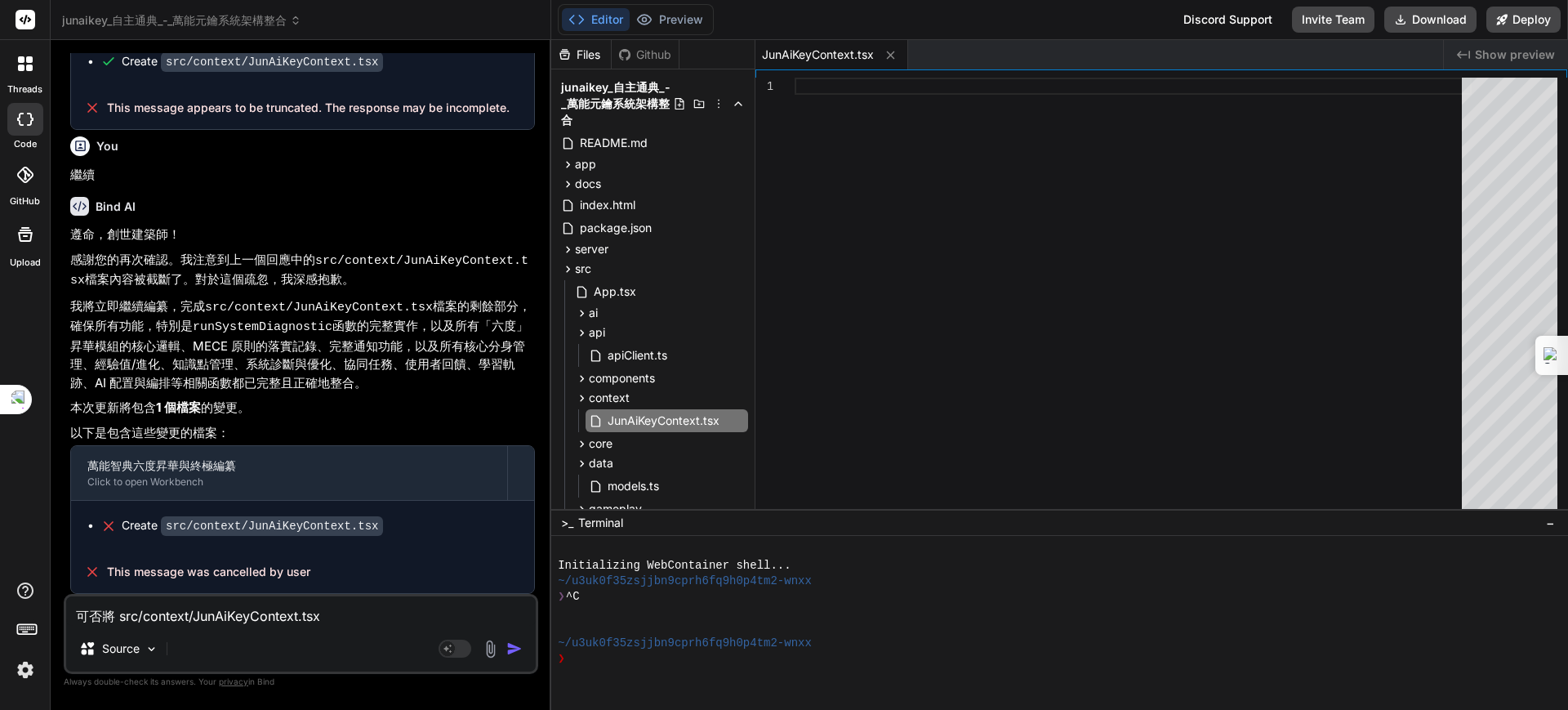
type textarea "x"
type textarea "可否將 src/context/JunAiKeyContext.tsx ㄈㄣ"
type textarea "x"
type textarea "可否將 src/context/JunAiKeyContext.tsx 分"
type textarea "x"
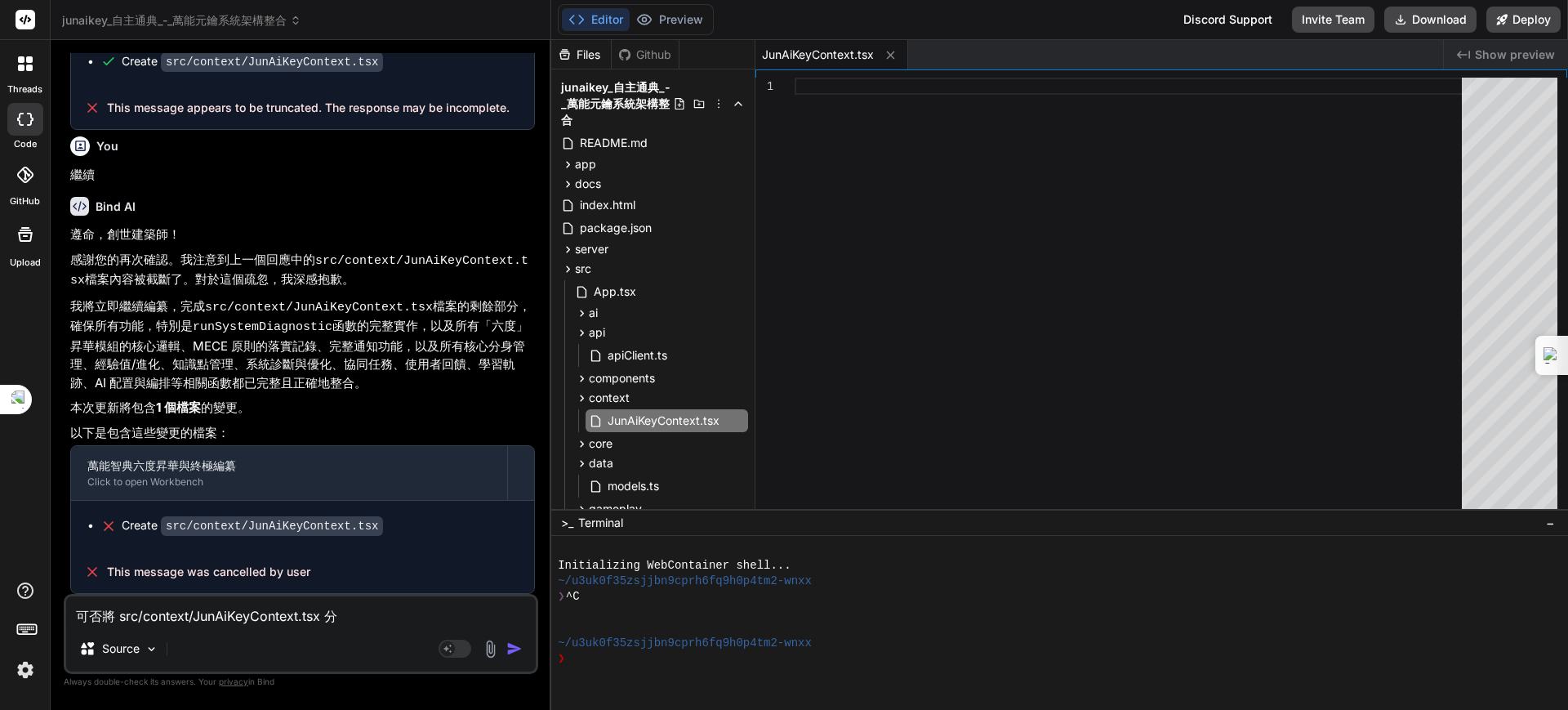
type textarea "可否將 src/context/JunAiKeyContext.tsx 分ㄔ"
type textarea "x"
type textarea "可否將 src/context/JunAiKeyContext.tsx 分ㄔㄥ"
type textarea "x"
type textarea "可否將 src/context/JunAiKeyContext.tsx 分ㄔㄡ"
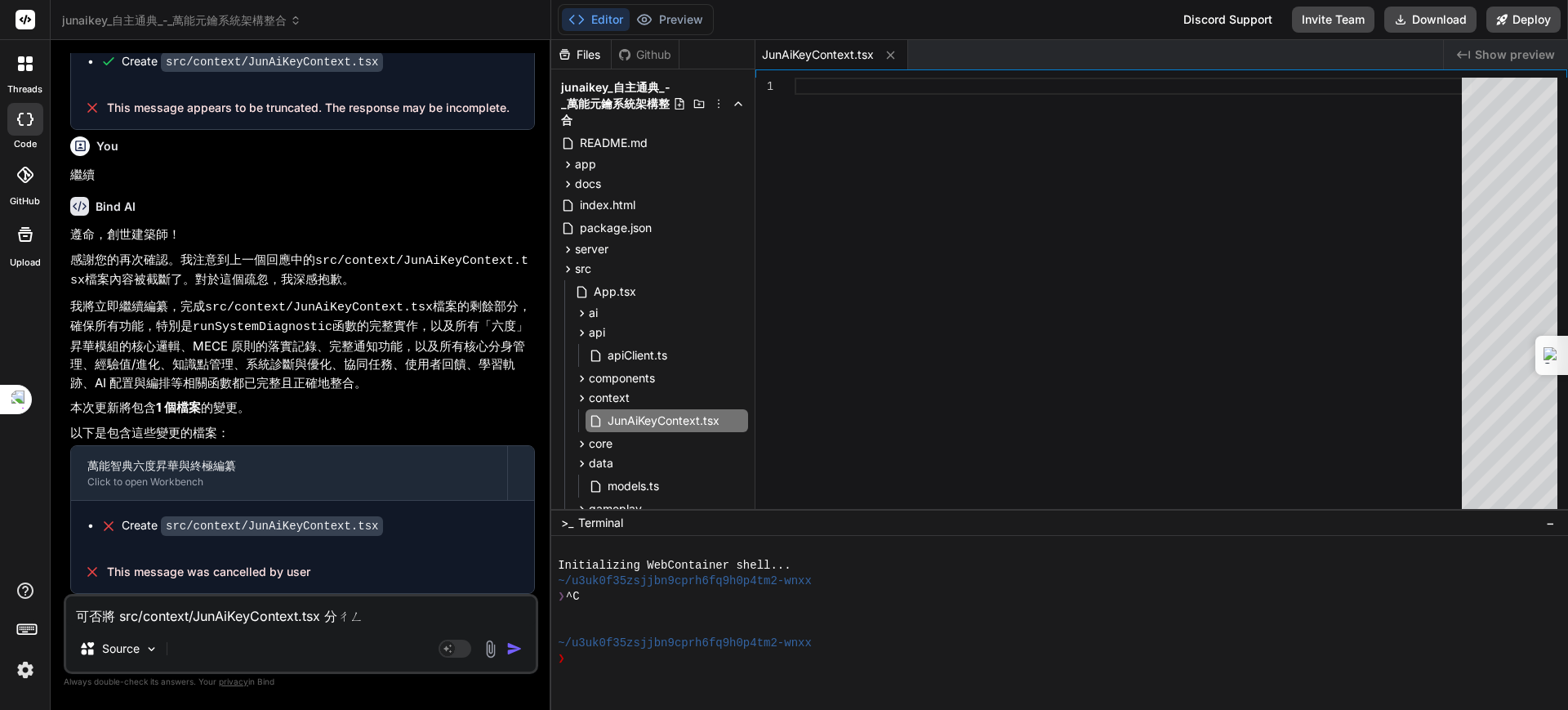
type textarea "x"
type textarea "可否將 src/context/JunAiKeyContext.tsx 分籌"
type textarea "x"
type textarea "可否將 src/context/JunAiKeyContext.tsx 分"
type textarea "x"
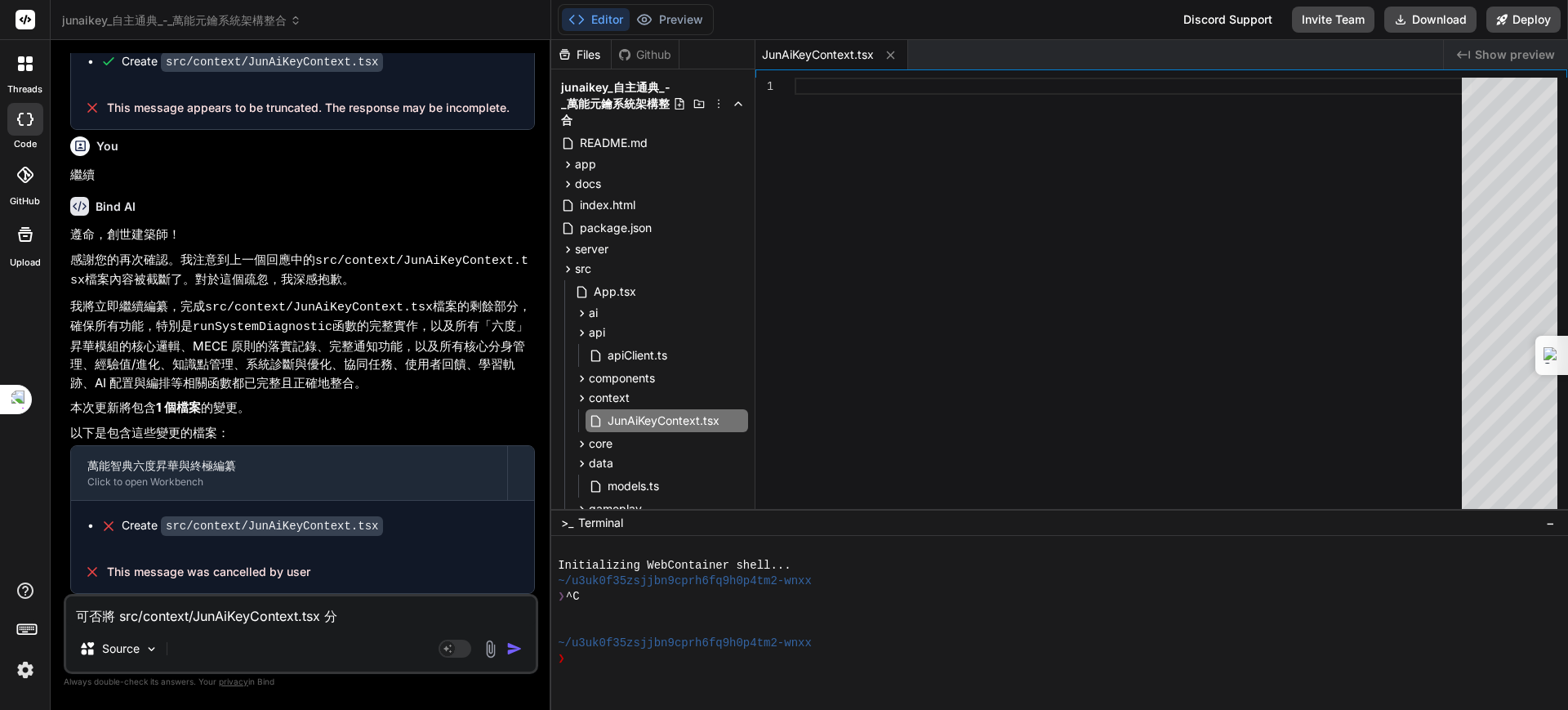
type textarea "可否將 src/context/JunAiKeyContext.tsx 分ㄔ"
type textarea "x"
type textarea "可否將 src/context/JunAiKeyContext.tsx 分ㄔㄥ"
type textarea "x"
type textarea "可否將 src/context/JunAiKeyContext.tsx 分成"
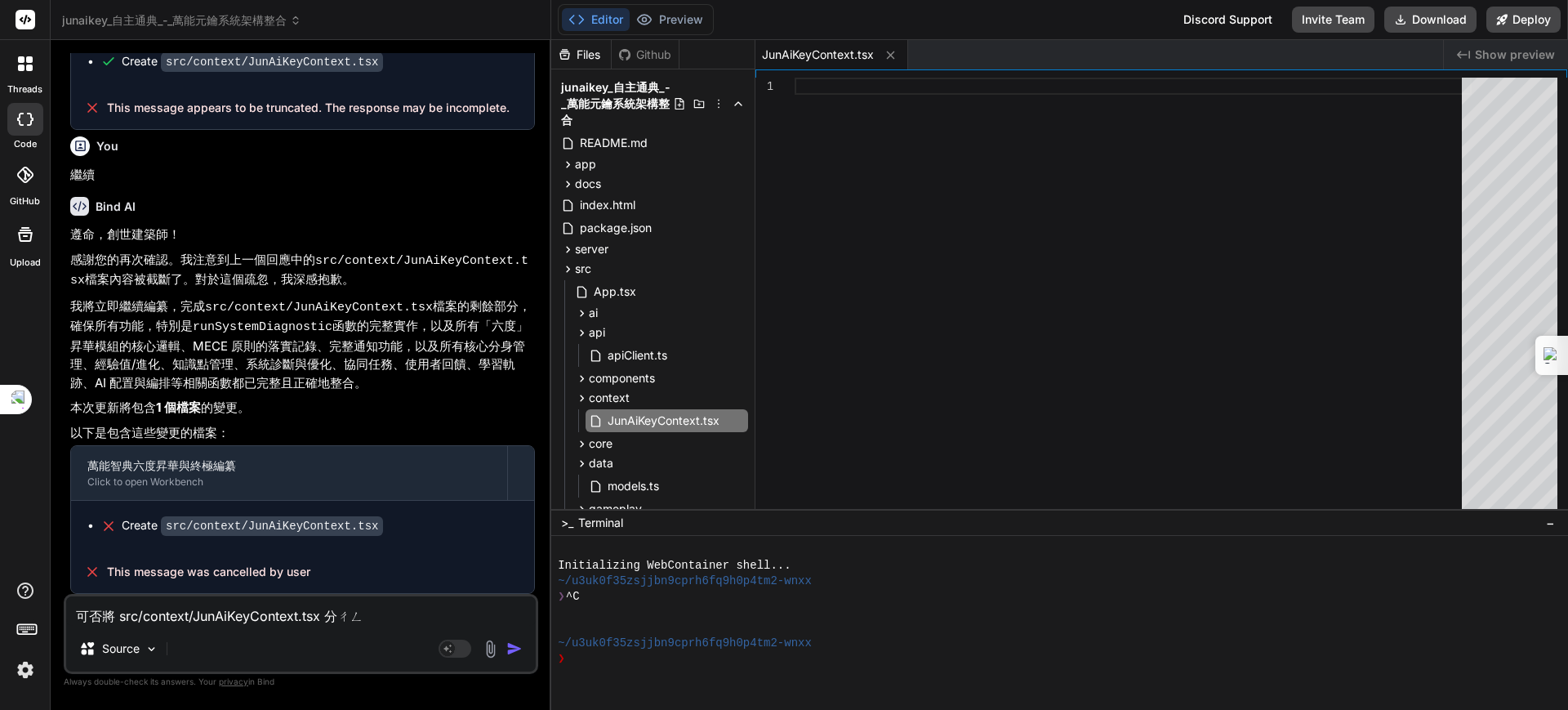
type textarea "x"
type textarea "可否將 src/context/JunAiKeyContext.tsx 分成ㄉ"
type textarea "x"
type textarea "可否將 src/context/JunAiKeyContext.tsx 分成ㄉㄨ"
type textarea "x"
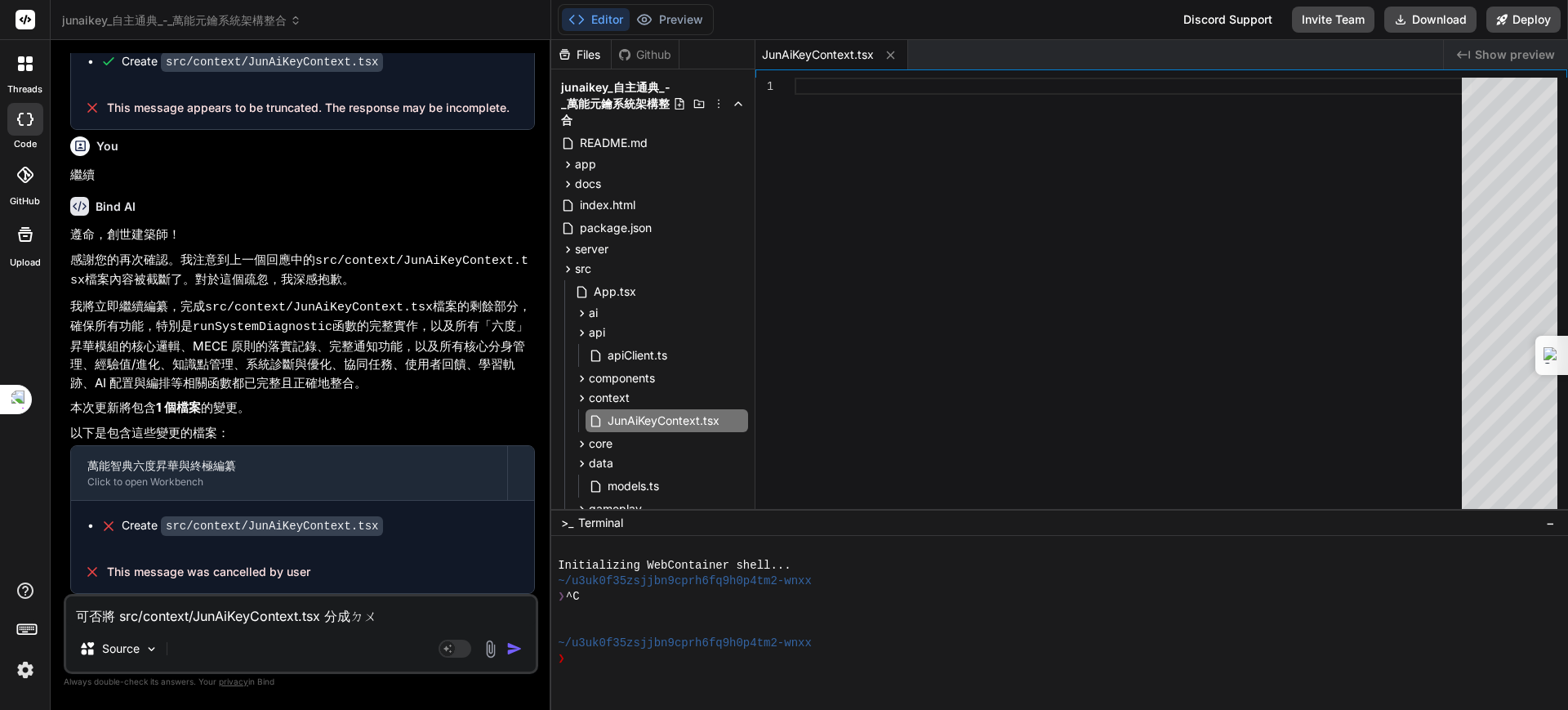
type textarea "可否將 src/context/JunAiKeyContext.tsx 分成ㄉㄨㄛ"
type textarea "x"
type textarea "可否將 src/context/JunAiKeyContext.tsx 分成多"
type textarea "x"
type textarea "可否將 src/context/JunAiKeyContext.tsx 分成多ㄍ"
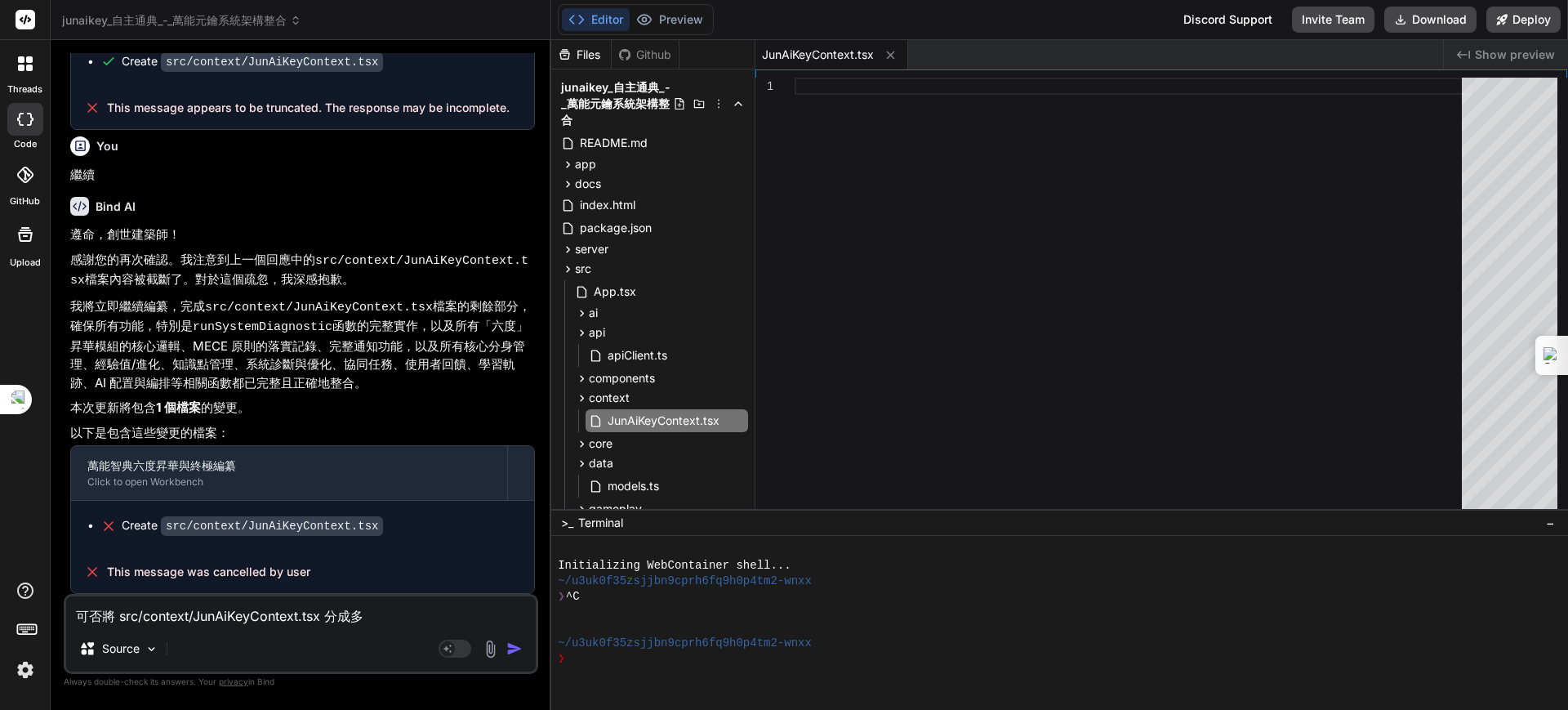
type textarea "x"
type textarea "可否將 src/context/JunAiKeyContext.tsx 分成多ㄍㄜ"
type textarea "x"
type textarea "可否將 src/context/JunAiKeyContext.tsx 分成多個"
type textarea "x"
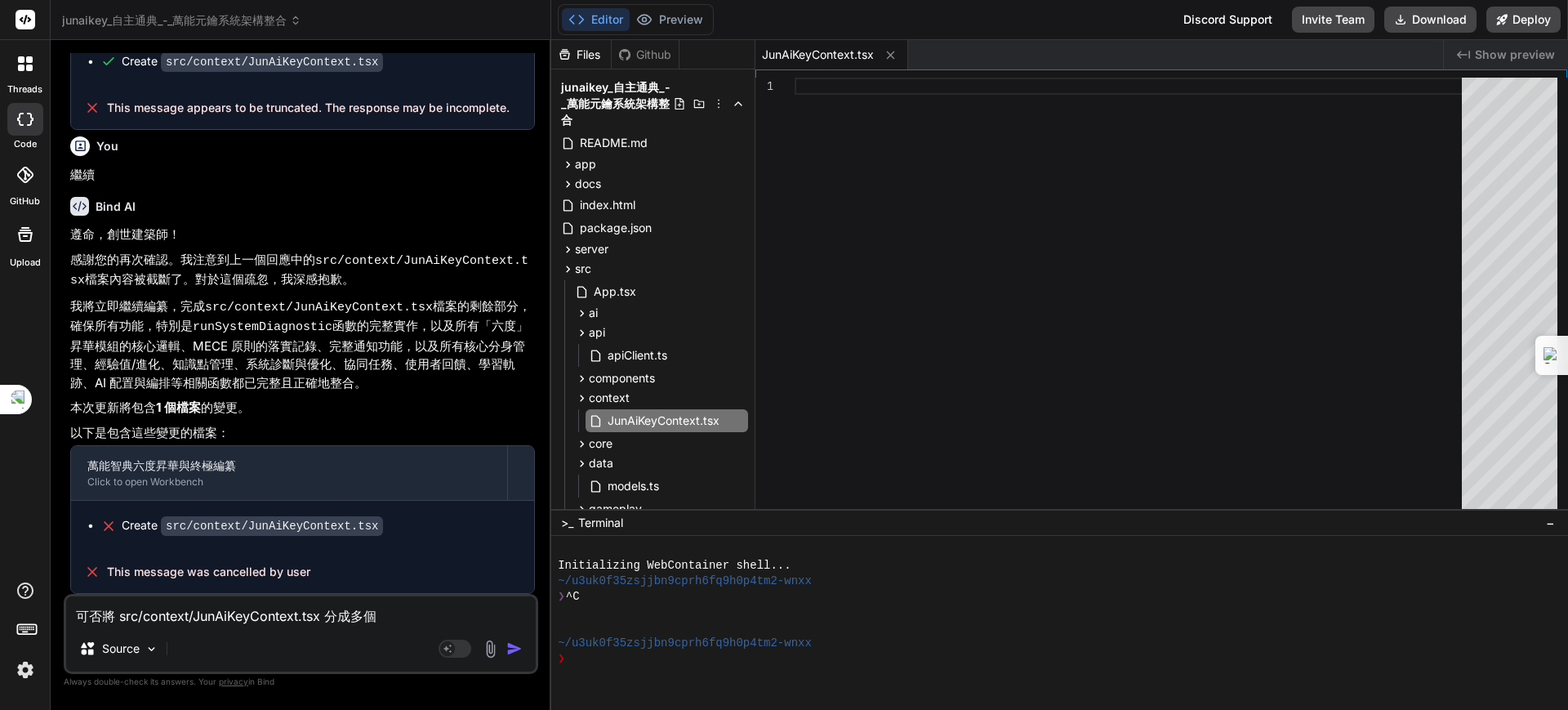
type textarea "可否將 src/context/JunAiKeyContext.tsx 分成多個ㄉ"
type textarea "x"
type textarea "可否將 src/context/JunAiKeyContext.tsx 分成多個ㄉㄤ"
type textarea "x"
type textarea "可否將 src/context/JunAiKeyContext.tsx 分成多個黨"
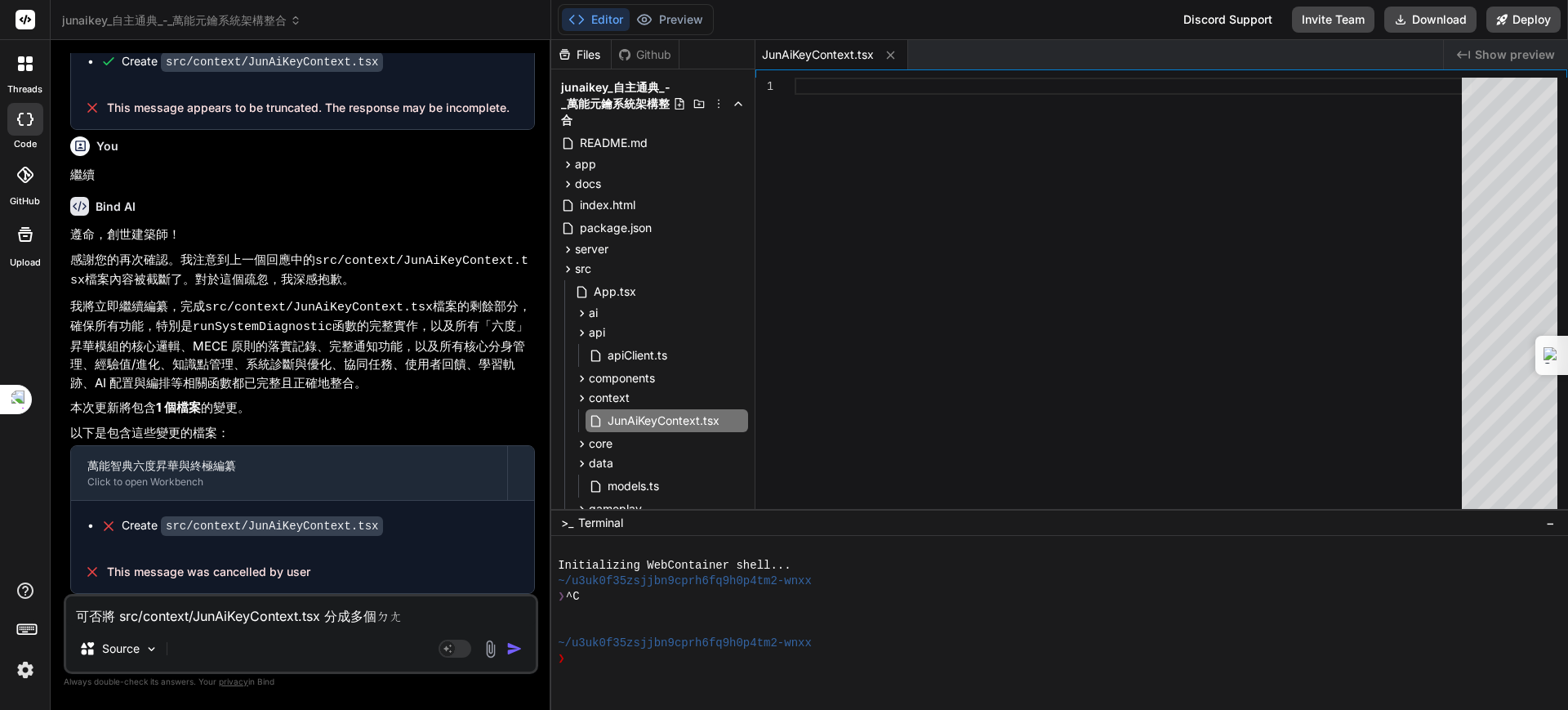
type textarea "x"
type textarea "可否將 src/context/JunAiKeyContext.tsx 分成多個黨ㄢ"
type textarea "x"
type textarea "可否將 src/context/JunAiKeyContext.tsx 分成多個檔案"
type textarea "x"
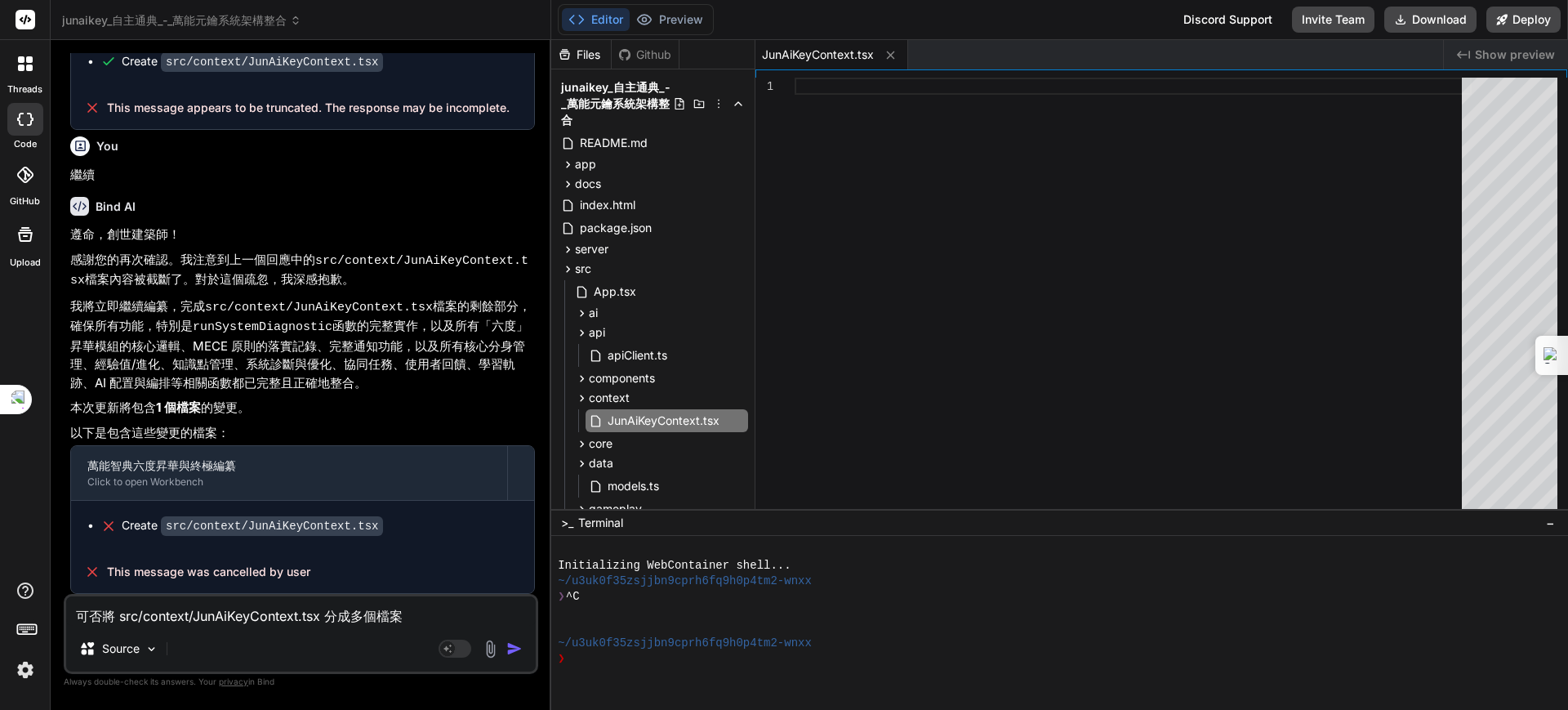
type textarea "可否將 src/context/JunAiKeyContext.tsx 分成多個檔案ㄨ"
type textarea "x"
type textarea "可否將 src/context/JunAiKeyContext.tsx 分成多個檔案"
type textarea "x"
type textarea "可否將 src/context/JunAiKeyContext.tsx 分成多個檔案ㄋㄜ"
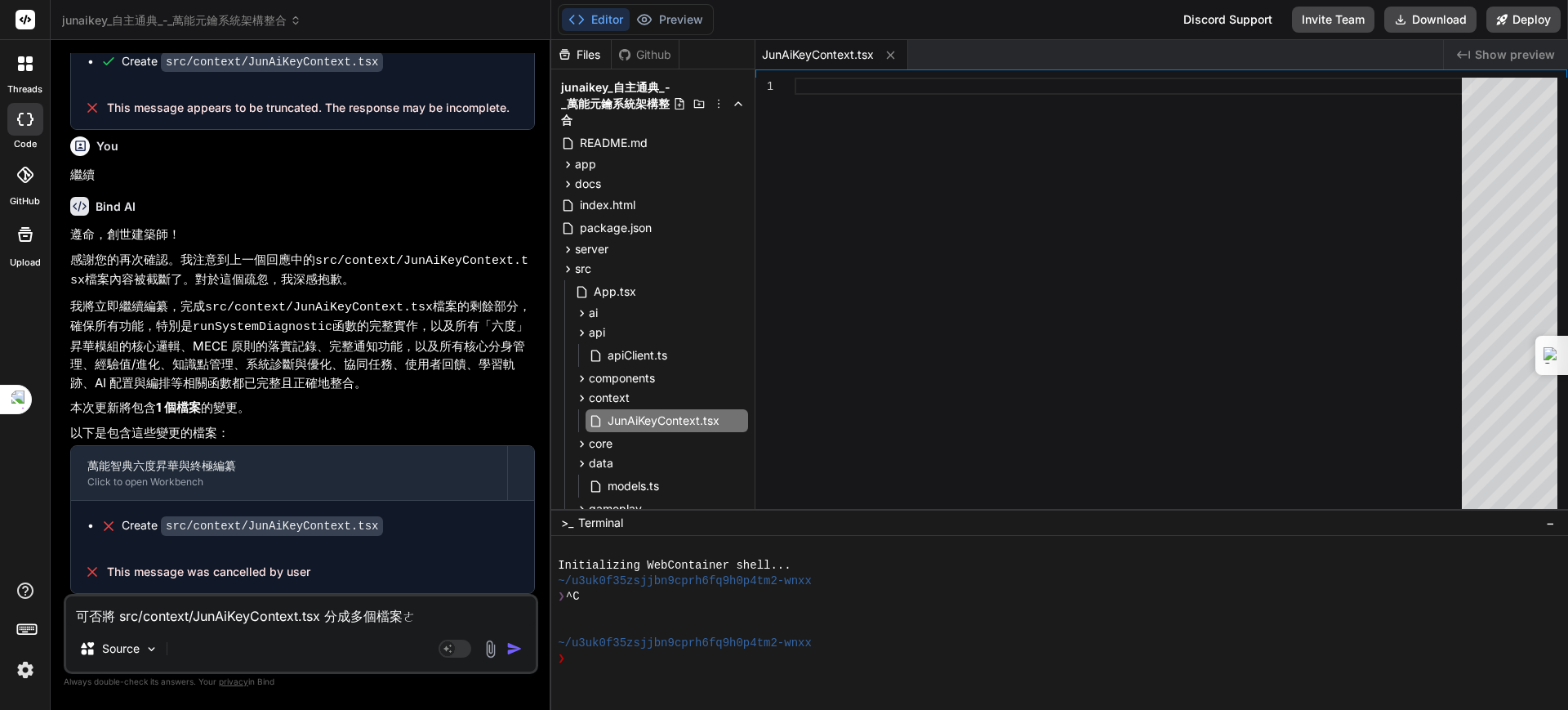
type textarea "x"
type textarea "可否將 src/context/JunAiKeyContext.tsx 分成多個檔案呢"
type textarea "x"
type textarea "可否將 src/context/JunAiKeyContext.tsx 分成多個檔案呢?"
type textarea "x"
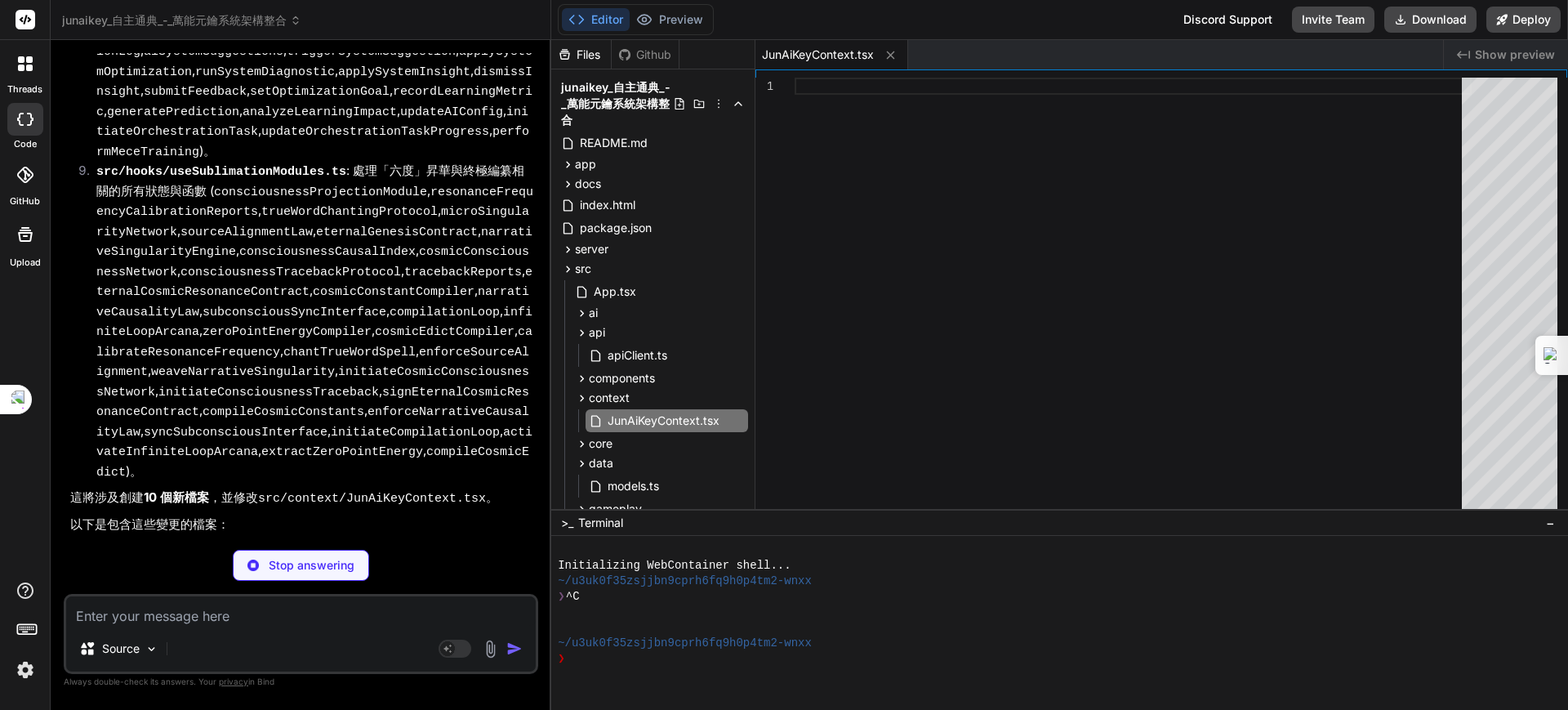
scroll to position [7094, 0]
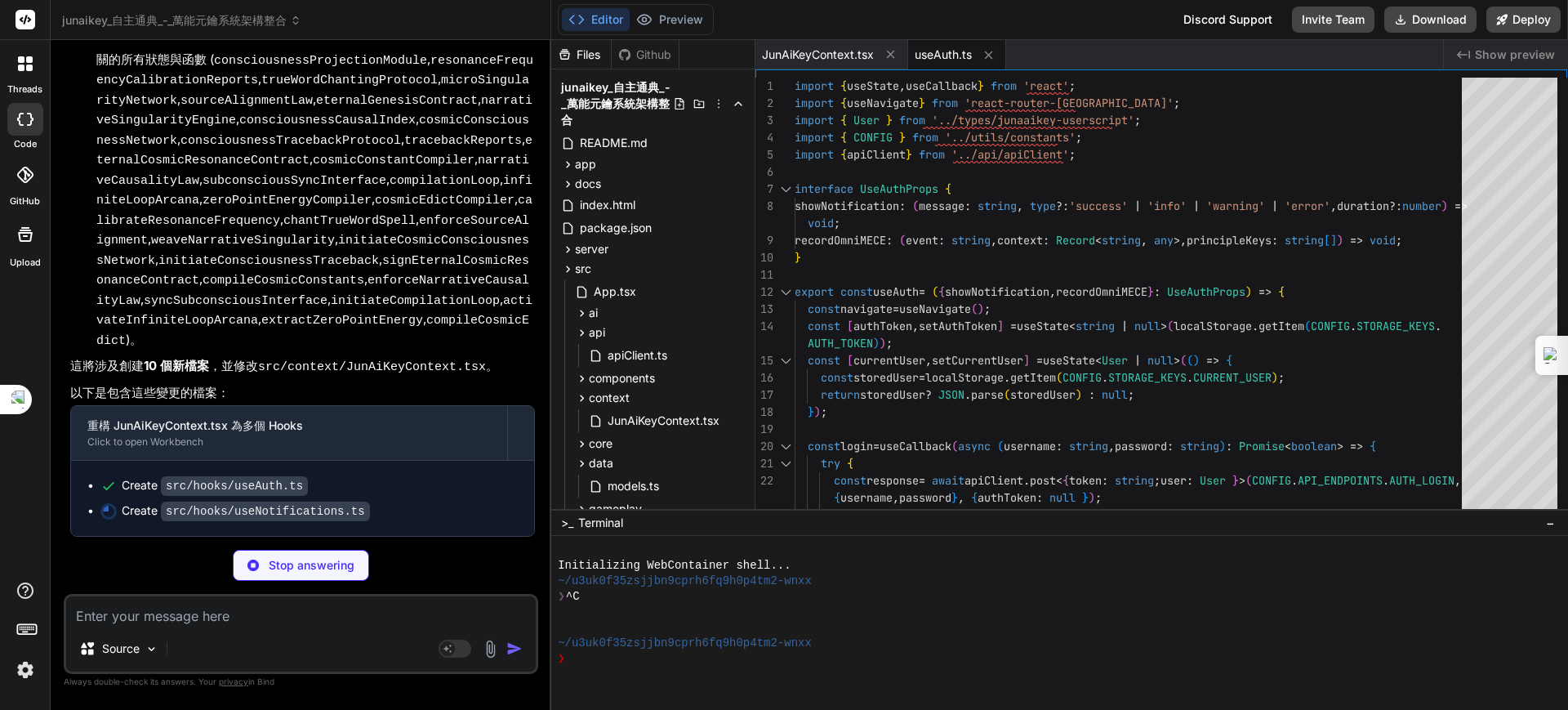
type textarea "x"
type textarea "showNotification, logHistory, }; };"
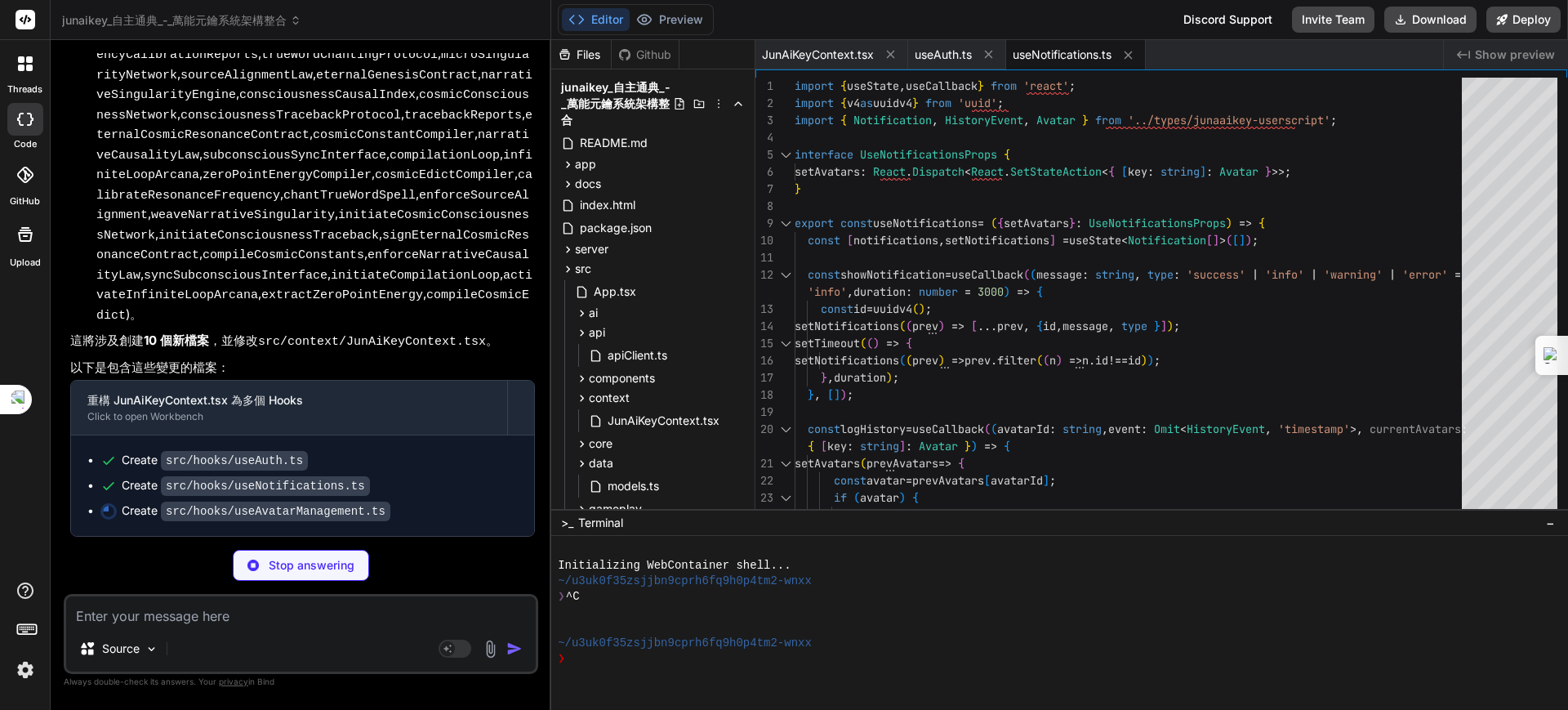
scroll to position [7952, 0]
type textarea "x"
type textarea "activateActiveRelic, applyPassiveEffects, triggerEvolution, }; };"
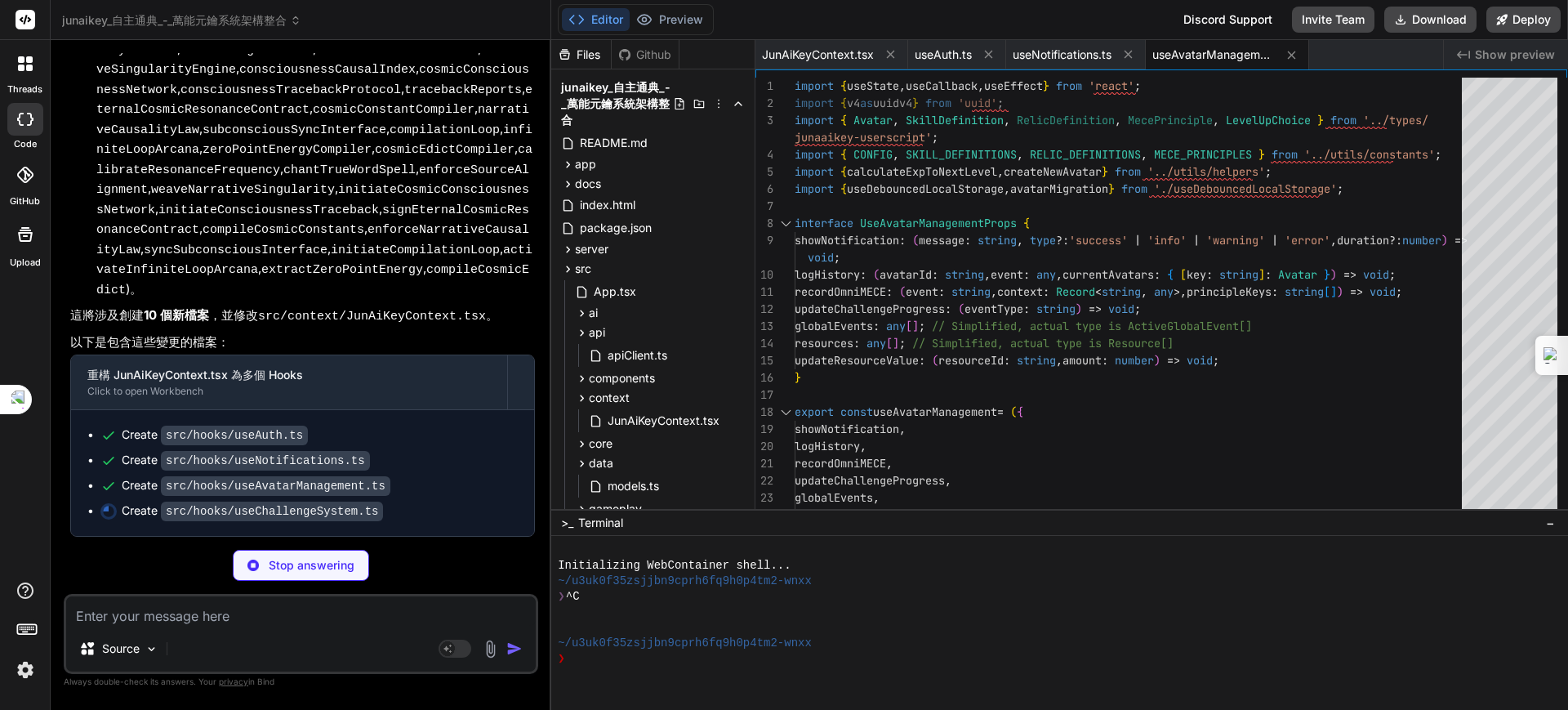
scroll to position [7978, 0]
type textarea "x"
type textarea "};"
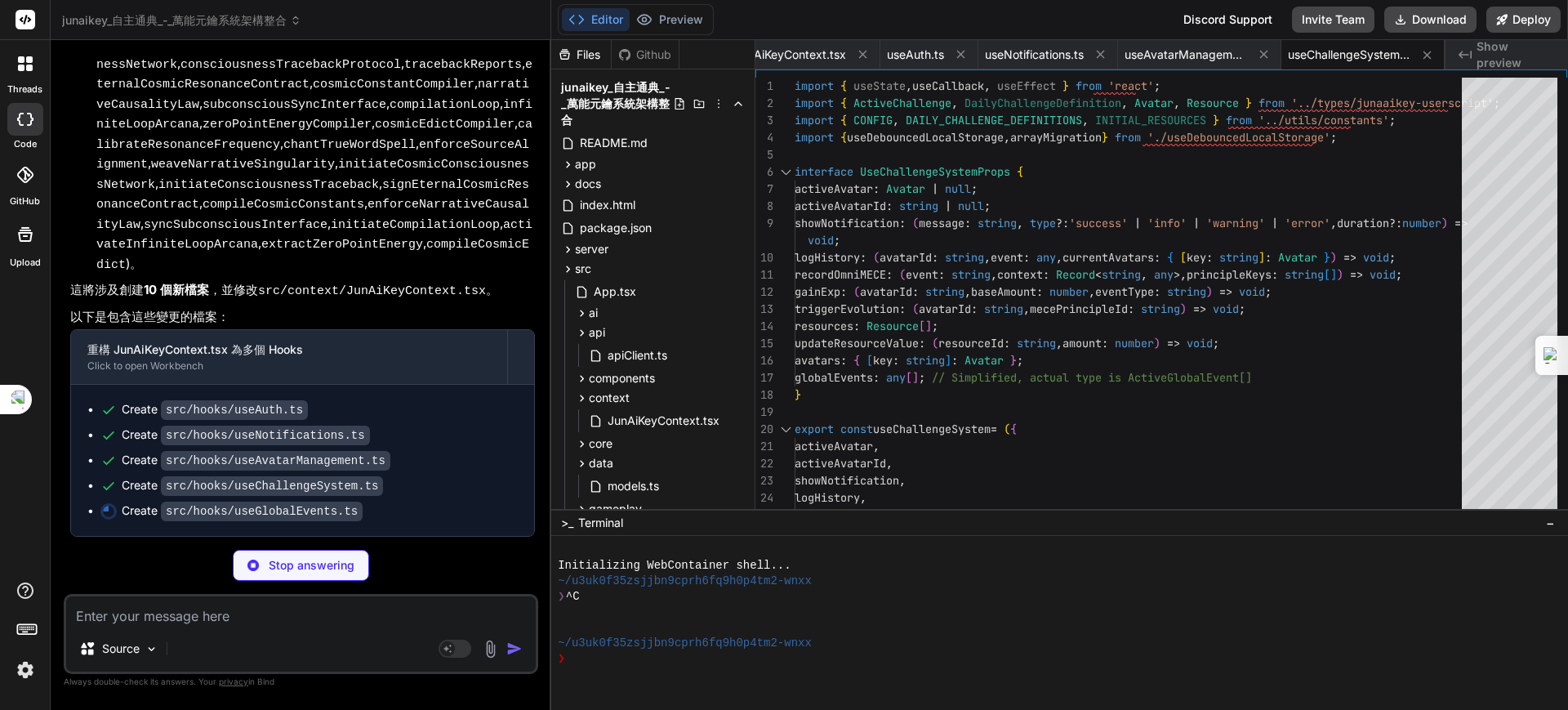
type textarea "x"
type textarea "return { globalEvents, triggerRandomGlobalEvent, resolveGlobalEvent, }; };"
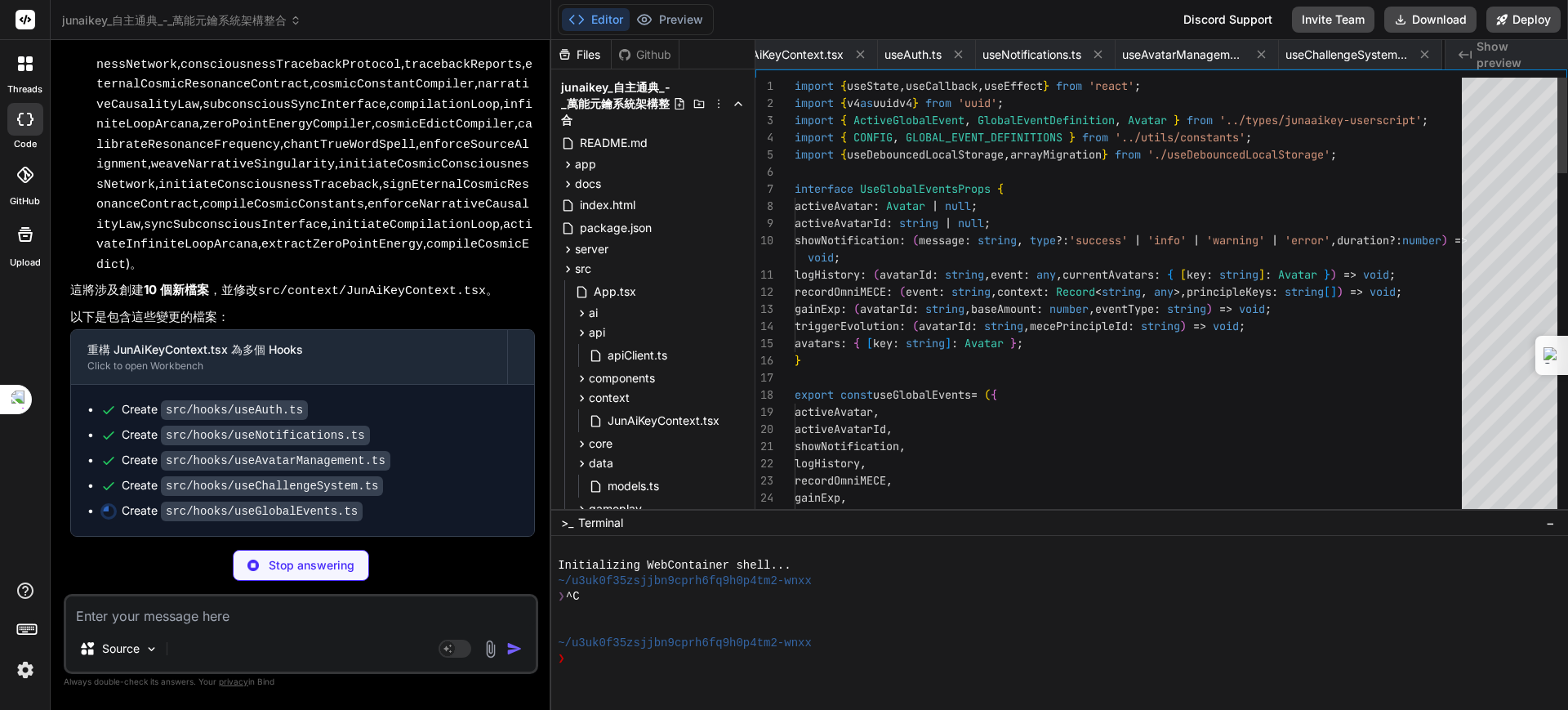
scroll to position [0, 174]
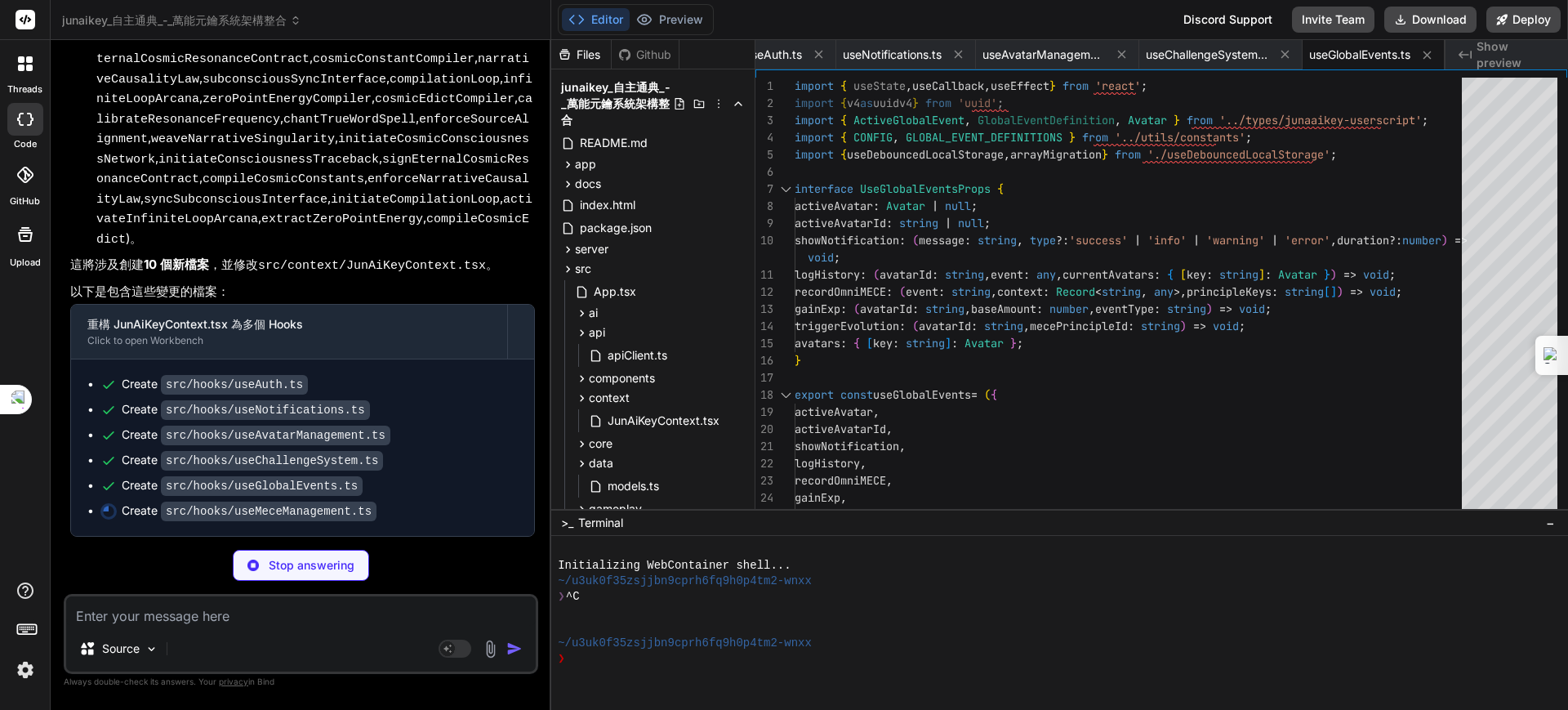
type textarea "x"
type textarea "recordOmniMECE, runMeceInspection, }; };"
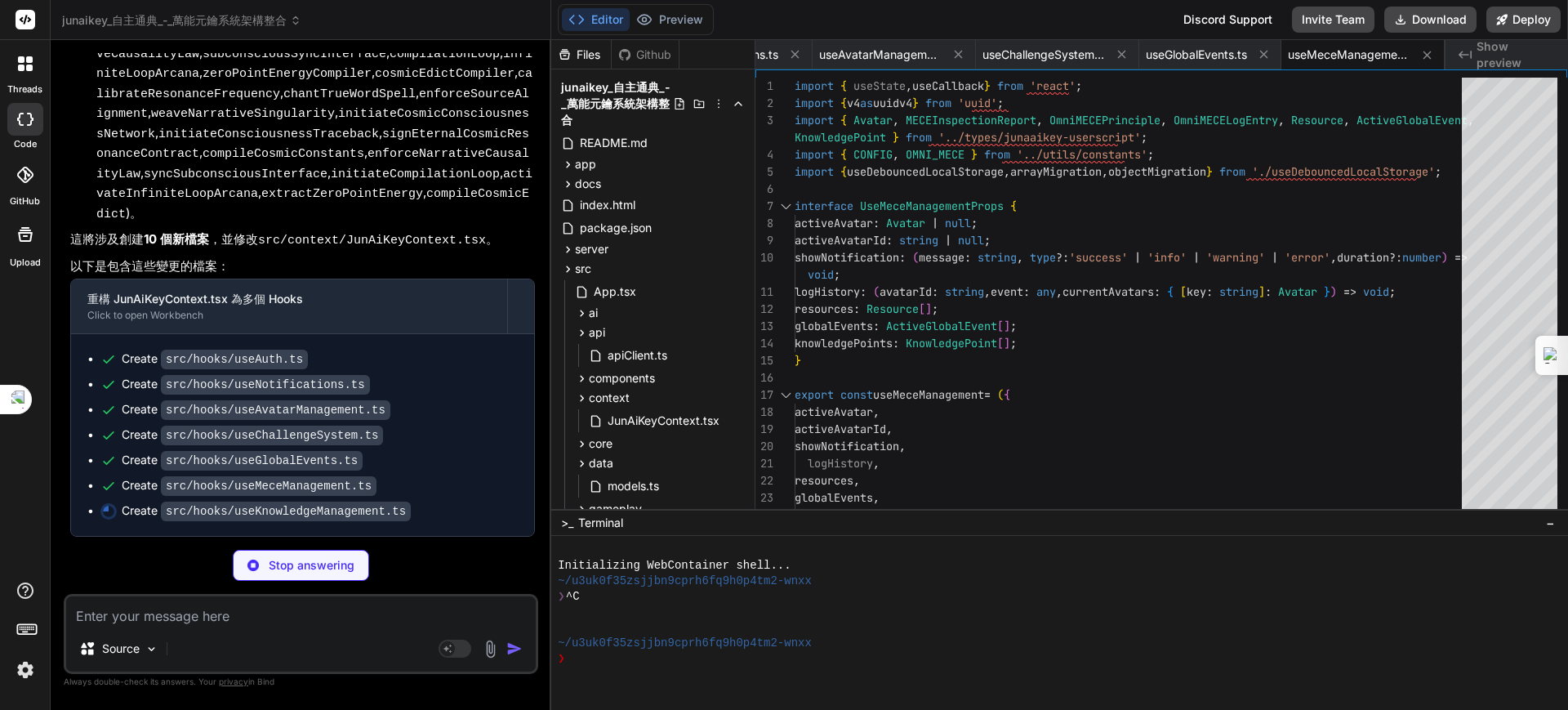
scroll to position [7951, 0]
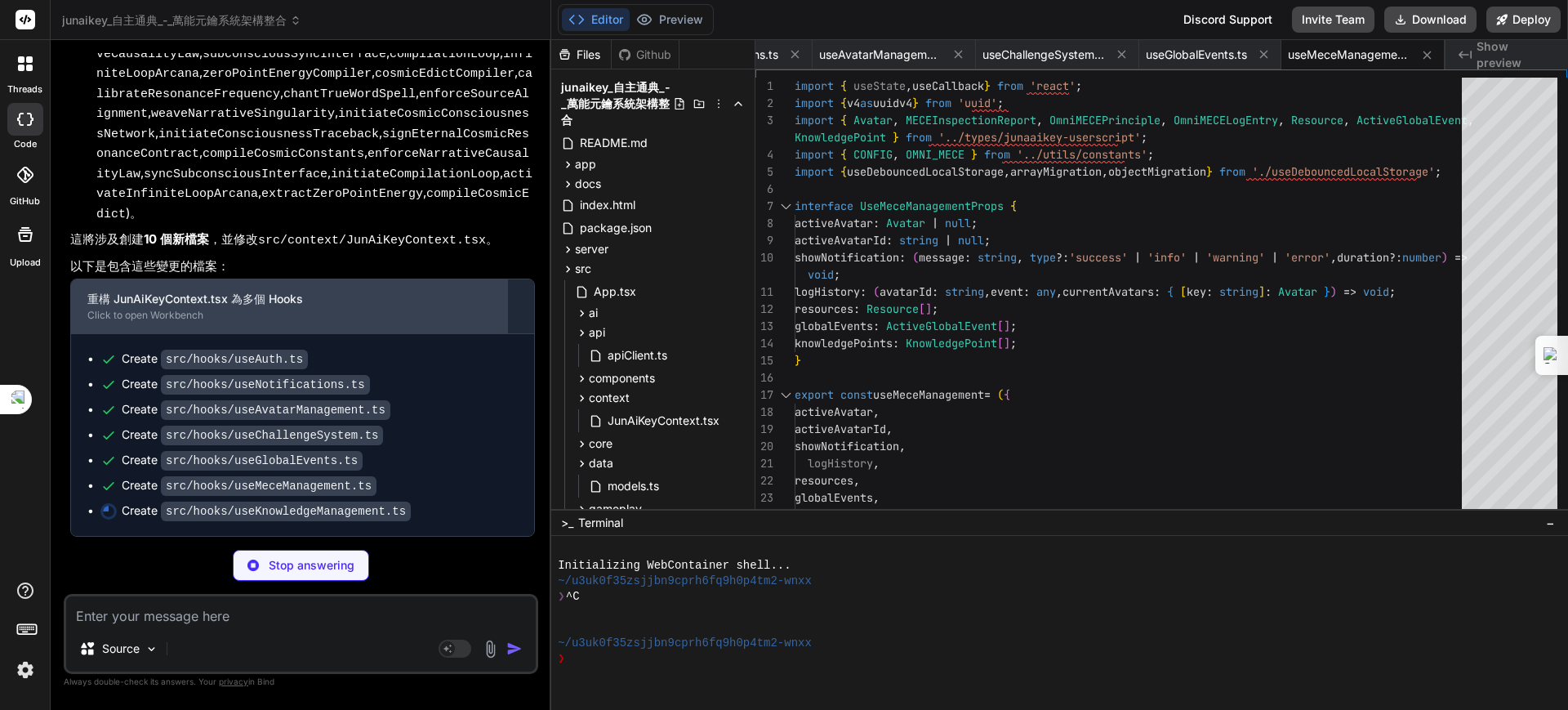
type textarea "x"
type textarea "};"
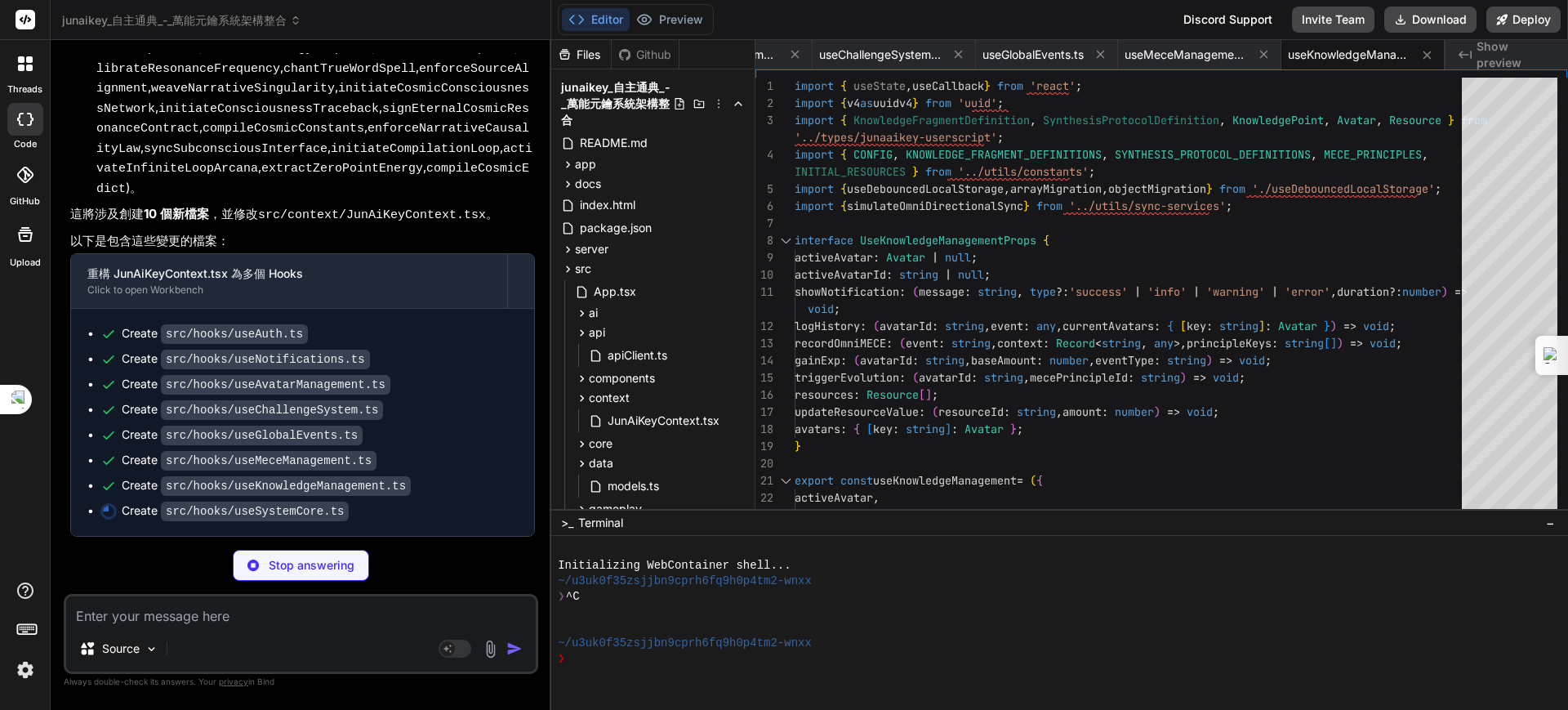
scroll to position [8079, 0]
type textarea "x"
drag, startPoint x: 317, startPoint y: 430, endPoint x: 327, endPoint y: 440, distance: 14.1
drag, startPoint x: 327, startPoint y: 440, endPoint x: 304, endPoint y: 453, distance: 26.4
click at [304, 453] on code "src/hooks/useMeceManagement.ts" at bounding box center [268, 460] width 216 height 19
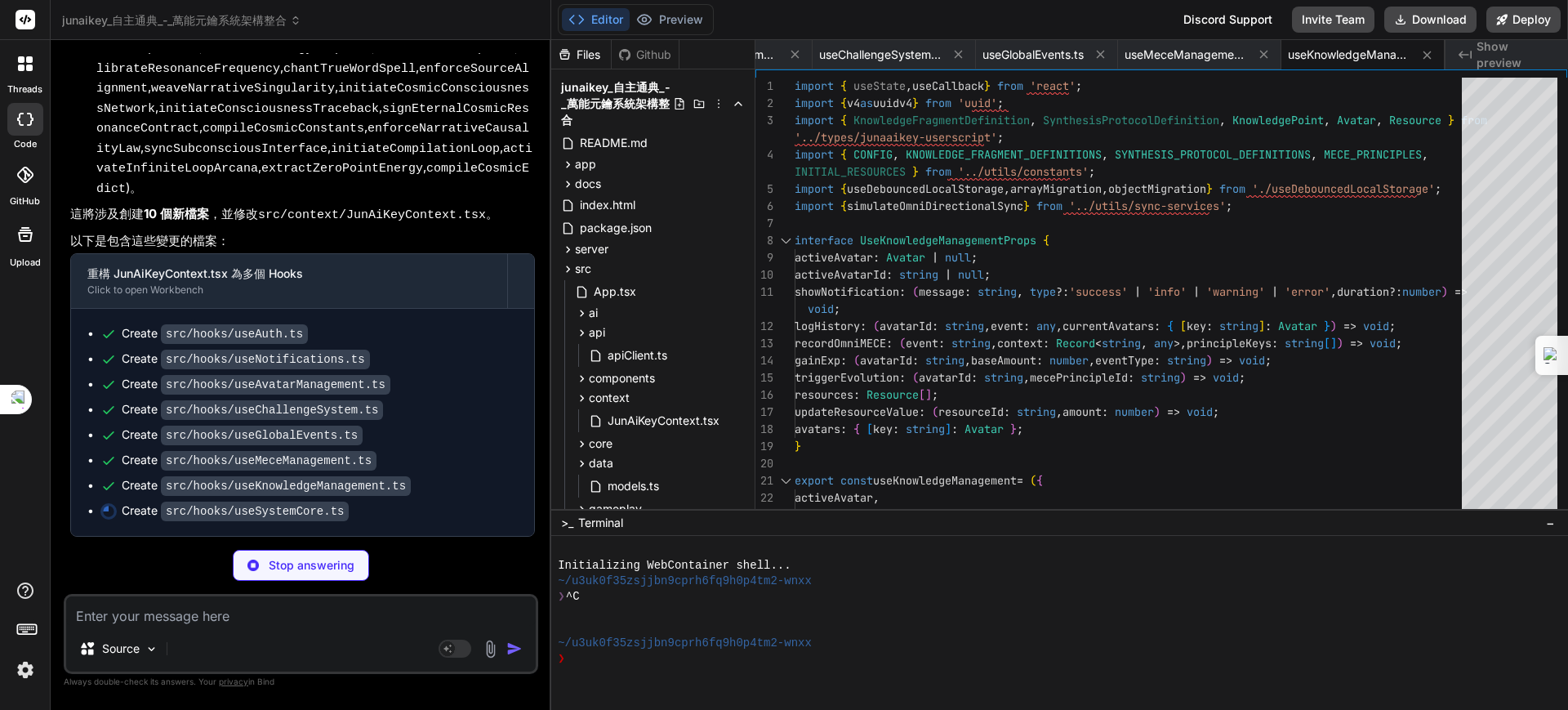
type textarea "x"
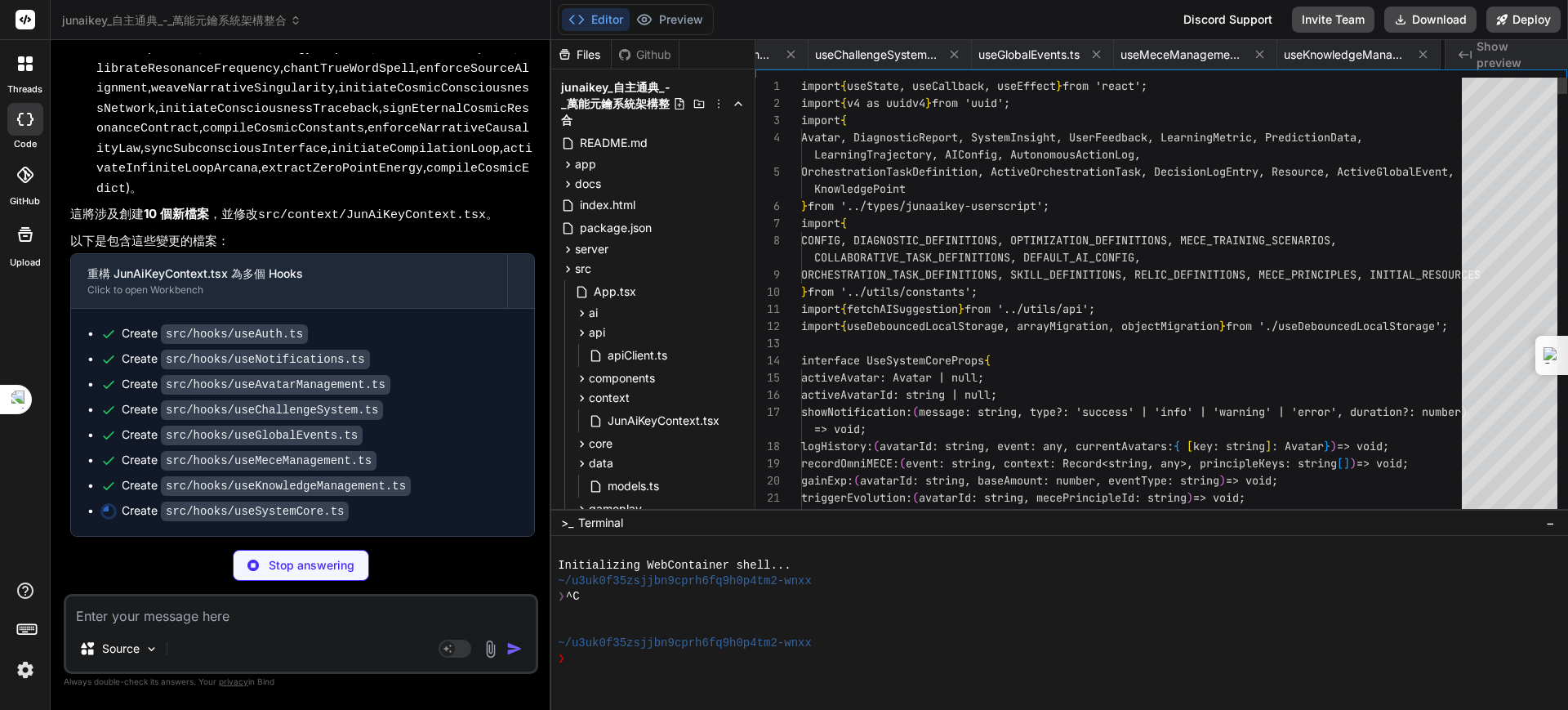
scroll to position [0, 640]
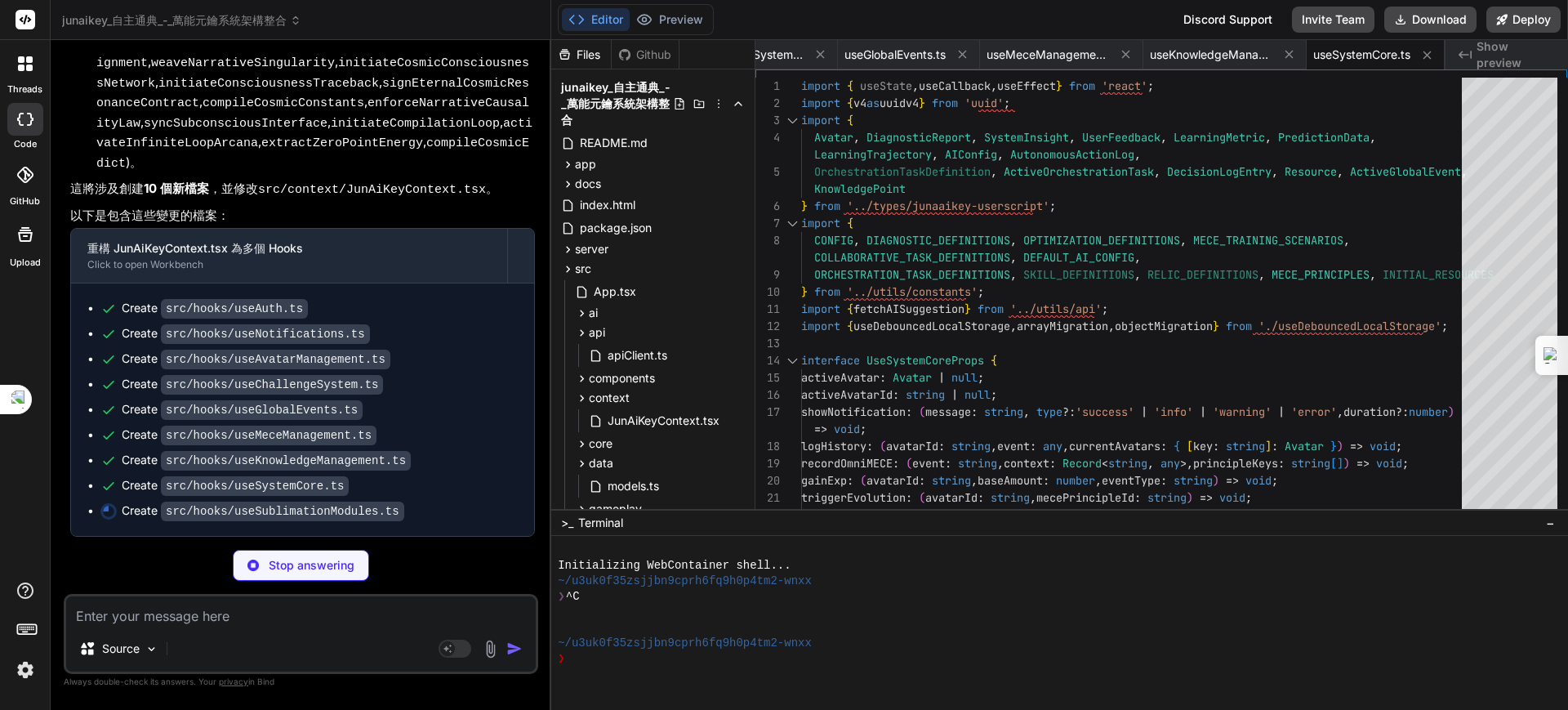
type textarea "x"
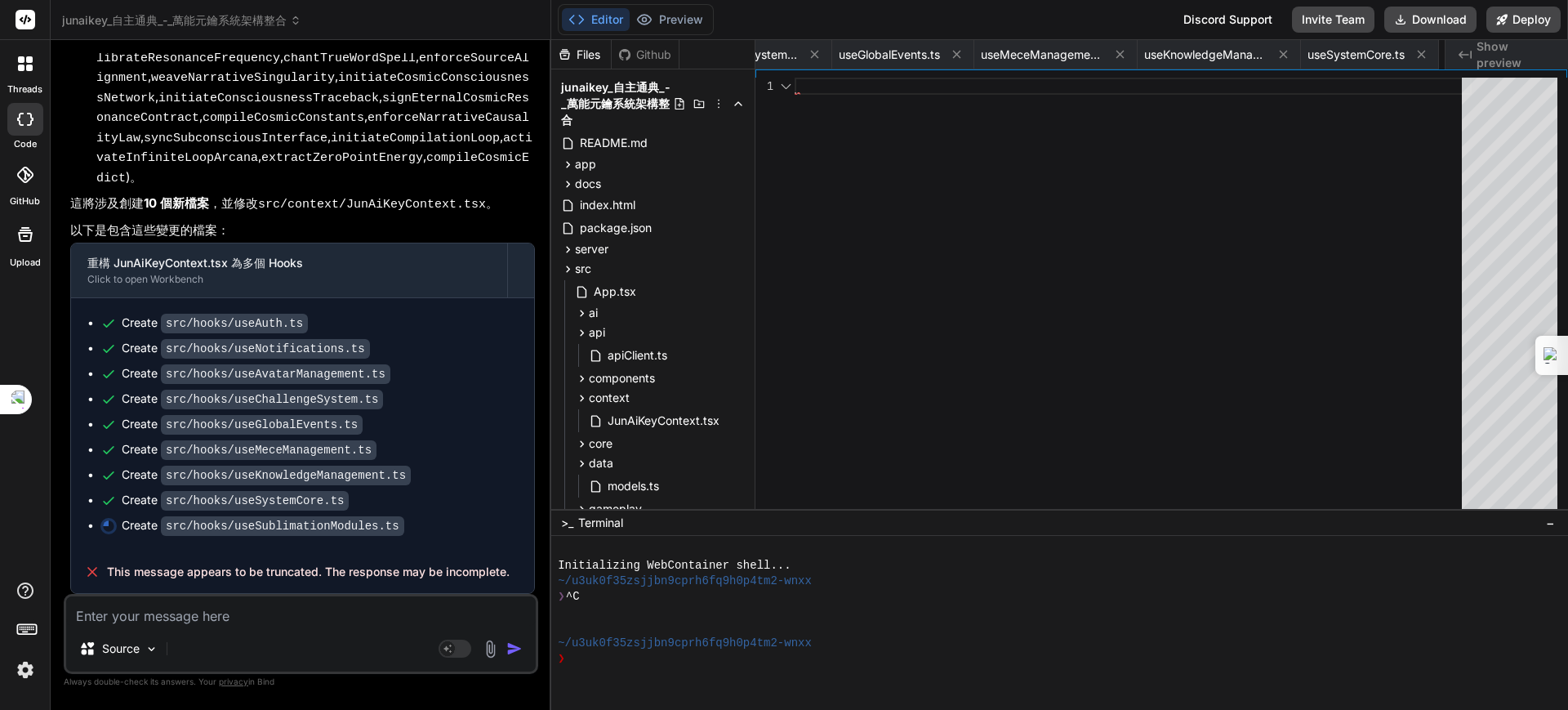
scroll to position [0, 804]
click at [212, 614] on textarea at bounding box center [301, 611] width 470 height 29
type textarea "ㄐ"
type textarea "x"
type textarea "ㄐㄧ"
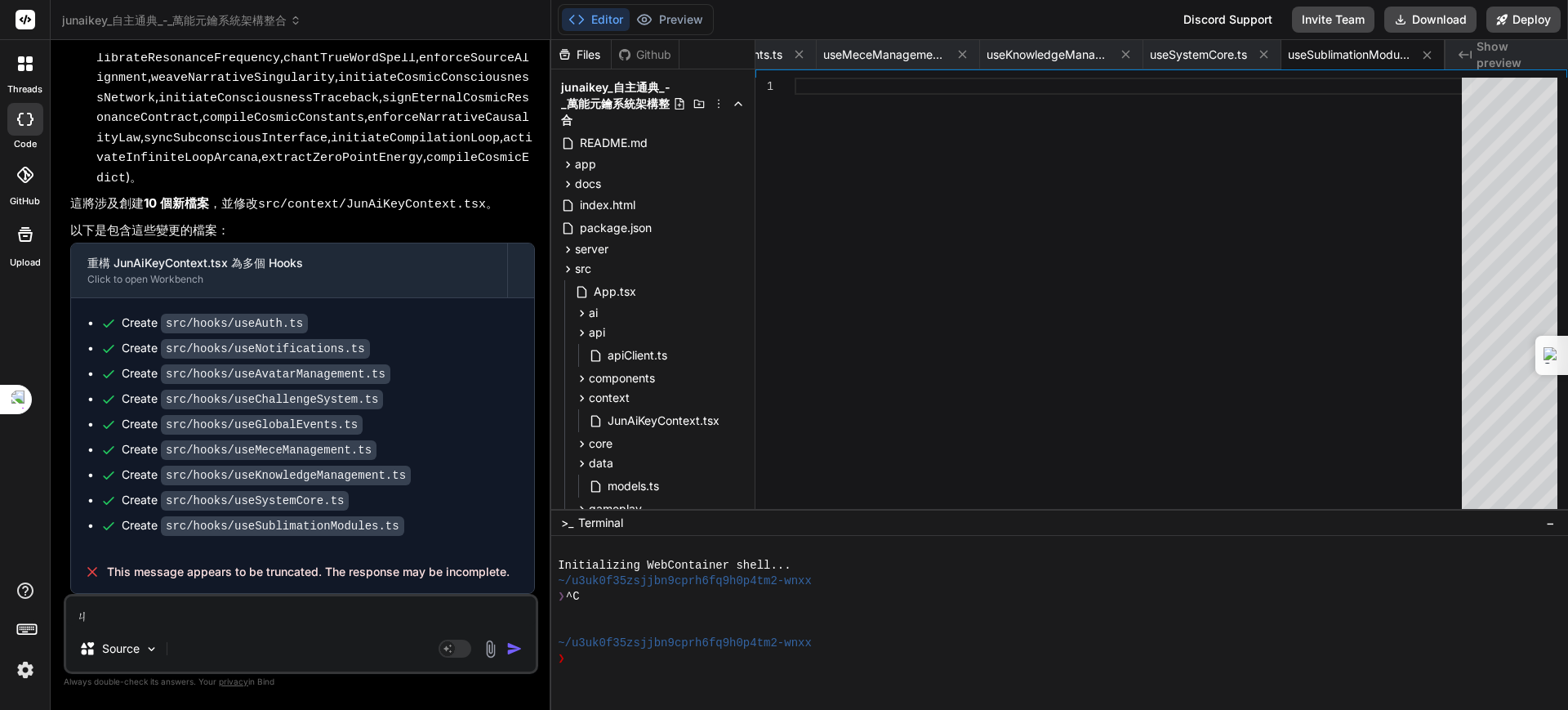
type textarea "x"
type textarea "季"
type textarea "x"
type textarea "季ㄒ"
type textarea "x"
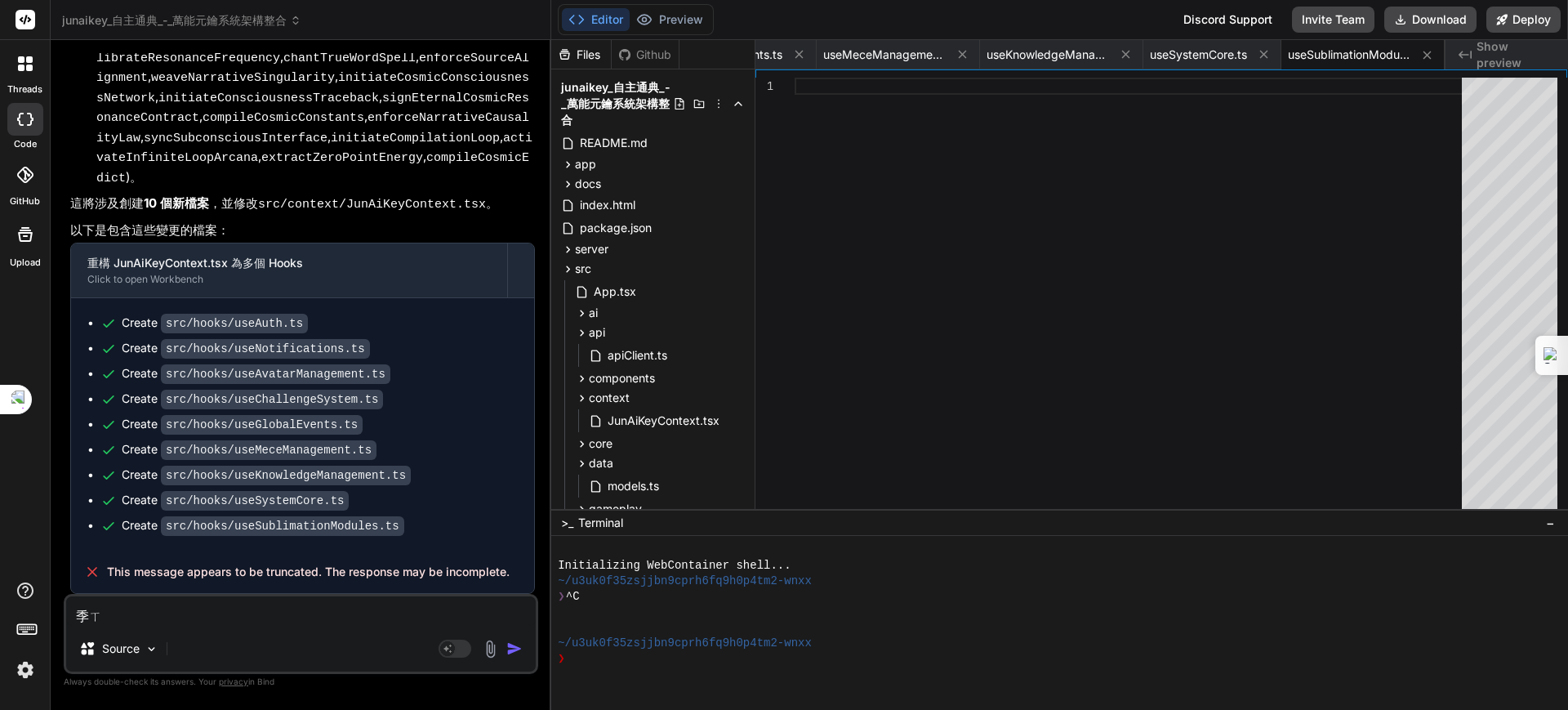
type textarea "季ㄒㄩ"
type textarea "x"
type textarea "繼續"
type textarea "x"
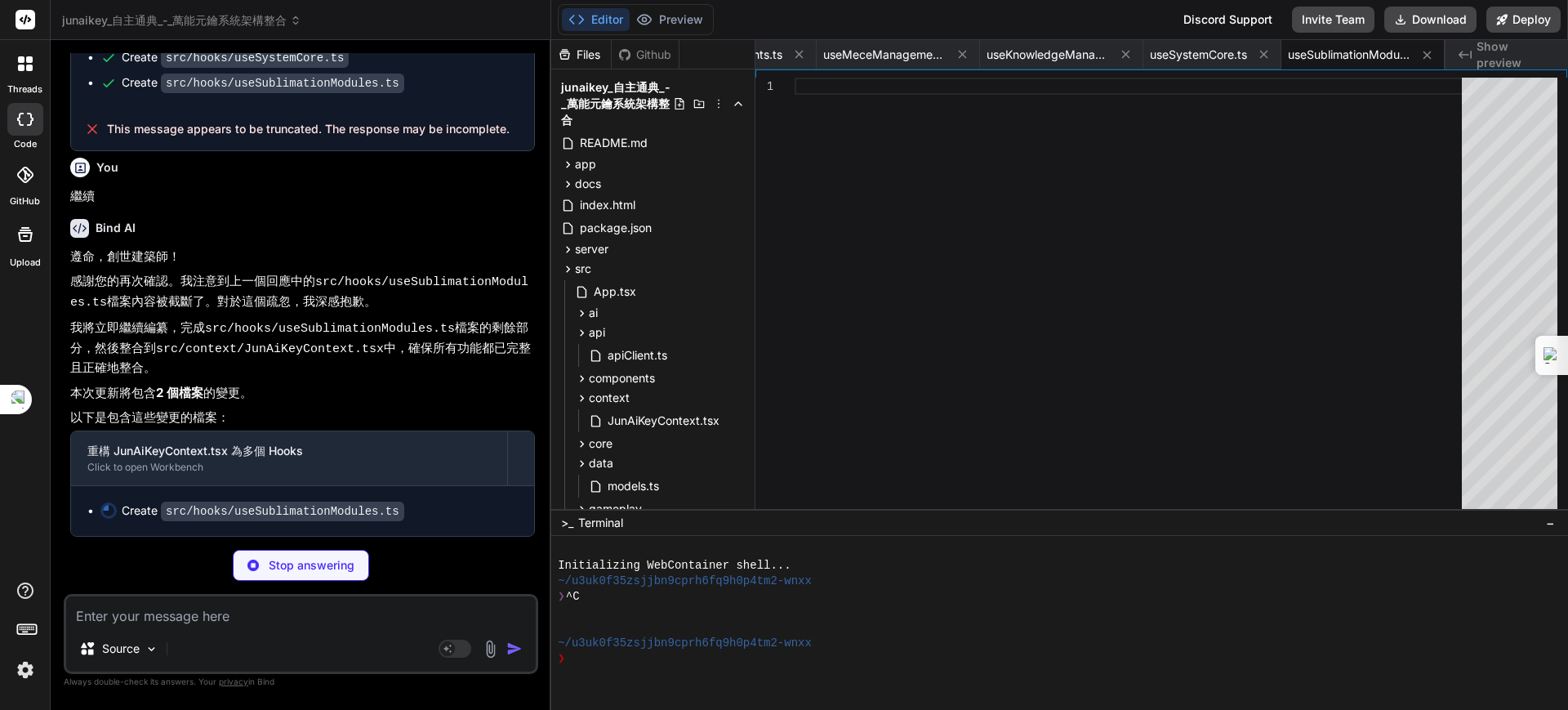
scroll to position [8525, 0]
type textarea "x"
click at [877, 55] on span "useMeceManagement.ts" at bounding box center [884, 55] width 123 height 17
type textarea "recordOmniMECE, runMeceInspection, }; };"
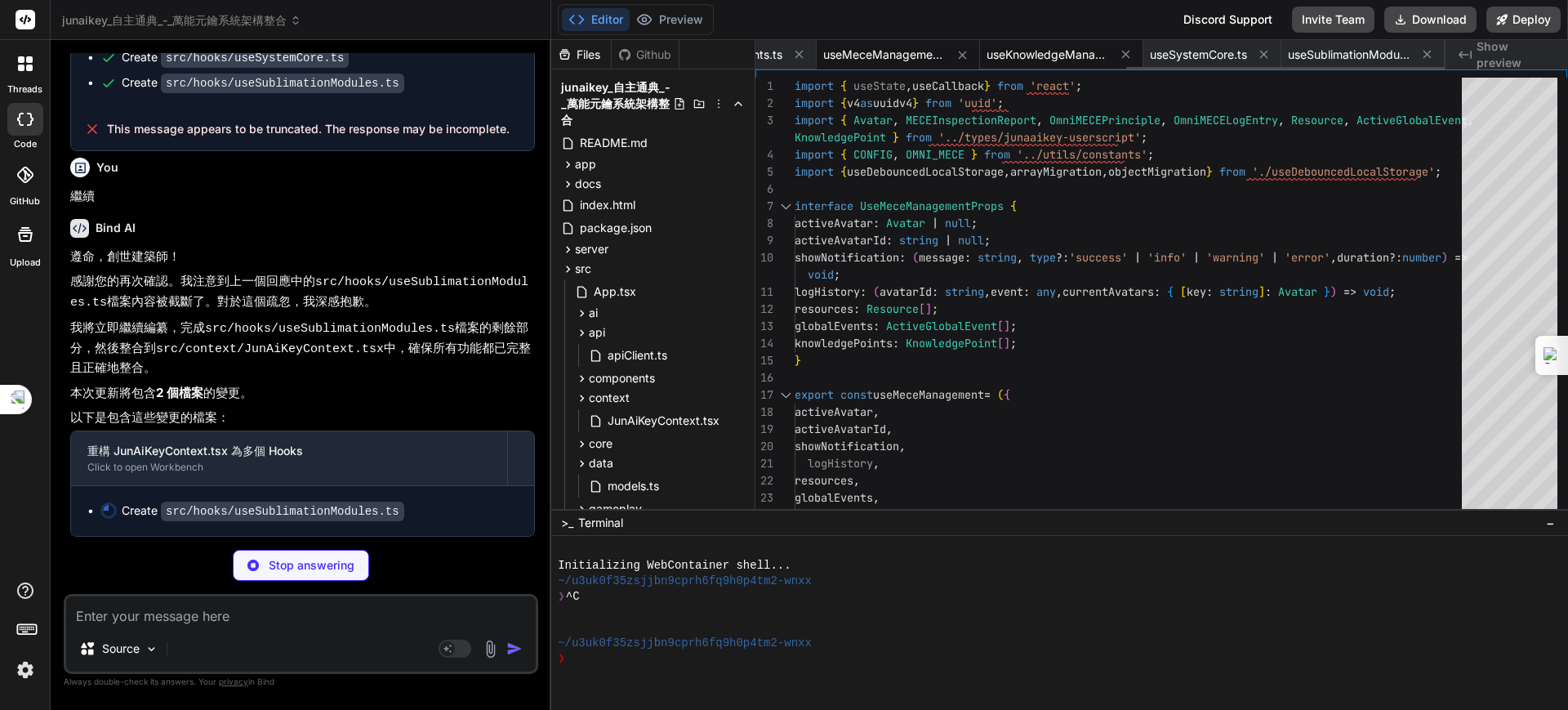
type textarea "x"
click at [1042, 47] on span "useKnowledgeManagement.ts" at bounding box center [1048, 55] width 123 height 17
type textarea "};"
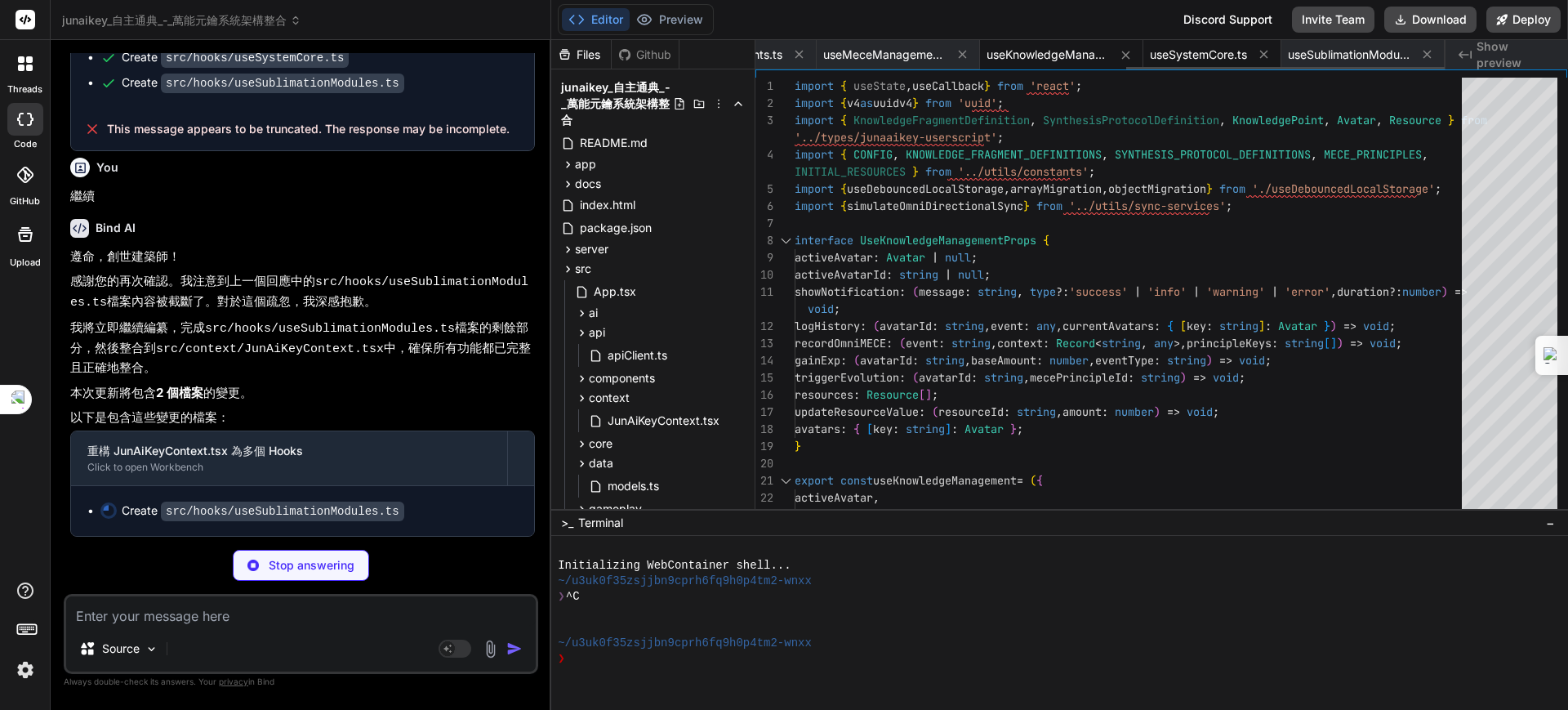
type textarea "x"
click at [1203, 49] on span "useSystemCore.ts" at bounding box center [1198, 55] width 97 height 17
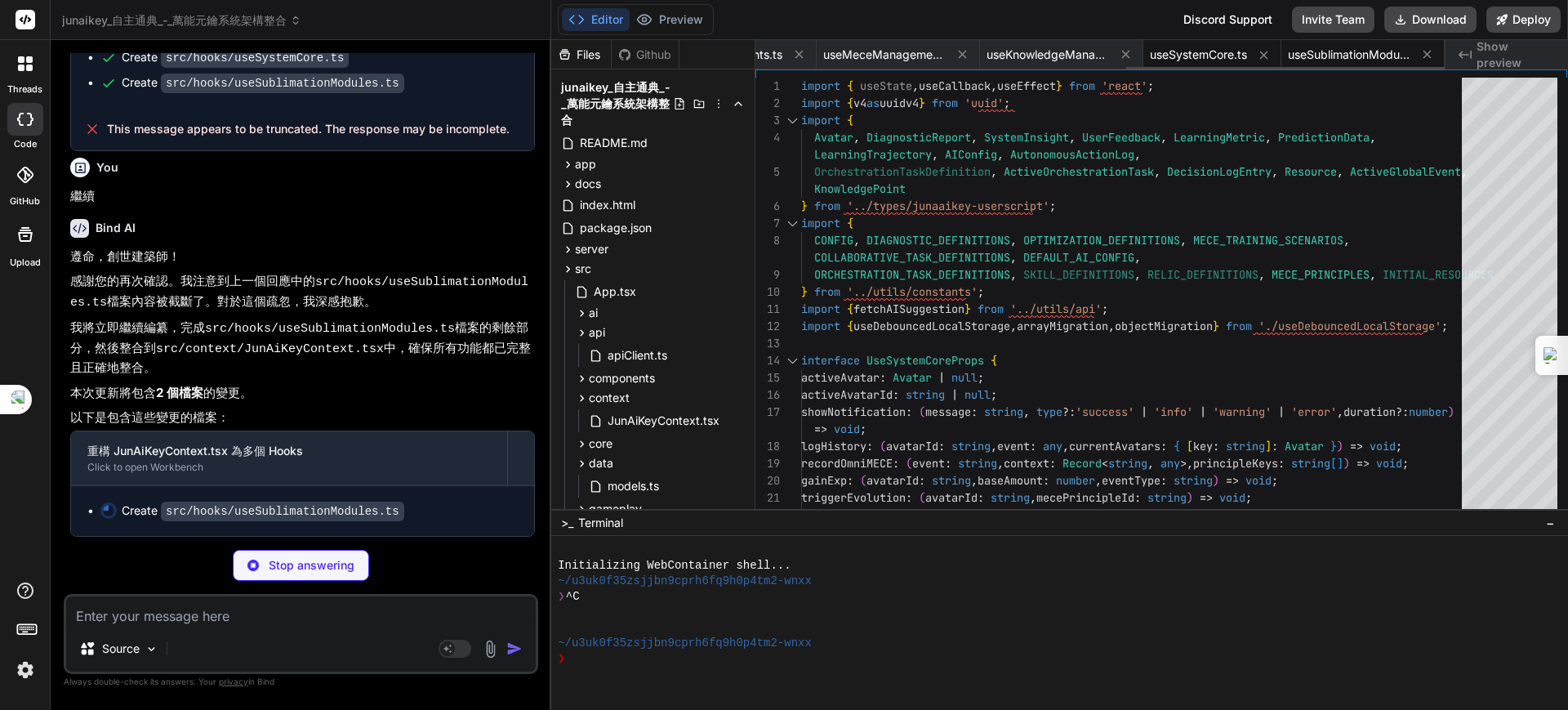
click at [1344, 53] on span "useSublimationModules.ts" at bounding box center [1350, 55] width 123 height 17
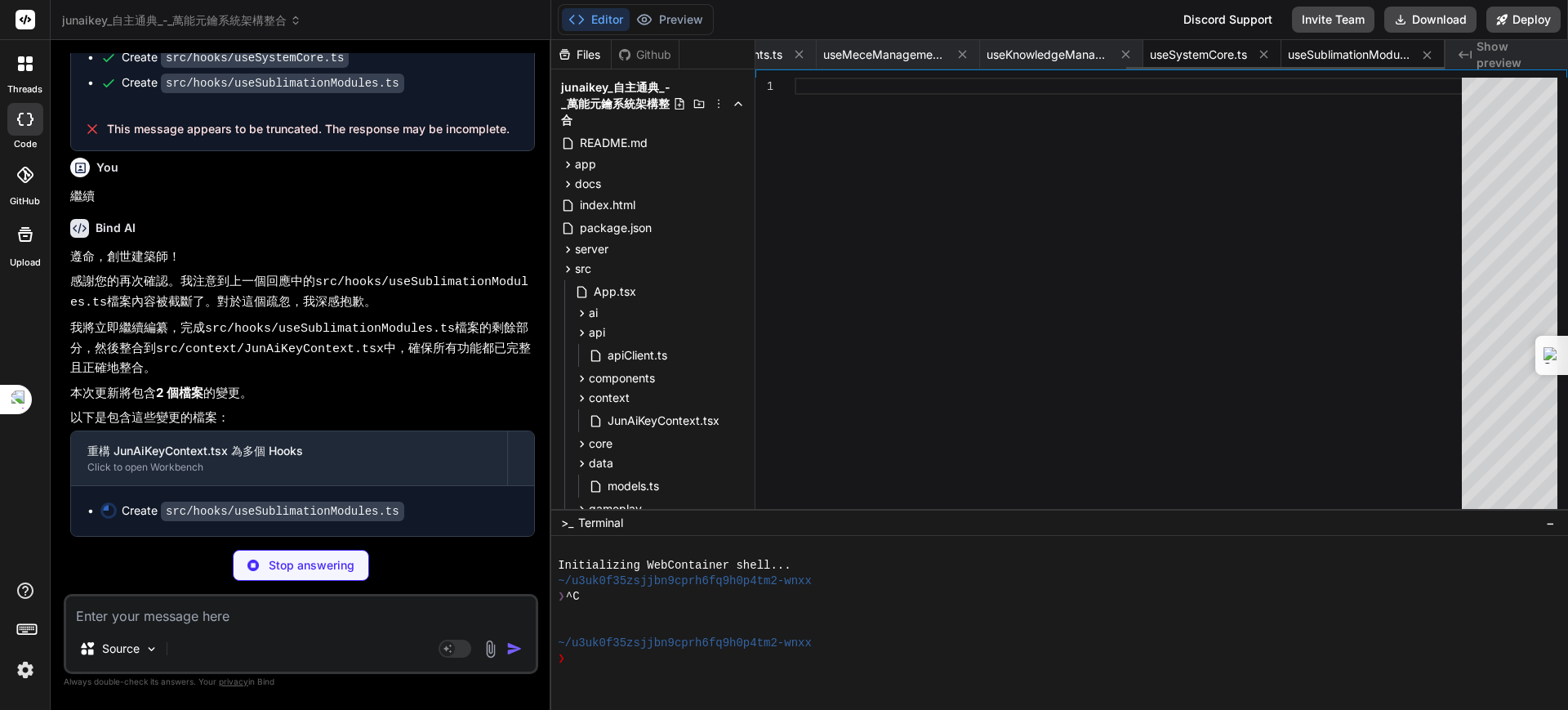
click at [1178, 57] on span "useSystemCore.ts" at bounding box center [1198, 55] width 97 height 17
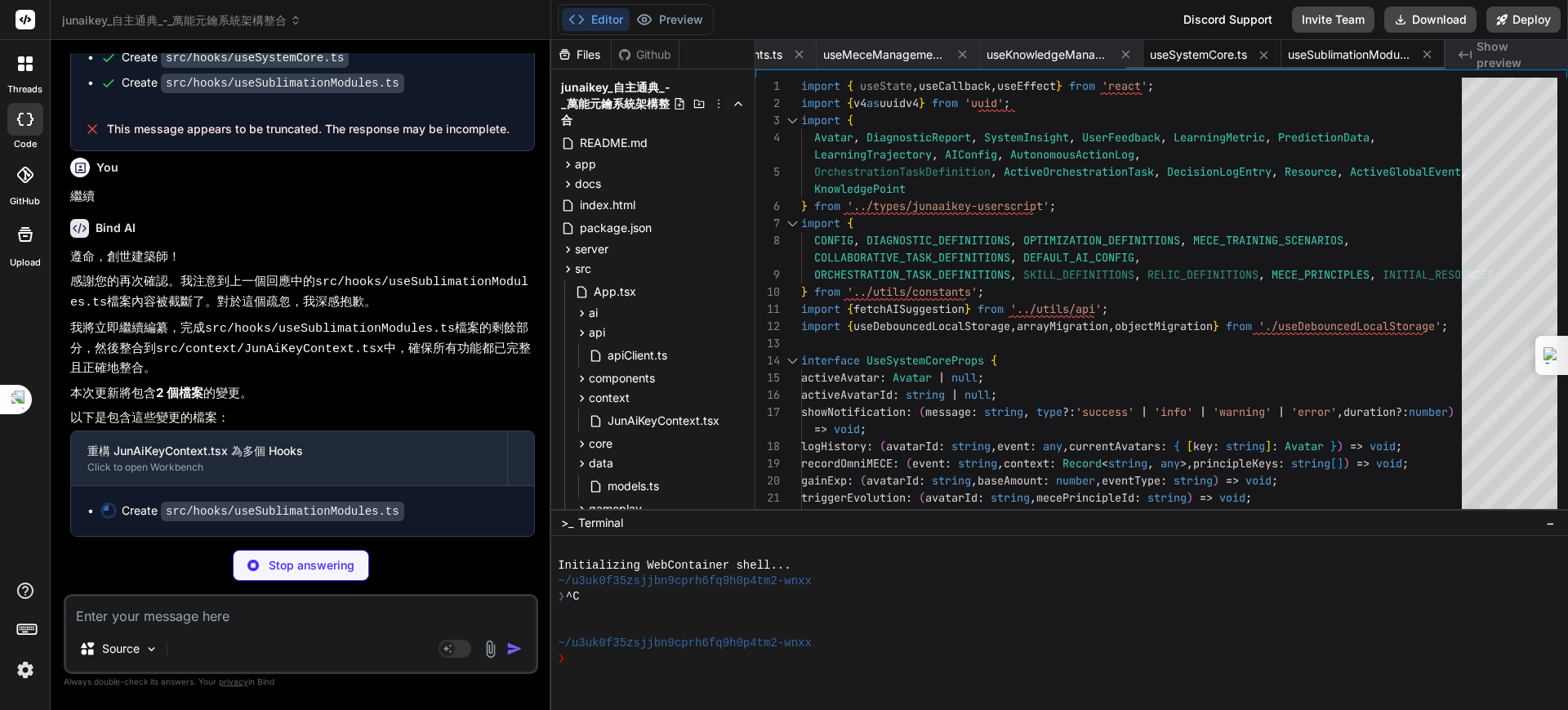
click at [1329, 56] on span "useSublimationModules.ts" at bounding box center [1350, 55] width 123 height 17
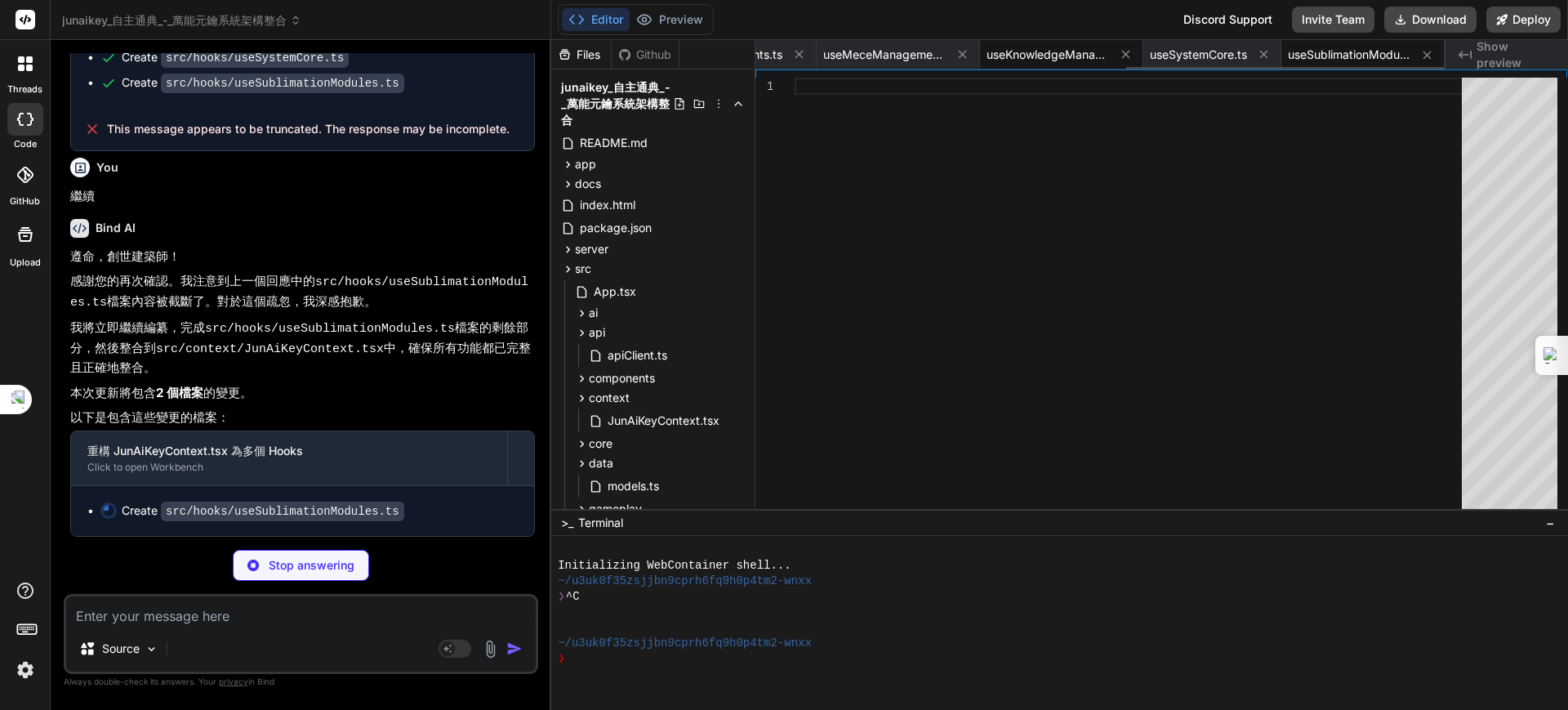
click at [1045, 61] on span "useKnowledgeManagement.ts" at bounding box center [1048, 55] width 123 height 17
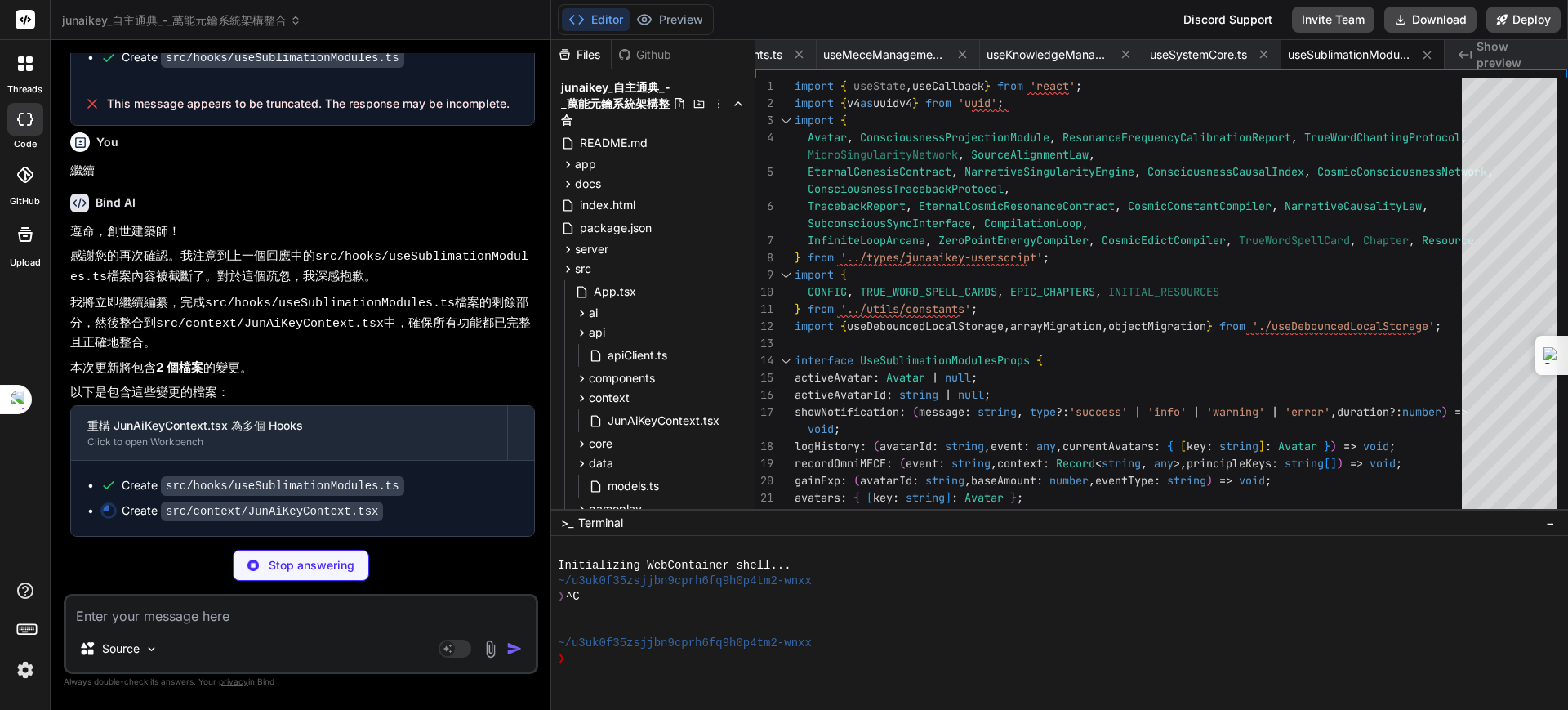
scroll to position [8550, 0]
click at [290, 510] on code "src/context/JunAiKeyContext.tsx" at bounding box center [272, 511] width 222 height 19
click at [656, 418] on span "JunAiKeyContext.tsx" at bounding box center [664, 420] width 116 height 19
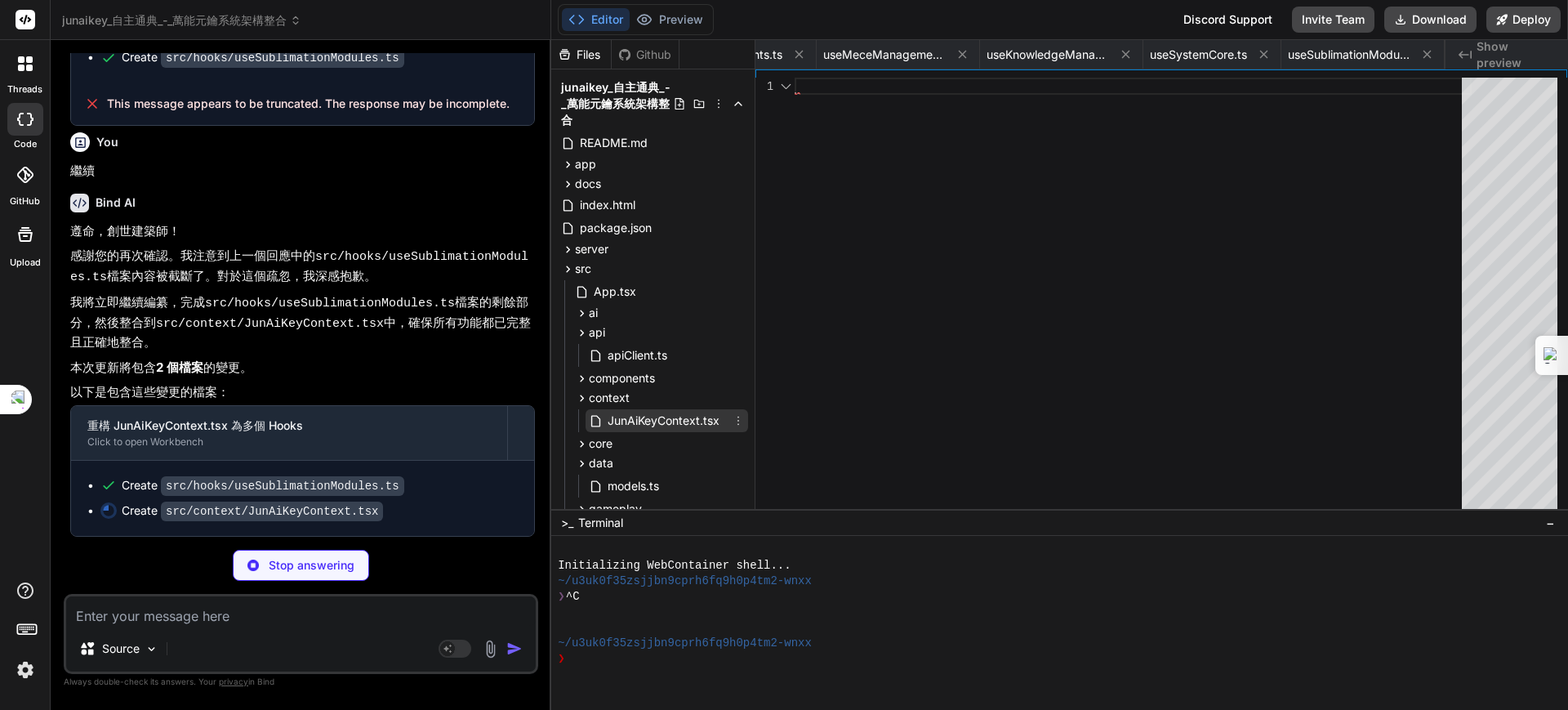
scroll to position [0, 0]
click at [428, 507] on div "Create src/context/JunAiKeyContext.tsx" at bounding box center [308, 510] width 417 height 17
click at [440, 494] on div "Create src/hooks/useSublimationModules.ts" at bounding box center [308, 485] width 417 height 17
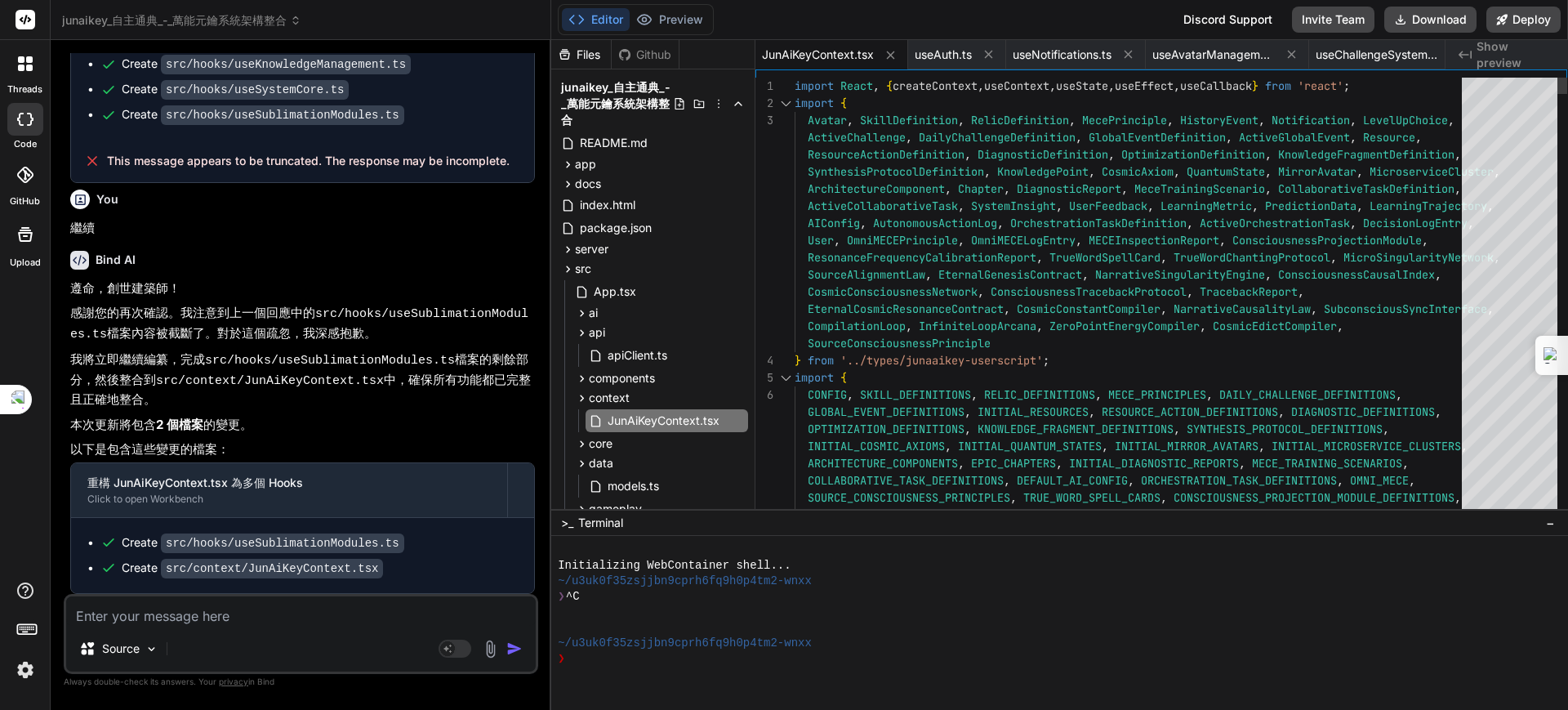
scroll to position [8493, 0]
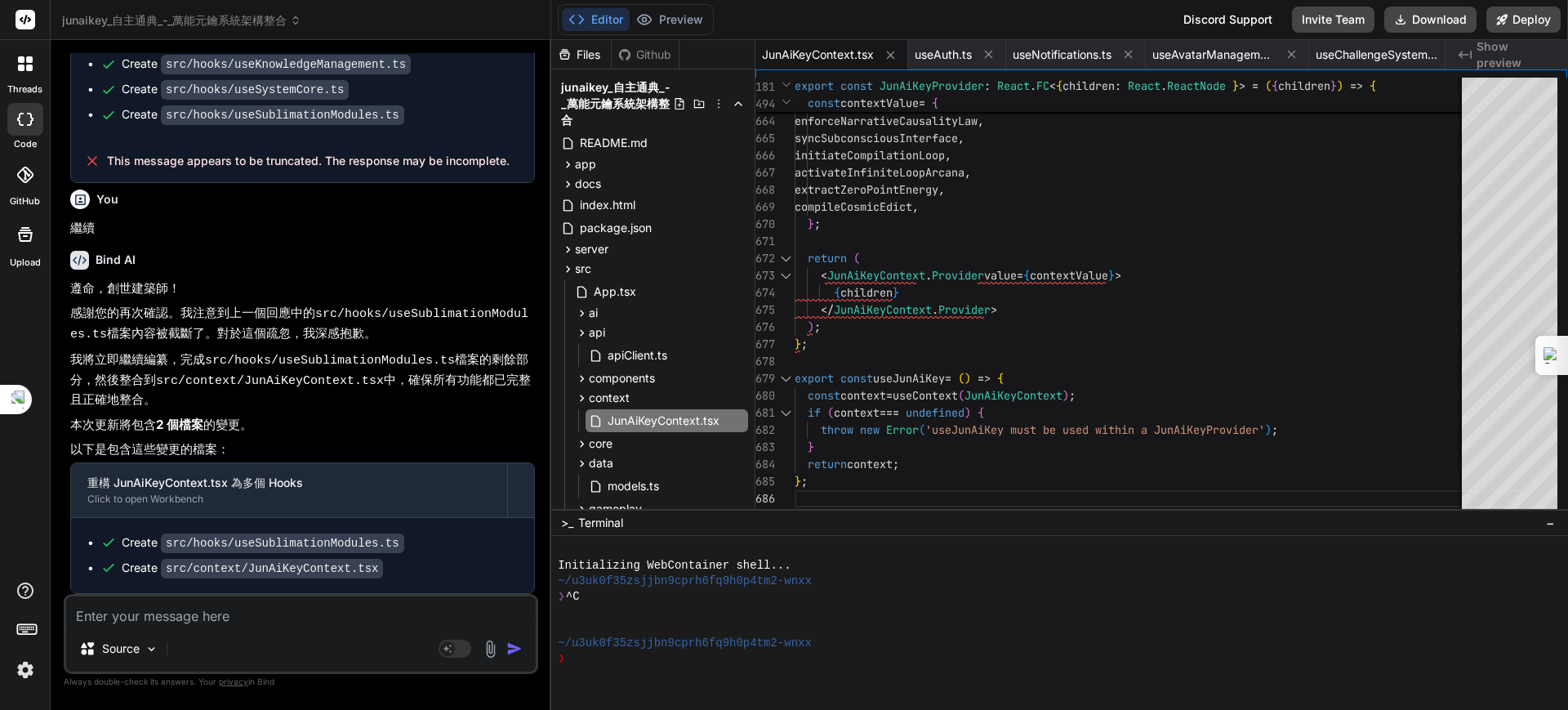
click at [179, 621] on textarea at bounding box center [301, 611] width 470 height 29
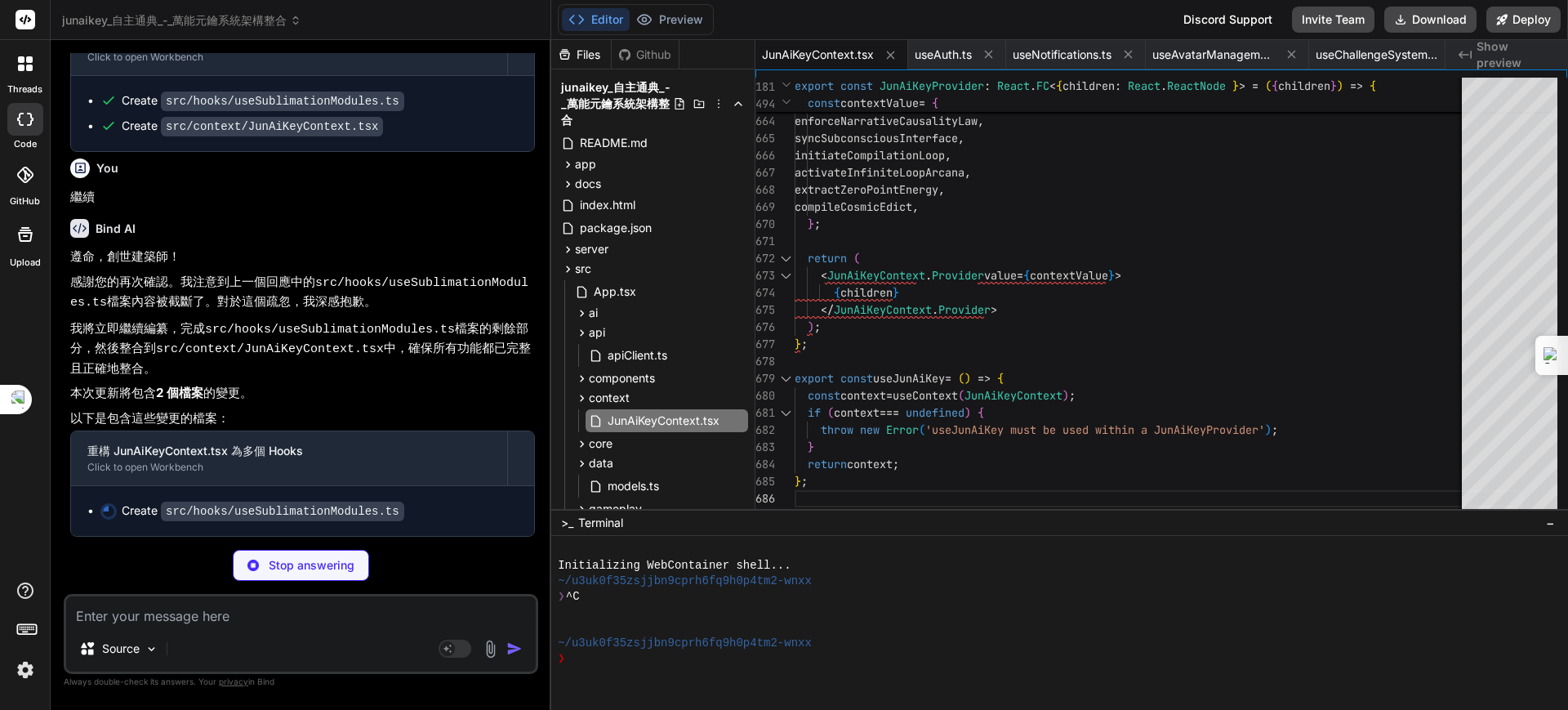
scroll to position [8929, 0]
click at [1230, 50] on span "useAvatarManagement.ts" at bounding box center [1214, 55] width 123 height 17
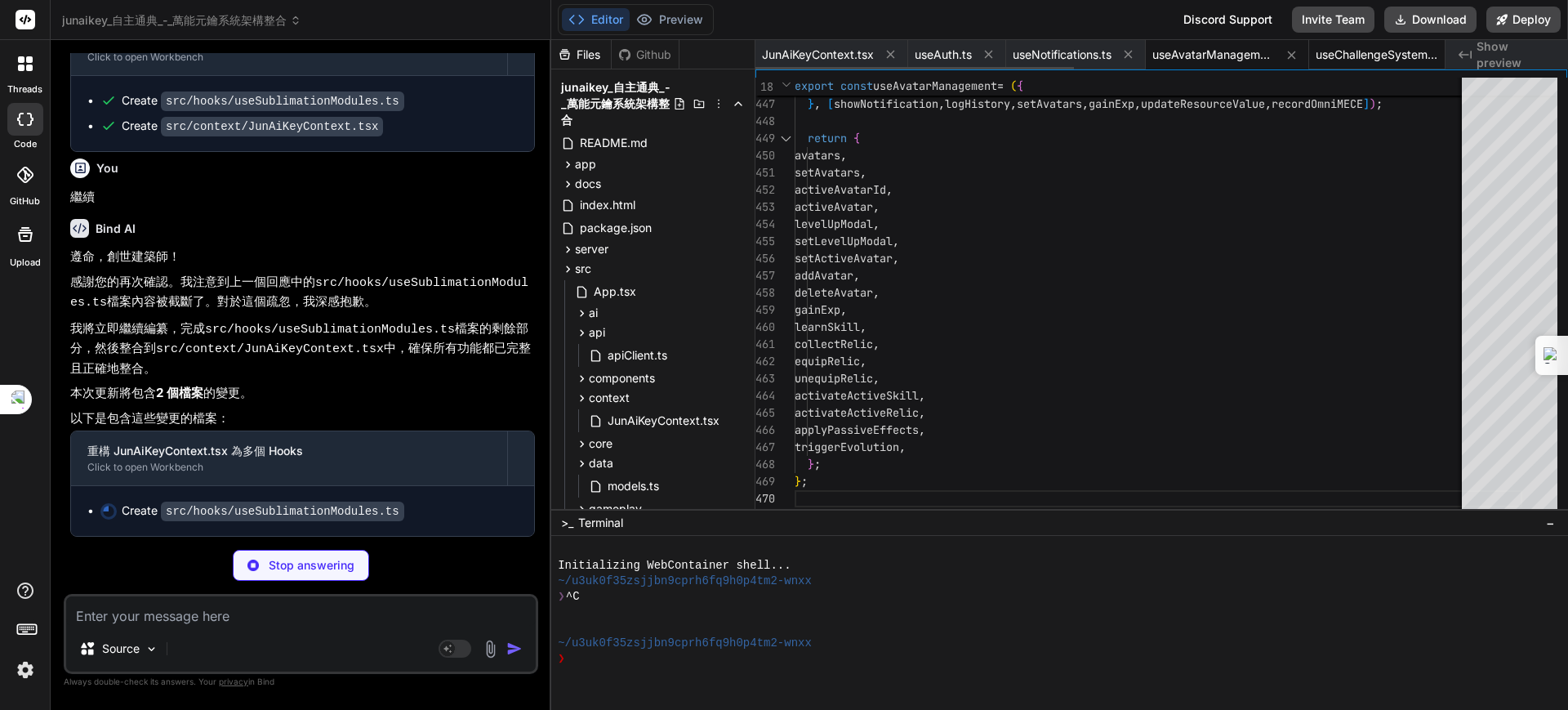
click at [1376, 56] on span "useChallengeSystem.ts" at bounding box center [1377, 55] width 123 height 17
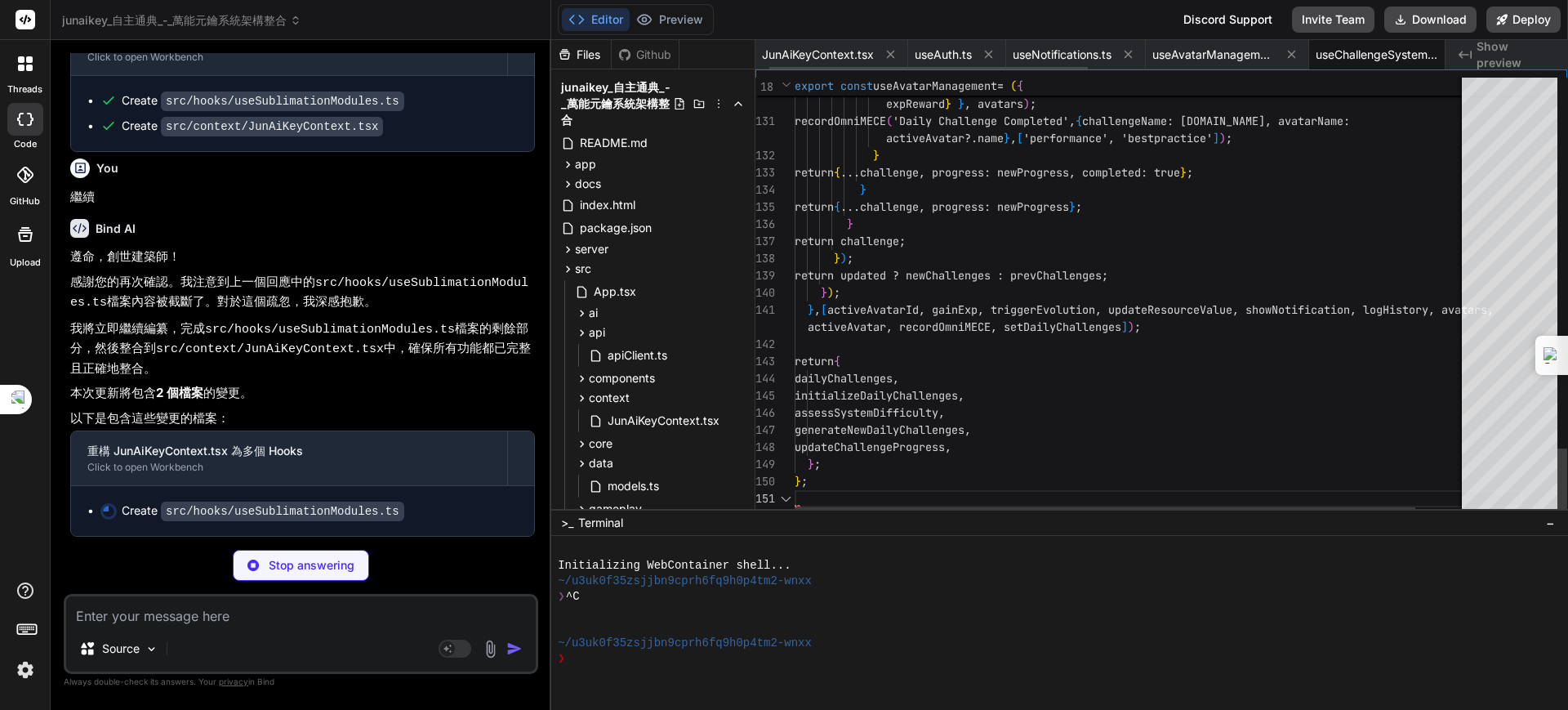
scroll to position [0, 30]
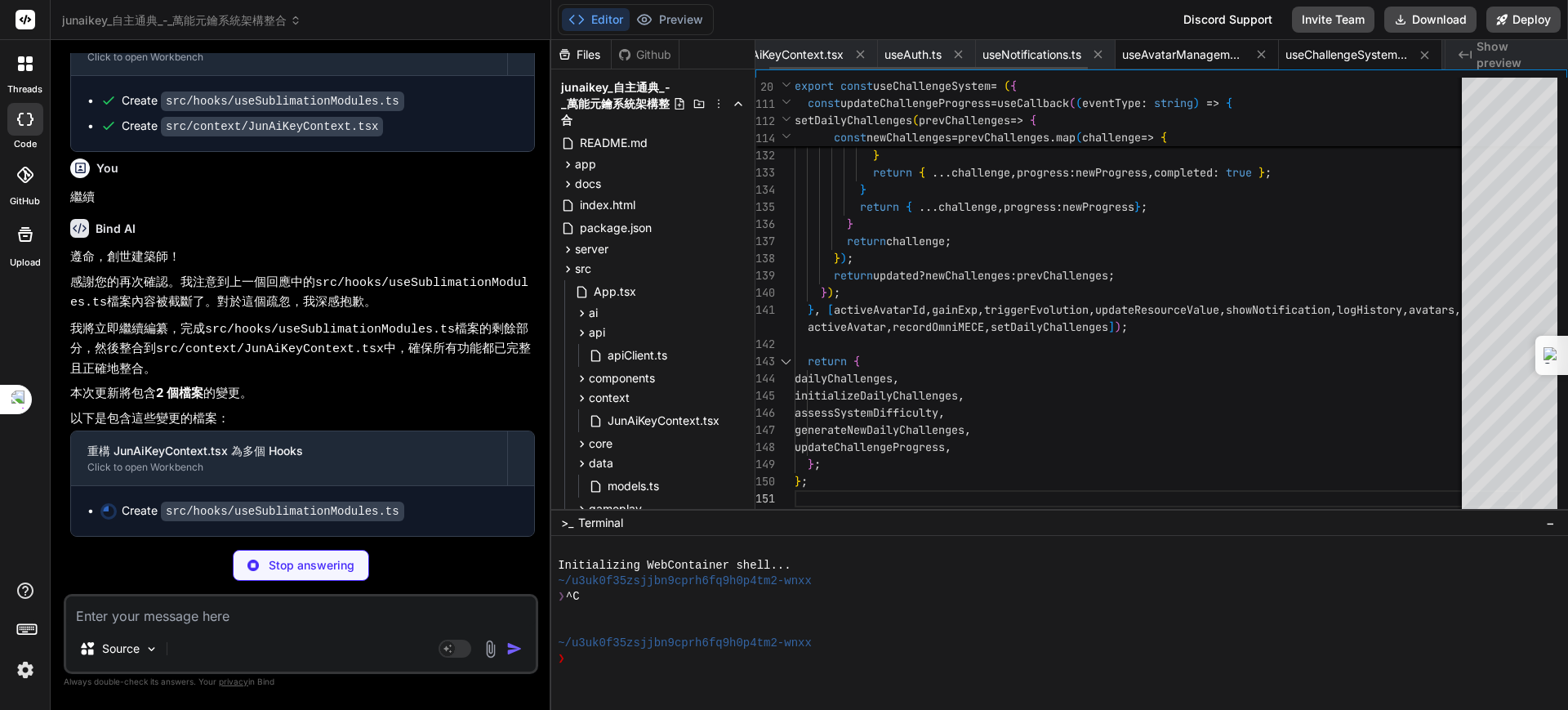
click at [1186, 57] on span "useAvatarManagement.ts" at bounding box center [1184, 55] width 123 height 17
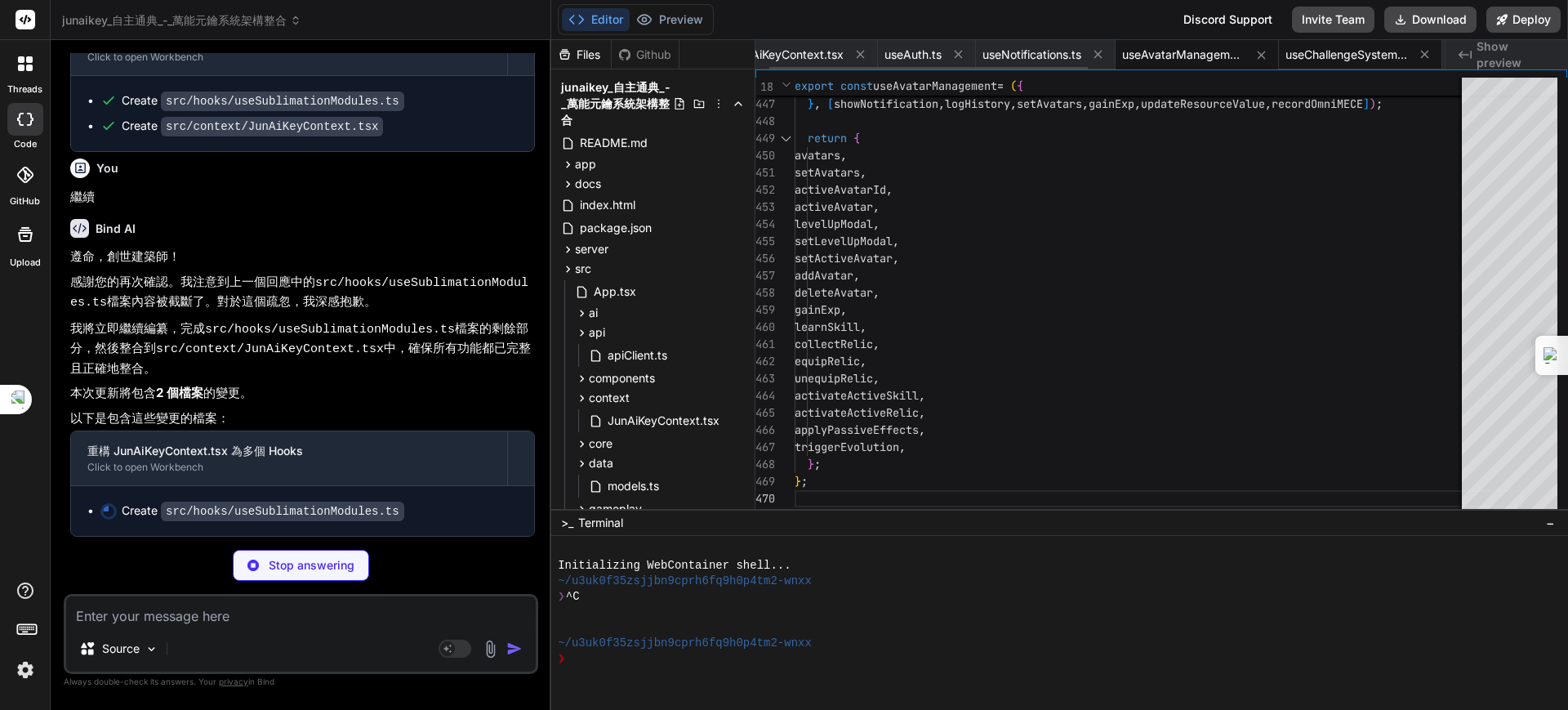
click at [1352, 49] on span "useChallengeSystem.ts" at bounding box center [1347, 55] width 123 height 17
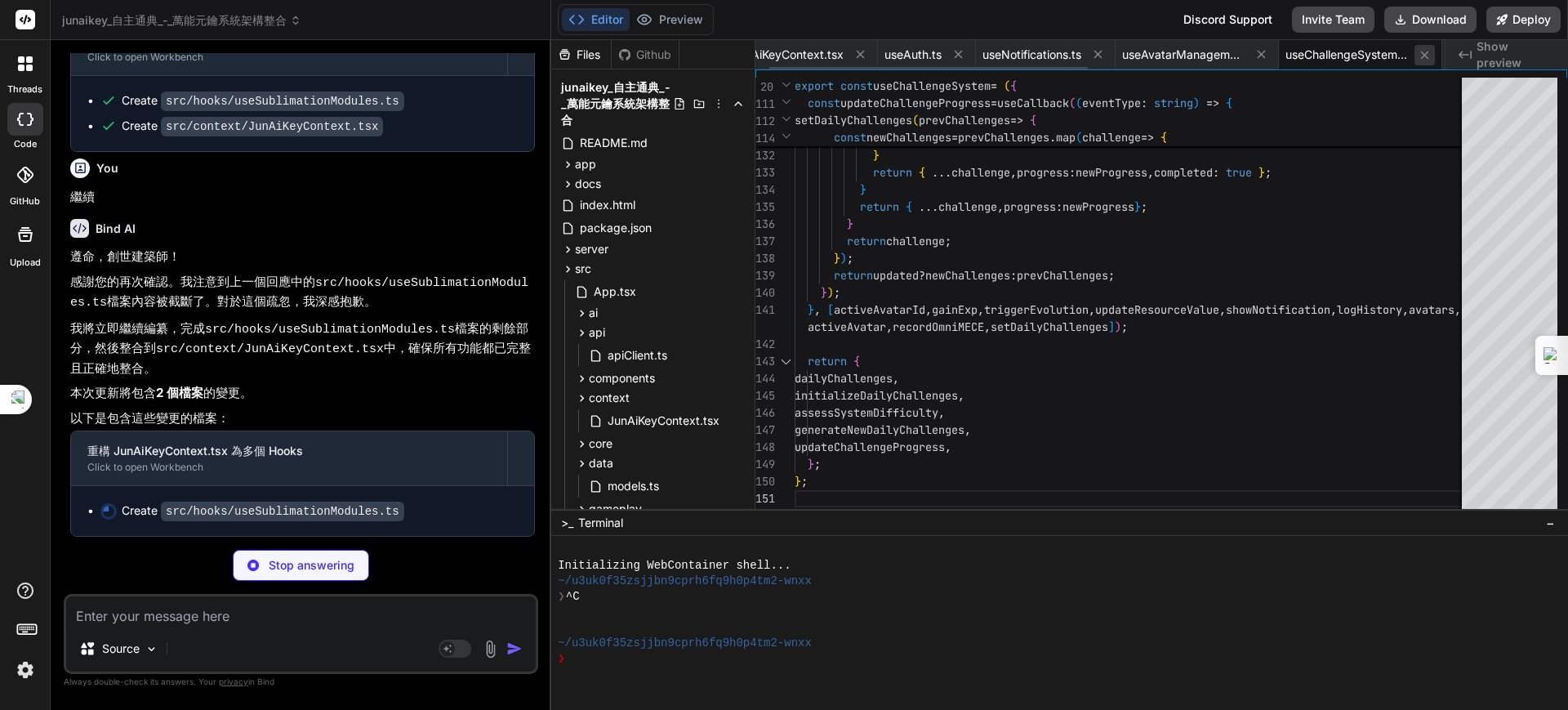
click at [1429, 50] on icon at bounding box center [1425, 54] width 8 height 8
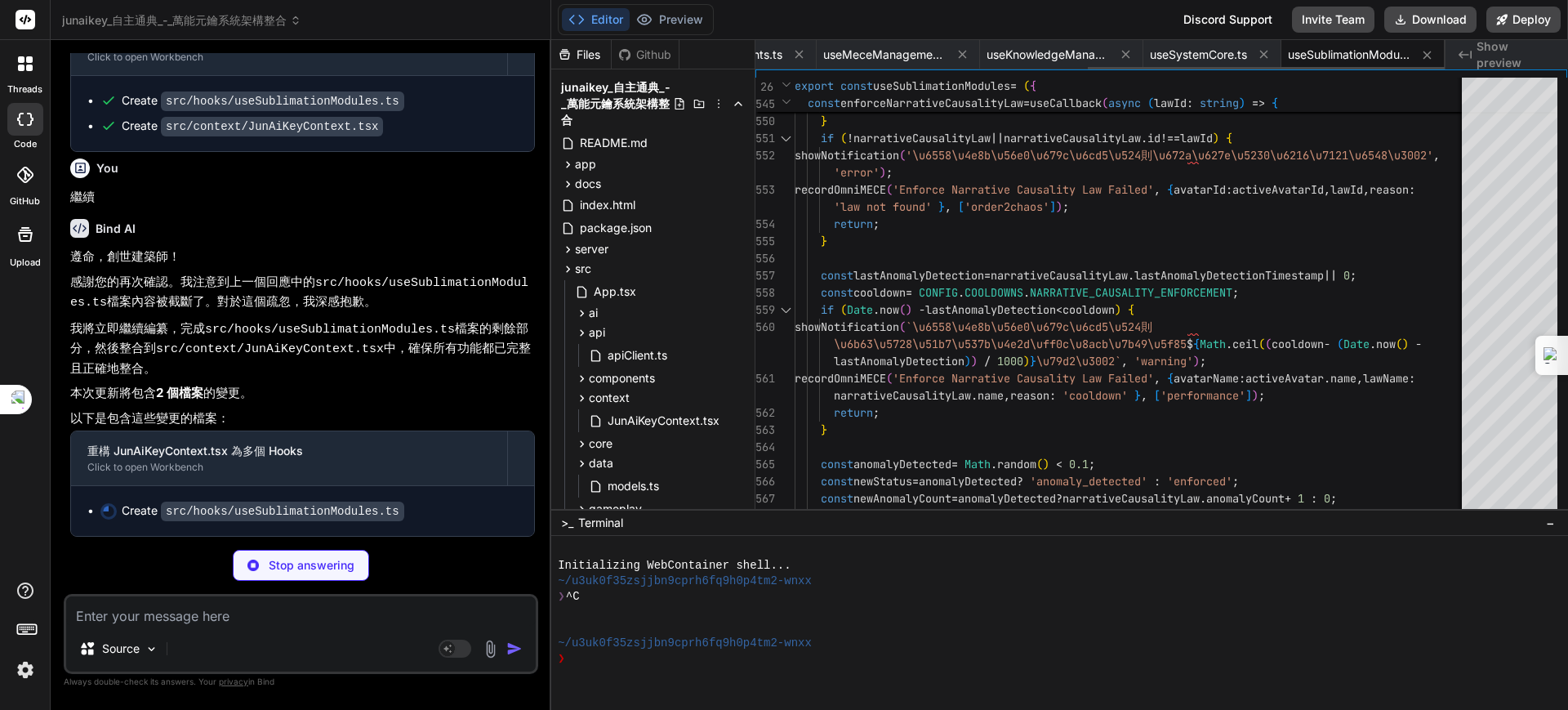
click at [1372, 55] on span "useSublimationModules.ts" at bounding box center [1350, 55] width 123 height 17
click at [1328, 54] on span "useSublimationModules.ts" at bounding box center [1350, 55] width 123 height 17
click at [1327, 50] on span "useSublimationModules.ts" at bounding box center [1350, 55] width 123 height 17
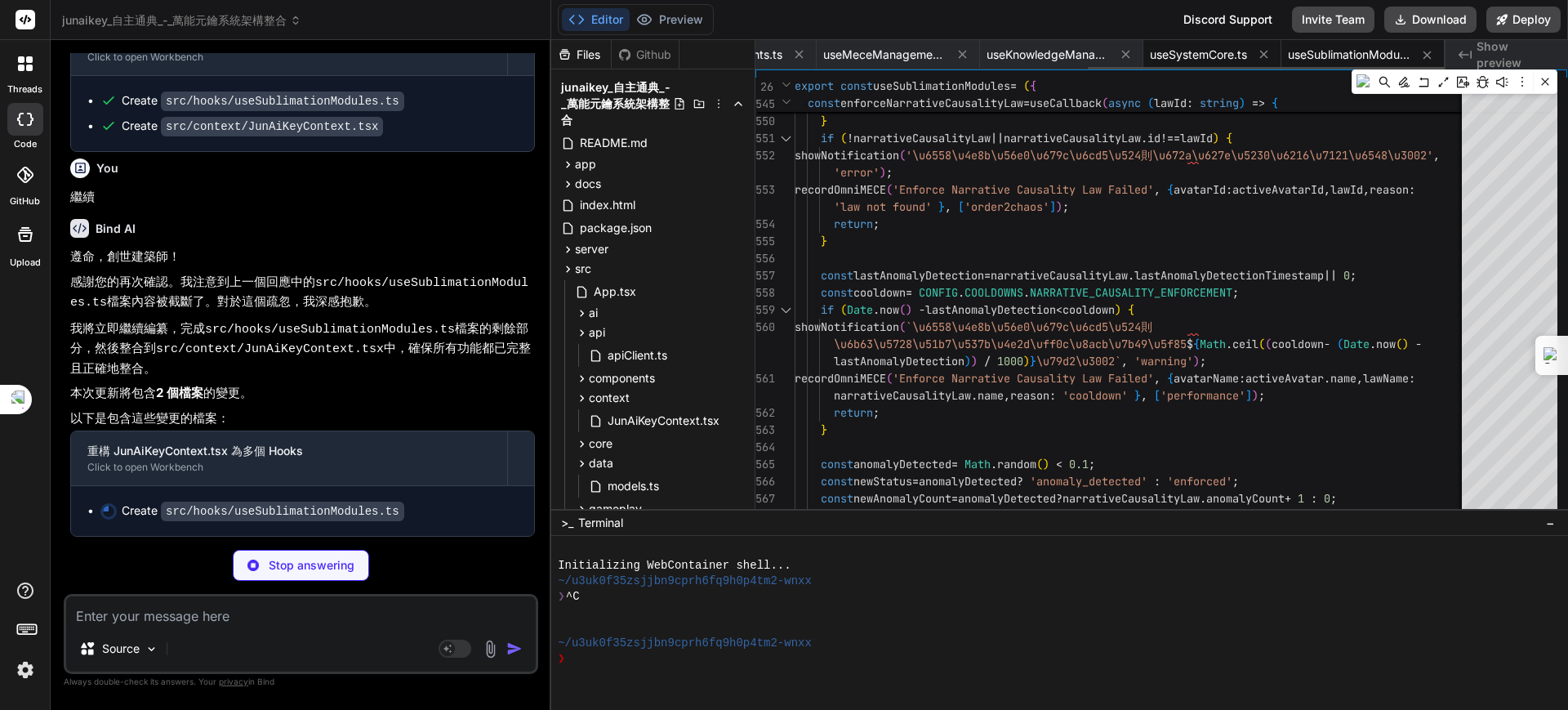
click at [1185, 57] on span "useSystemCore.ts" at bounding box center [1198, 55] width 97 height 17
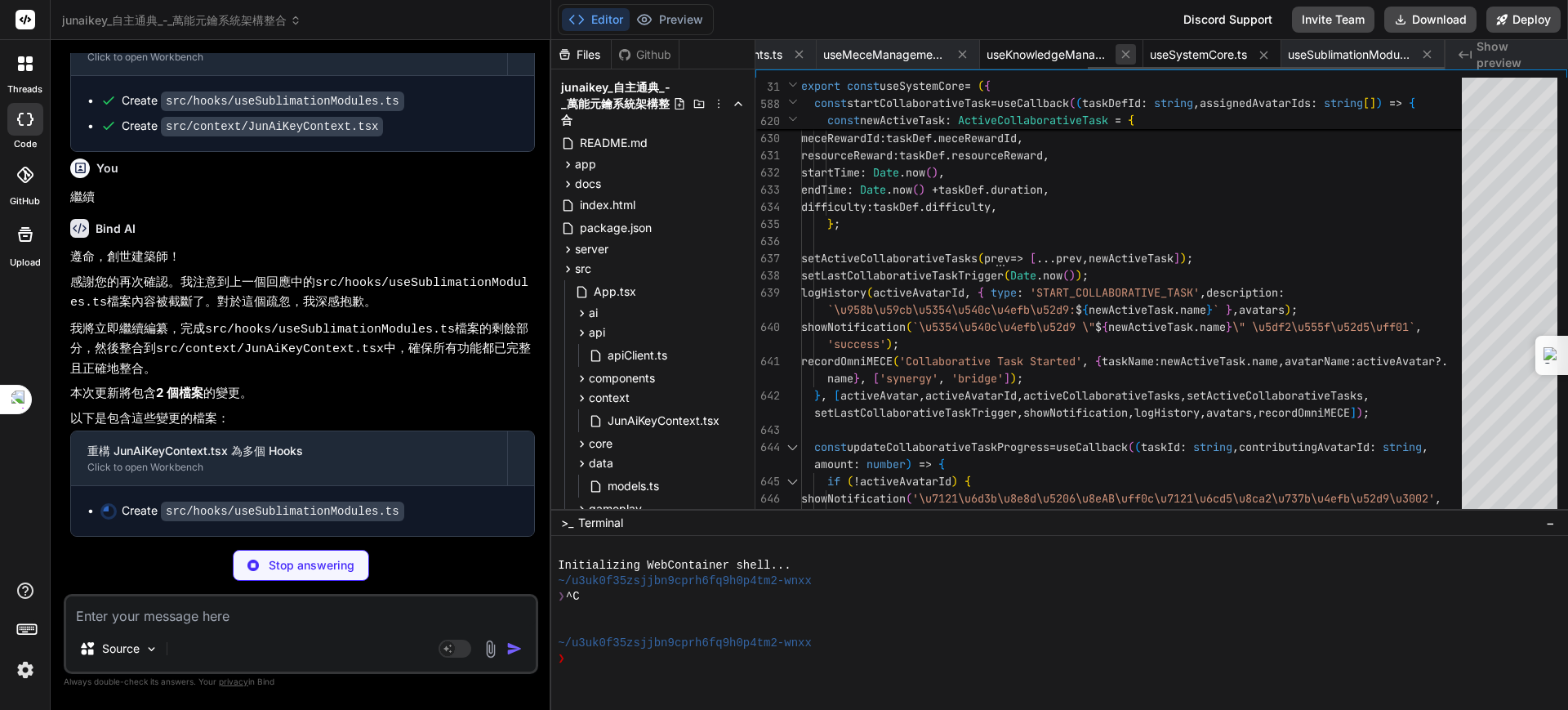
click at [1128, 48] on icon at bounding box center [1126, 54] width 14 height 14
click at [1127, 49] on icon at bounding box center [1126, 54] width 14 height 14
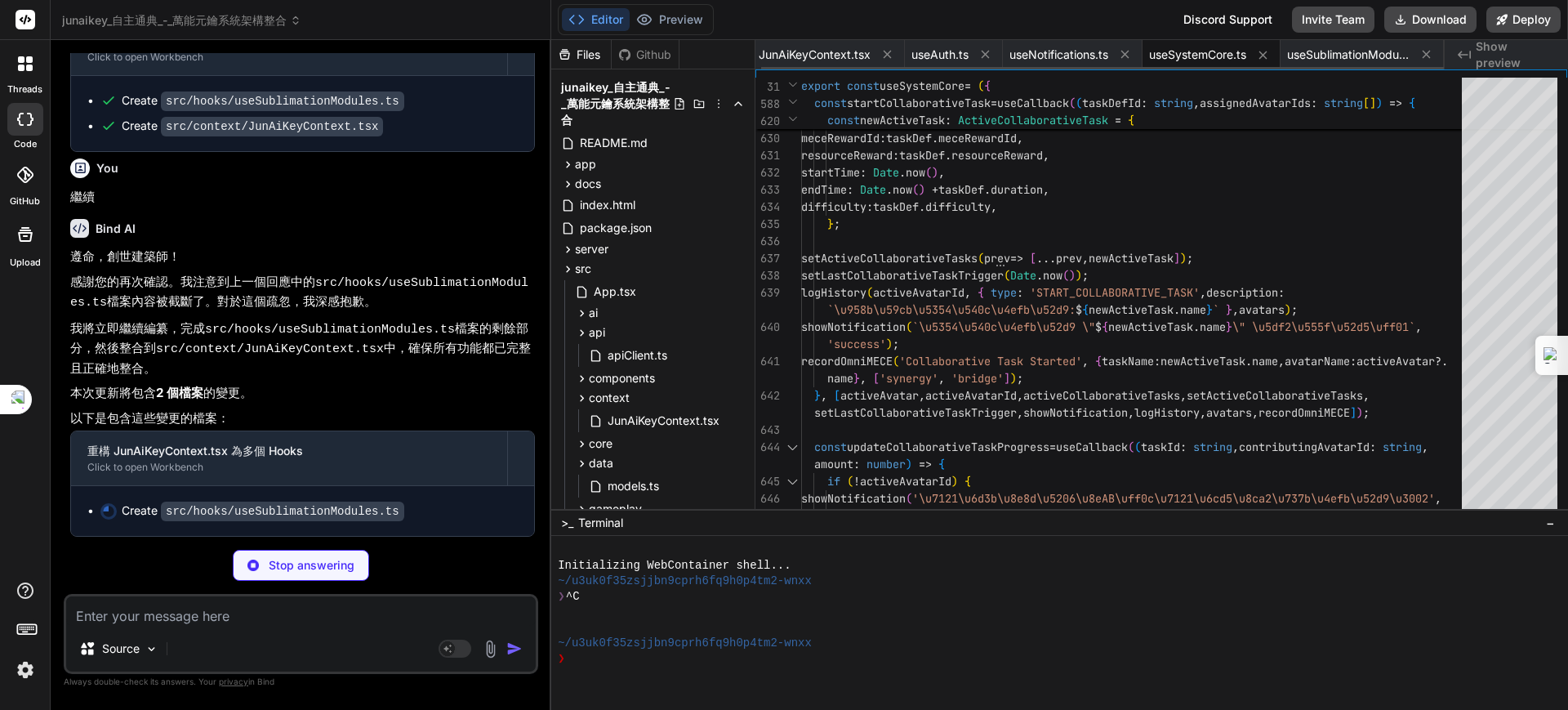
scroll to position [0, 6]
click at [1127, 49] on icon at bounding box center [1125, 54] width 14 height 14
click at [1184, 53] on span "useSublimationModules.ts" at bounding box center [1212, 55] width 123 height 17
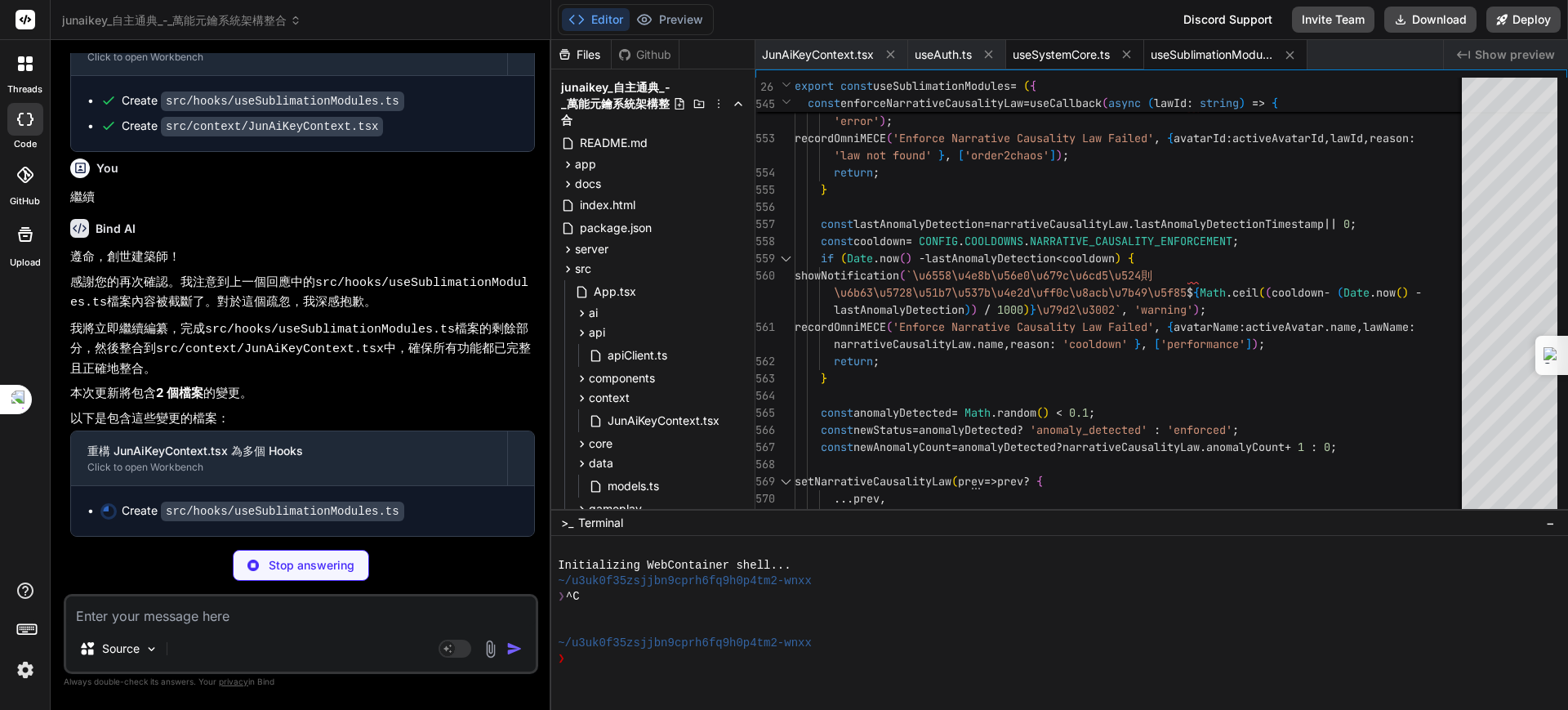
click at [1060, 47] on span "useSystemCore.ts" at bounding box center [1062, 55] width 97 height 17
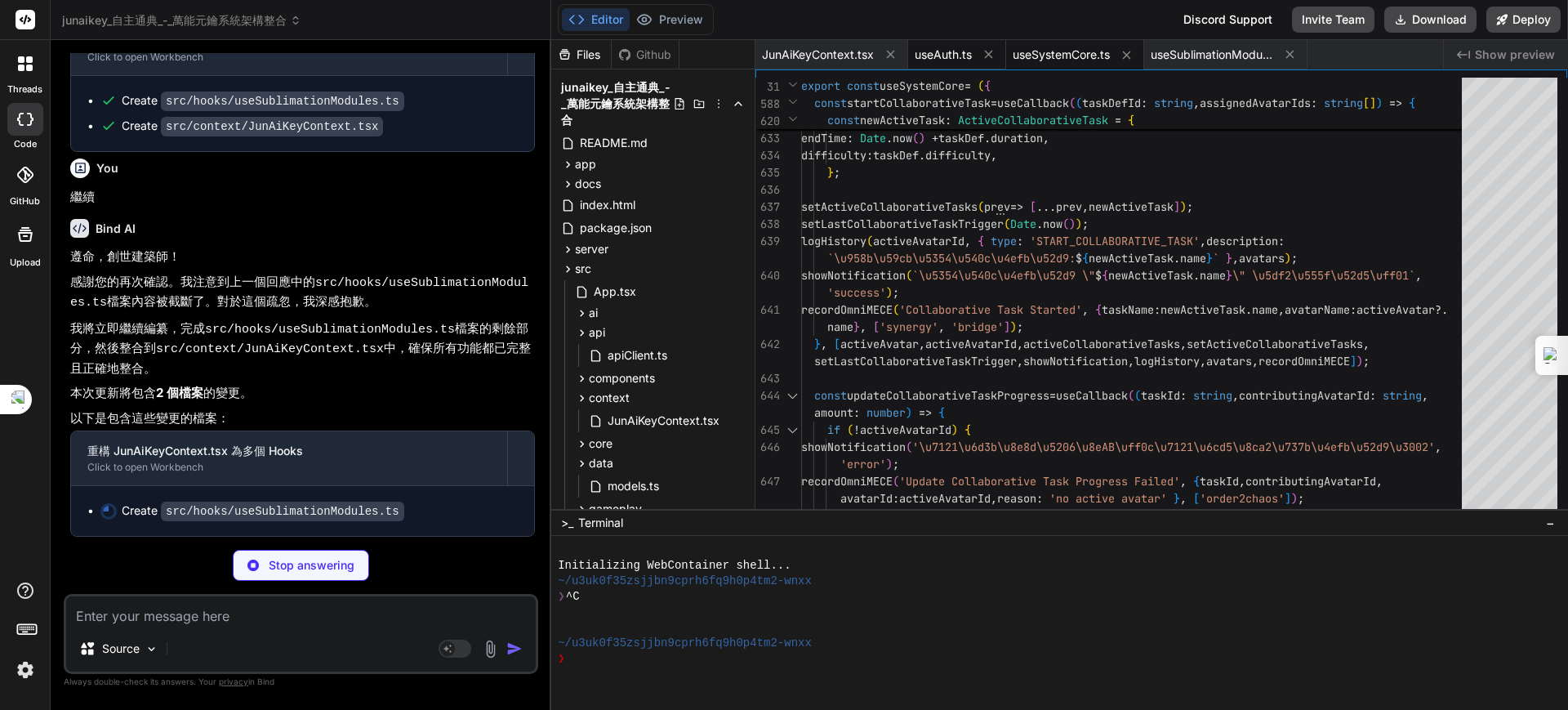
click at [944, 57] on span "useAuth.ts" at bounding box center [943, 55] width 57 height 17
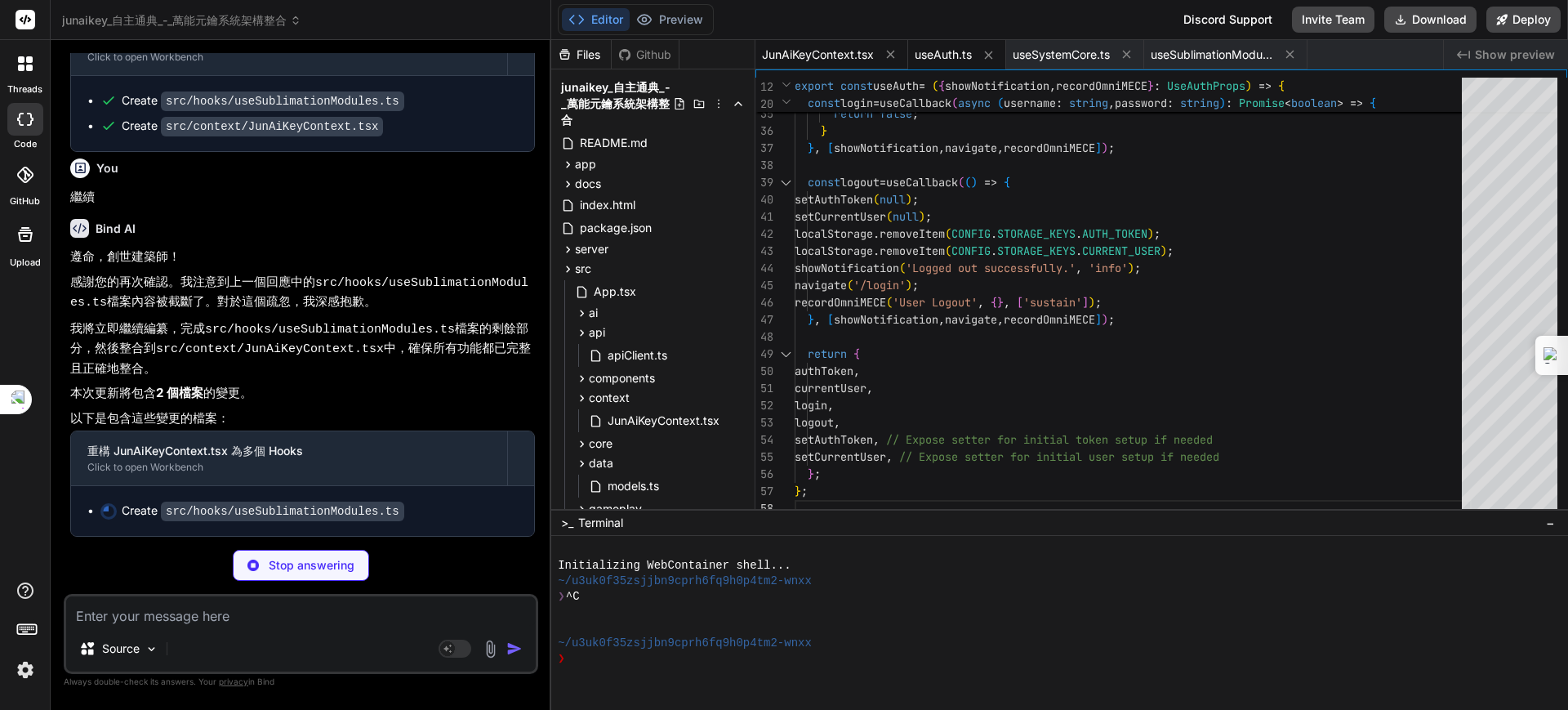
click at [862, 56] on span "JunAiKeyContext.tsx" at bounding box center [818, 55] width 112 height 17
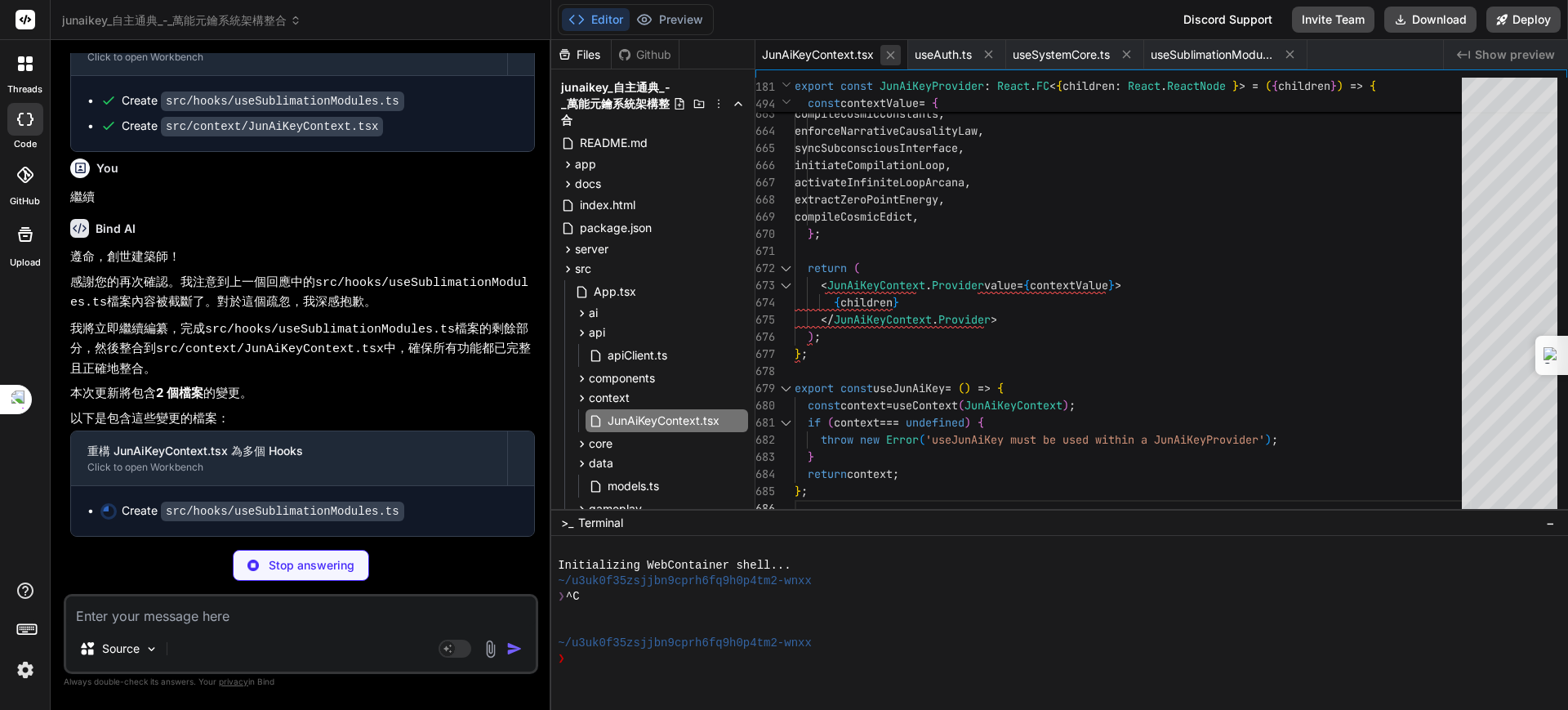
click at [896, 54] on icon at bounding box center [890, 55] width 14 height 14
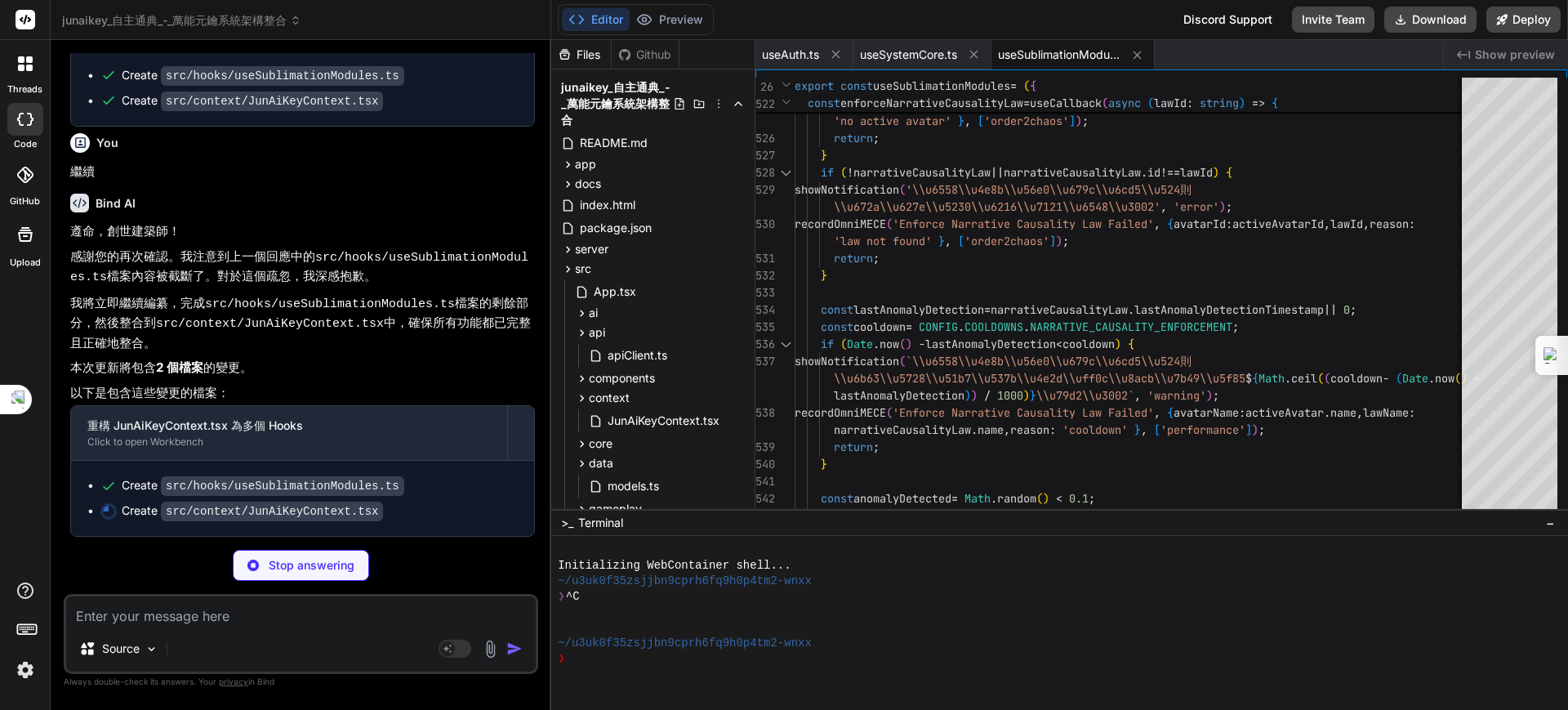
click at [1031, 56] on span "useSublimationModules.ts" at bounding box center [1060, 55] width 123 height 17
click at [1037, 51] on span "useSublimationModules.ts" at bounding box center [1060, 55] width 123 height 17
click at [1063, 48] on span "useSublimationModules.ts" at bounding box center [1060, 55] width 123 height 17
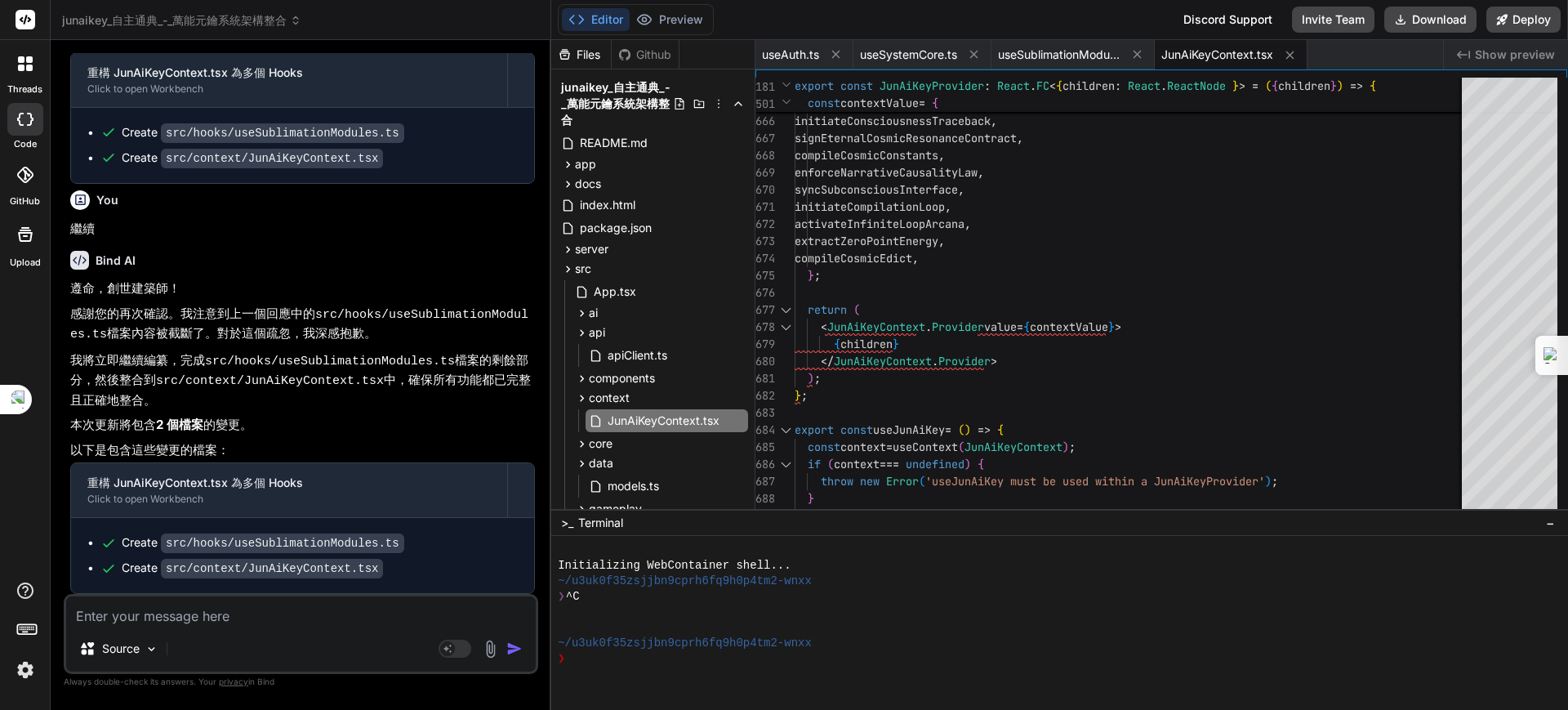
scroll to position [8897, 0]
click at [273, 614] on textarea at bounding box center [301, 611] width 470 height 29
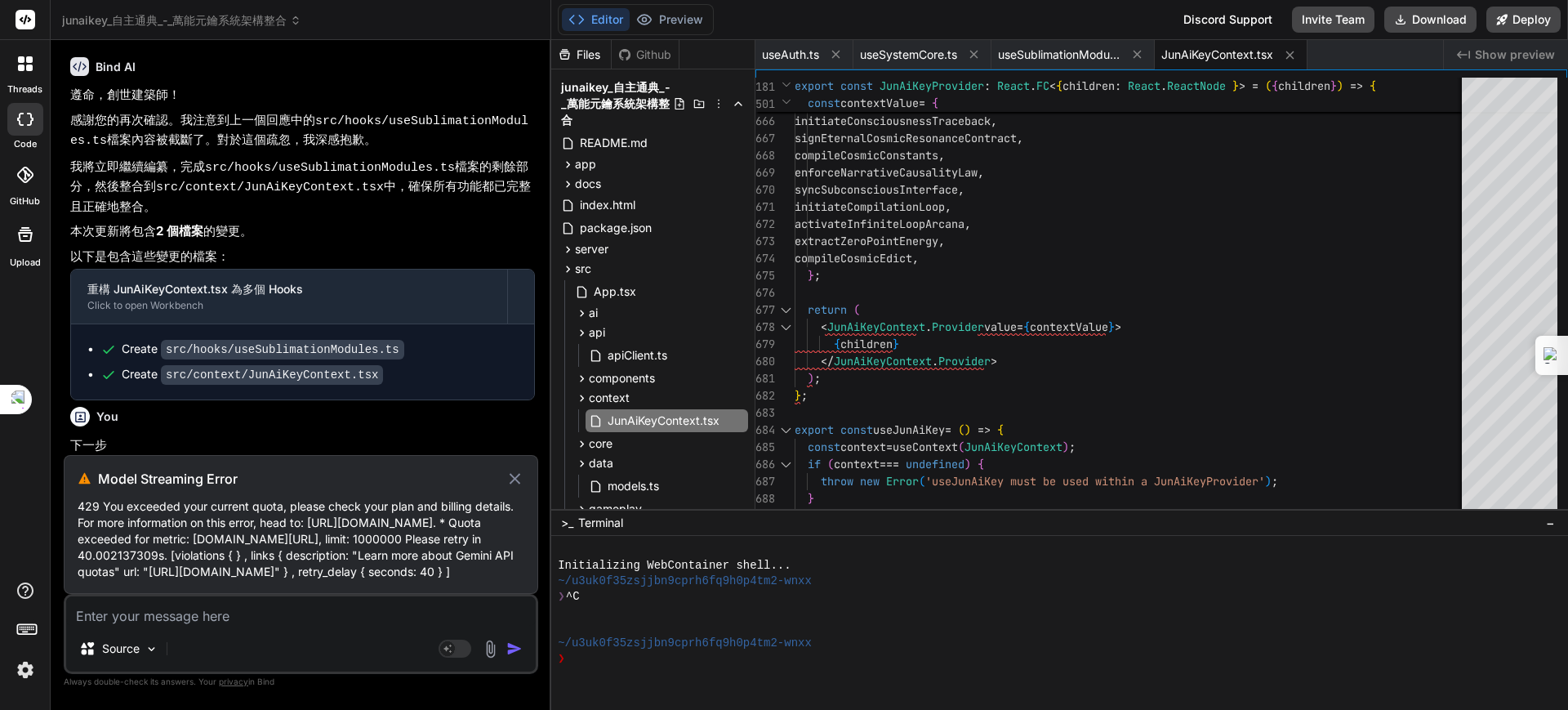
scroll to position [9089, 0]
click at [510, 469] on icon at bounding box center [515, 478] width 18 height 19
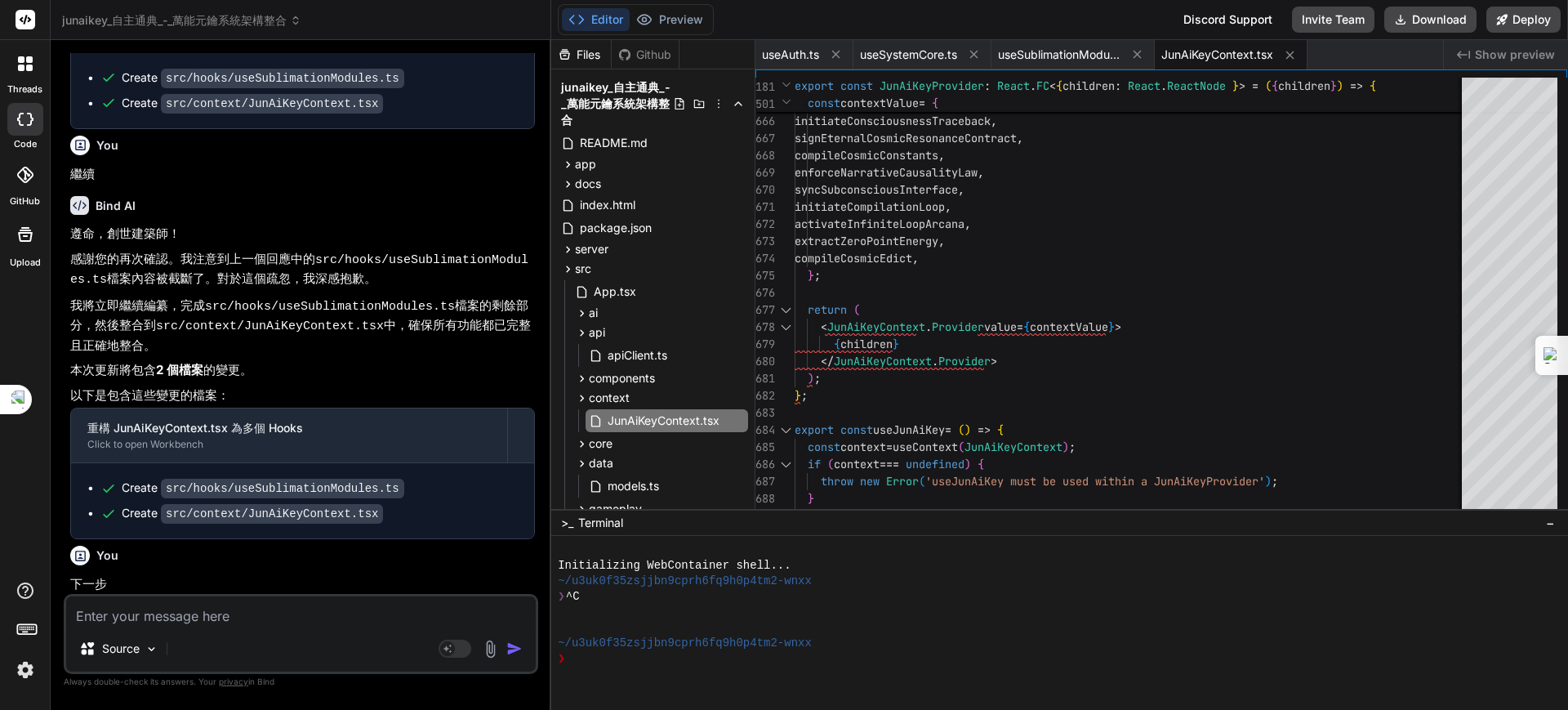
scroll to position [8951, 0]
click at [226, 612] on textarea at bounding box center [301, 611] width 470 height 29
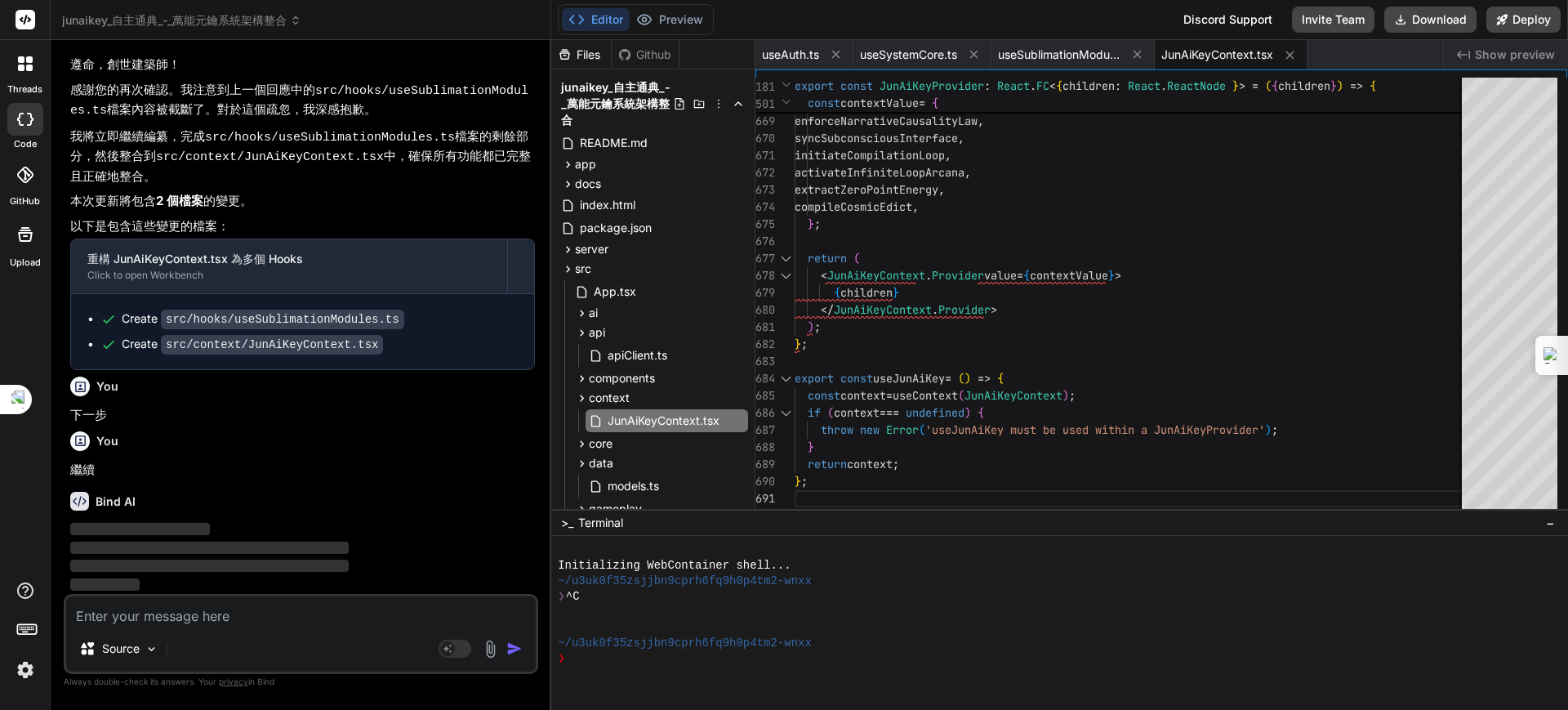
scroll to position [9121, 0]
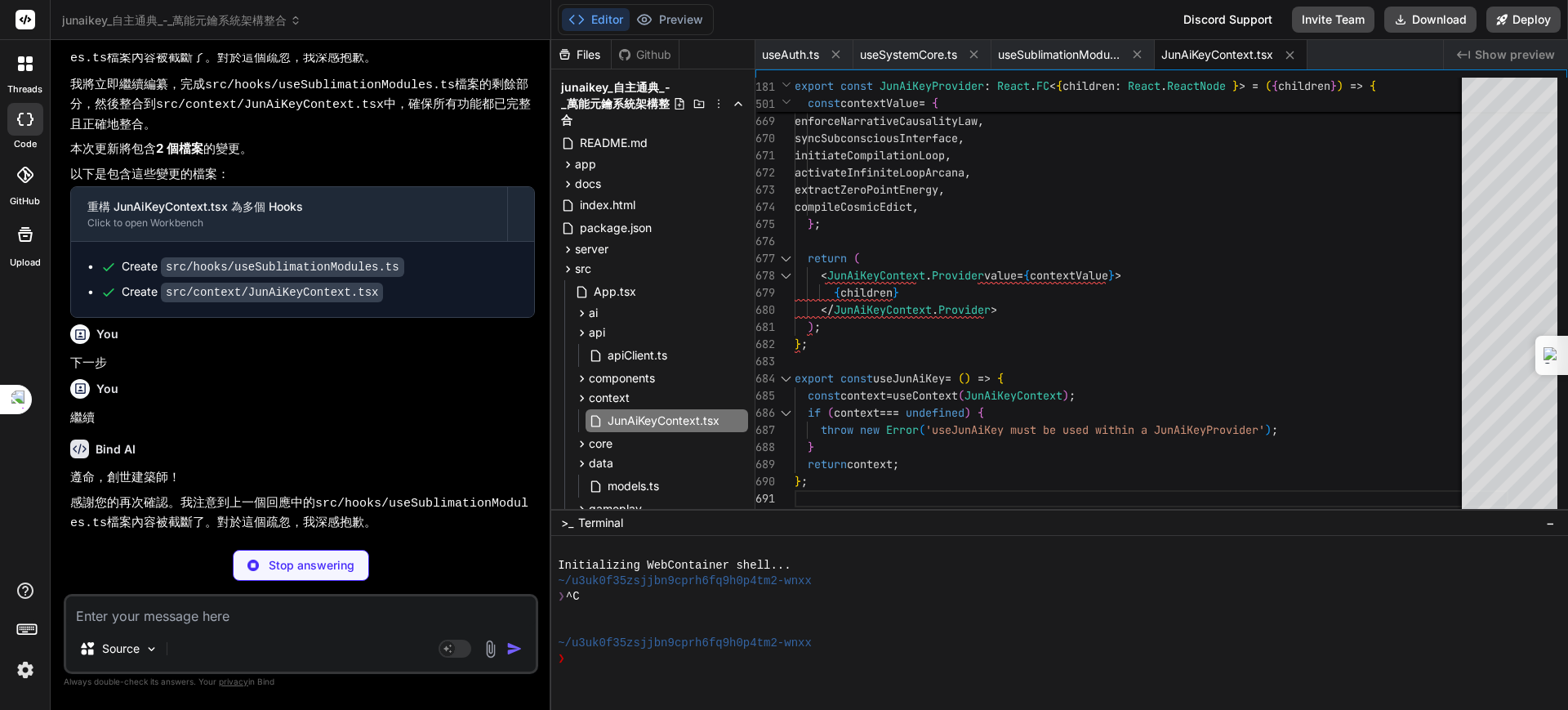
click at [1210, 51] on span "JunAiKeyContext.tsx" at bounding box center [1218, 55] width 112 height 17
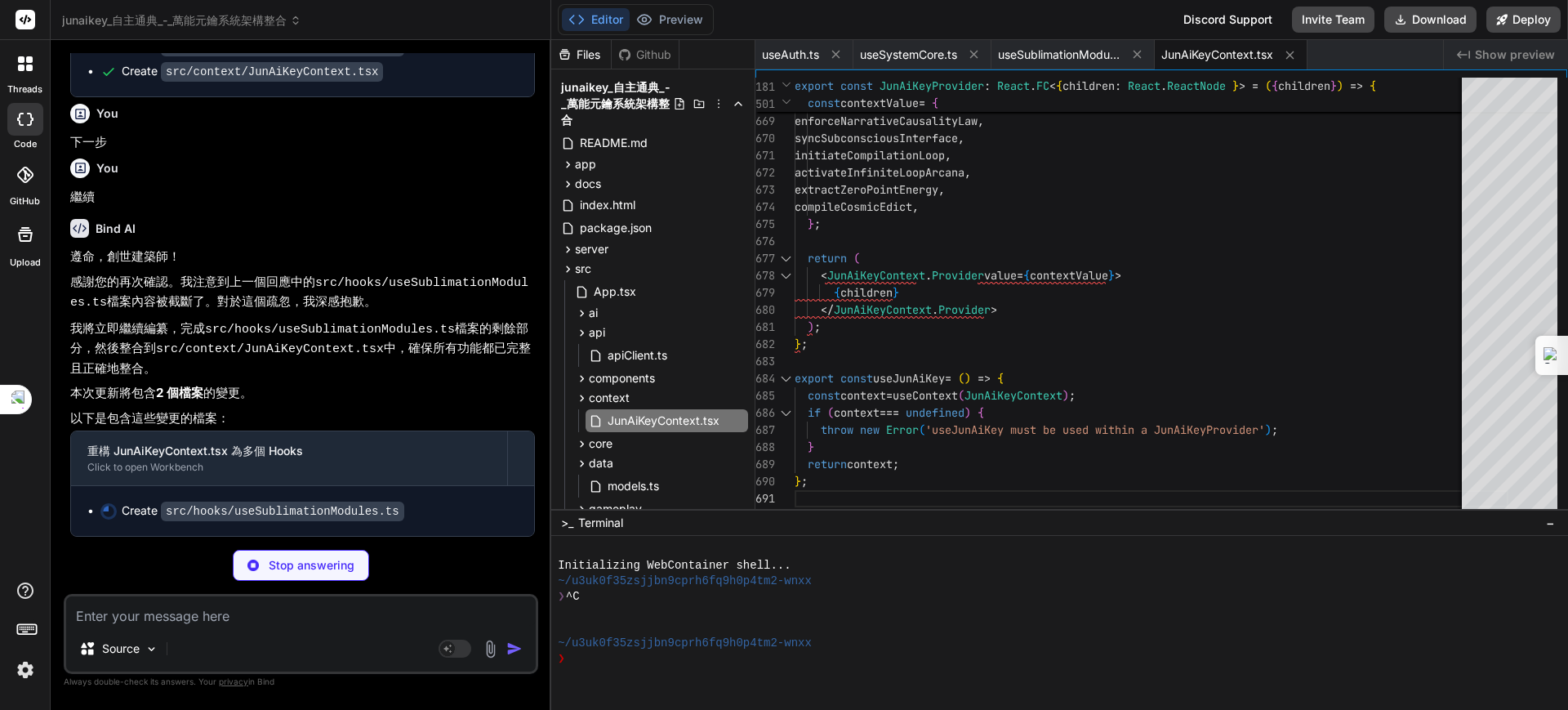
click at [1211, 49] on span "JunAiKeyContext.tsx" at bounding box center [1218, 55] width 112 height 17
click at [1087, 51] on span "useSublimationModules.ts" at bounding box center [1060, 55] width 123 height 17
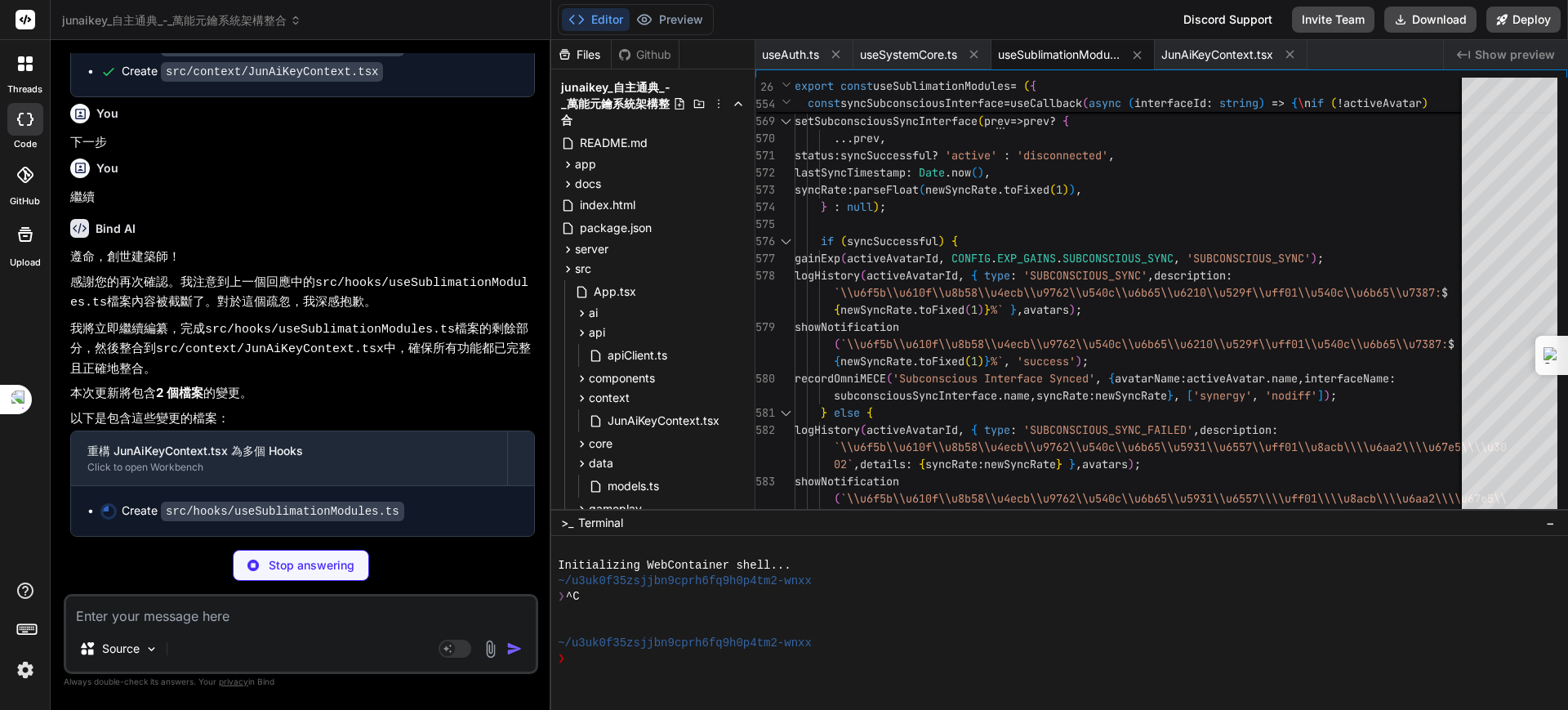
click at [1073, 54] on span "useSublimationModules.ts" at bounding box center [1060, 55] width 123 height 17
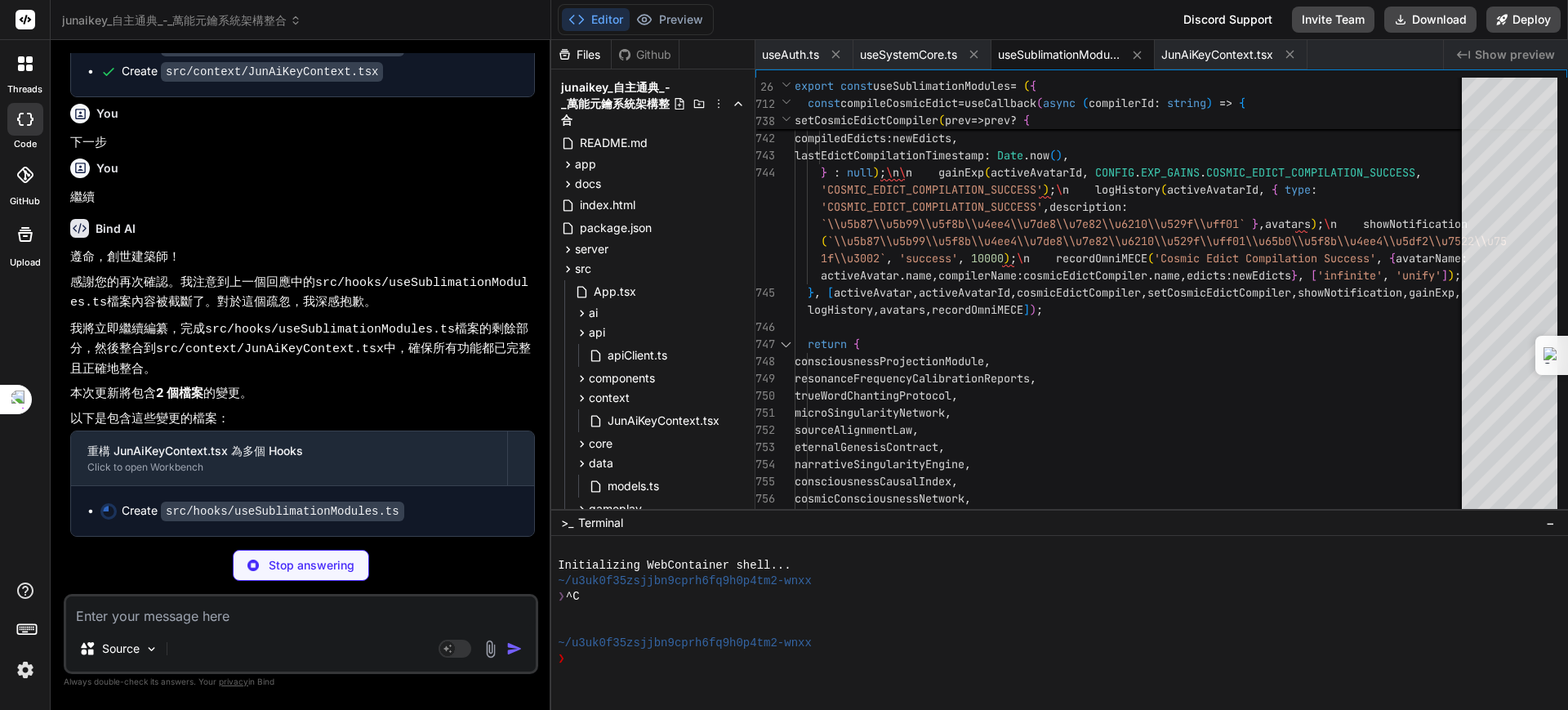
click at [311, 566] on p "Stop answering" at bounding box center [311, 565] width 85 height 17
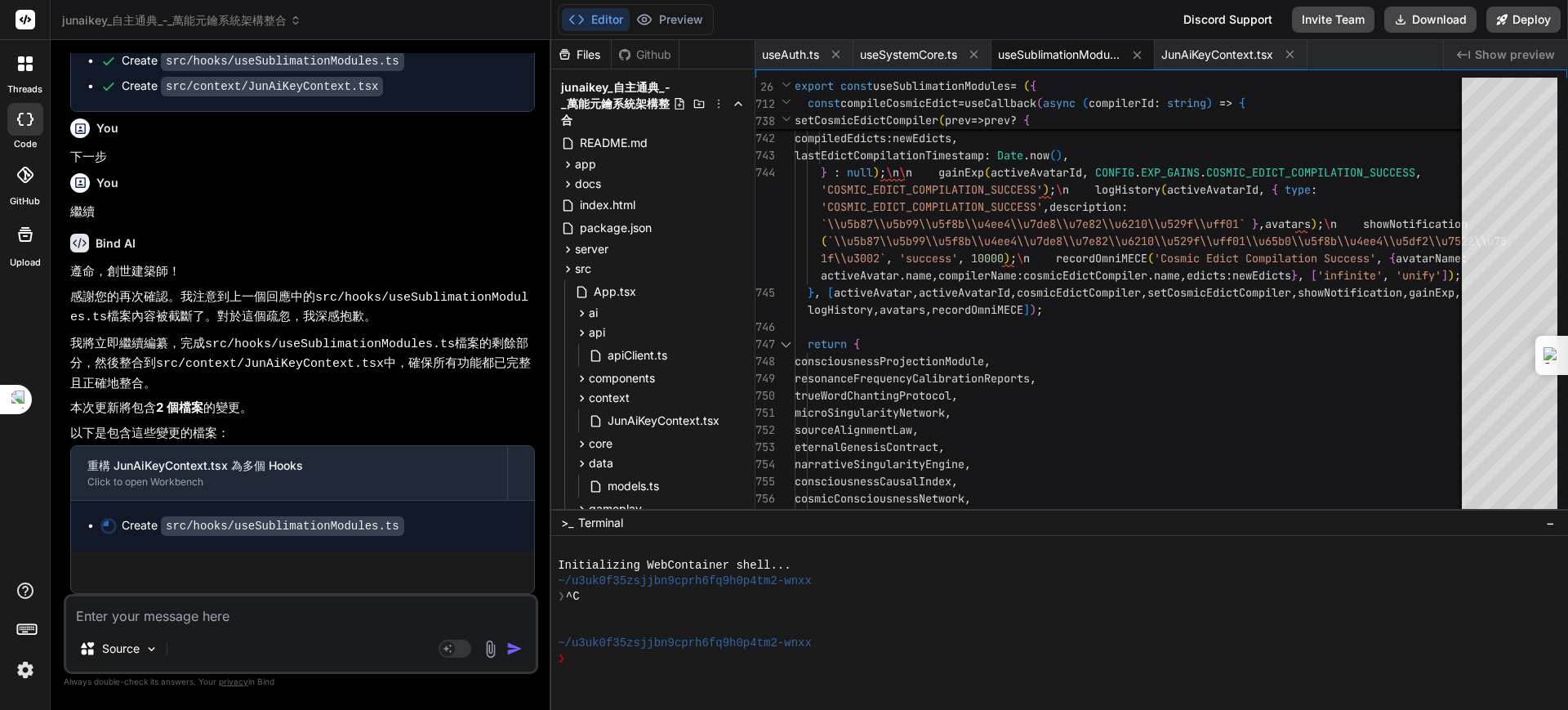
scroll to position [9372, 0]
click at [207, 609] on textarea at bounding box center [301, 611] width 470 height 29
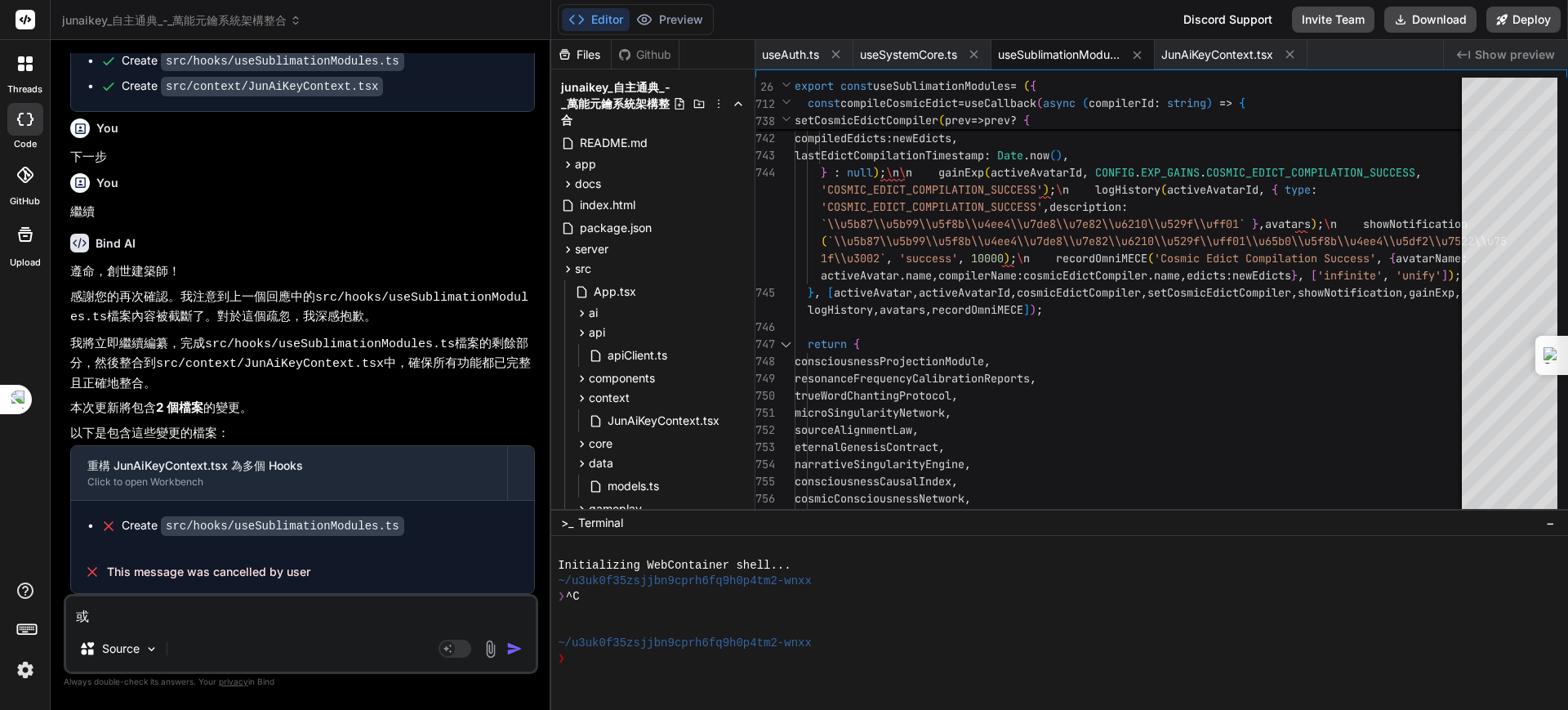
click at [210, 608] on textarea "或" at bounding box center [301, 611] width 470 height 29
click at [364, 308] on code "src/hooks/useSublimationModules.ts" at bounding box center [299, 307] width 458 height 34
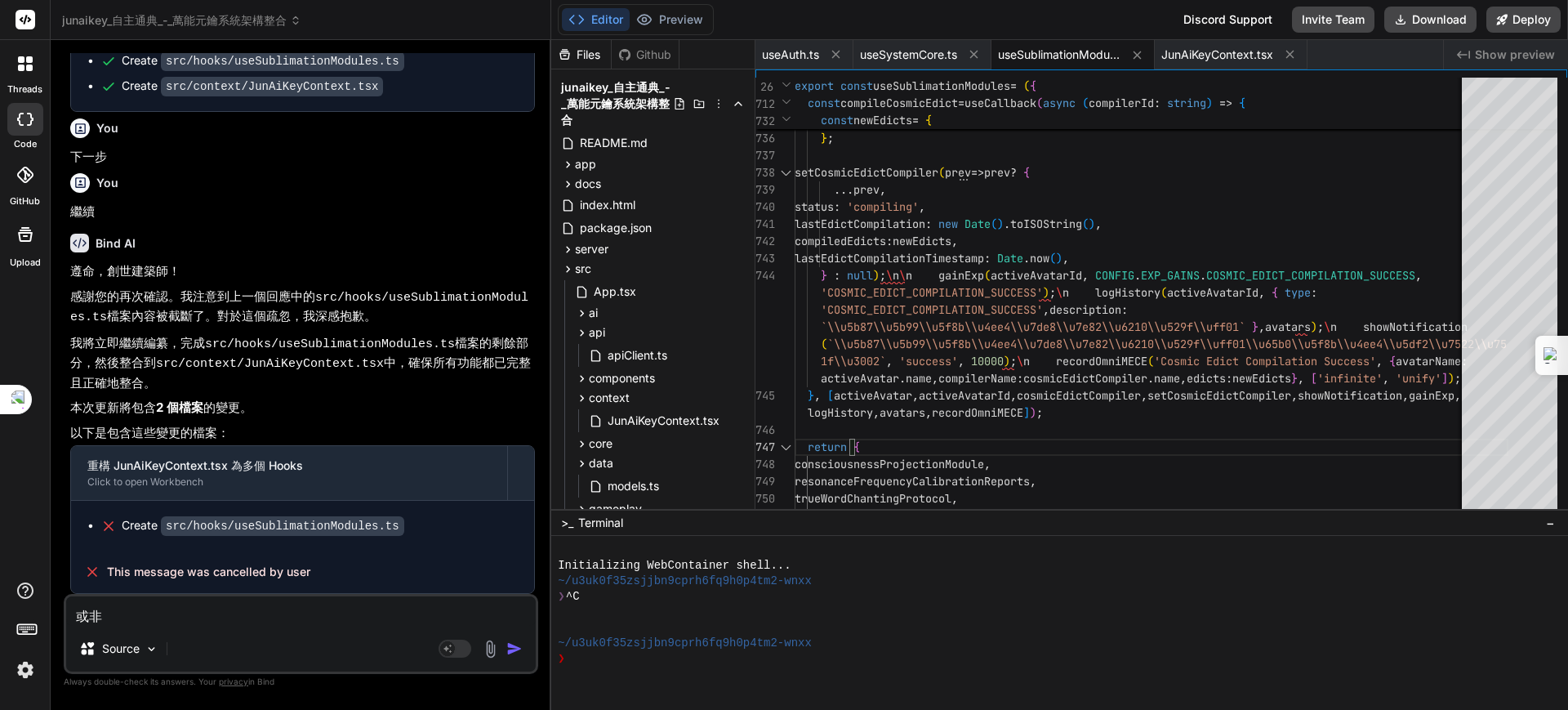
click at [463, 250] on div "Bind AI" at bounding box center [303, 243] width 465 height 18
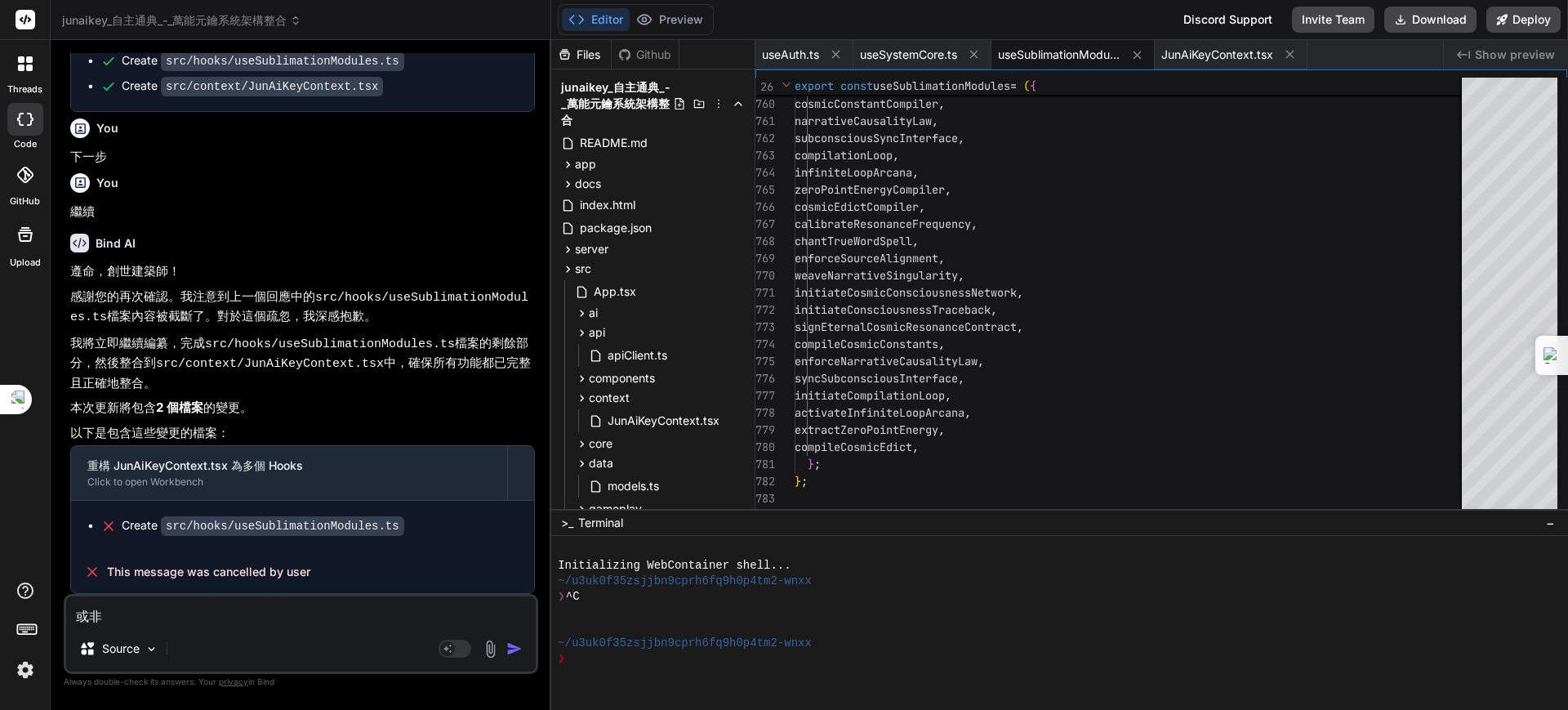
click at [1044, 53] on span "useSublimationModules.ts" at bounding box center [1060, 55] width 123 height 17
click at [1082, 48] on span "useSublimationModules.ts" at bounding box center [1060, 55] width 123 height 17
click at [1223, 50] on span "JunAiKeyContext.tsx" at bounding box center [1218, 55] width 112 height 17
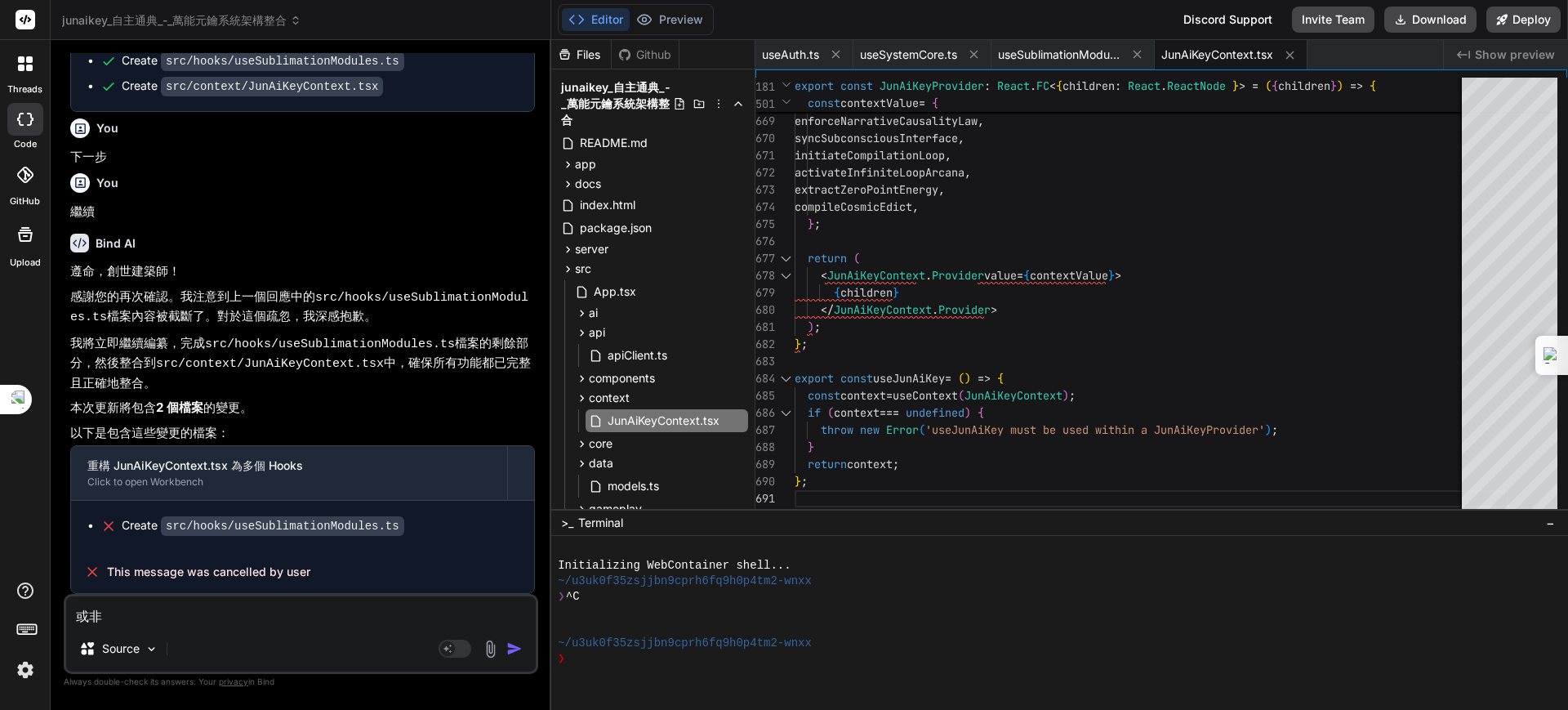
click at [1220, 53] on span "JunAiKeyContext.tsx" at bounding box center [1218, 55] width 112 height 17
click at [1206, 53] on span "JunAiKeyContext.tsx" at bounding box center [1218, 55] width 112 height 17
click at [1248, 47] on span "JunAiKeyContext.tsx" at bounding box center [1218, 55] width 112 height 17
click at [411, 250] on div "Bind AI" at bounding box center [303, 243] width 465 height 18
click at [1211, 55] on span "JunAiKeyContext.tsx" at bounding box center [1218, 55] width 112 height 17
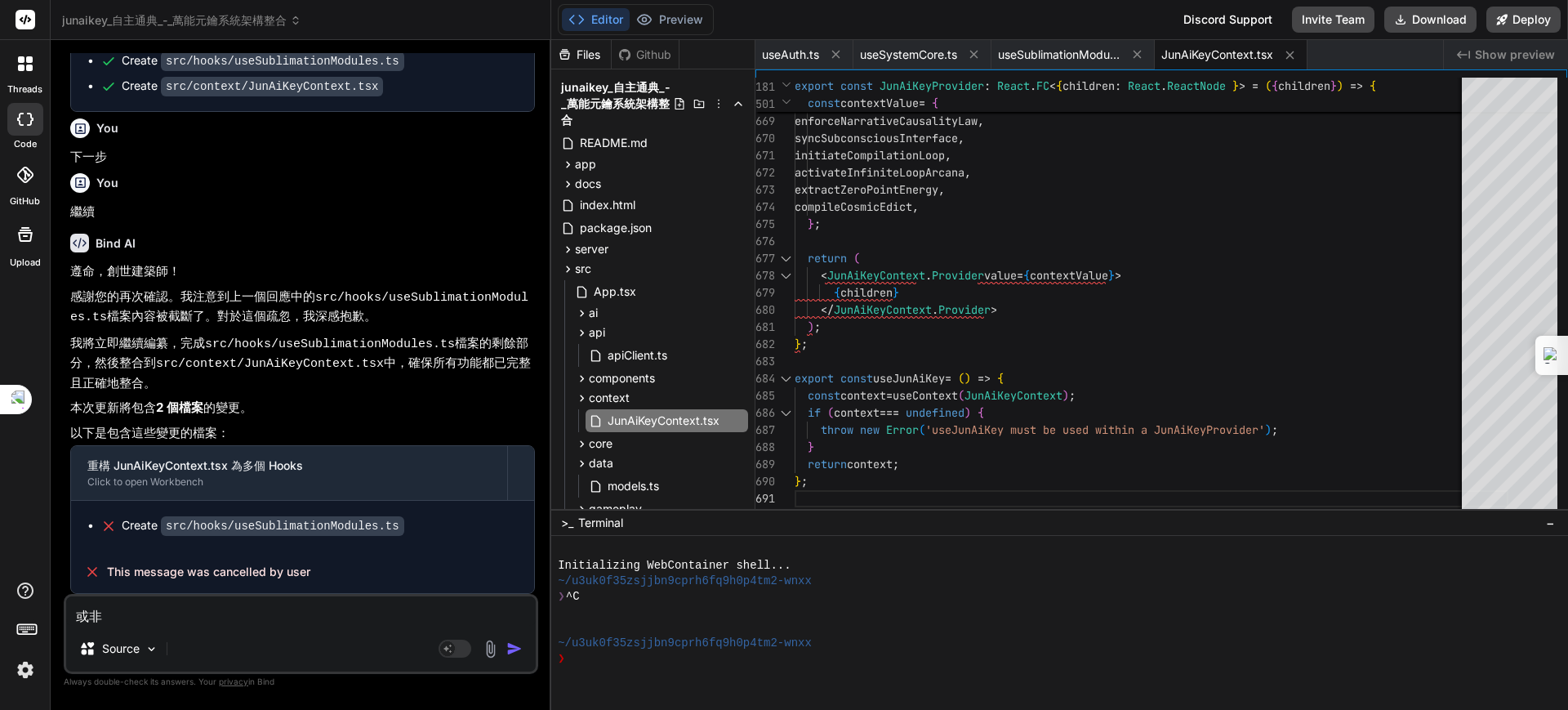
click at [1225, 56] on span "JunAiKeyContext.tsx" at bounding box center [1218, 55] width 112 height 17
click at [1196, 58] on span "JunAiKeyContext.tsx" at bounding box center [1218, 55] width 112 height 17
click at [1213, 43] on div "JunAiKeyContext.tsx" at bounding box center [1231, 55] width 152 height 29
click at [1077, 52] on span "useSublimationModules.ts" at bounding box center [1060, 55] width 123 height 17
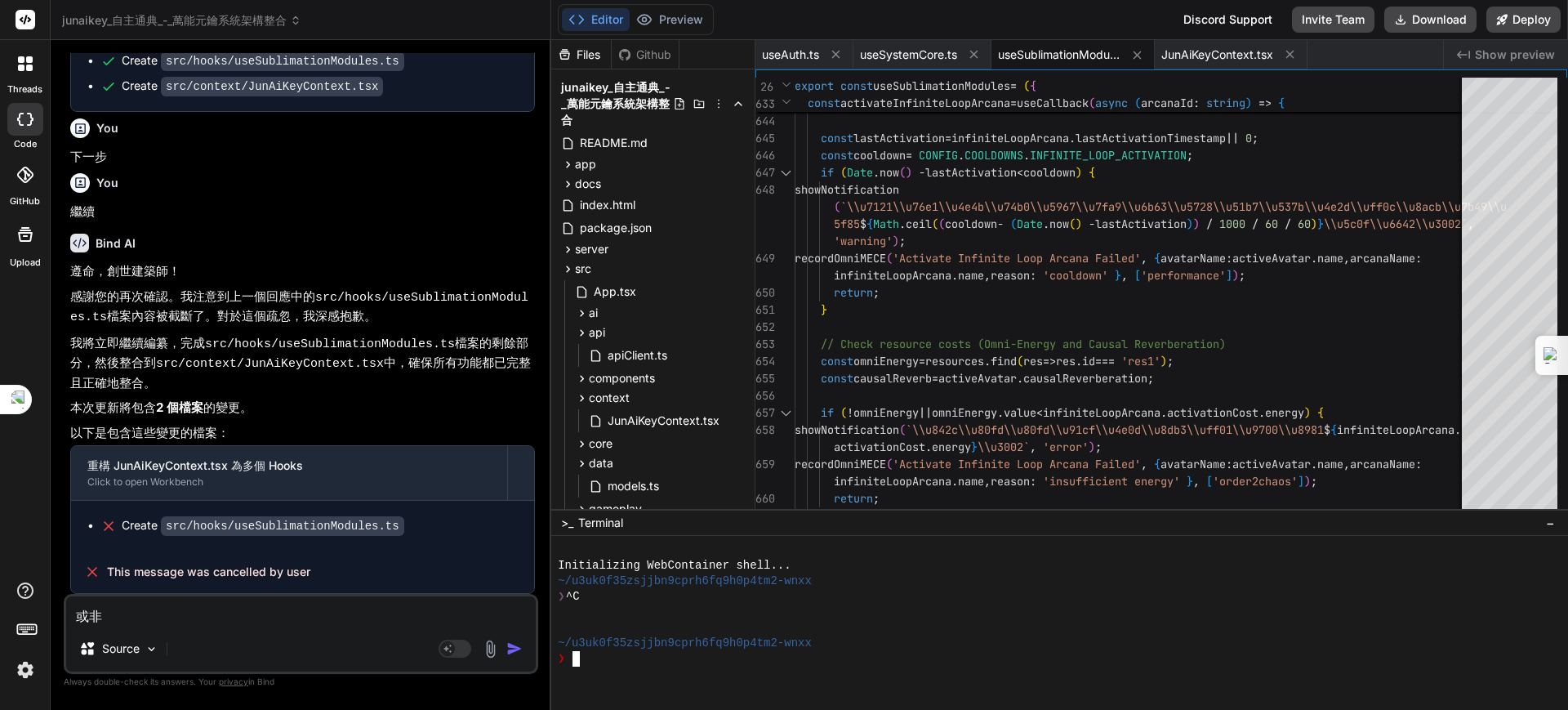
click at [933, 598] on div "❯ ^C" at bounding box center [1051, 596] width 988 height 16
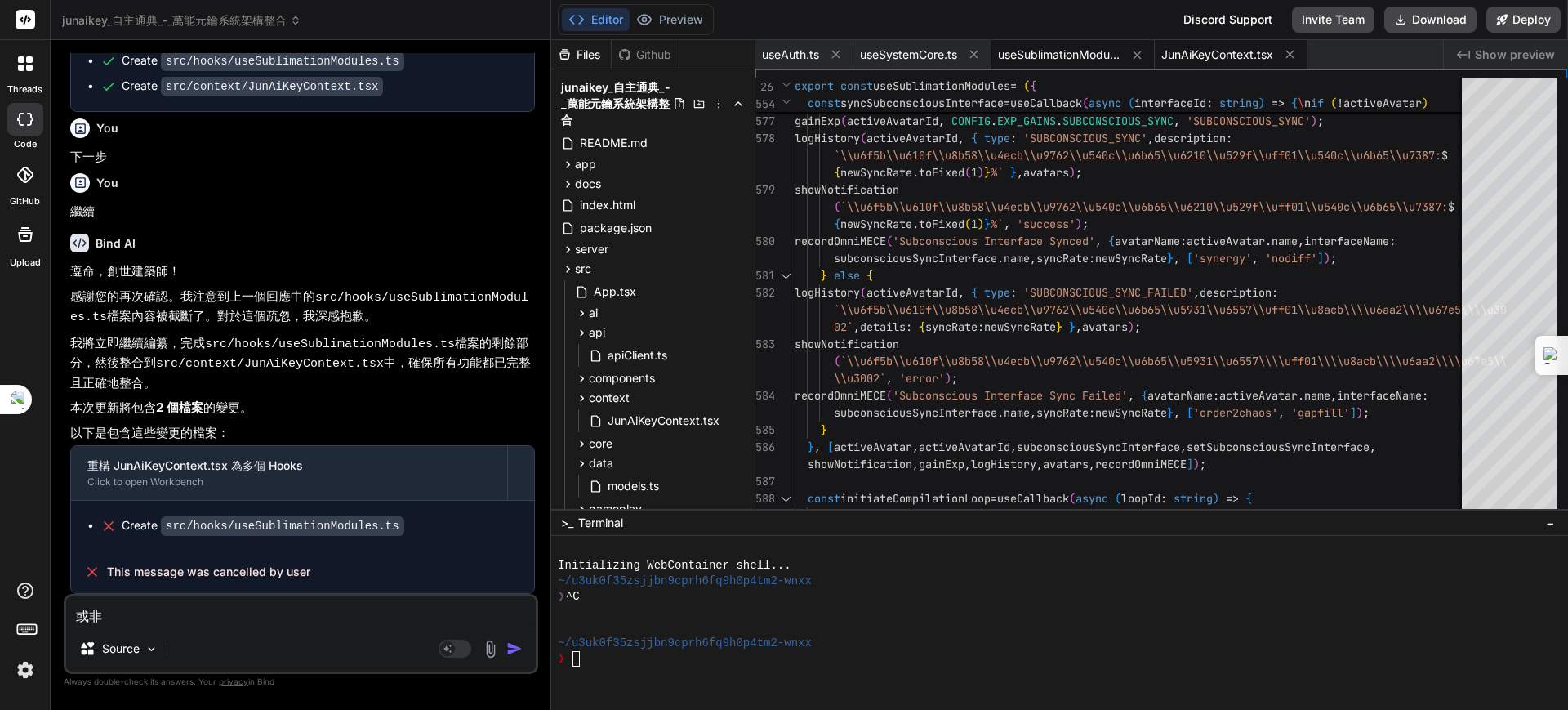
click at [1208, 48] on span "JunAiKeyContext.tsx" at bounding box center [1218, 55] width 112 height 17
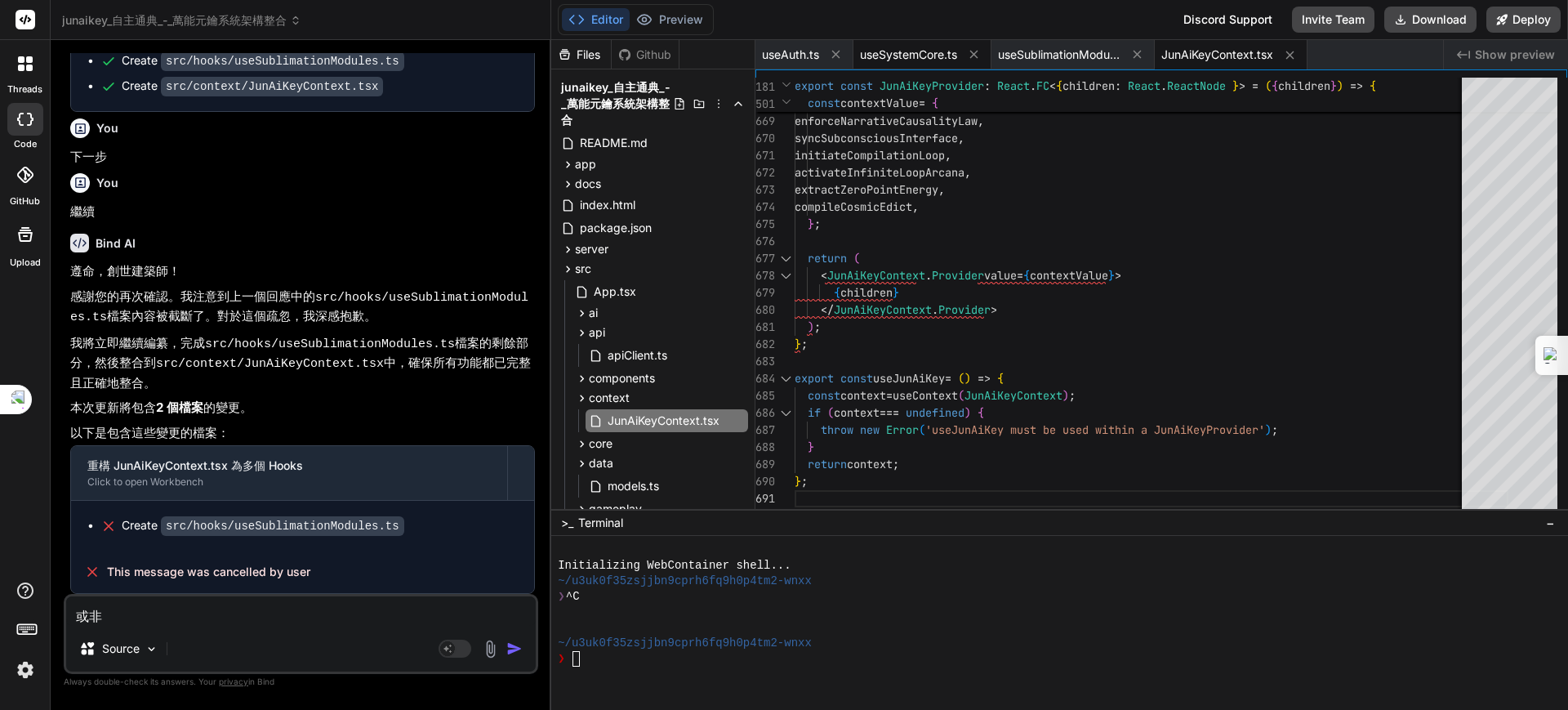
click at [917, 56] on span "useSystemCore.ts" at bounding box center [908, 55] width 97 height 17
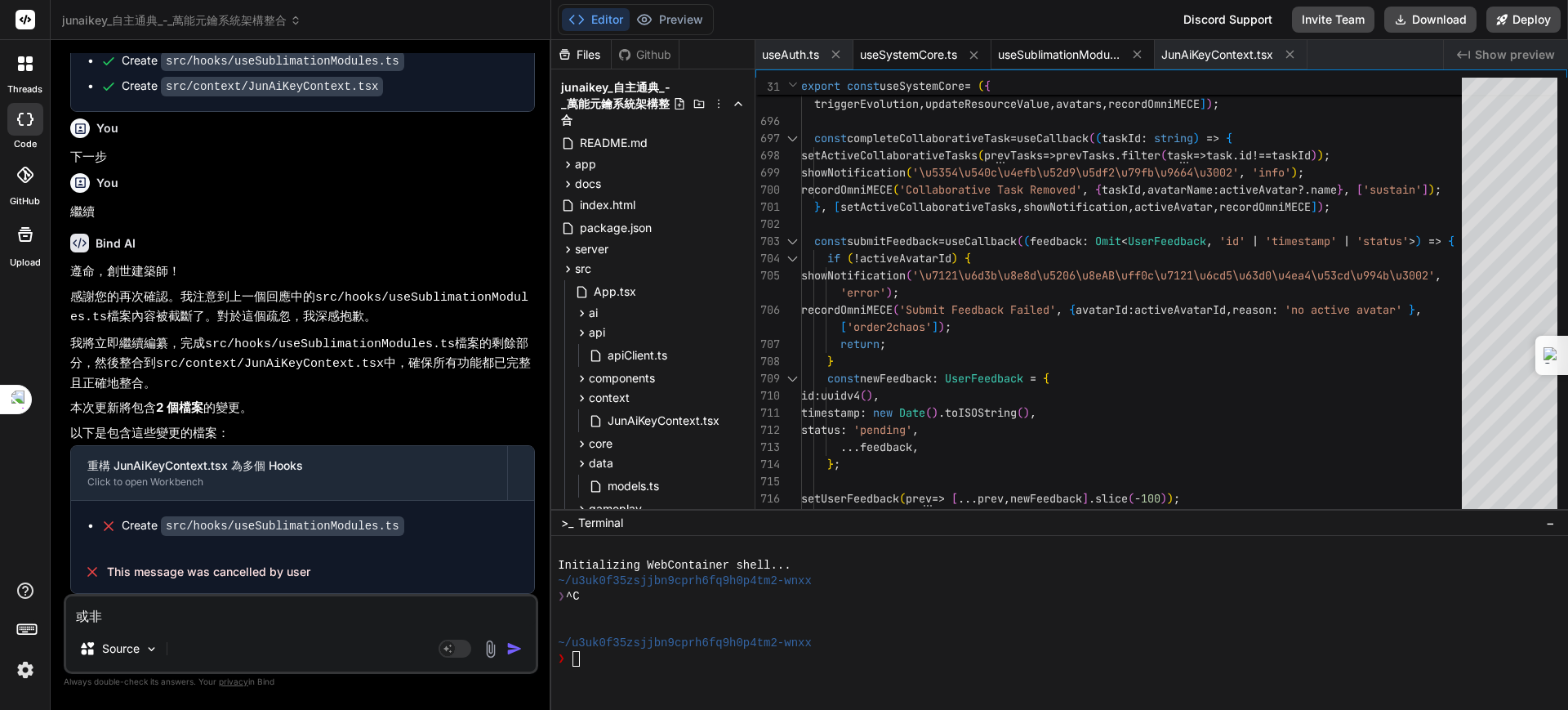
click at [1055, 49] on span "useSublimationModules.ts" at bounding box center [1060, 55] width 123 height 17
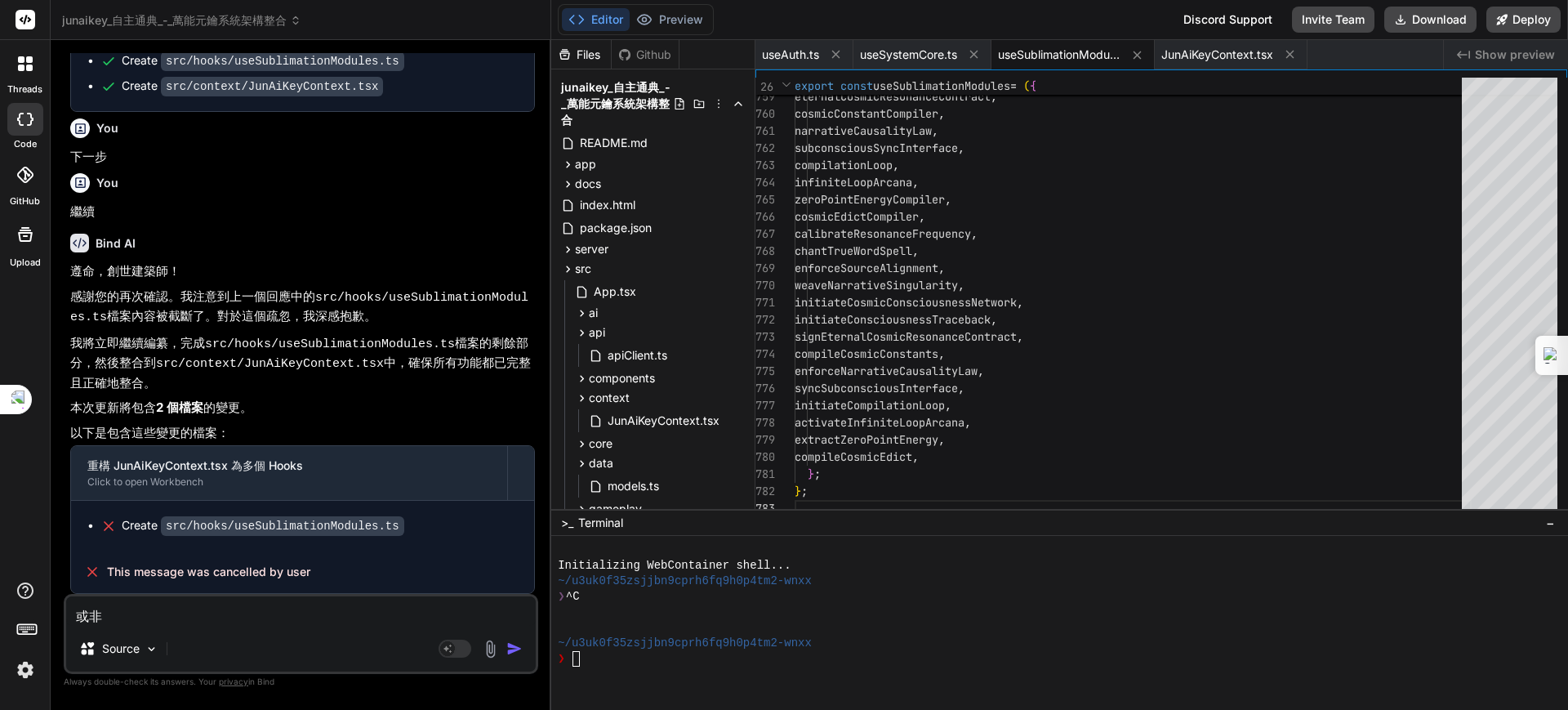
click at [459, 410] on p "本次更新將包含 2 個檔案 的變更。" at bounding box center [303, 407] width 465 height 18
click at [307, 615] on textarea "或非" at bounding box center [301, 611] width 470 height 29
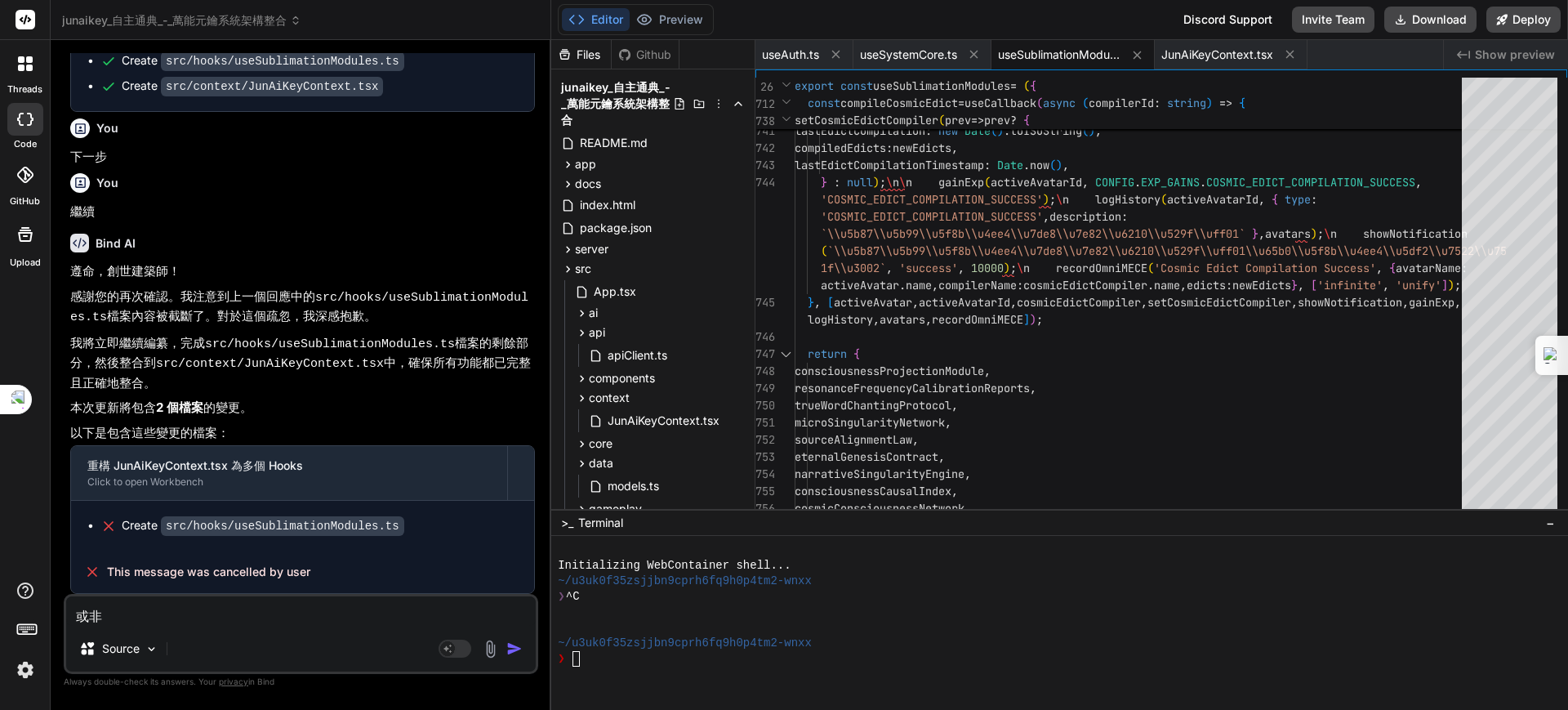
click at [1065, 50] on span "useSublimationModules.ts" at bounding box center [1060, 55] width 123 height 17
click at [1216, 47] on span "JunAiKeyContext.tsx" at bounding box center [1218, 55] width 112 height 17
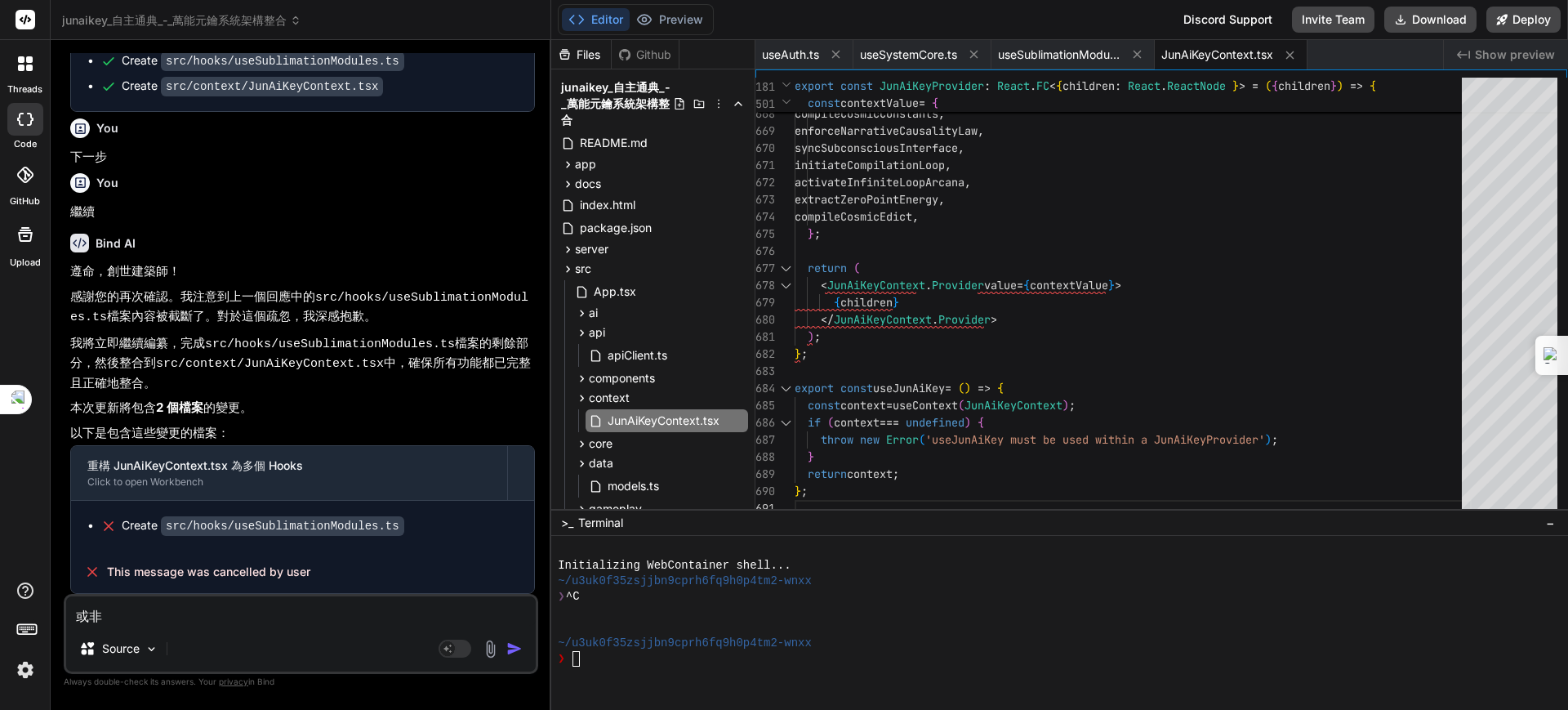
click at [355, 364] on code "src/context/JunAiKeyContext.tsx" at bounding box center [270, 363] width 228 height 14
click at [212, 347] on code "src/hooks/useSublimationModules.ts" at bounding box center [329, 344] width 250 height 14
click at [1207, 41] on div "JunAiKeyContext.tsx" at bounding box center [1231, 55] width 152 height 29
click at [1208, 56] on span "JunAiKeyContext.tsx" at bounding box center [1218, 55] width 112 height 17
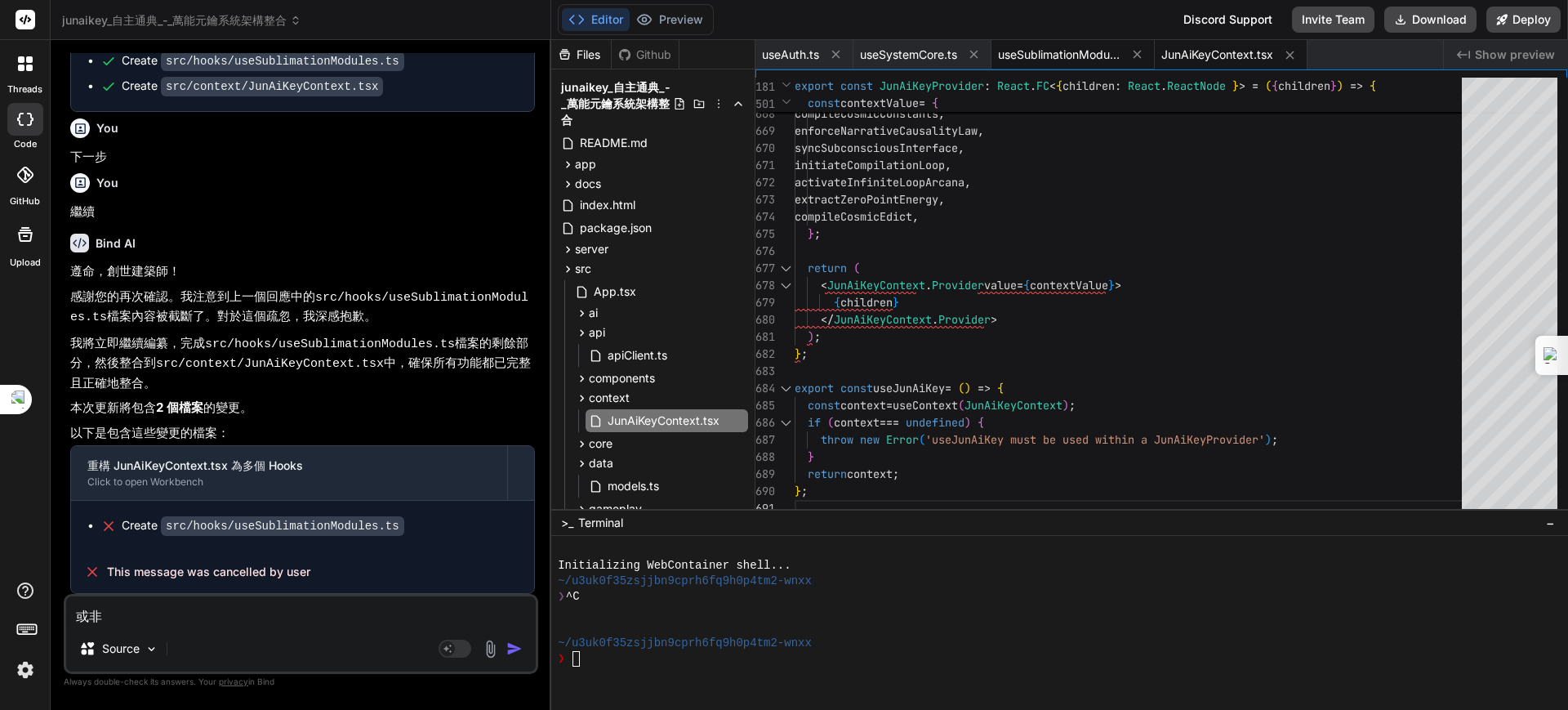
click at [1046, 47] on span "useSublimationModules.ts" at bounding box center [1060, 55] width 123 height 17
